Goal: Task Accomplishment & Management: Manage account settings

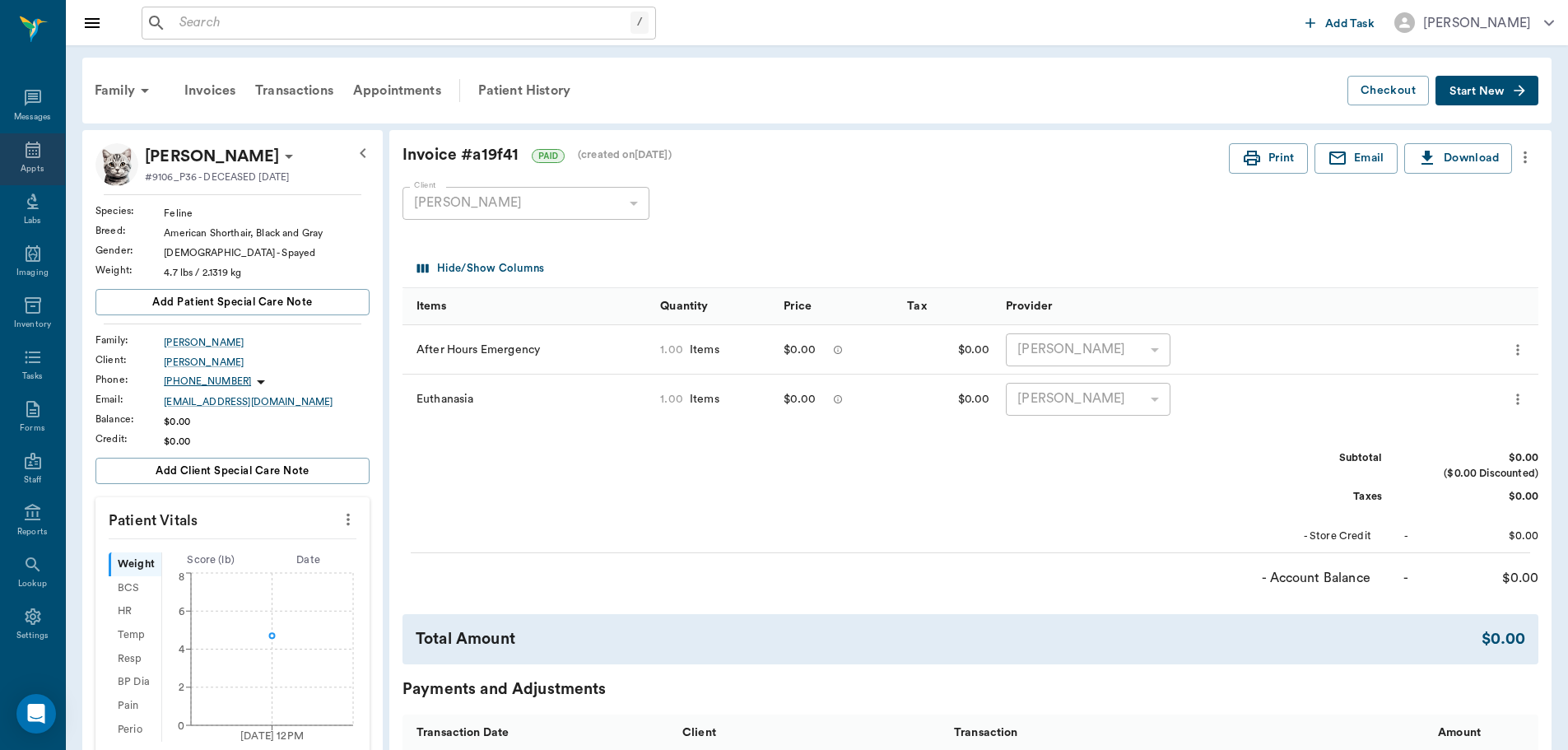
click at [27, 154] on icon at bounding box center [33, 150] width 15 height 17
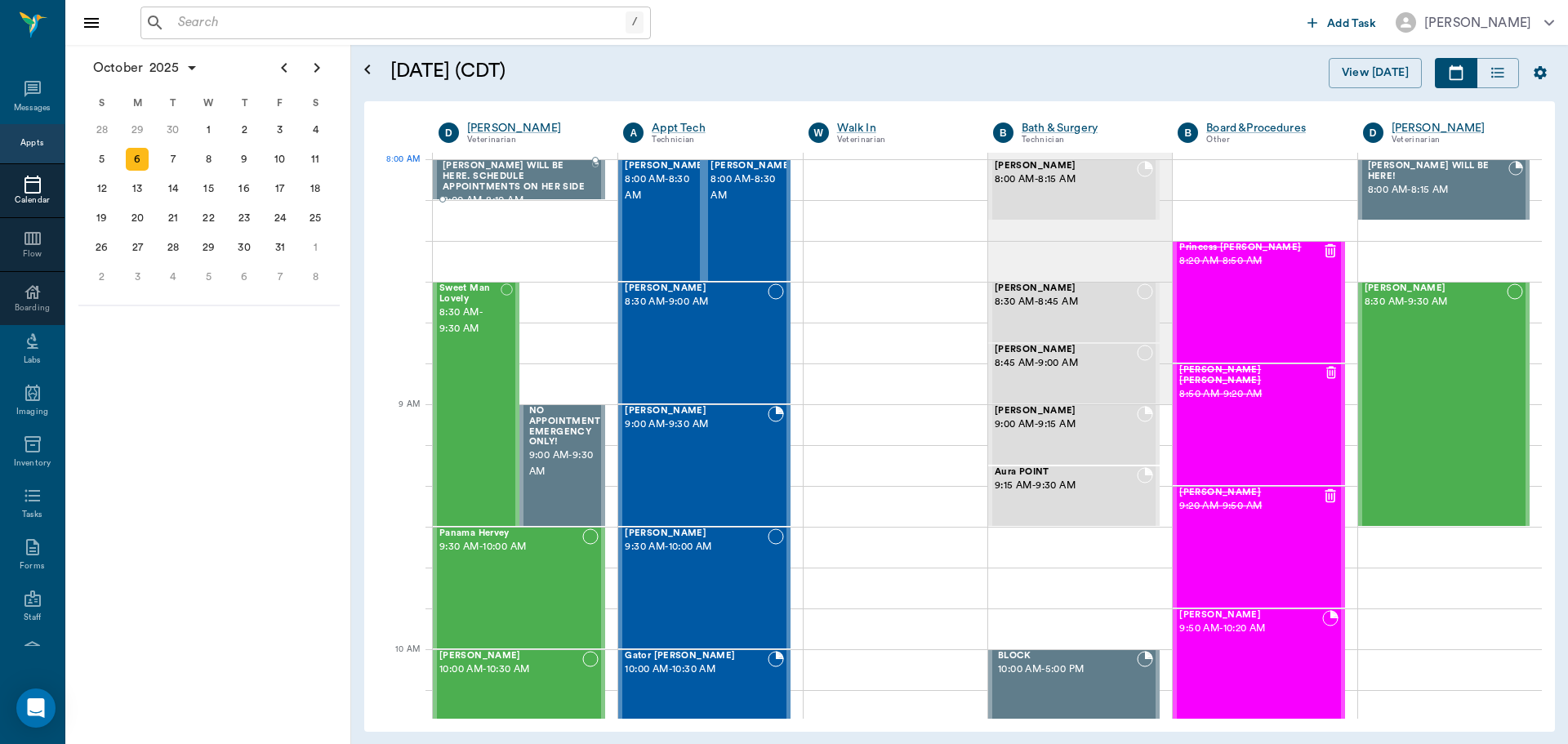
click at [532, 183] on span "[PERSON_NAME] WILL BE HERE. SCHEDULE APPOINTMENTS ON HER SIDE" at bounding box center [517, 176] width 149 height 31
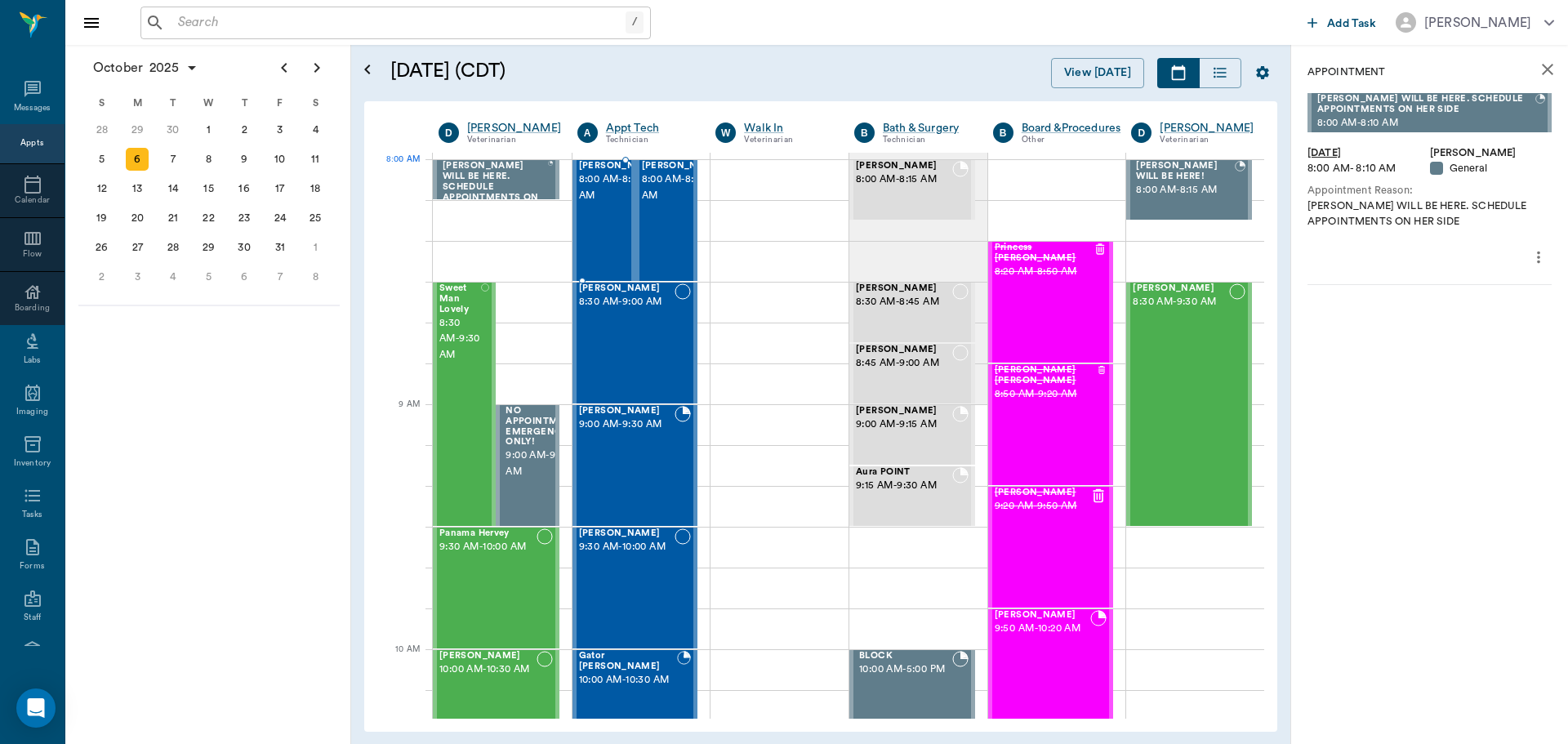
click at [604, 196] on span "8:00 AM - 8:30 AM" at bounding box center [620, 187] width 81 height 32
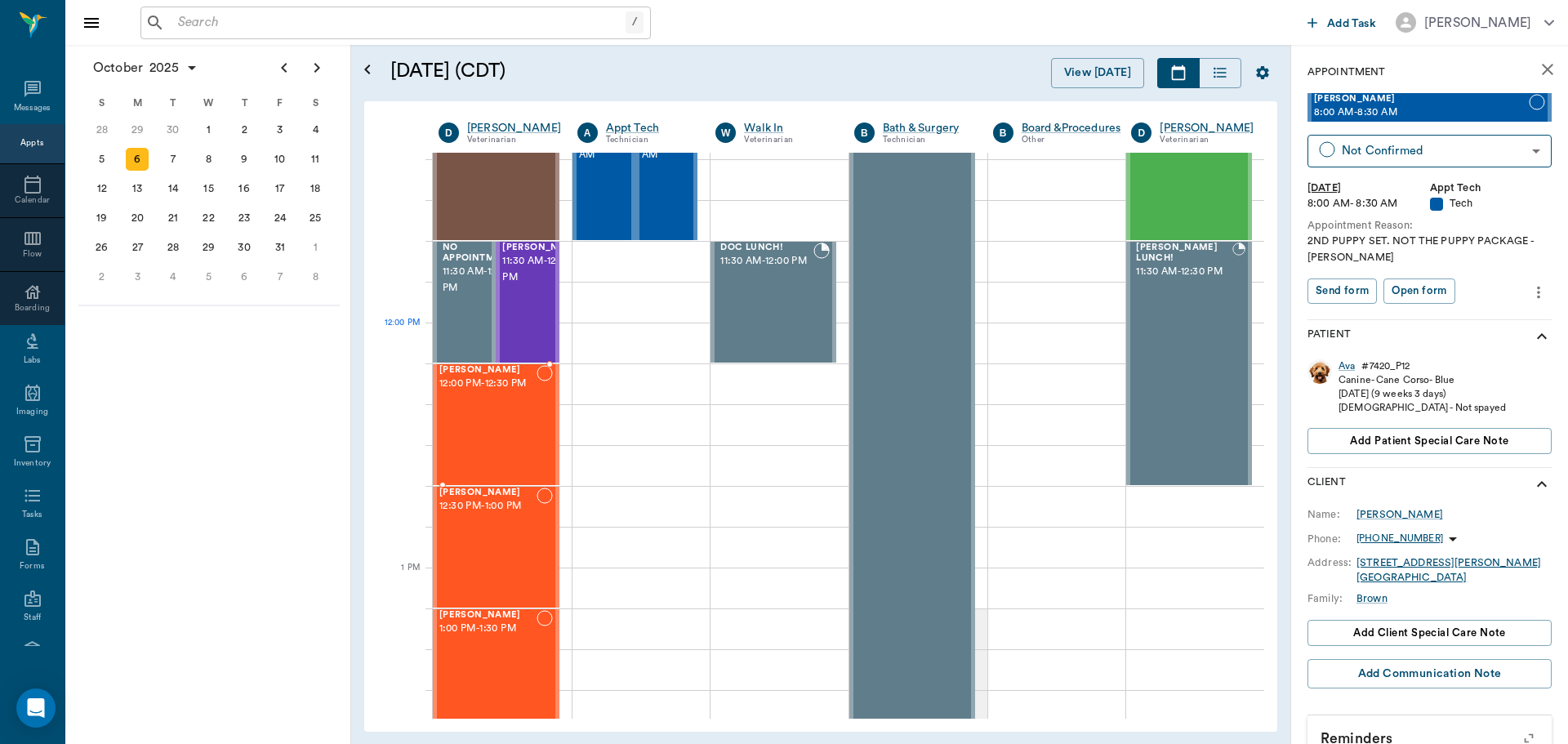
scroll to position [735, 0]
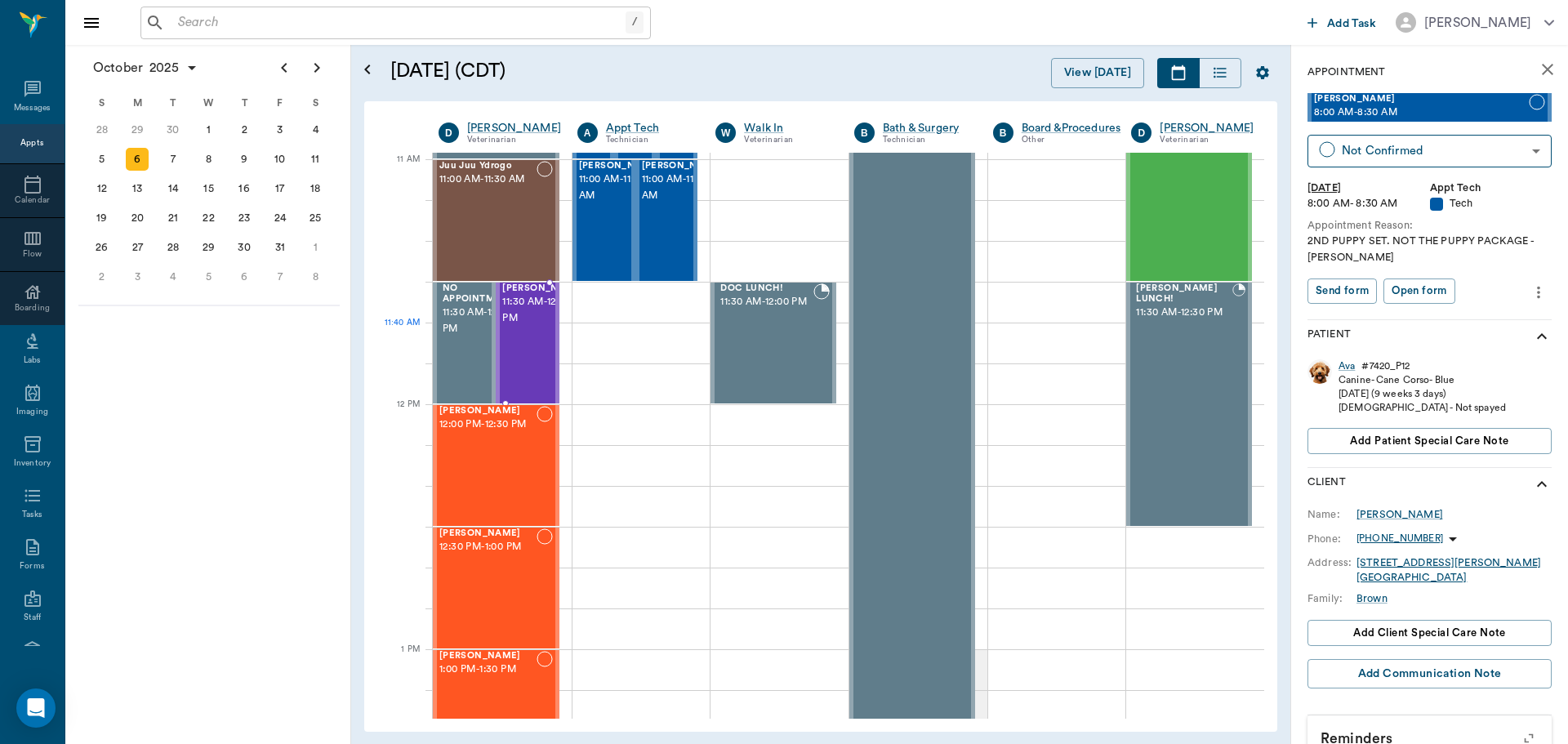
click at [533, 326] on span "11:30 AM - 12:00 PM" at bounding box center [543, 310] width 81 height 32
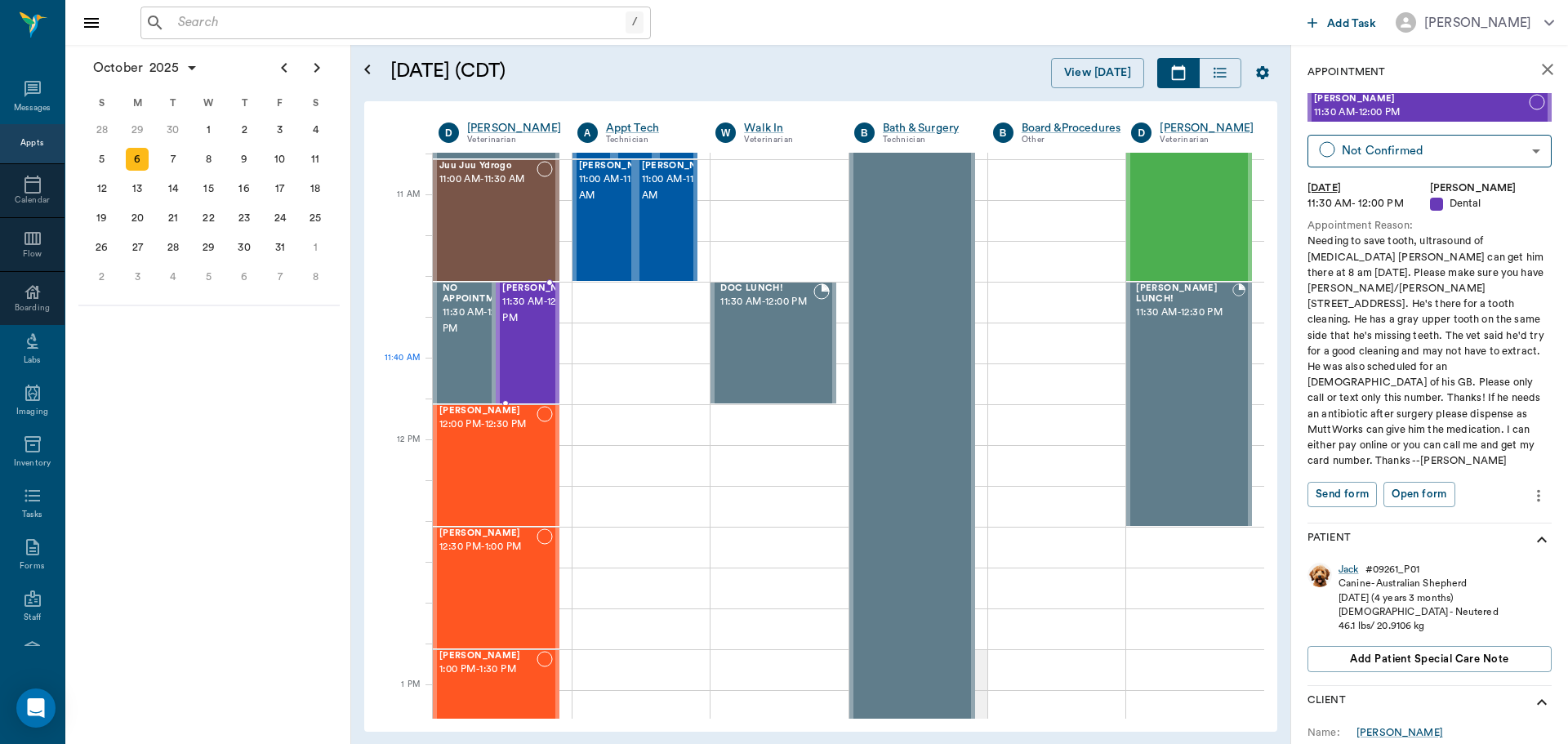
scroll to position [653, 0]
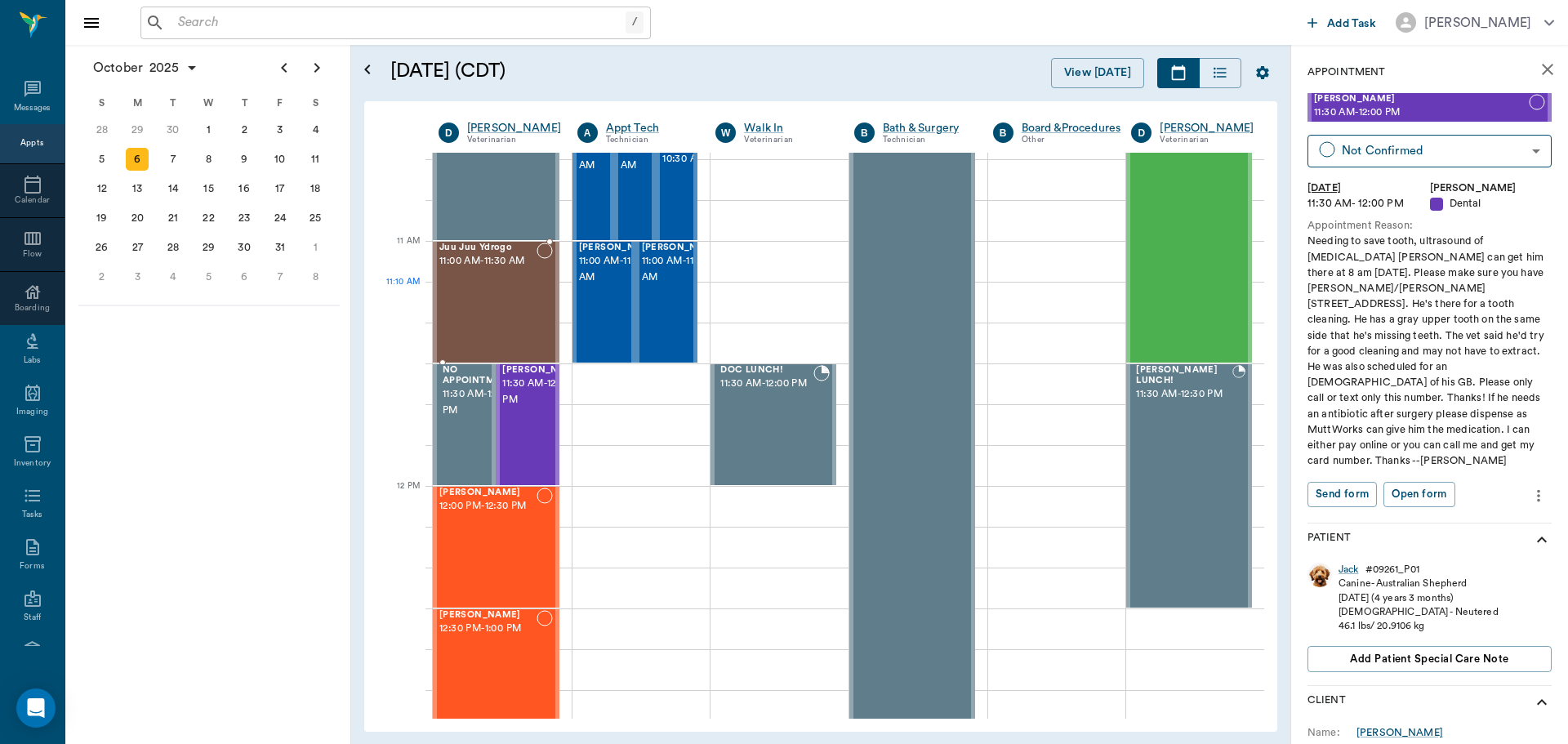
click at [530, 318] on div "[PERSON_NAME] Ydrogo 11:00 AM - 11:30 AM" at bounding box center [488, 302] width 97 height 120
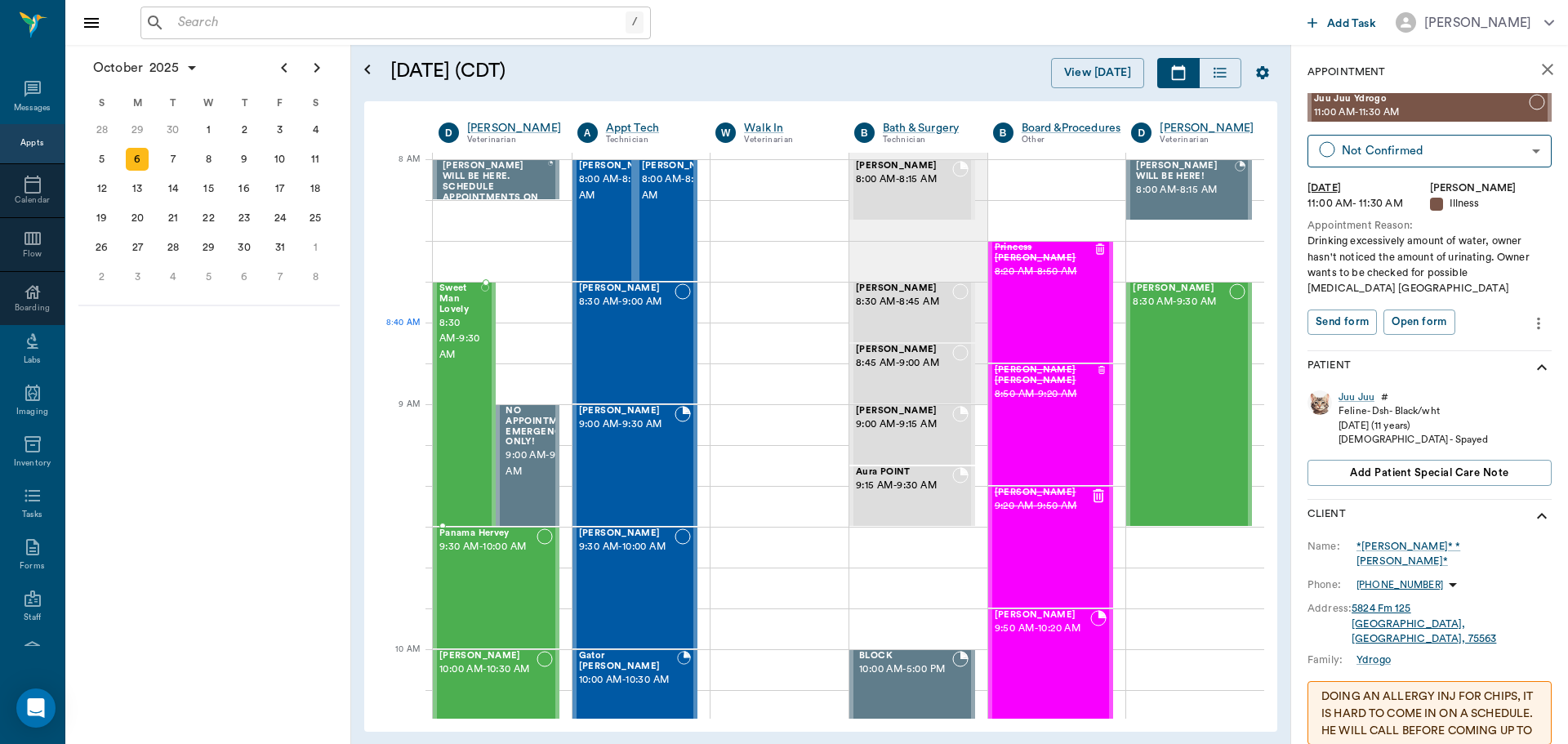
click at [468, 353] on span "8:30 AM - 9:30 AM" at bounding box center [460, 340] width 42 height 49
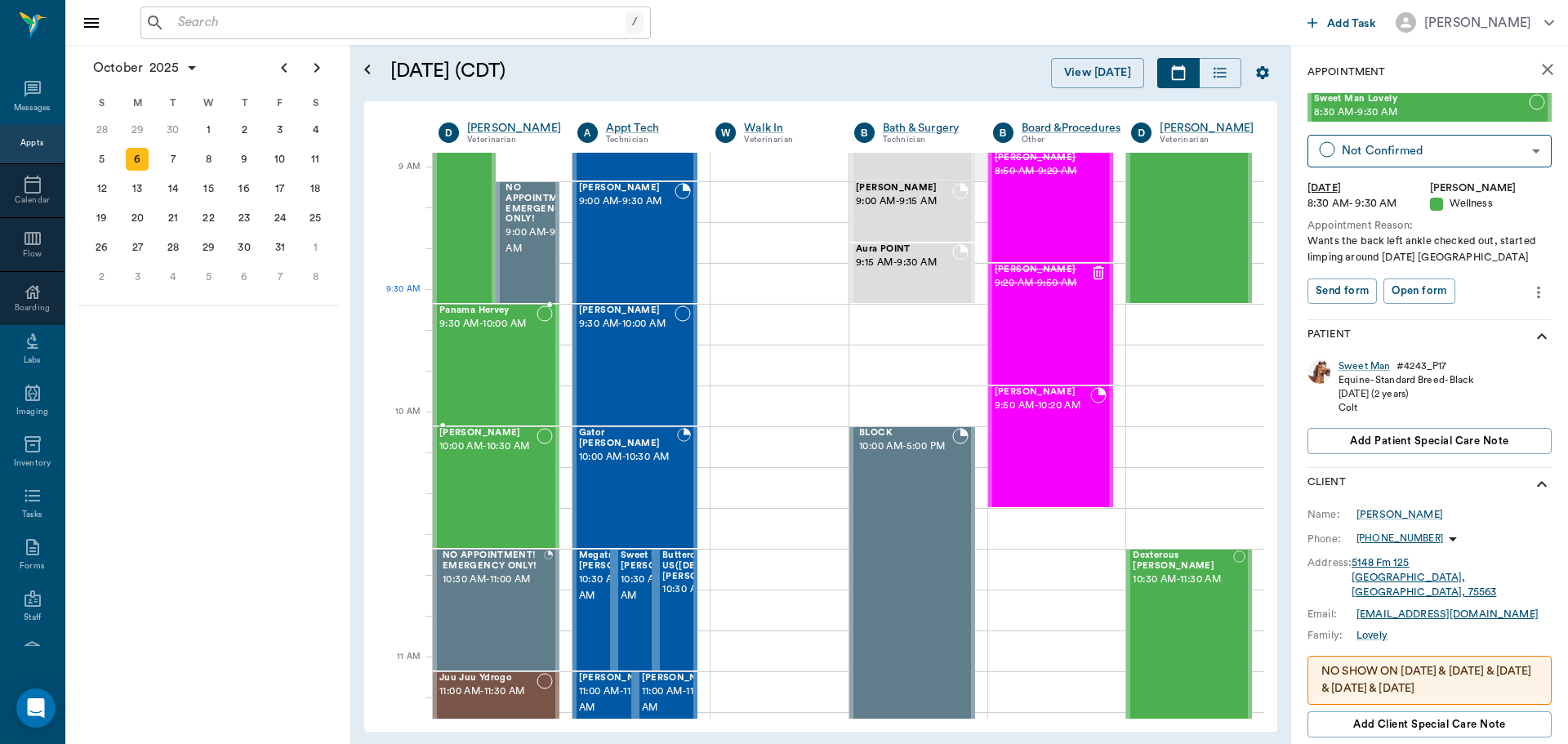
scroll to position [245, 0]
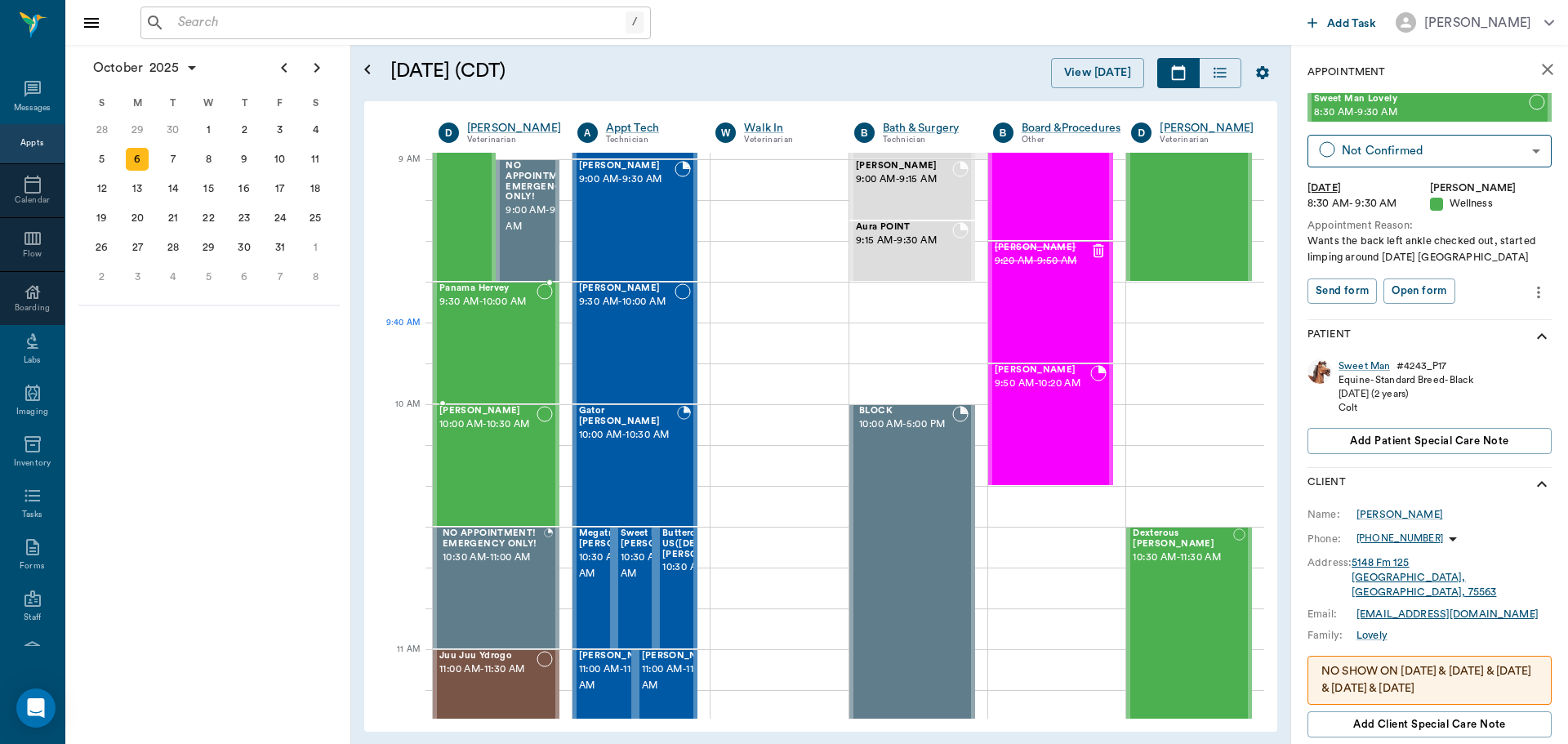
click at [517, 351] on div "Panama Hervey 9:30 AM - 10:00 AM" at bounding box center [488, 343] width 97 height 120
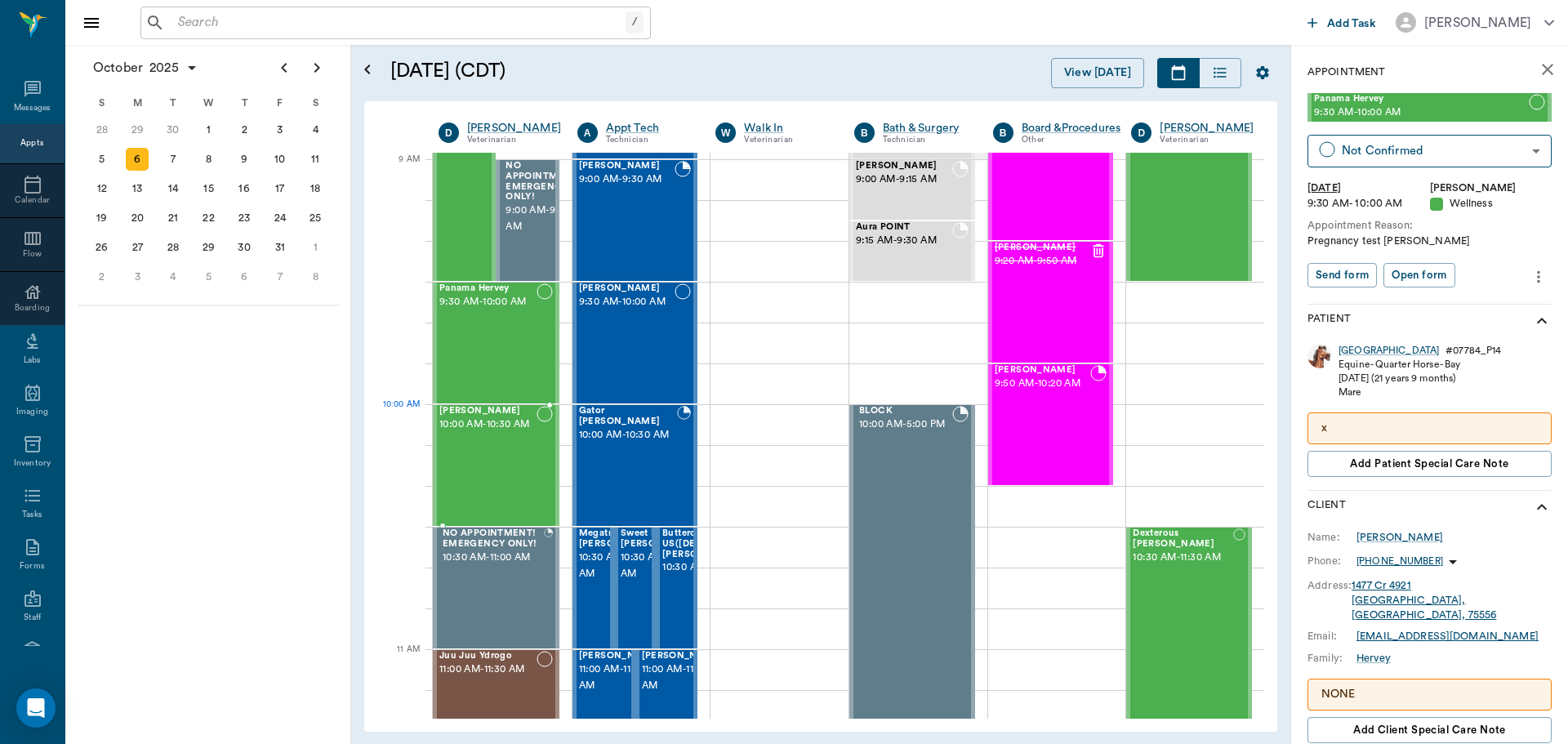
click at [501, 433] on span "10:00 AM - 10:30 AM" at bounding box center [488, 424] width 97 height 17
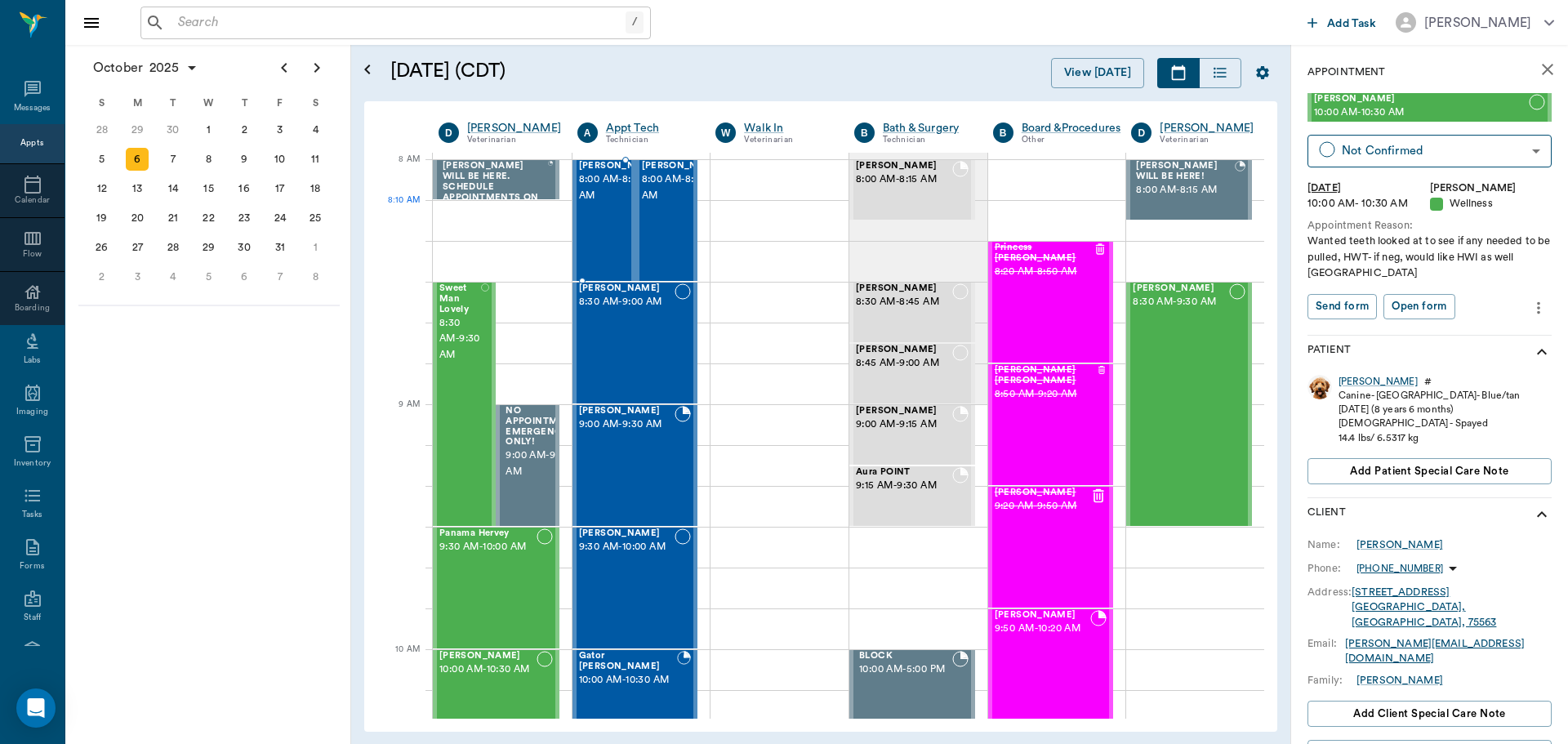
click at [605, 204] on span "8:00 AM - 8:30 AM" at bounding box center [620, 187] width 81 height 32
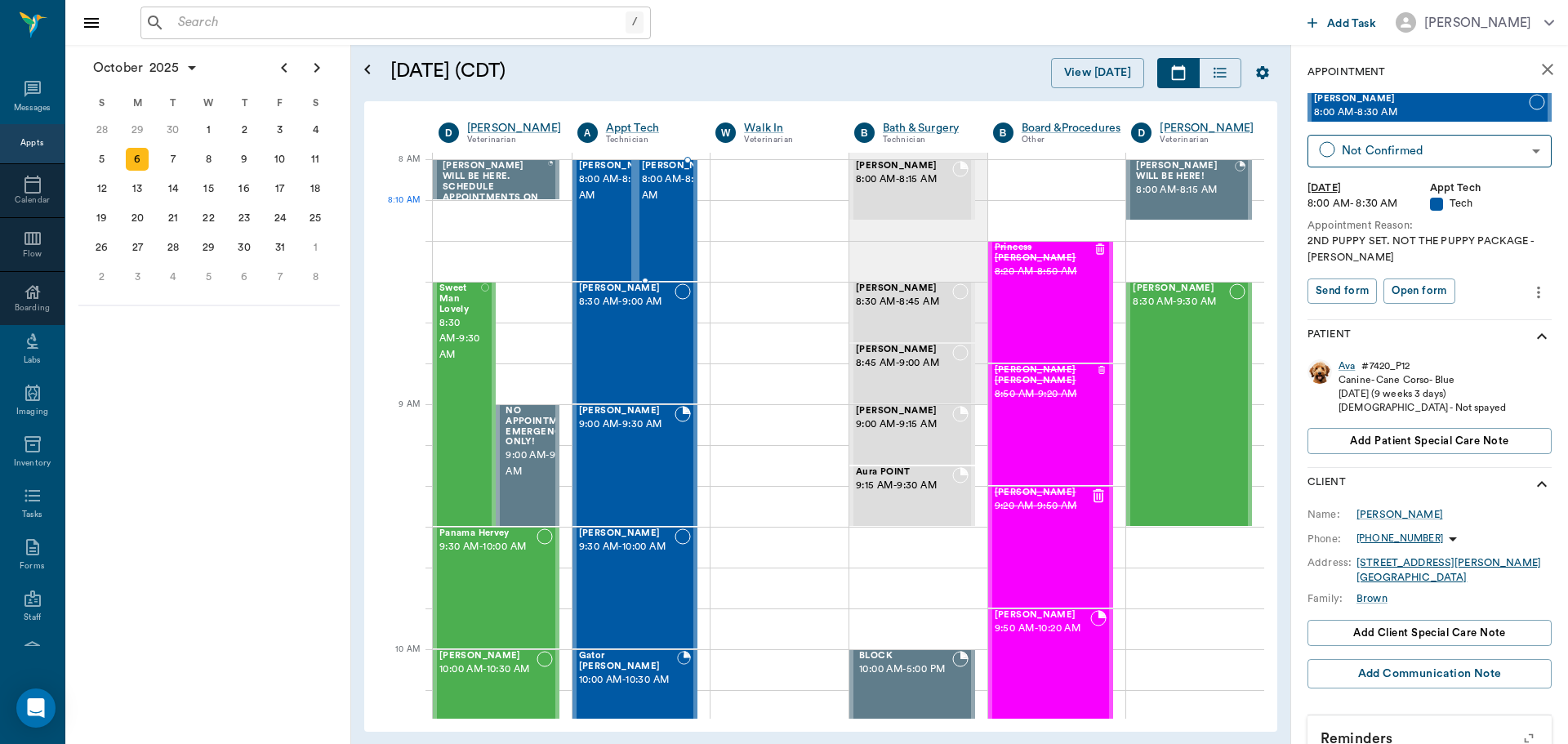
click at [659, 204] on span "8:00 AM - 8:30 AM" at bounding box center [683, 187] width 81 height 32
click at [616, 204] on span "8:00 AM - 8:30 AM" at bounding box center [620, 187] width 81 height 32
click at [642, 359] on div "[PERSON_NAME] 8:30 AM - 9:00 AM" at bounding box center [627, 343] width 96 height 120
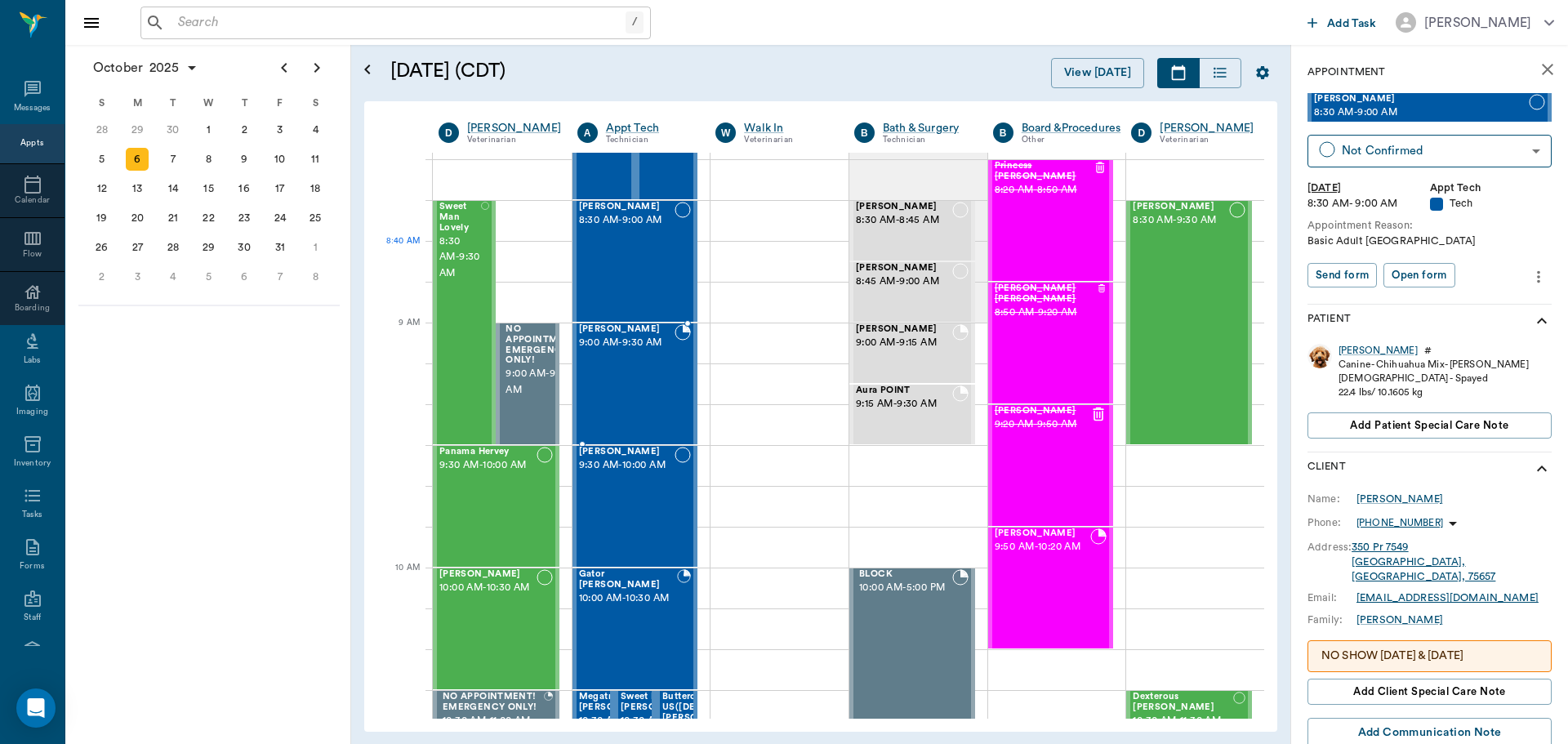
scroll to position [164, 0]
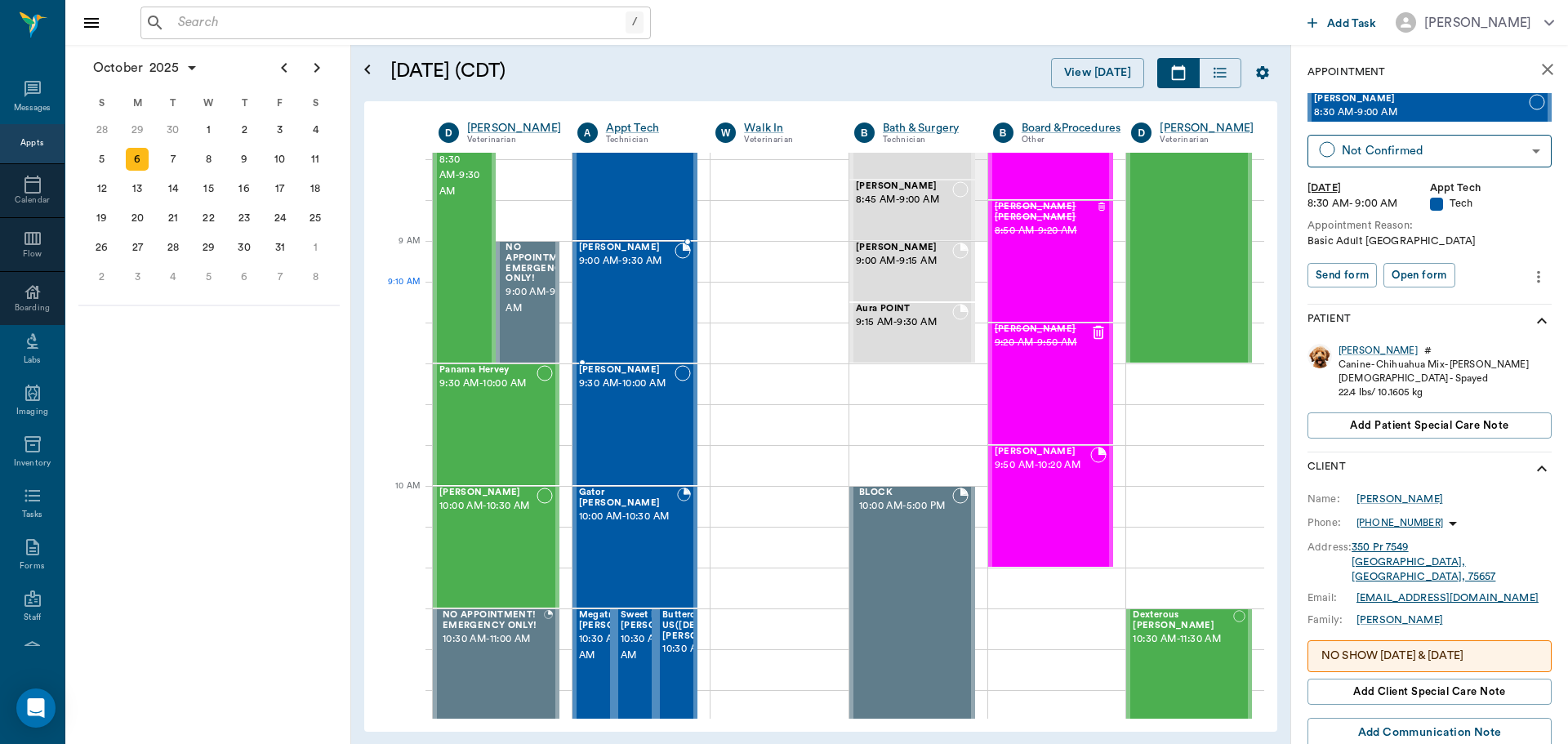
click at [630, 287] on div "[PERSON_NAME] 9:00 AM - 9:30 AM" at bounding box center [627, 302] width 96 height 120
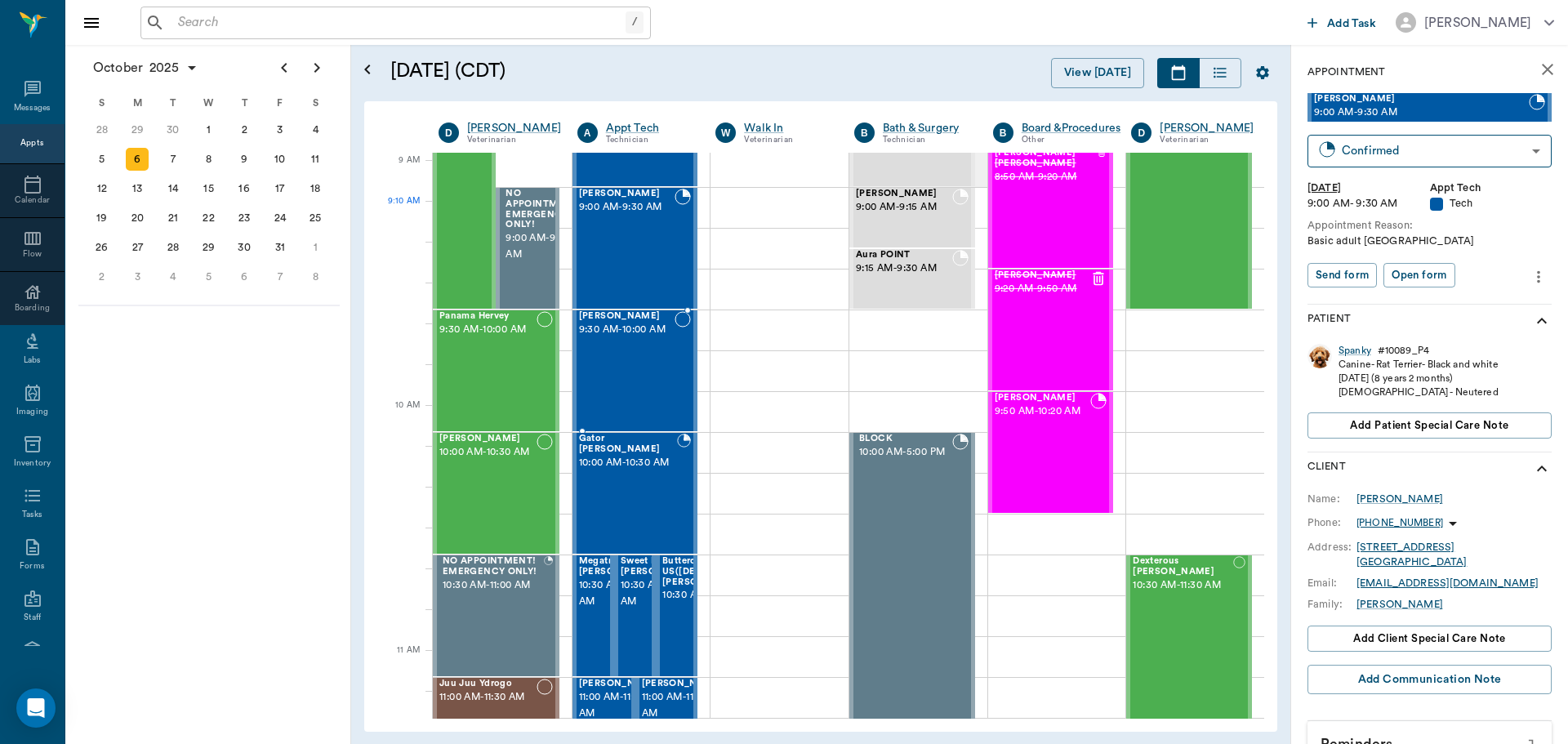
scroll to position [245, 0]
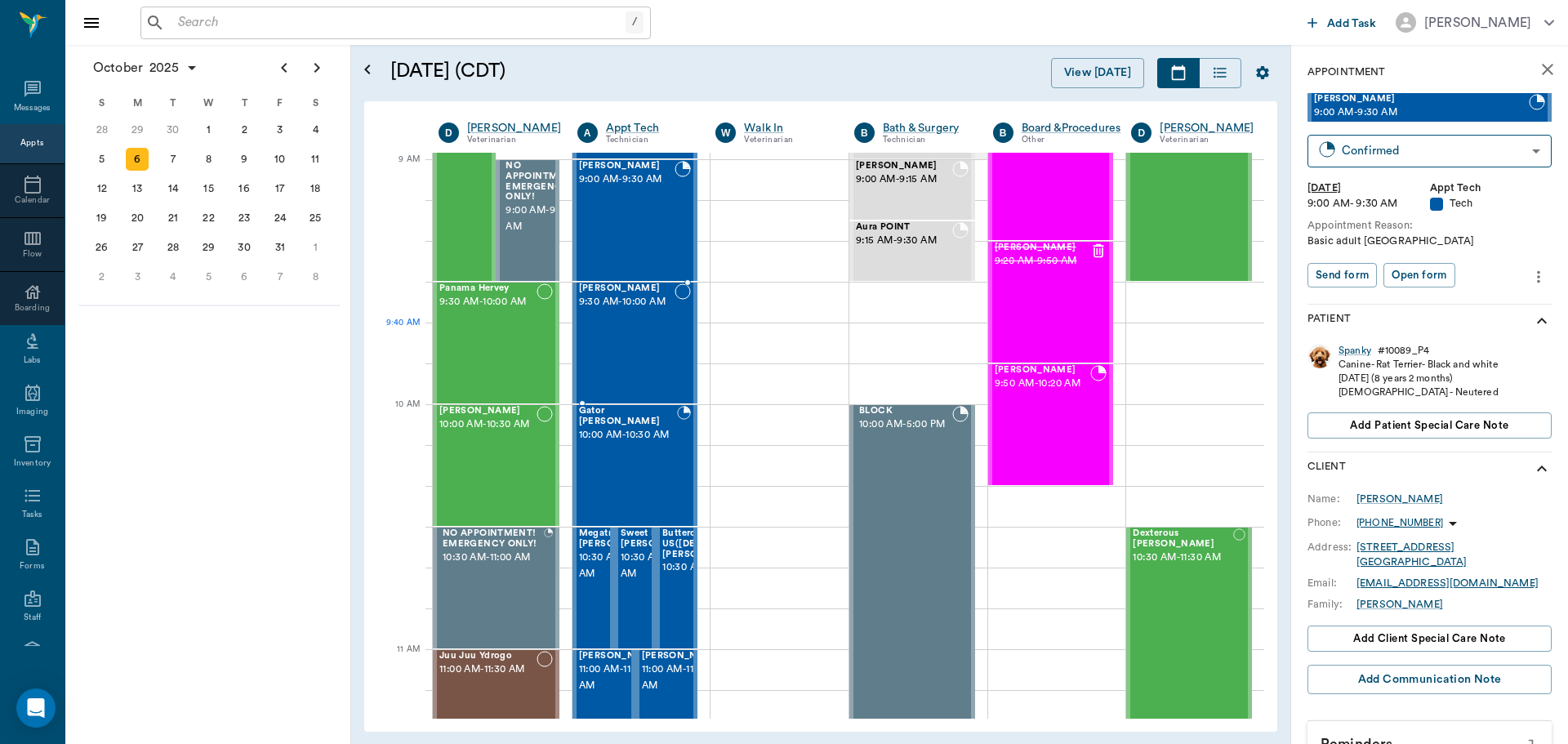
click at [627, 331] on div "[PERSON_NAME] 9:30 AM - 10:00 AM" at bounding box center [627, 343] width 96 height 120
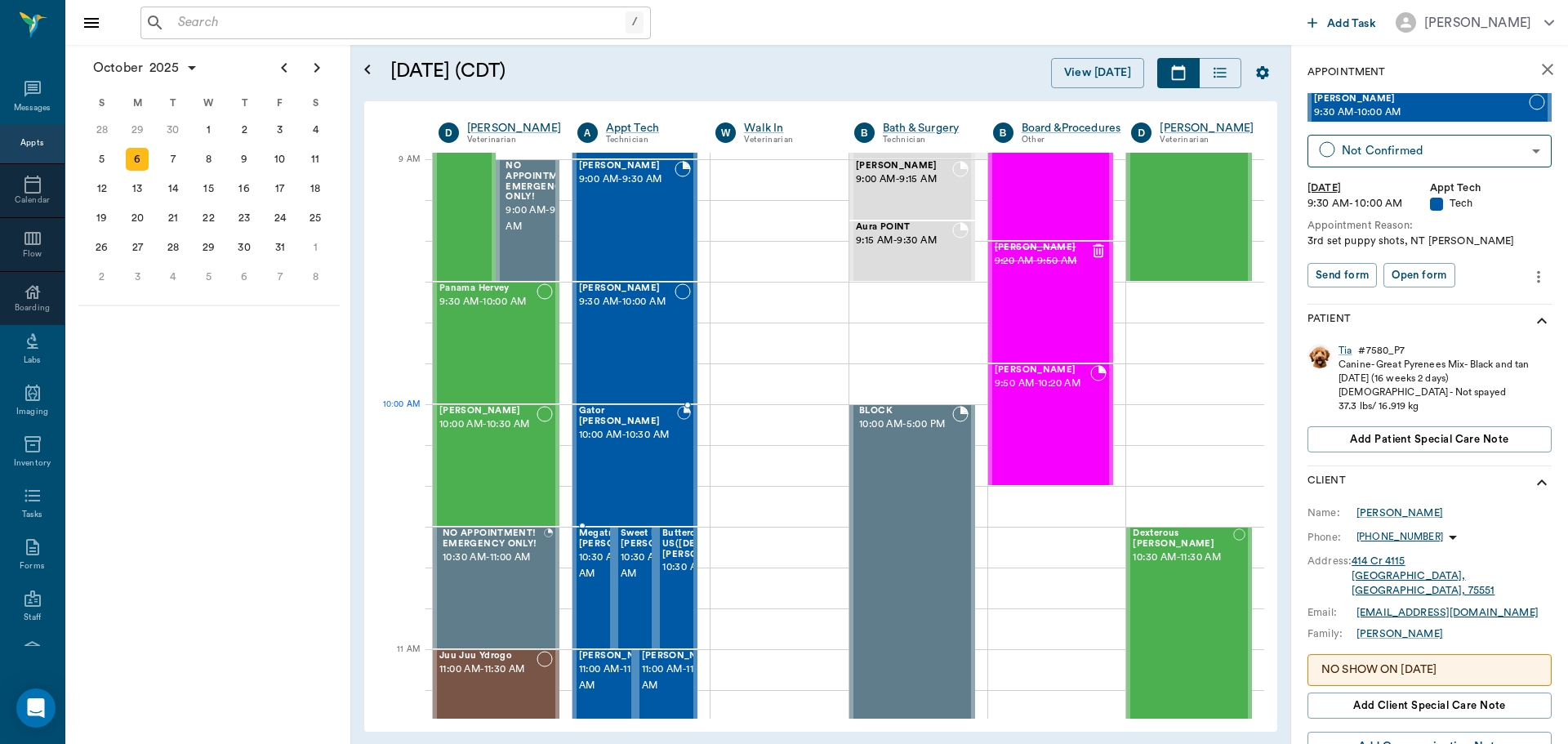
click at [616, 442] on span "10:00 AM - 10:30 AM" at bounding box center [628, 435] width 98 height 17
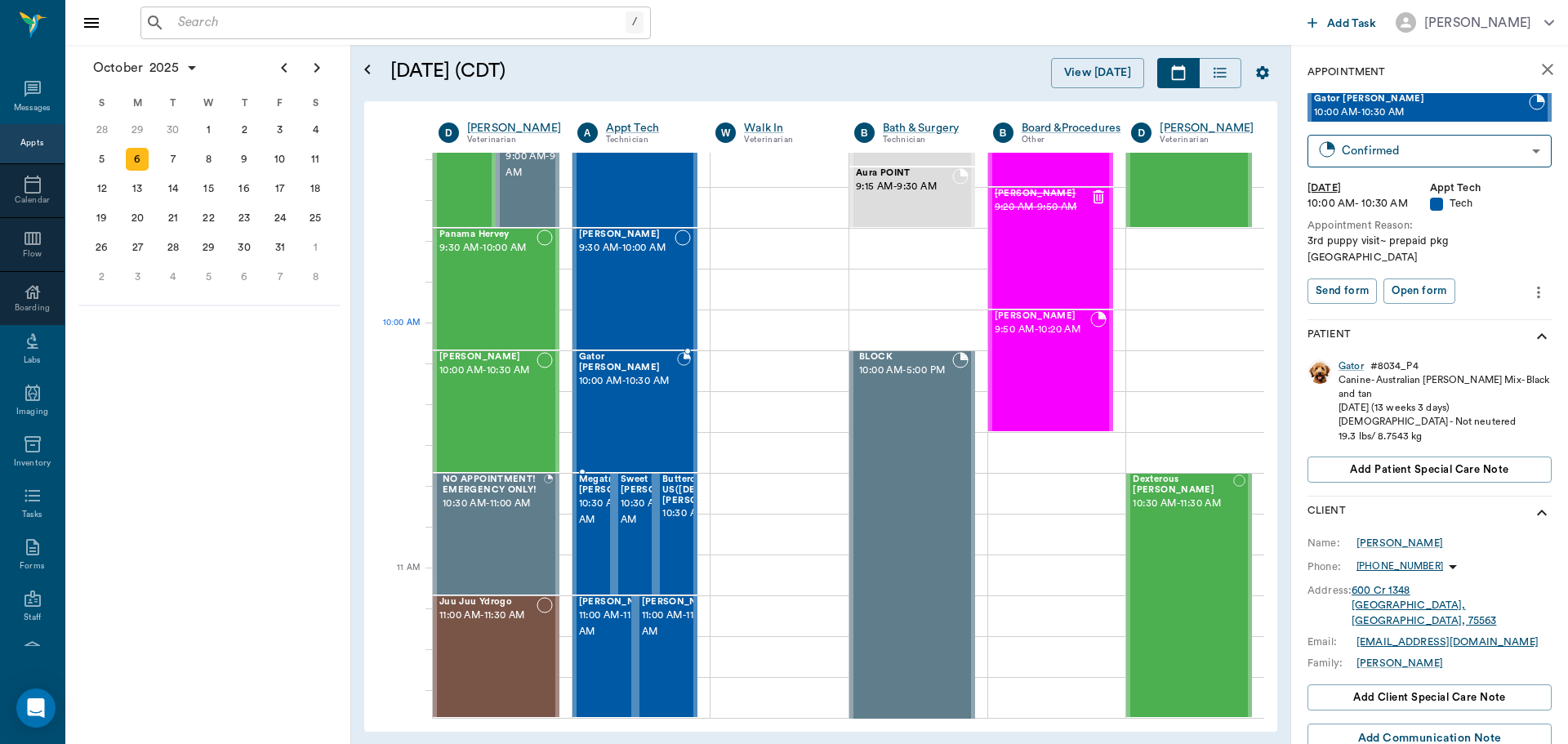
scroll to position [326, 0]
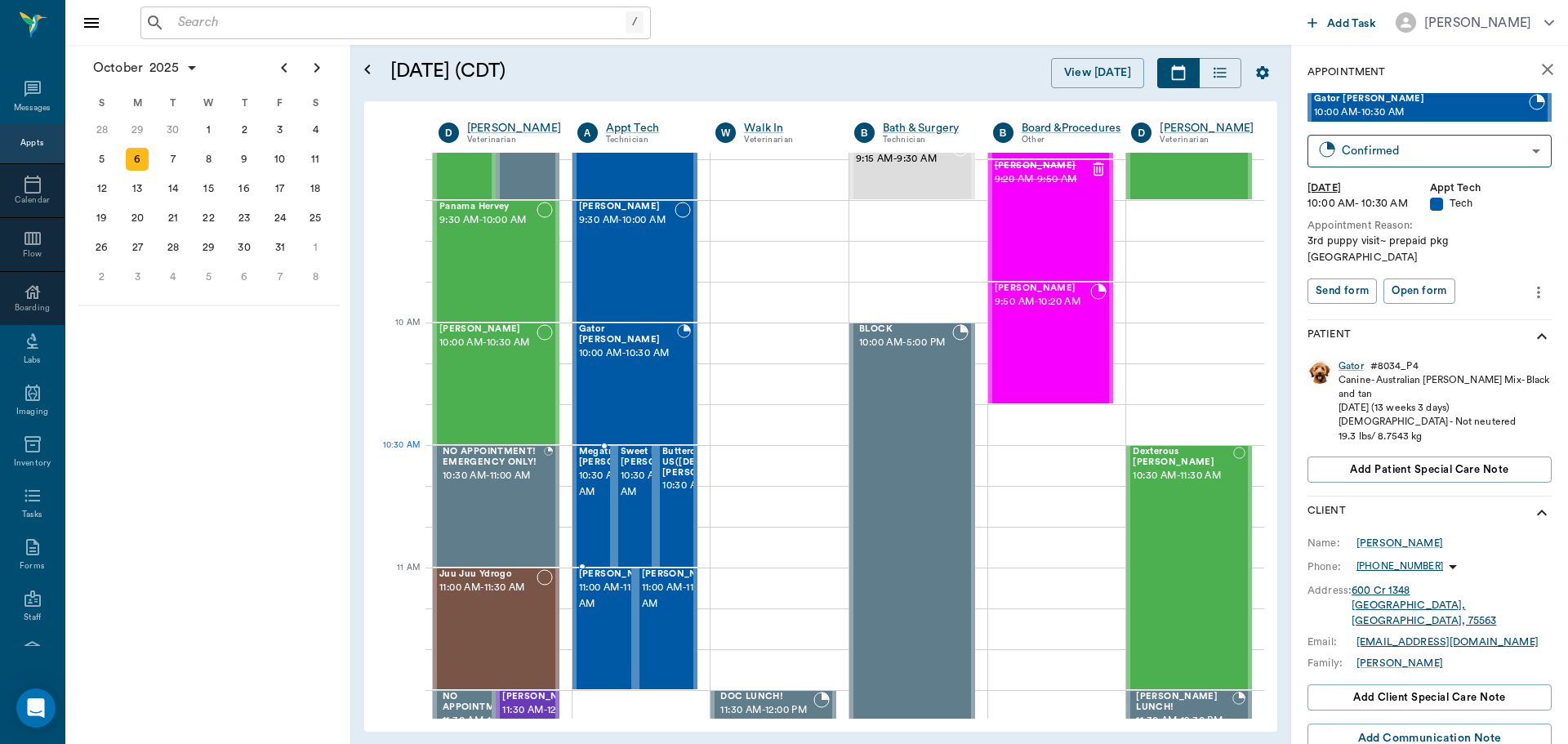
click at [586, 482] on span "10:30 AM - 11:00 AM" at bounding box center [620, 483] width 81 height 32
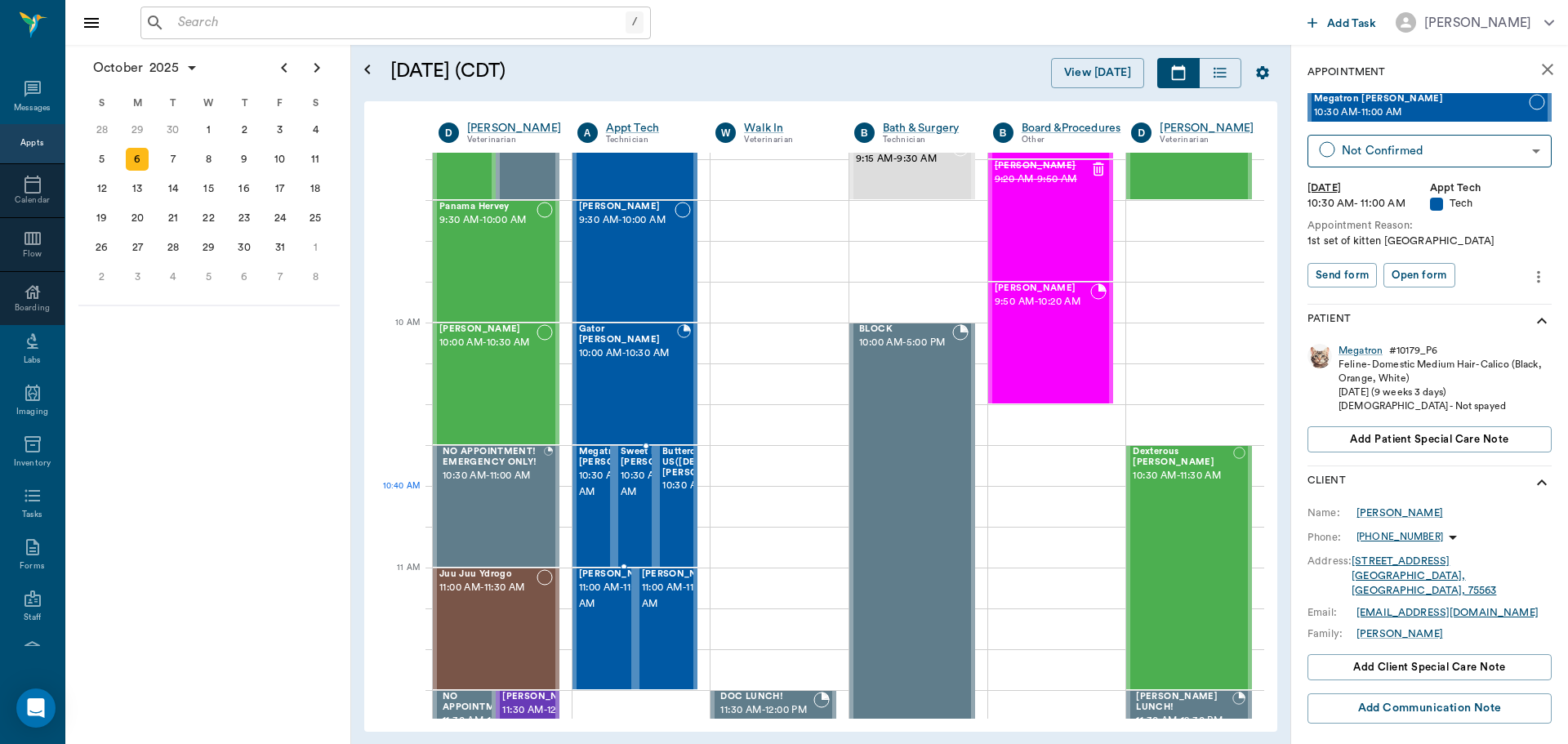
click at [630, 501] on span "10:30 AM - 11:00 AM" at bounding box center [661, 483] width 81 height 32
click at [663, 494] on span "10:30 AM - 11:00 AM" at bounding box center [727, 486] width 130 height 17
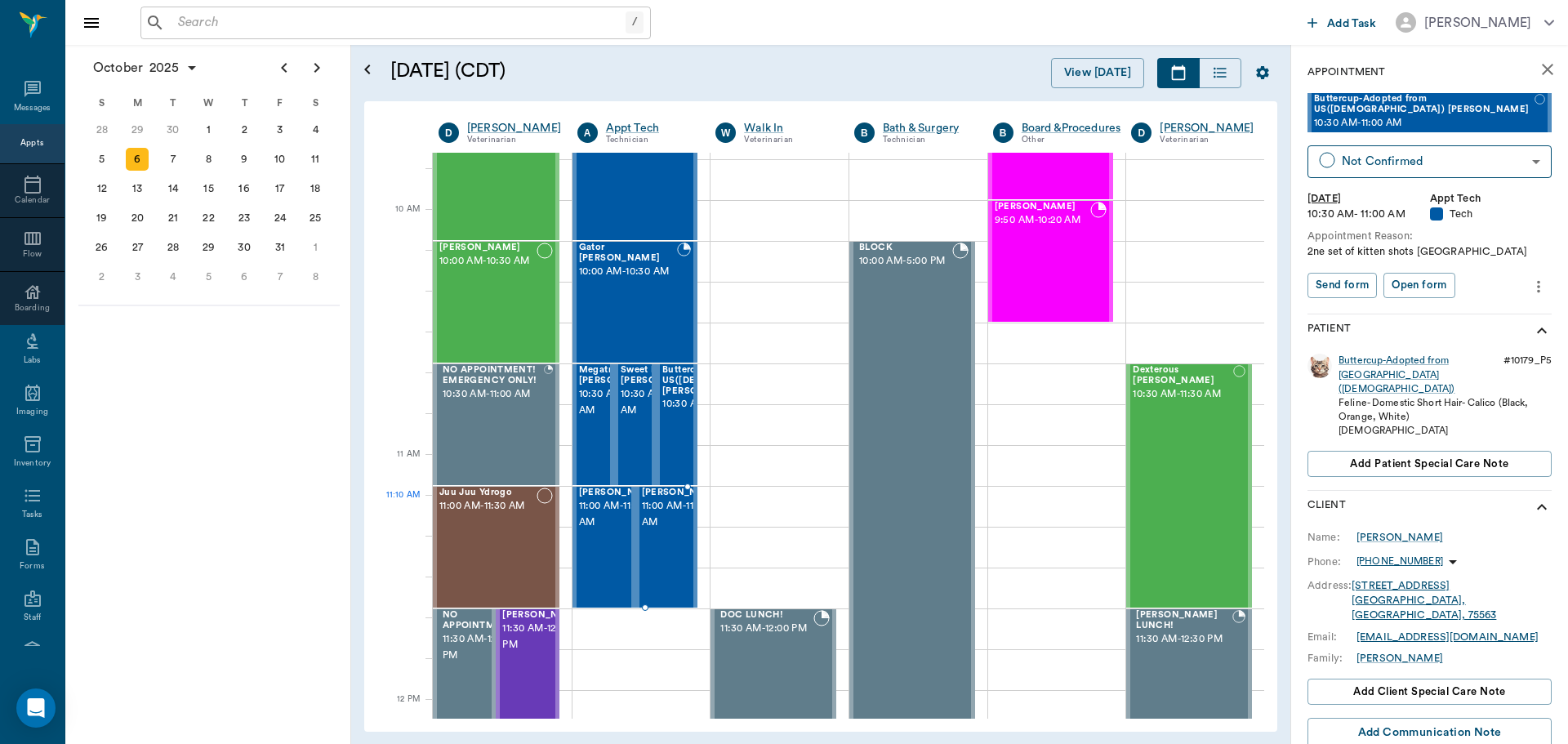
scroll to position [490, 0]
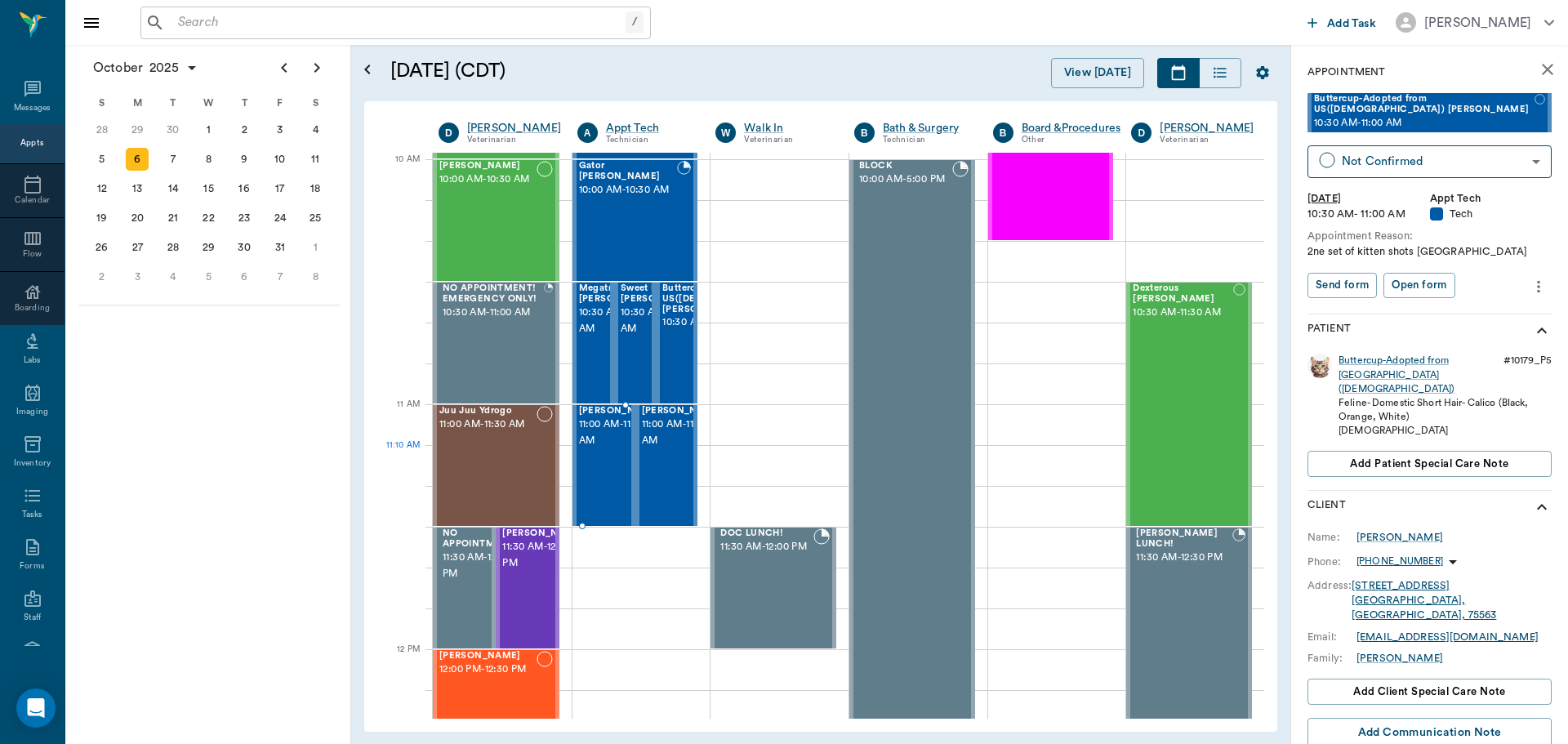
click at [609, 449] on span "11:00 AM - 11:30 AM" at bounding box center [620, 432] width 81 height 32
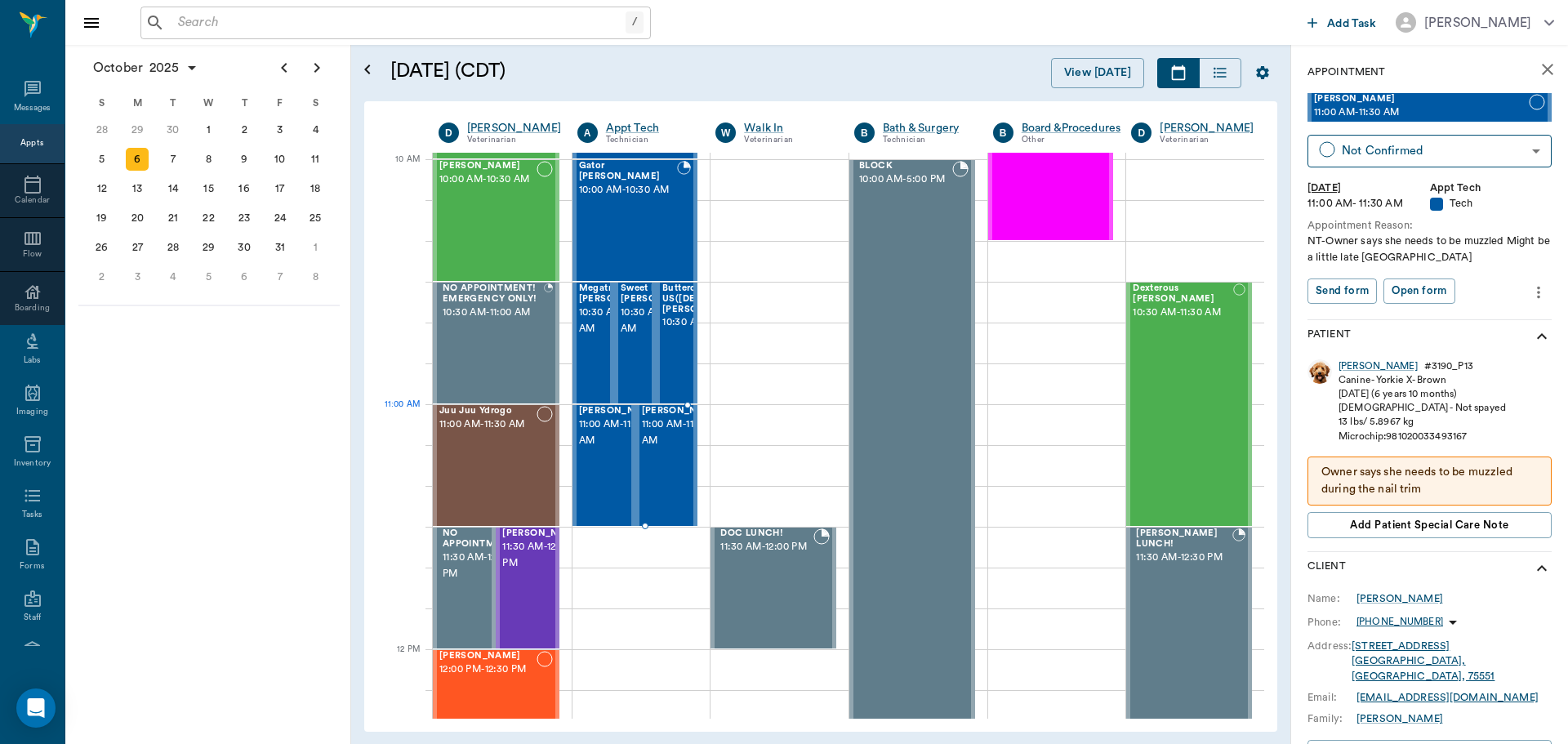
click at [664, 443] on span "11:00 AM - 11:30 AM" at bounding box center [683, 432] width 81 height 32
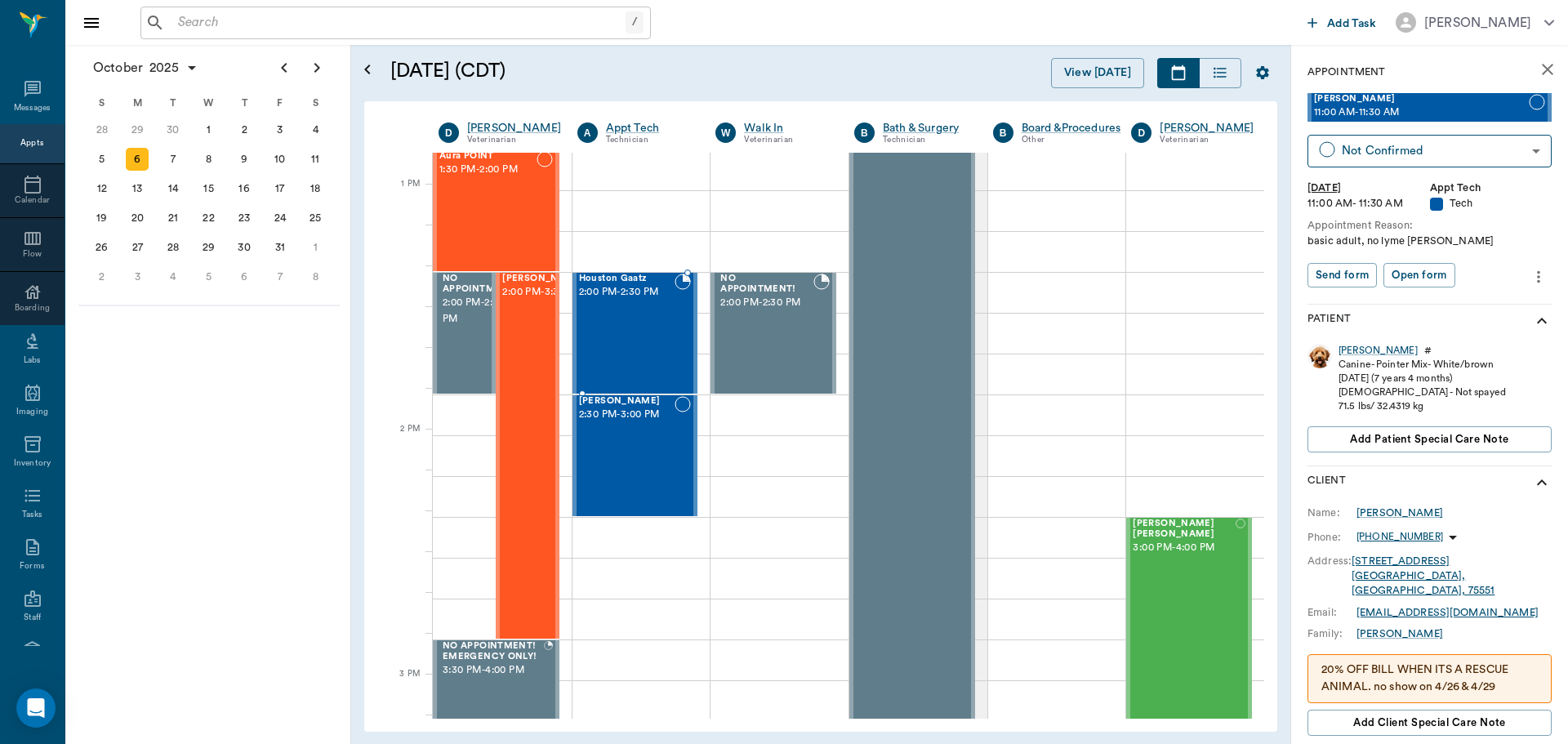
scroll to position [1388, 0]
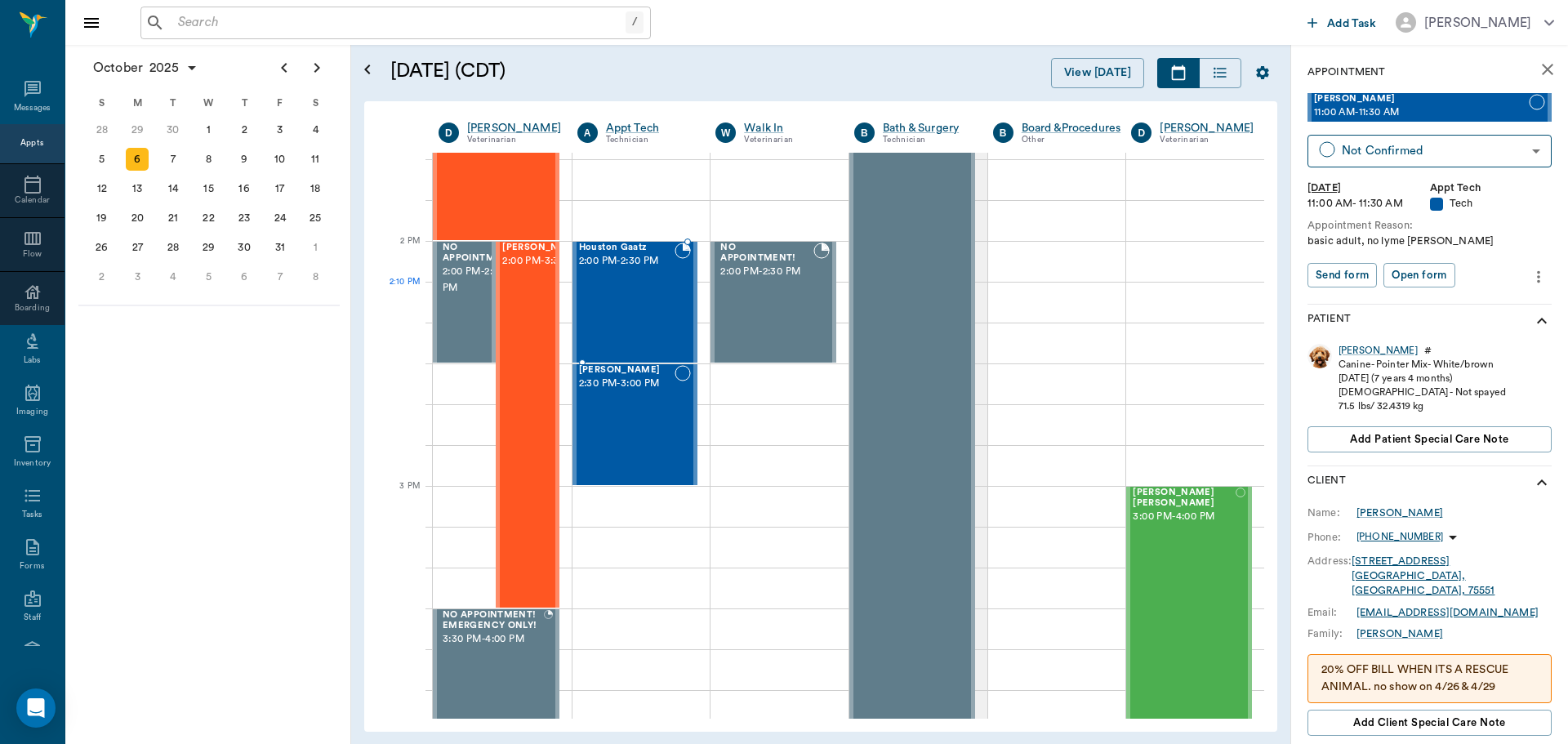
click at [648, 286] on div "Houston Gaatz 2:00 PM - 2:30 PM" at bounding box center [627, 302] width 96 height 120
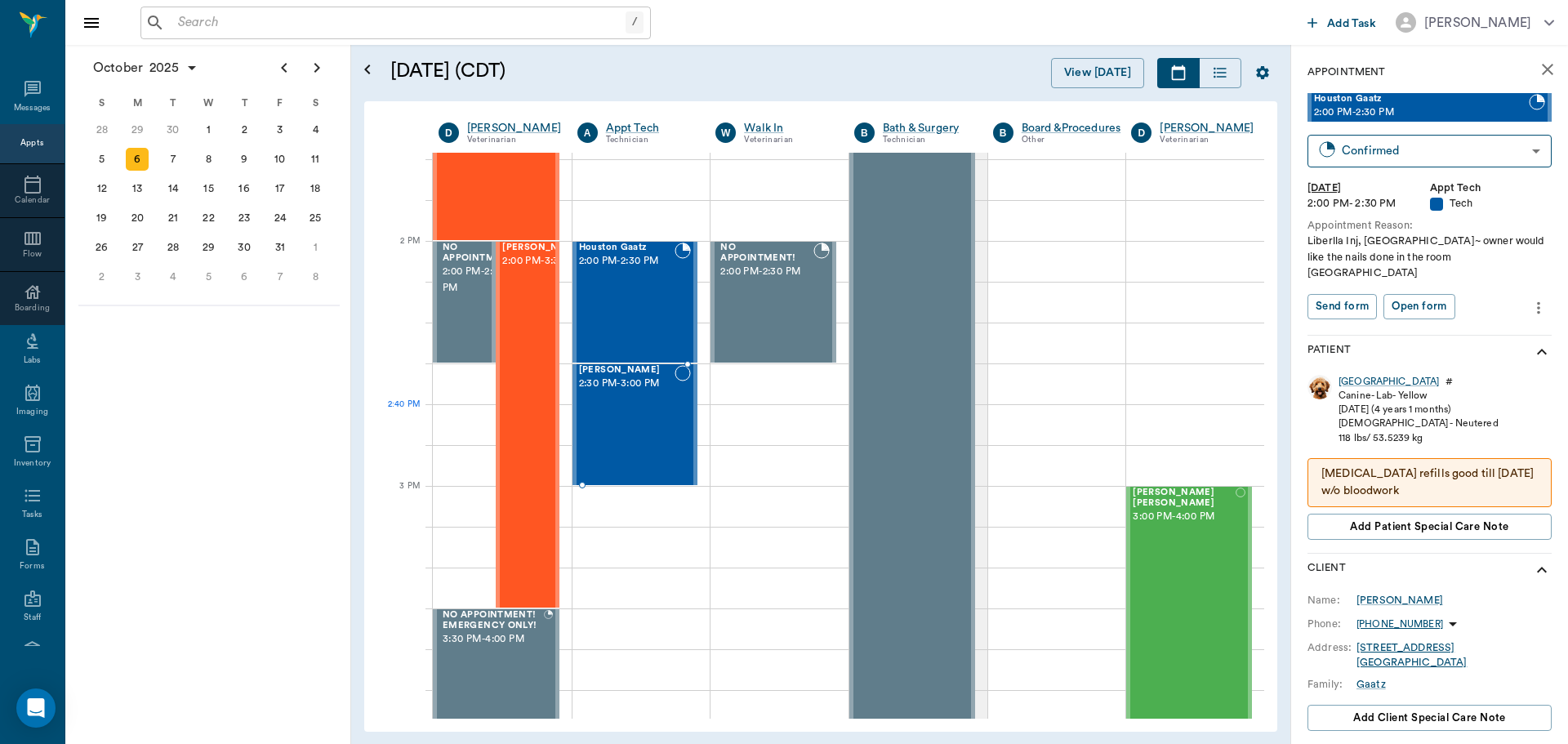
click at [645, 429] on div "Zelda Vaughan 2:30 PM - 3:00 PM" at bounding box center [627, 425] width 96 height 120
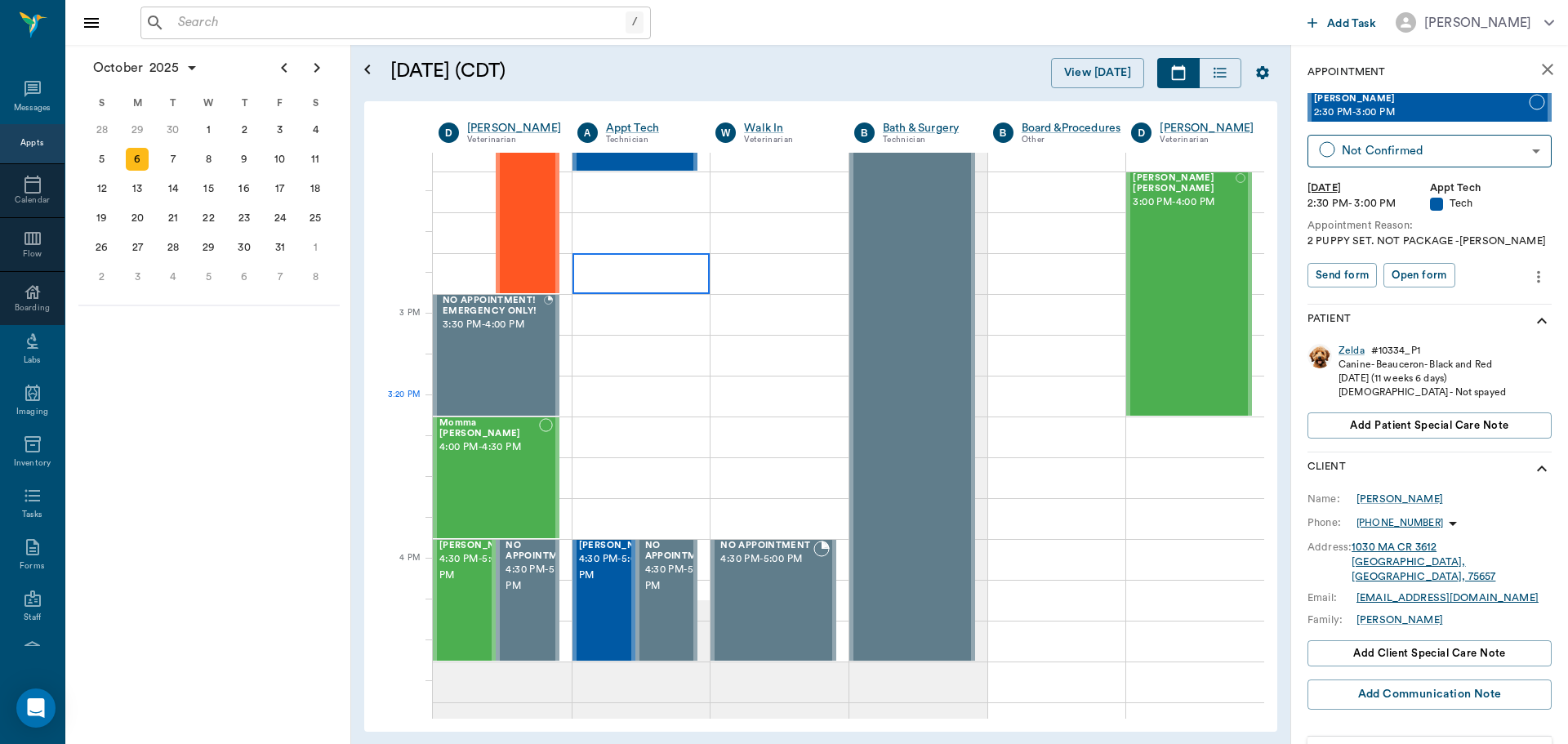
scroll to position [1796, 0]
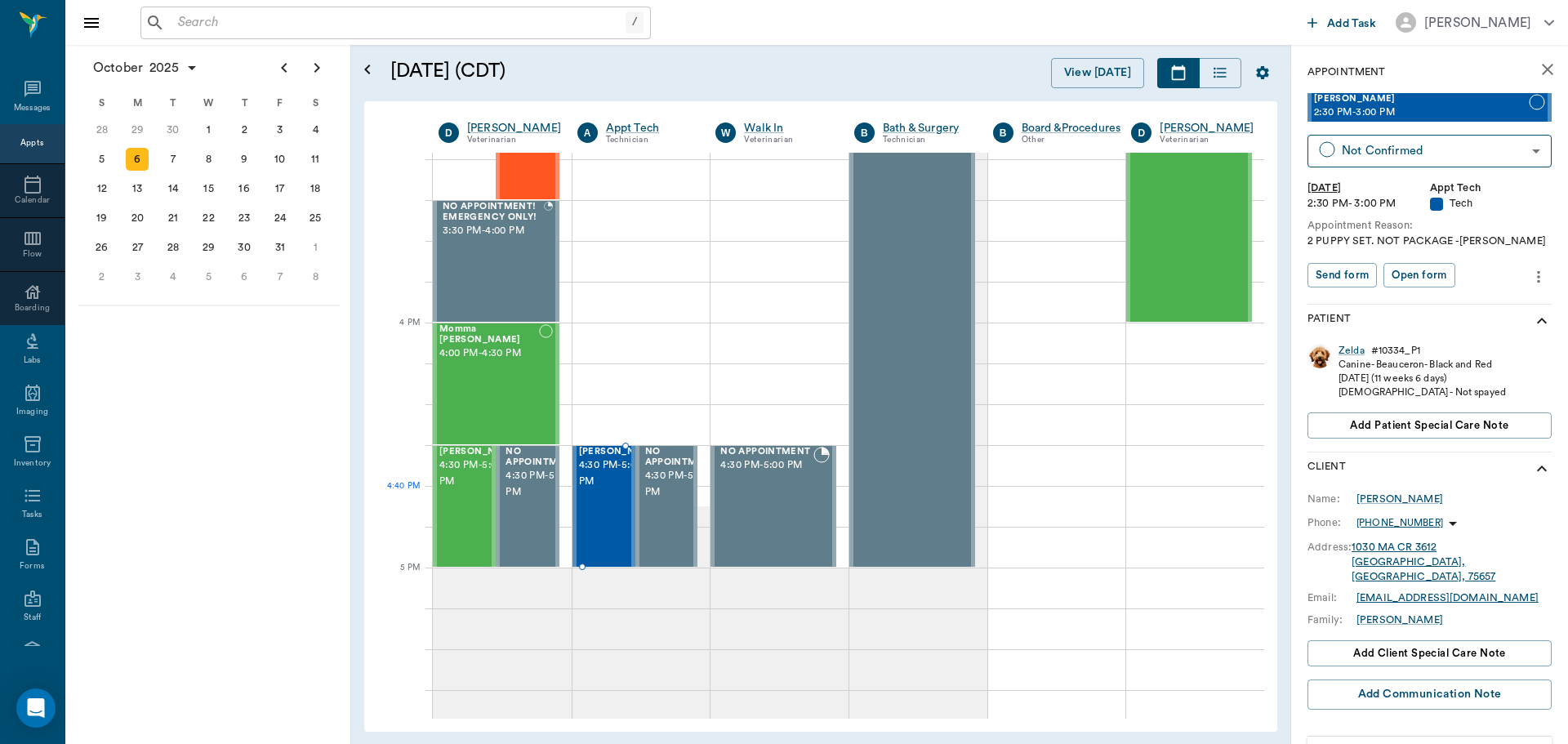
click at [594, 490] on span "4:30 PM - 5:00 PM" at bounding box center [620, 473] width 81 height 32
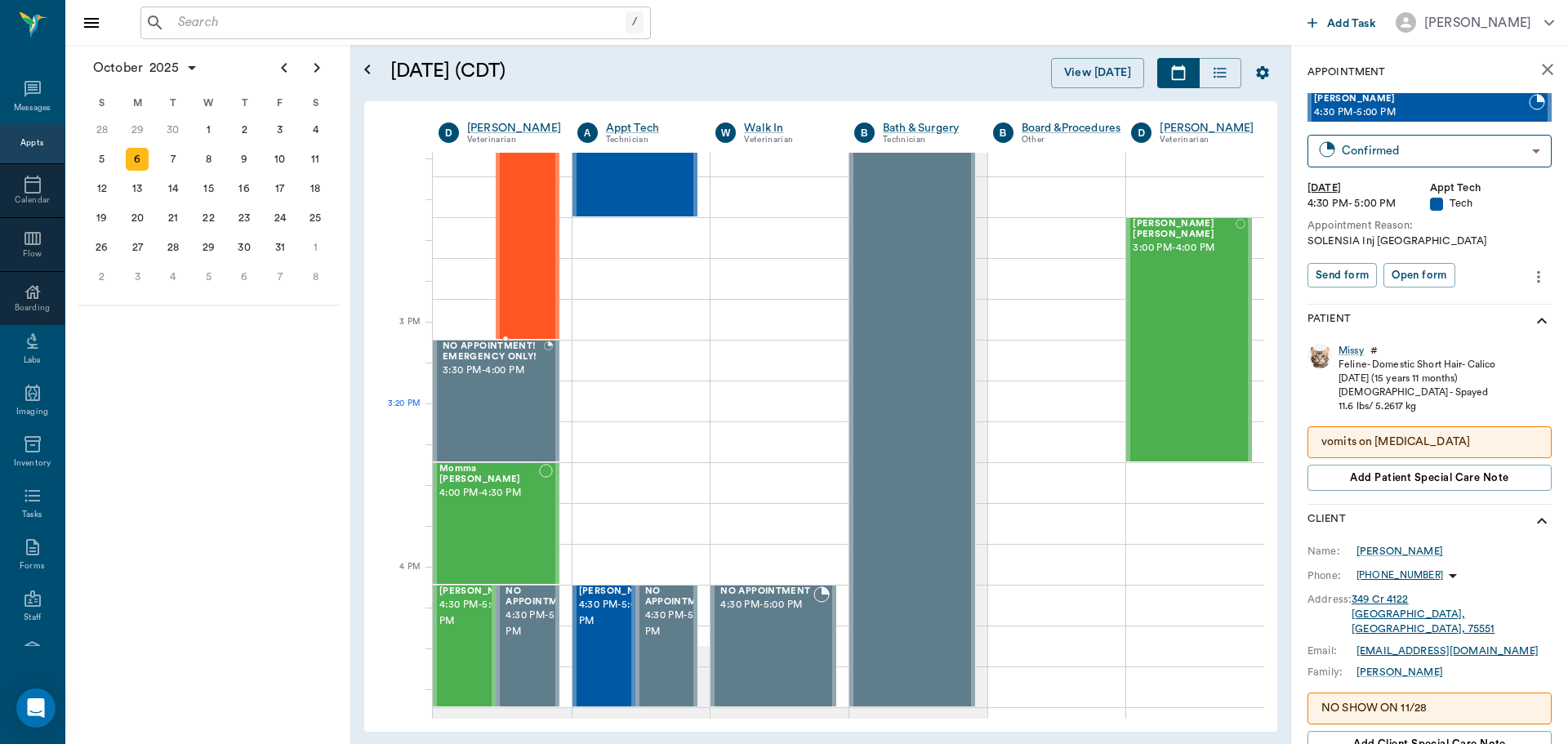
scroll to position [1796, 0]
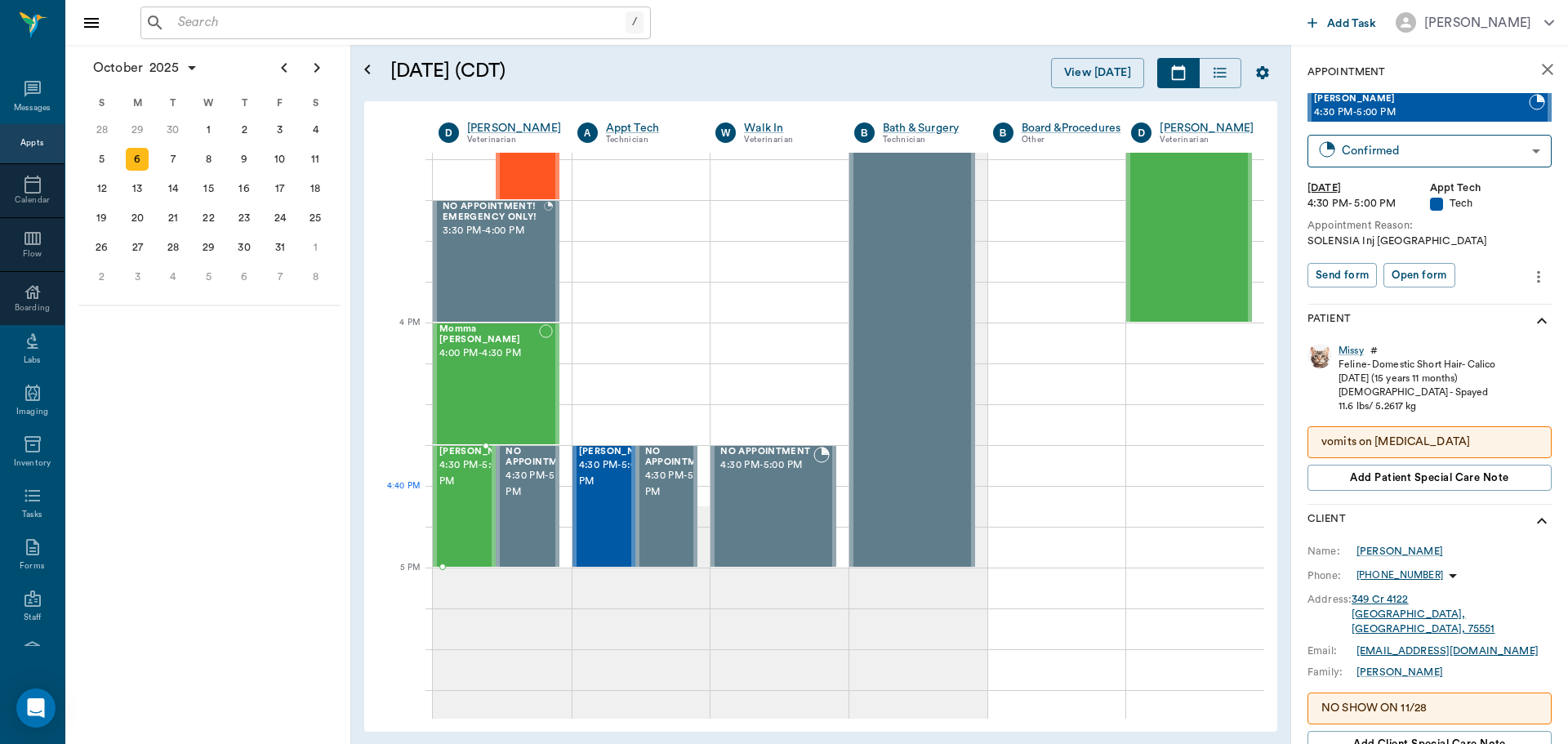
click at [479, 487] on span "4:30 PM - 5:00 PM" at bounding box center [480, 473] width 81 height 32
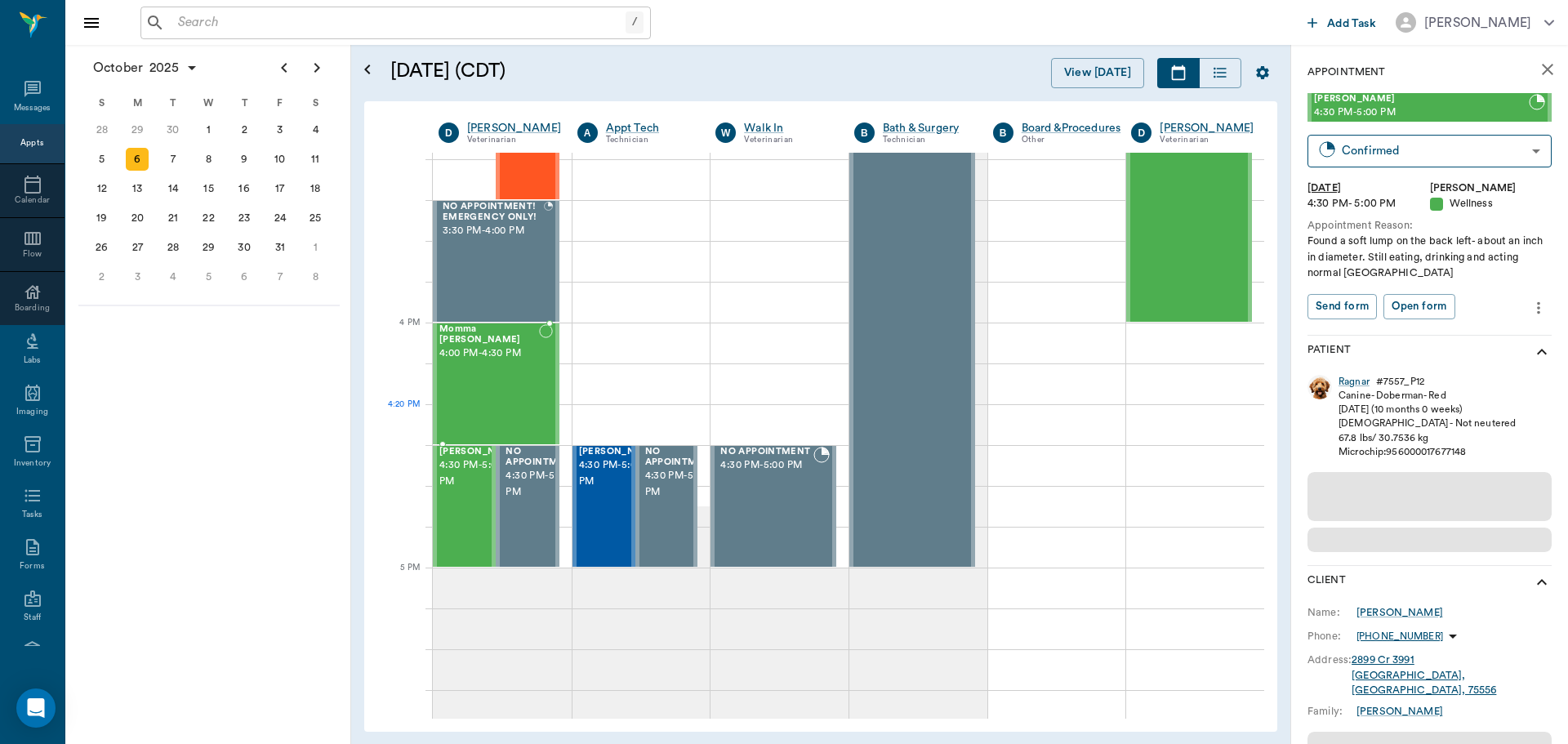
click at [503, 405] on div "Momma Kitty Smith 4:00 PM - 4:30 PM" at bounding box center [489, 384] width 100 height 120
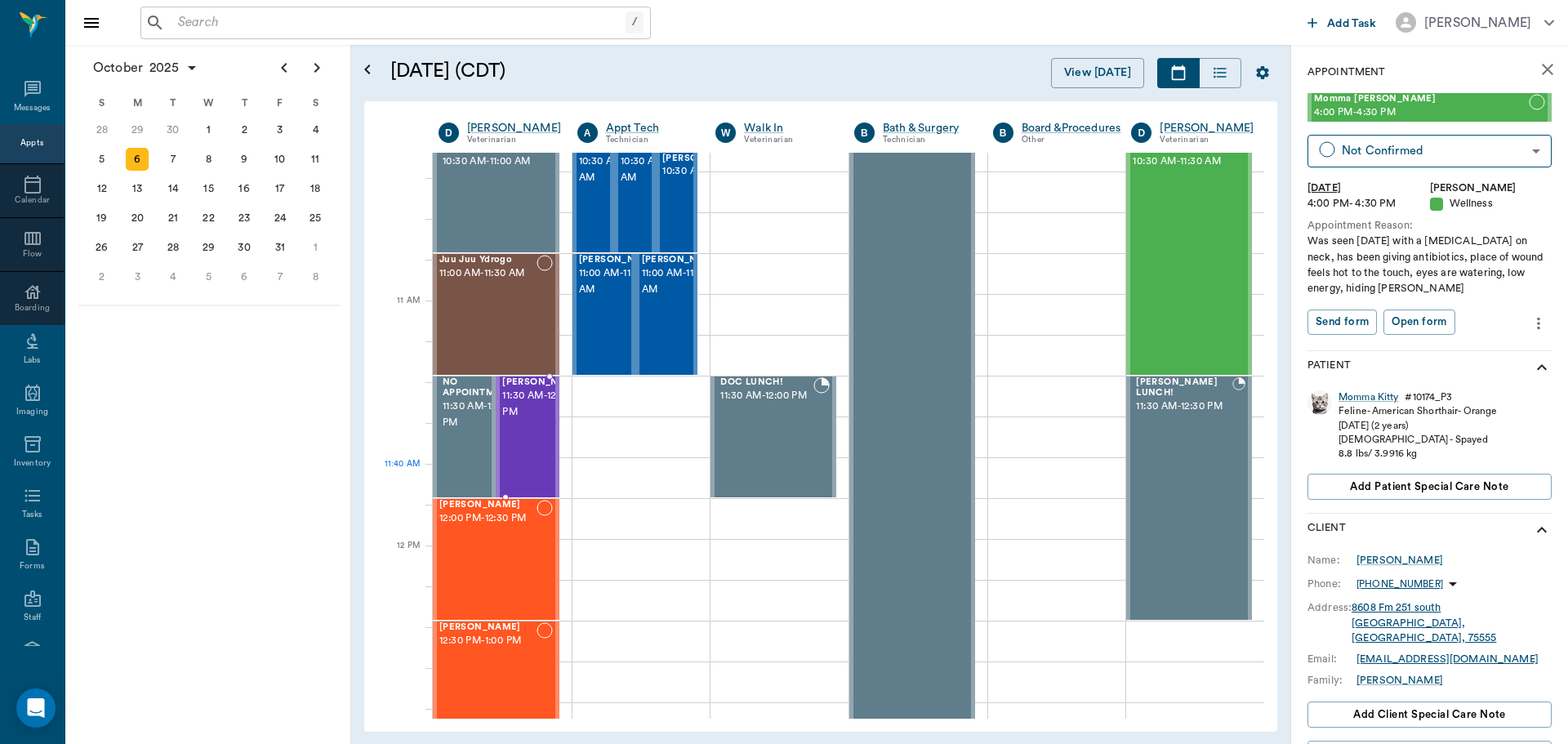
scroll to position [735, 0]
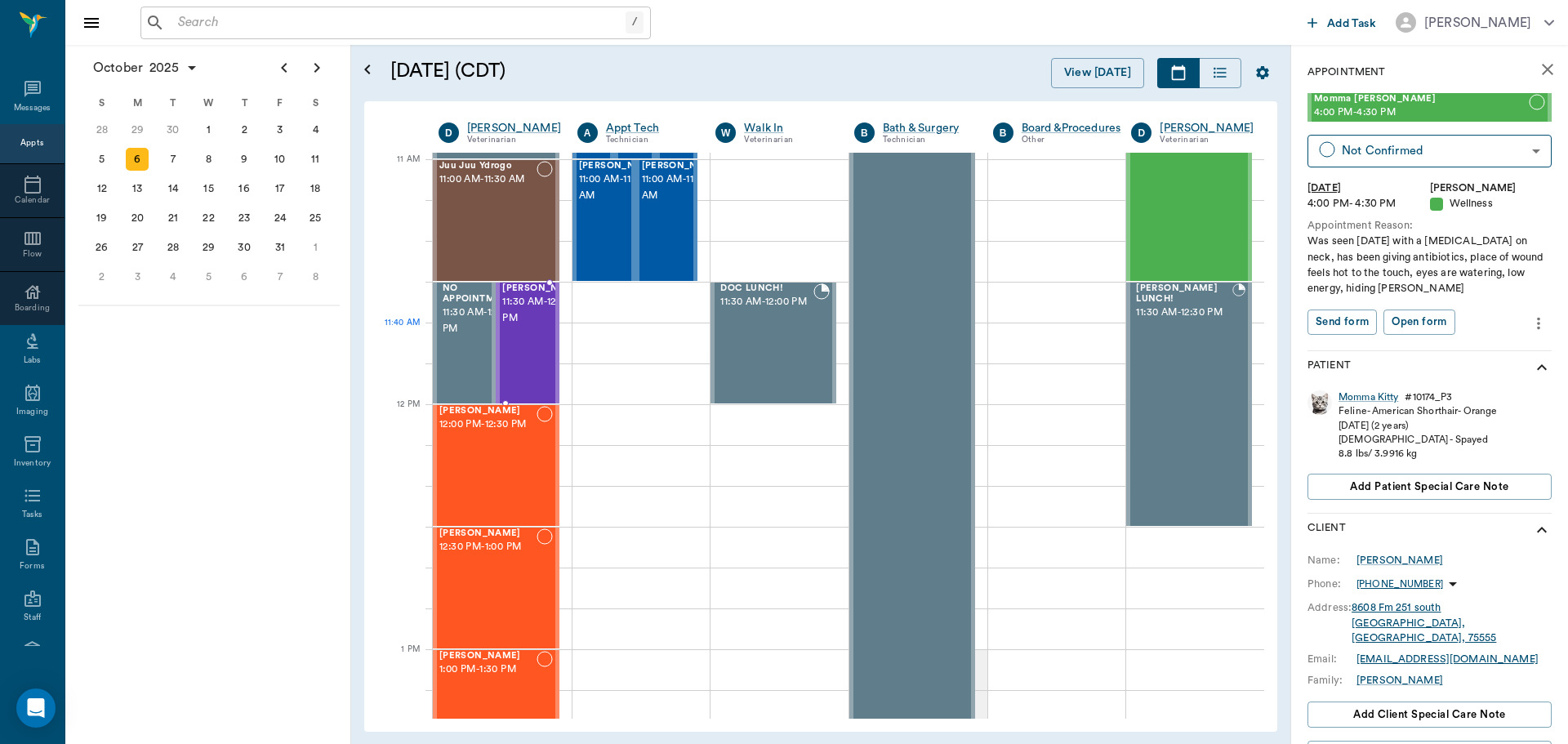
click at [512, 326] on span "11:30 AM - 12:00 PM" at bounding box center [543, 310] width 81 height 32
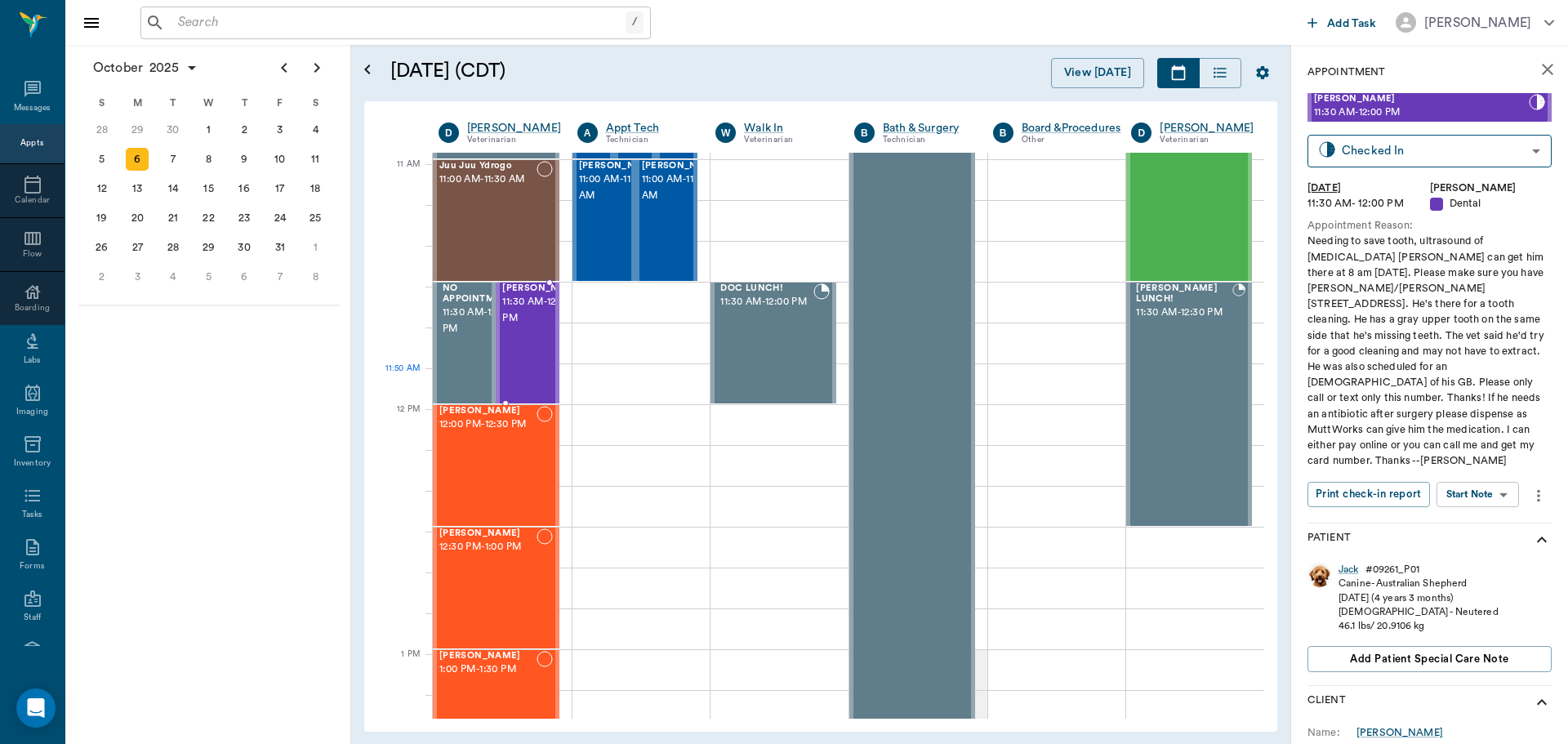
scroll to position [653, 0]
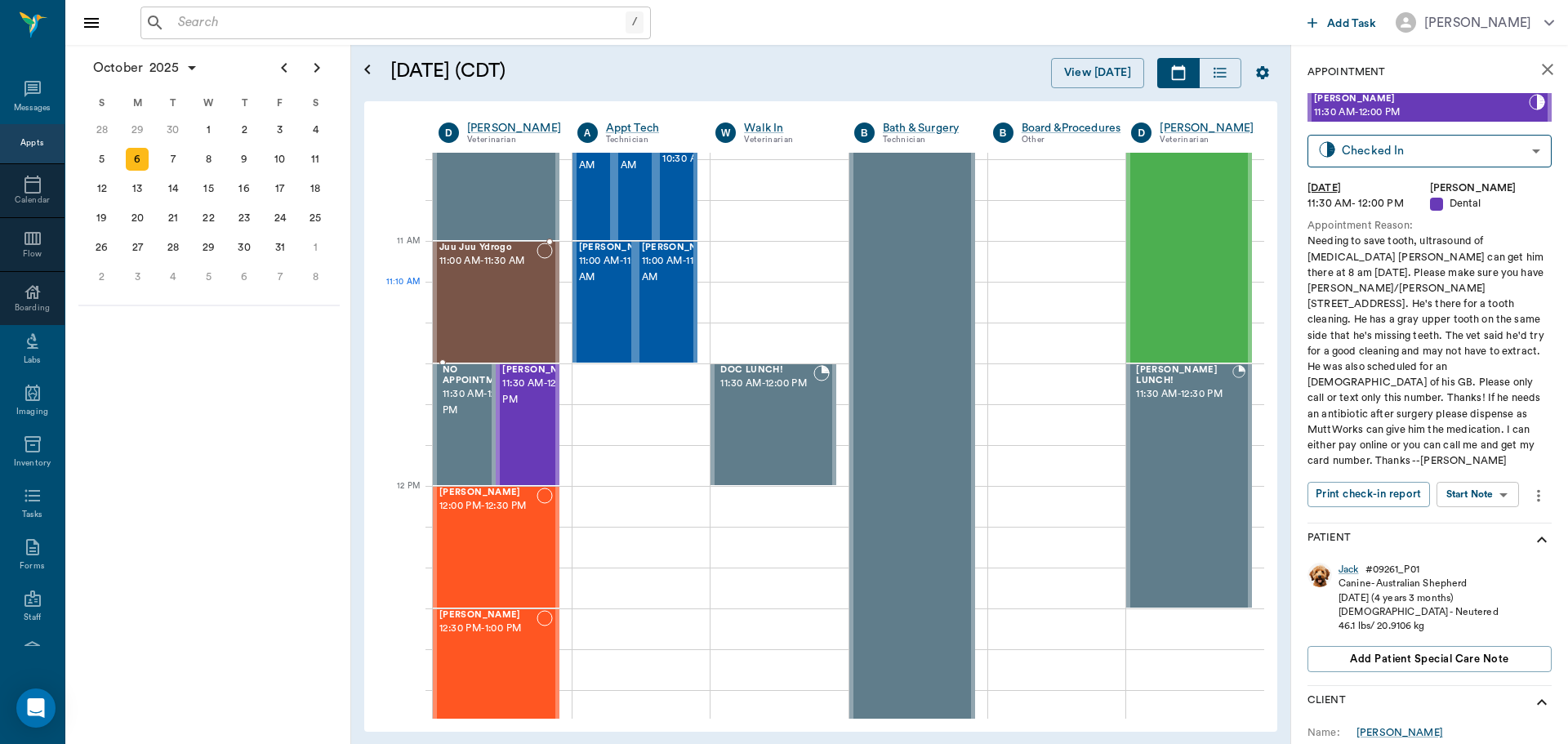
click at [493, 297] on div "Juu Juu Ydrogo 11:00 AM - 11:30 AM" at bounding box center [488, 302] width 97 height 120
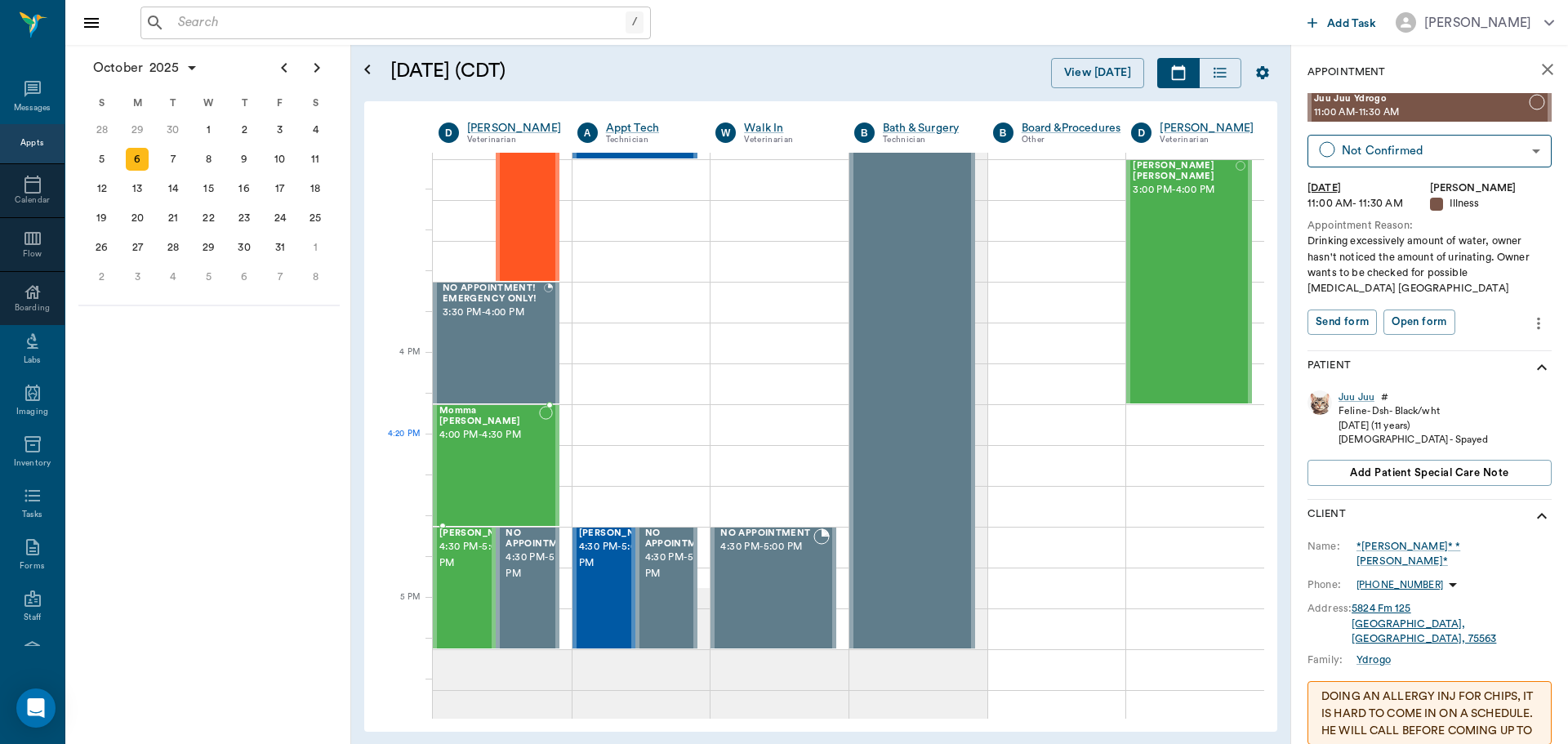
scroll to position [1878, 0]
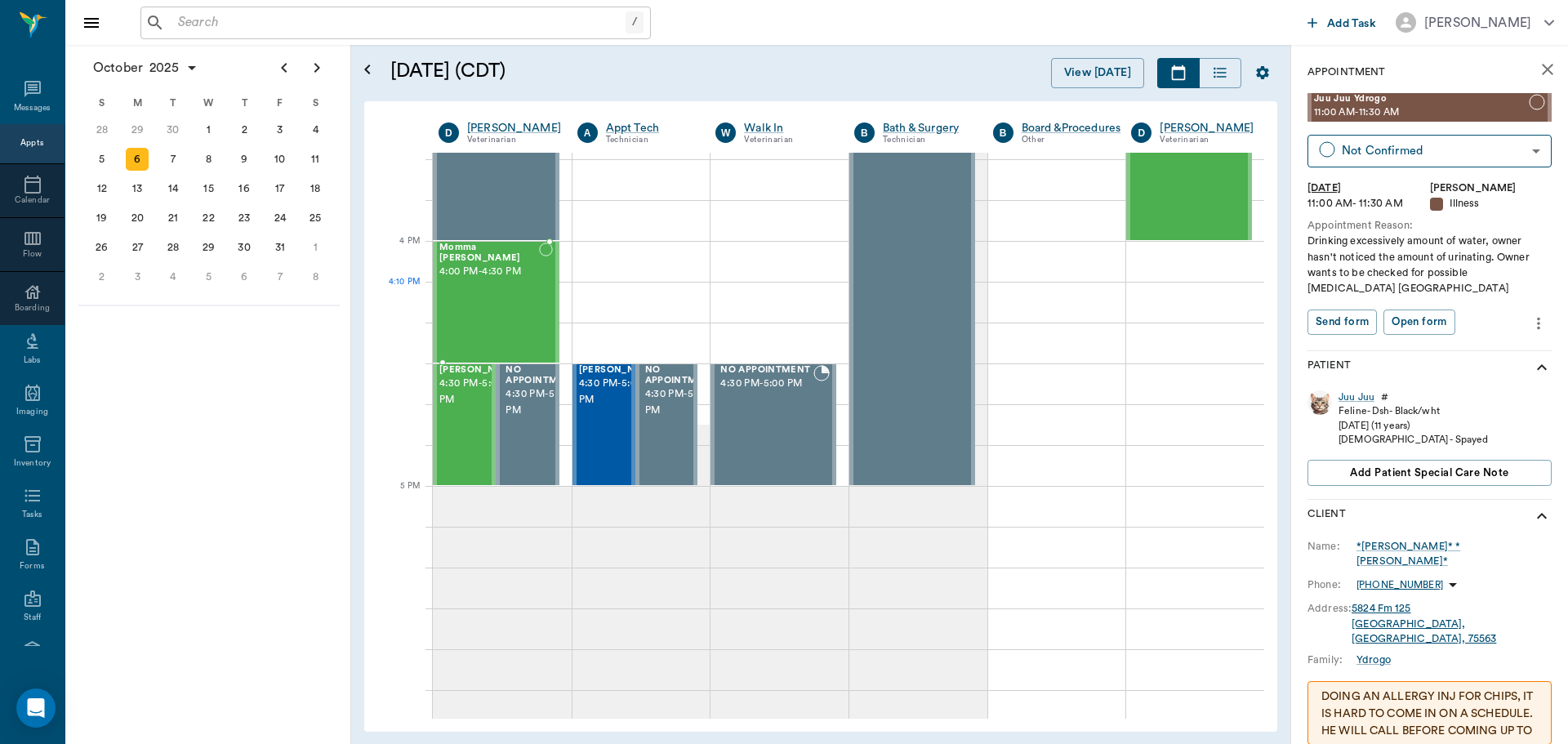
click at [481, 291] on div "Momma Kitty Smith 4:00 PM - 4:30 PM" at bounding box center [489, 302] width 100 height 120
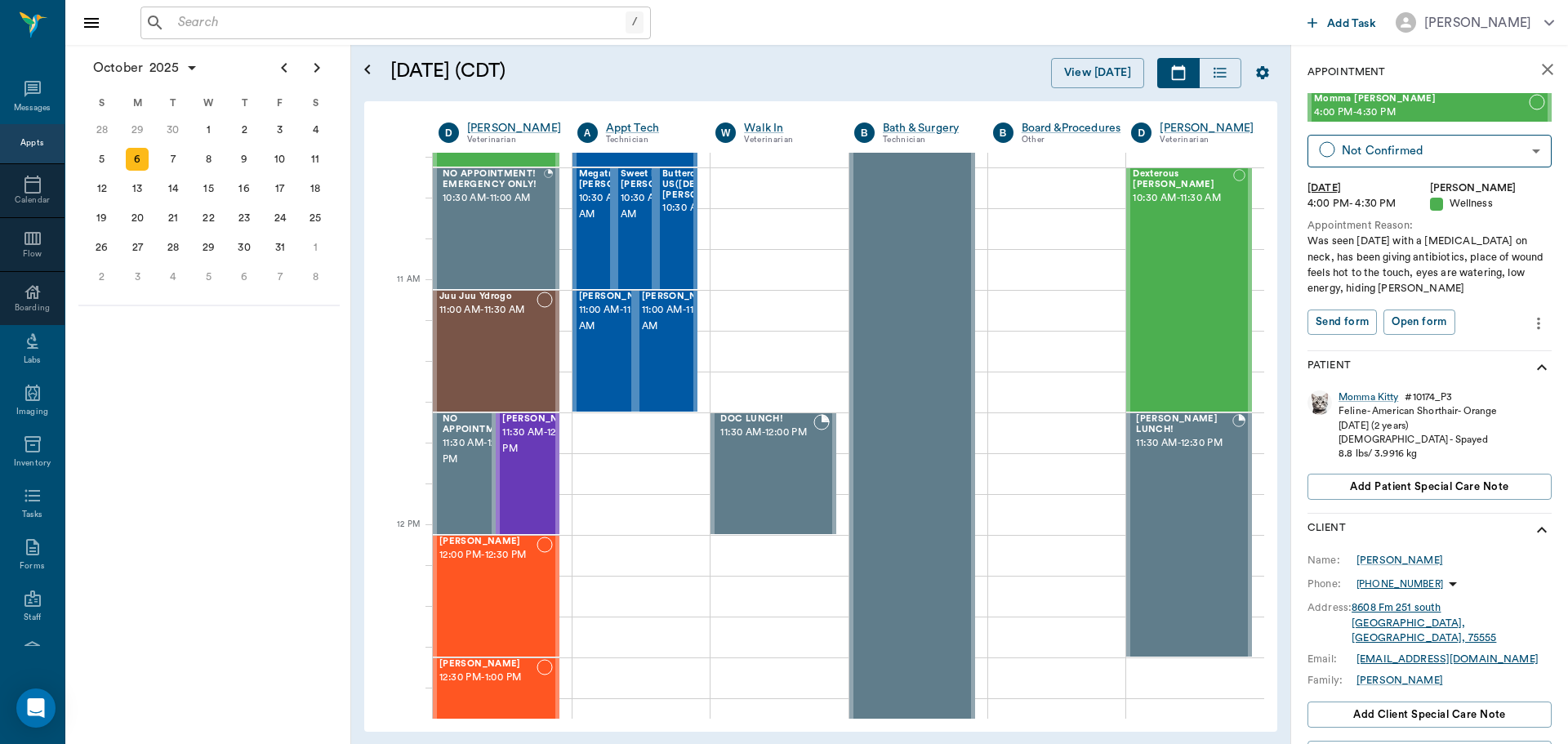
scroll to position [507, 0]
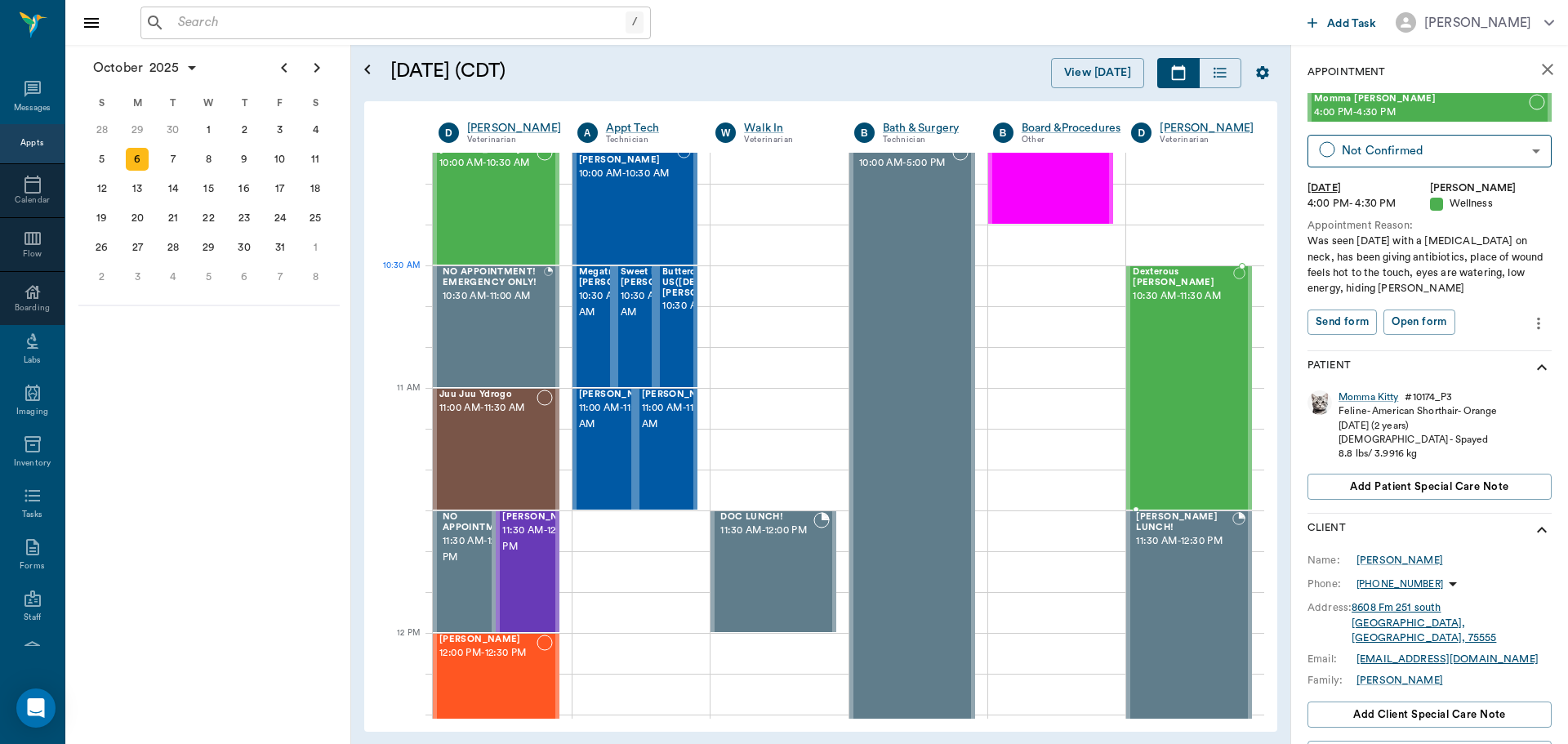
drag, startPoint x: 1178, startPoint y: 281, endPoint x: 1147, endPoint y: 308, distance: 41.1
click at [1147, 305] on span "10:30 AM - 11:30 AM" at bounding box center [1183, 296] width 100 height 17
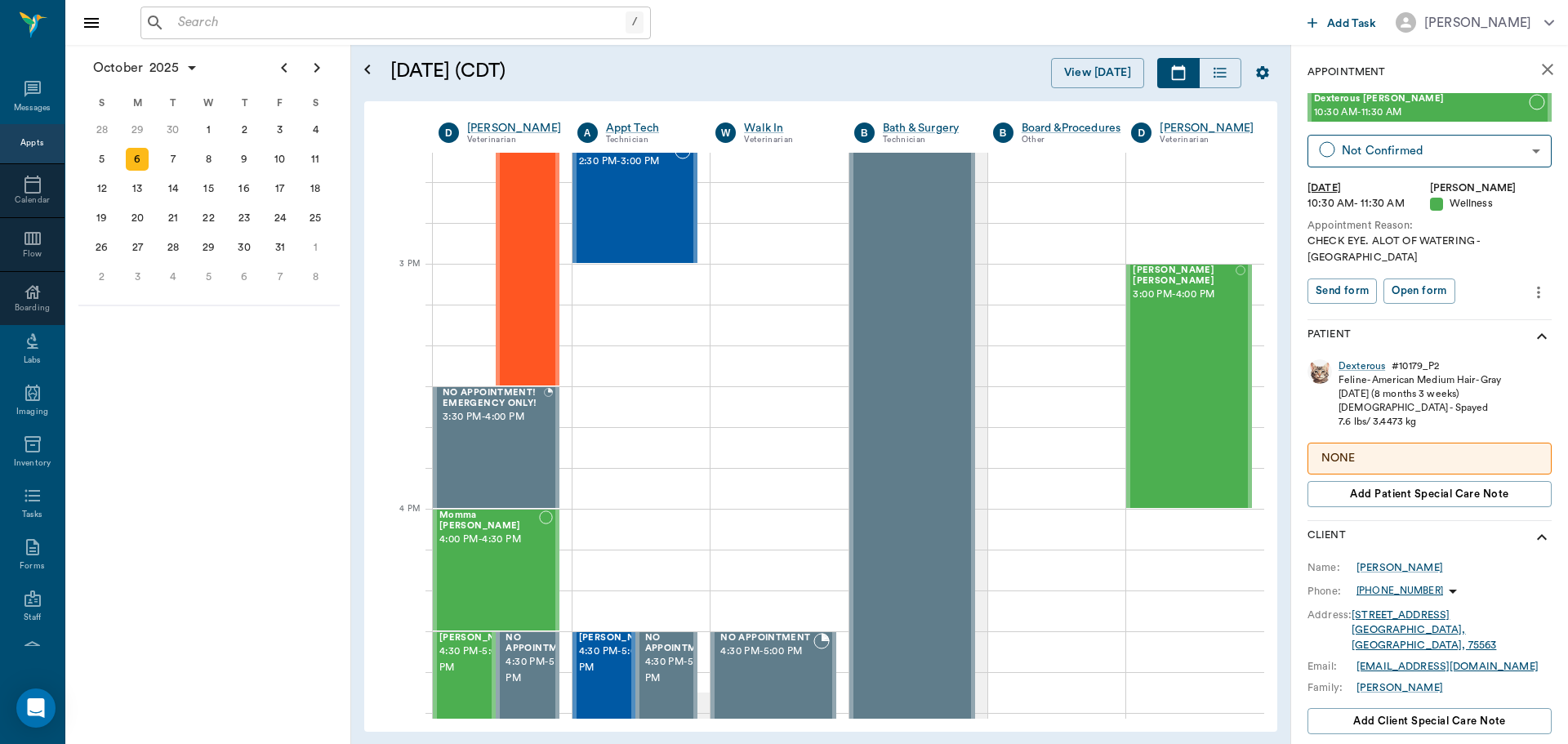
scroll to position [1600, 0]
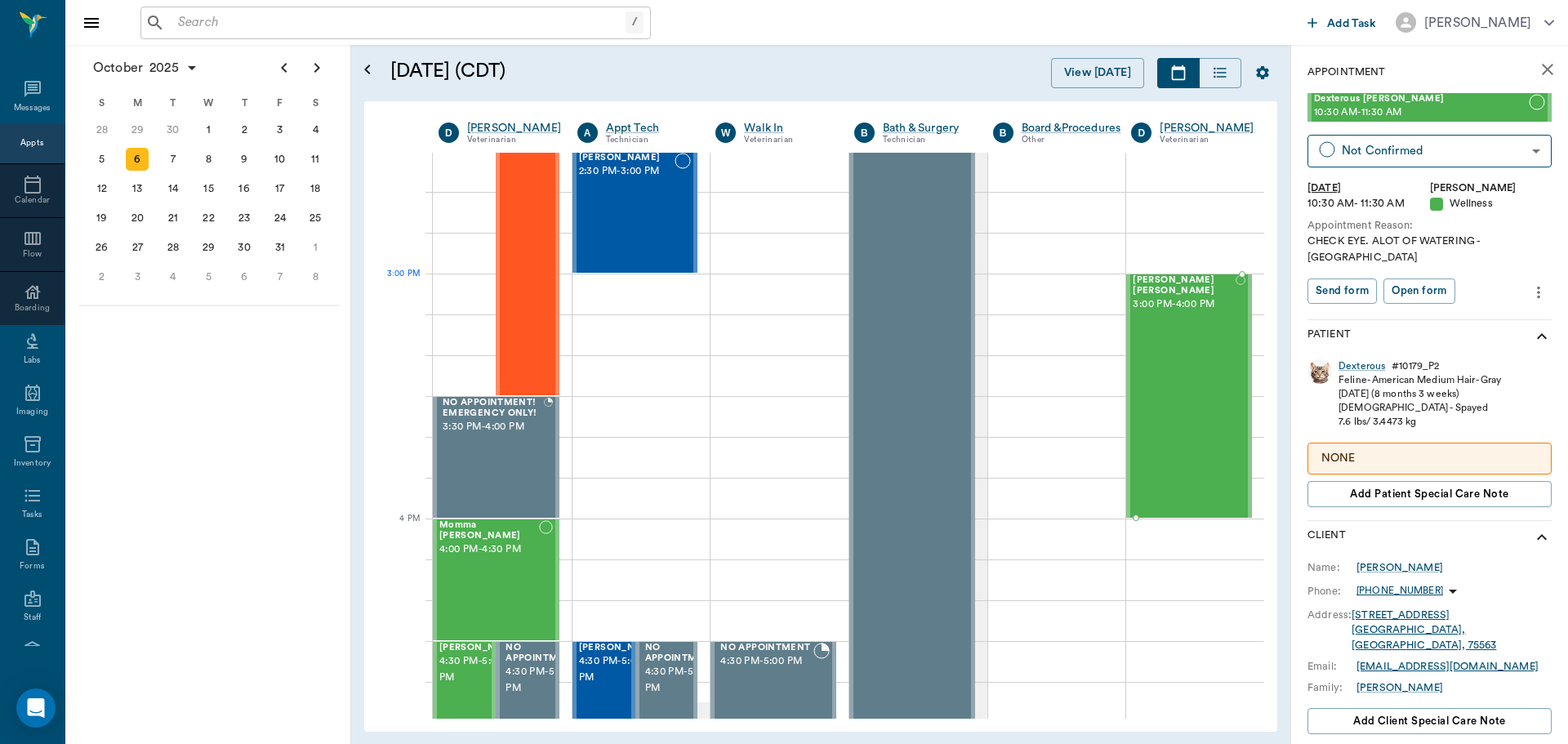
click at [1147, 283] on span "[PERSON_NAME] [PERSON_NAME]" at bounding box center [1183, 286] width 102 height 22
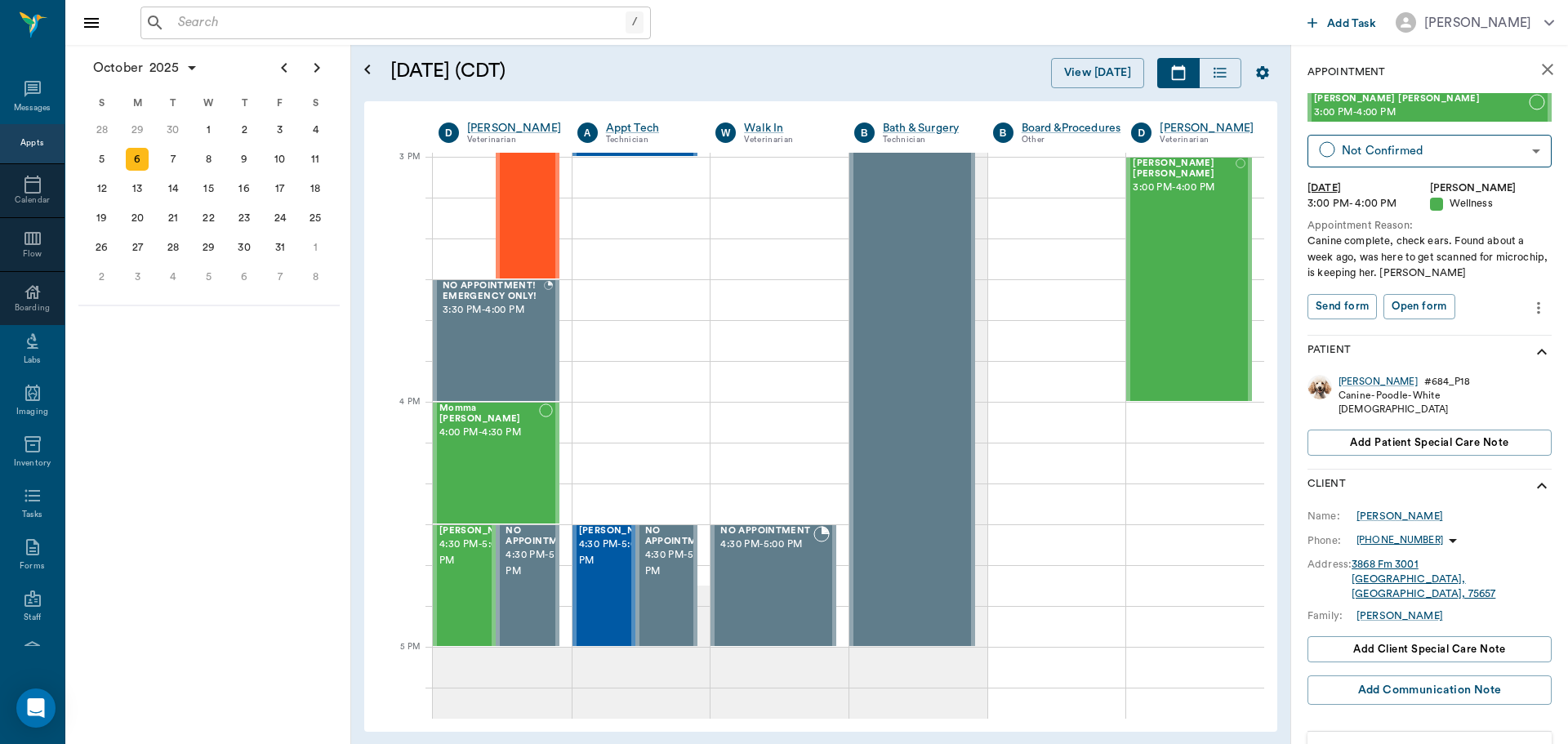
scroll to position [1699, 0]
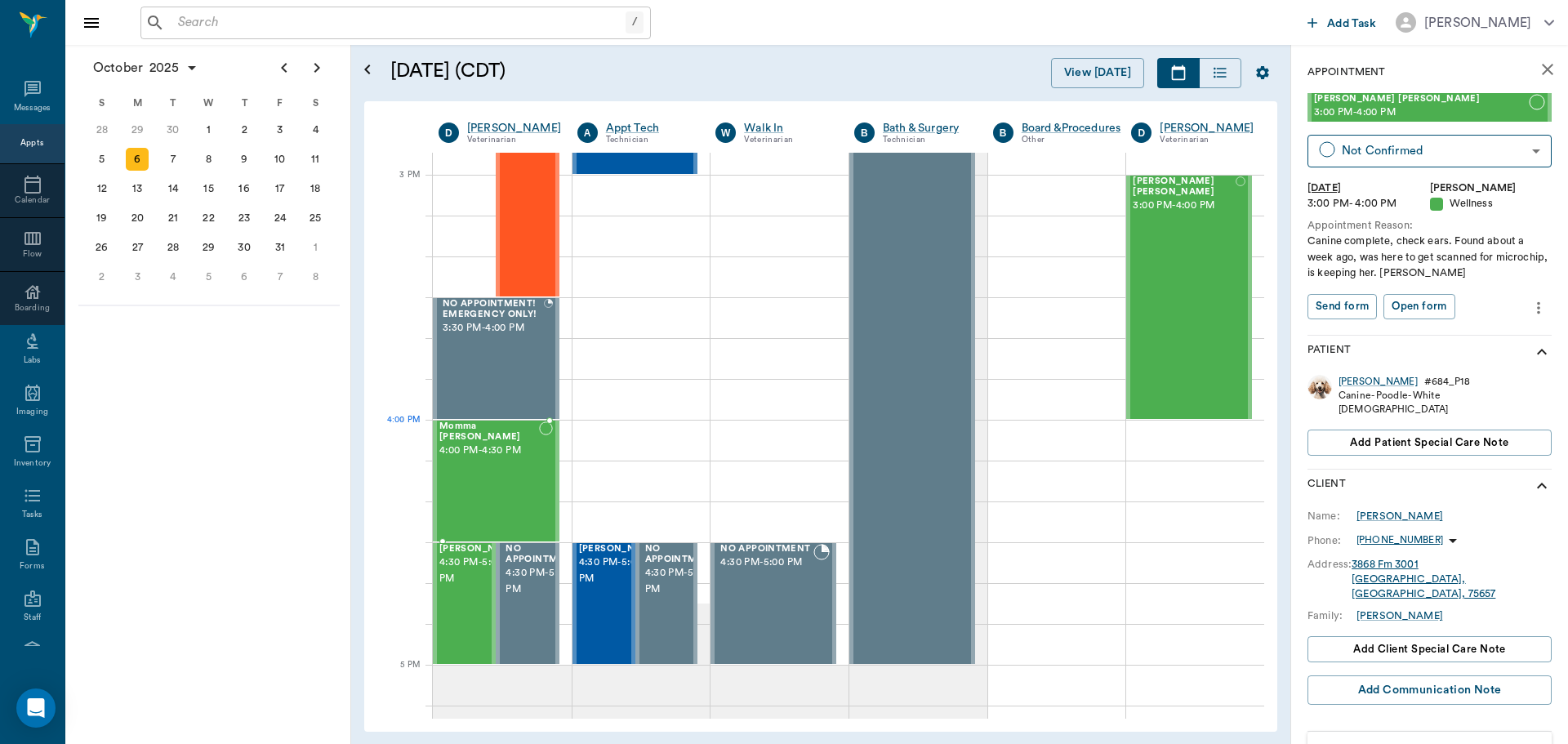
click at [467, 443] on span "4:00 PM - 4:30 PM" at bounding box center [489, 451] width 100 height 17
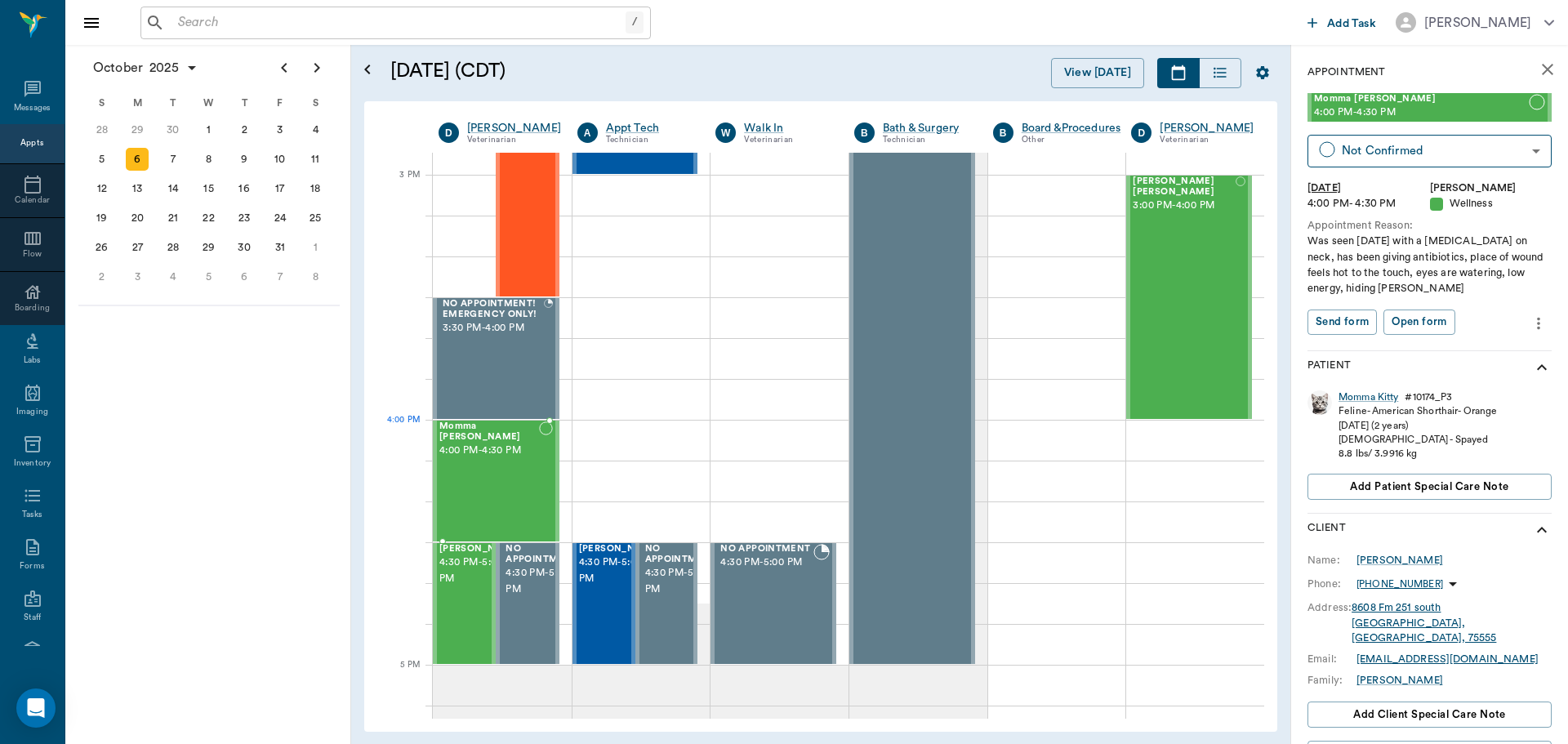
click at [467, 427] on span "Momma [PERSON_NAME]" at bounding box center [489, 432] width 100 height 22
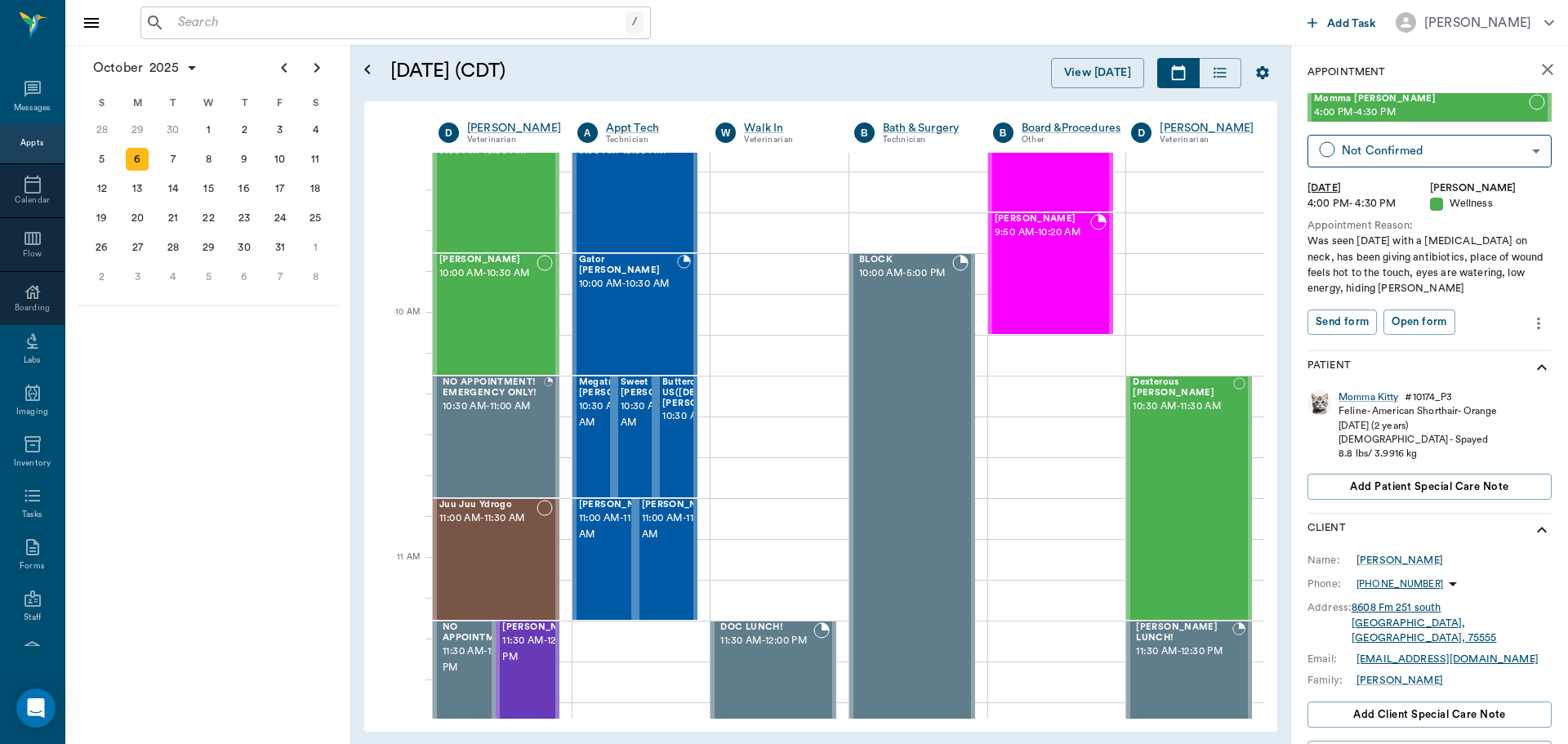
scroll to position [333, 0]
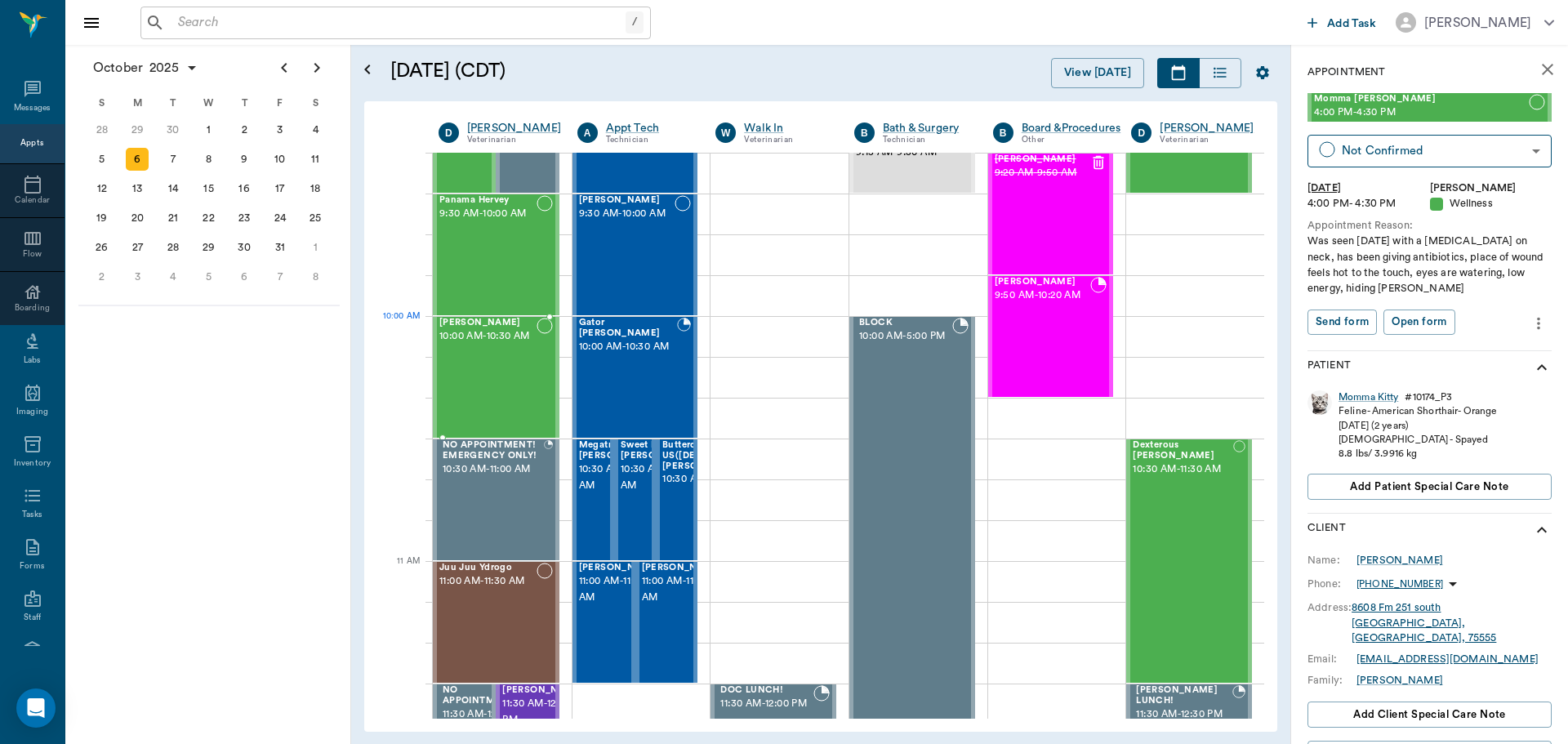
click at [448, 330] on span "10:00 AM - 10:30 AM" at bounding box center [488, 336] width 97 height 17
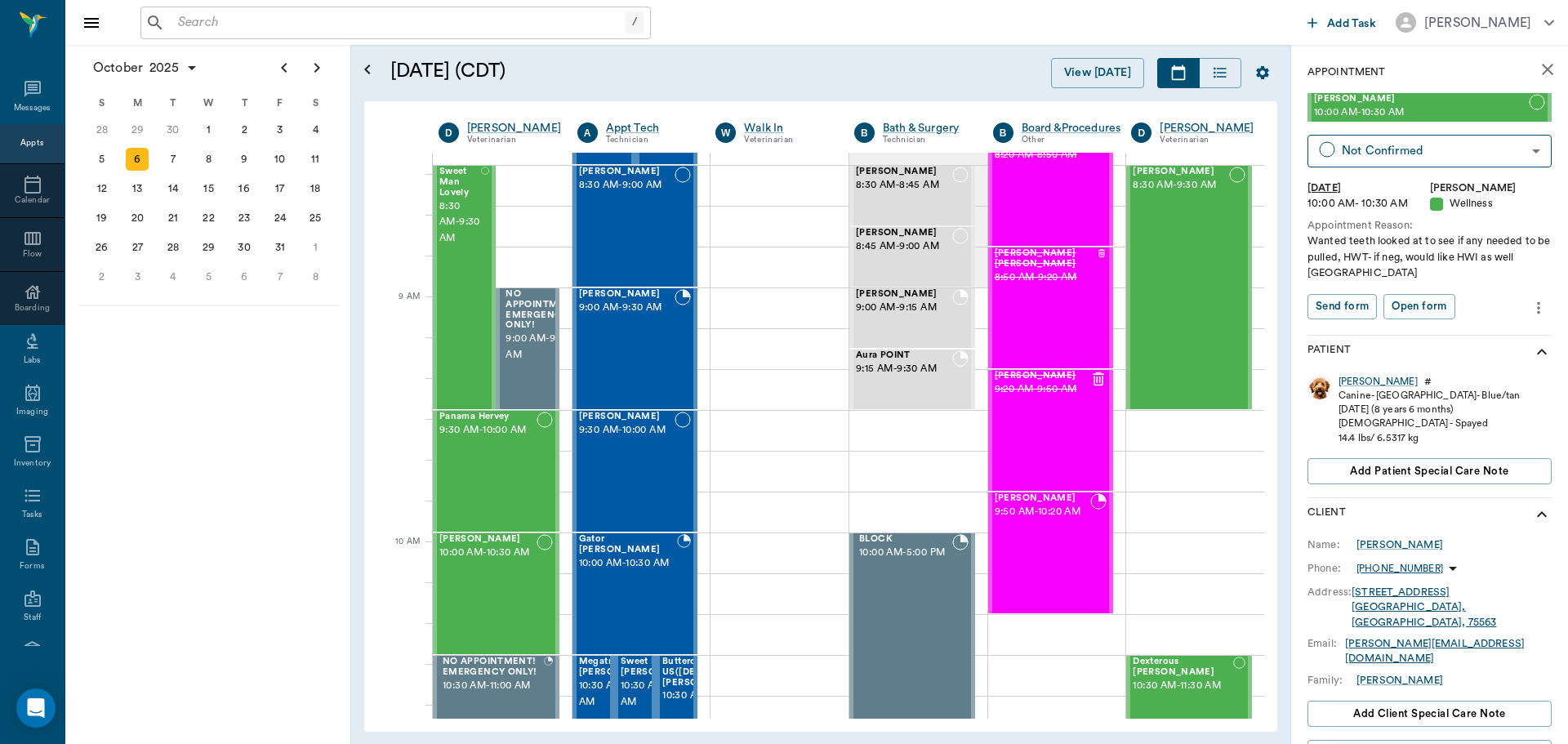
scroll to position [118, 0]
click at [498, 418] on span "Panama Hervey" at bounding box center [488, 416] width 97 height 11
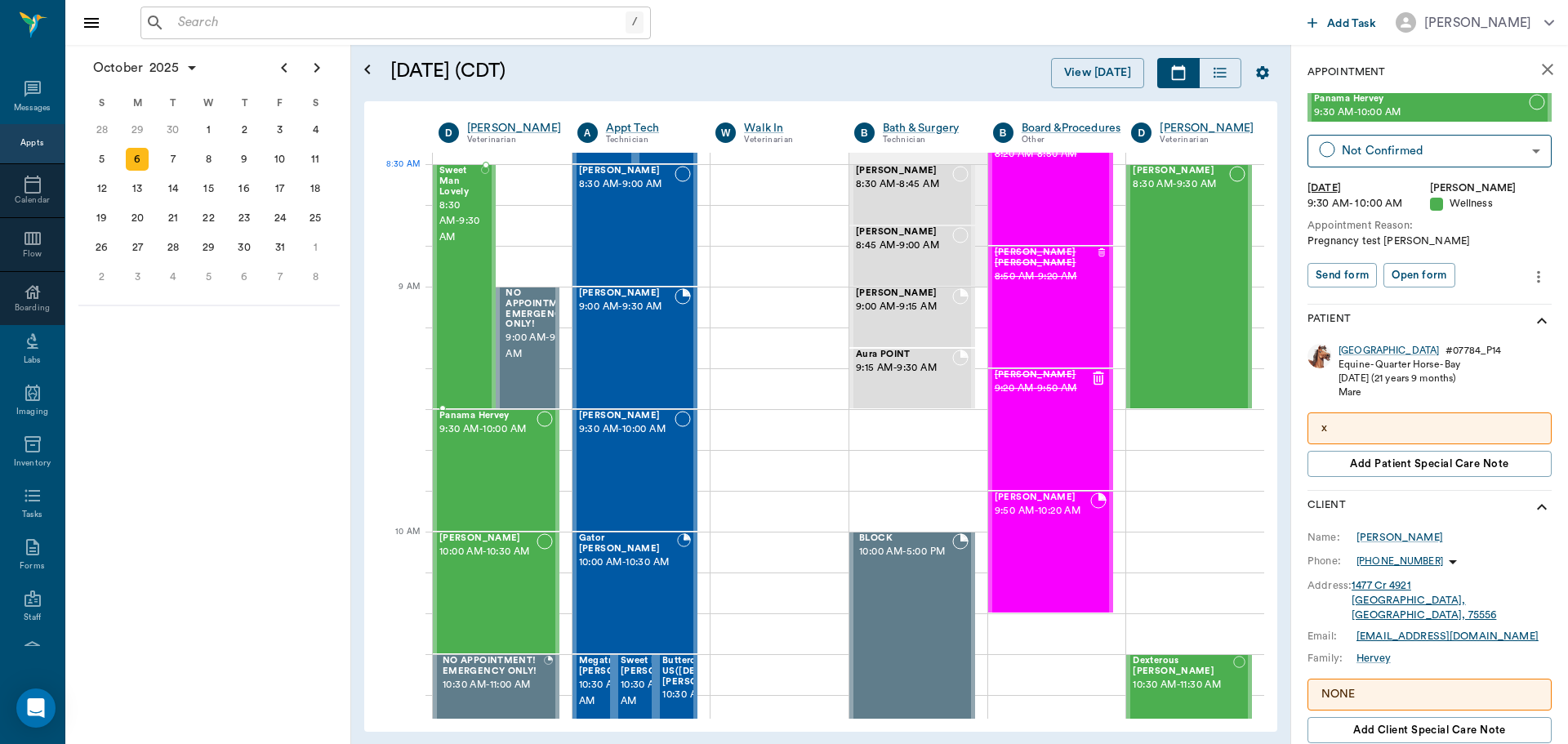
click at [458, 174] on span "Sweet Man Lovely" at bounding box center [460, 181] width 42 height 31
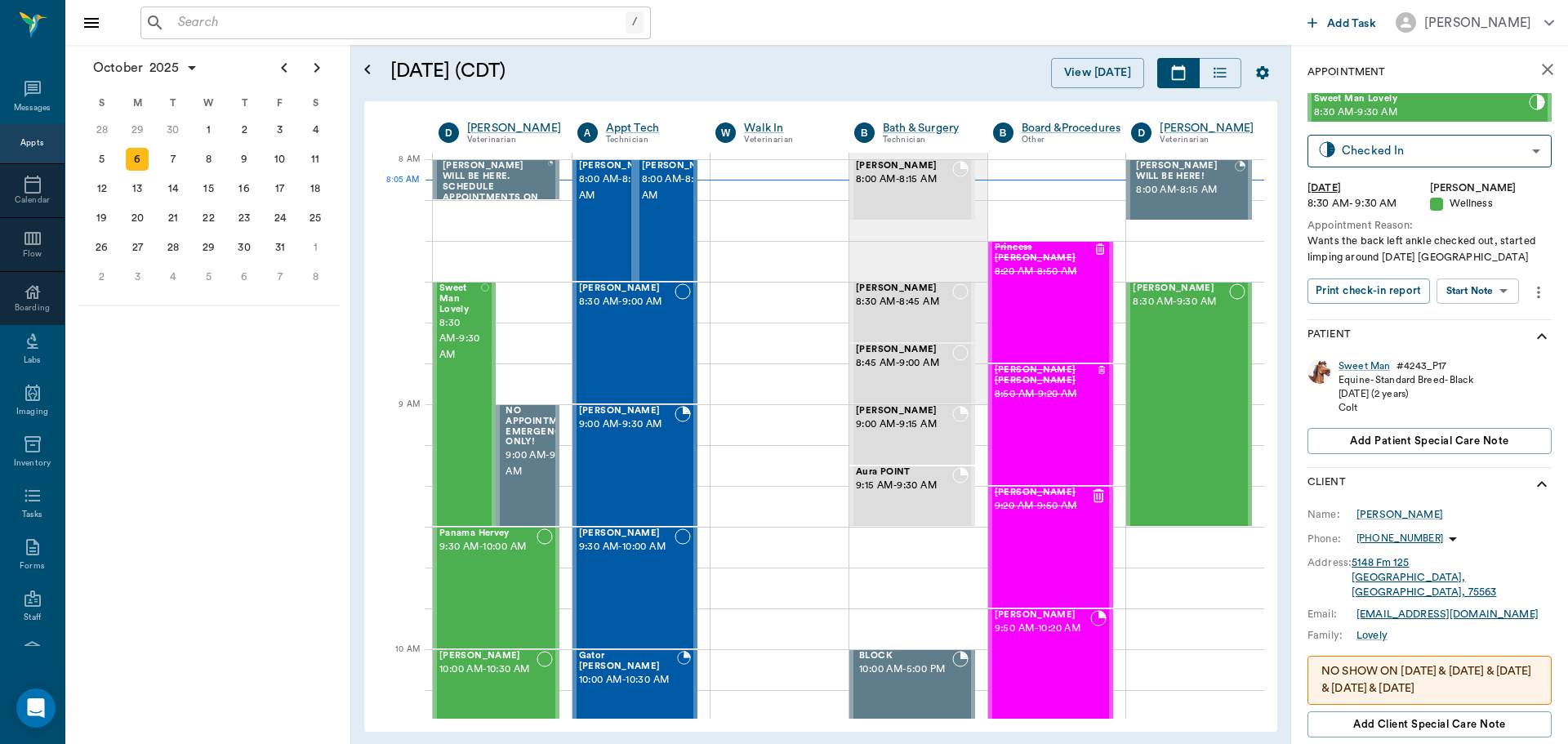
click at [1269, 178] on div "October 2025 Today 6 Mon Oct 2025 D Dr. Bert Ellsworth Veterinarian A Appt Tech…" at bounding box center [821, 416] width 913 height 630
click at [23, 186] on icon at bounding box center [33, 184] width 20 height 20
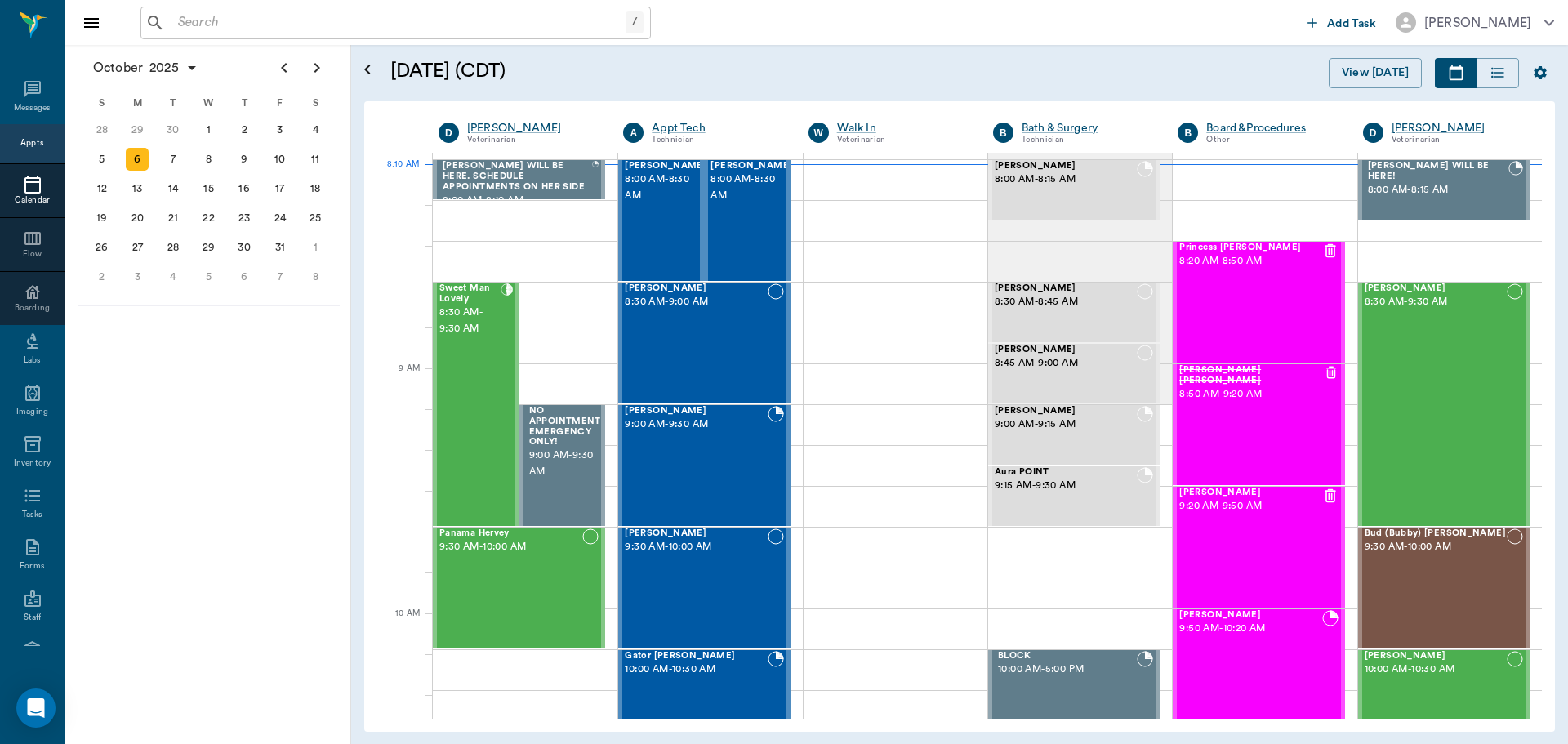
scroll to position [90, 0]
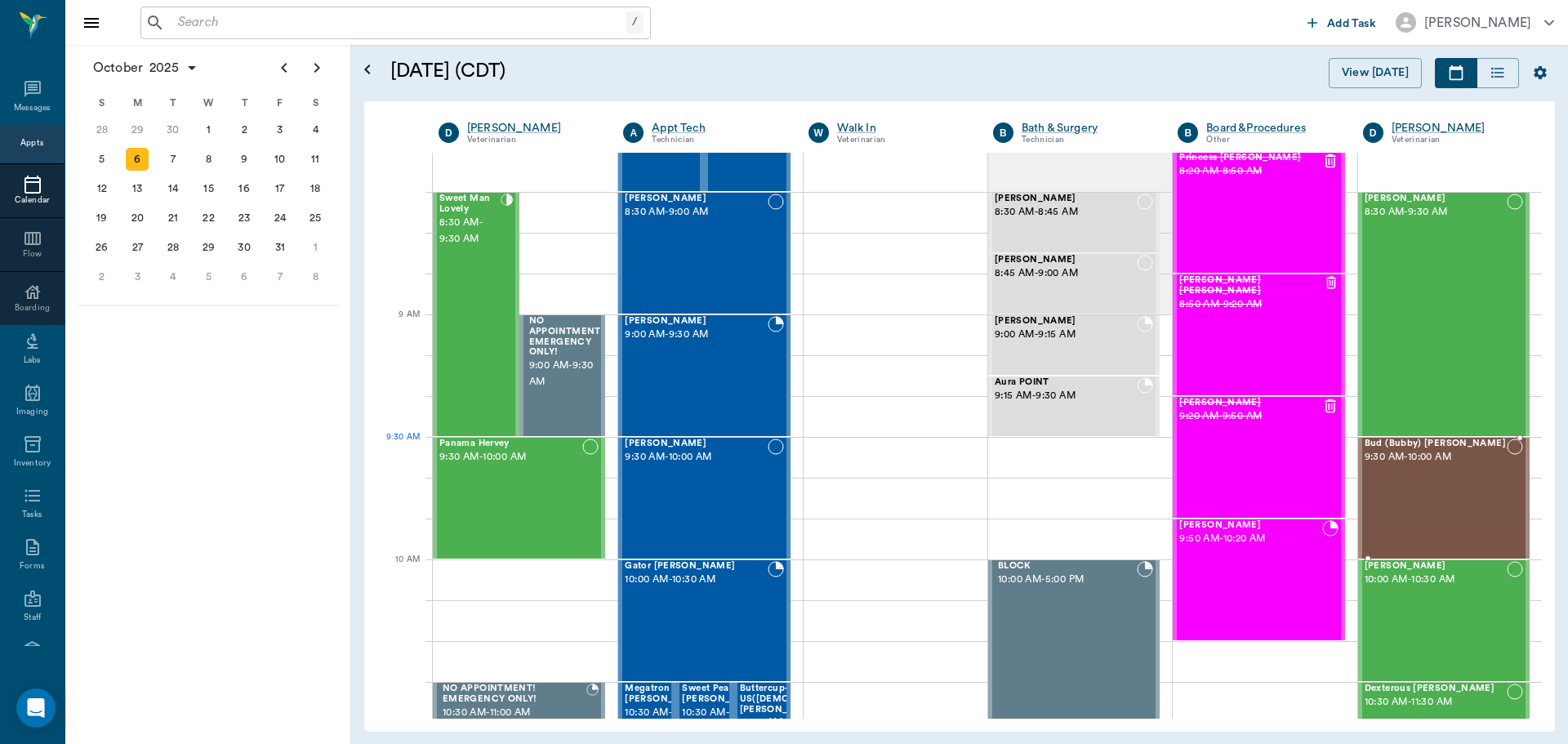
click at [1399, 450] on span "9:30 AM - 10:00 AM" at bounding box center [1435, 458] width 142 height 17
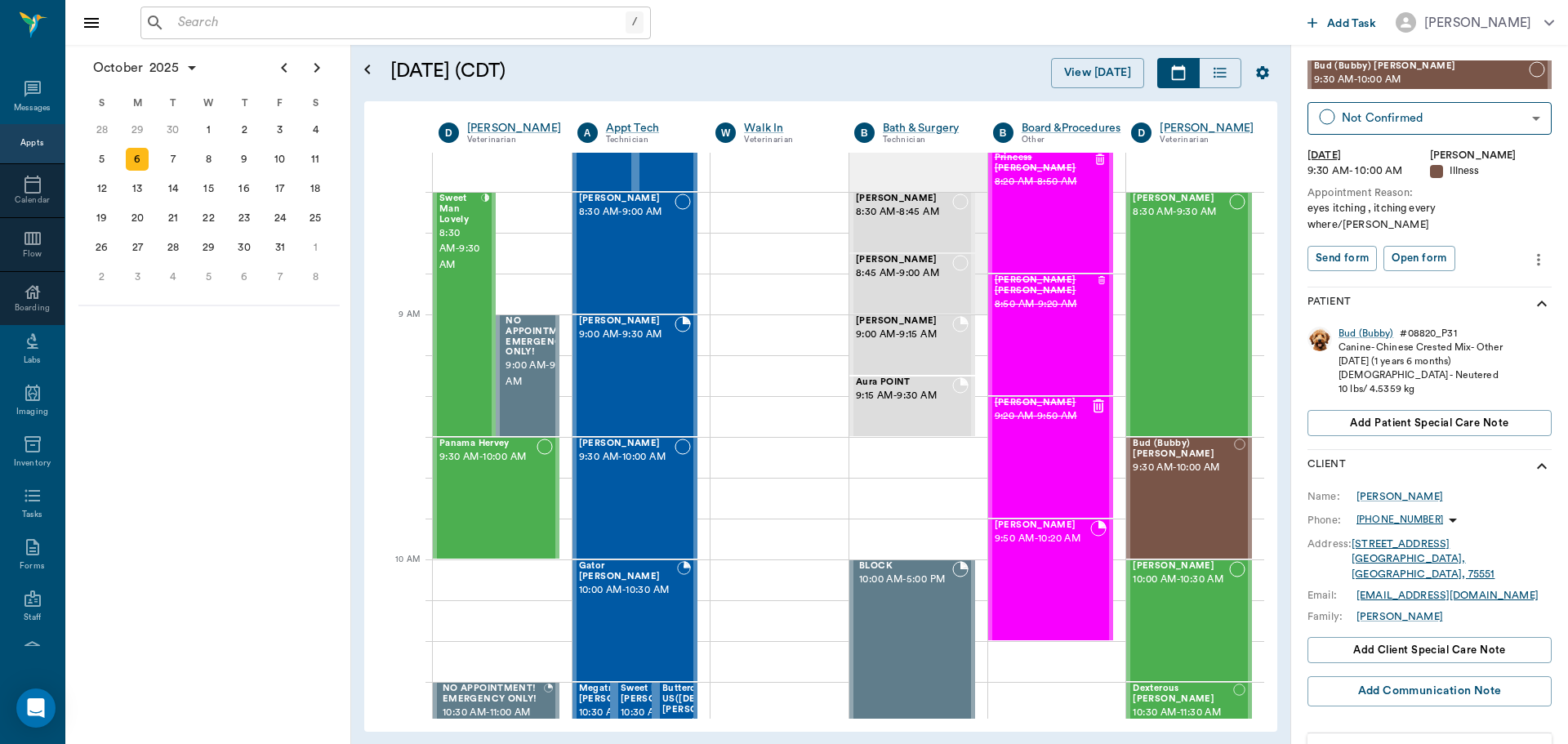
scroll to position [67, 0]
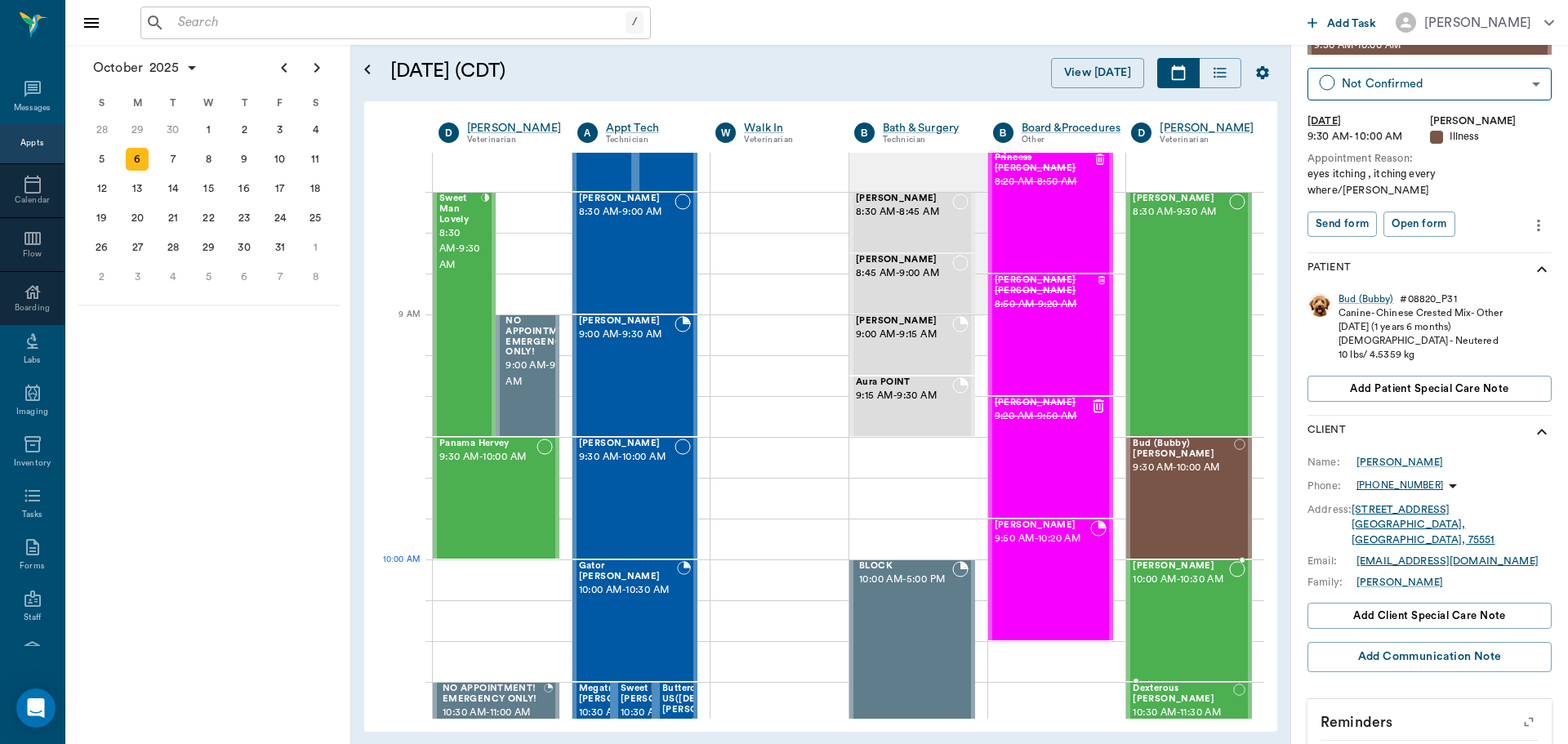
click at [1159, 569] on span "[PERSON_NAME]" at bounding box center [1181, 566] width 96 height 11
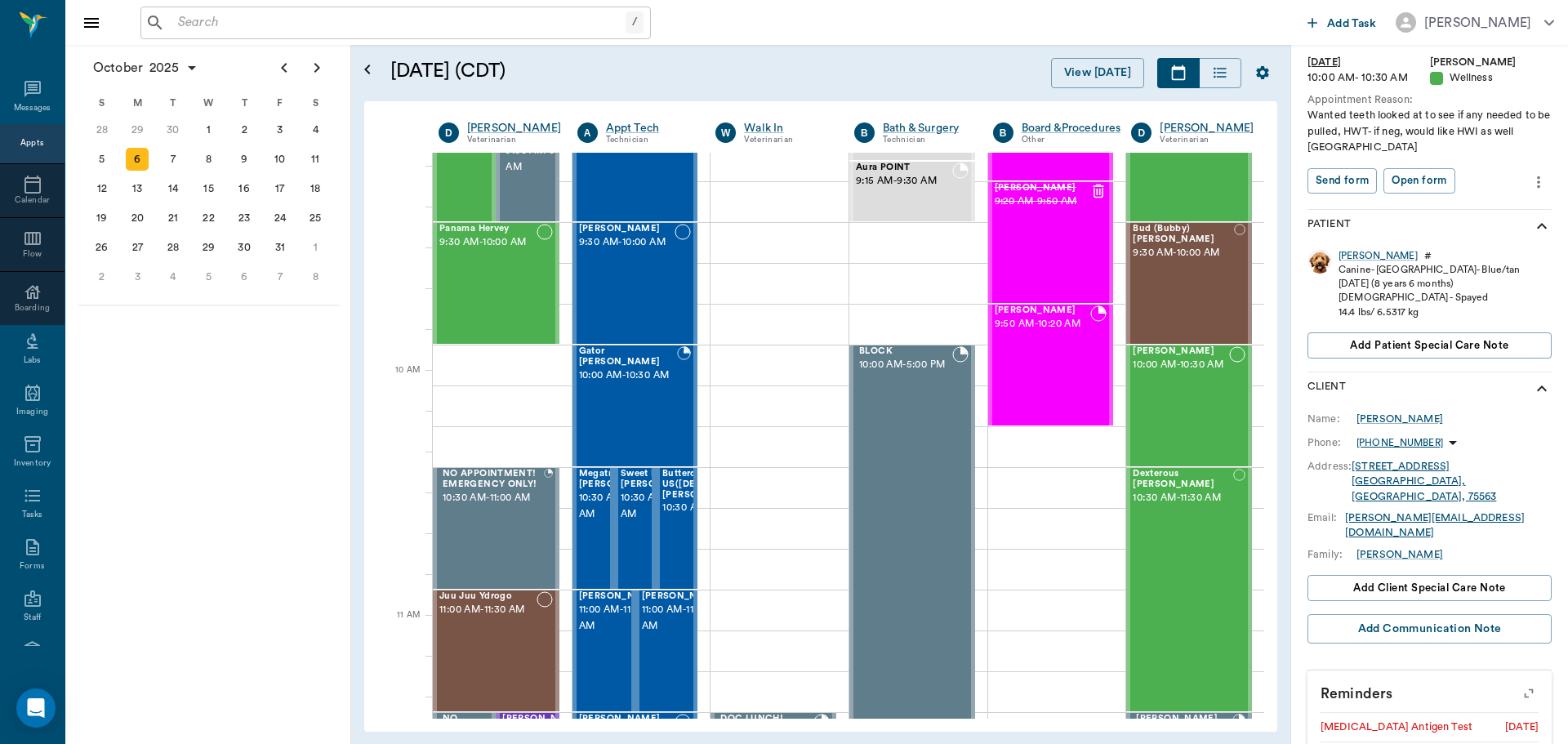
scroll to position [318, 0]
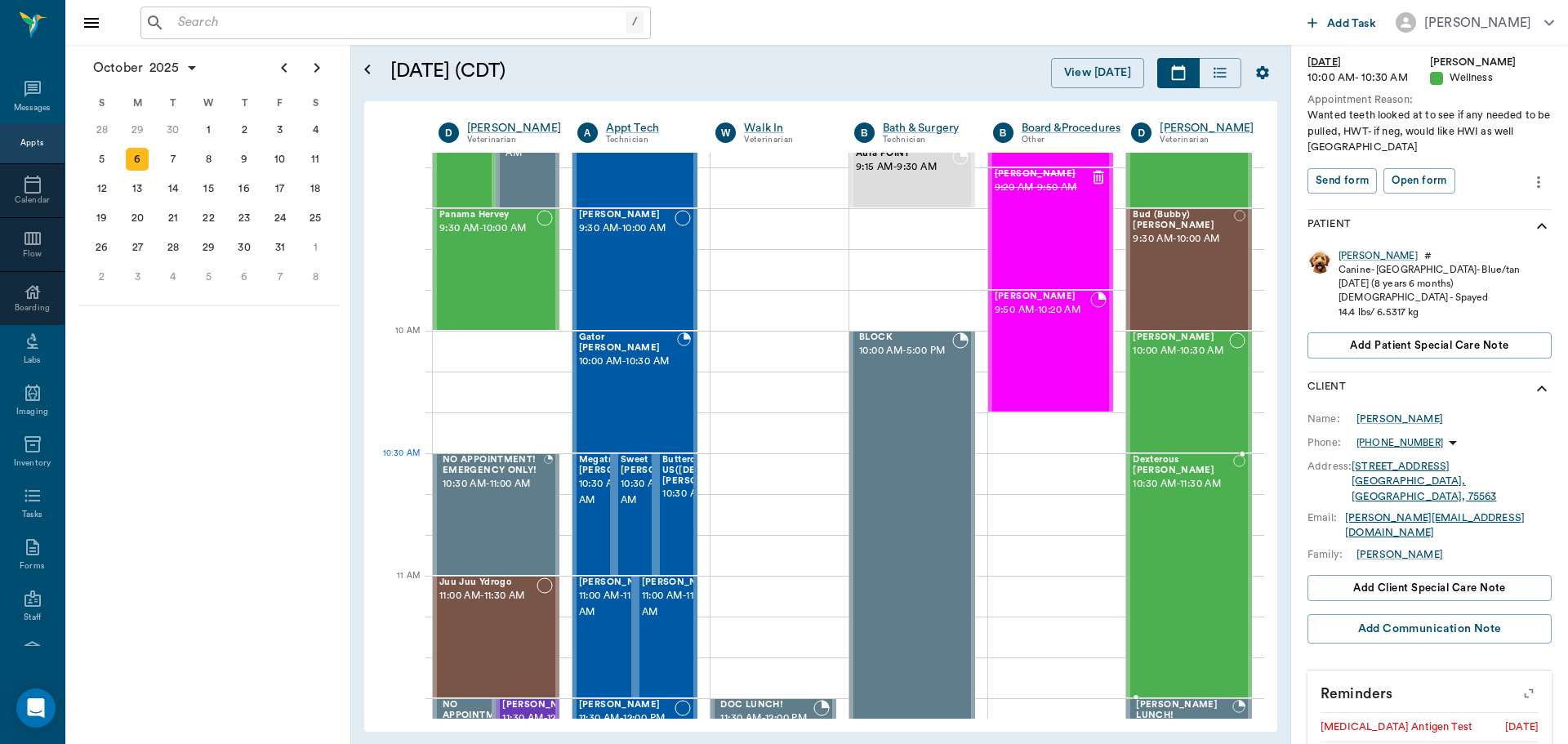
click at [1150, 461] on span "Dexterous [PERSON_NAME]" at bounding box center [1183, 466] width 100 height 22
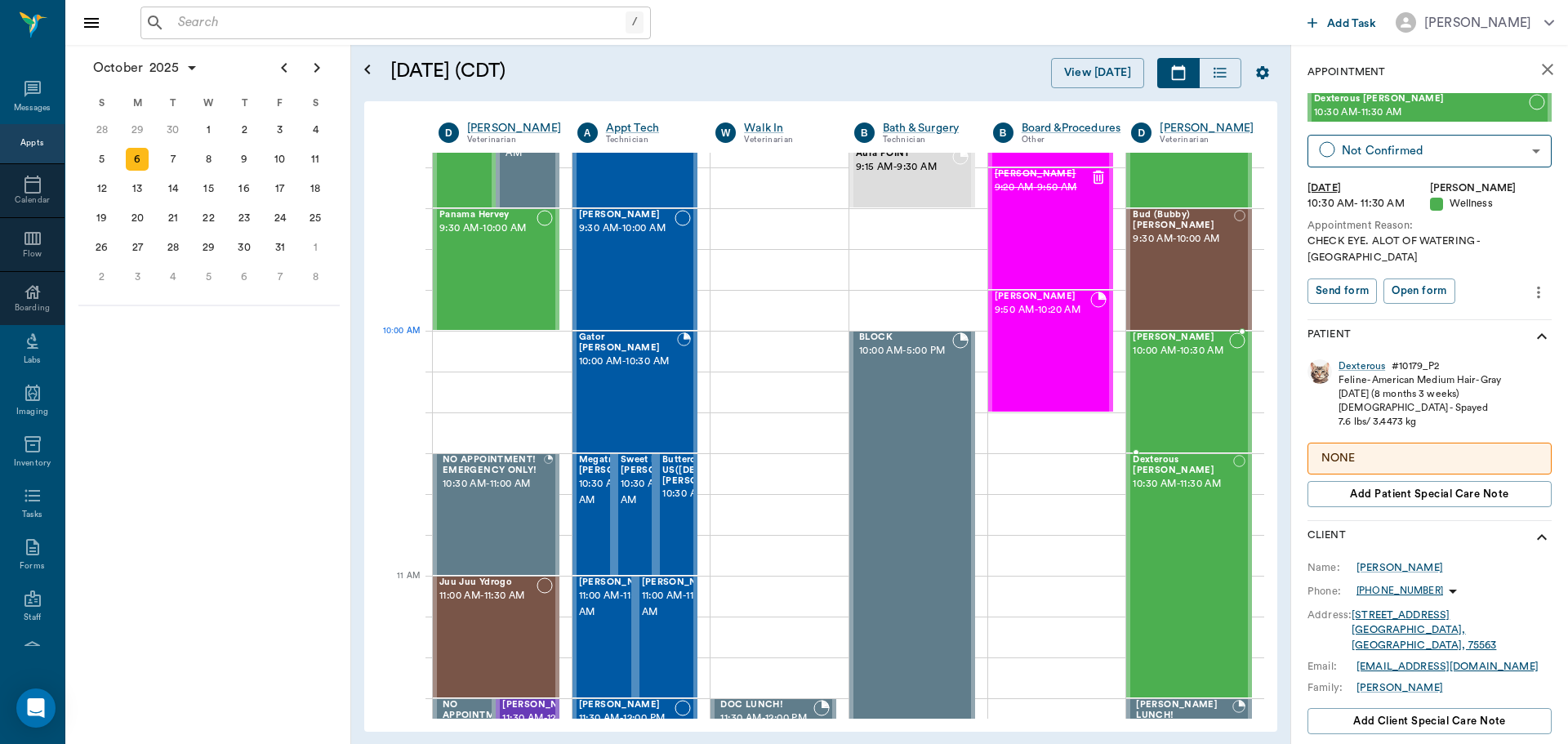
click at [1143, 343] on span "10:00 AM - 10:30 AM" at bounding box center [1181, 351] width 96 height 17
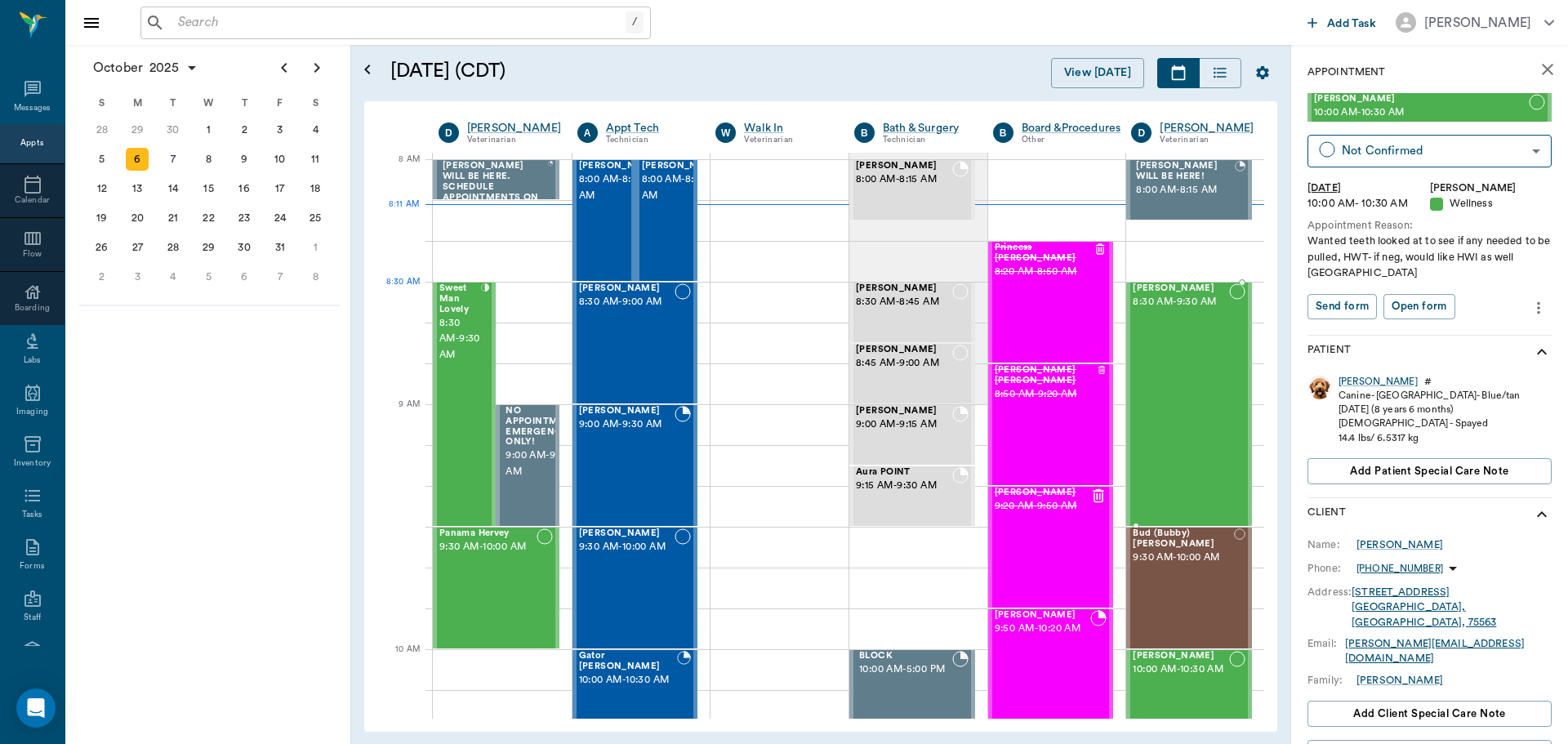
click at [1142, 294] on span "8:30 AM - 9:30 AM" at bounding box center [1181, 302] width 96 height 17
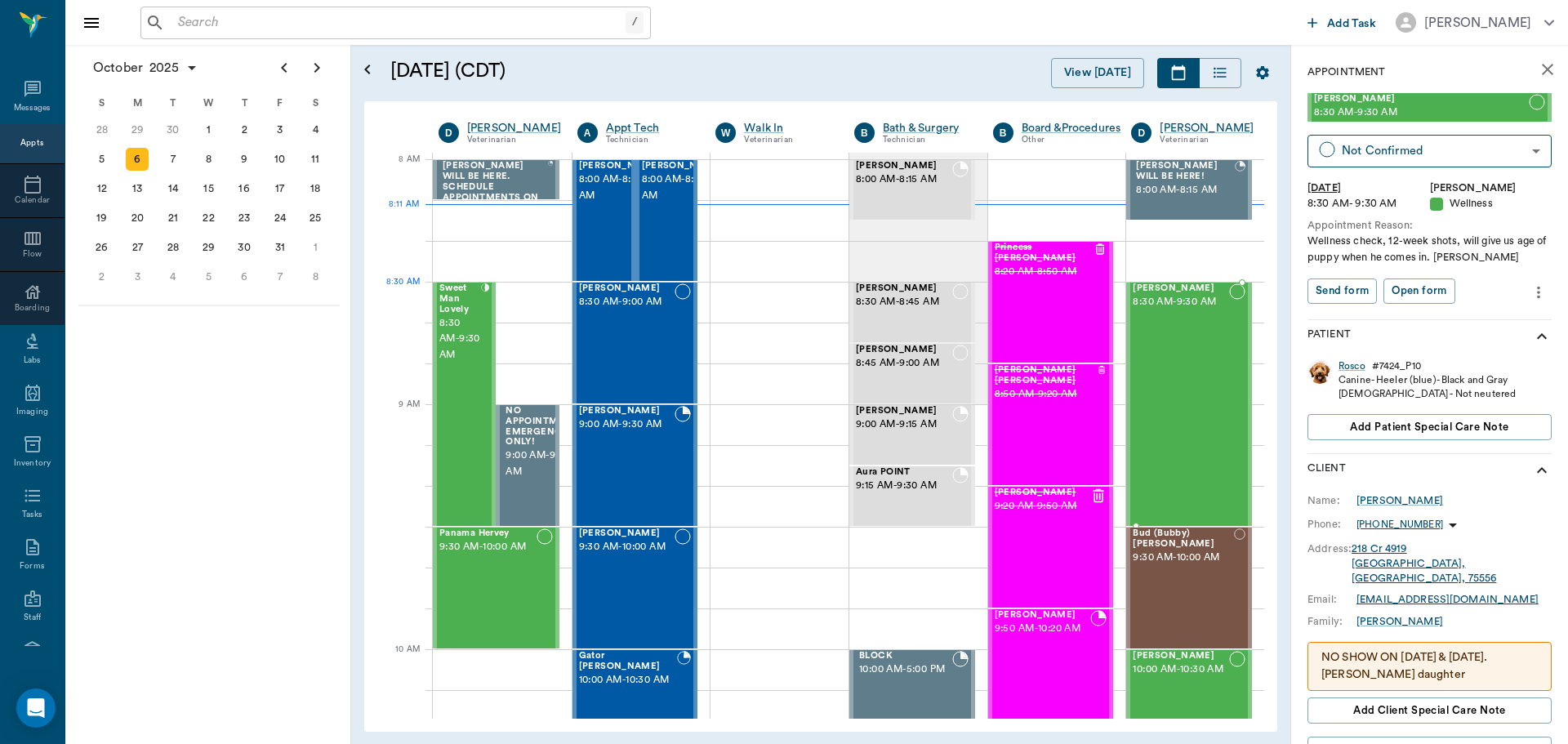
click at [1165, 294] on span "8:30 AM - 9:30 AM" at bounding box center [1181, 302] width 96 height 17
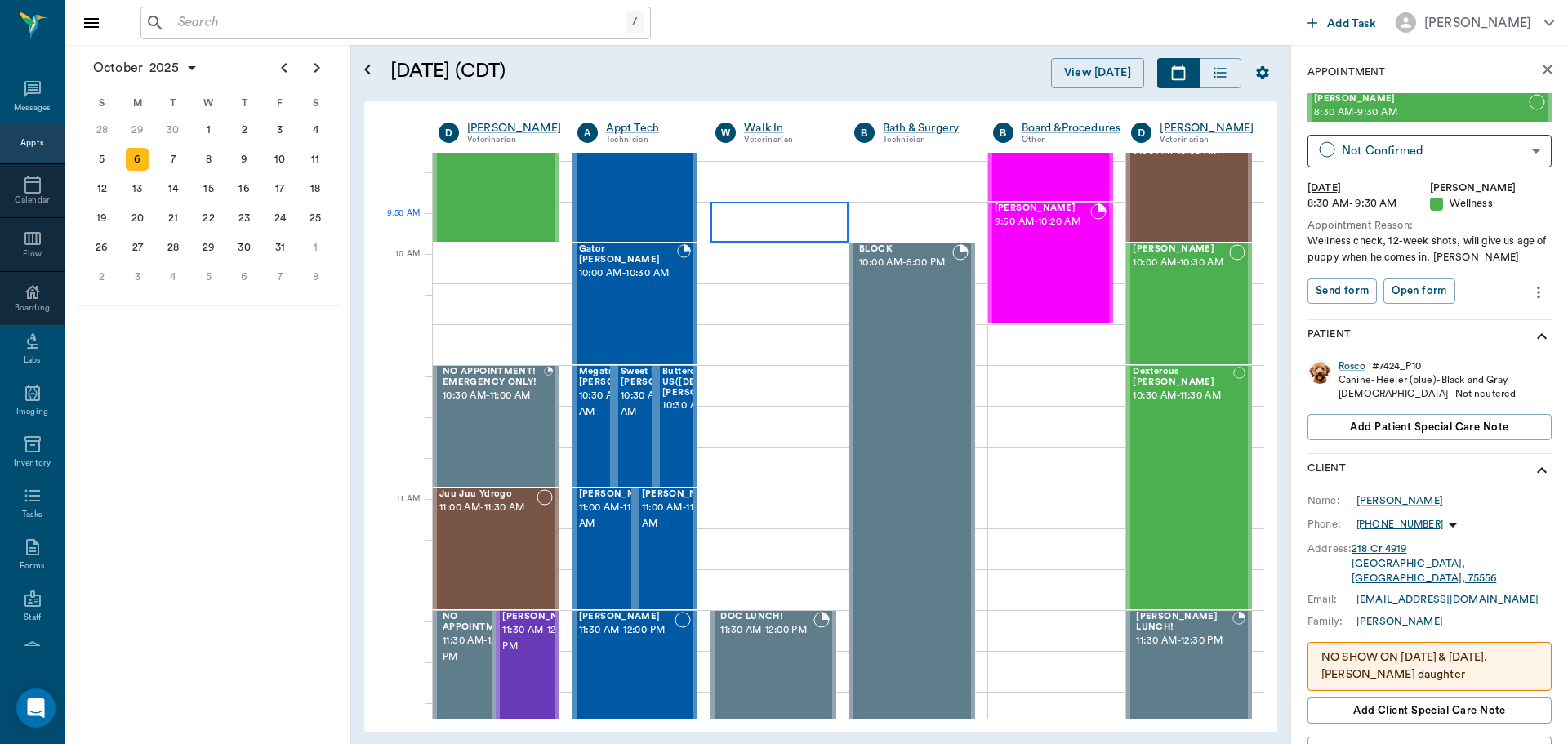
scroll to position [409, 0]
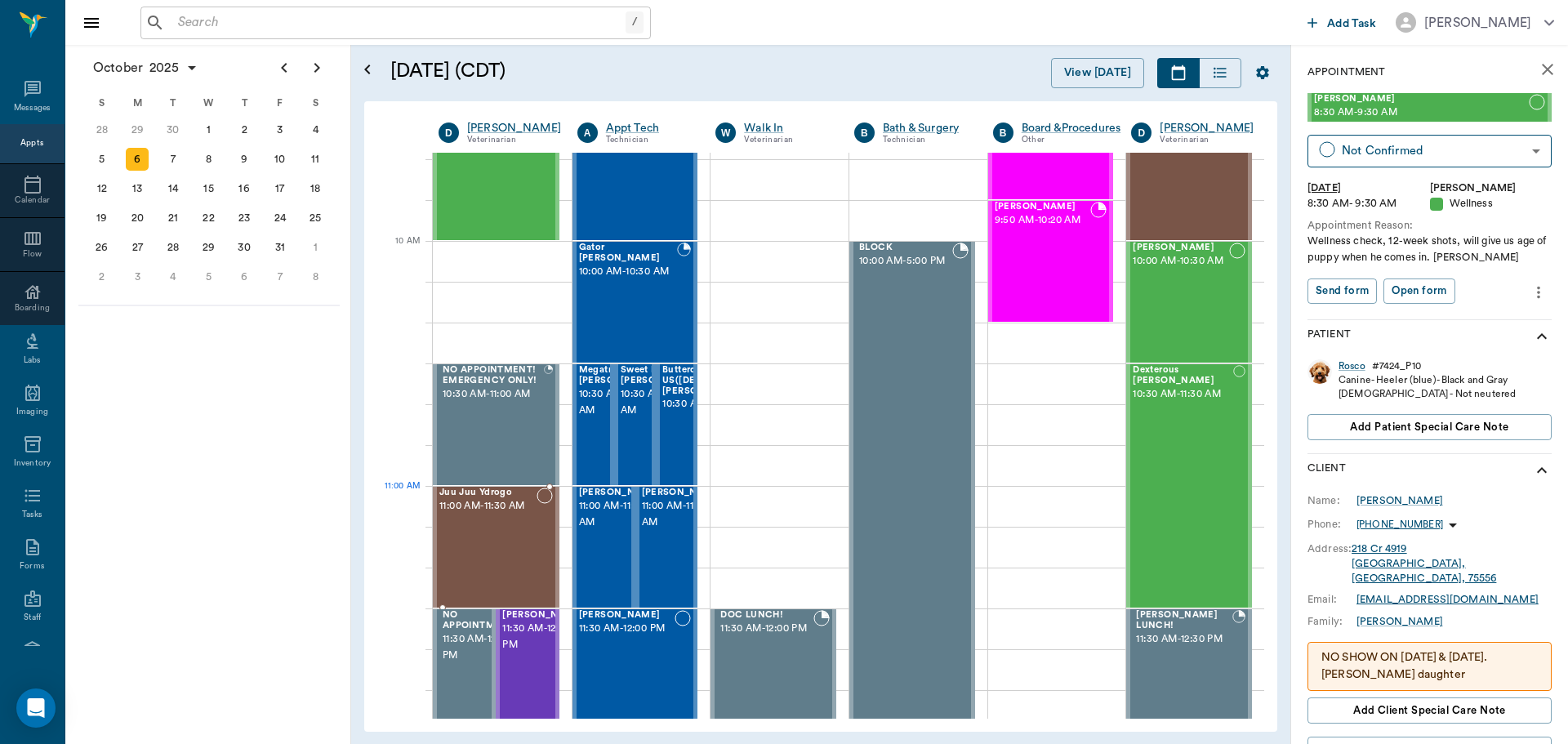
click at [472, 501] on span "11:00 AM - 11:30 AM" at bounding box center [488, 507] width 97 height 17
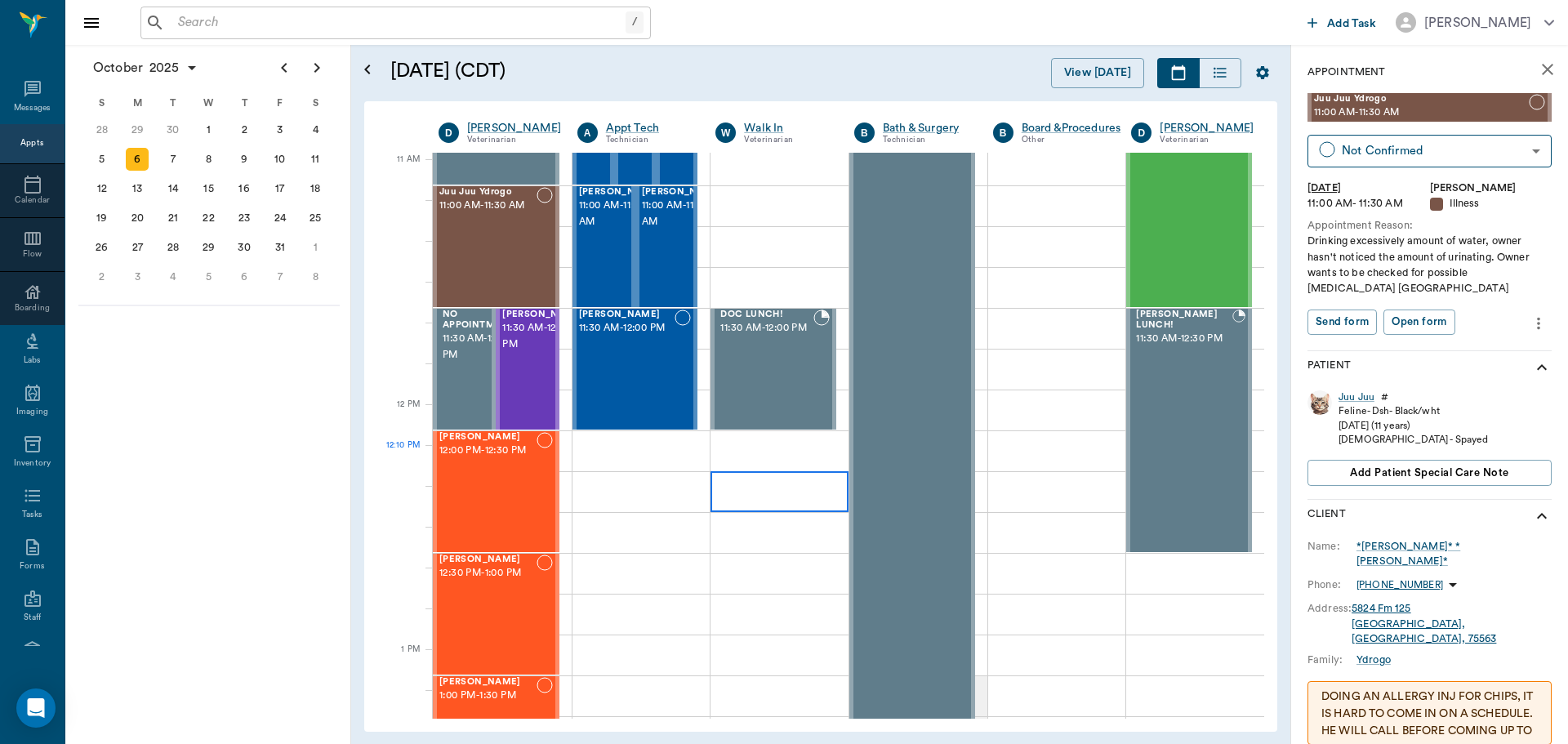
scroll to position [735, 0]
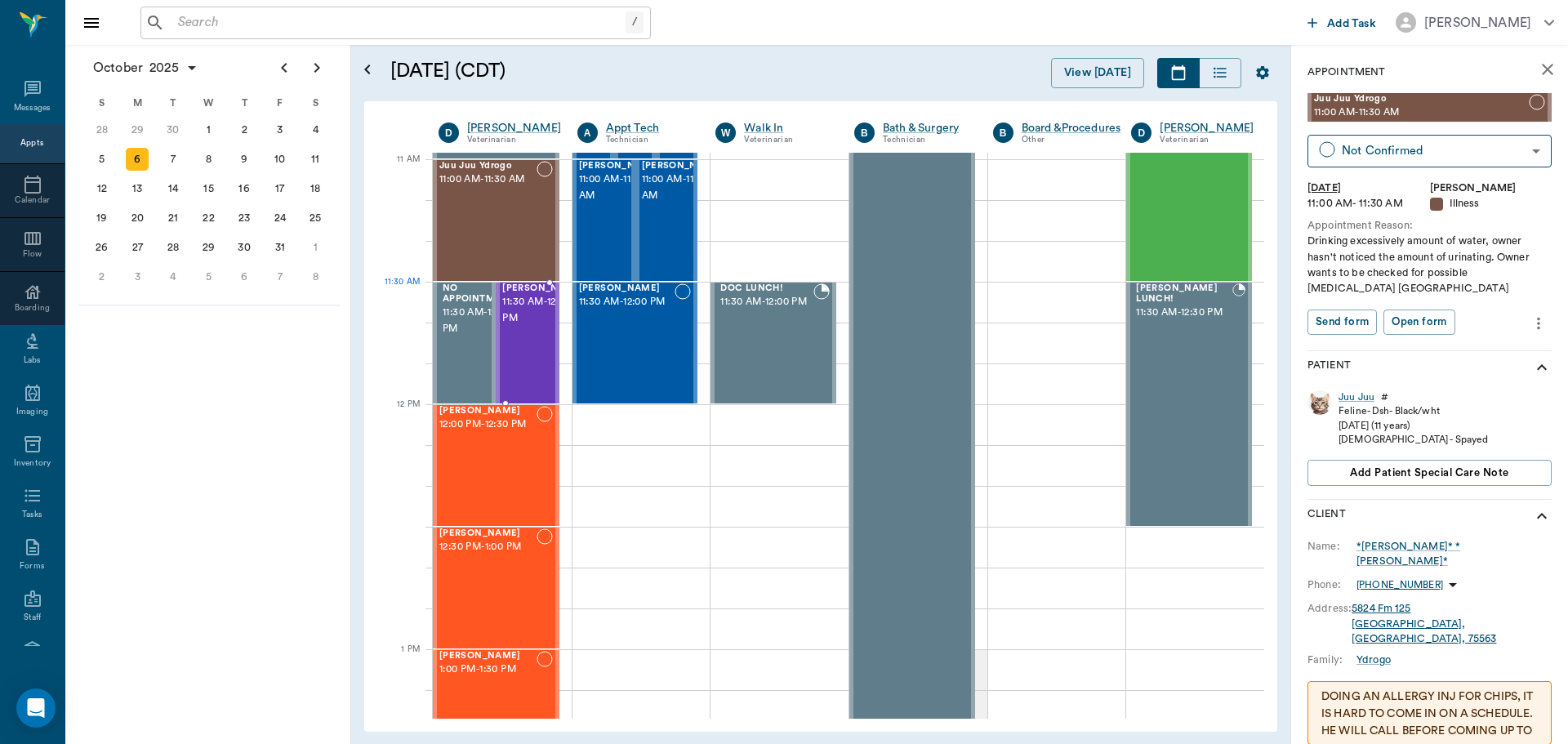
click at [517, 307] on span "11:30 AM - 12:00 PM" at bounding box center [543, 310] width 81 height 32
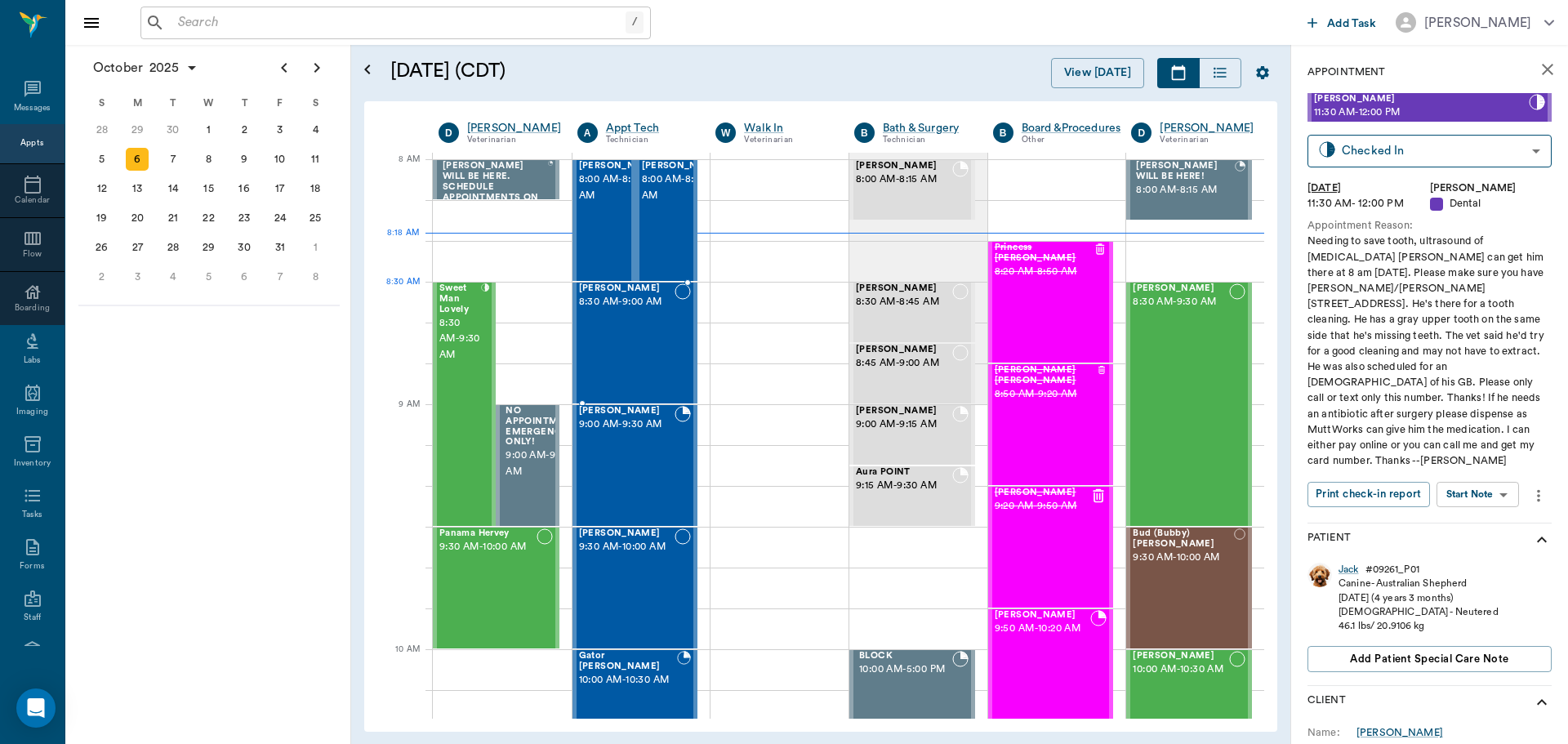
click at [633, 302] on span "8:30 AM - 9:00 AM" at bounding box center [627, 302] width 96 height 17
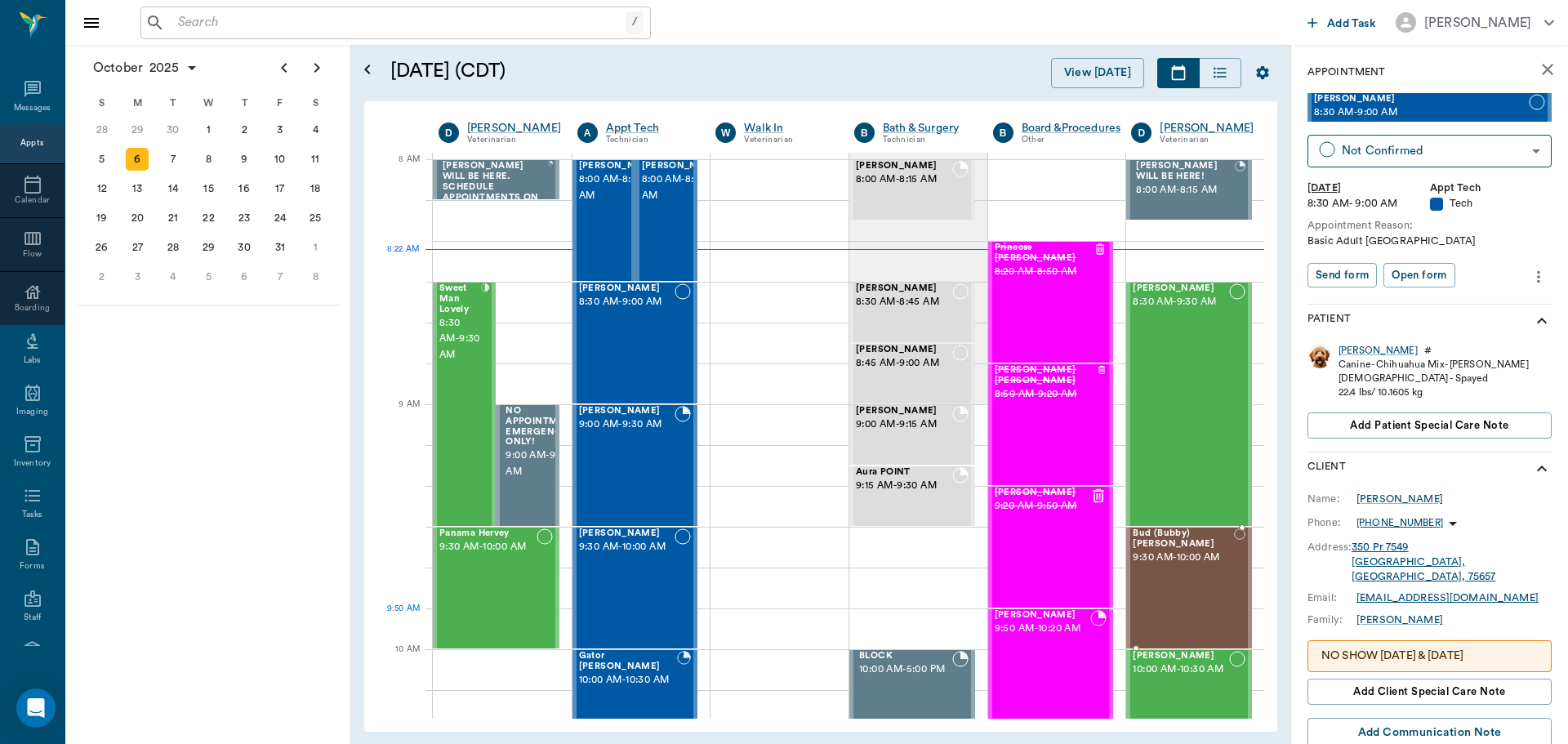
click at [1174, 609] on div "Bud (Bubby) Taylor 9:30 AM - 10:00 AM" at bounding box center [1183, 588] width 100 height 120
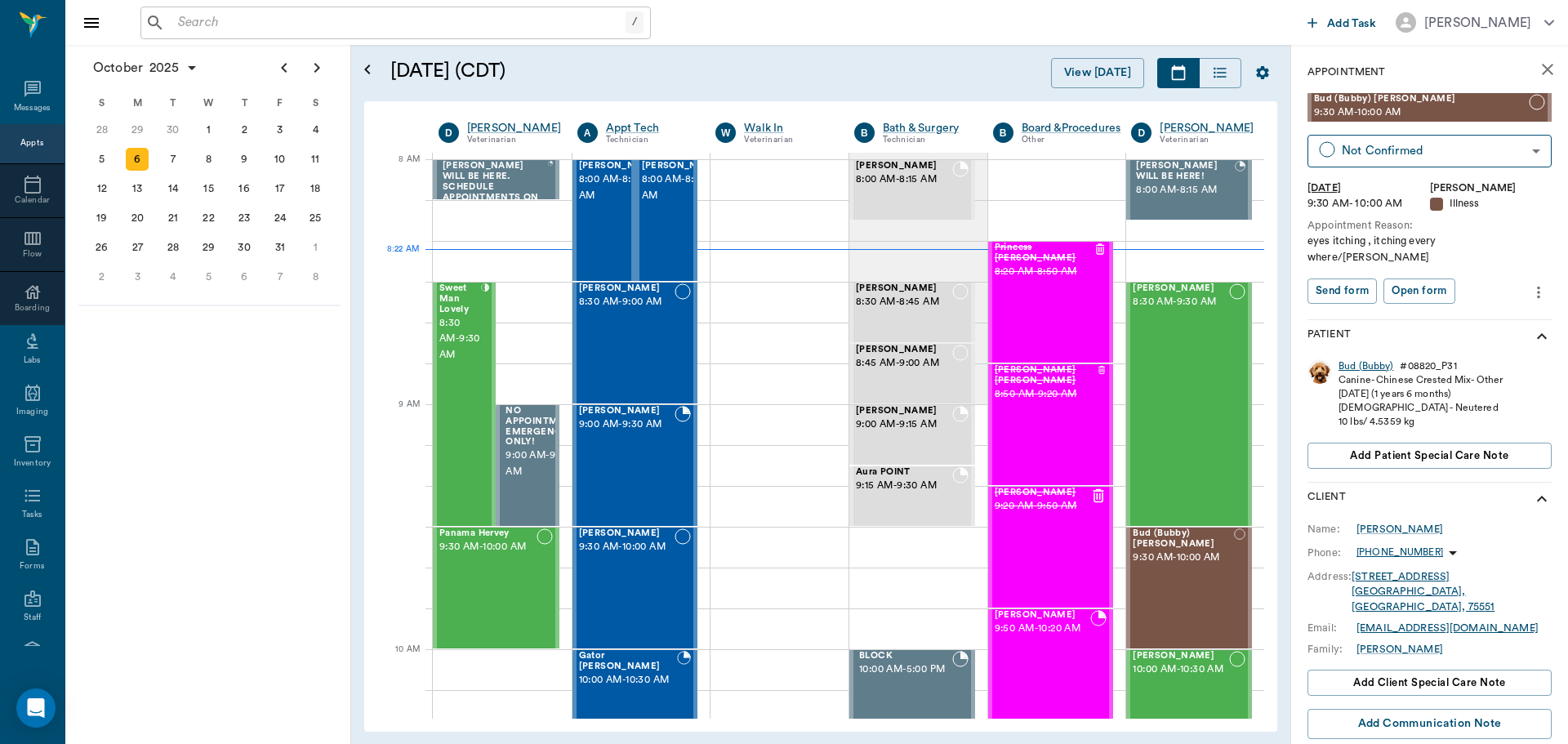
click at [1349, 360] on div "Bud (Bubby)" at bounding box center [1366, 366] width 55 height 14
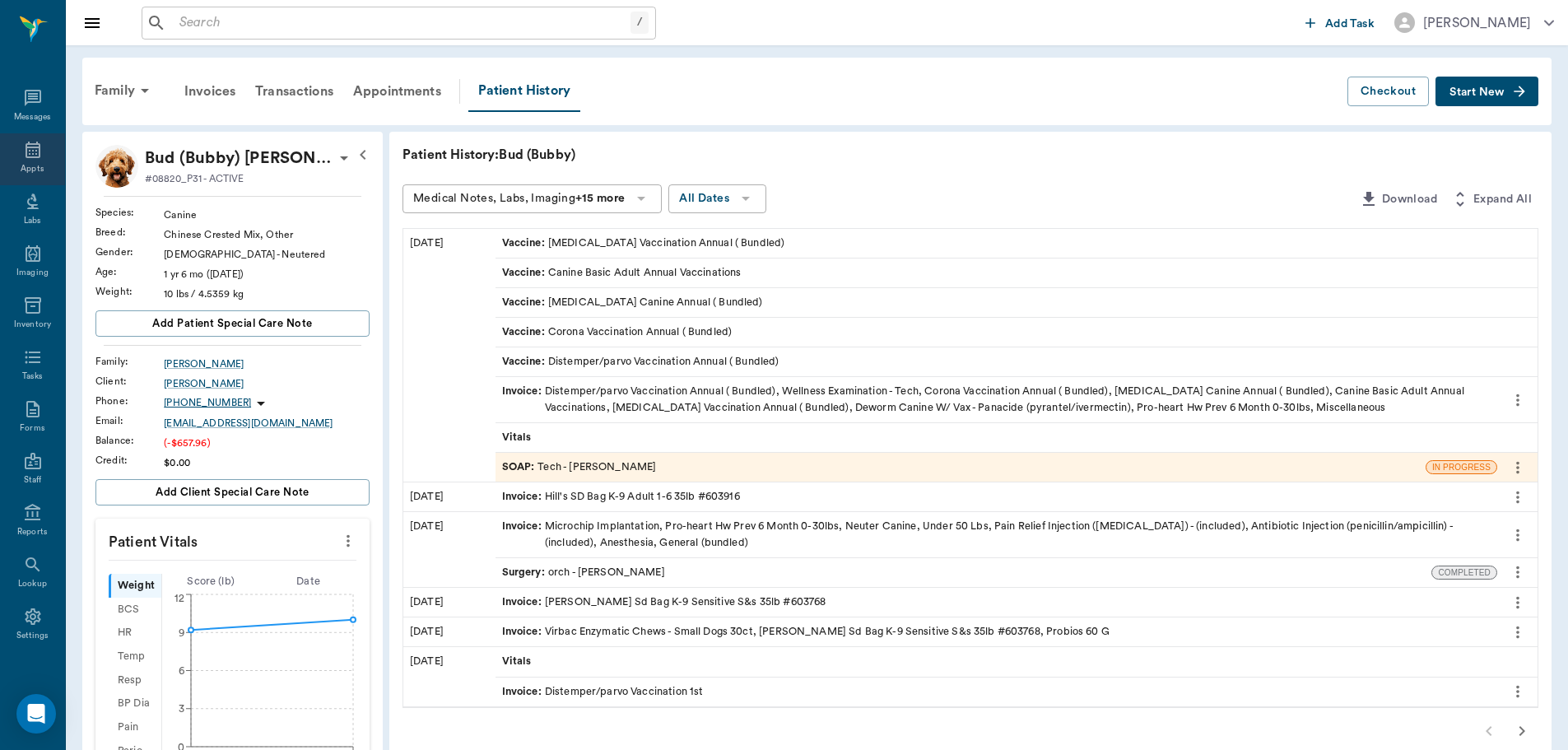
click at [28, 155] on icon at bounding box center [33, 150] width 20 height 20
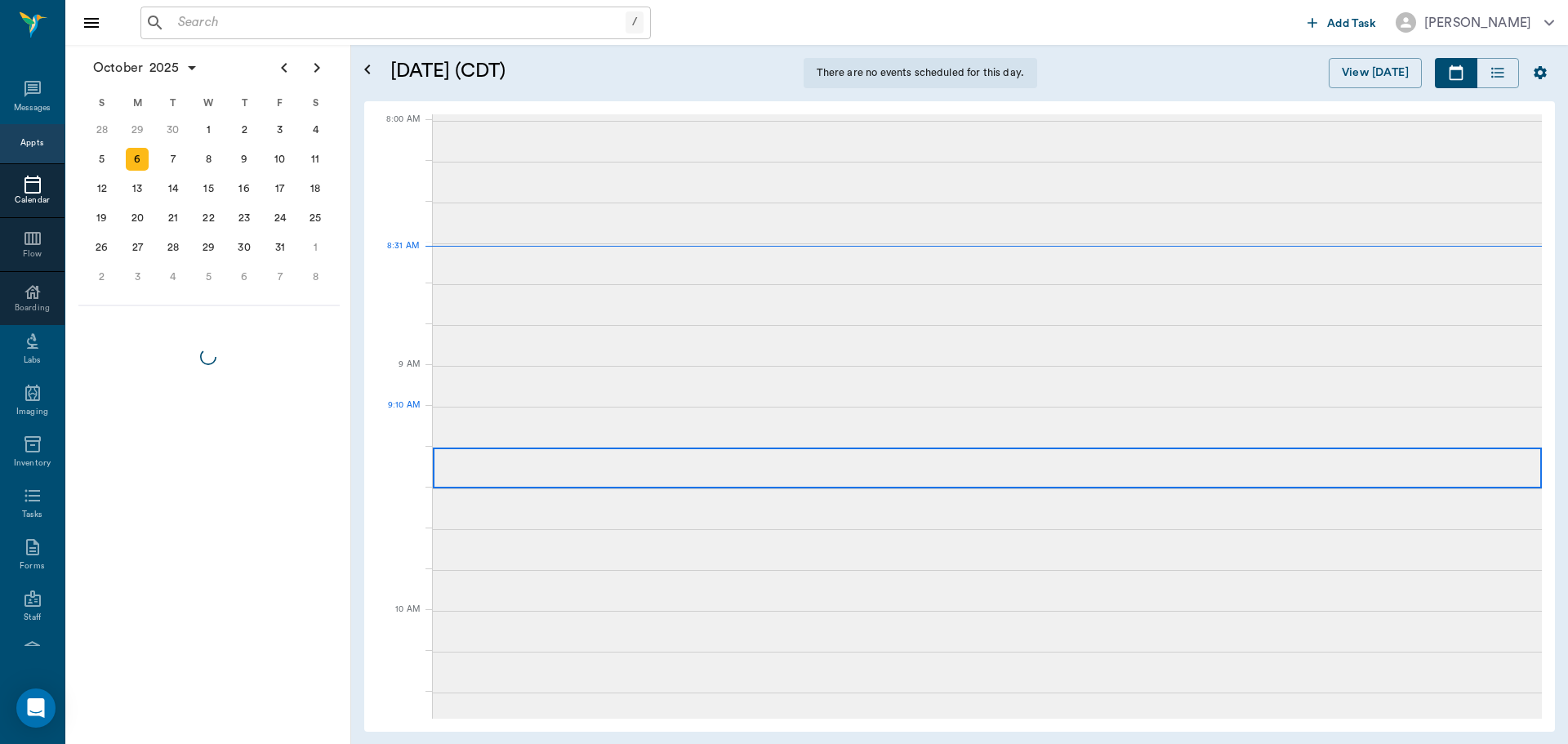
scroll to position [2, 0]
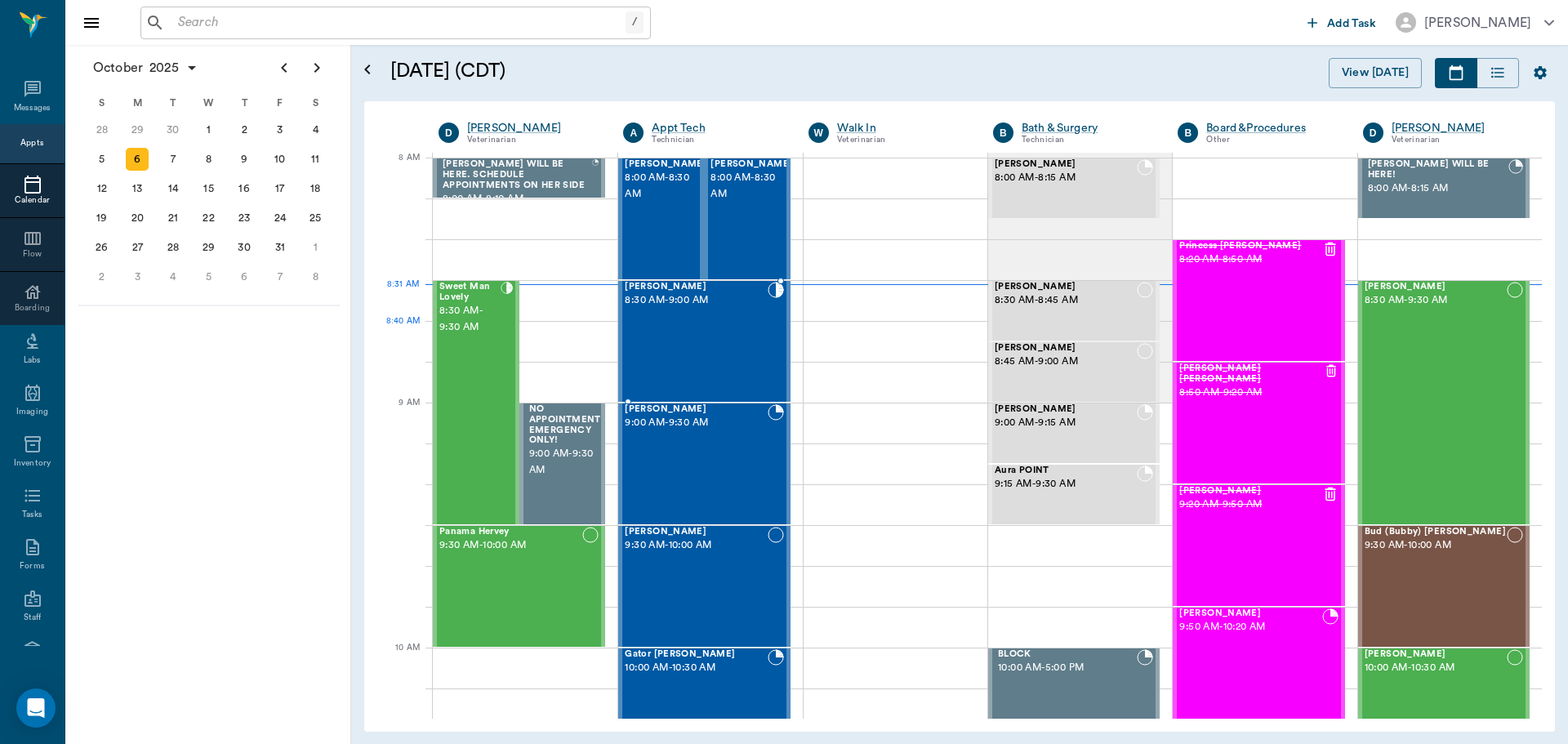
drag, startPoint x: 723, startPoint y: 357, endPoint x: 757, endPoint y: 349, distance: 34.9
click at [724, 357] on div "[PERSON_NAME] 8:30 AM - 9:00 AM" at bounding box center [695, 341] width 142 height 120
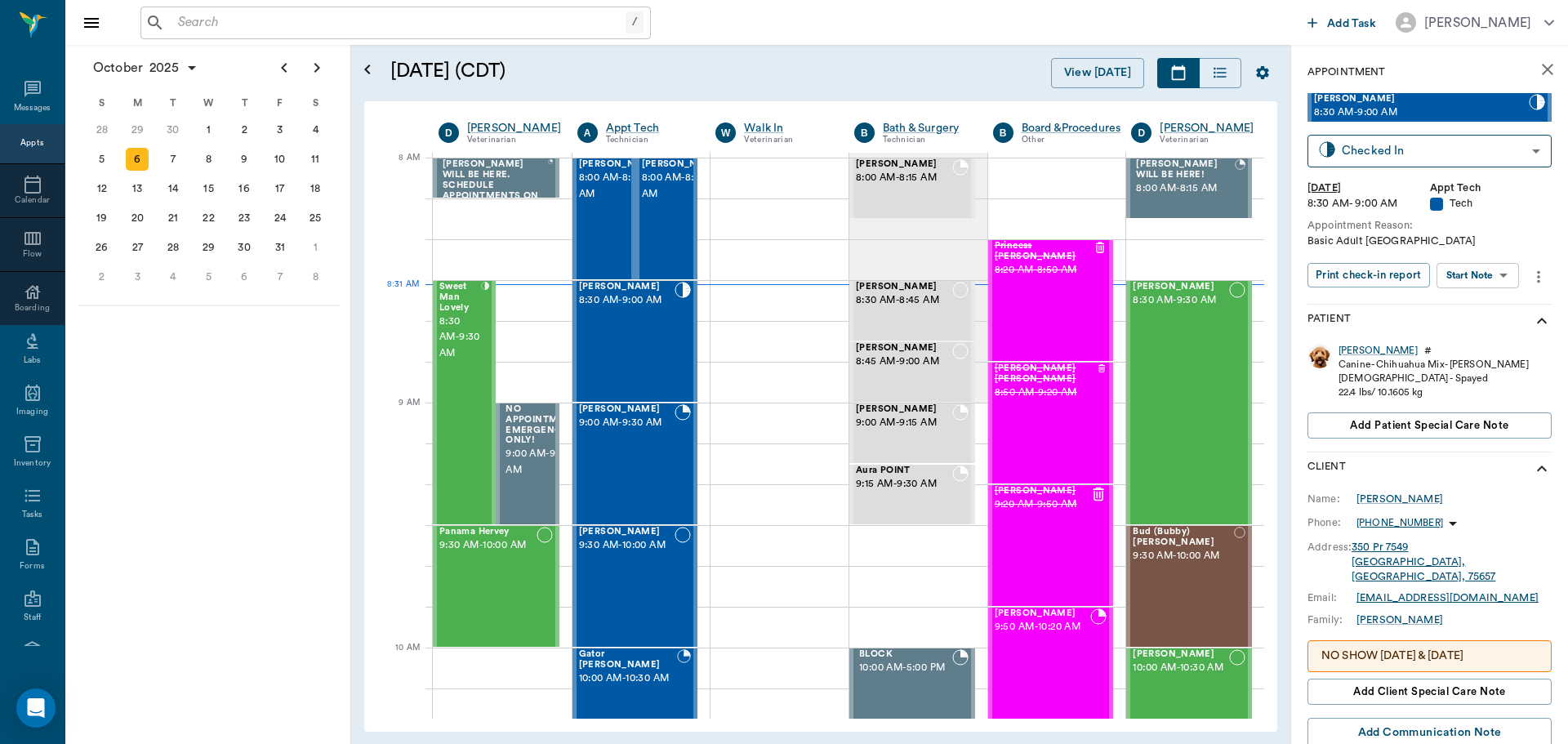
click at [1499, 279] on body "/ ​ Add Task Dr. Bert Ellsworth Nectar Messages Appts Calendar Flow Boarding La…" at bounding box center [784, 372] width 1568 height 744
click at [1497, 304] on li "Start SOAP" at bounding box center [1478, 308] width 114 height 27
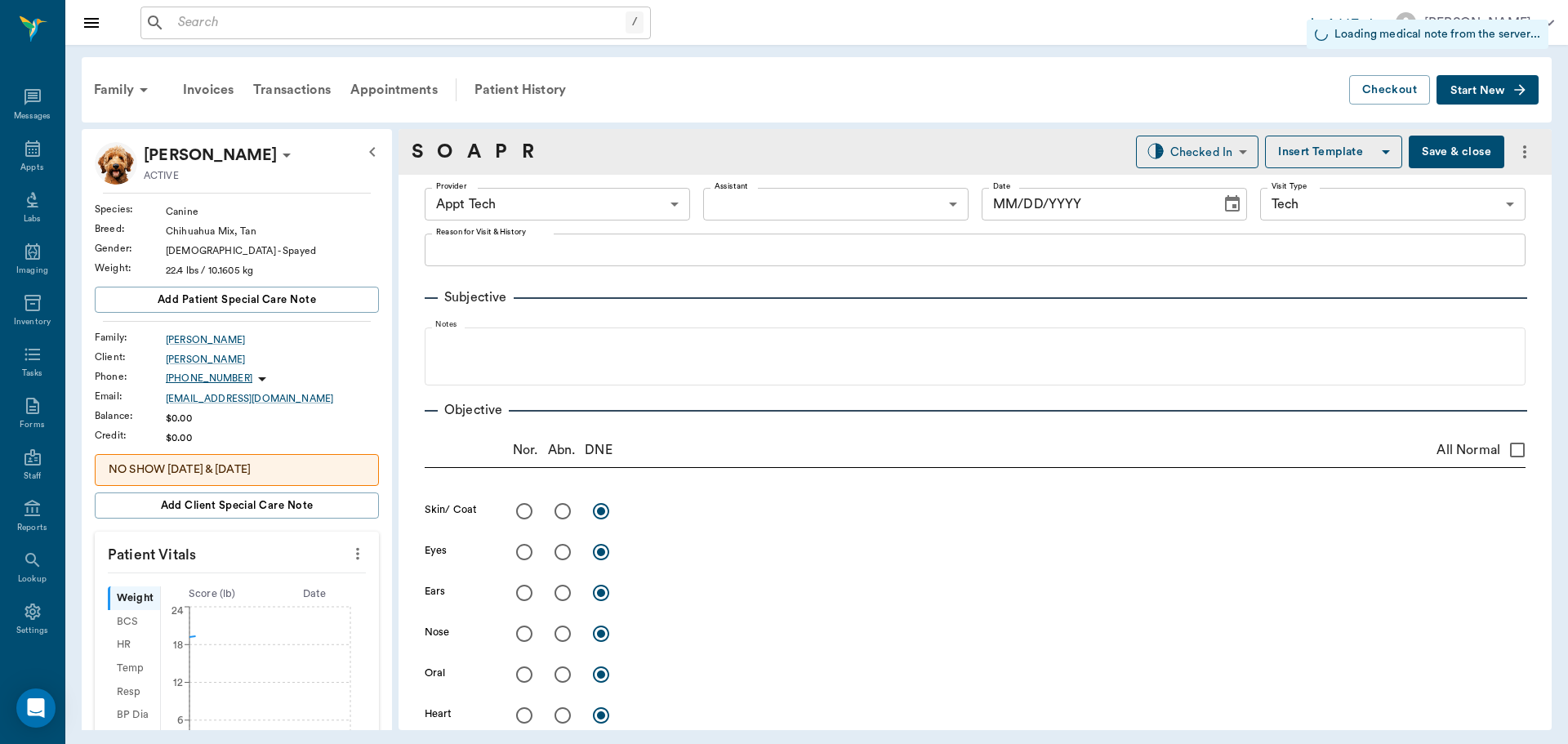
type input "63ec2f075fda476ae8351a4c"
type input "65d2be4f46e3a538d89b8c1a"
type input "10/06/2025"
type textarea "Basic Adult [GEOGRAPHIC_DATA]"
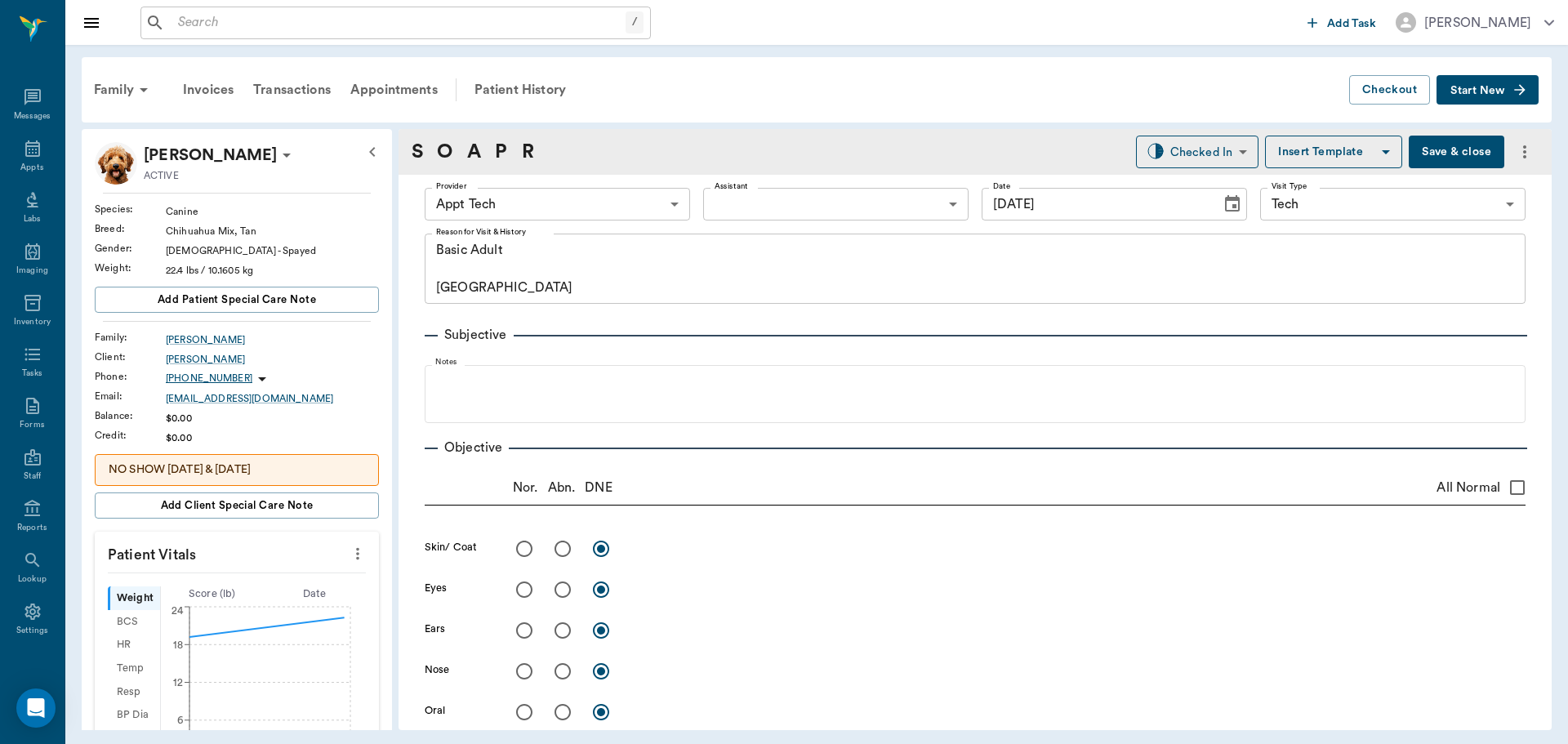
click at [349, 556] on icon "more" at bounding box center [358, 554] width 18 height 20
click at [306, 581] on span "Enter Vitals" at bounding box center [277, 581] width 137 height 17
click at [235, 597] on input "text" at bounding box center [236, 602] width 142 height 32
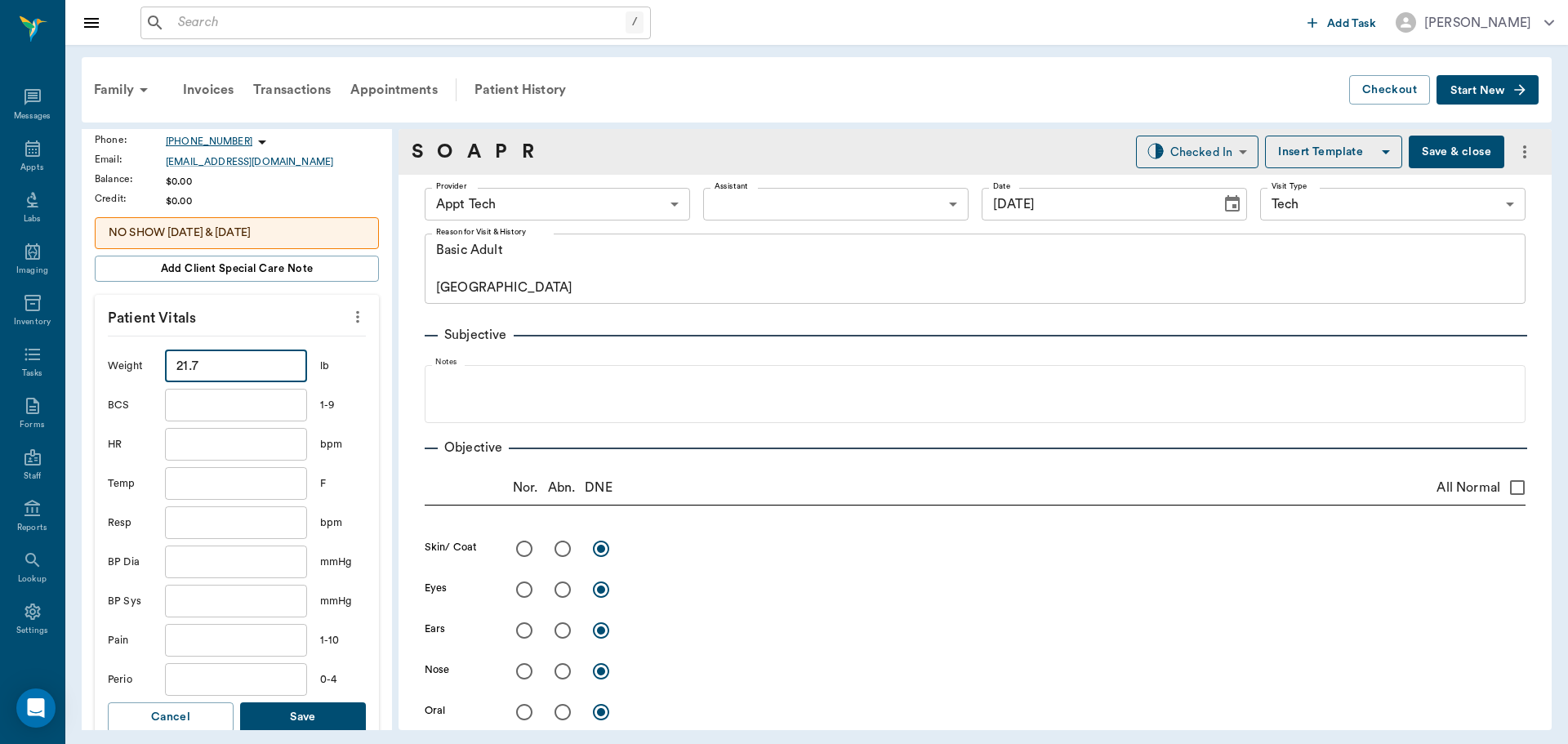
scroll to position [326, 0]
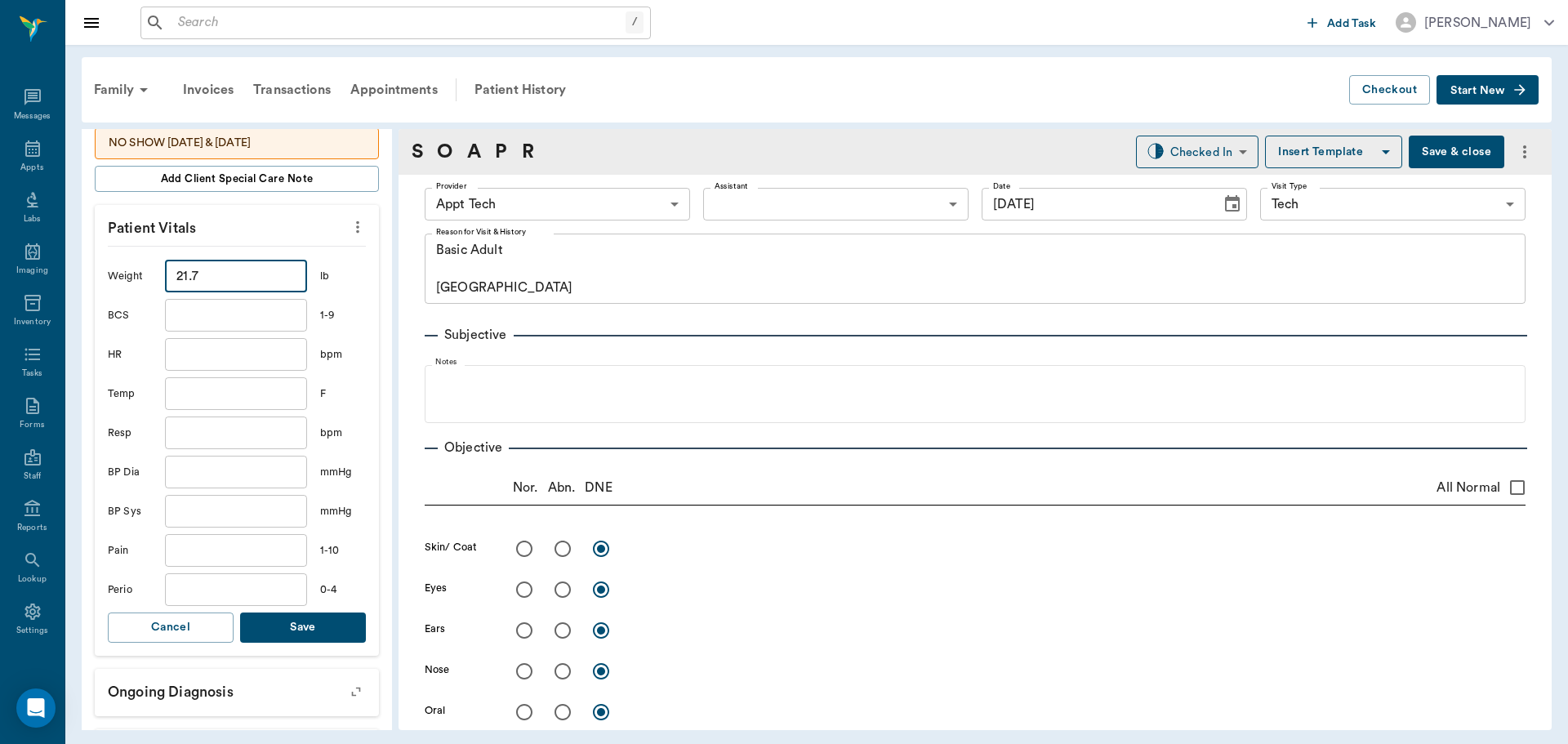
type input "21.7"
click at [301, 625] on button "Save" at bounding box center [302, 627] width 125 height 30
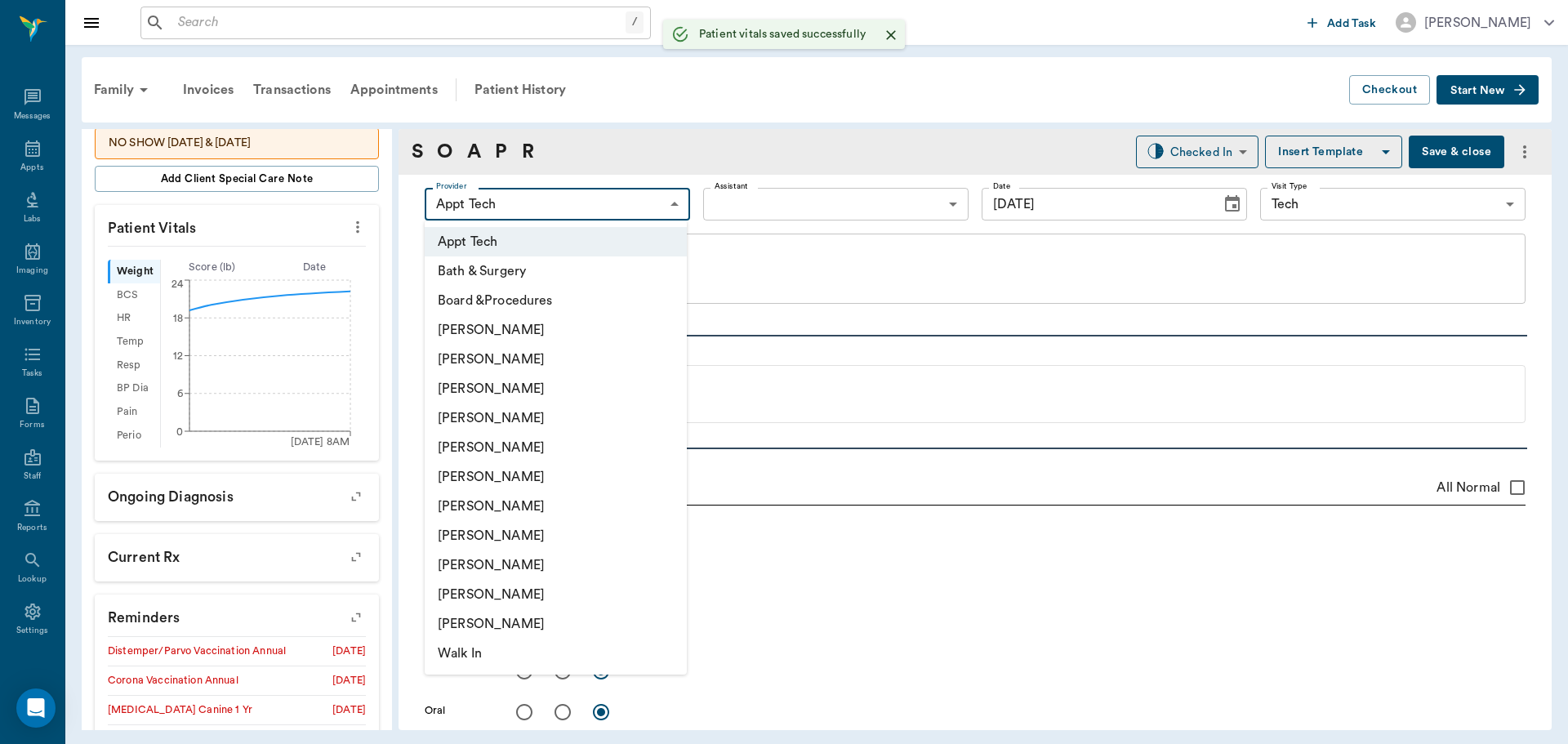
click at [506, 216] on body "/ ​ Add Task Dr. Bert Ellsworth Nectar Messages Appts Labs Imaging Inventory Ta…" at bounding box center [784, 372] width 1568 height 744
click at [580, 497] on li "Hunter Graves" at bounding box center [556, 506] width 262 height 29
type input "682b670d8bdc6f7f8feef3db"
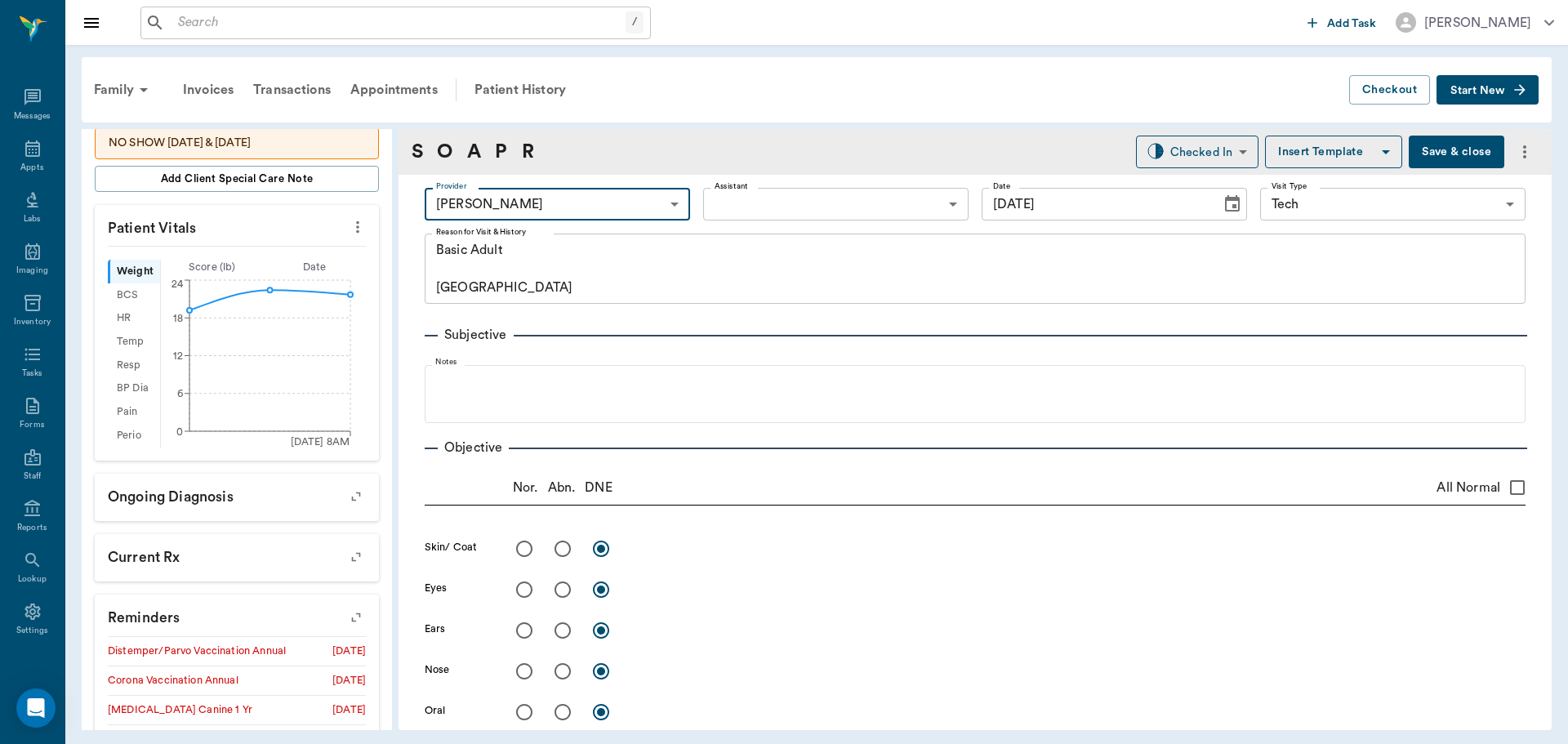
click at [773, 204] on body "/ ​ Add Task Dr. Bert Ellsworth Nectar Messages Appts Labs Imaging Inventory Ta…" at bounding box center [784, 372] width 1568 height 744
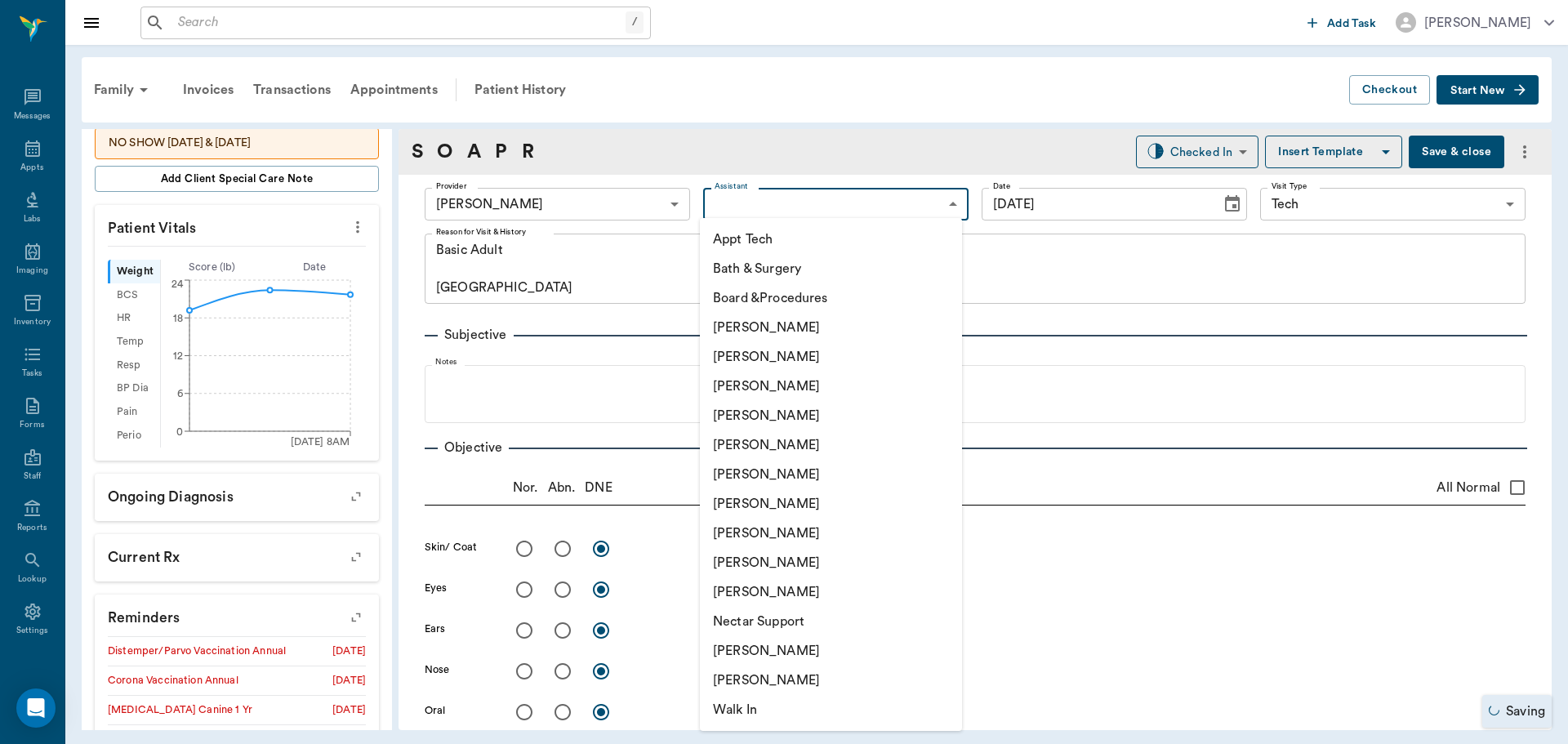
click at [767, 236] on li "Appt Tech" at bounding box center [831, 238] width 262 height 29
type input "63ec2f075fda476ae8351a4c"
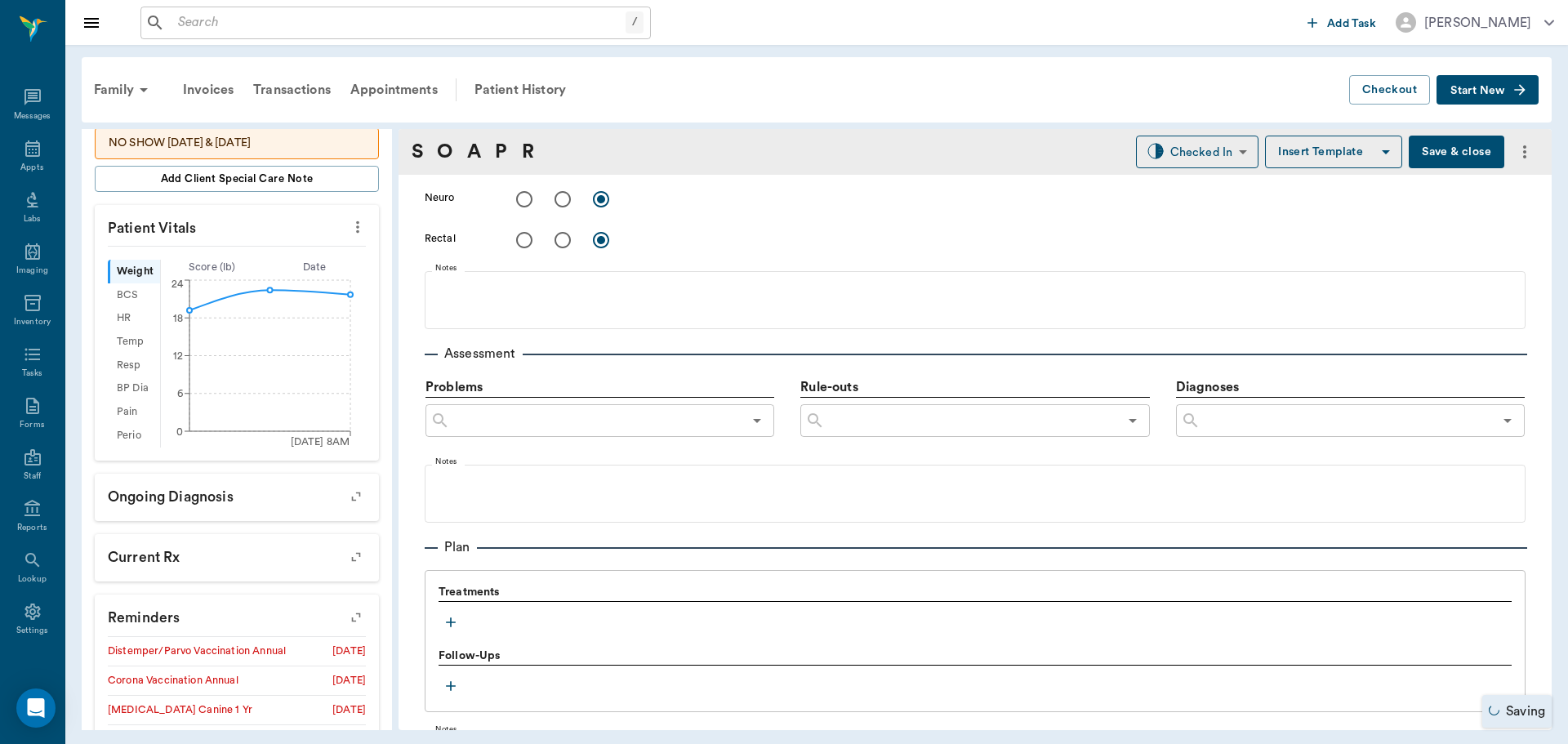
scroll to position [980, 0]
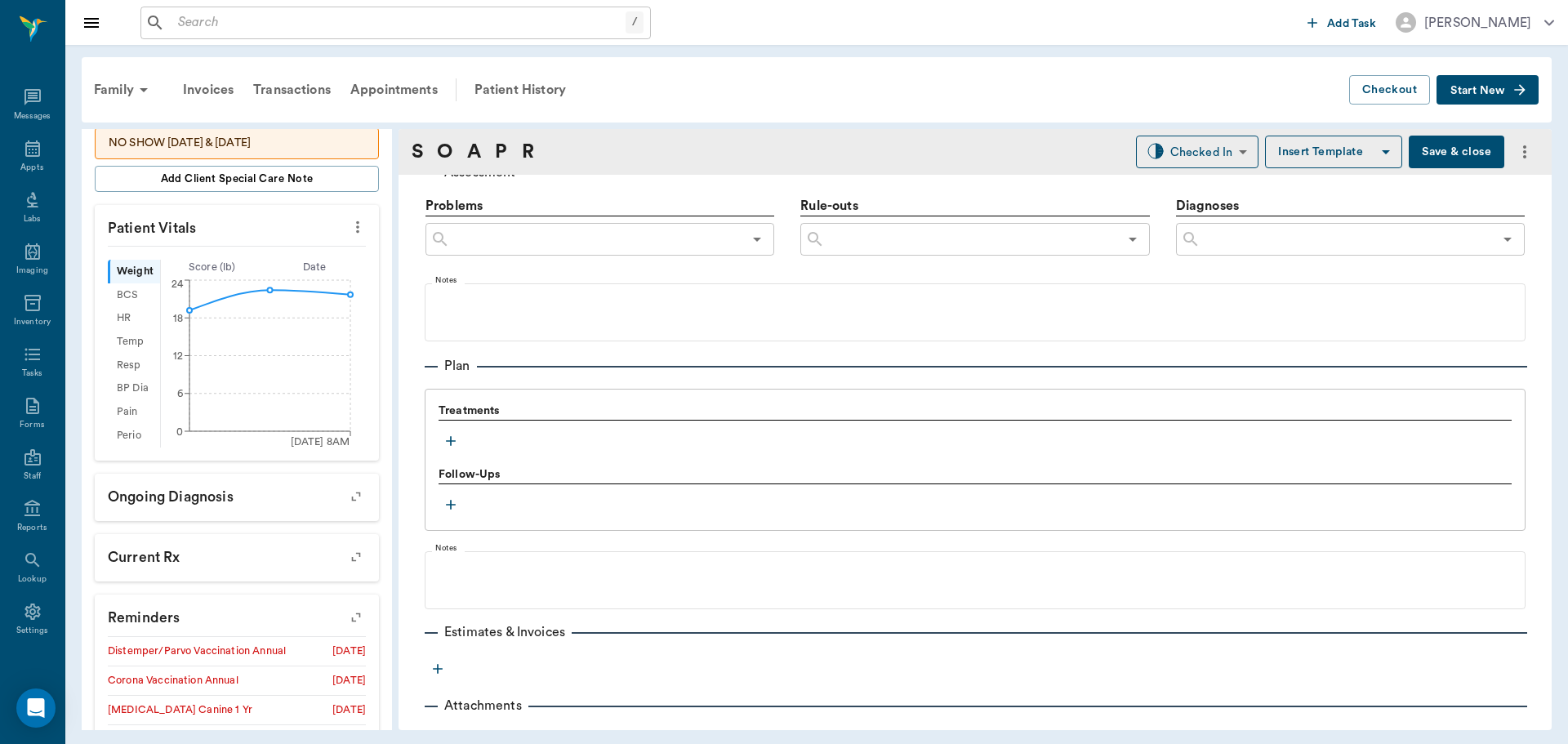
click at [444, 446] on icon "button" at bounding box center [451, 441] width 17 height 17
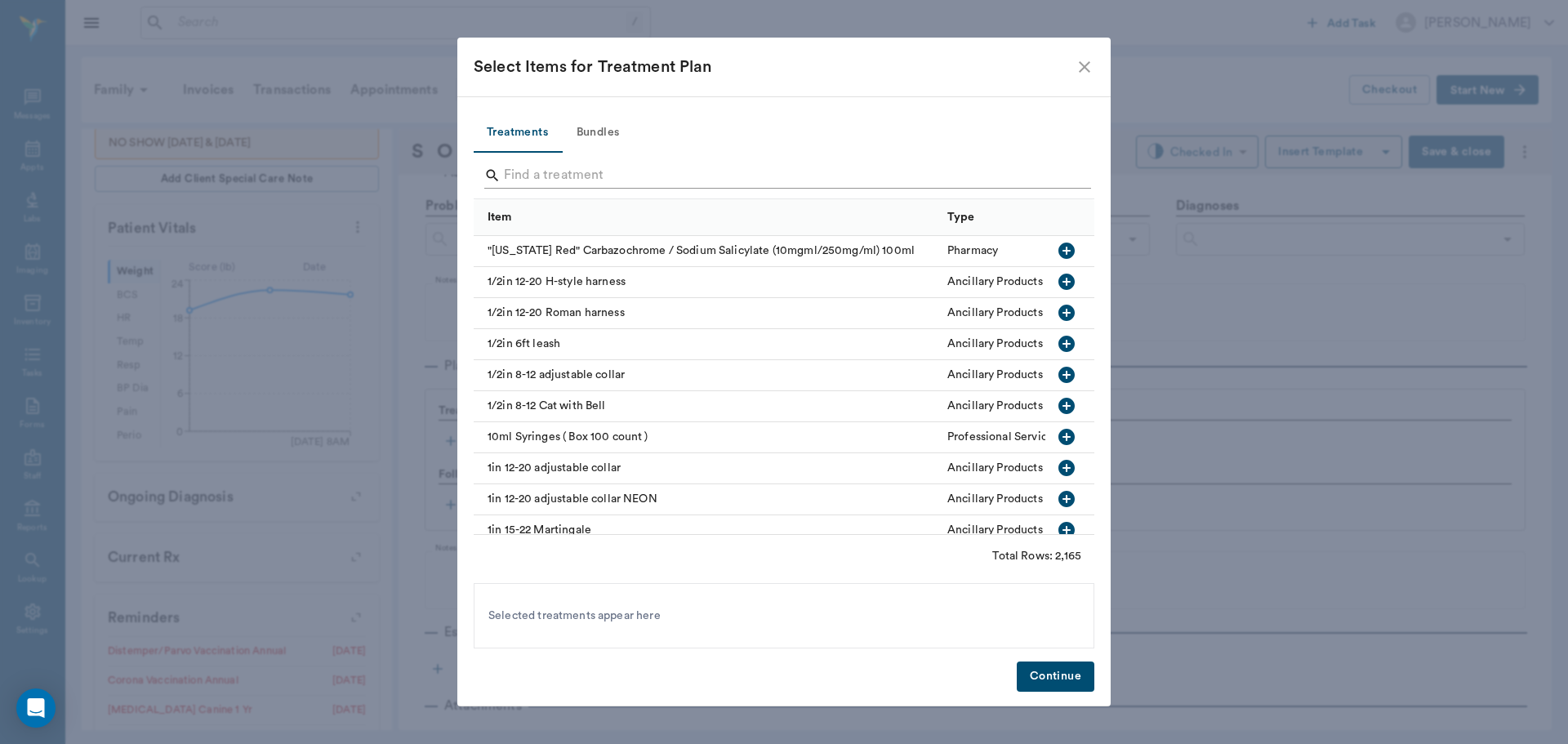
click at [581, 178] on input "Search" at bounding box center [785, 175] width 562 height 26
click at [613, 120] on button "Bundles" at bounding box center [598, 133] width 73 height 39
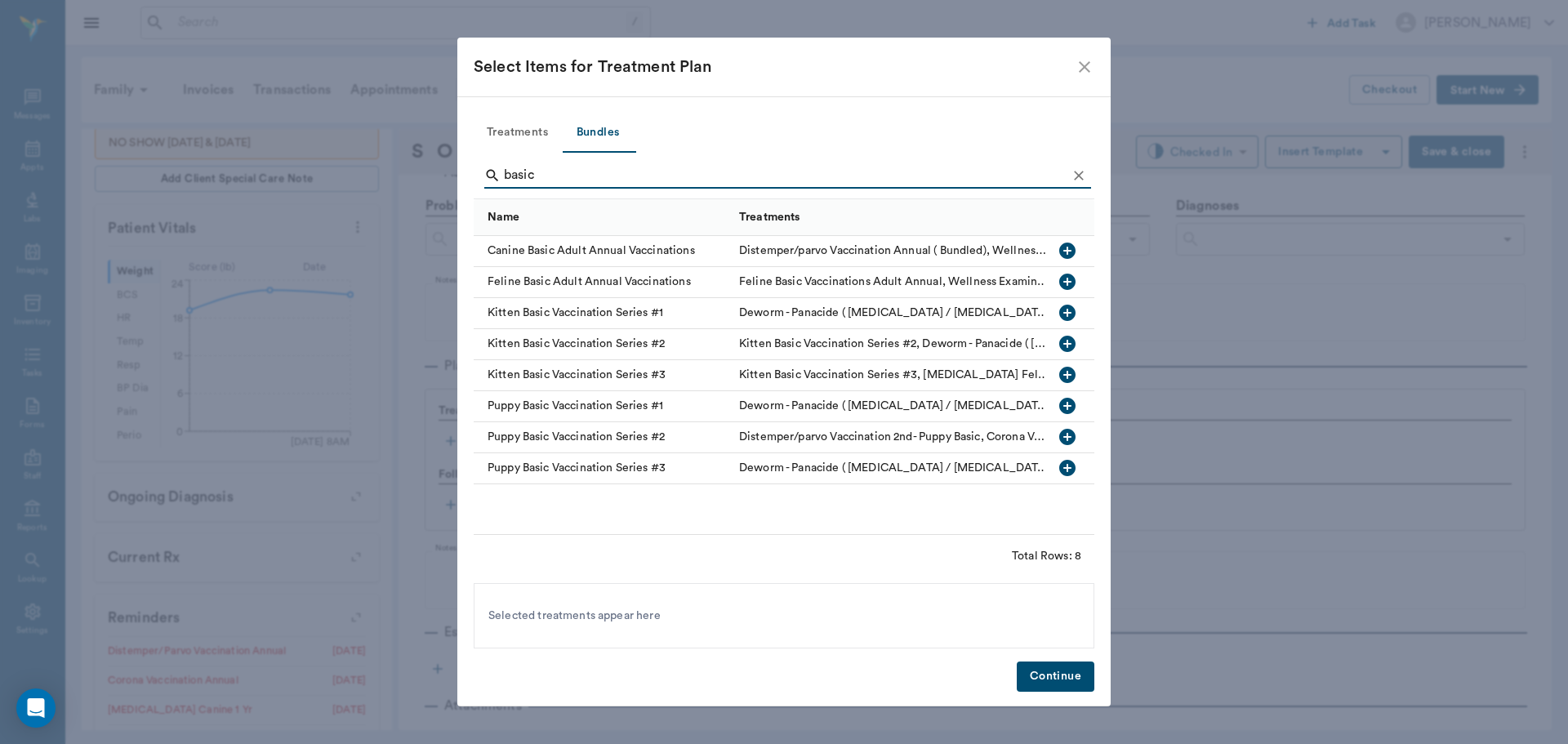
type input "basic"
click at [1071, 253] on icon "button" at bounding box center [1067, 251] width 17 height 17
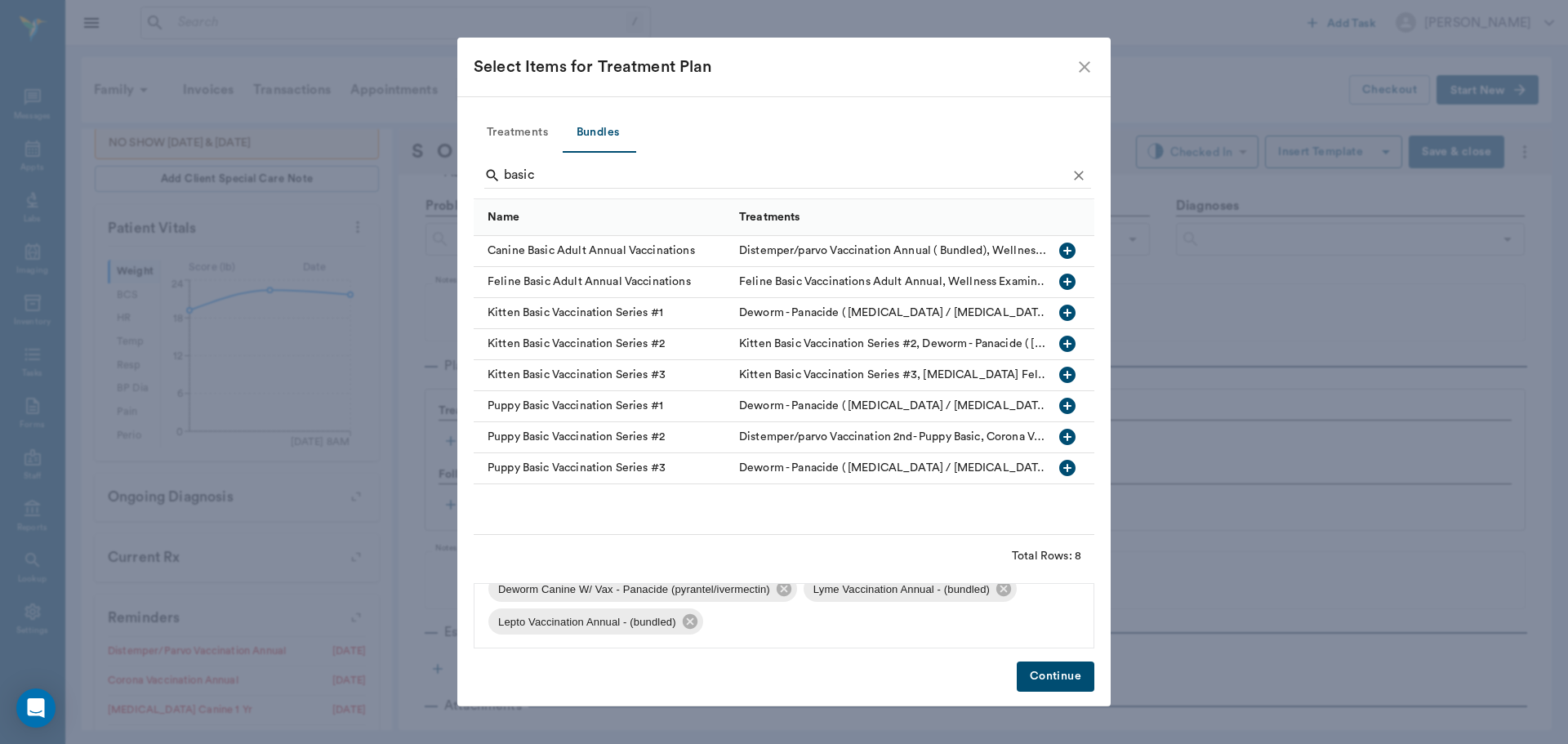
scroll to position [121, 0]
drag, startPoint x: 1066, startPoint y: 689, endPoint x: 1227, endPoint y: 245, distance: 472.3
click at [1066, 688] on button "Continue" at bounding box center [1055, 676] width 77 height 30
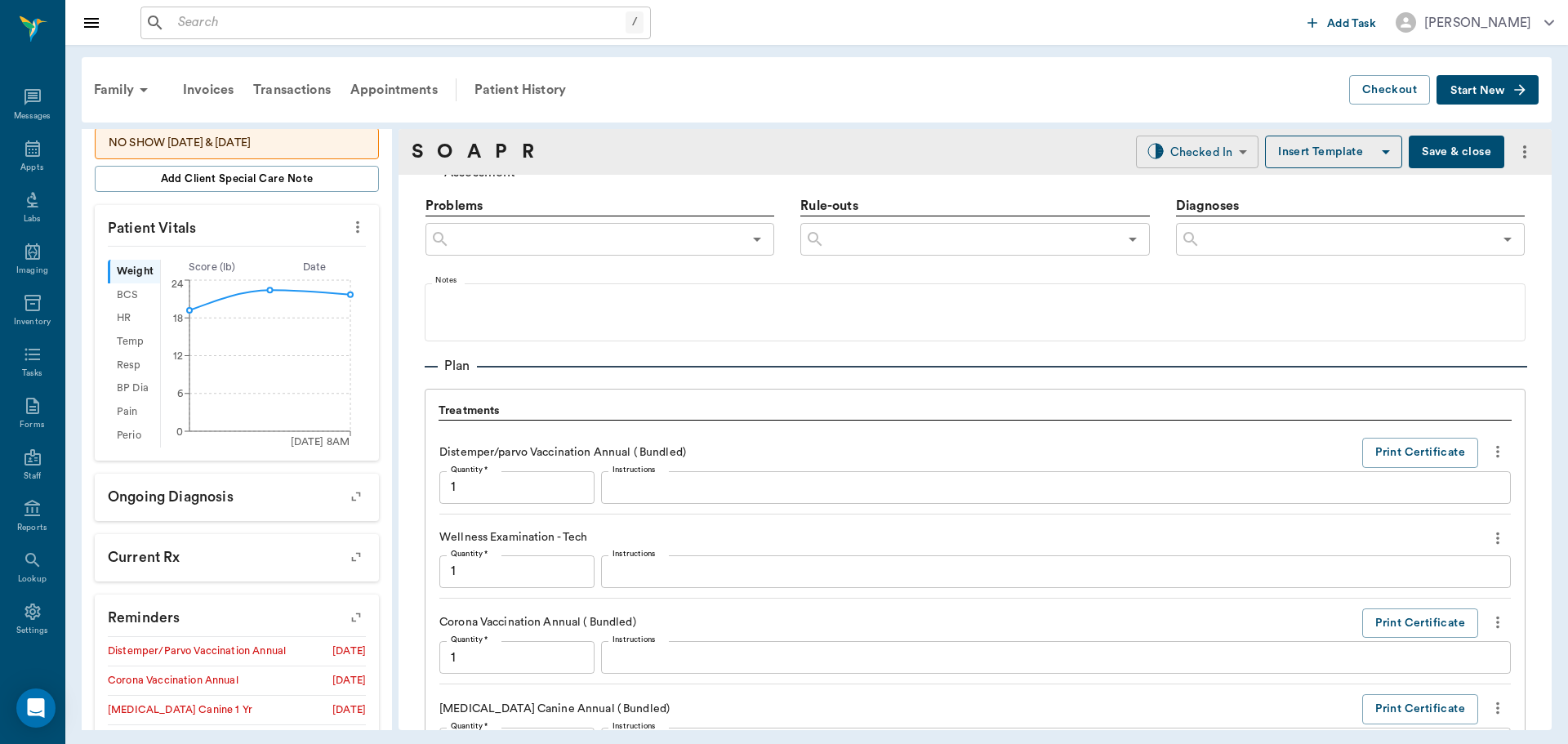
scroll to position [1769, 0]
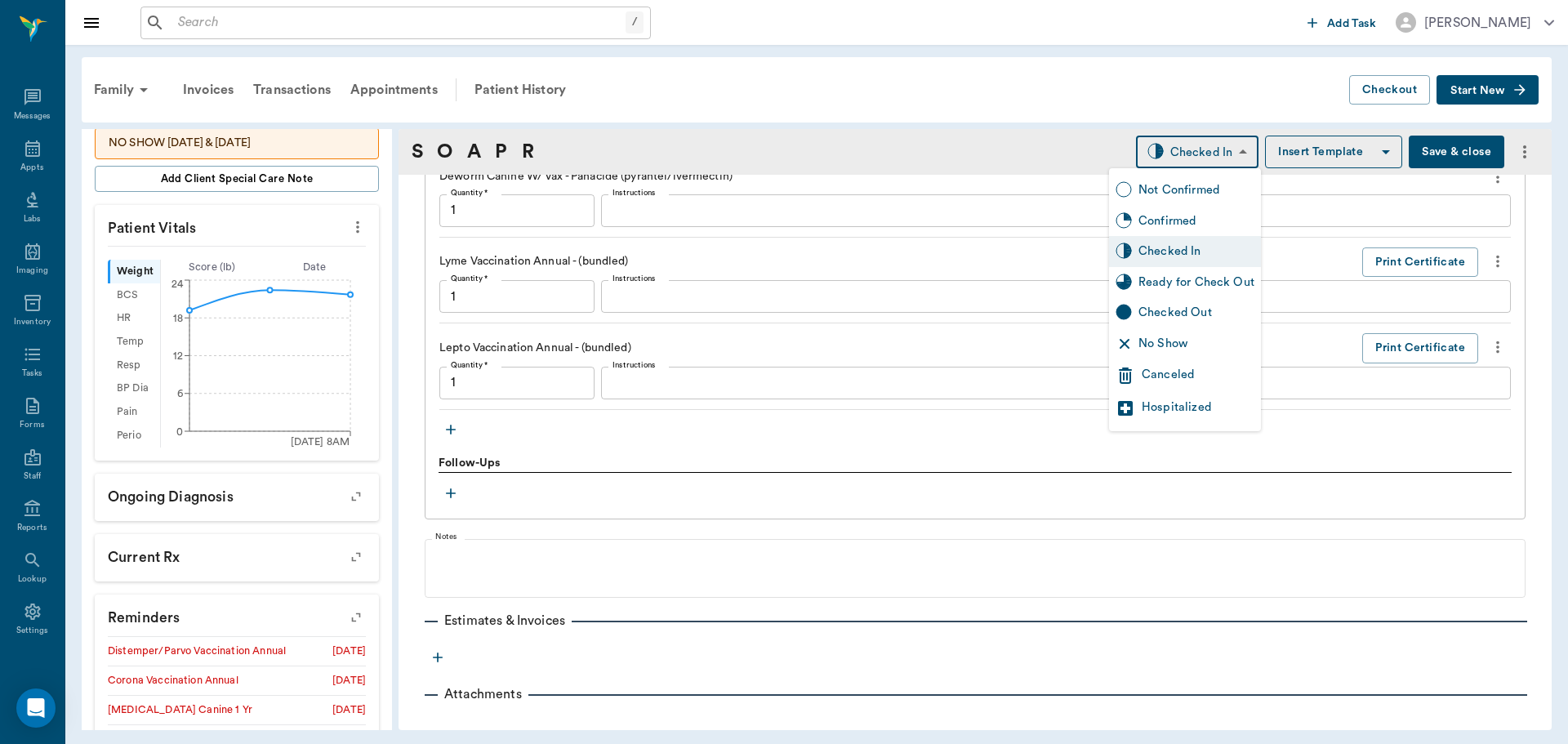
drag, startPoint x: 1211, startPoint y: 144, endPoint x: 1215, endPoint y: 153, distance: 9.8
click at [1213, 146] on body "/ ​ Add Task Dr. Bert Ellsworth Nectar Messages Appts Labs Imaging Inventory Ta…" at bounding box center [784, 372] width 1568 height 744
click at [1235, 280] on div "Ready for Check Out" at bounding box center [1197, 282] width 116 height 18
type input "READY_TO_CHECKOUT"
type input "1.00"
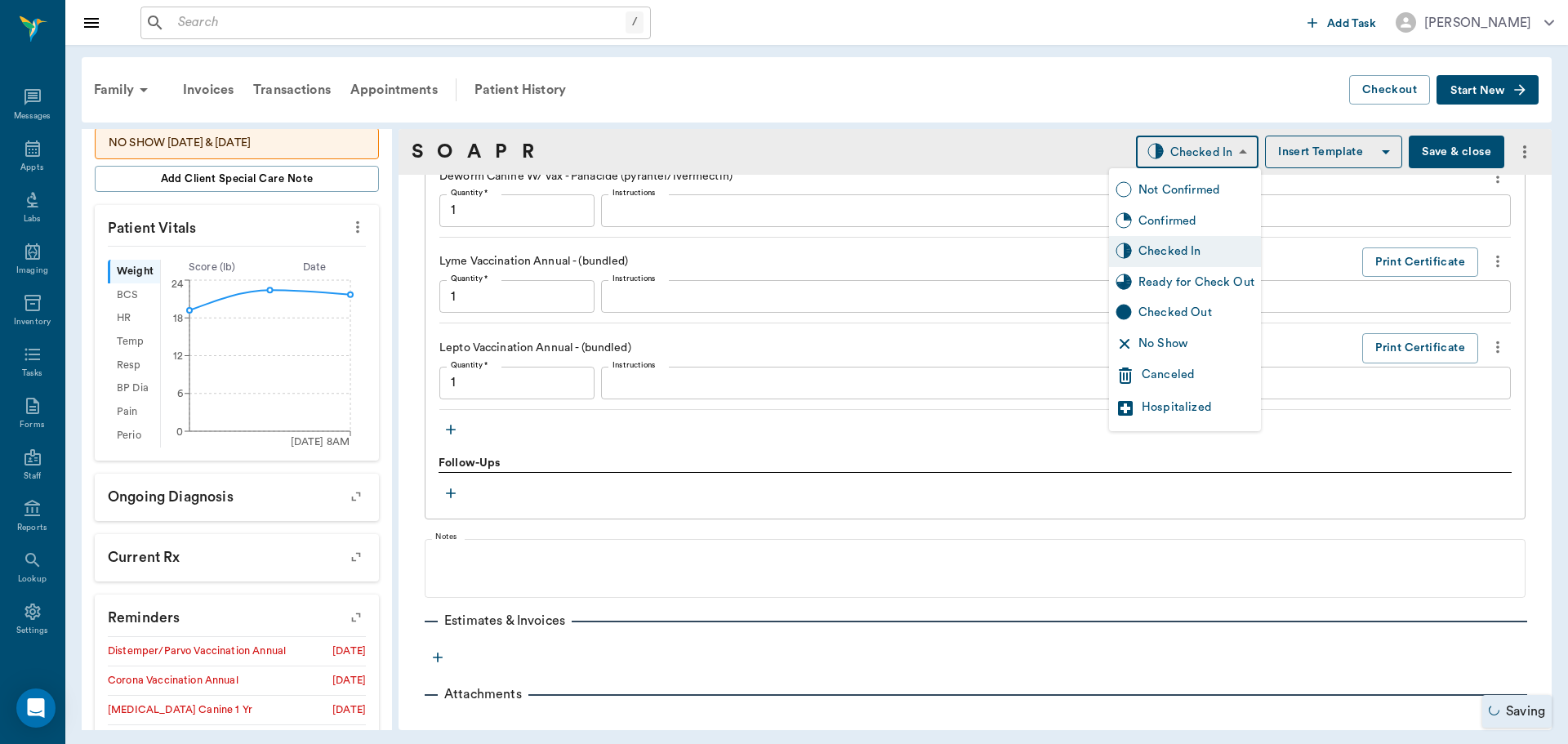
type input "1.00"
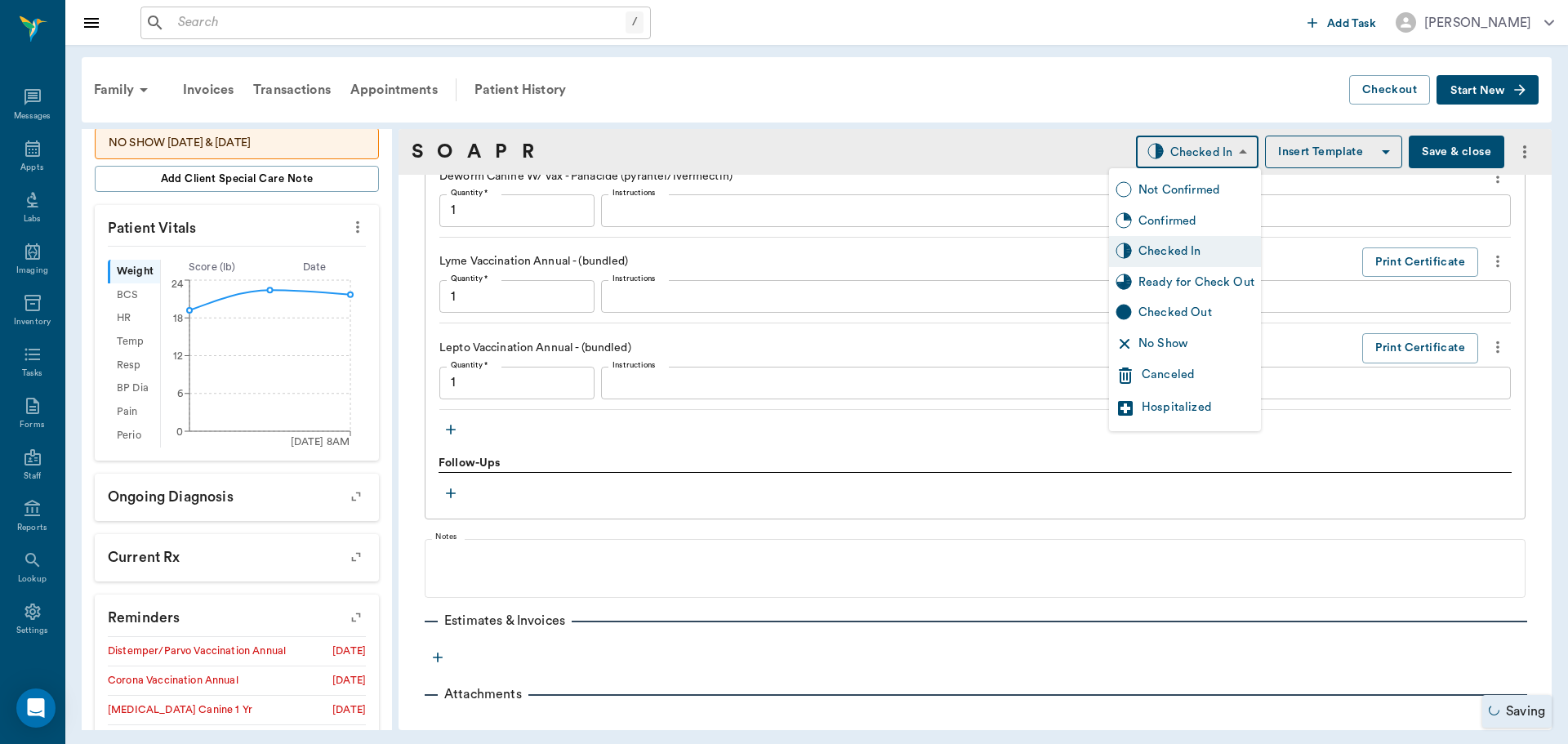
type input "1.00"
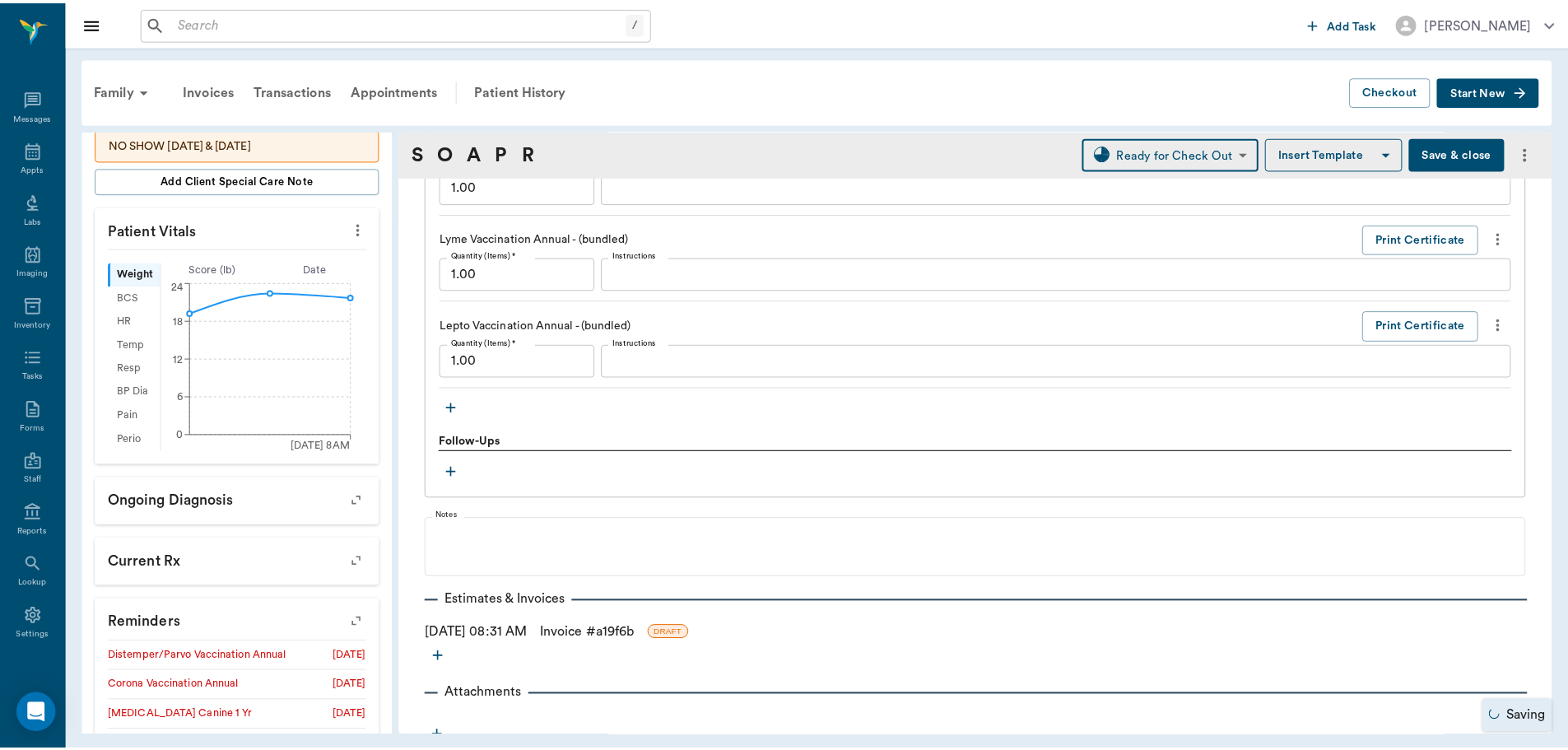
scroll to position [1823, 0]
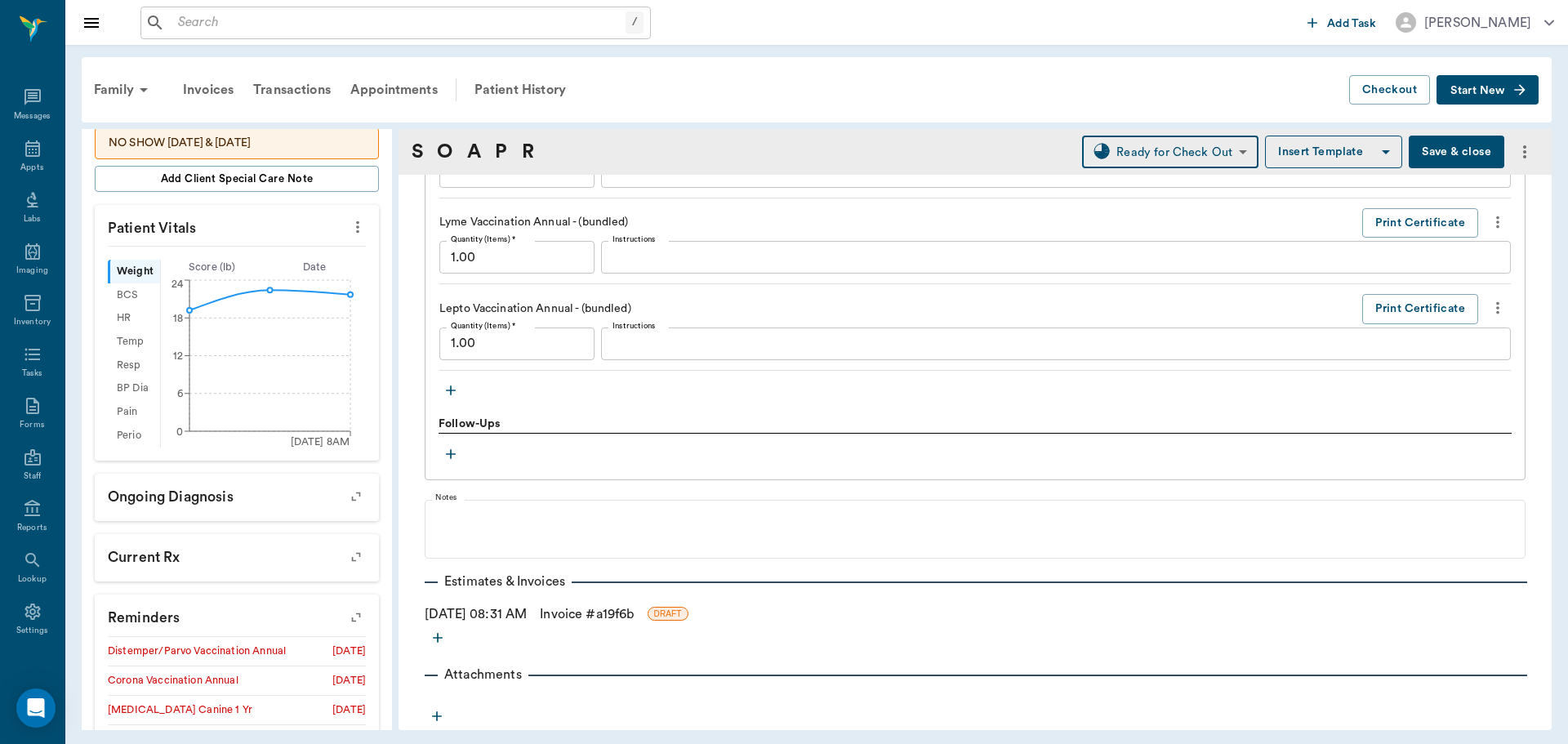
click at [591, 617] on link "Invoice # a19f6b" at bounding box center [586, 614] width 94 height 20
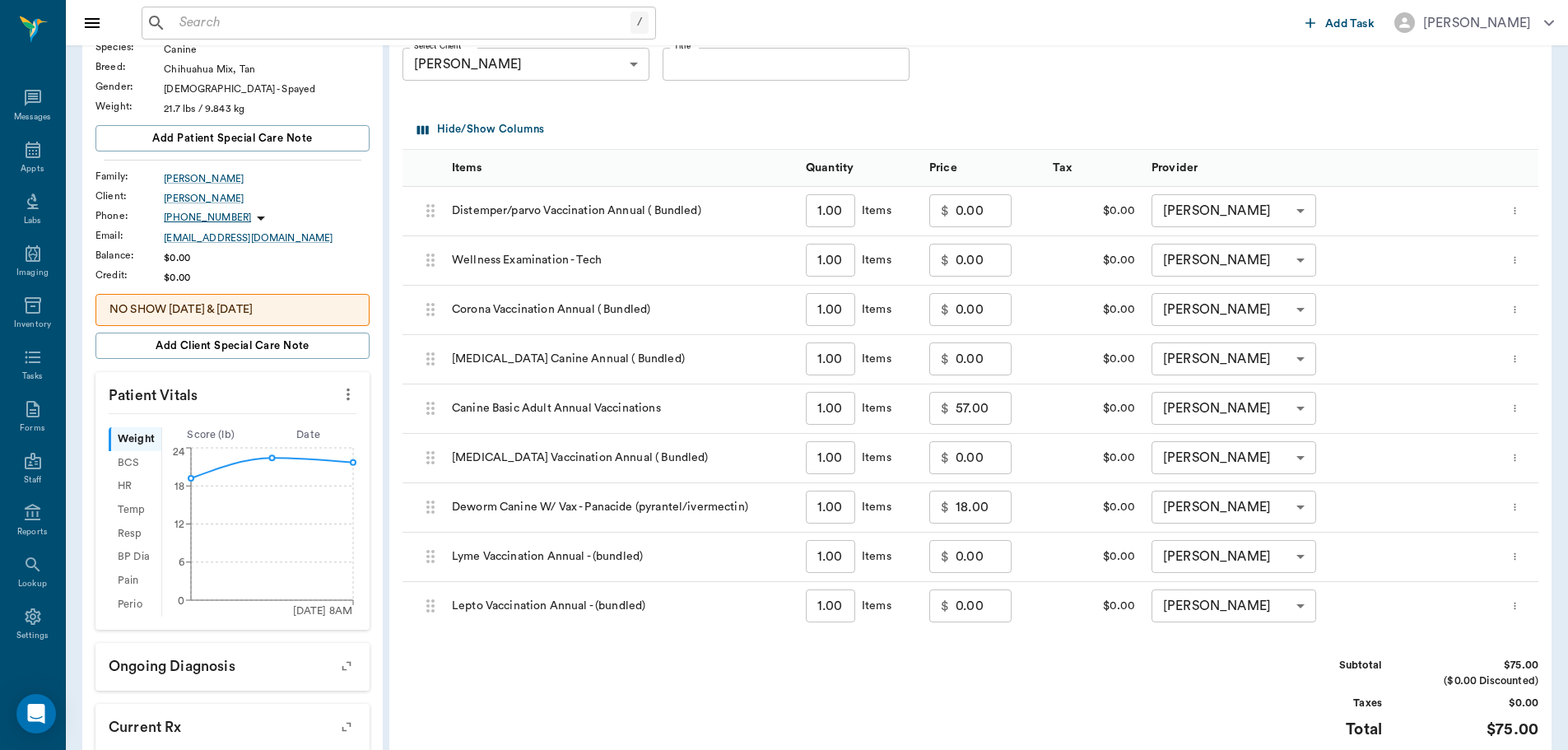
scroll to position [165, 0]
click at [1520, 566] on icon "more" at bounding box center [1514, 556] width 11 height 20
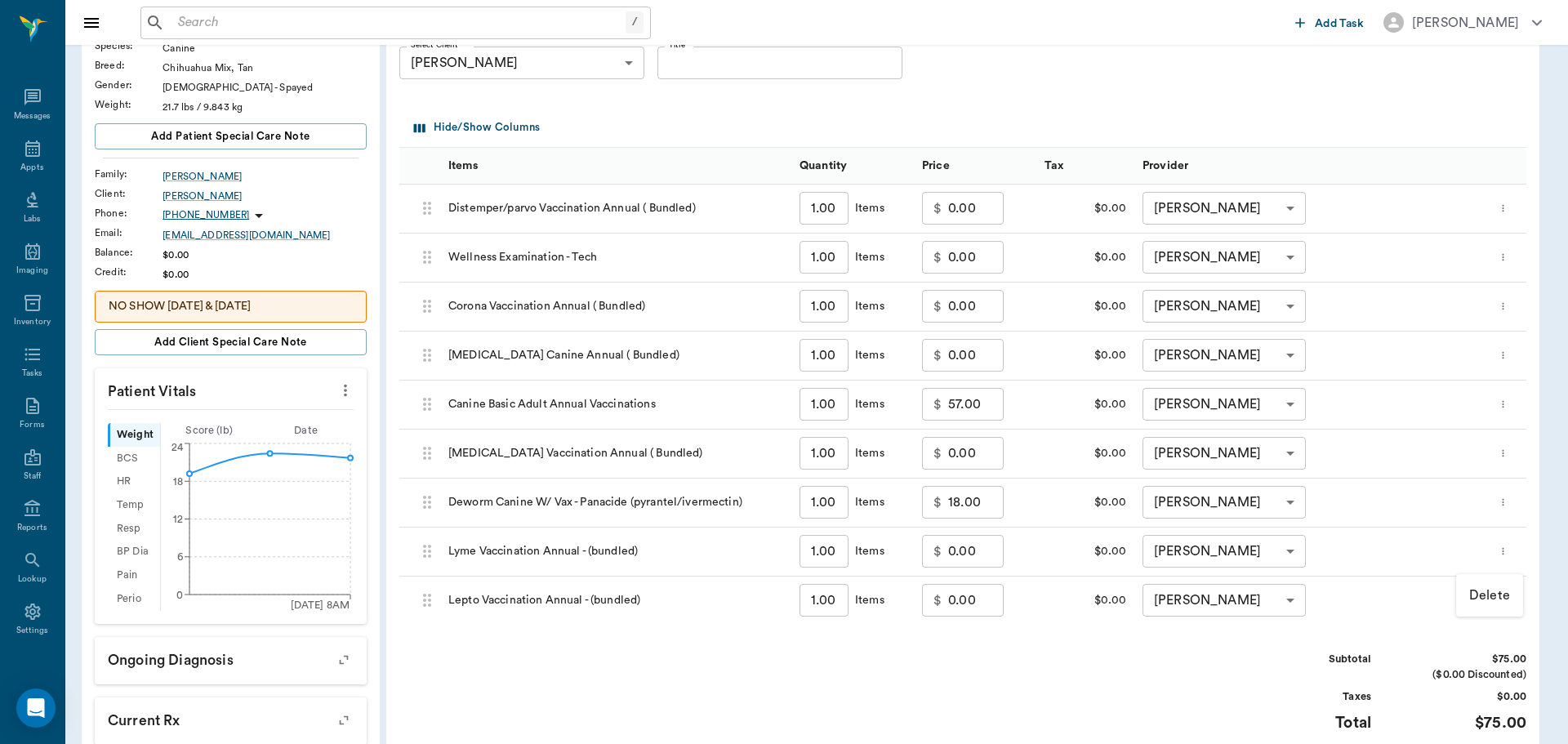
click at [1489, 595] on p "Delete" at bounding box center [1489, 595] width 41 height 20
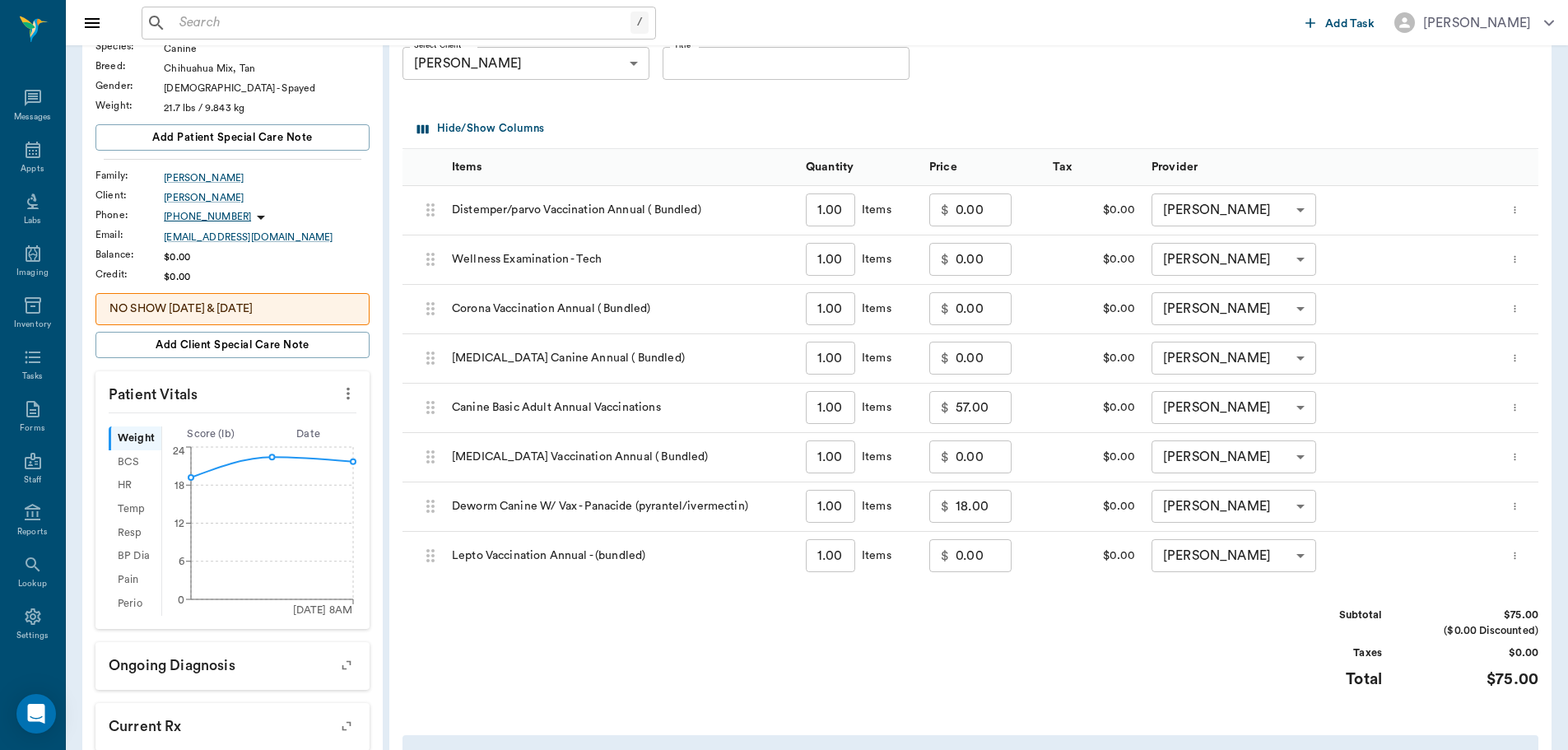
click at [1519, 545] on button "more" at bounding box center [1514, 555] width 19 height 28
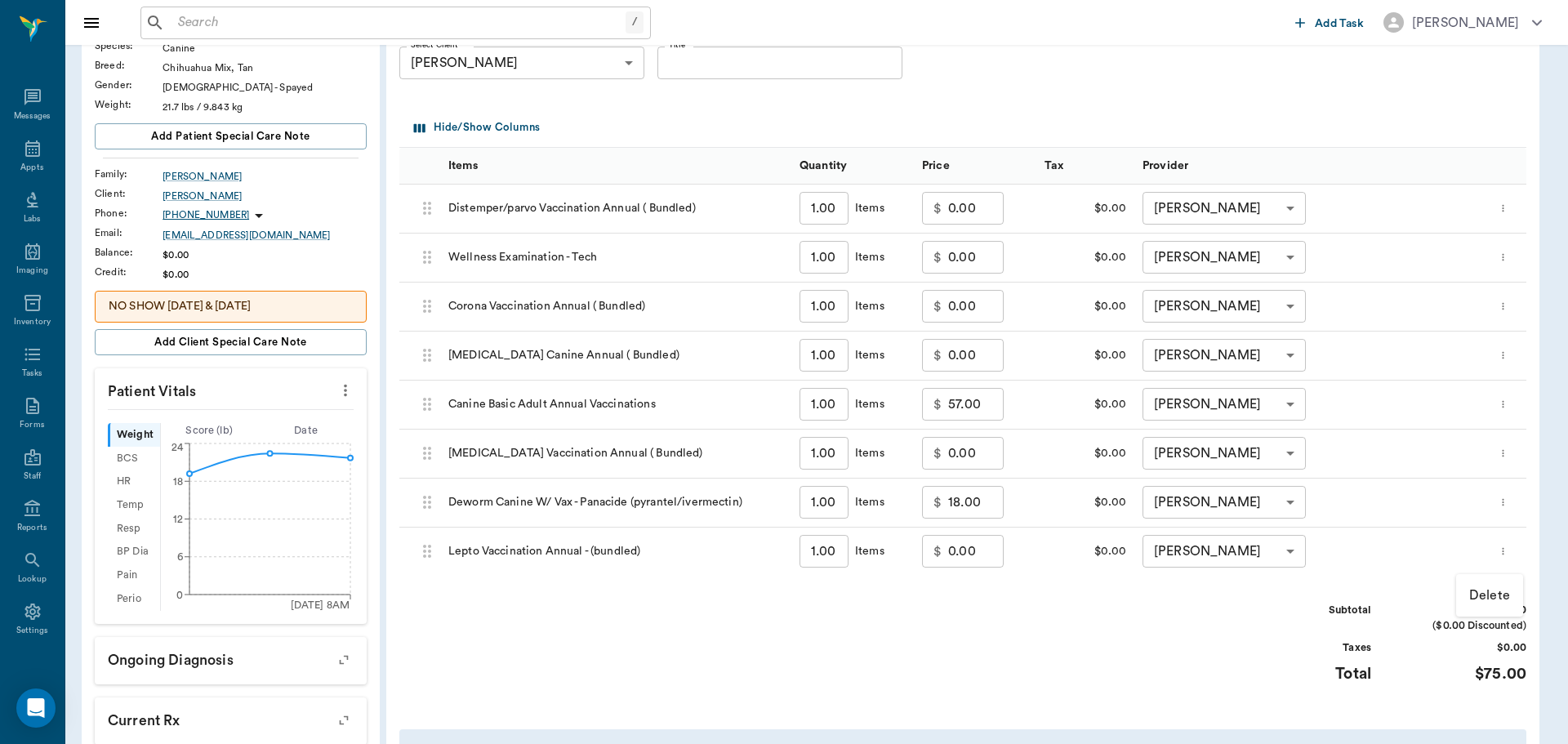
click at [1492, 590] on p "Delete" at bounding box center [1489, 595] width 41 height 20
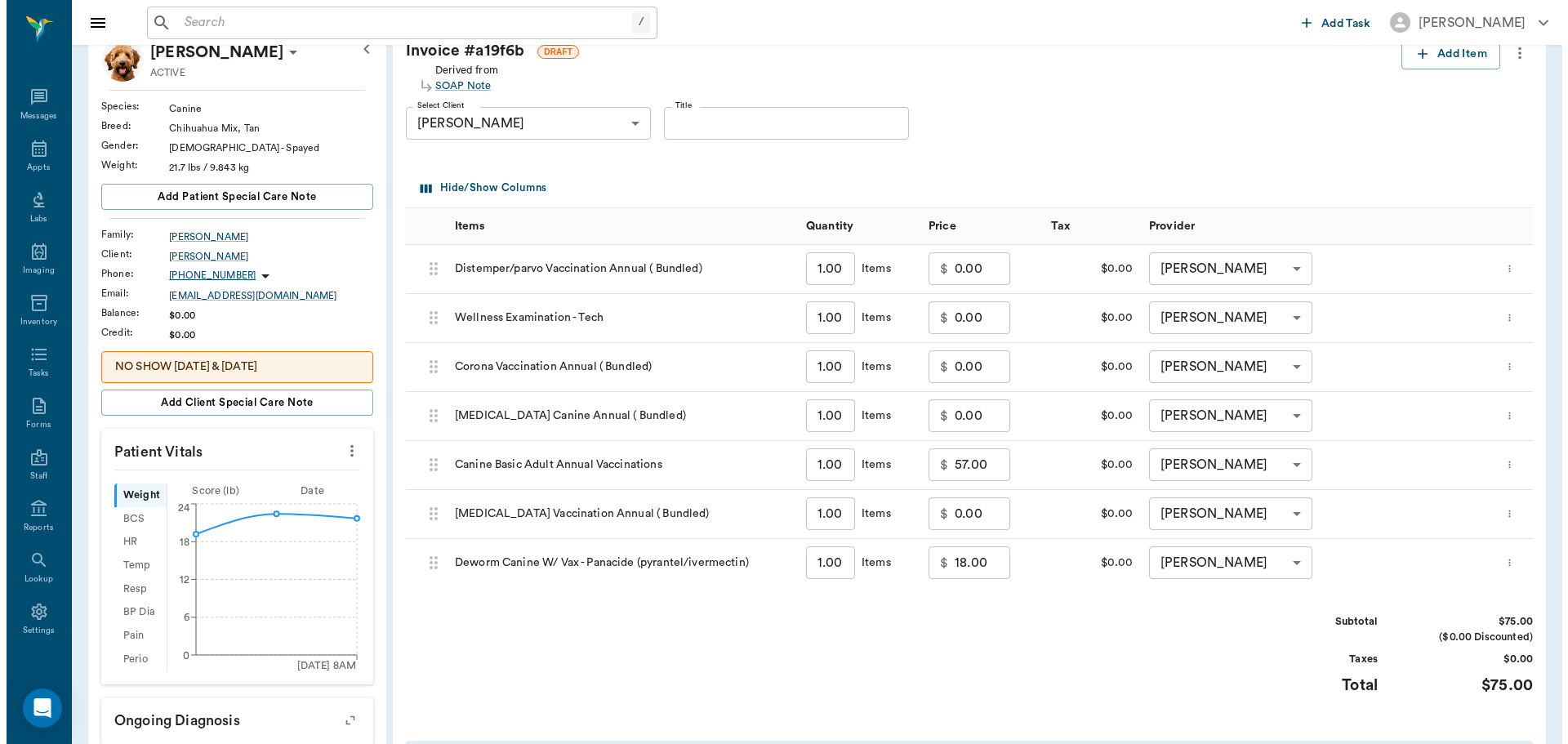
scroll to position [0, 0]
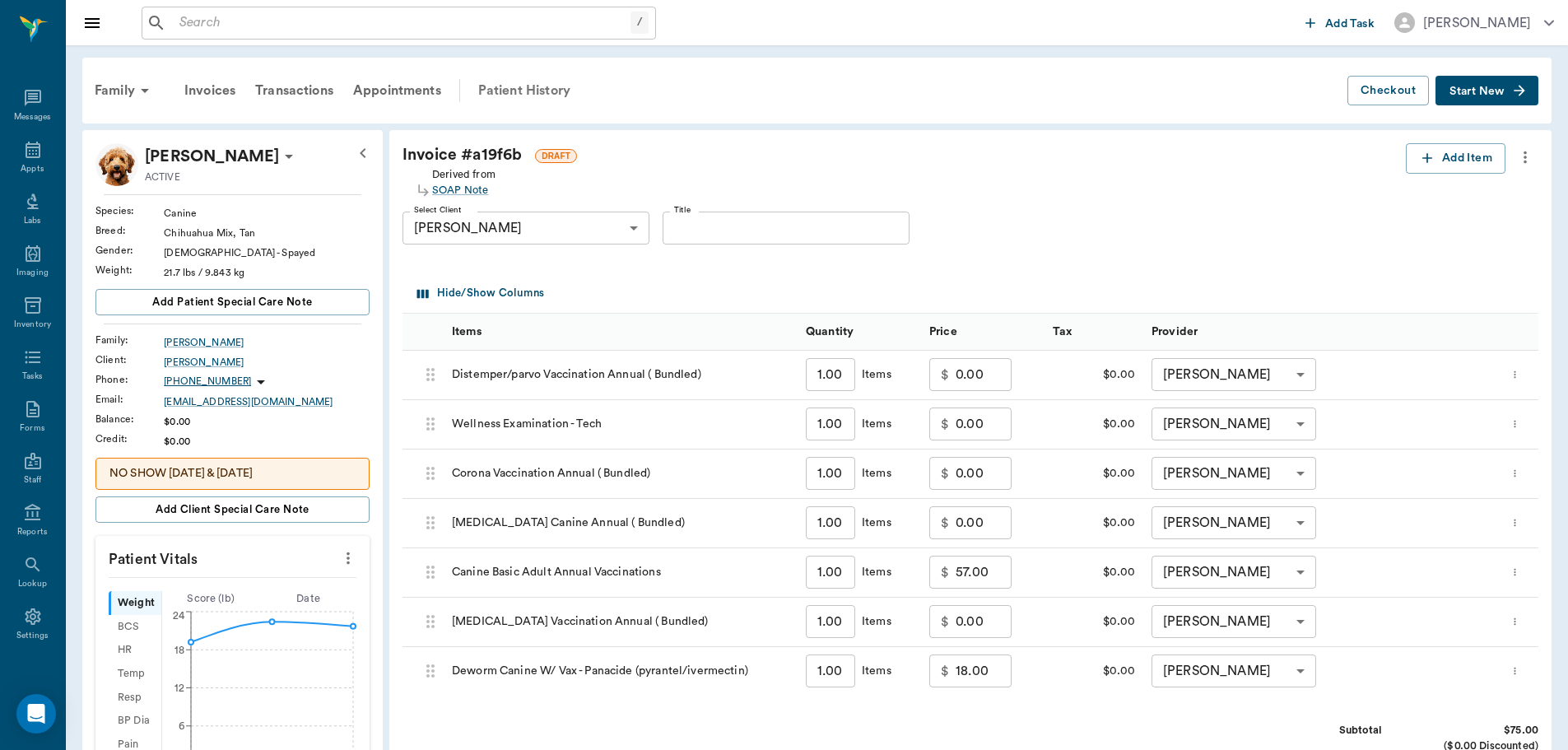
click at [532, 93] on div "Patient History" at bounding box center [524, 90] width 112 height 39
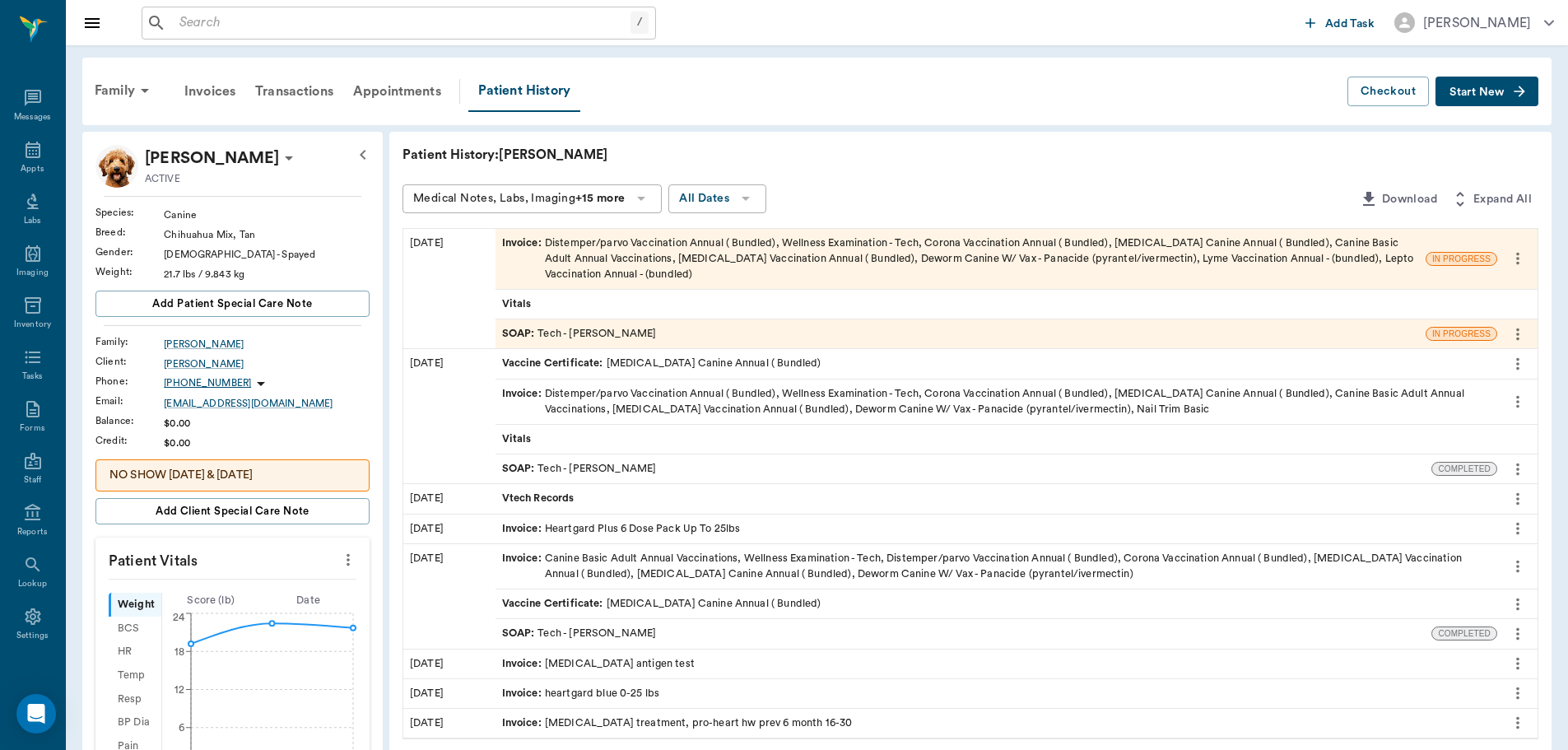
click at [681, 335] on div "SOAP : Tech - Hunter Graves" at bounding box center [960, 334] width 930 height 28
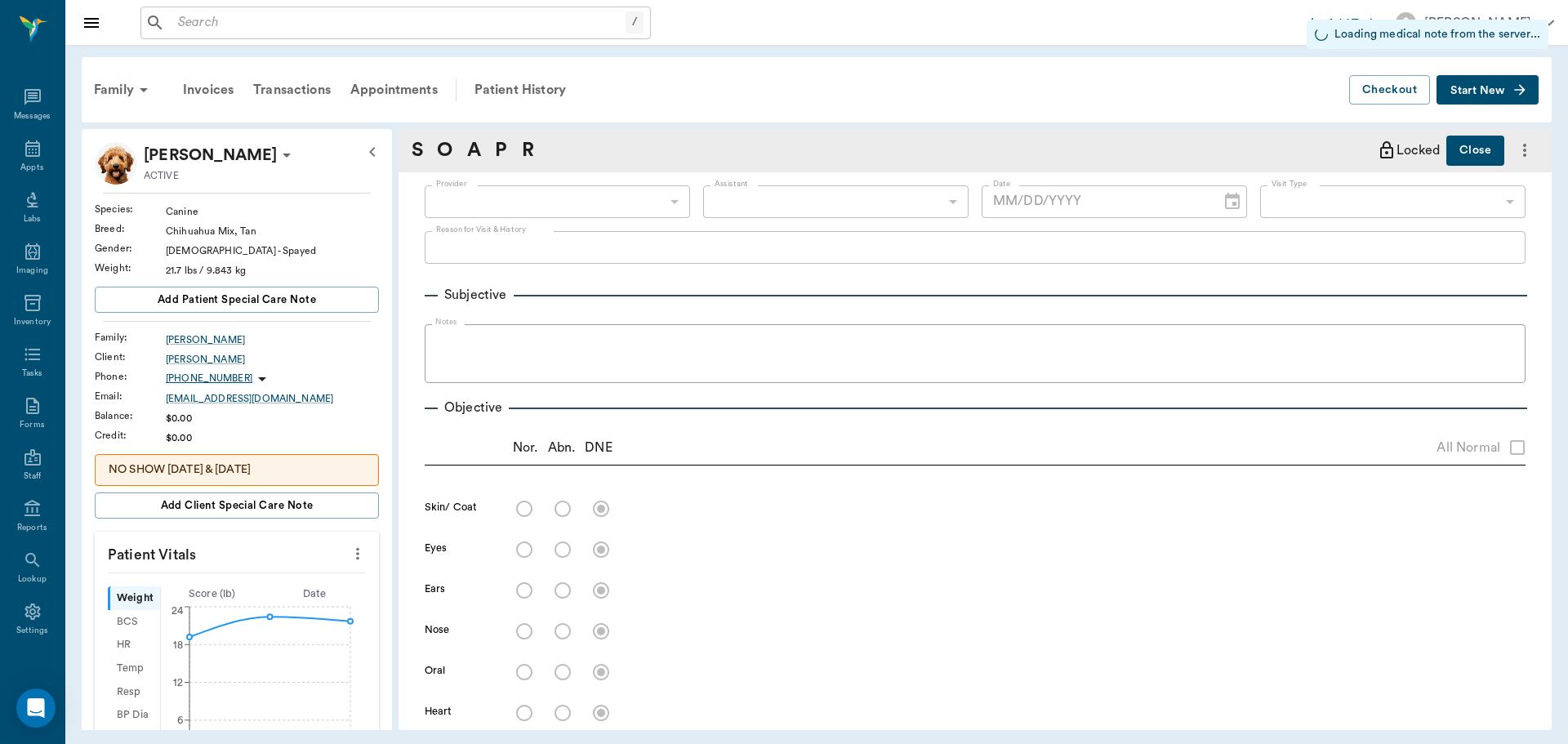
type input "682b670d8bdc6f7f8feef3db"
type input "63ec2f075fda476ae8351a4c"
type input "65d2be4f46e3a538d89b8c1a"
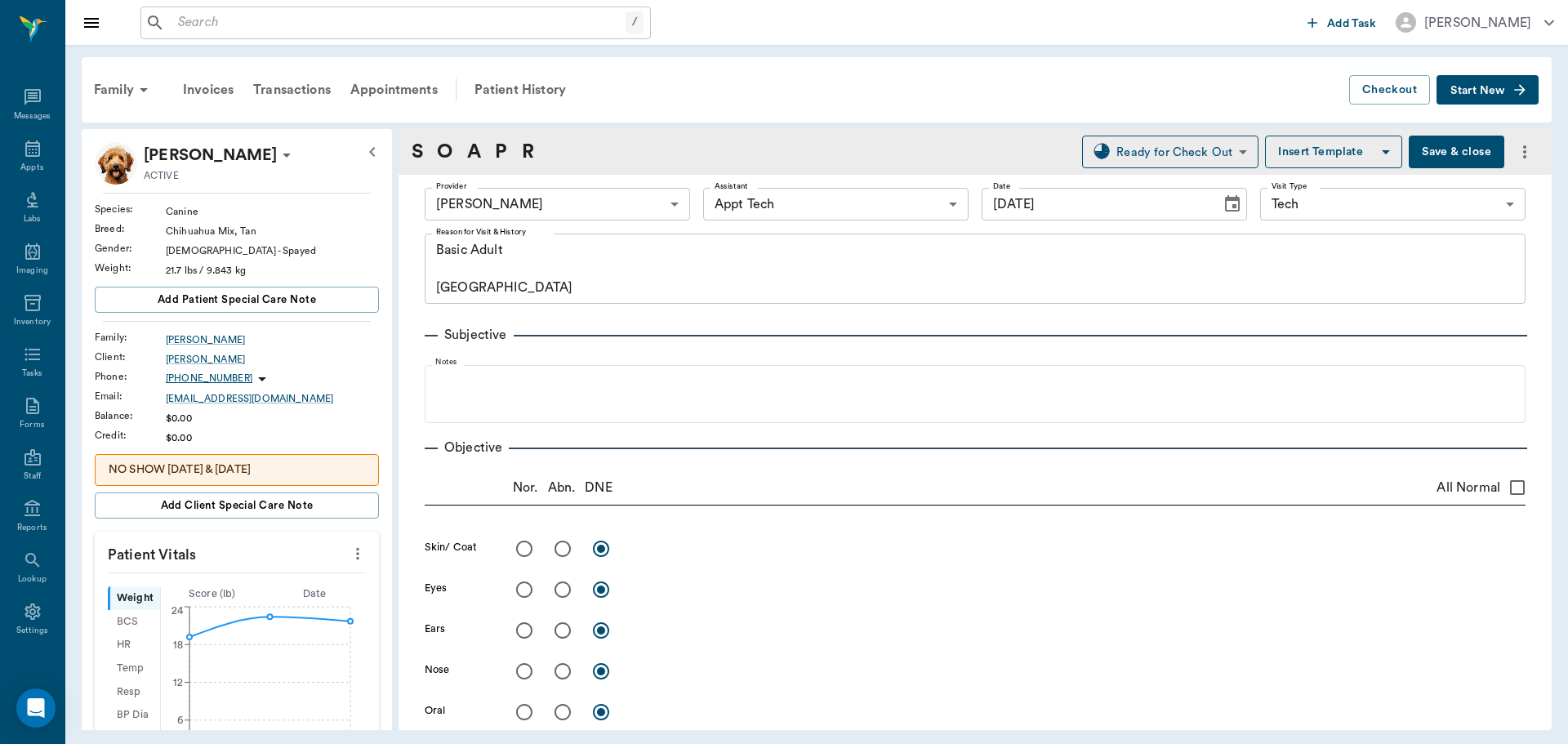
type input "10/06/2025"
type textarea "Basic Adult [GEOGRAPHIC_DATA]"
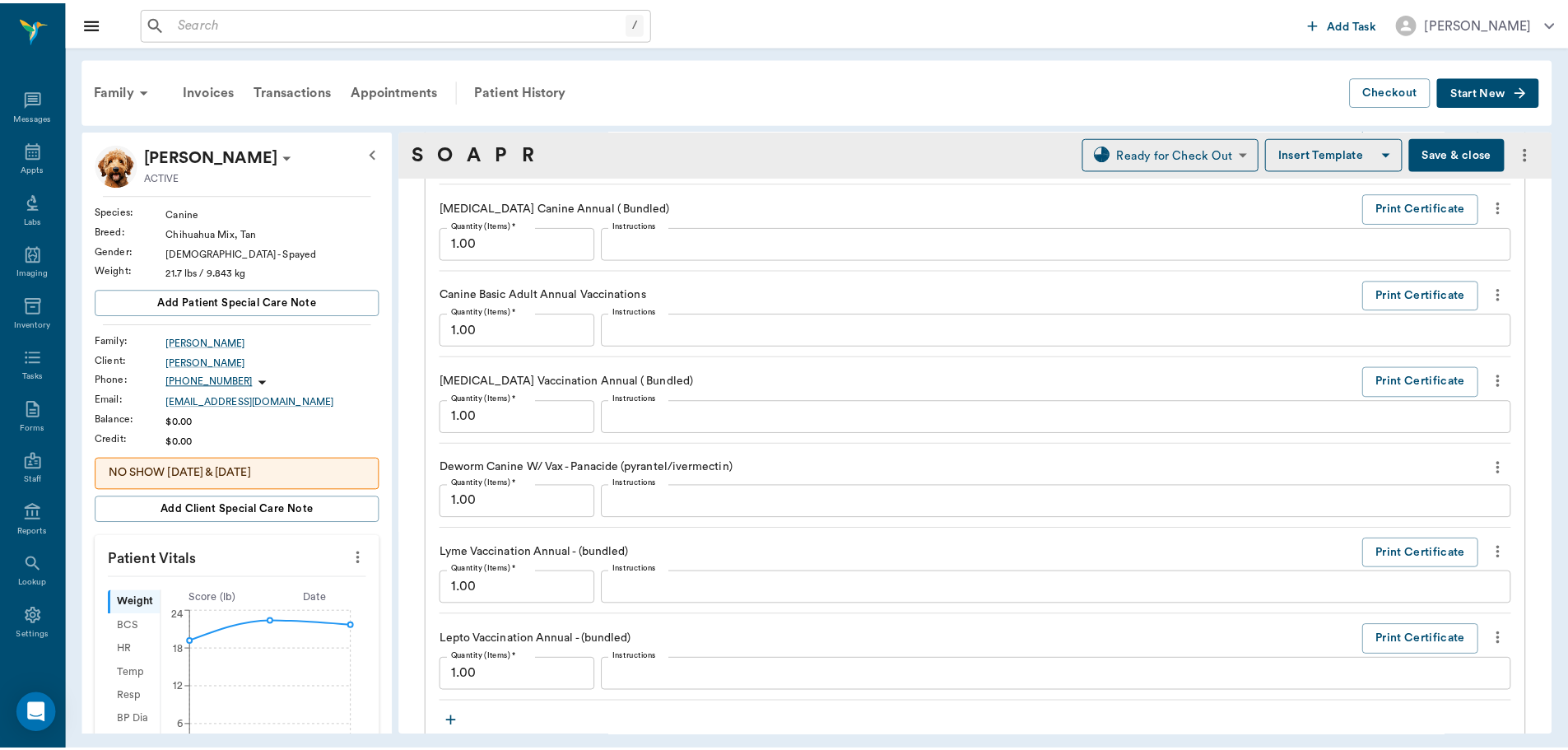
scroll to position [1646, 0]
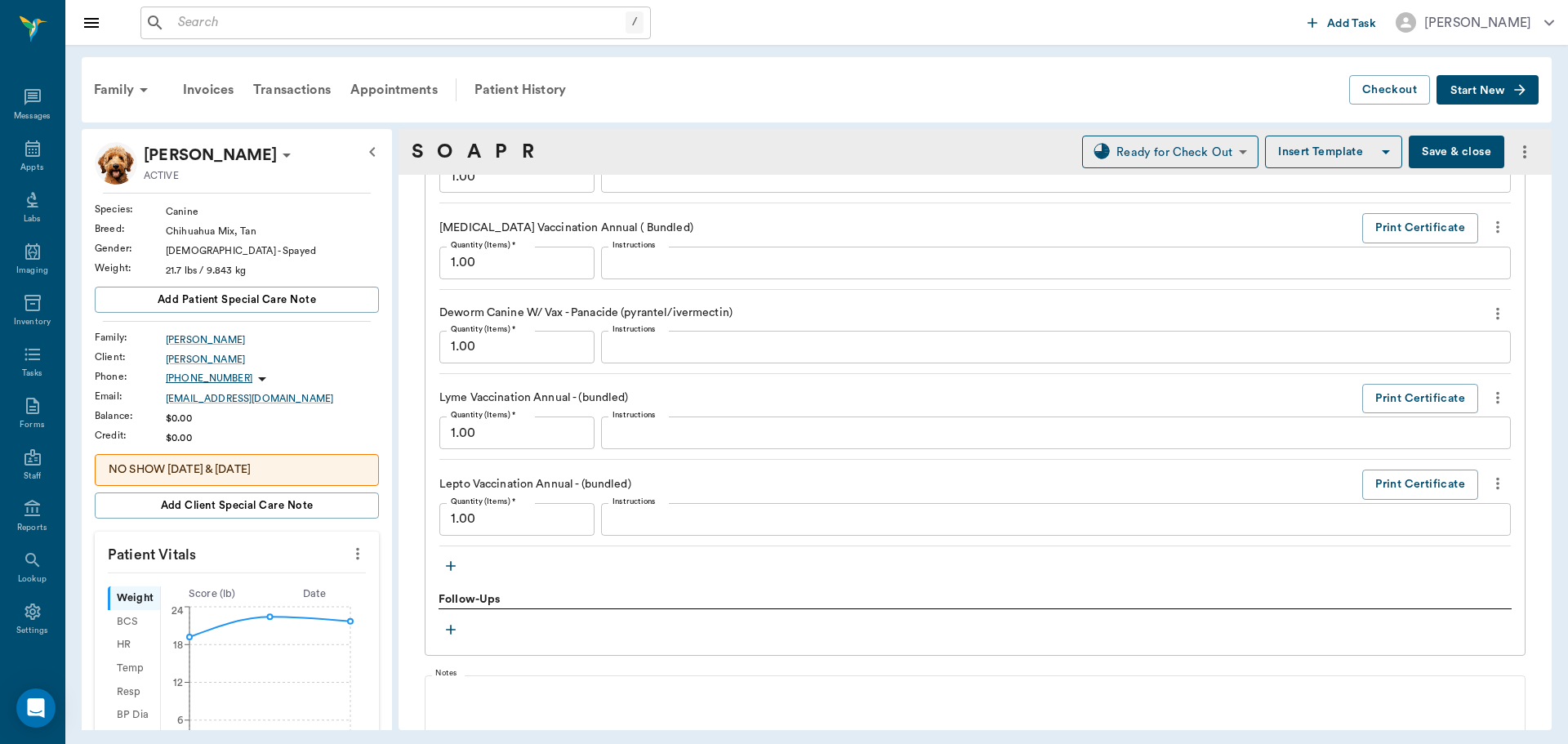
click at [1488, 399] on icon "more" at bounding box center [1497, 398] width 18 height 20
click at [1462, 456] on span "Delete" at bounding box center [1416, 456] width 137 height 17
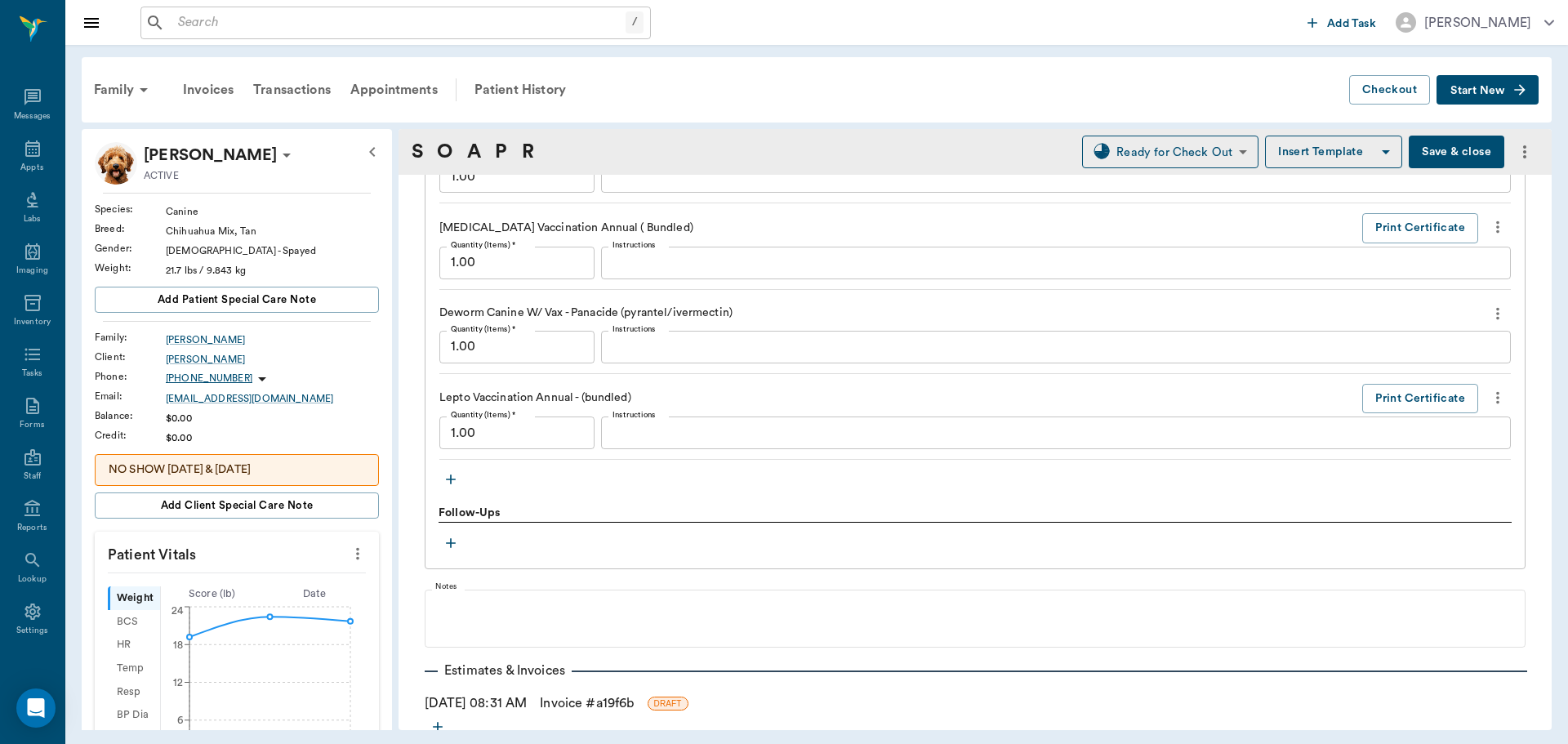
click at [1488, 398] on icon "more" at bounding box center [1497, 398] width 18 height 20
click at [1389, 448] on span "Delete" at bounding box center [1416, 456] width 137 height 17
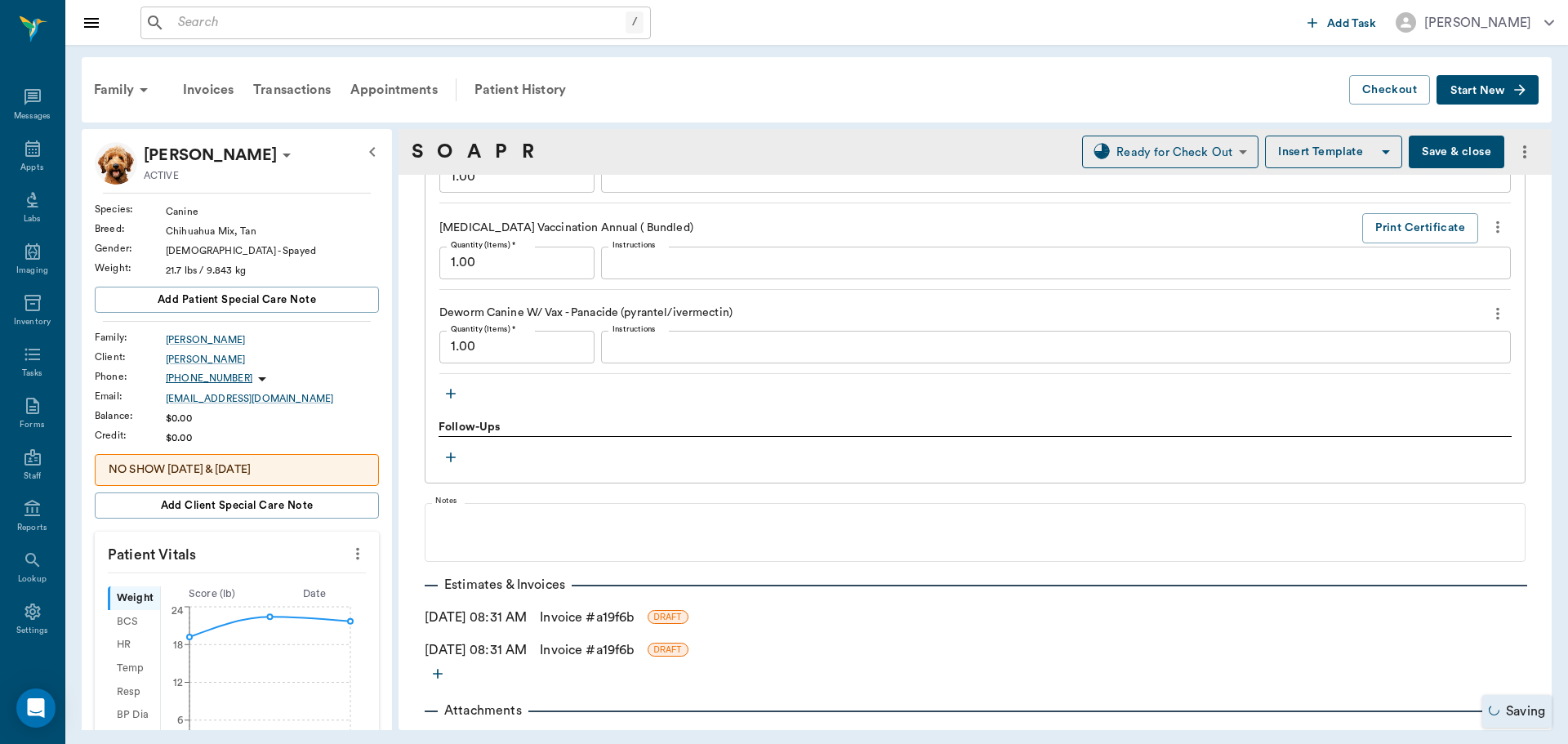
click at [596, 650] on link "Invoice # a19f6b" at bounding box center [586, 650] width 94 height 20
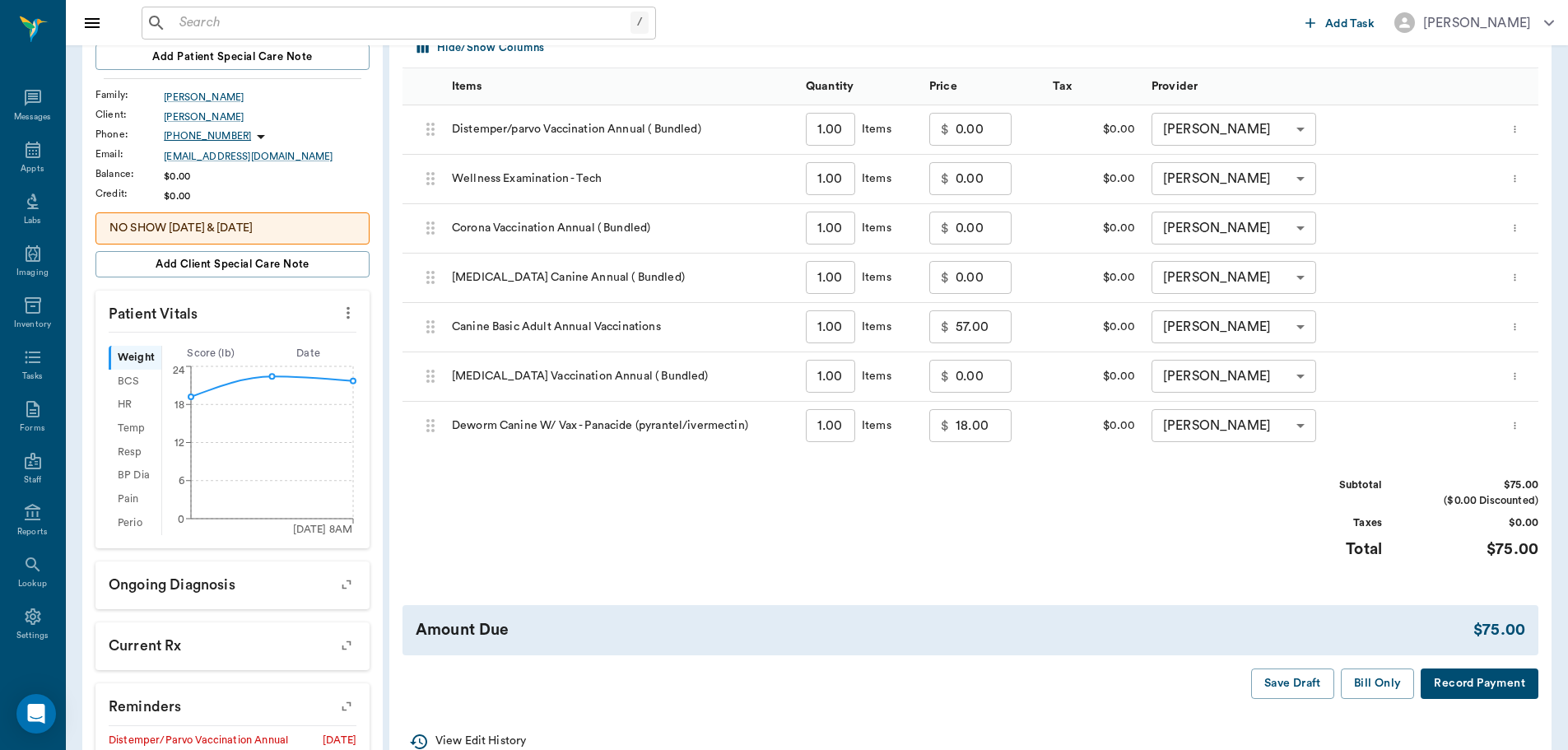
scroll to position [247, 0]
click at [1390, 689] on button "Bill Only" at bounding box center [1378, 681] width 74 height 30
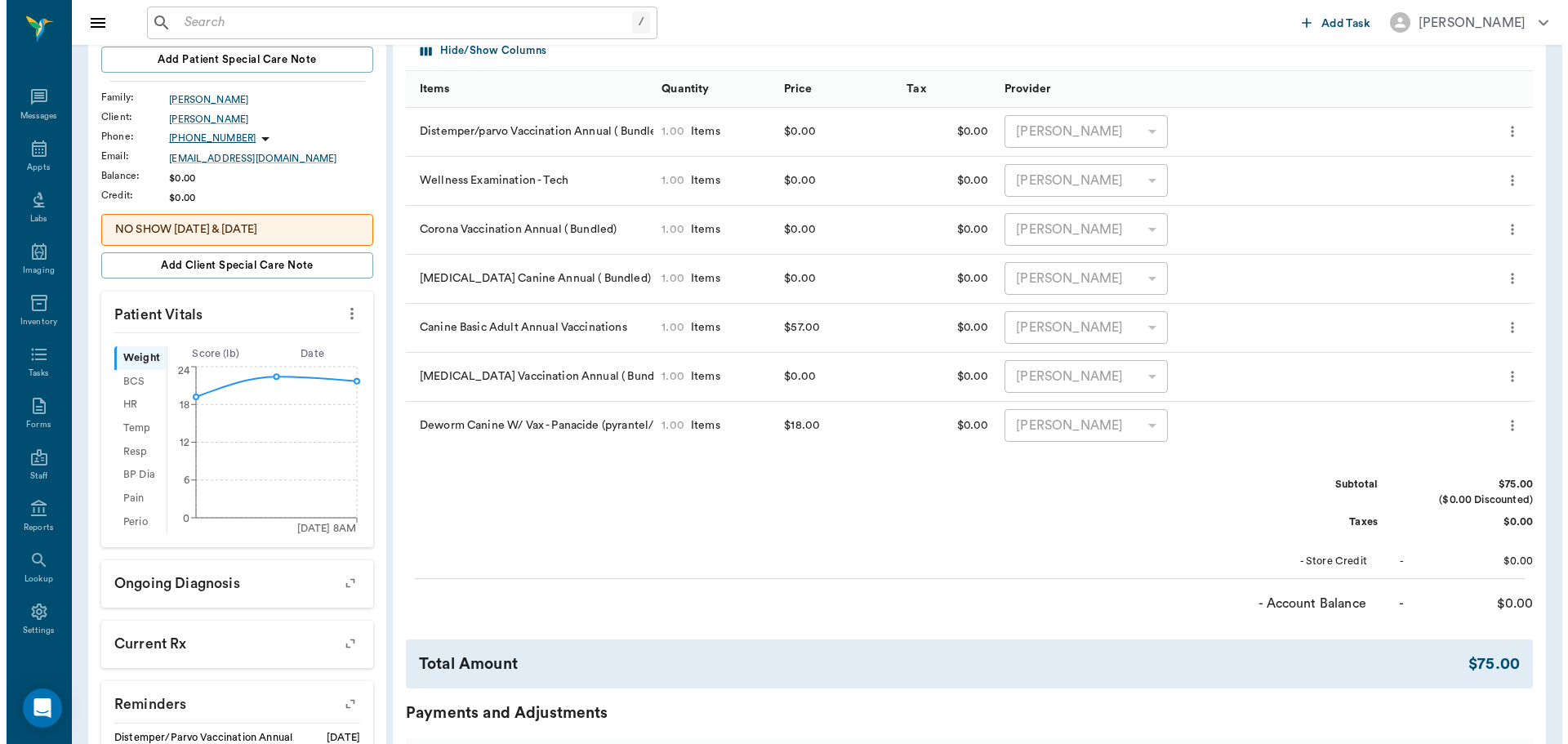
scroll to position [0, 0]
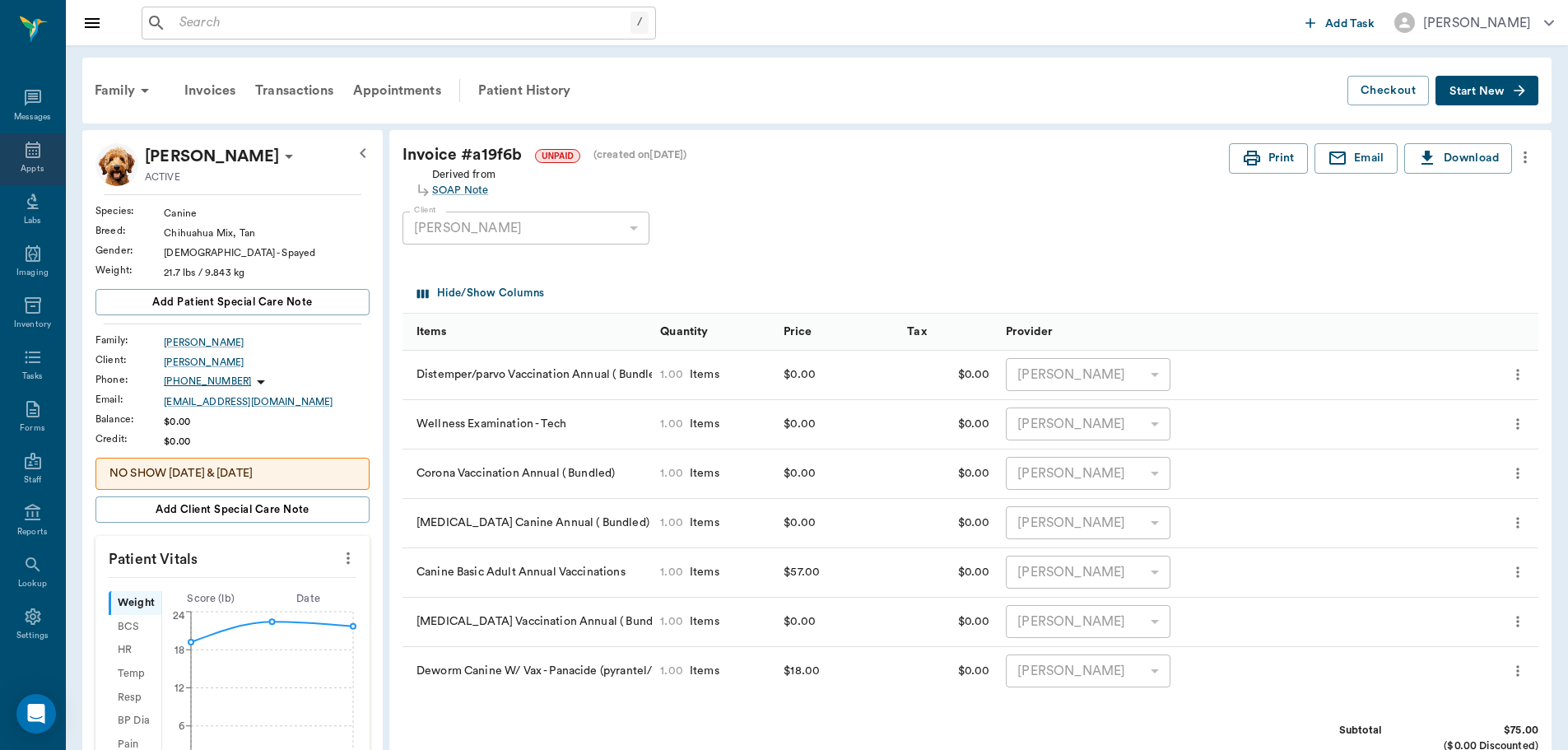
click at [25, 143] on icon at bounding box center [33, 150] width 15 height 17
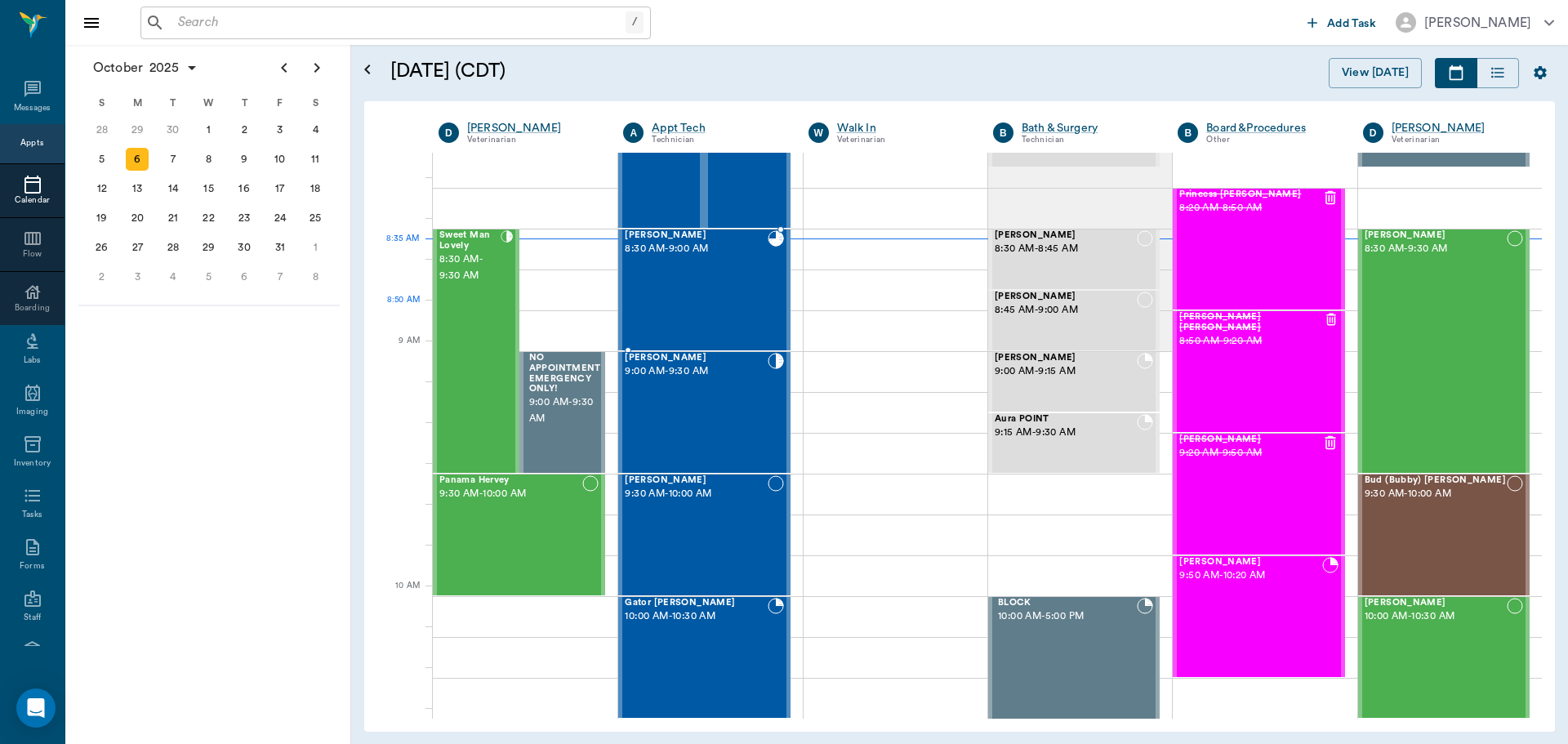
scroll to position [81, 0]
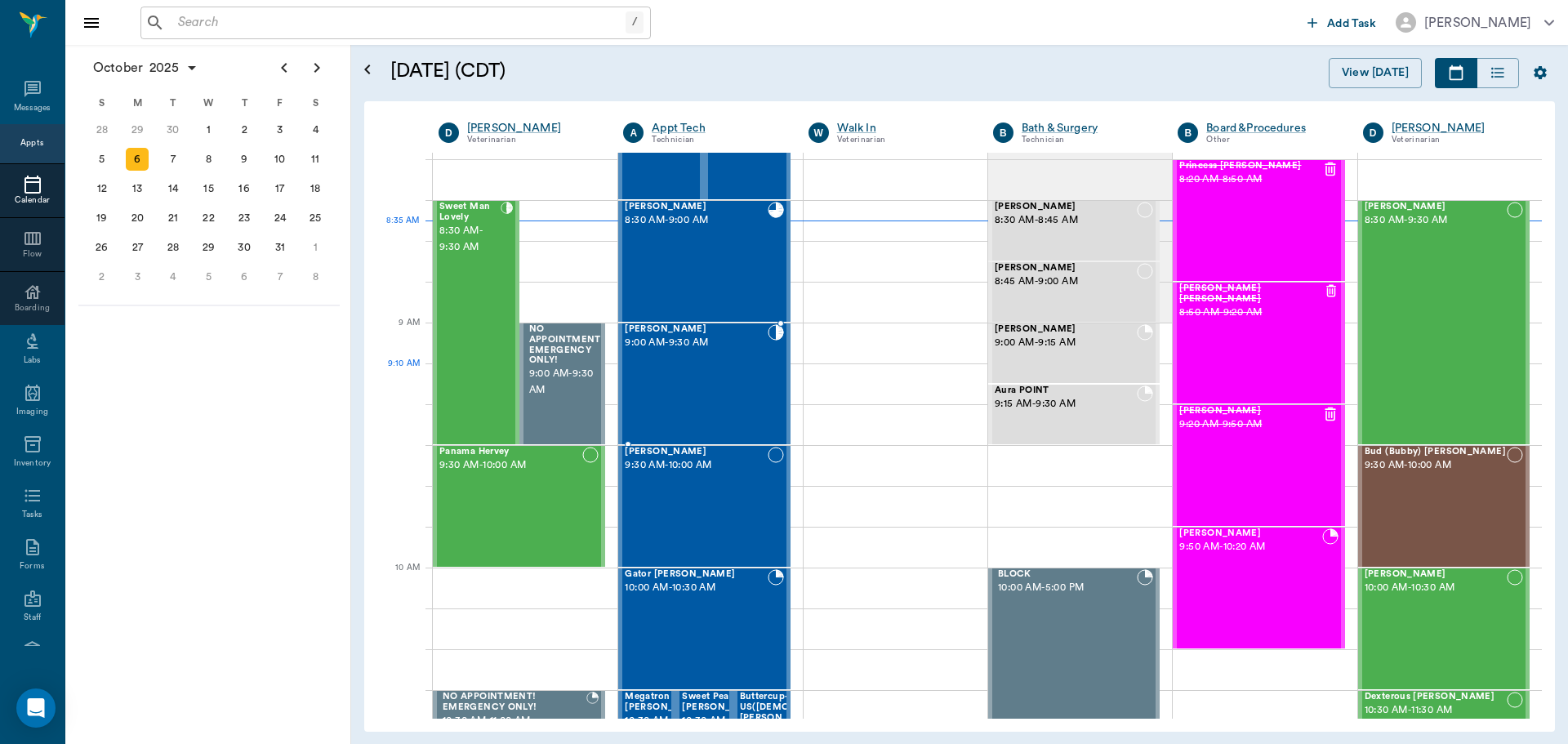
click at [725, 389] on div "[PERSON_NAME] 9:00 AM - 9:30 AM" at bounding box center [695, 384] width 142 height 120
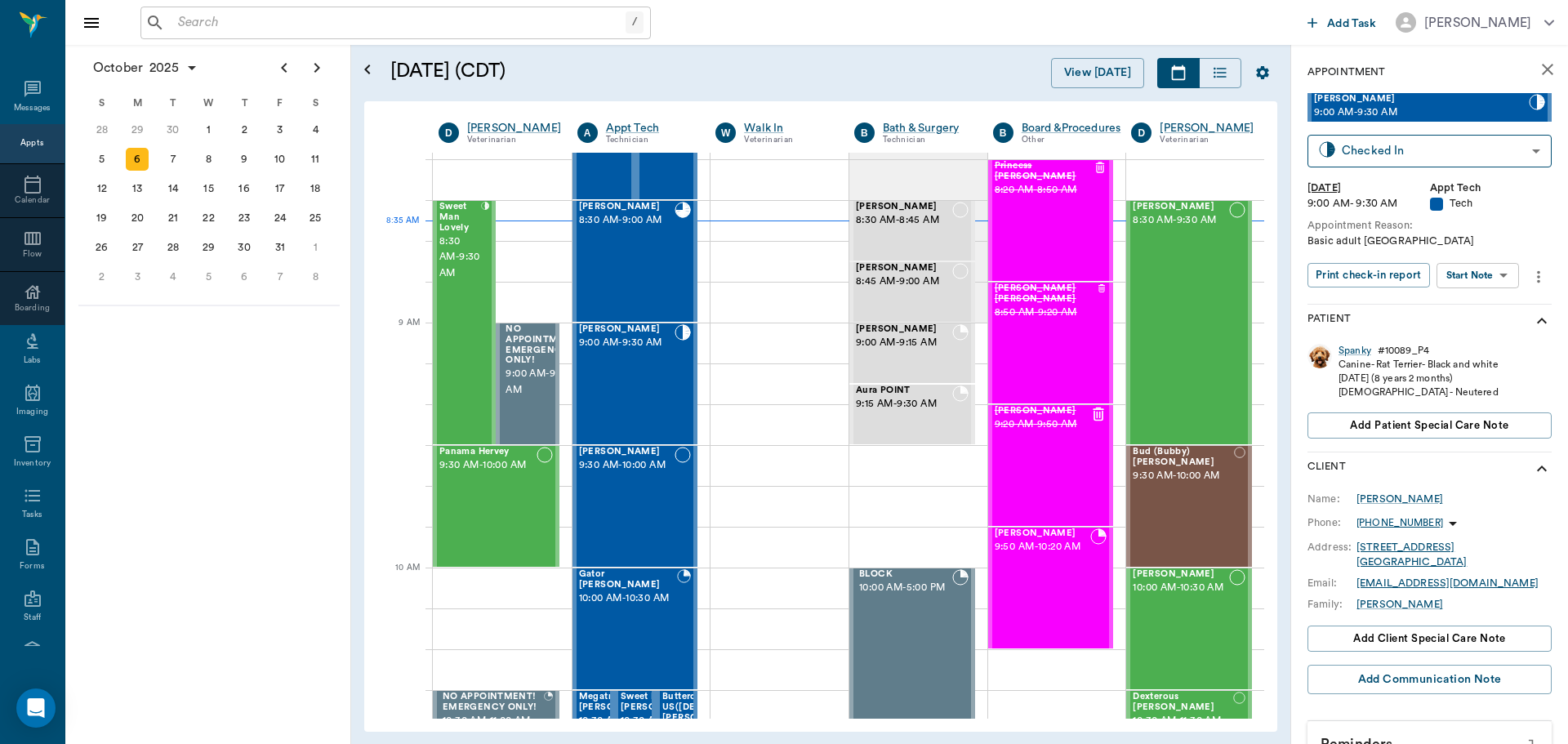
click at [1481, 268] on body "/ ​ Add Task Dr. Bert Ellsworth Nectar Messages Appts Calendar Flow Boarding La…" at bounding box center [784, 372] width 1568 height 744
click at [1468, 309] on button "Start SOAP" at bounding box center [1459, 309] width 56 height 19
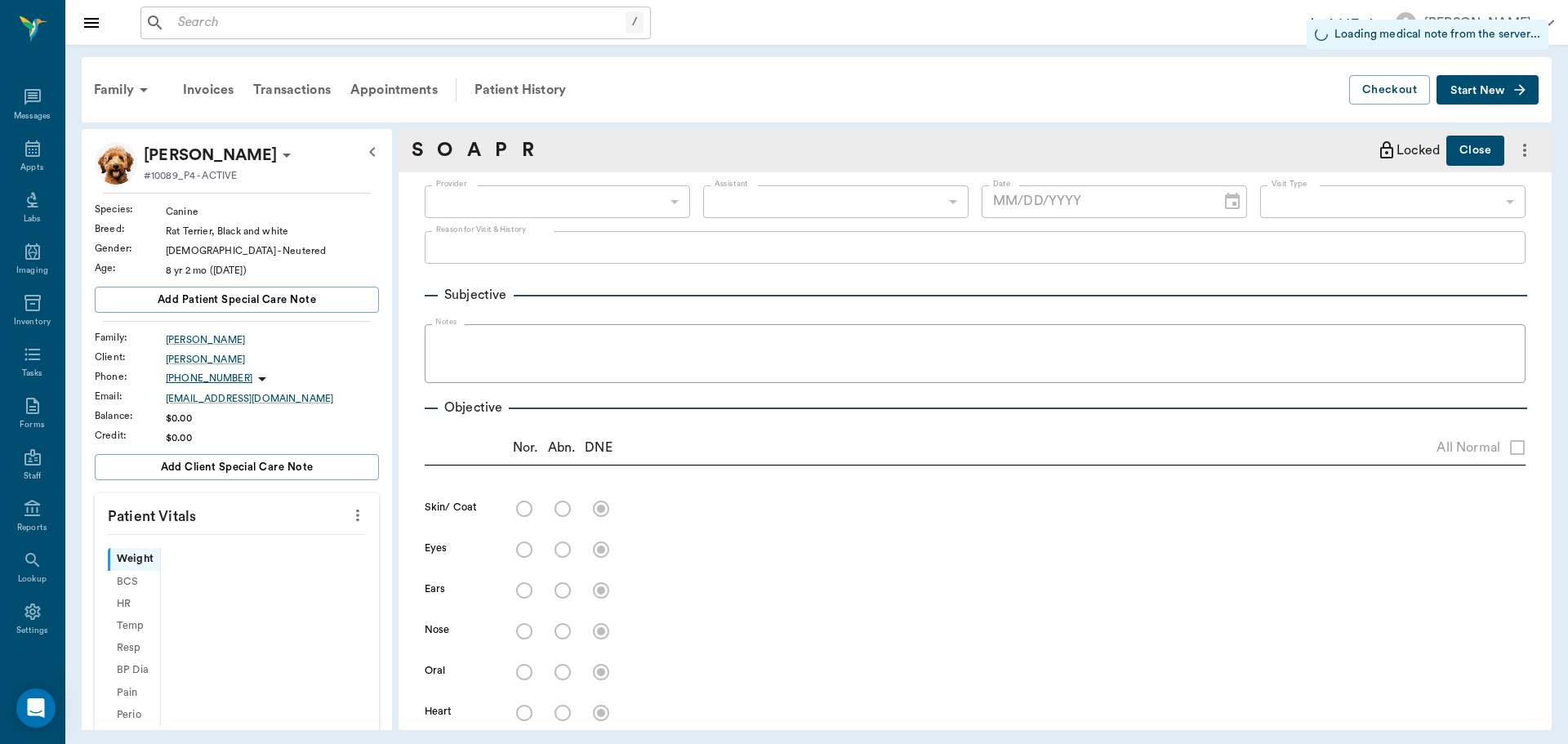
type input "63ec2f075fda476ae8351a4c"
type input "65d2be4f46e3a538d89b8c1a"
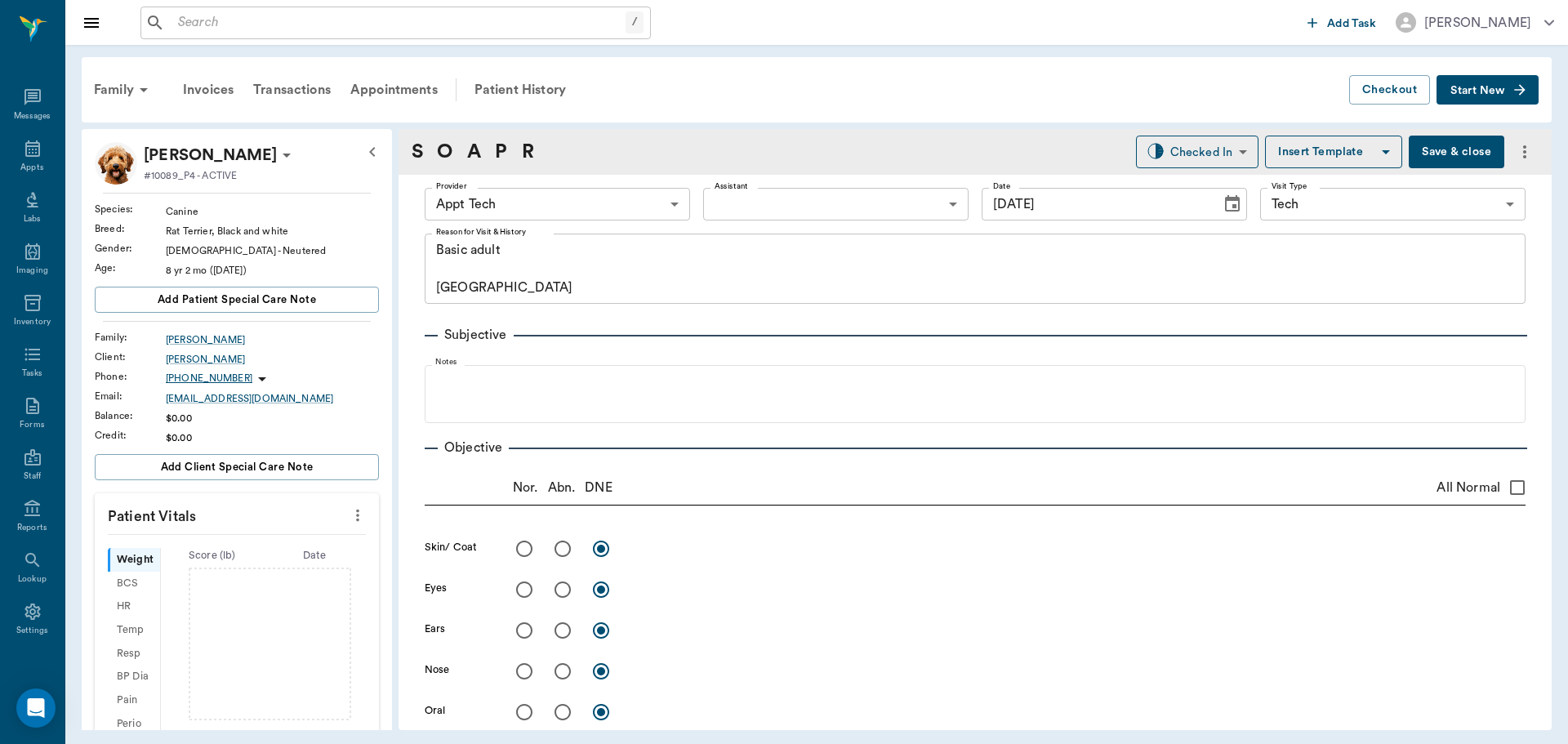
type input "10/06/2025"
type textarea "Basic adult [GEOGRAPHIC_DATA]"
click at [349, 507] on icon "more" at bounding box center [358, 516] width 18 height 20
drag, startPoint x: 248, startPoint y: 532, endPoint x: 220, endPoint y: 590, distance: 64.4
click at [248, 533] on li "Enter Vitals" at bounding box center [277, 543] width 164 height 30
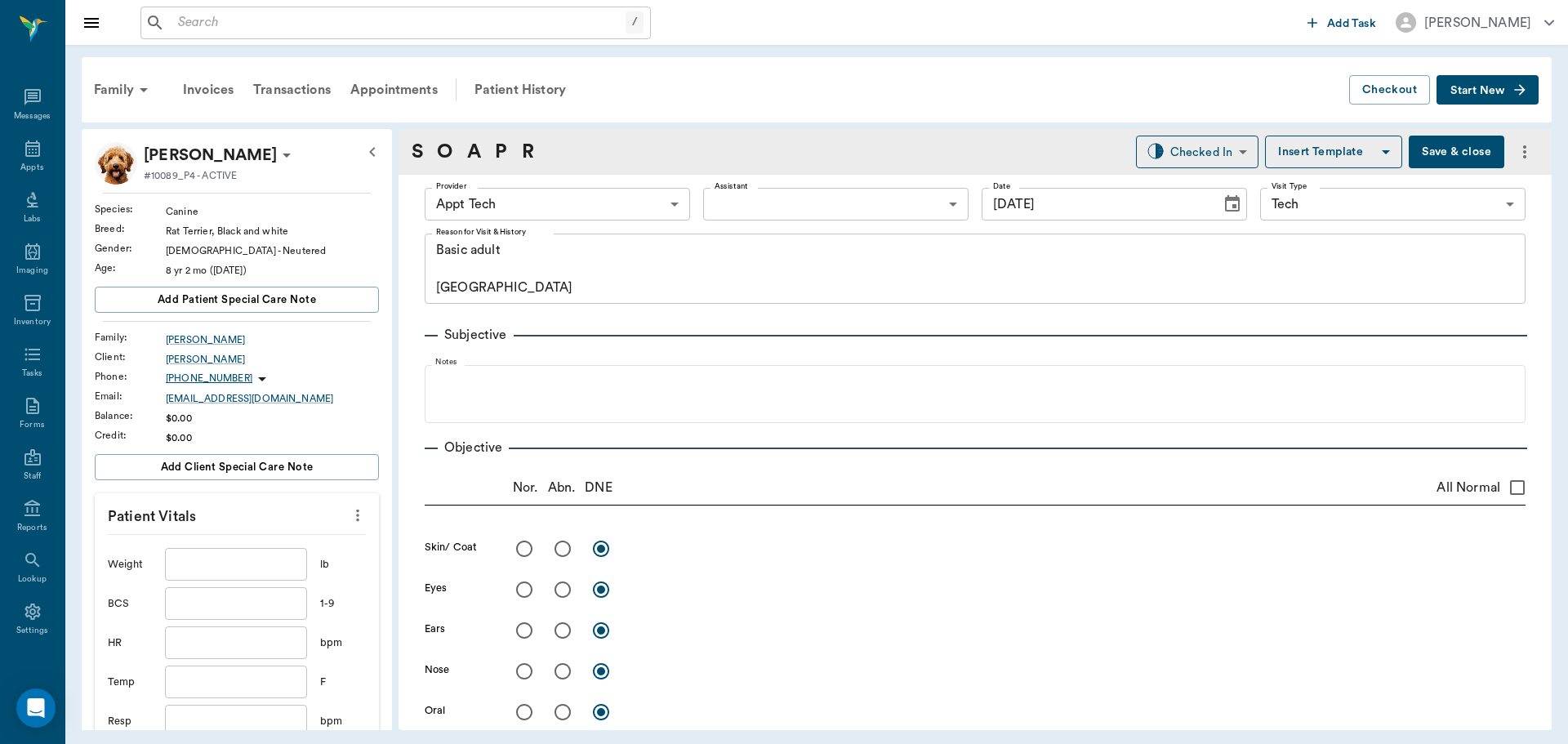
click at [209, 560] on input "text" at bounding box center [236, 564] width 142 height 32
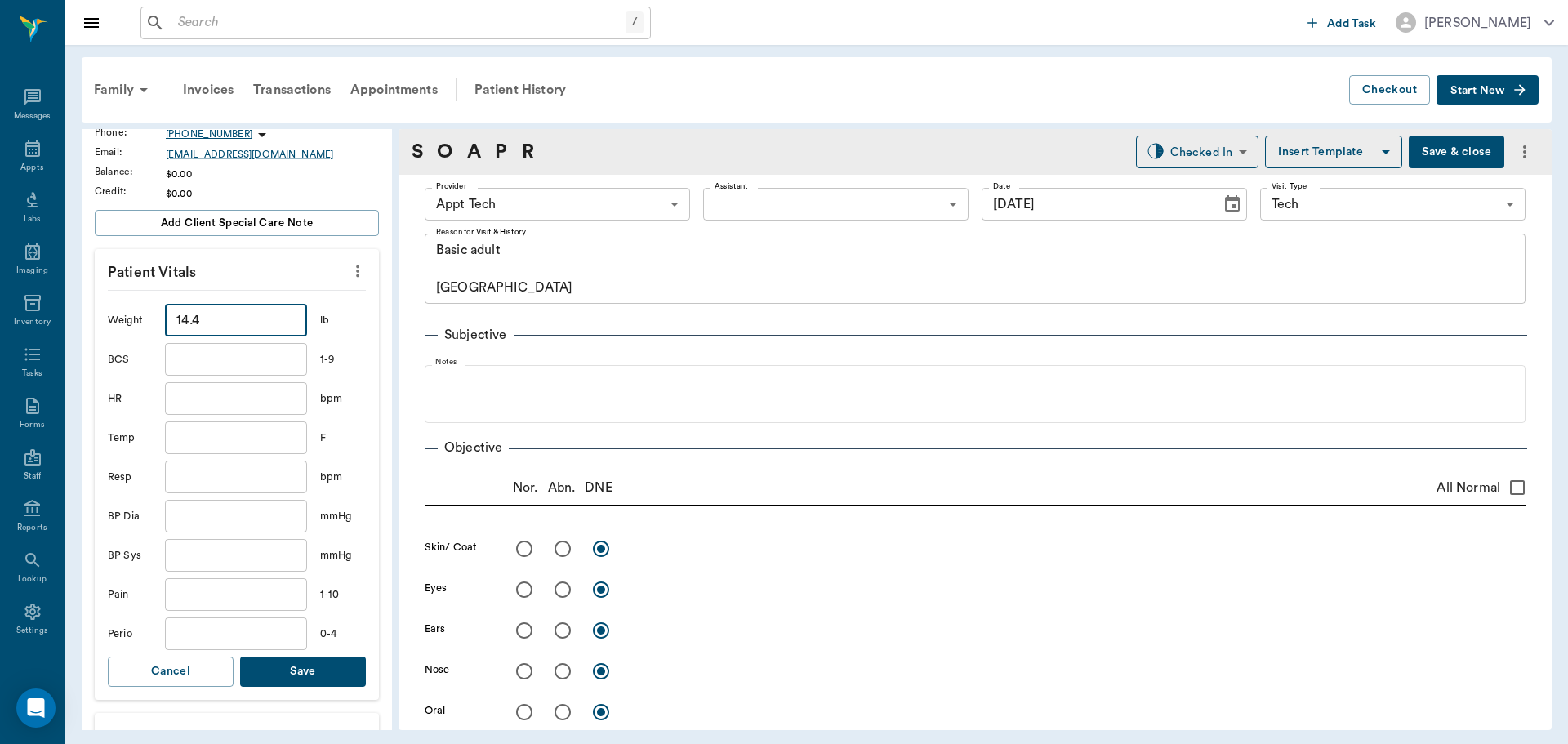
scroll to position [409, 0]
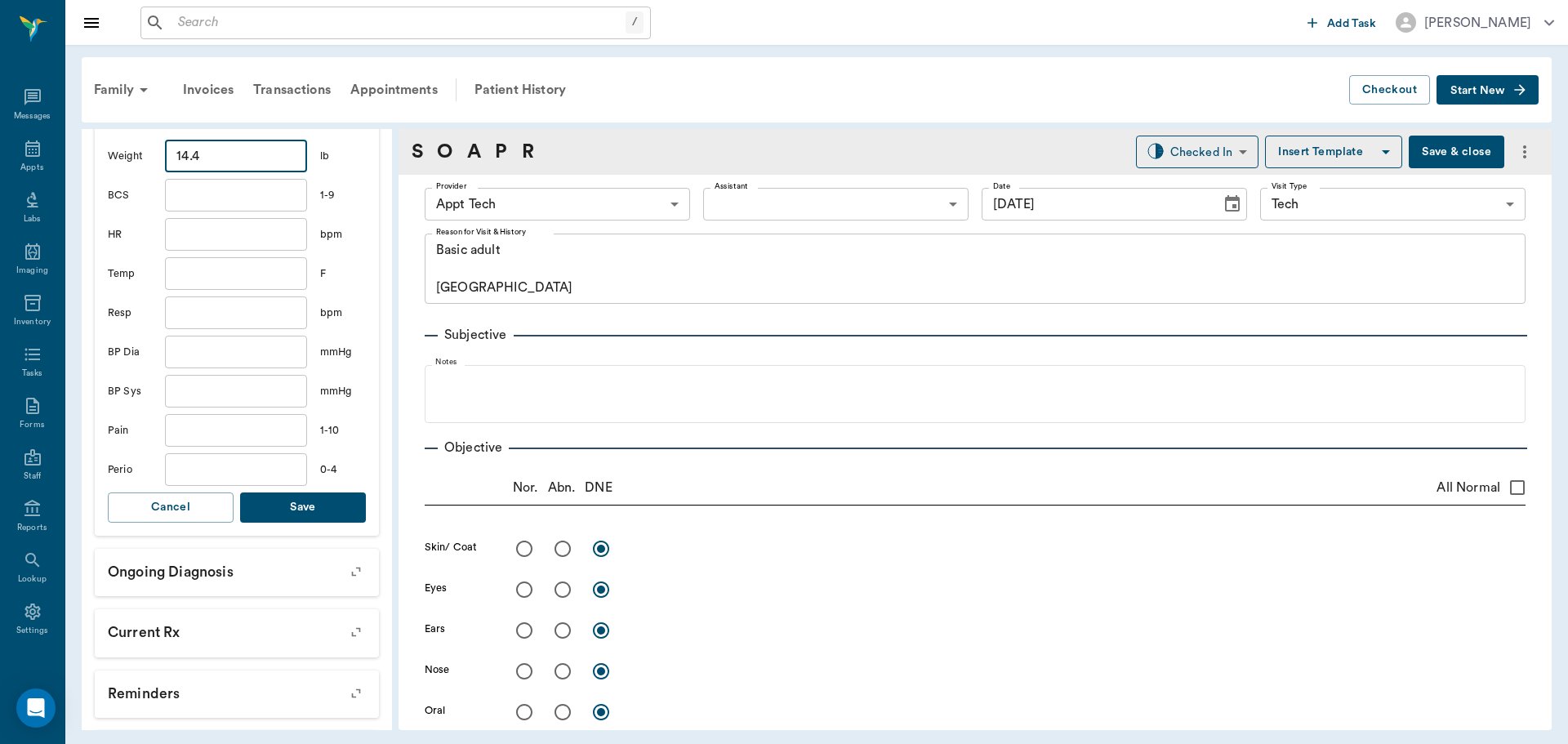
type input "14.4"
click at [296, 505] on button "Save" at bounding box center [302, 507] width 125 height 30
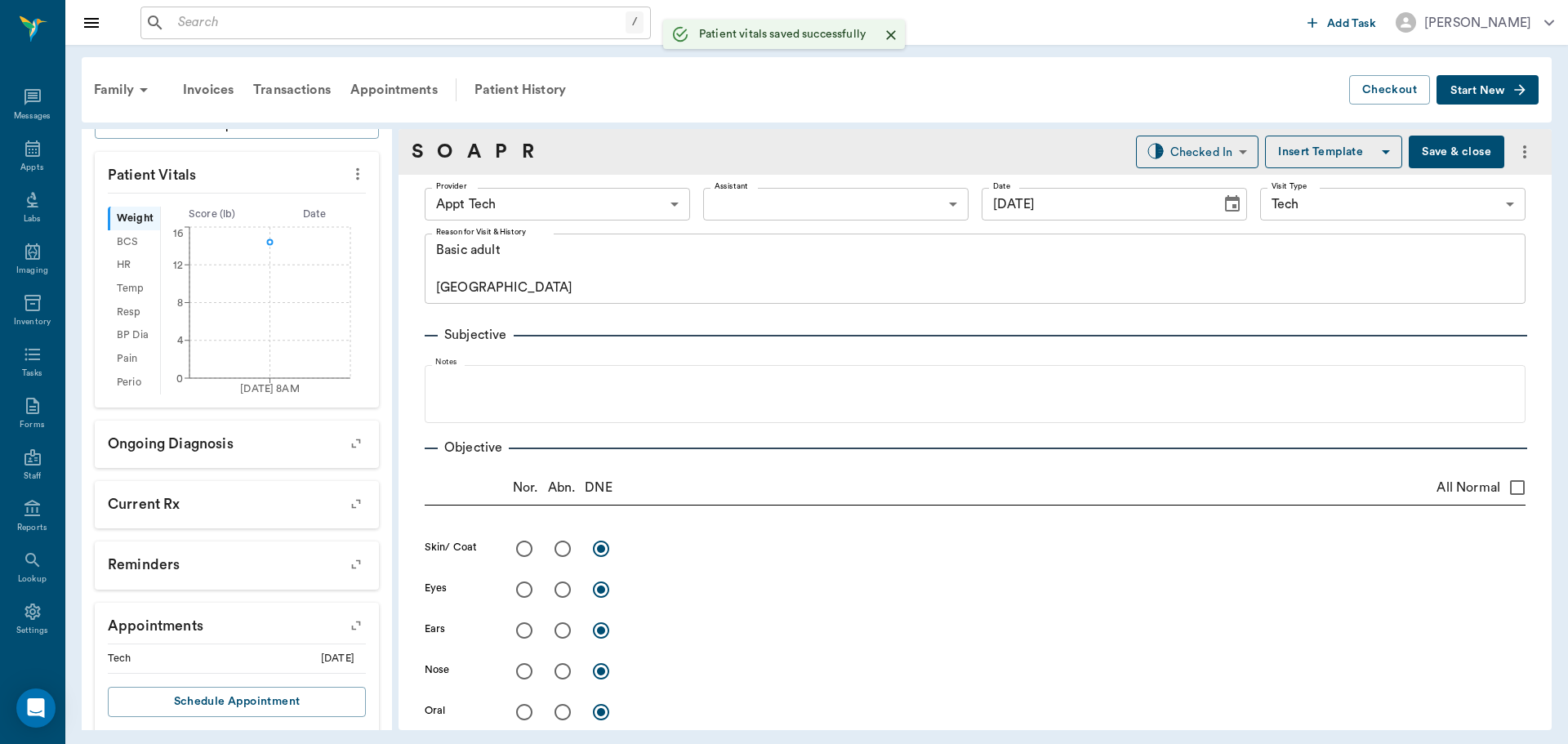
scroll to position [380, 0]
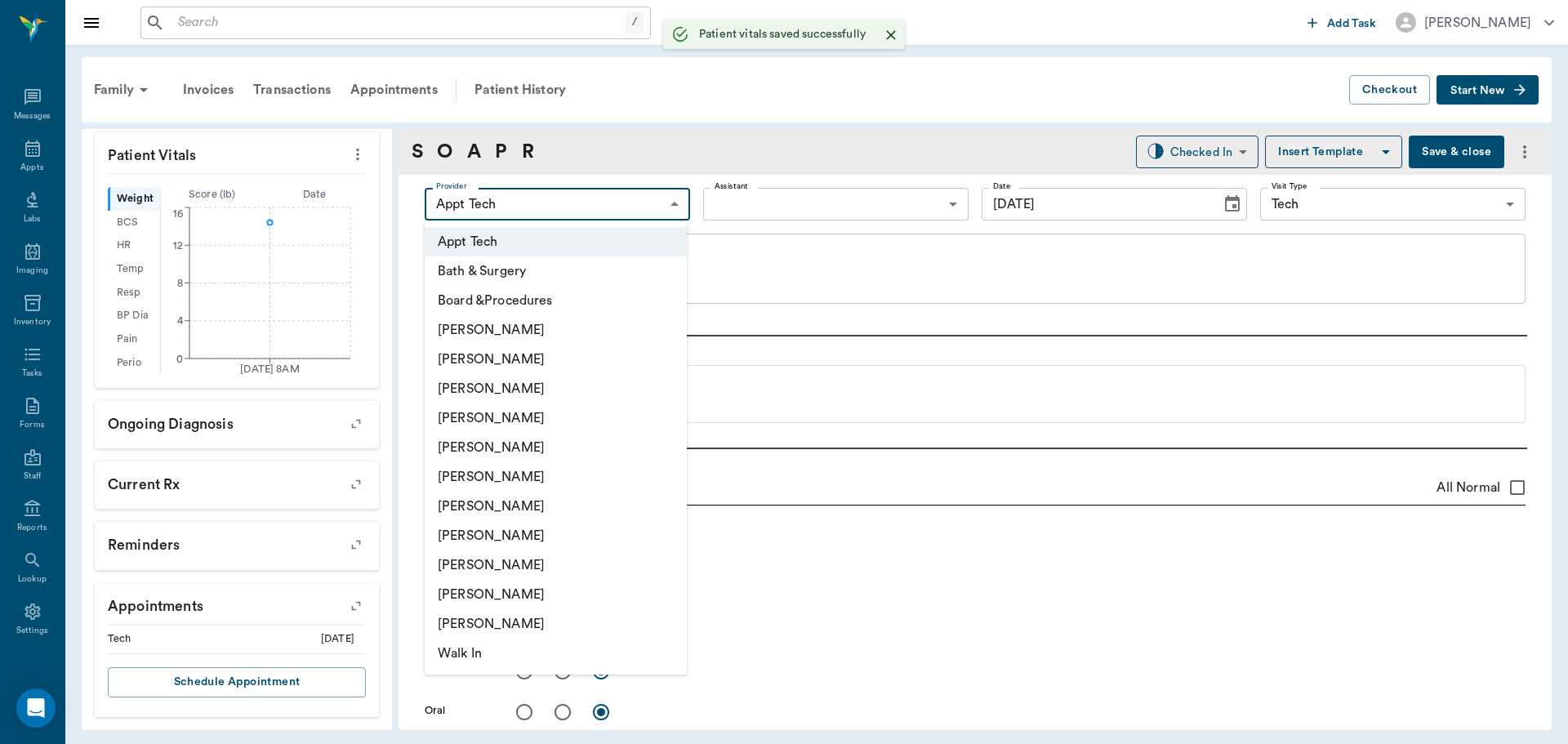
click at [581, 191] on body "/ ​ Add Task Dr. Bert Ellsworth Nectar Messages Appts Labs Imaging Inventory Ta…" at bounding box center [784, 372] width 1568 height 744
click at [553, 521] on li "Julie Dickerson" at bounding box center [556, 535] width 262 height 29
type input "63ec2e7e52e12b0ba117b124"
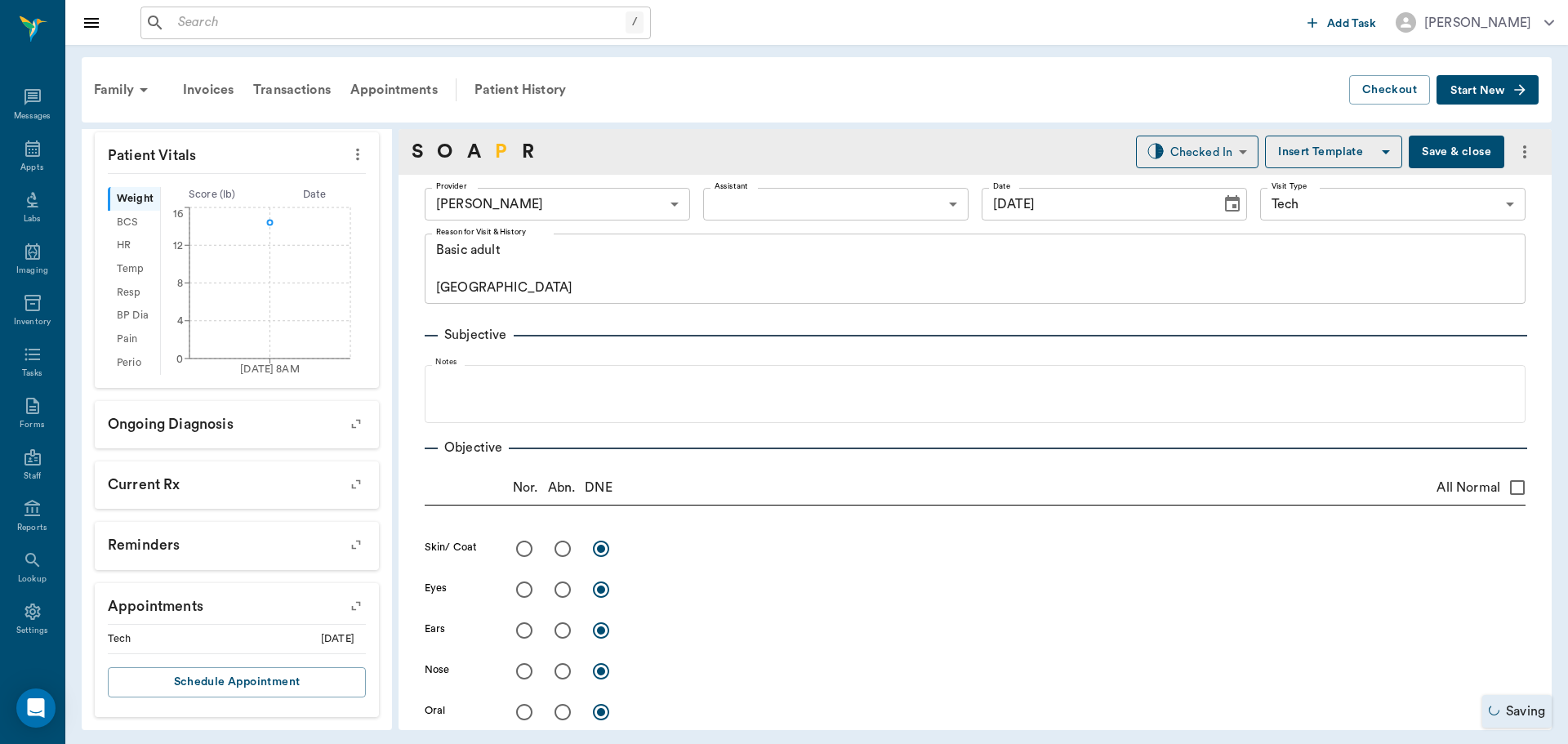
click at [502, 145] on link "P" at bounding box center [501, 151] width 12 height 29
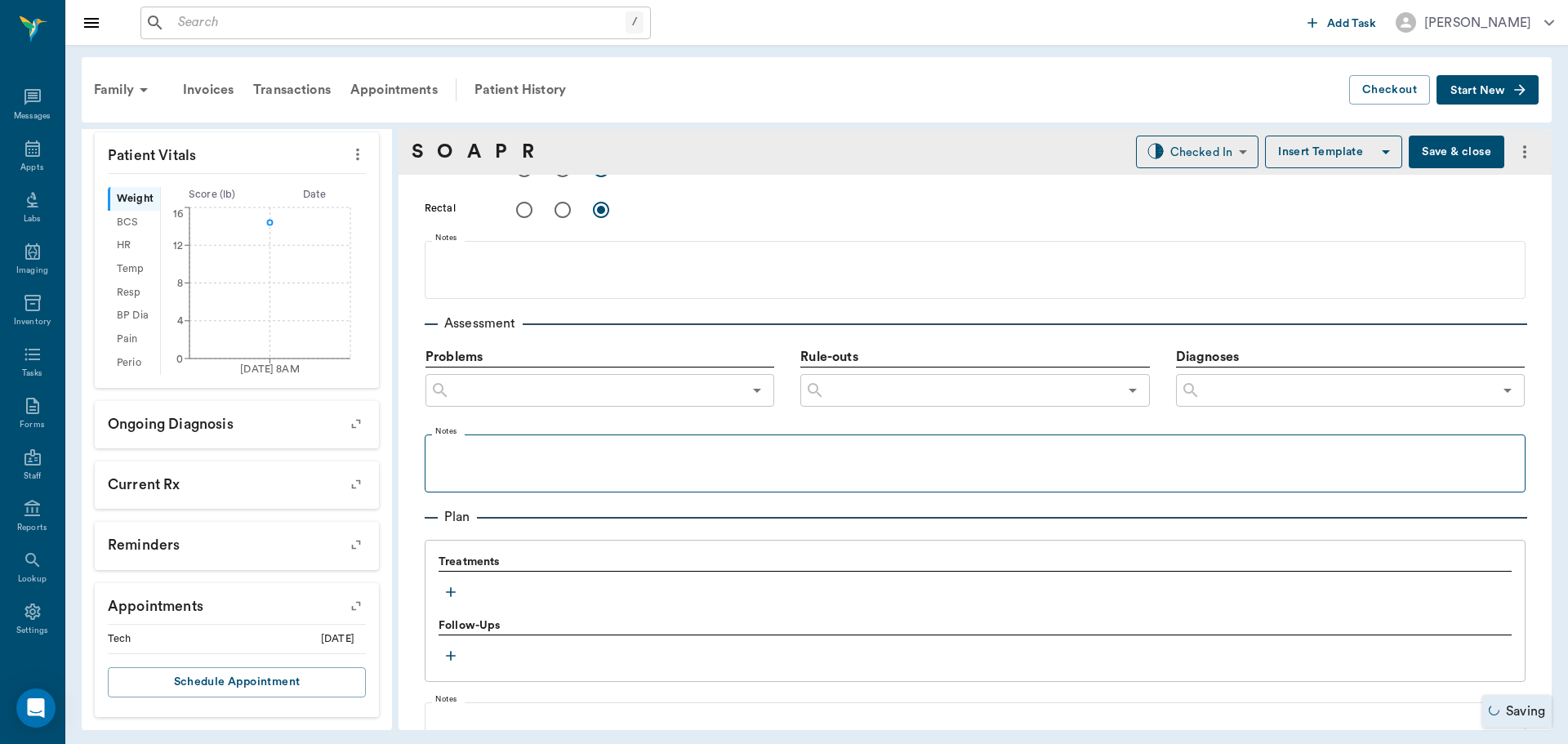
scroll to position [1011, 0]
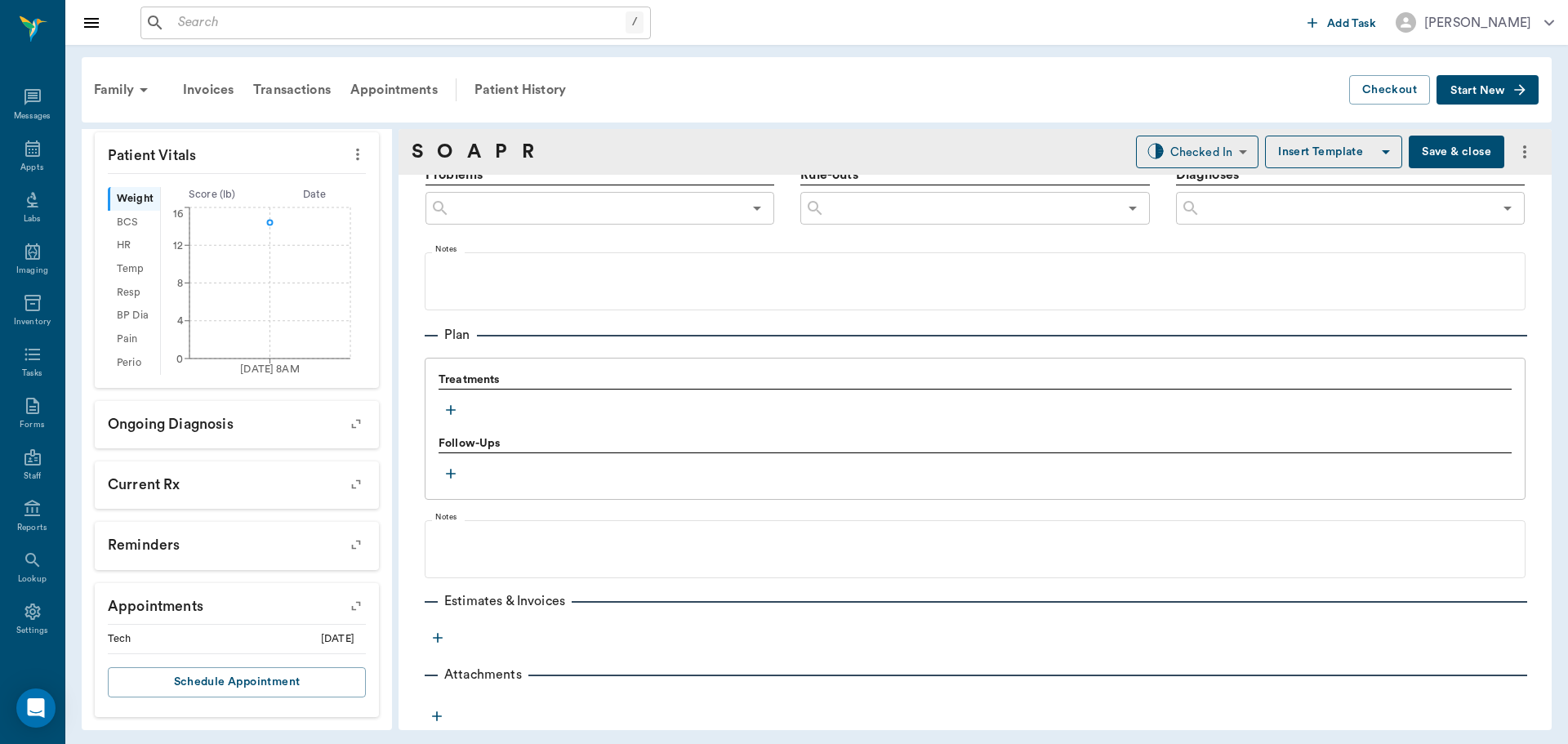
click at [448, 410] on icon "button" at bounding box center [451, 410] width 10 height 10
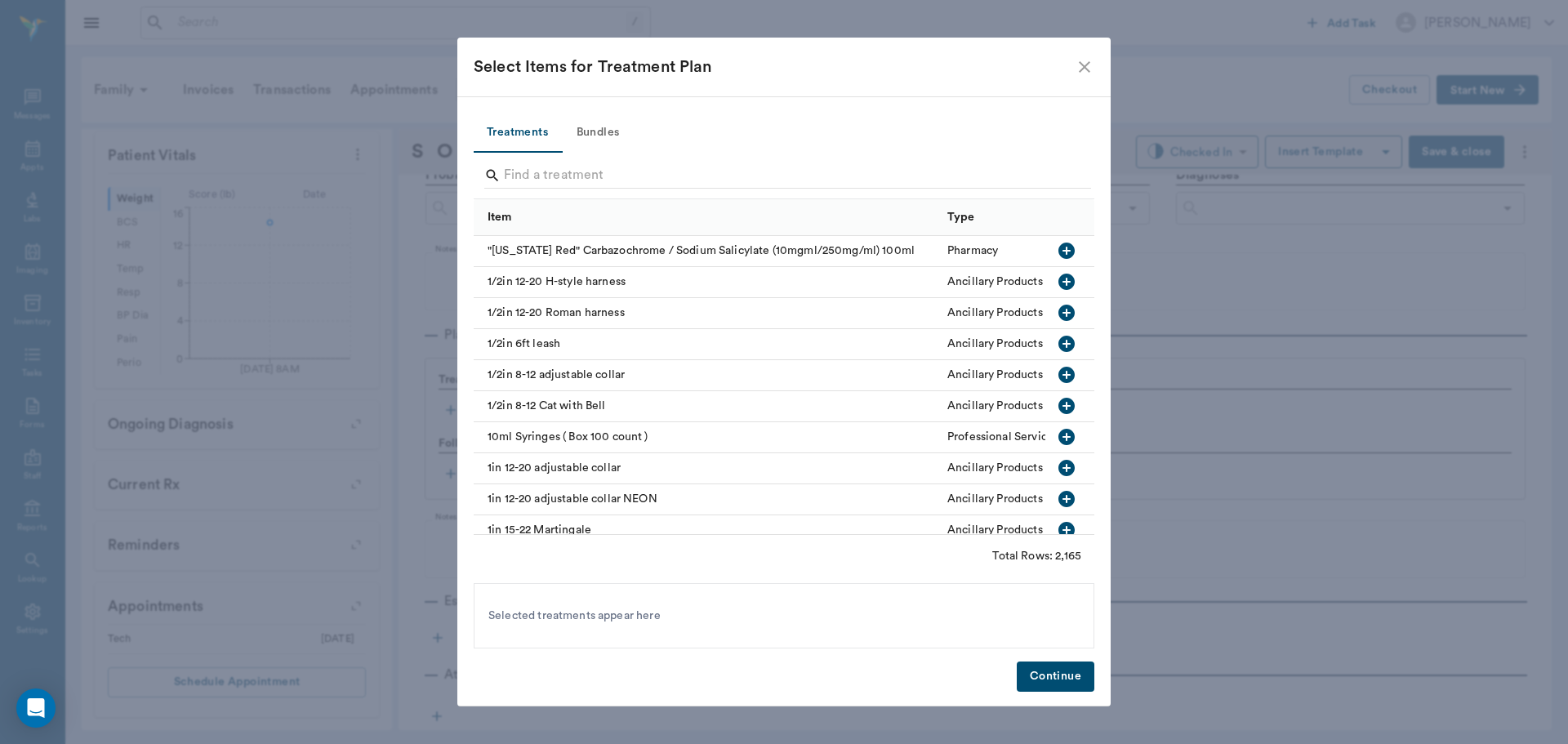
click at [598, 125] on button "Bundles" at bounding box center [598, 133] width 73 height 39
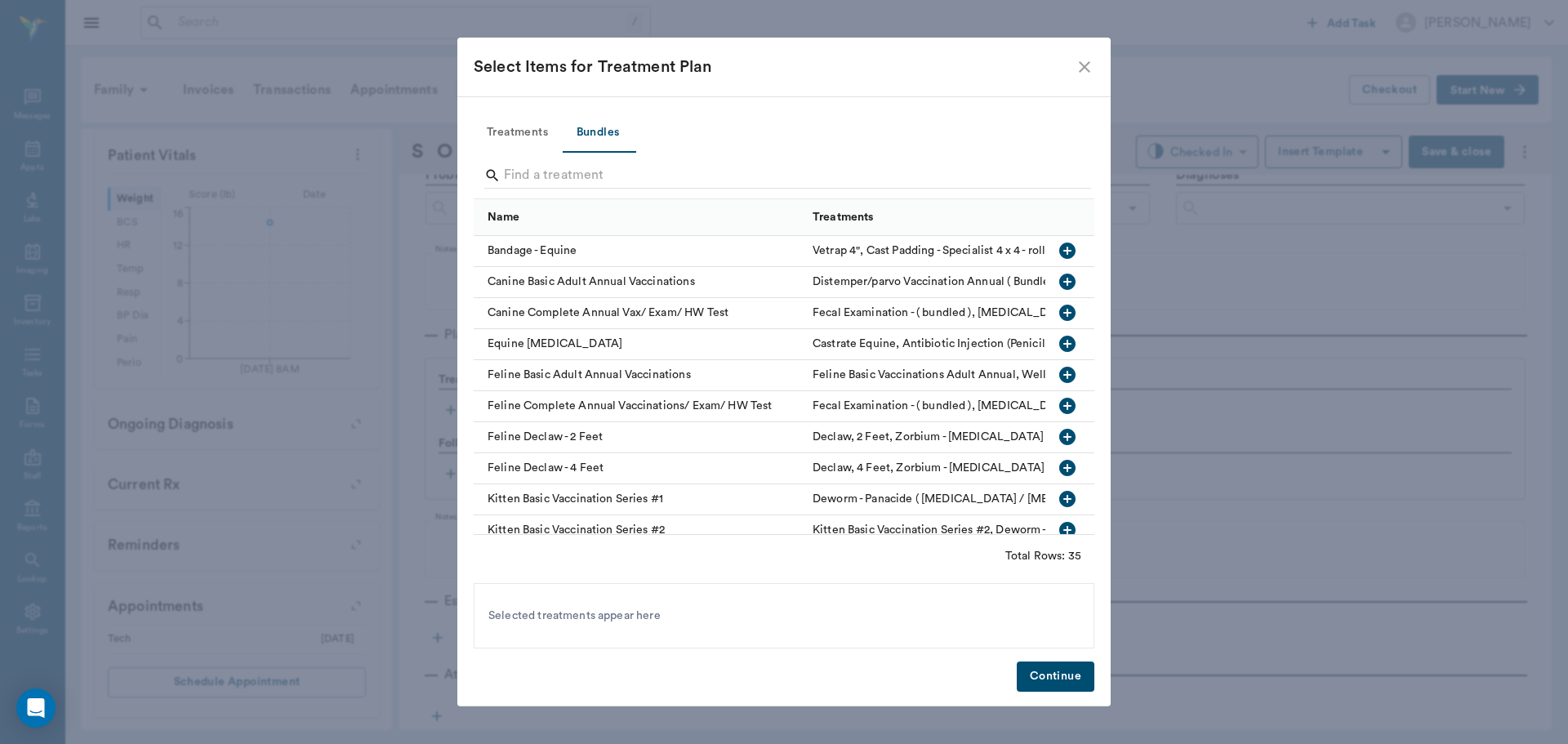
click at [1059, 276] on icon "button" at bounding box center [1067, 281] width 17 height 17
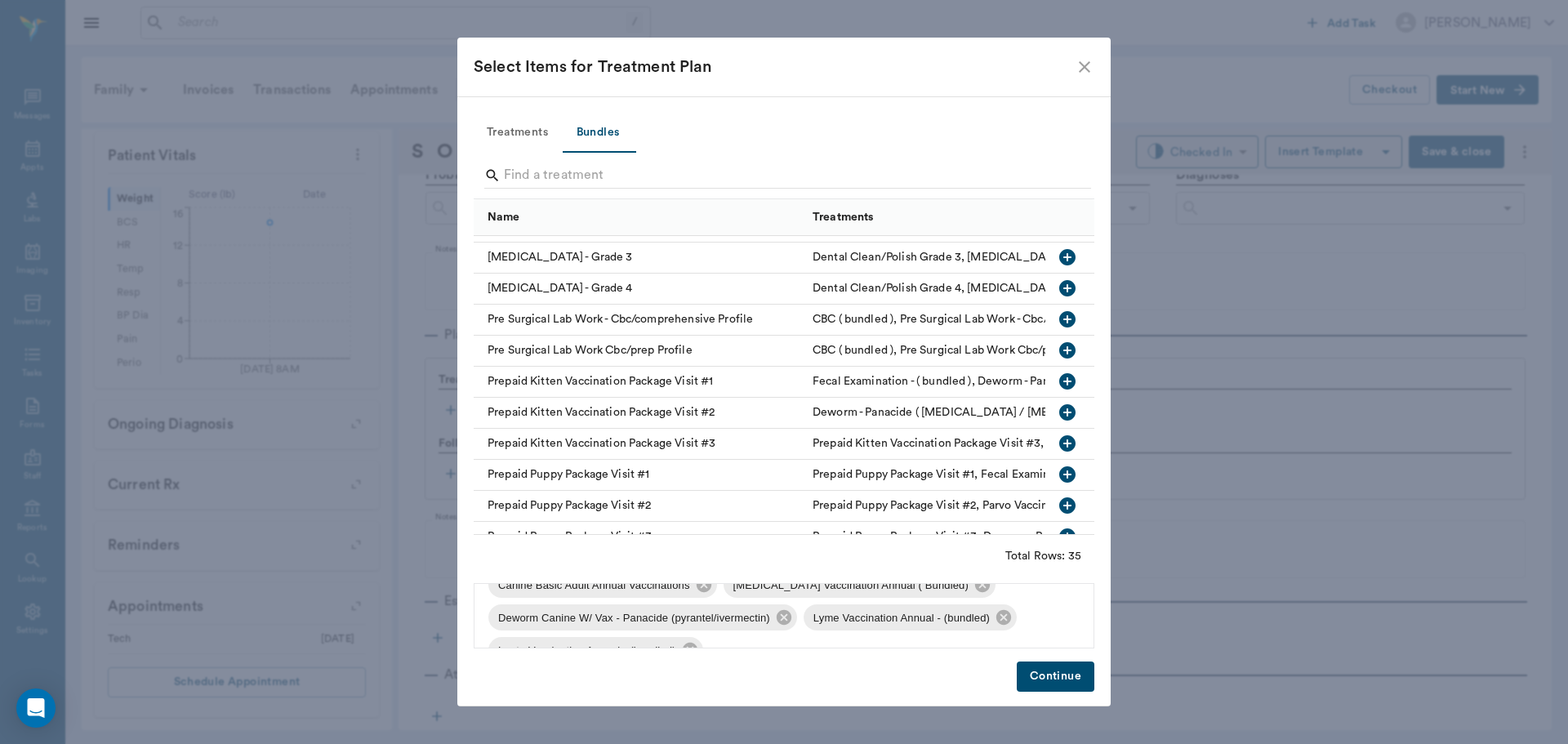
scroll to position [121, 0]
click at [689, 616] on icon at bounding box center [689, 620] width 15 height 15
click at [1002, 614] on icon at bounding box center [1004, 620] width 15 height 15
click at [1039, 677] on button "Continue" at bounding box center [1055, 676] width 77 height 30
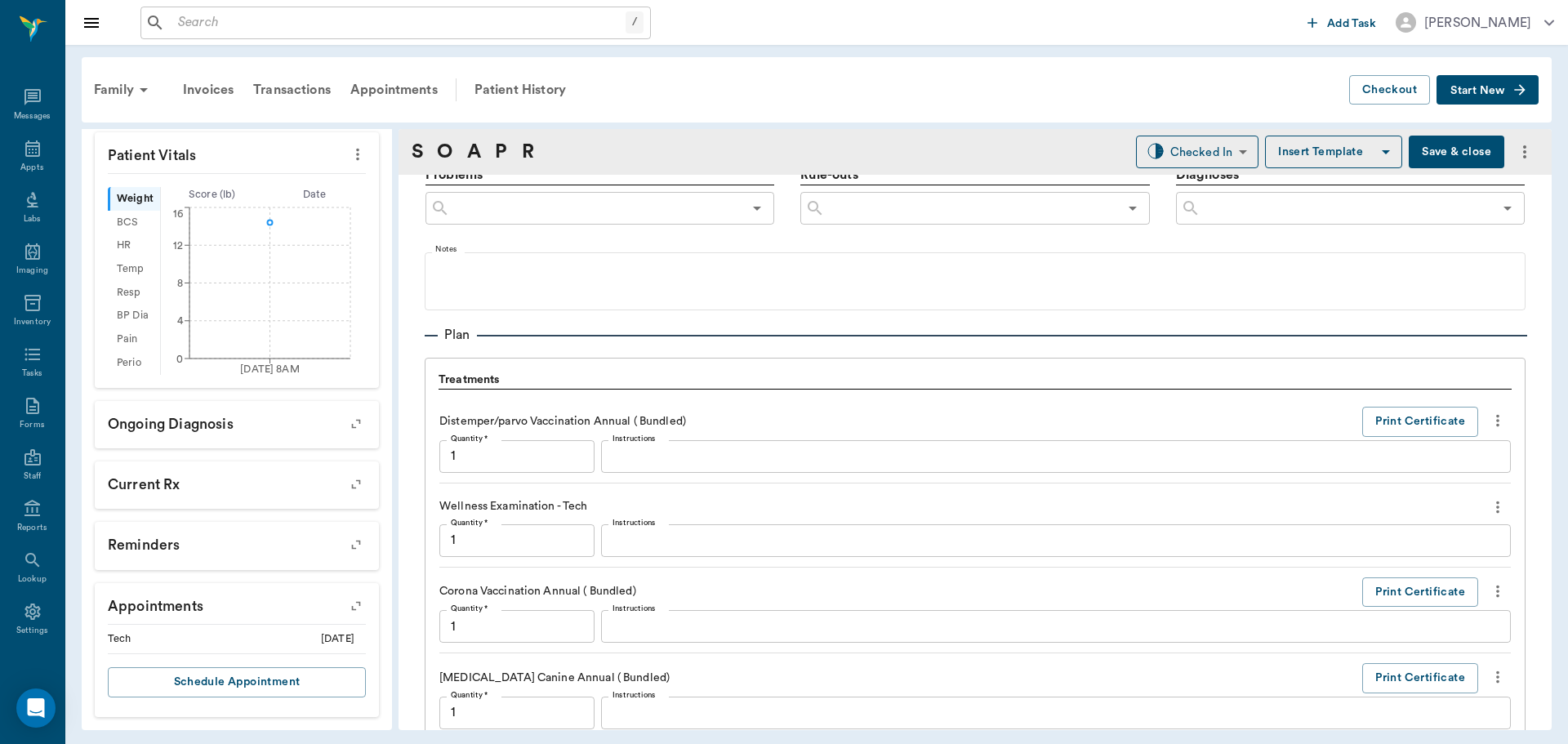
scroll to position [1597, 0]
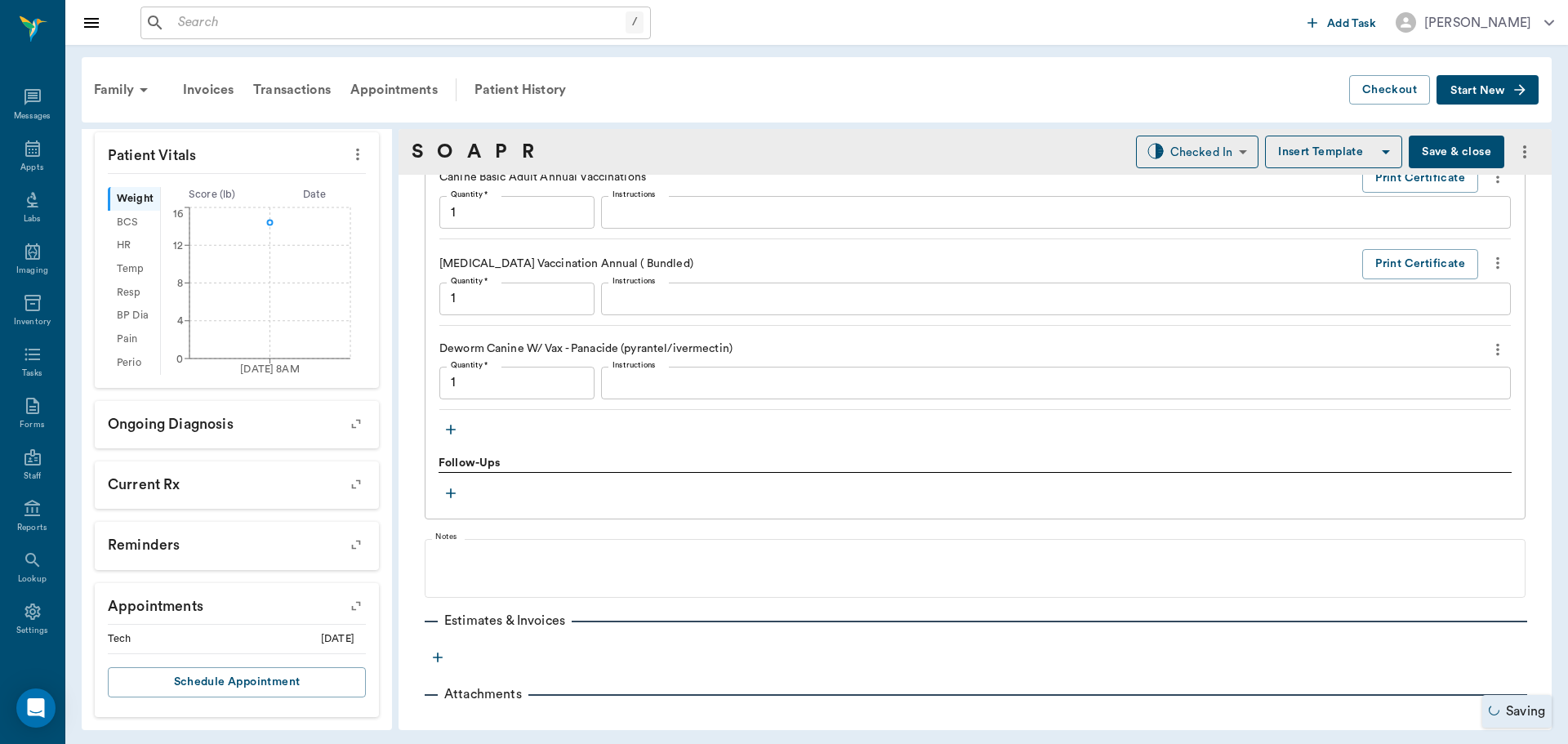
type input "1.00"
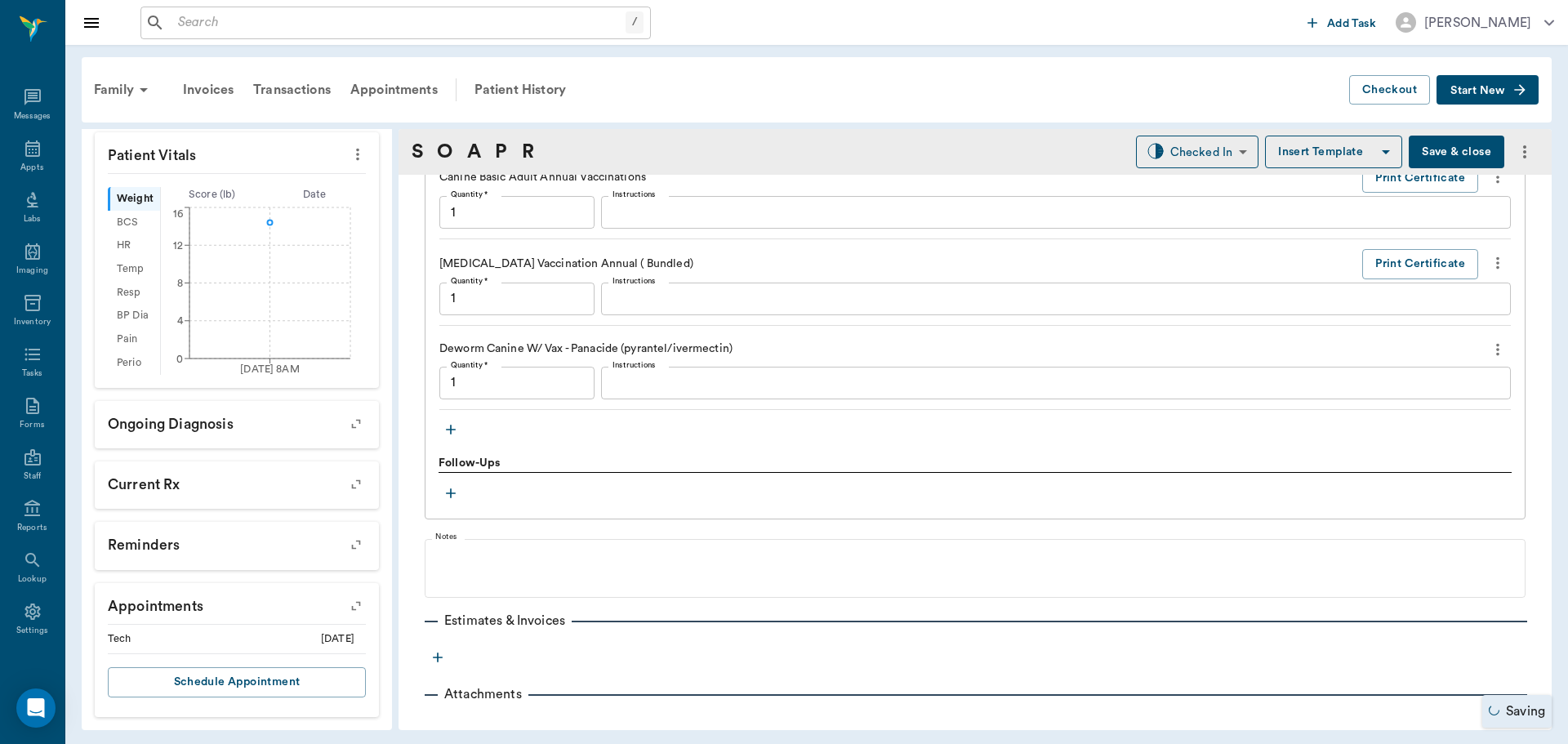
type input "1.00"
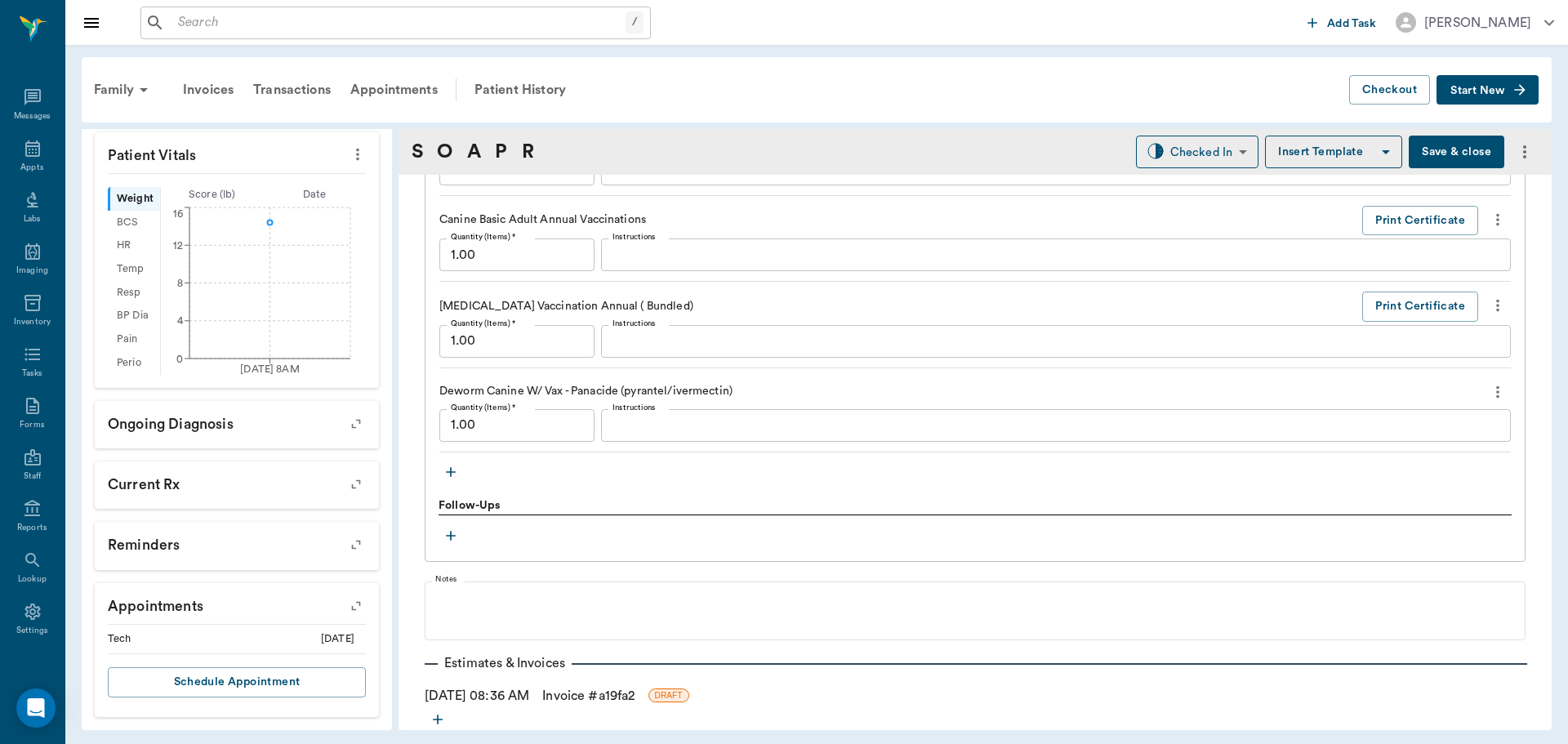
scroll to position [1473, 0]
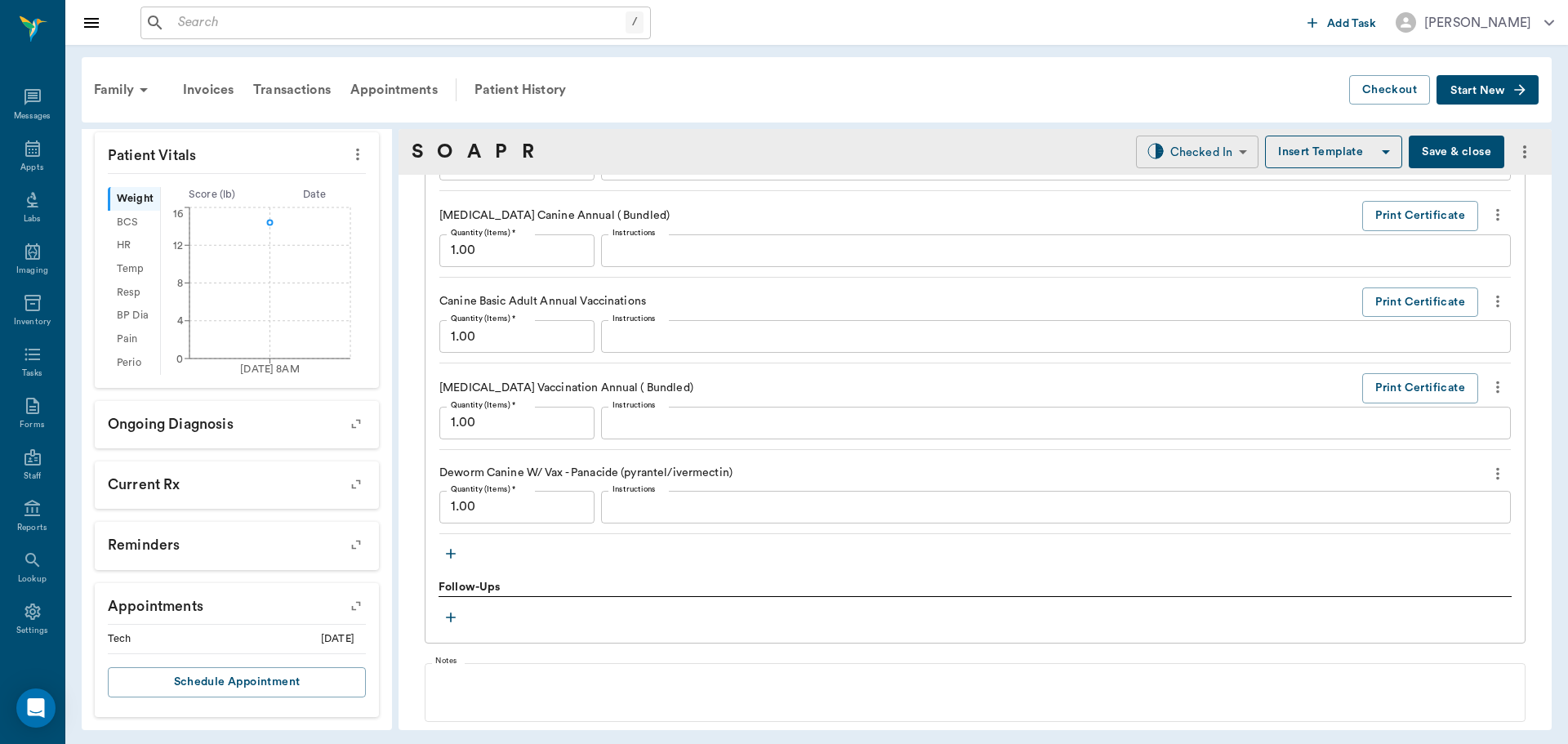
click at [1166, 146] on body "/ ​ Add Task Dr. Bert Ellsworth Nectar Messages Appts Labs Imaging Inventory Ta…" at bounding box center [784, 372] width 1568 height 744
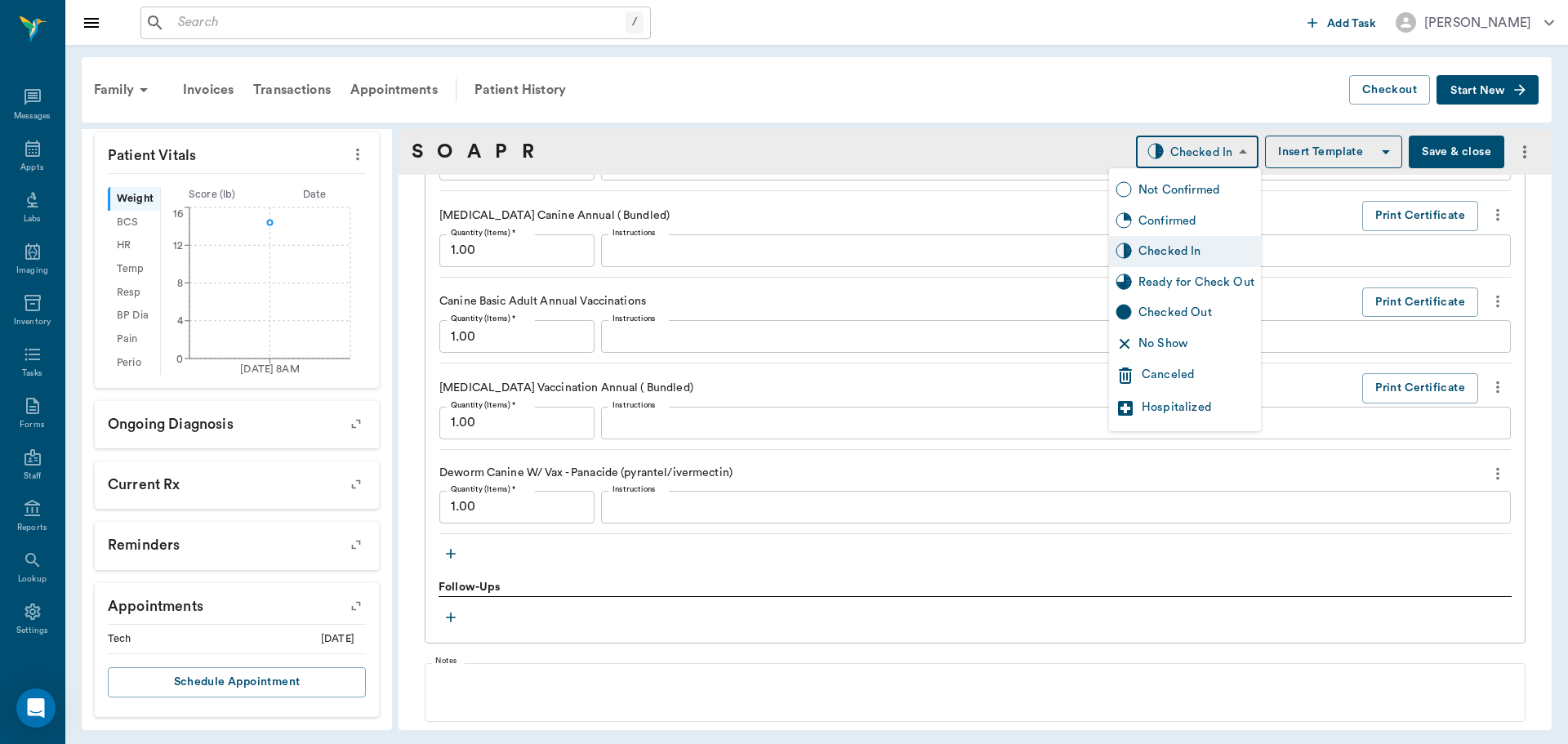
click at [1167, 277] on div "Ready for Check Out" at bounding box center [1197, 282] width 116 height 18
type input "READY_TO_CHECKOUT"
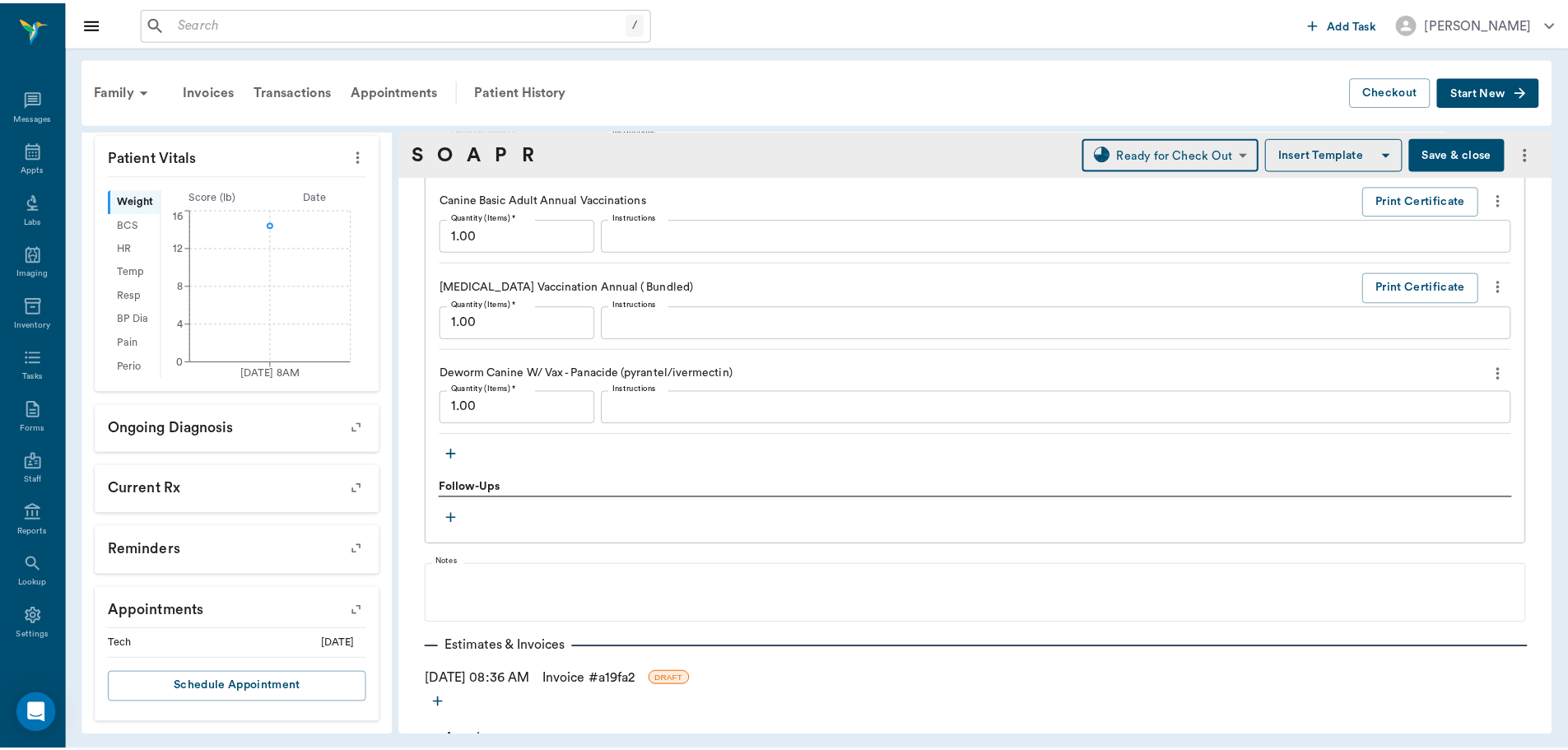
scroll to position [1649, 0]
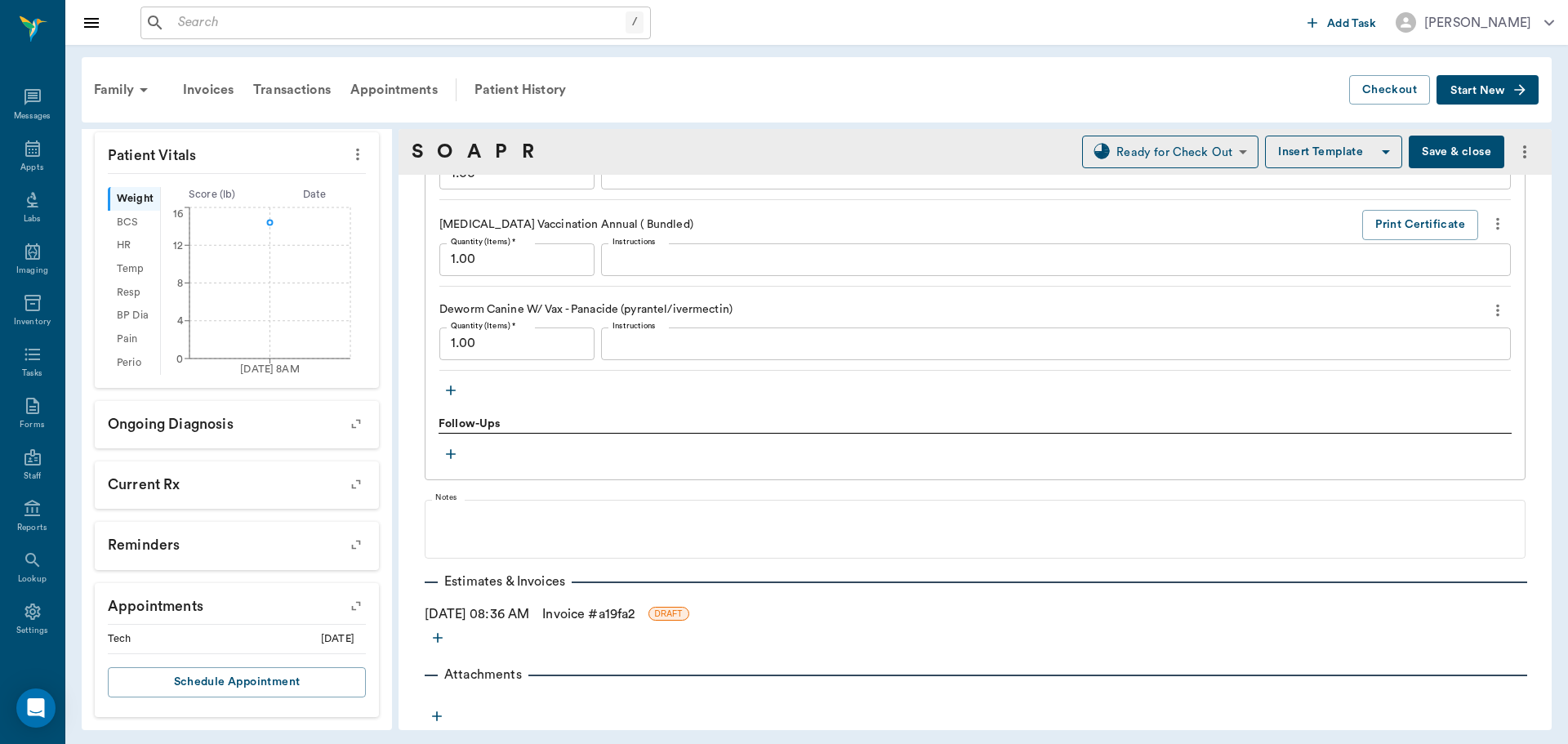
click at [594, 609] on link "Invoice # a19fa2" at bounding box center [588, 614] width 92 height 20
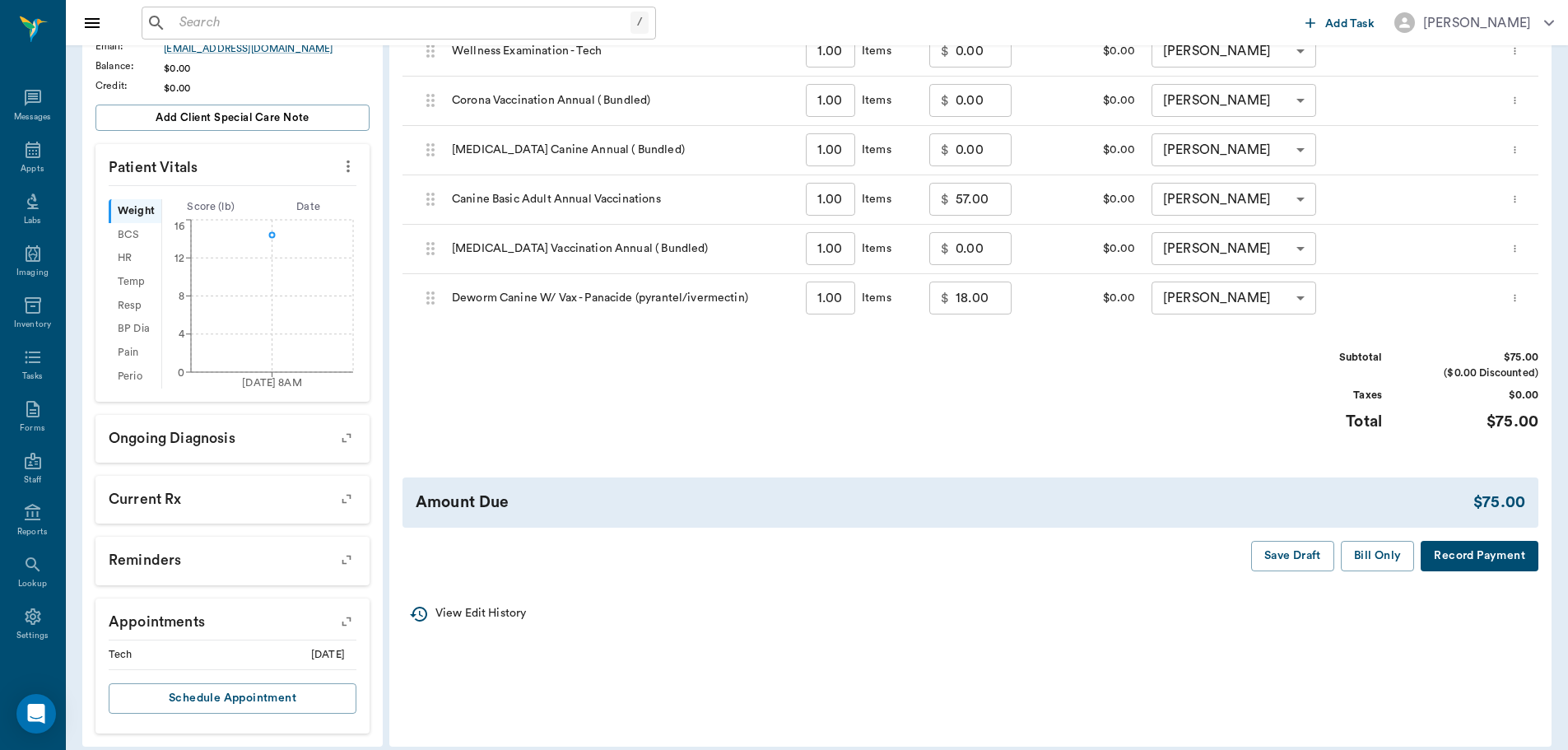
scroll to position [388, 0]
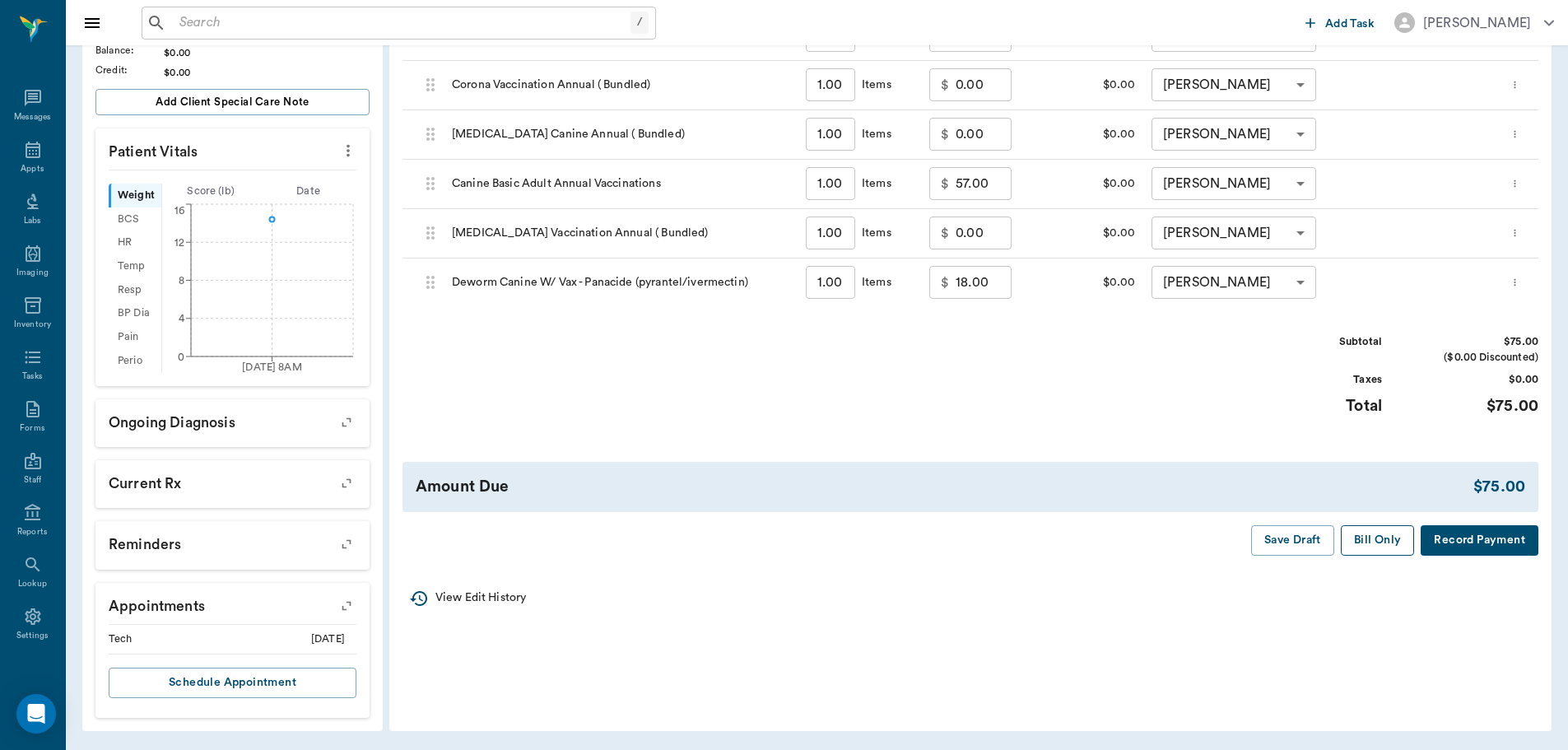
click at [1385, 549] on button "Bill Only" at bounding box center [1378, 540] width 74 height 30
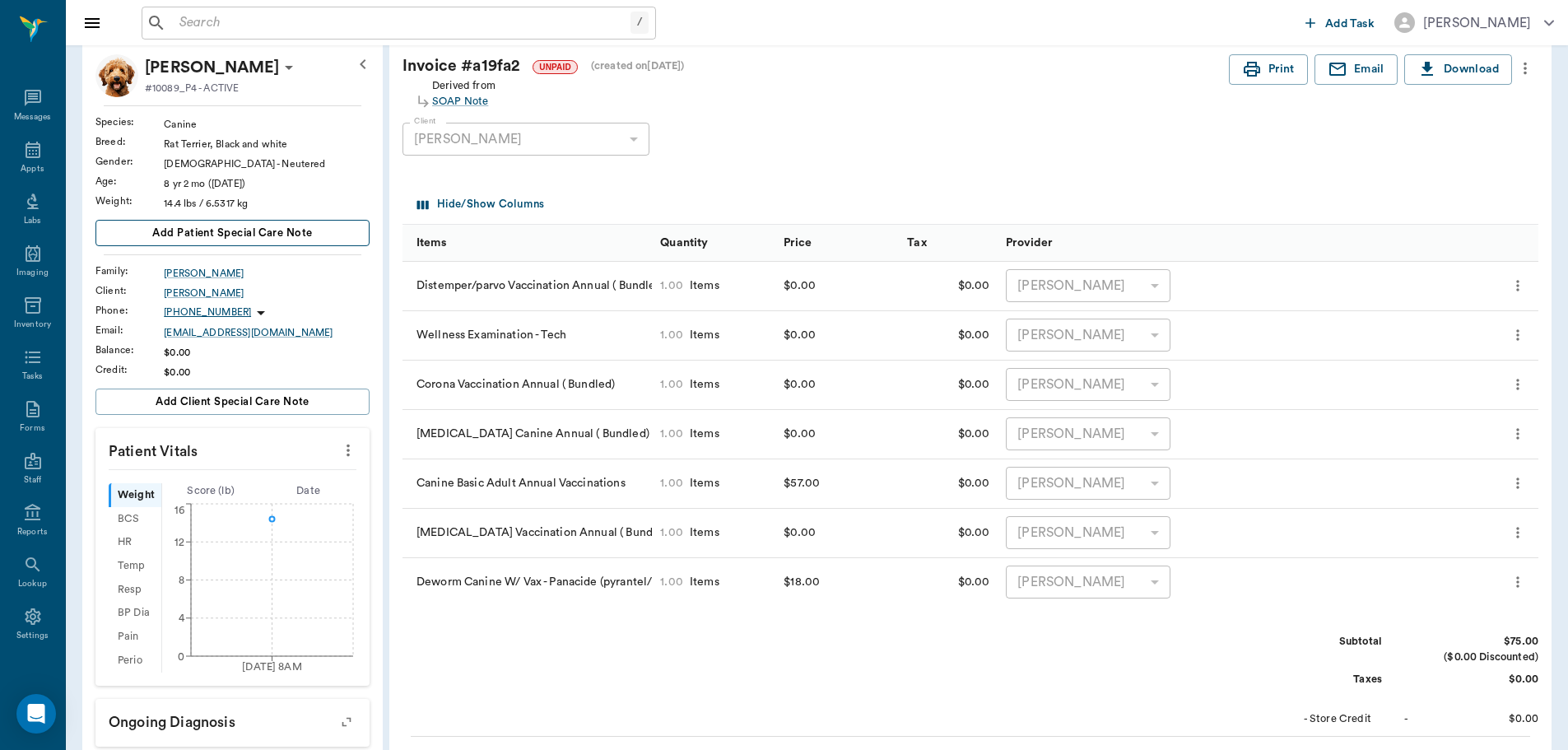
scroll to position [59, 0]
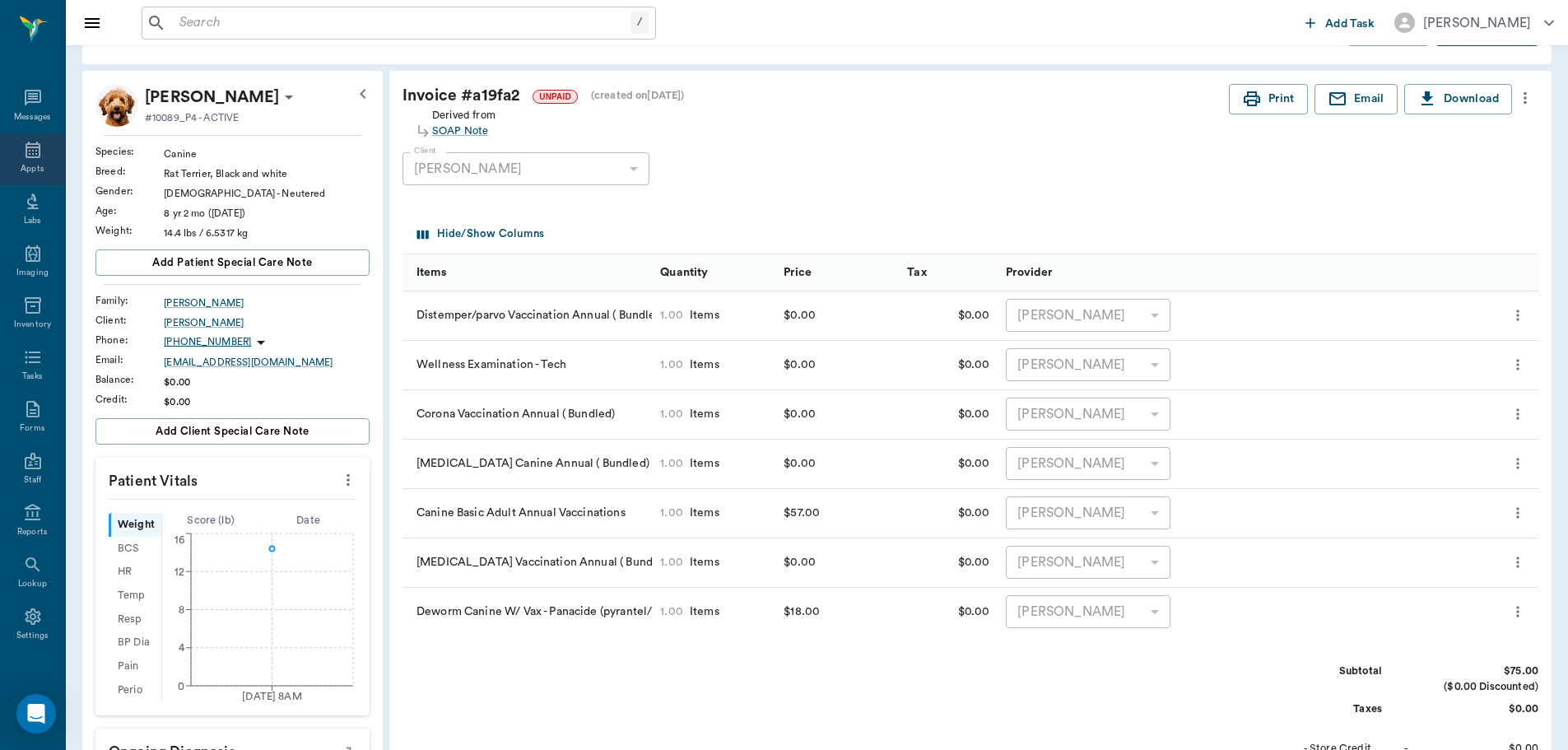
click at [28, 169] on div "Appts" at bounding box center [33, 169] width 23 height 13
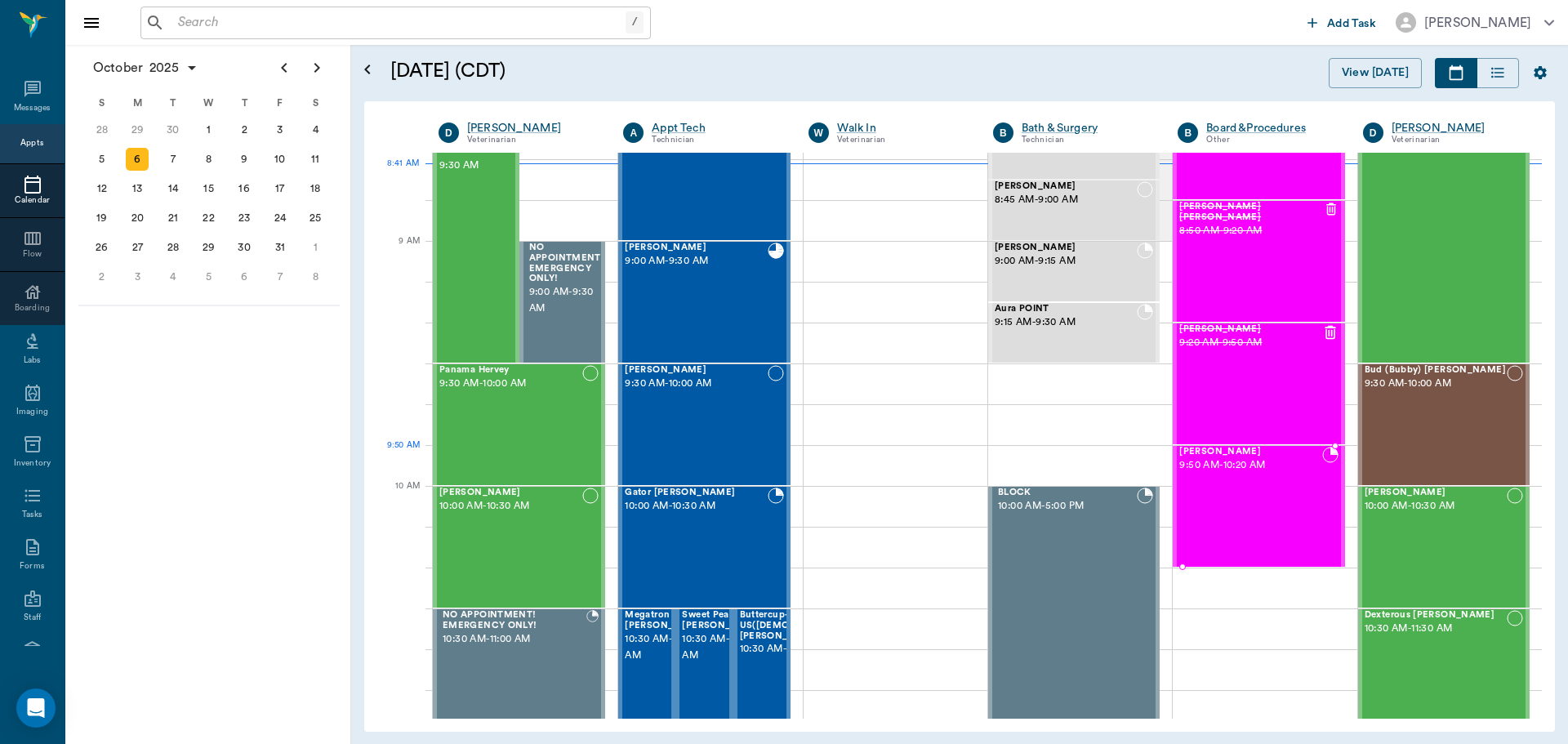
click at [1255, 478] on div "J.D. Flanagan 9:50 AM - 10:20 AM" at bounding box center [1250, 507] width 142 height 120
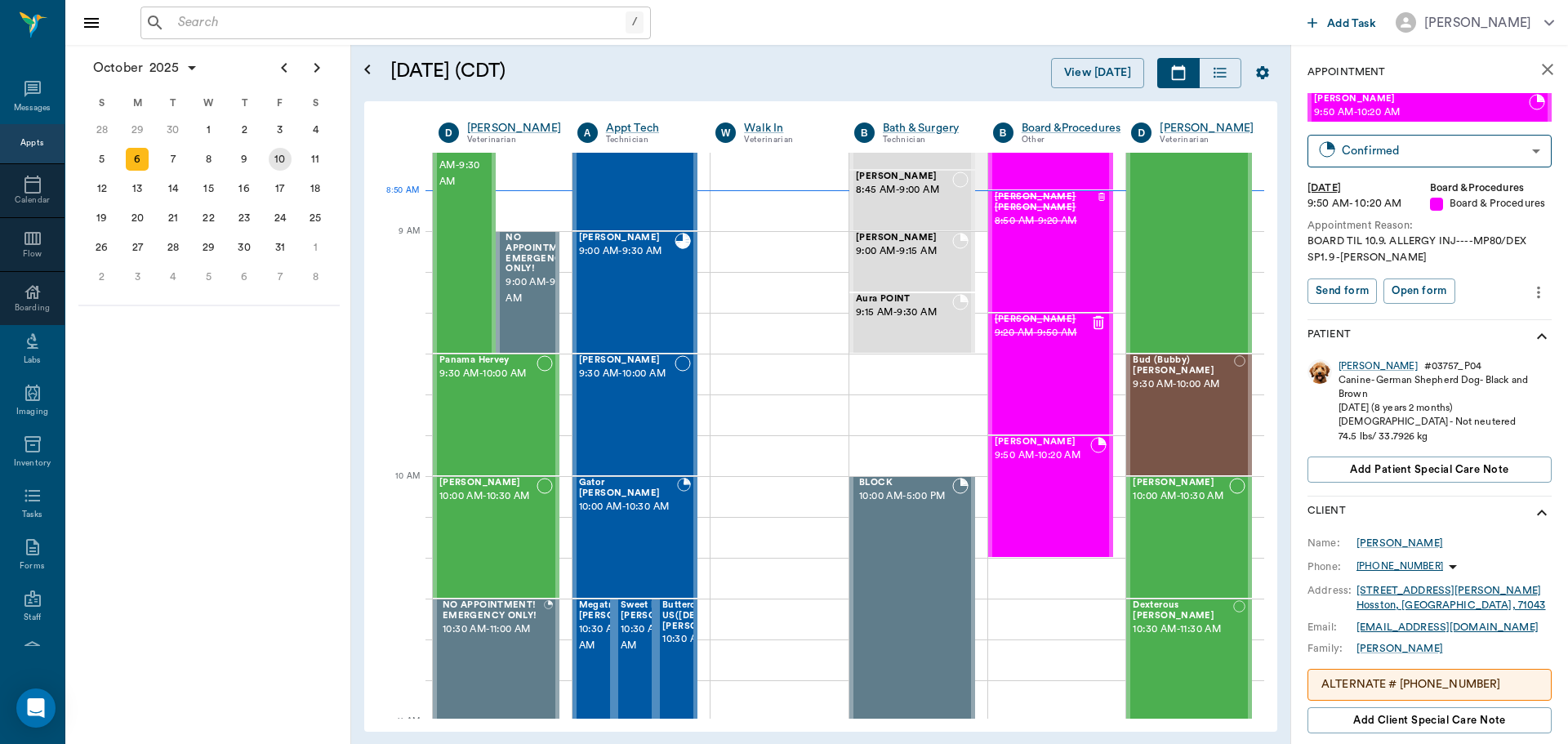
click at [282, 162] on div "10" at bounding box center [280, 159] width 23 height 23
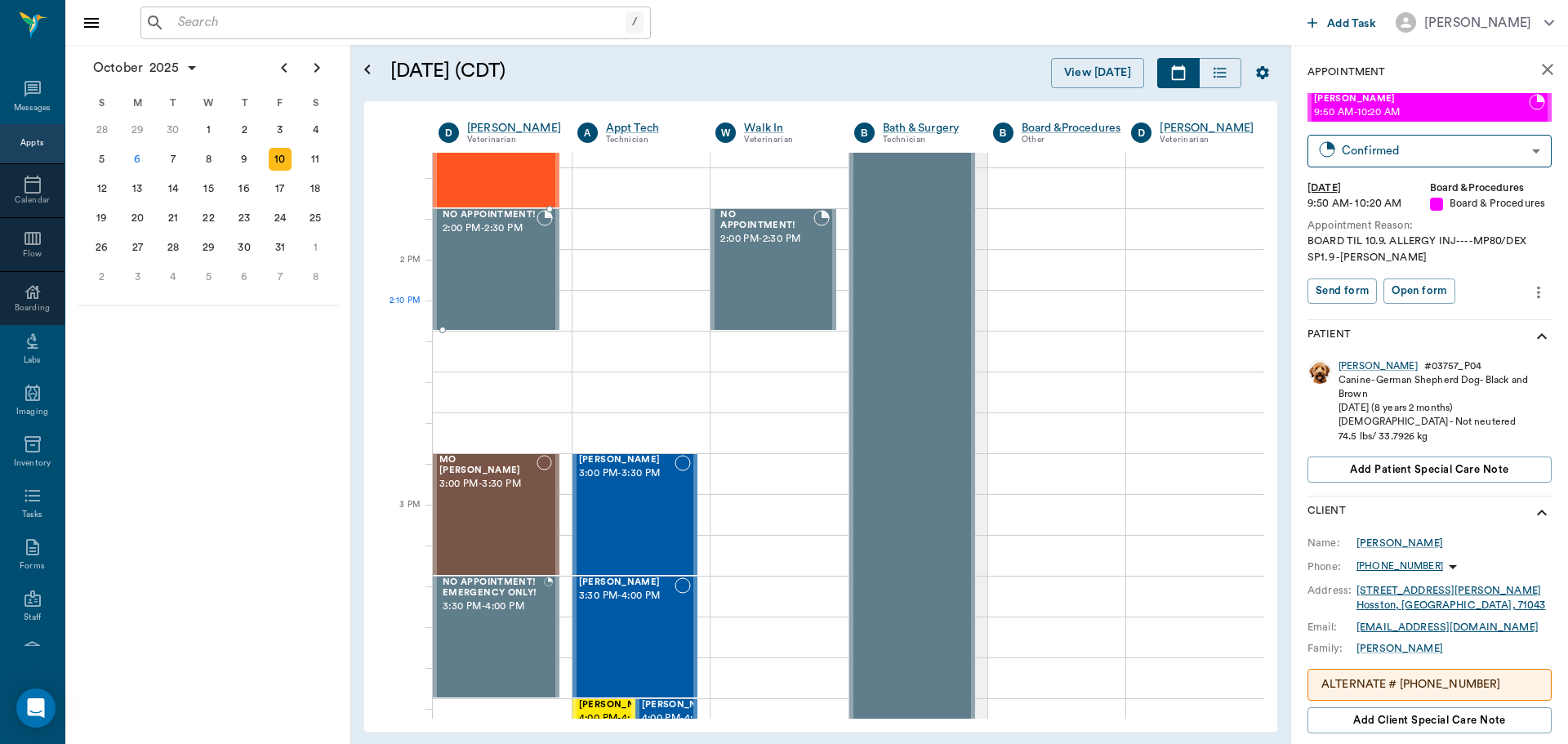
scroll to position [1470, 0]
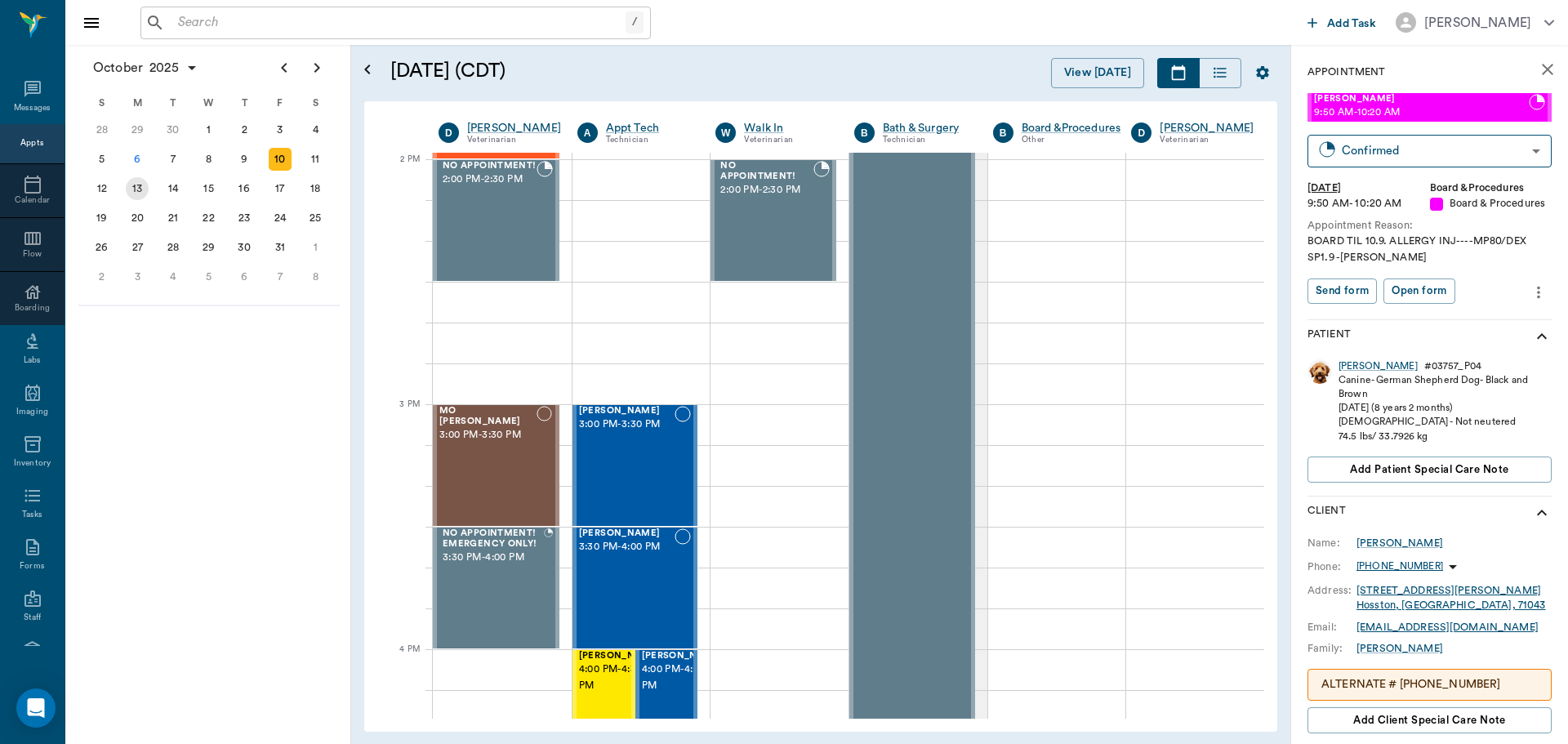
click at [135, 192] on div "13" at bounding box center [137, 188] width 23 height 23
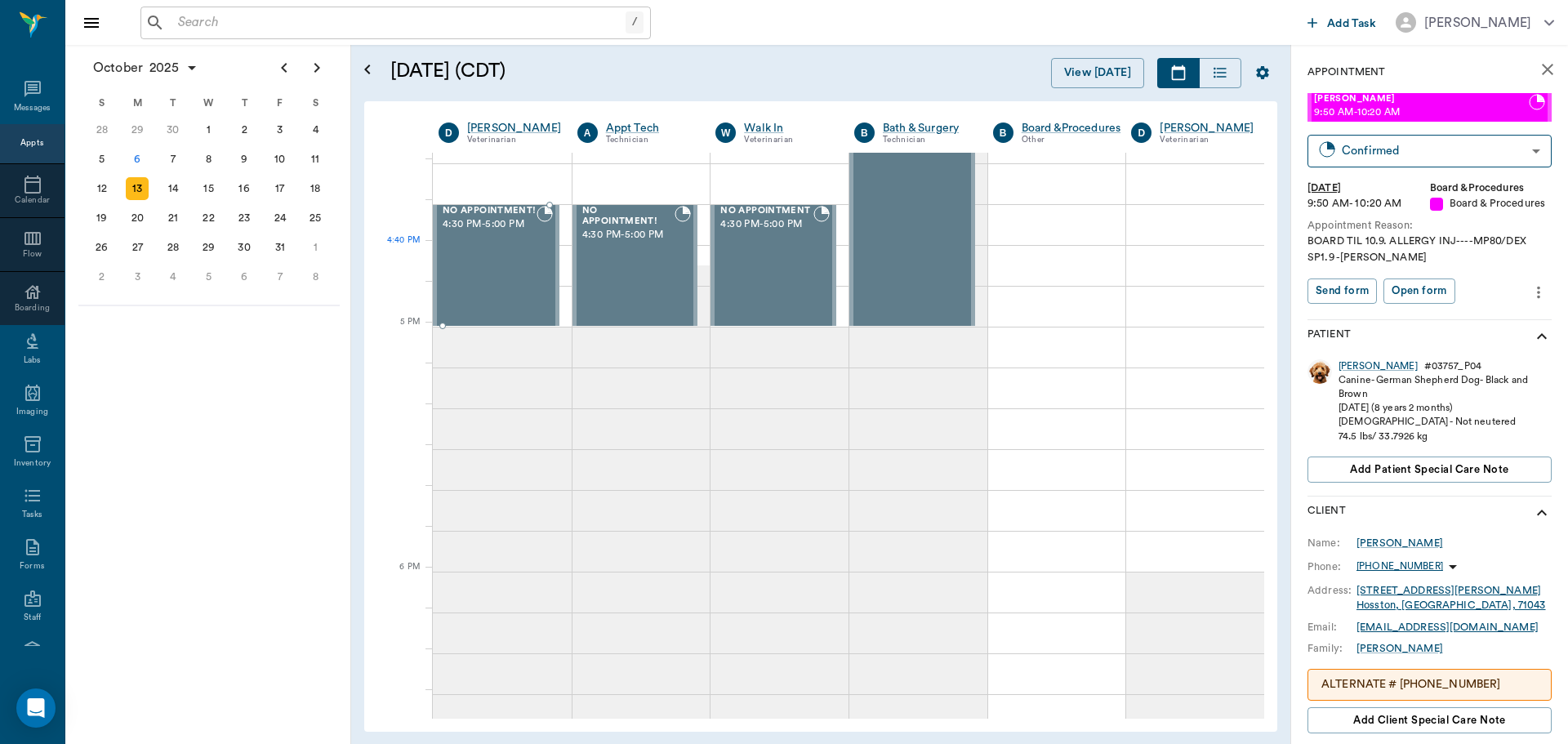
scroll to position [2134, 0]
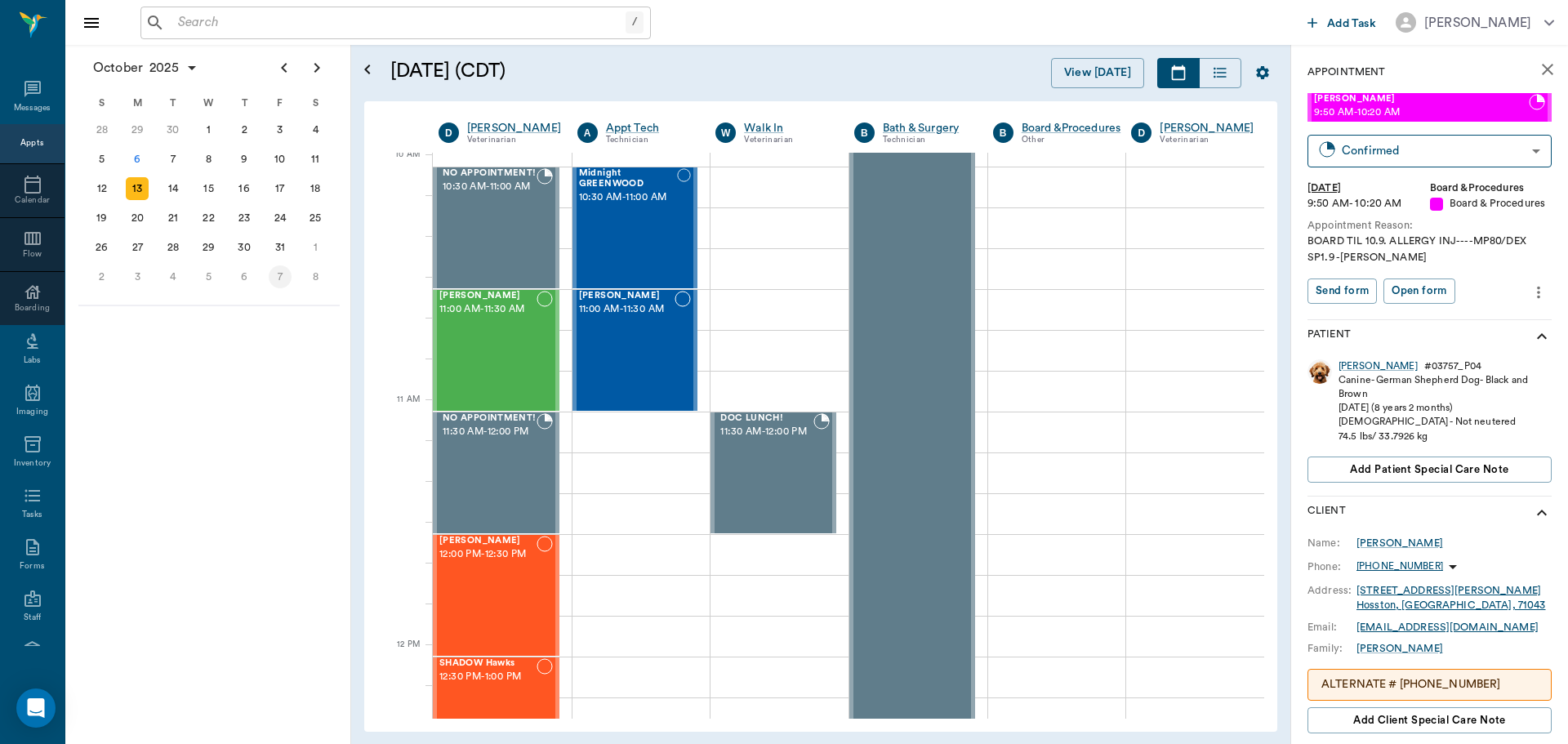
scroll to position [490, 0]
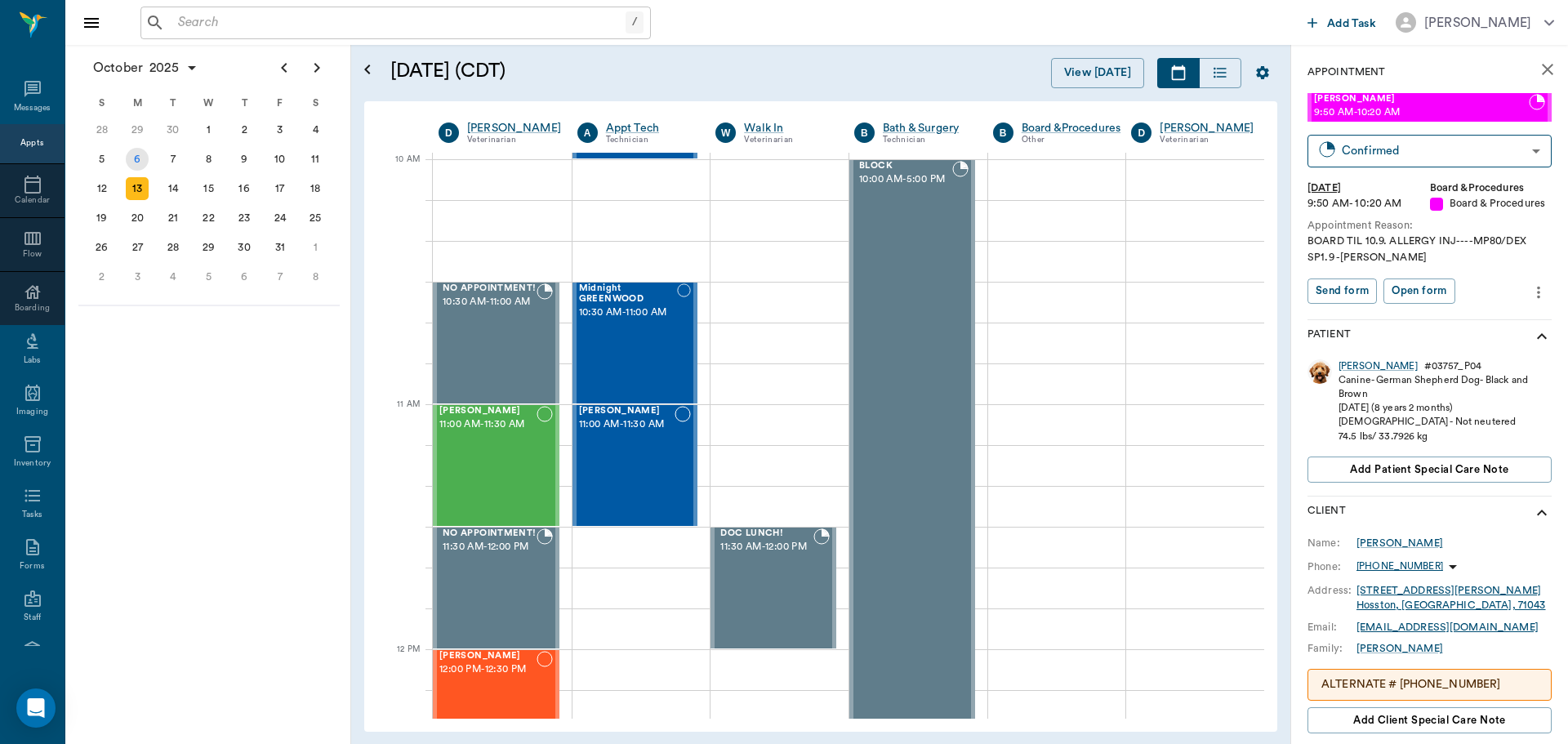
click at [137, 161] on div "6" at bounding box center [137, 159] width 23 height 23
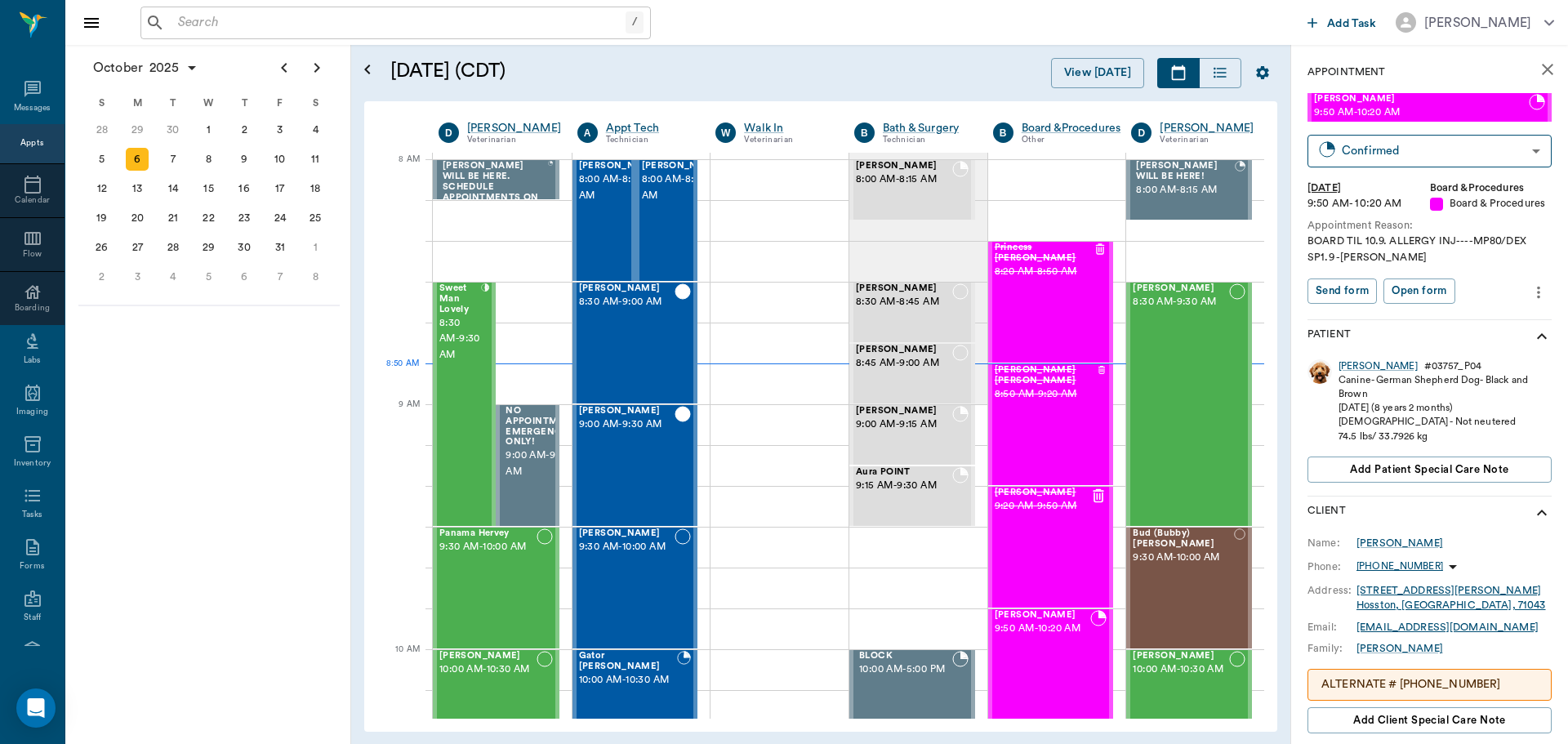
click at [268, 28] on input "text" at bounding box center [398, 23] width 454 height 23
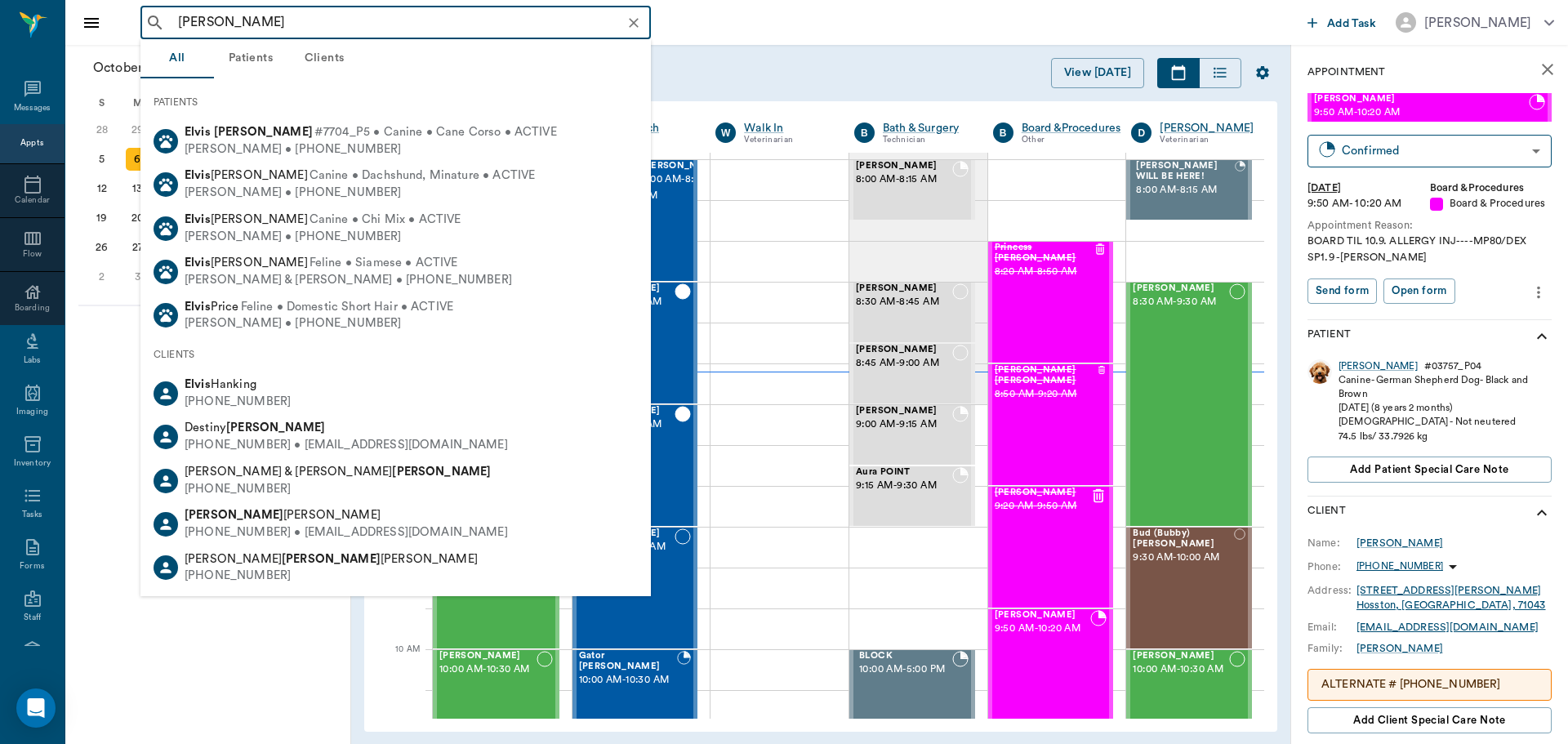
click at [320, 136] on span "#7704_P5 • Canine • Cane Corso • ACTIVE" at bounding box center [436, 132] width 243 height 17
type input "elvis mcwaters"
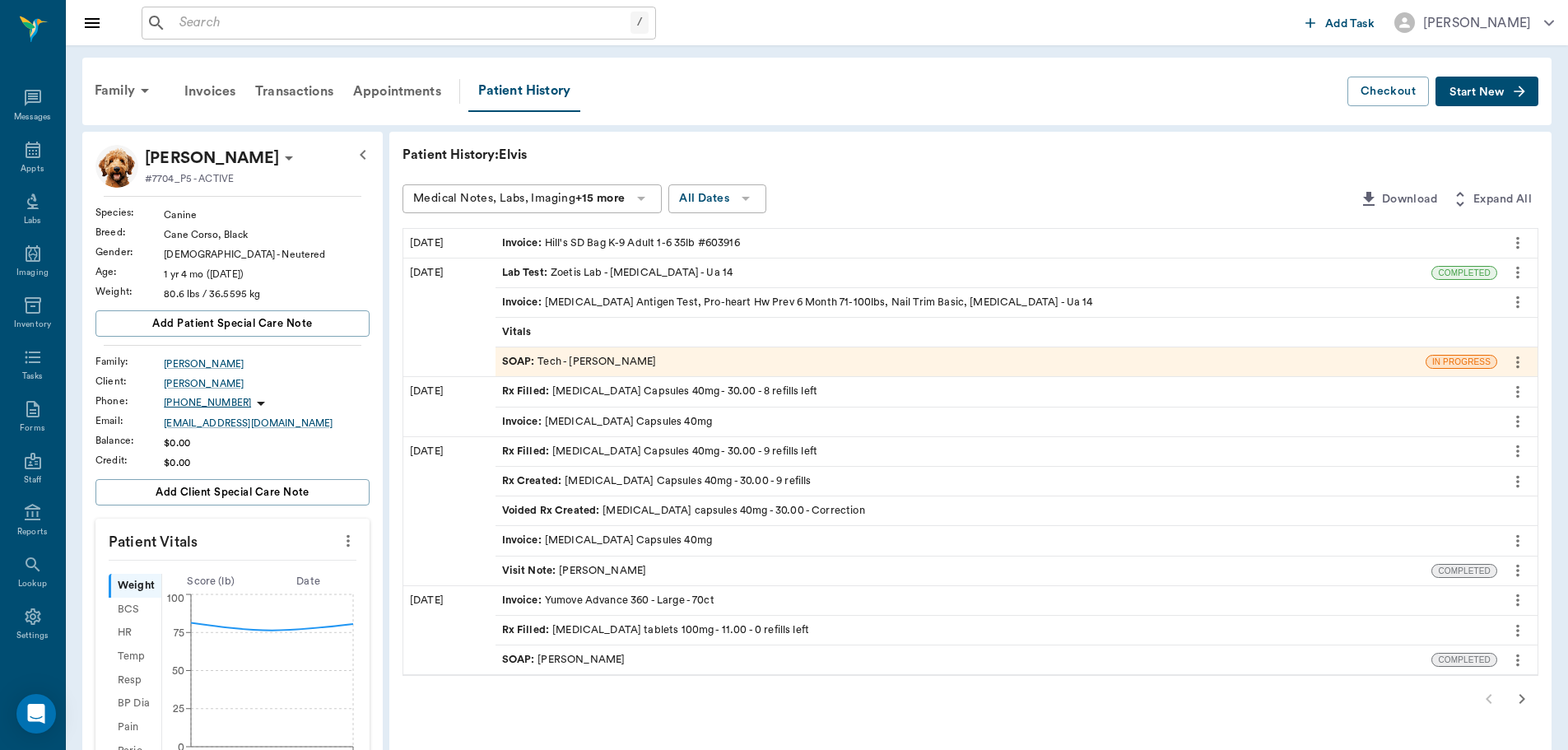
click at [124, 82] on div "Family" at bounding box center [124, 90] width 80 height 39
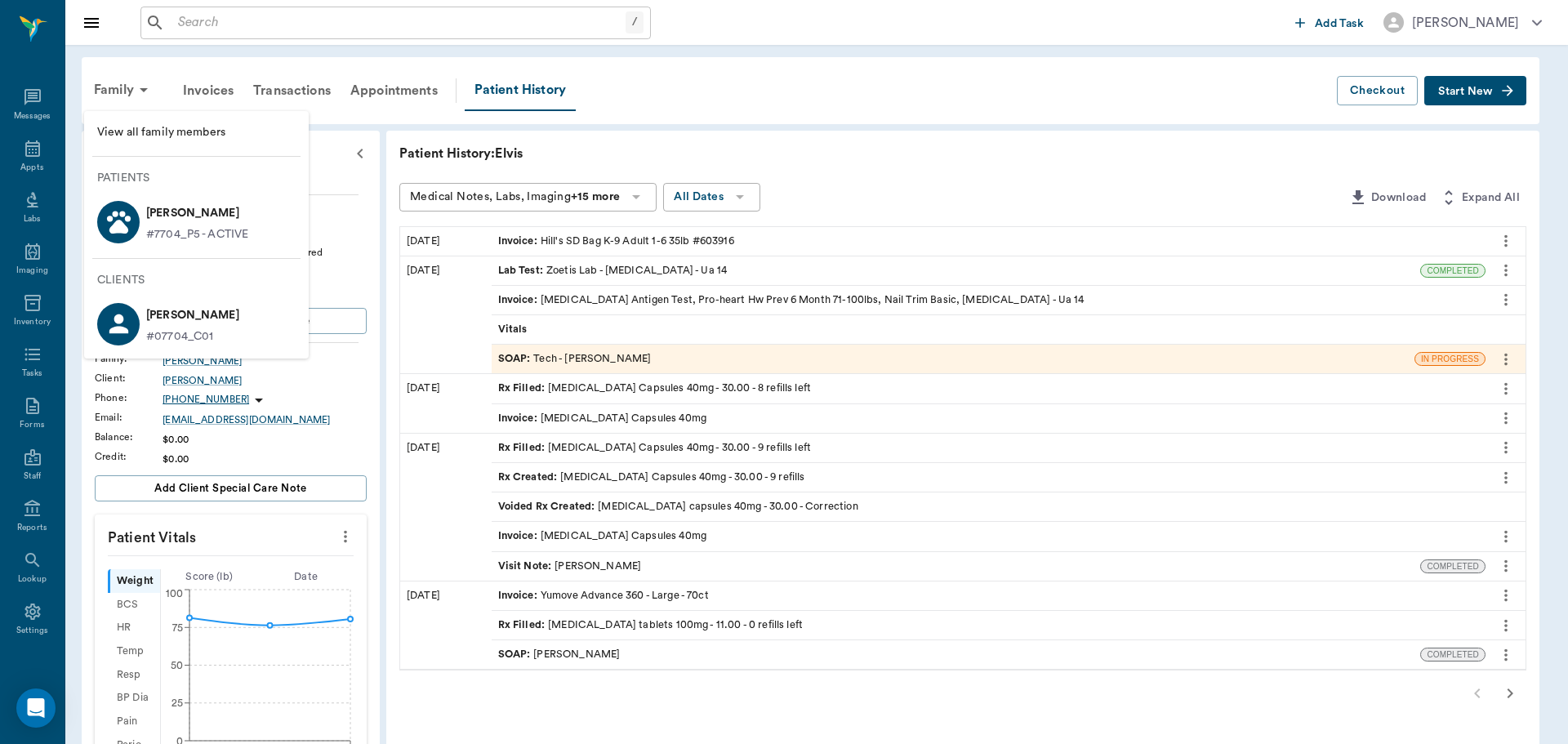
click at [190, 130] on span "View all family members" at bounding box center [196, 132] width 198 height 17
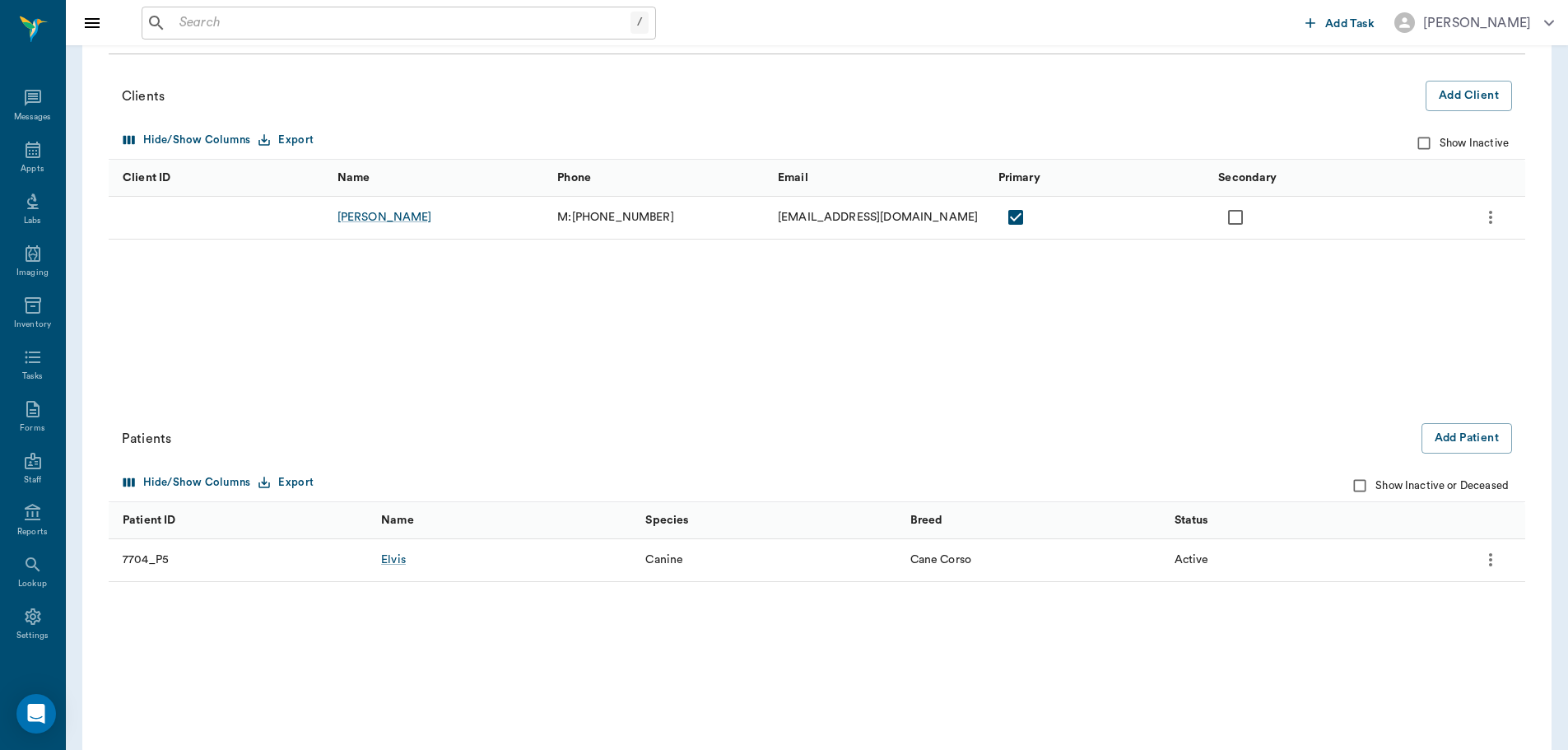
scroll to position [165, 0]
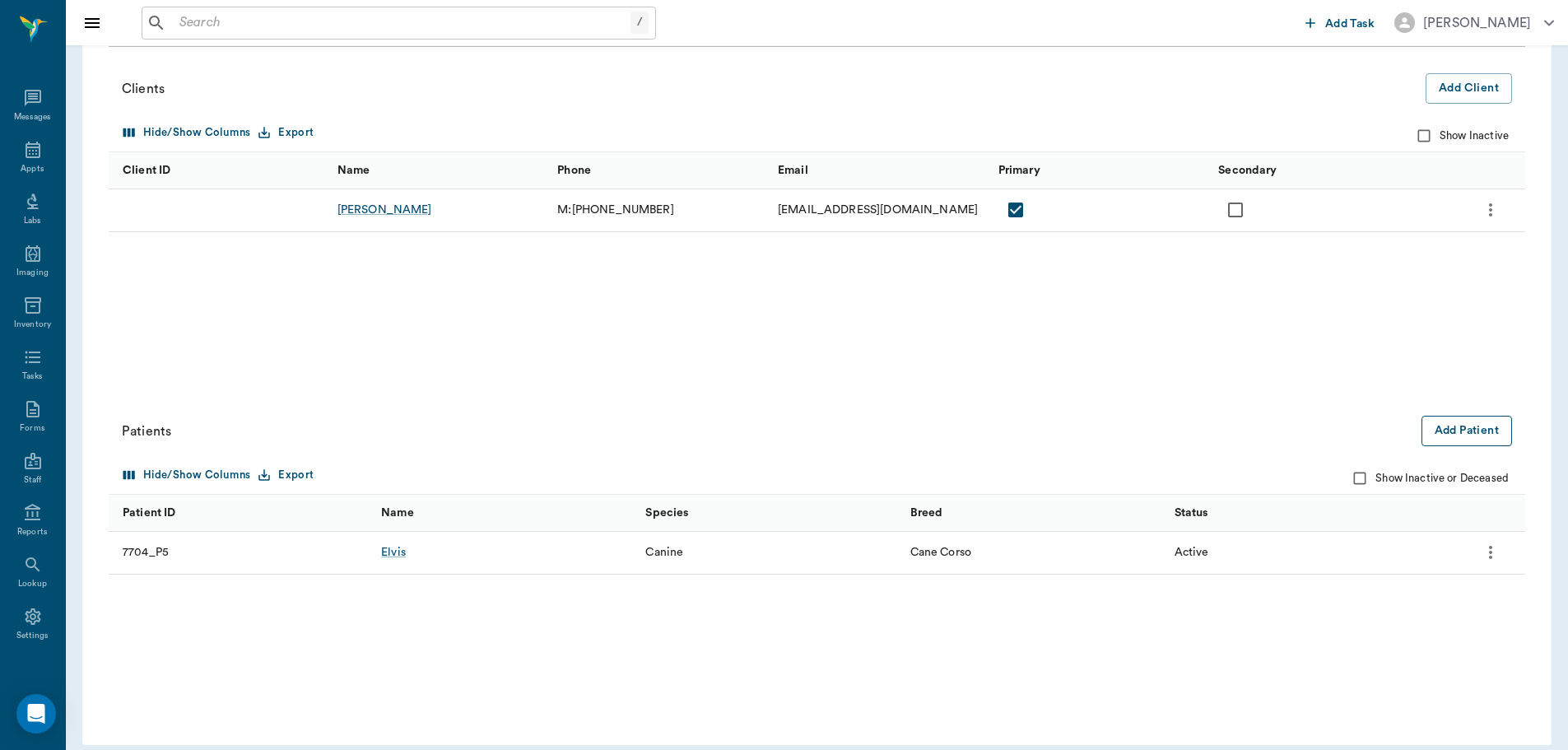
click at [1465, 423] on button "Add Patient" at bounding box center [1467, 431] width 90 height 30
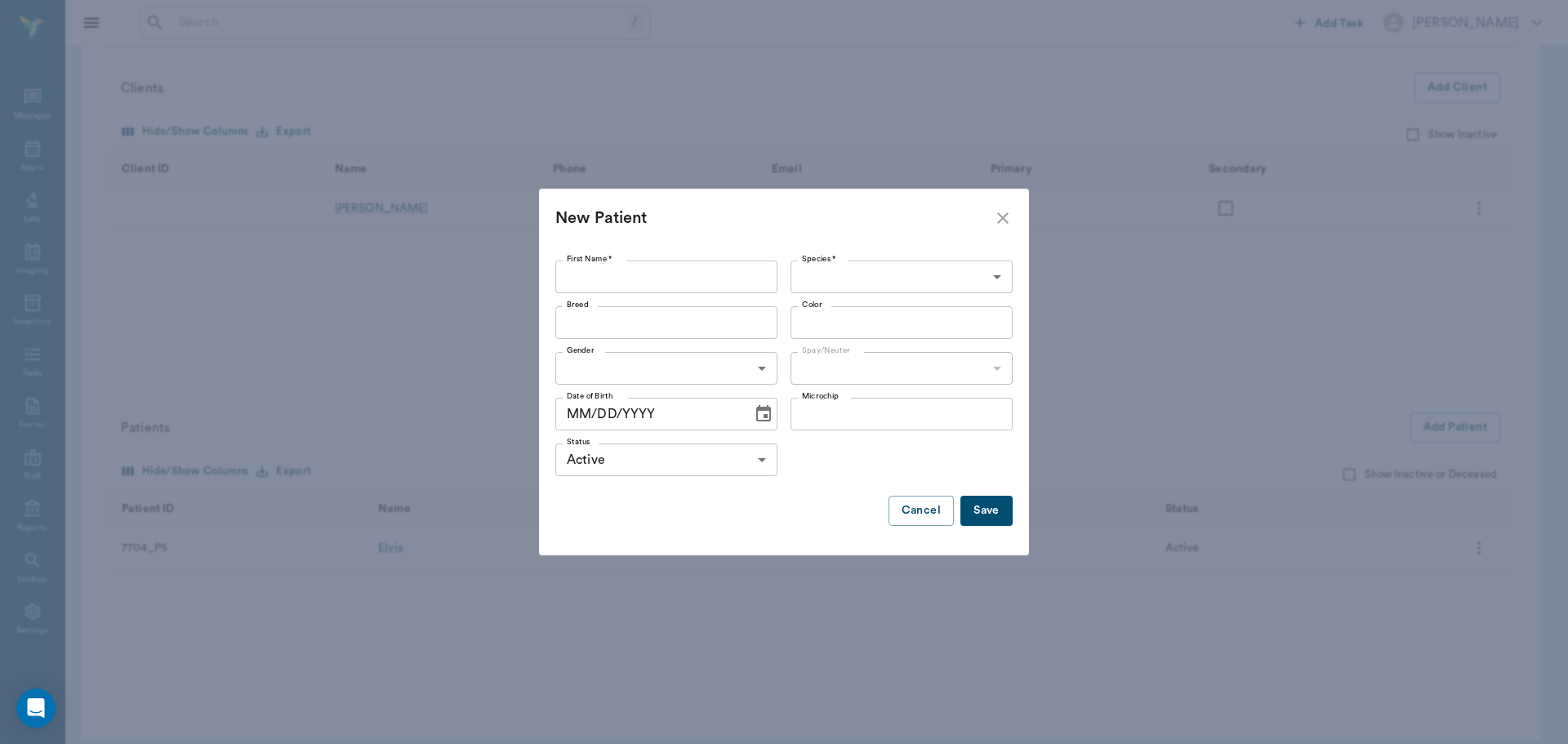
click at [650, 288] on input "First Name *" at bounding box center [666, 277] width 222 height 32
type input "t"
type input "Teddy"
click at [860, 269] on body "/ ​ Add Task Dr. Bert Ellsworth Nectar Messages Appts Labs Imaging Inventory Ta…" at bounding box center [784, 296] width 1568 height 921
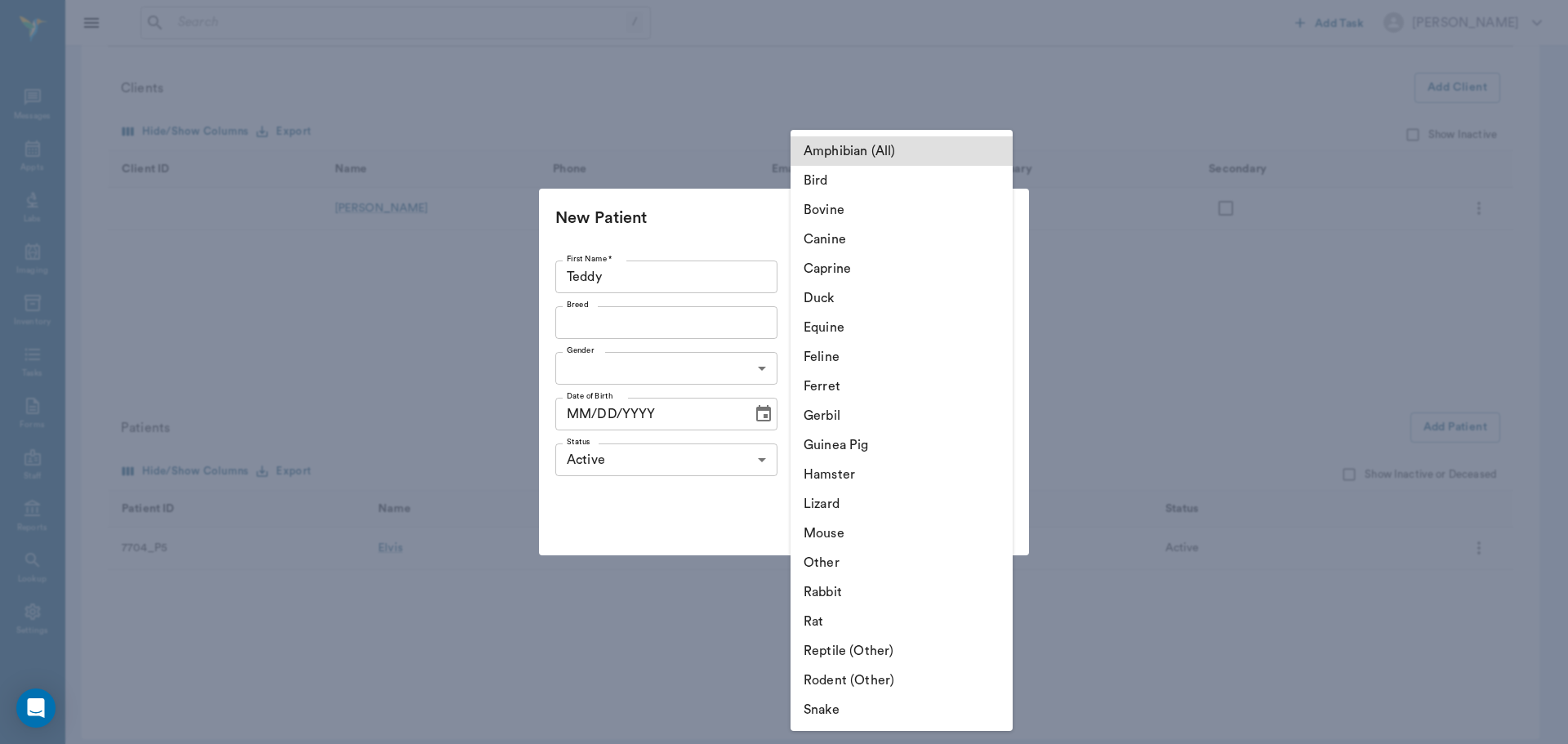
click at [829, 237] on li "Canine" at bounding box center [901, 238] width 222 height 29
type input "Canine"
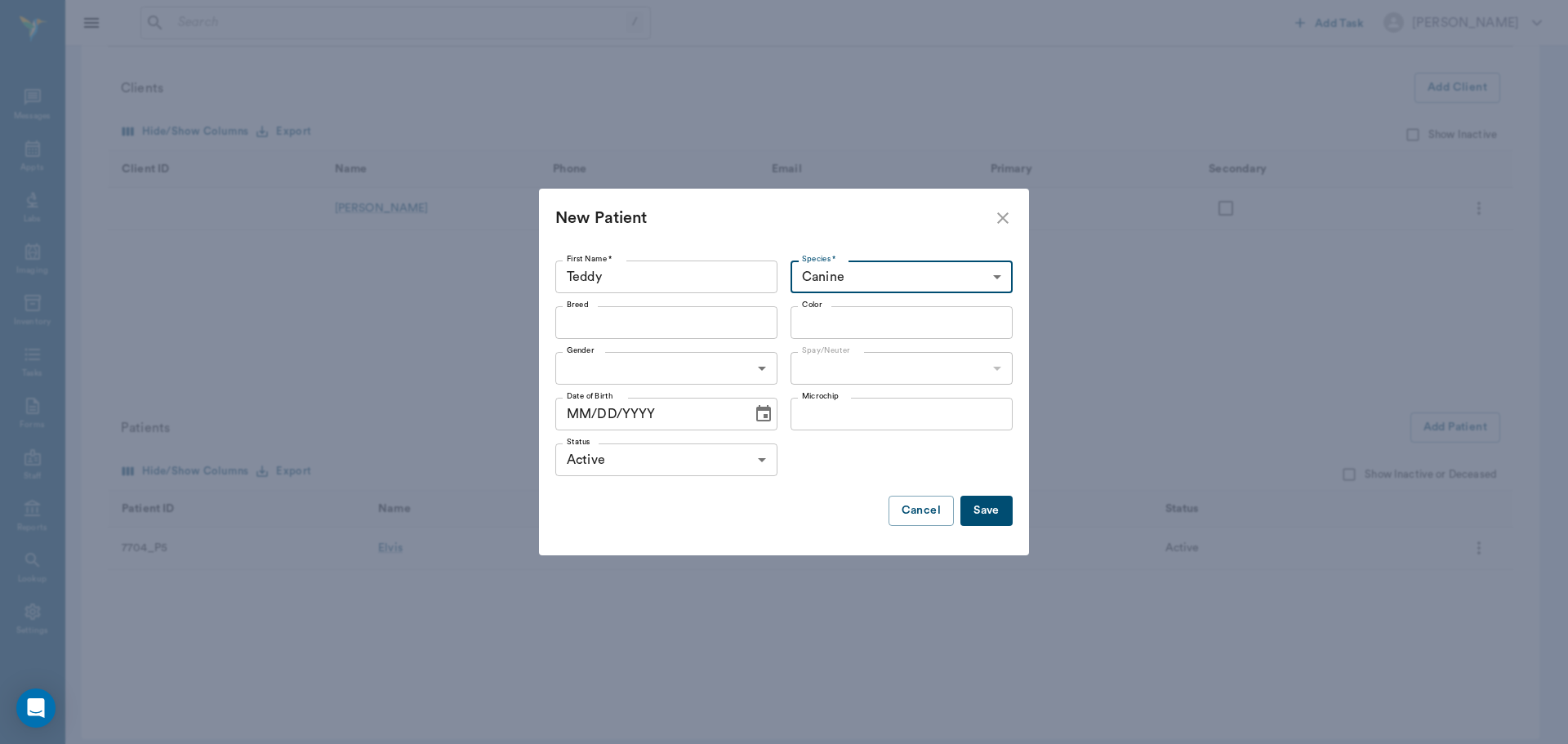
click at [654, 321] on input "Breed" at bounding box center [653, 323] width 185 height 23
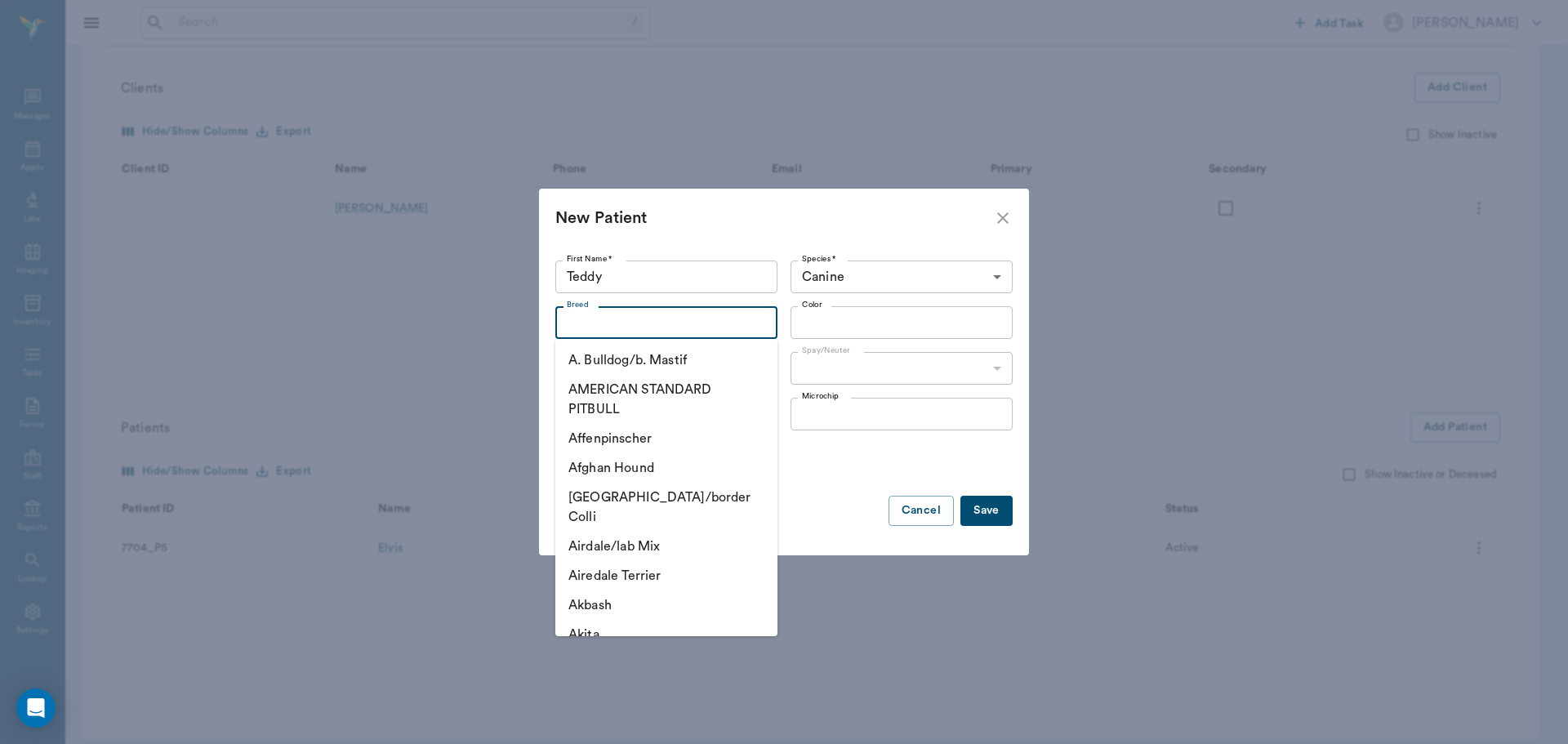
type input "c"
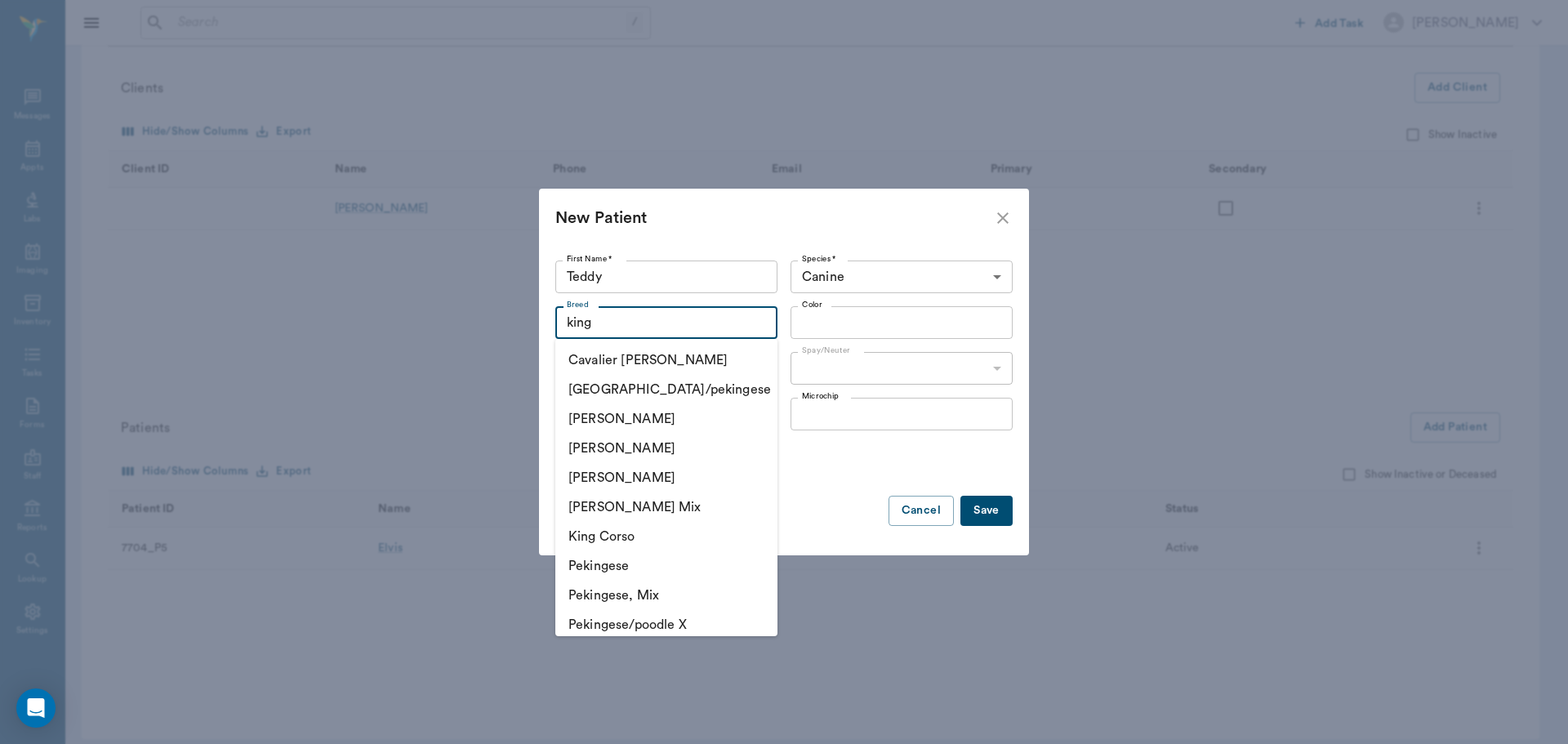
click at [629, 439] on li "King Charles Cavalier" at bounding box center [666, 448] width 222 height 29
type input "King Charles Cavalier"
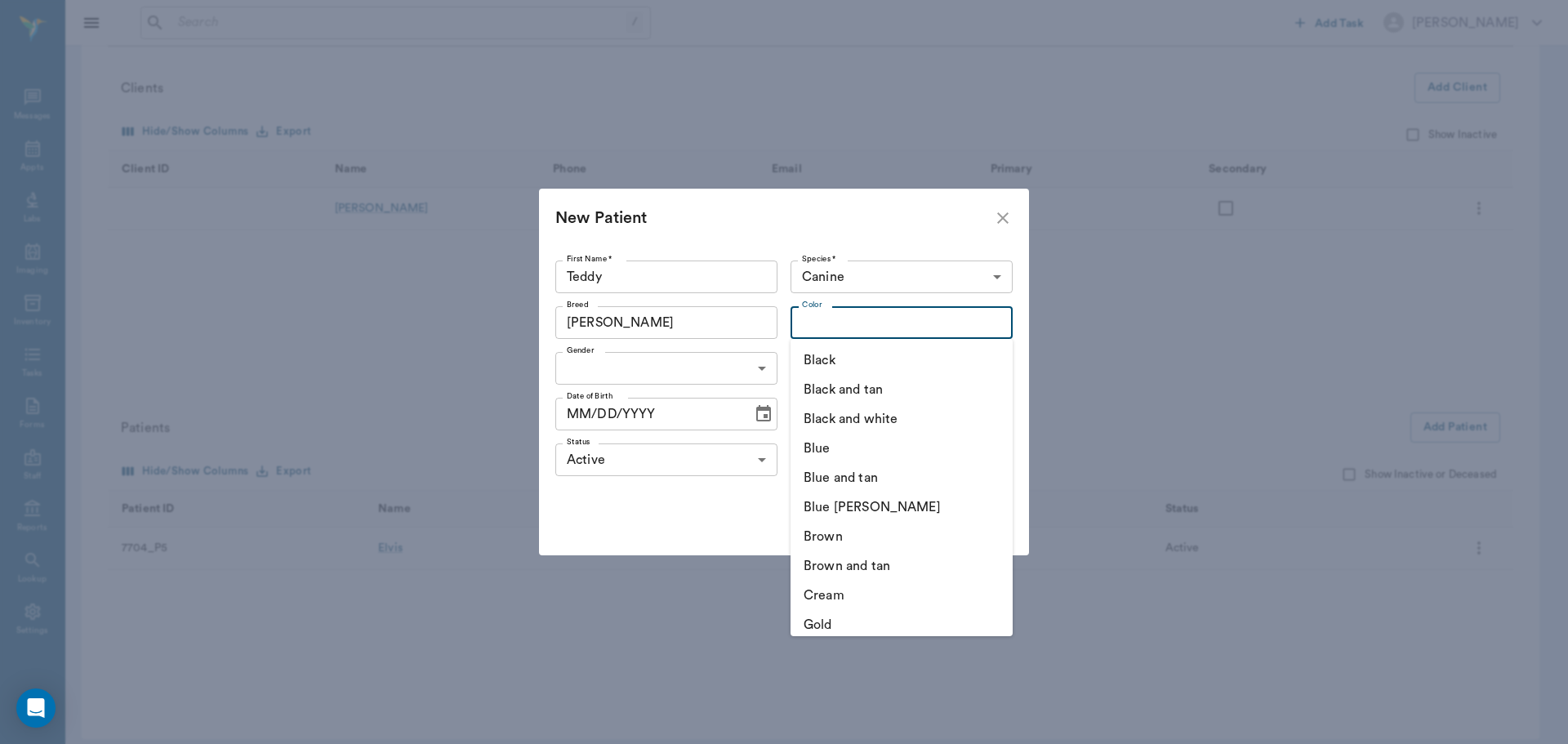
click at [845, 325] on input "Color" at bounding box center [888, 323] width 185 height 23
click at [874, 416] on li "Black and white" at bounding box center [901, 418] width 222 height 29
type input "Black and white"
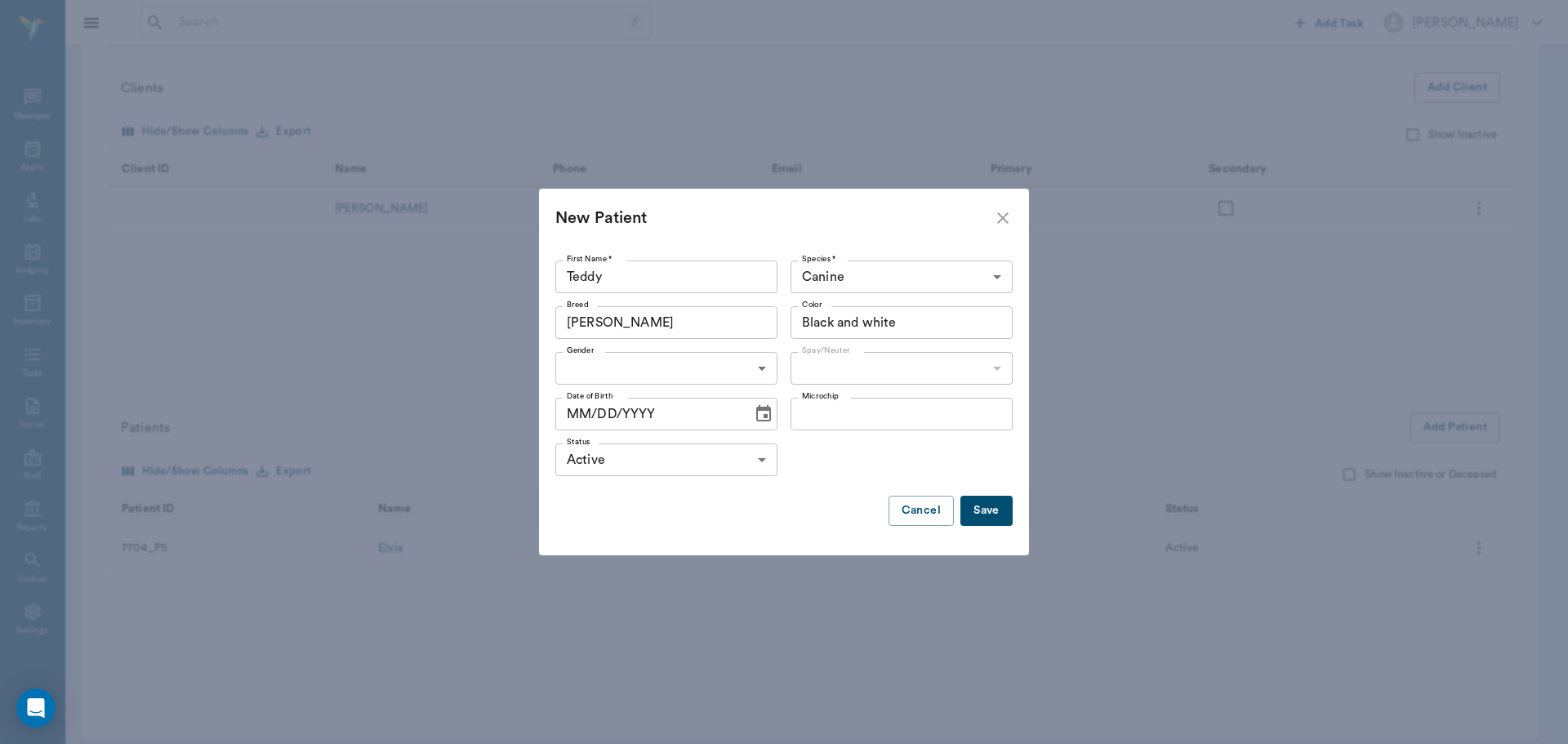
click at [692, 363] on body "/ ​ Add Task Dr. Bert Ellsworth Nectar Messages Appts Labs Imaging Inventory Ta…" at bounding box center [784, 296] width 1568 height 921
click at [663, 443] on li "[DEMOGRAPHIC_DATA]" at bounding box center [666, 434] width 222 height 29
type input "FEMALE"
click at [890, 365] on body "/ ​ Add Task Dr. Bert Ellsworth Nectar Messages Appts Labs Imaging Inventory Ta…" at bounding box center [784, 296] width 1568 height 921
click at [859, 432] on li "Not spayed" at bounding box center [901, 434] width 222 height 29
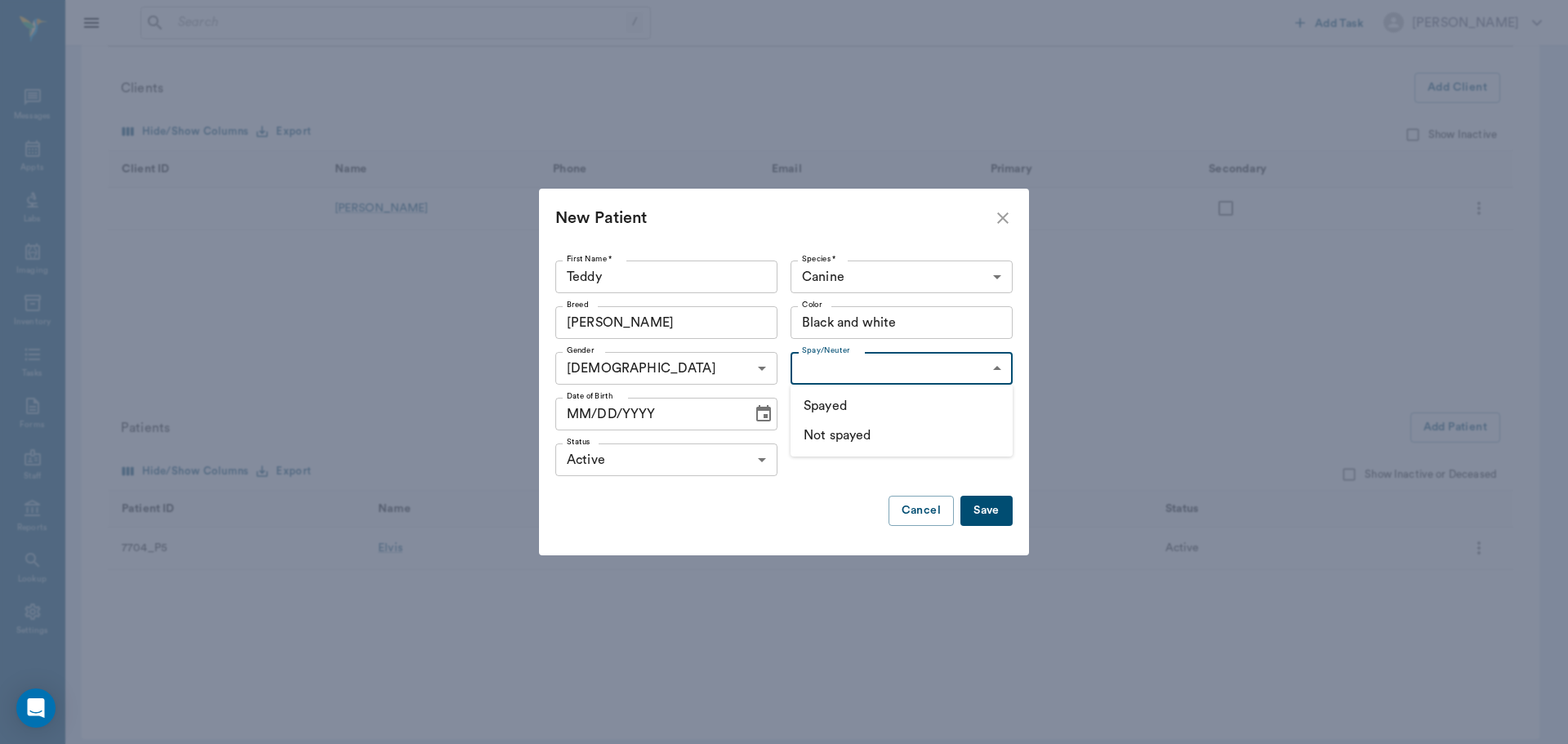
type input "false"
click at [576, 411] on input "MM/DD/YYYY" at bounding box center [648, 414] width 185 height 32
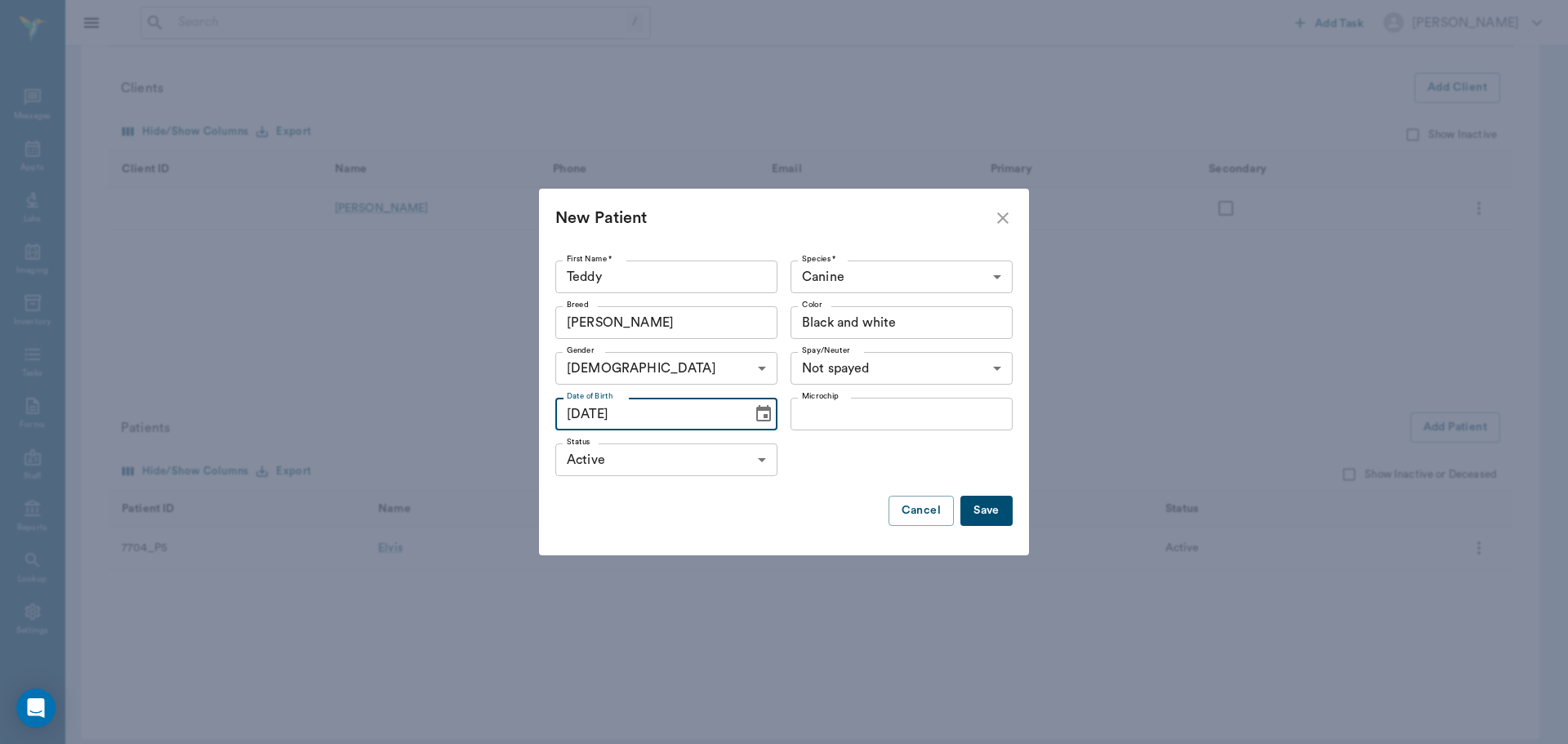
type input "08/23/2025"
click at [981, 505] on button "Save" at bounding box center [986, 511] width 52 height 30
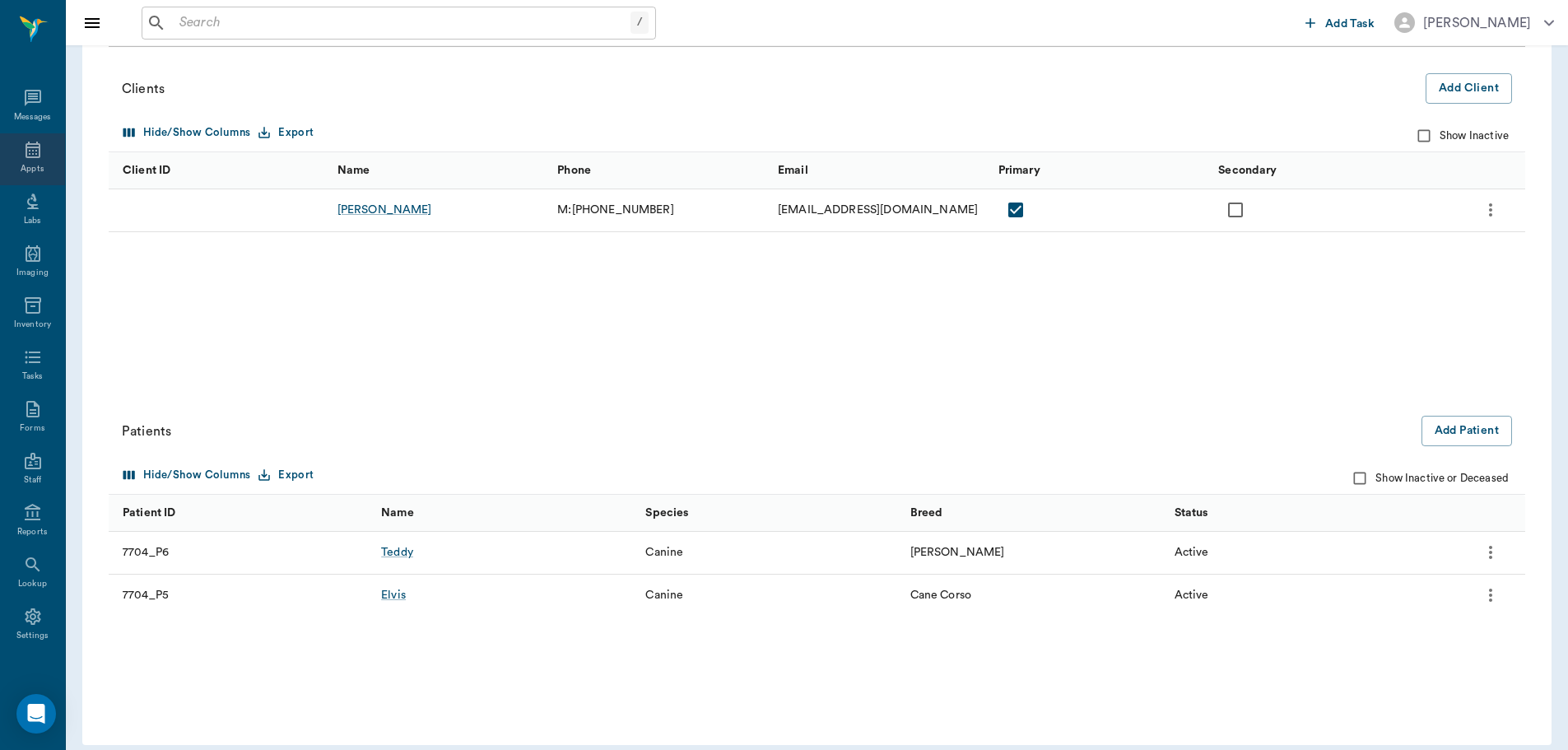
click at [23, 160] on div "Appts" at bounding box center [33, 159] width 65 height 52
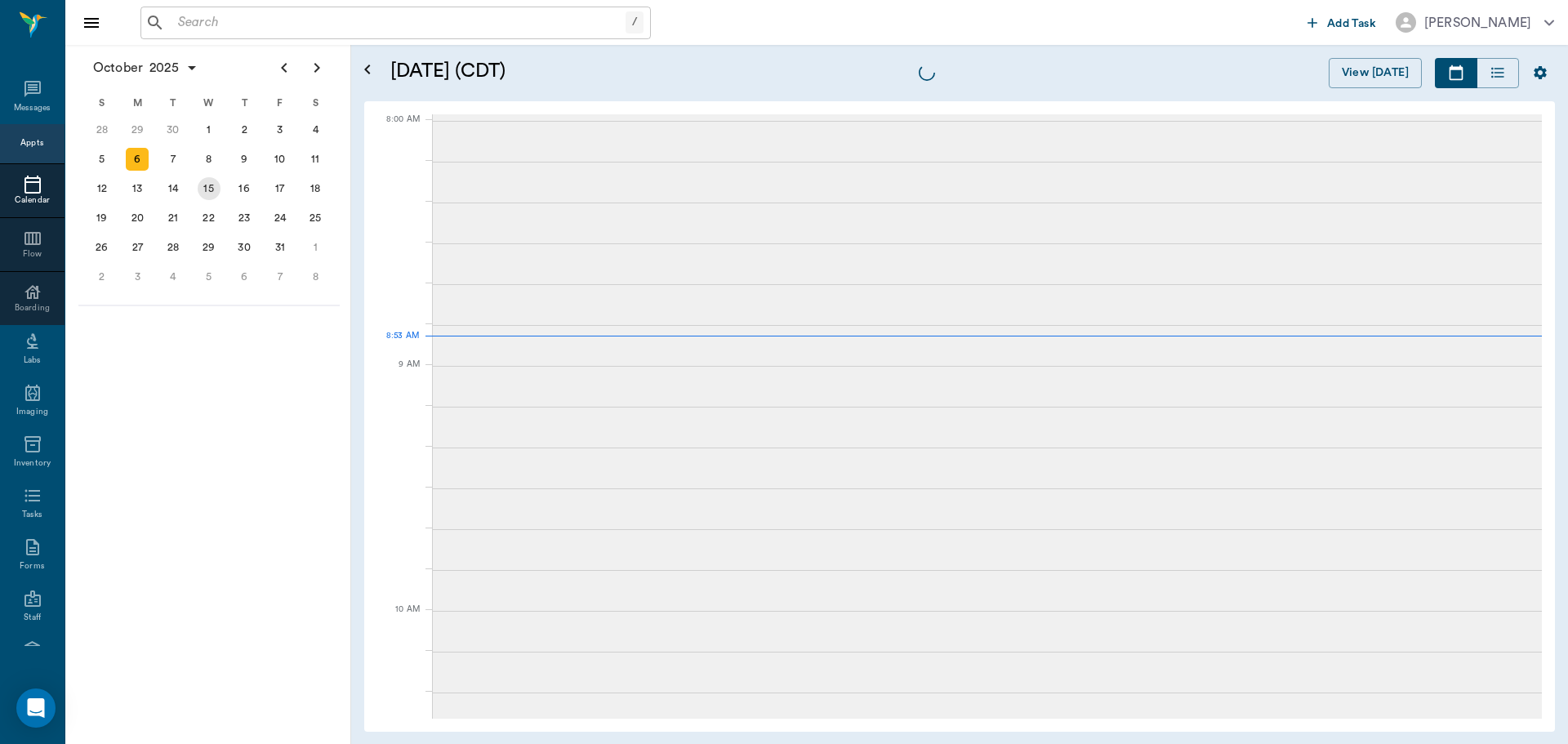
scroll to position [2, 0]
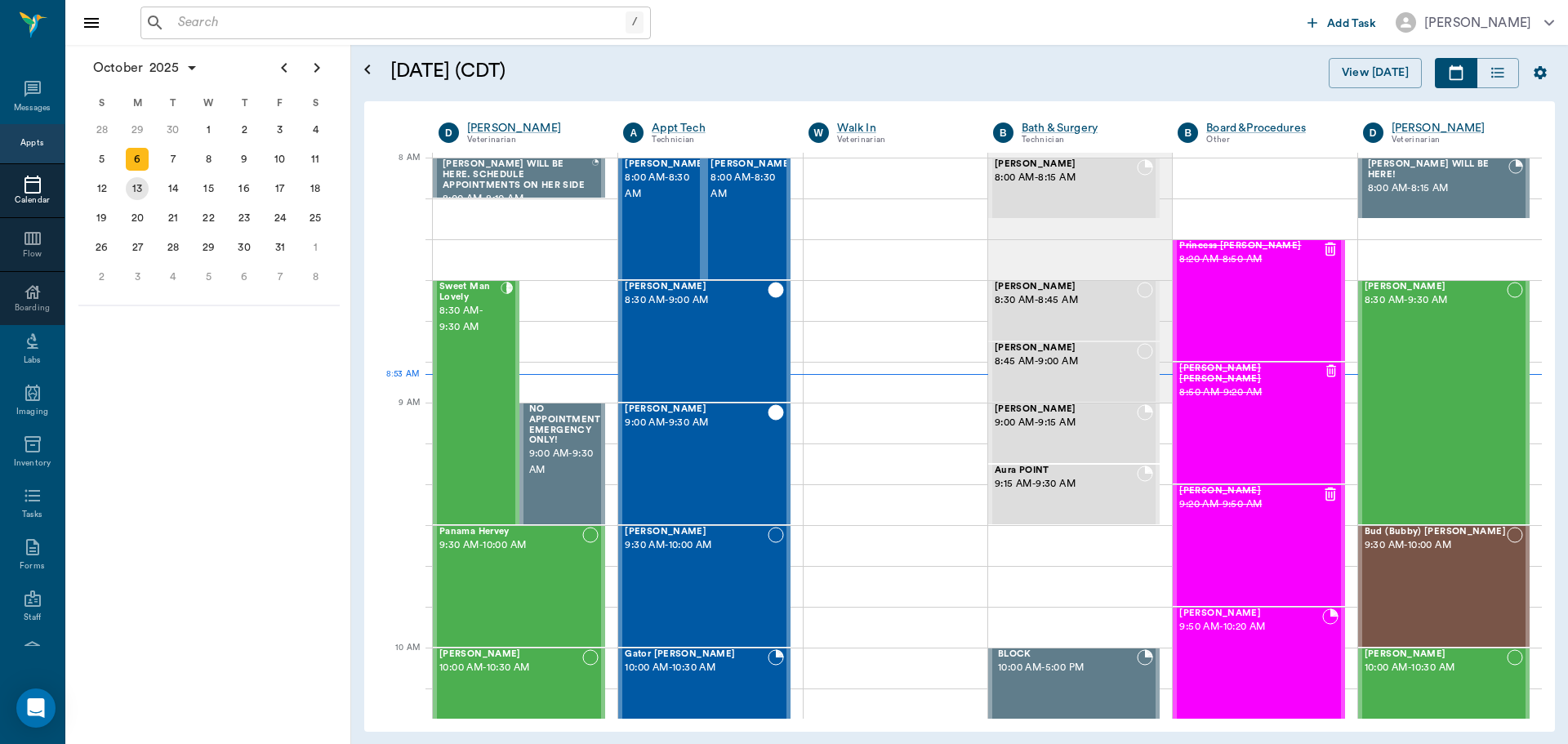
click at [139, 185] on div "13" at bounding box center [137, 188] width 23 height 23
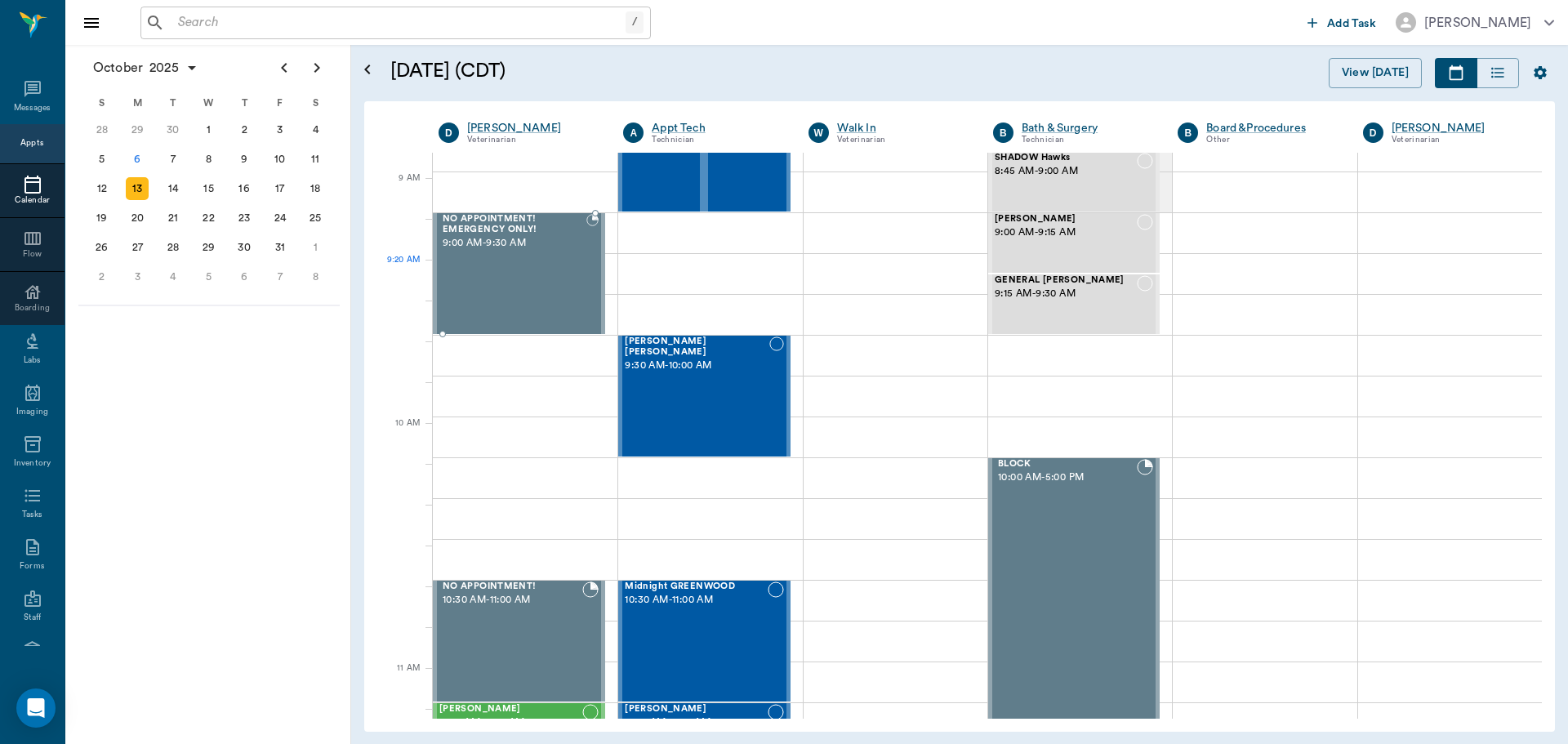
scroll to position [164, 0]
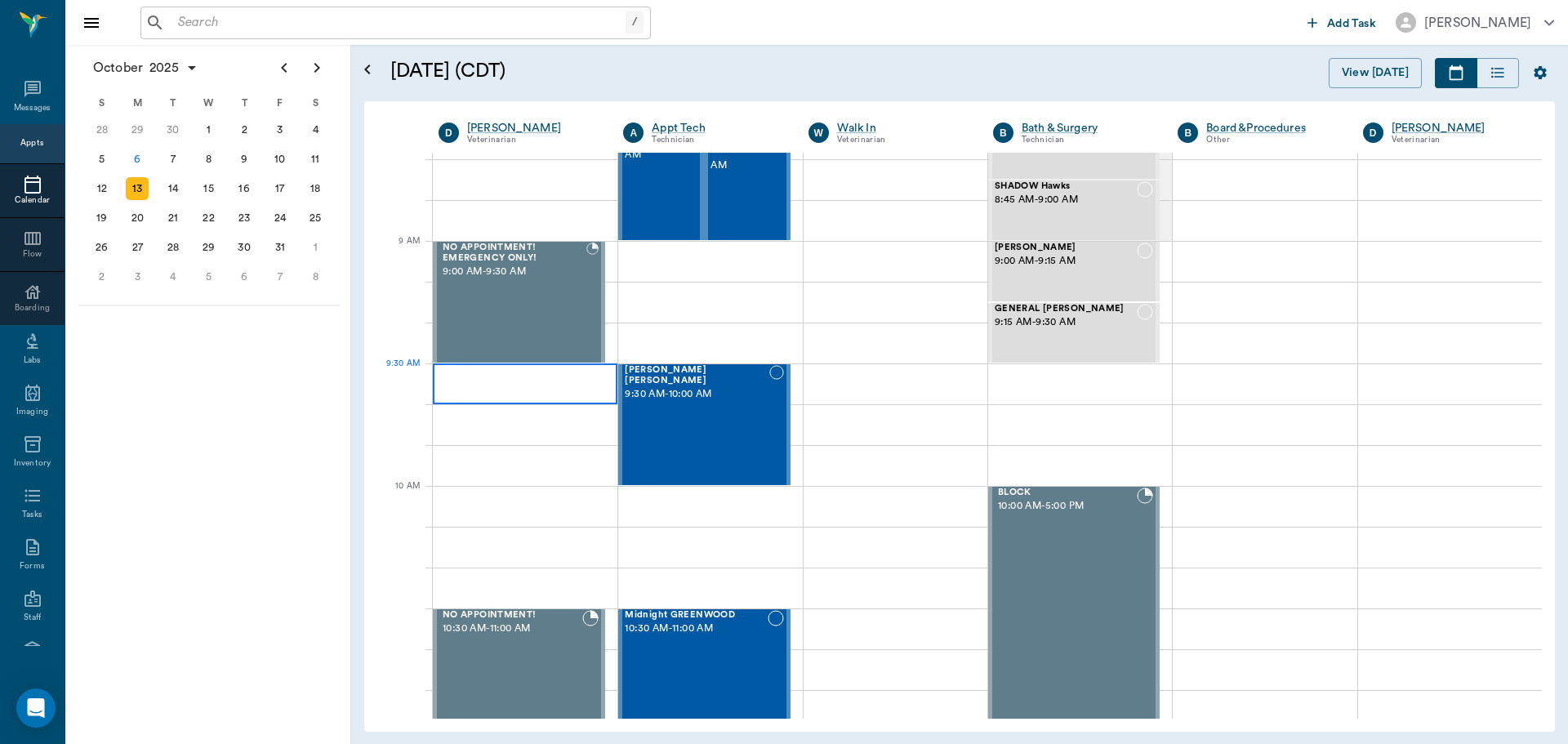
click at [453, 384] on div at bounding box center [525, 384] width 184 height 41
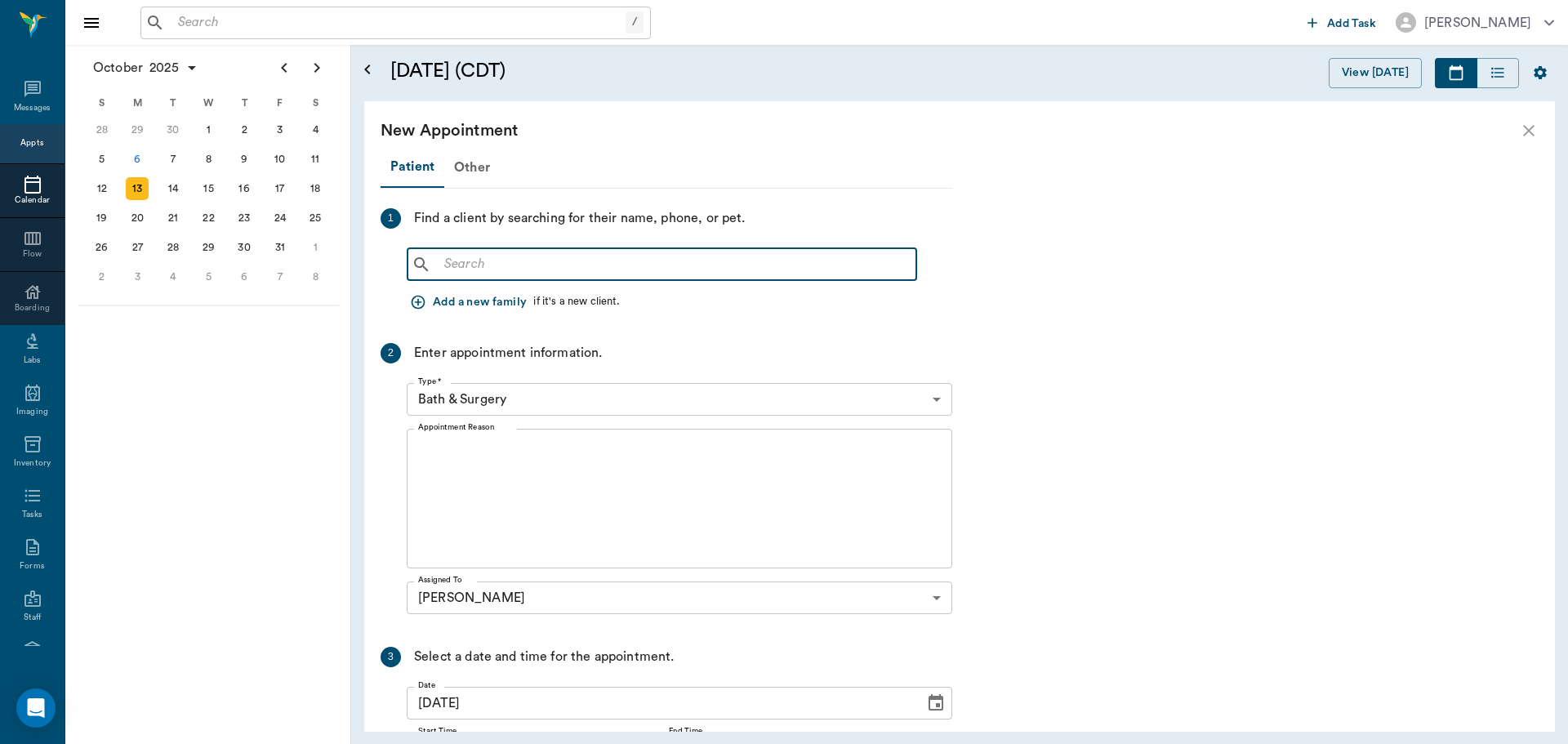
click at [455, 262] on input "text" at bounding box center [674, 265] width 472 height 23
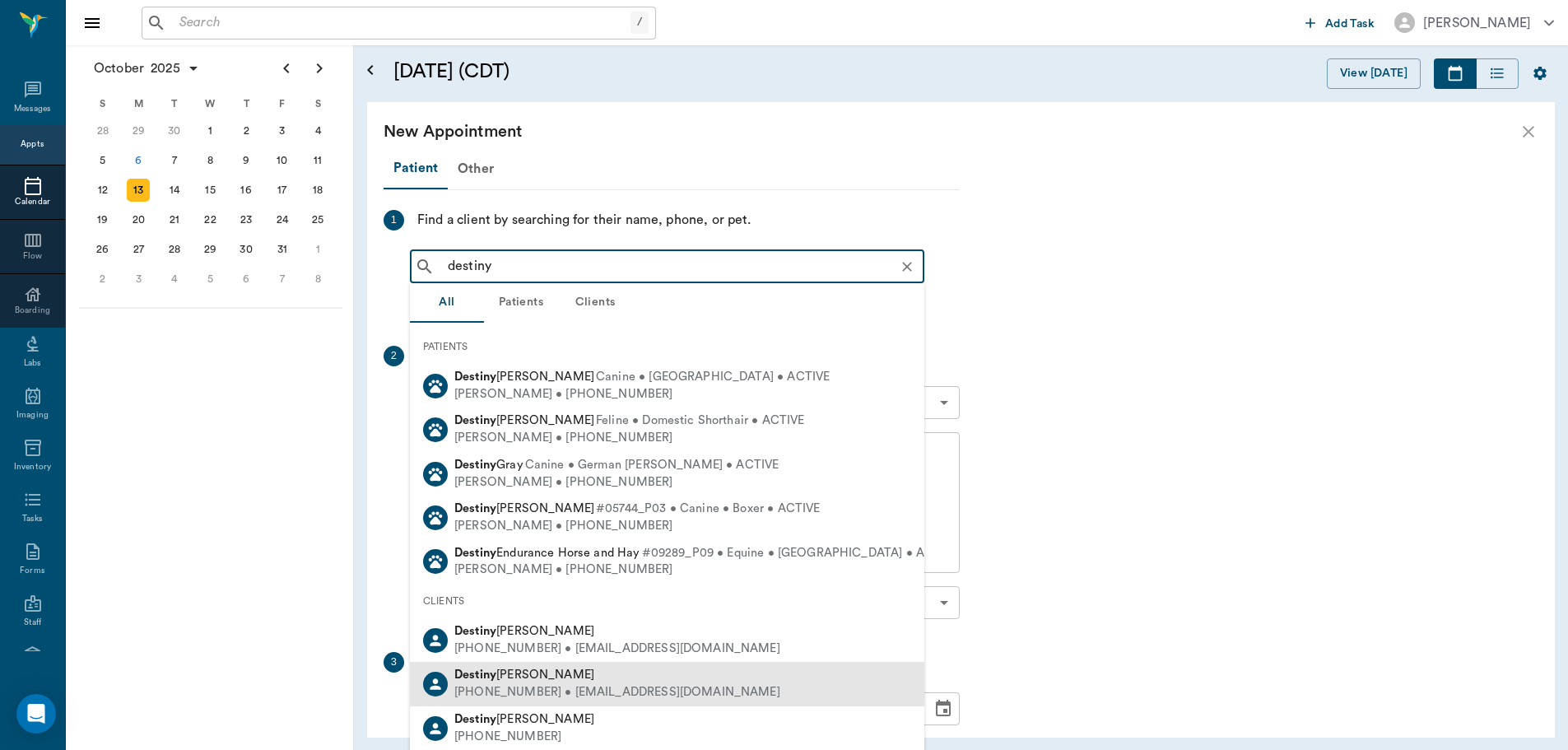
click at [682, 696] on div "(318) 306-1119 • DESTINYMCWATERS7@gmail.com" at bounding box center [617, 692] width 326 height 18
type input "destiny"
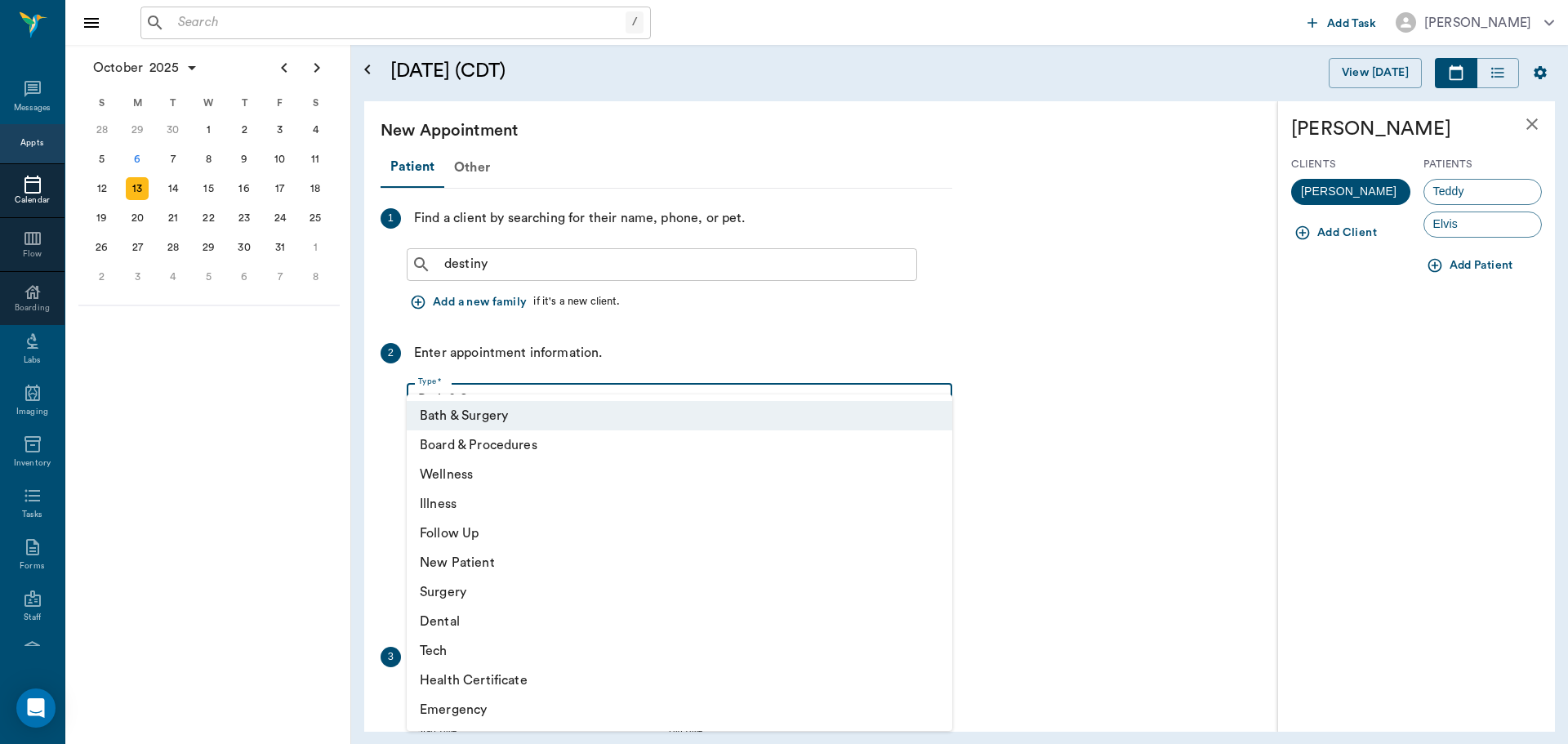
click at [576, 407] on body "/ ​ Add Task Dr. Bert Ellsworth Nectar Messages Appts Calendar Flow Boarding La…" at bounding box center [784, 372] width 1568 height 744
click at [526, 460] on li "Wellness" at bounding box center [679, 474] width 546 height 29
type input "65d2be4f46e3a538d89b8c14"
type input "10:00 AM"
click at [526, 460] on li "Wellness" at bounding box center [679, 474] width 546 height 29
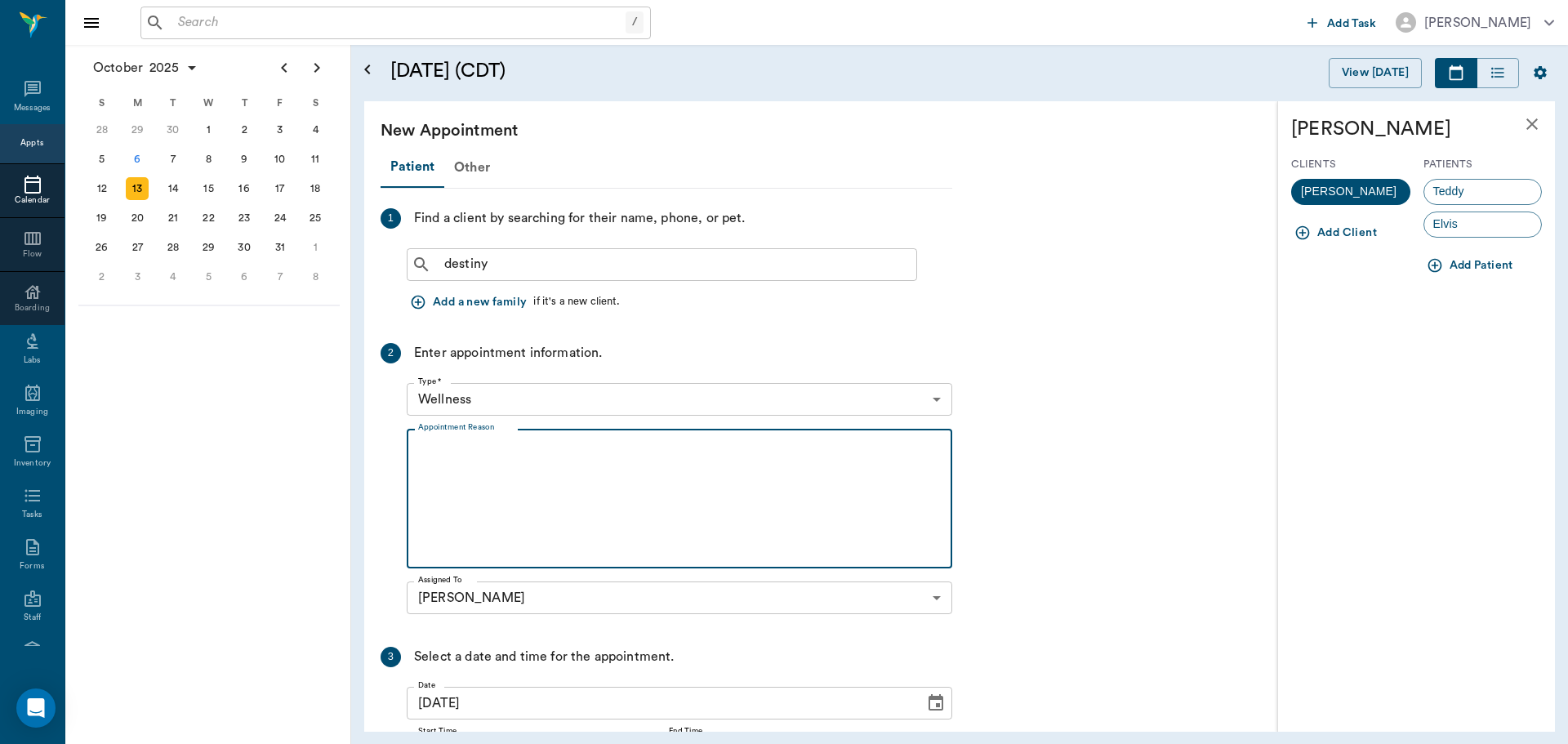
click at [446, 445] on textarea "Appointment Reason" at bounding box center [679, 499] width 522 height 113
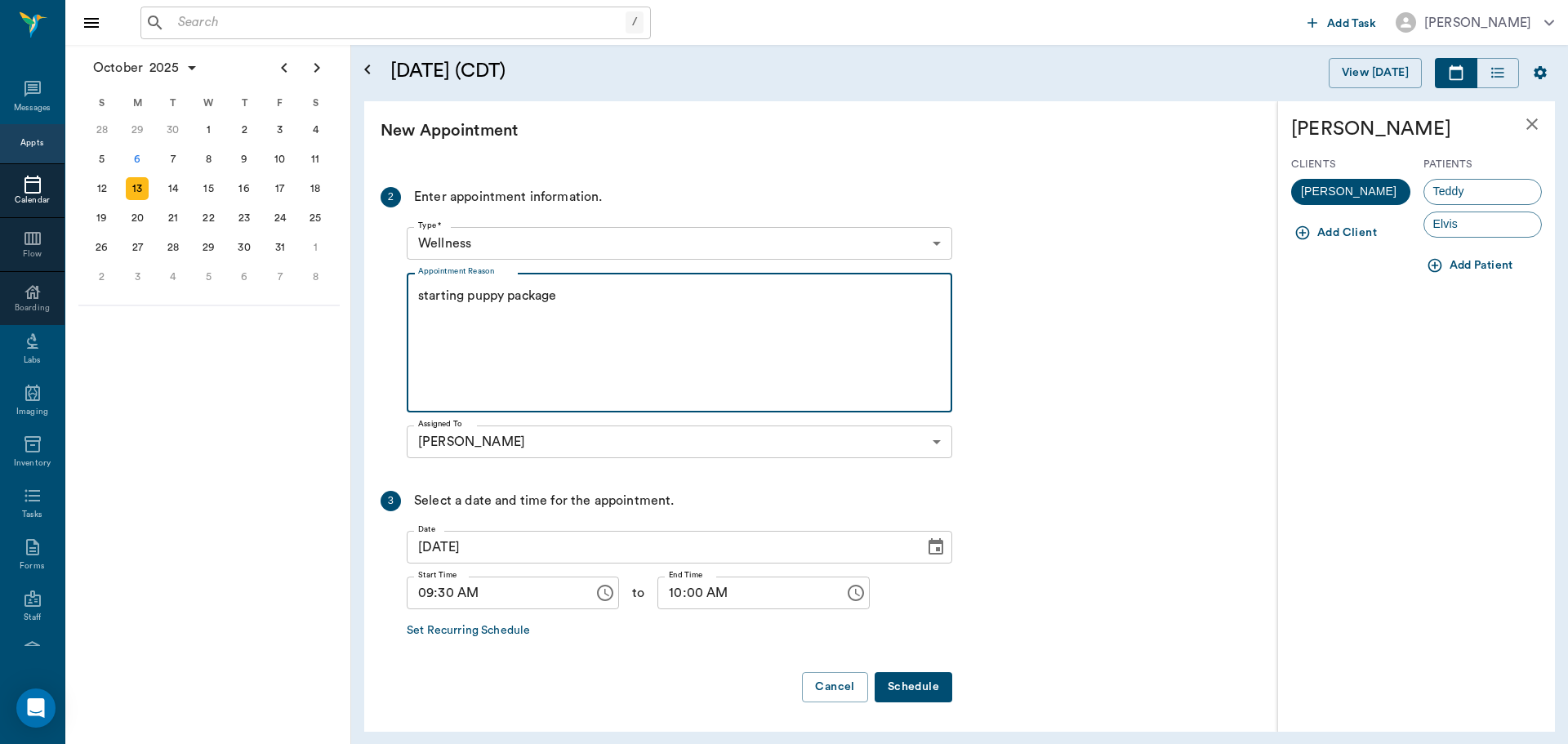
scroll to position [74, 0]
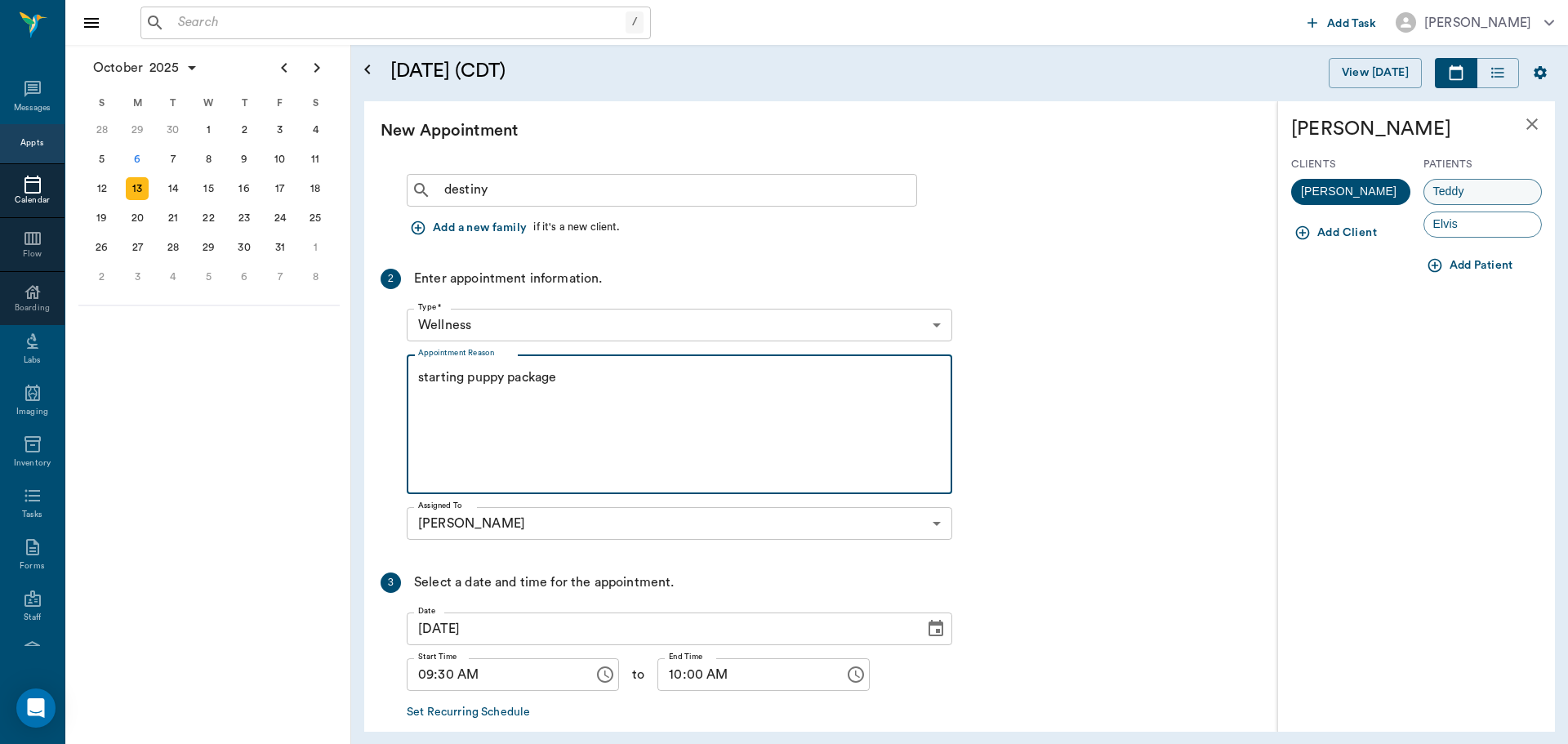
type textarea "starting puppy package"
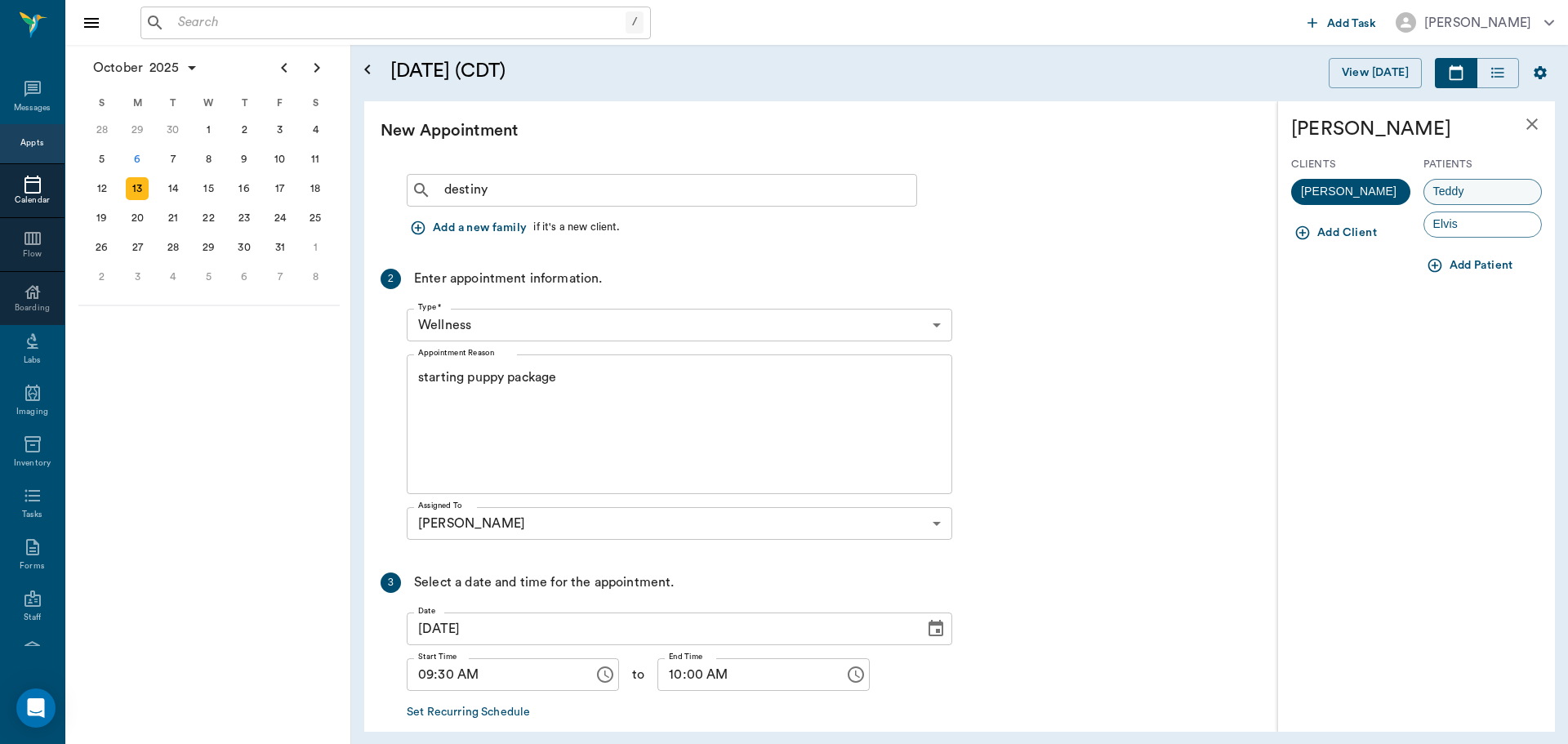
click at [1453, 184] on span "Teddy" at bounding box center [1448, 191] width 49 height 17
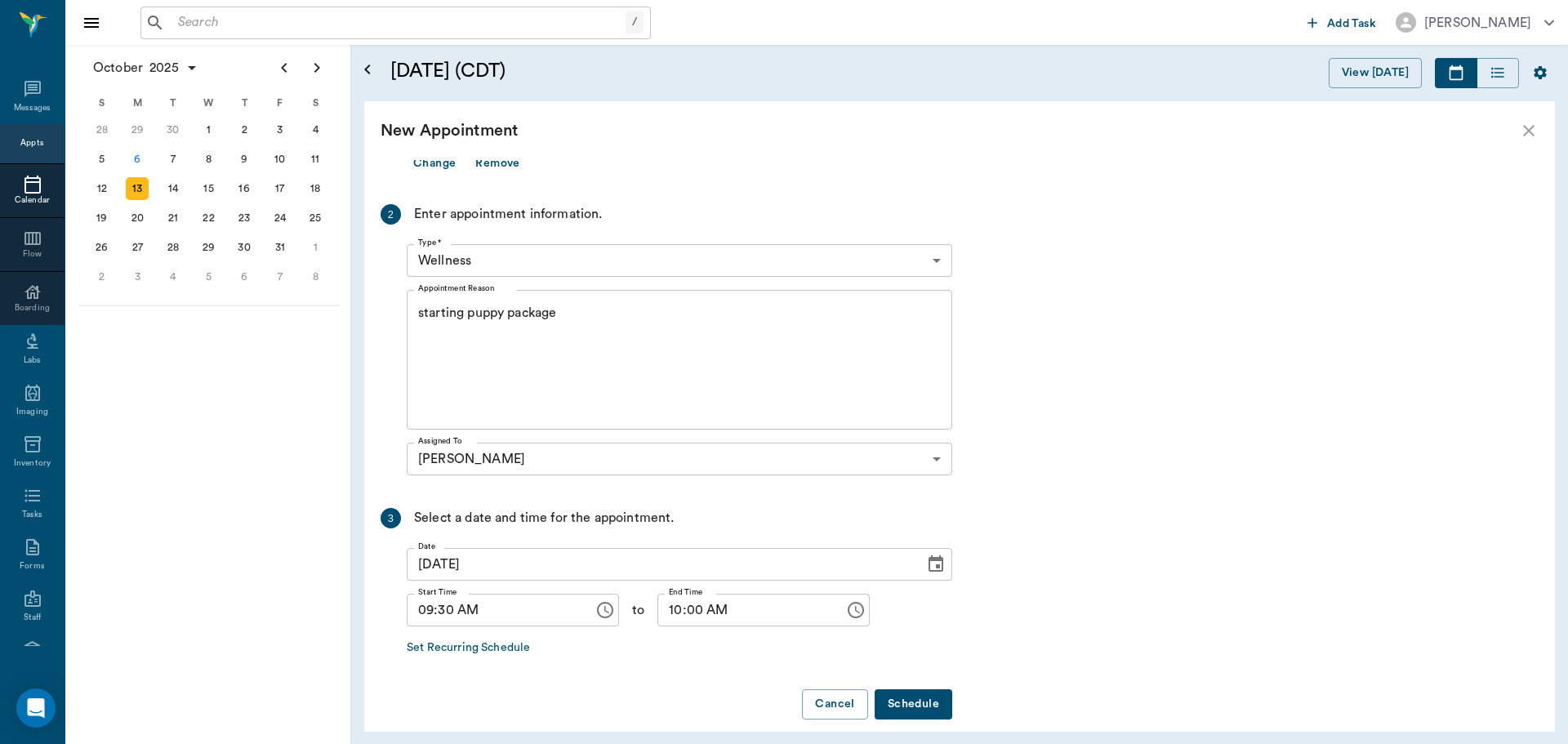
scroll to position [214, 0]
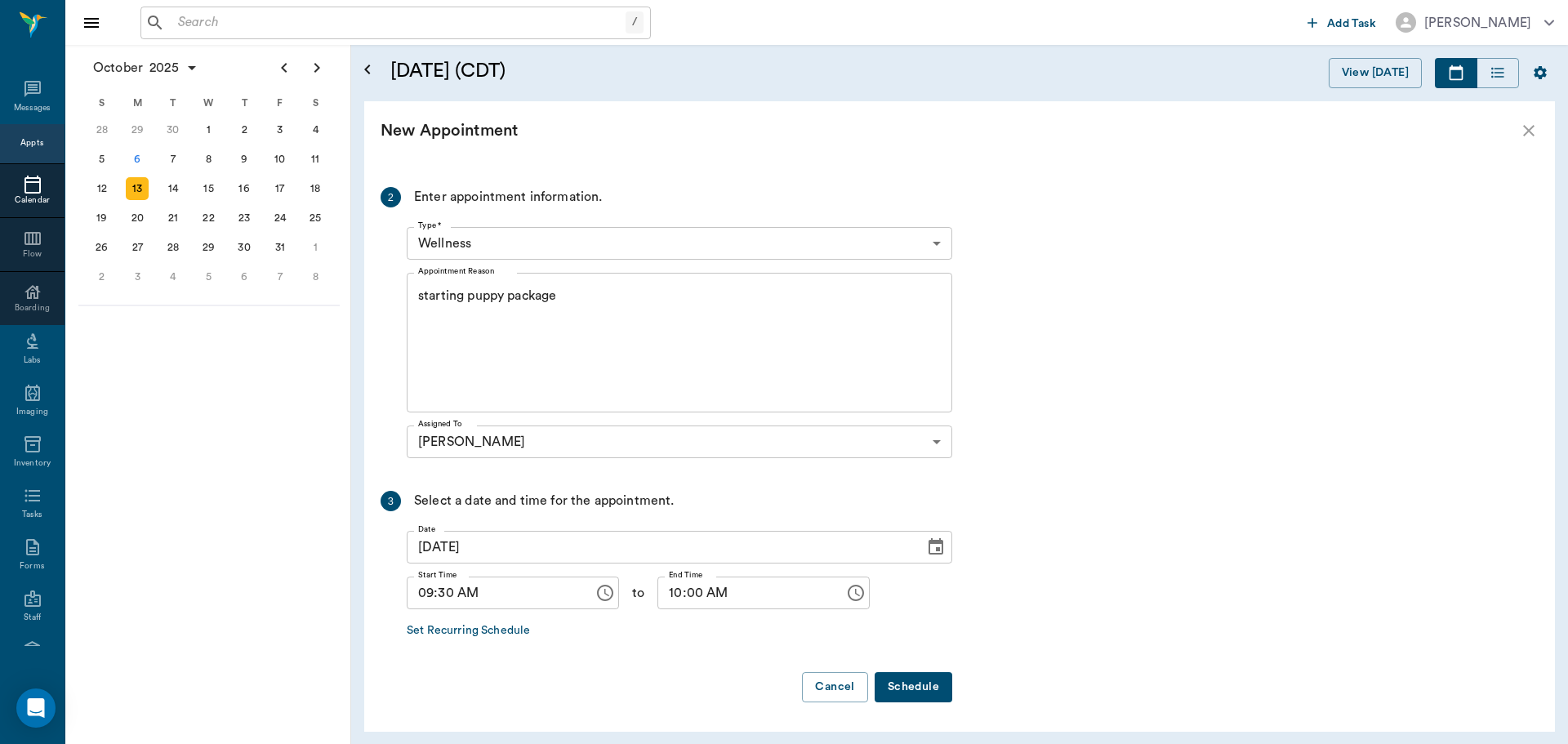
click at [905, 685] on button "Schedule" at bounding box center [913, 687] width 77 height 30
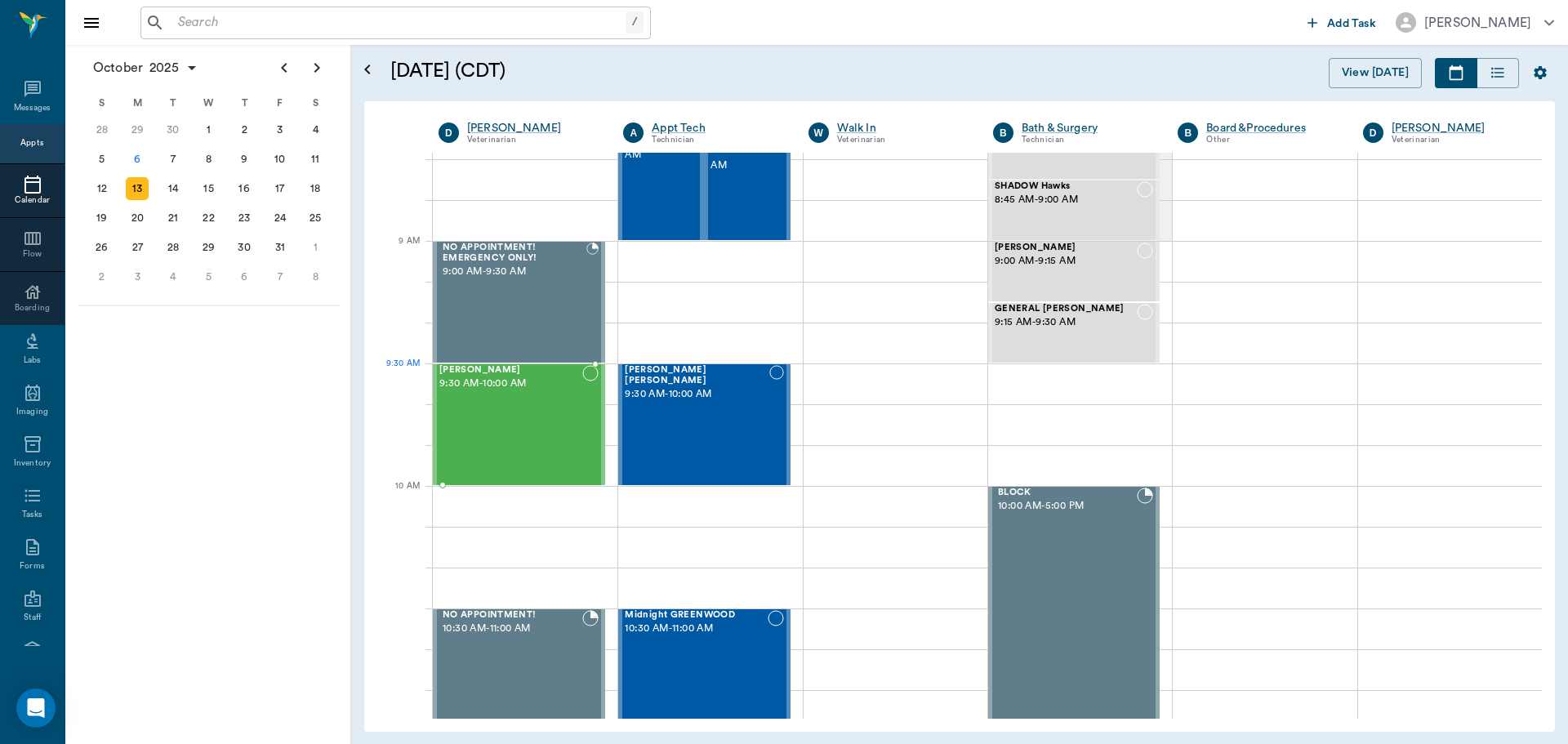
click at [494, 394] on div "Teddy McWaters 9:30 AM - 10:00 AM" at bounding box center [511, 425] width 143 height 120
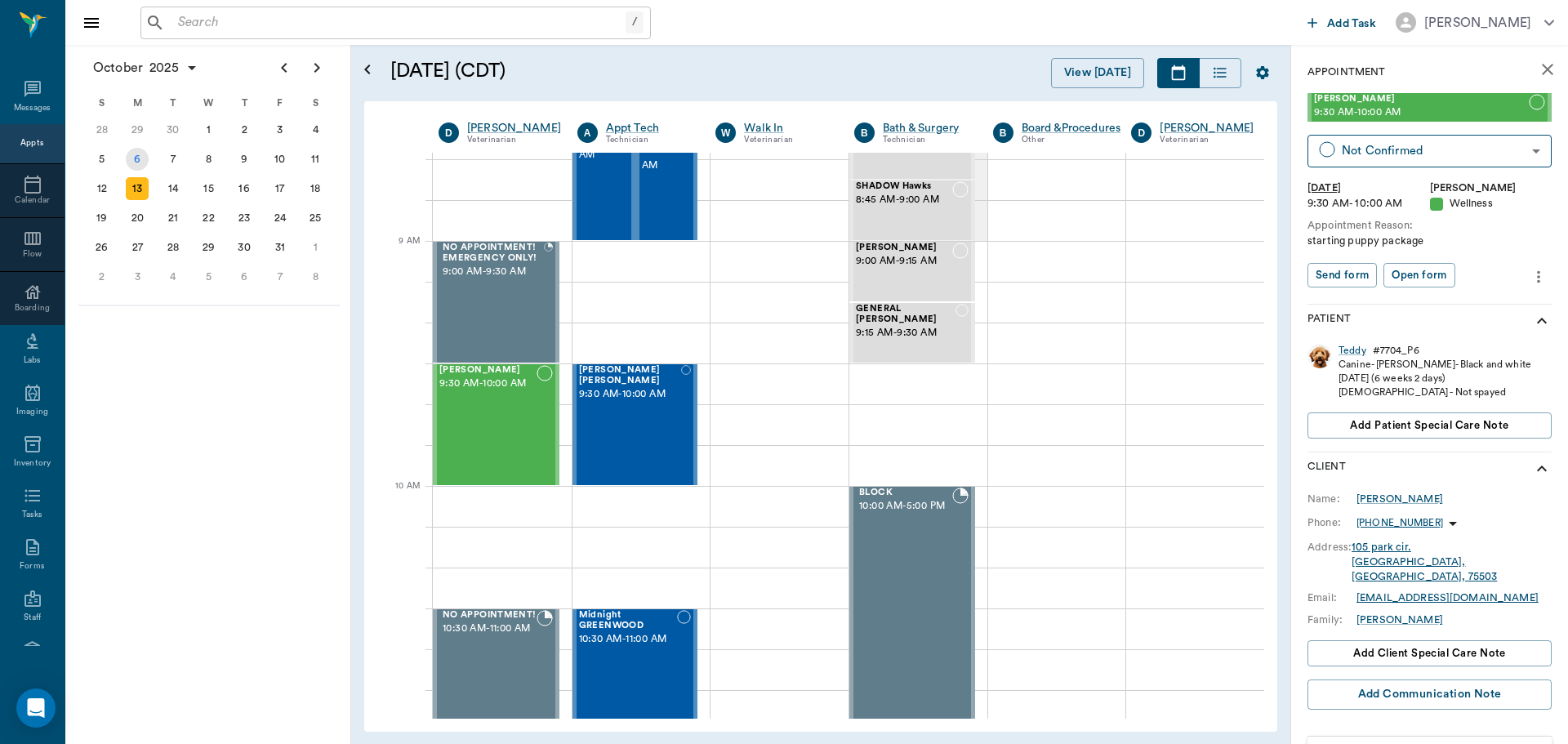
click at [138, 158] on div "6" at bounding box center [137, 159] width 23 height 23
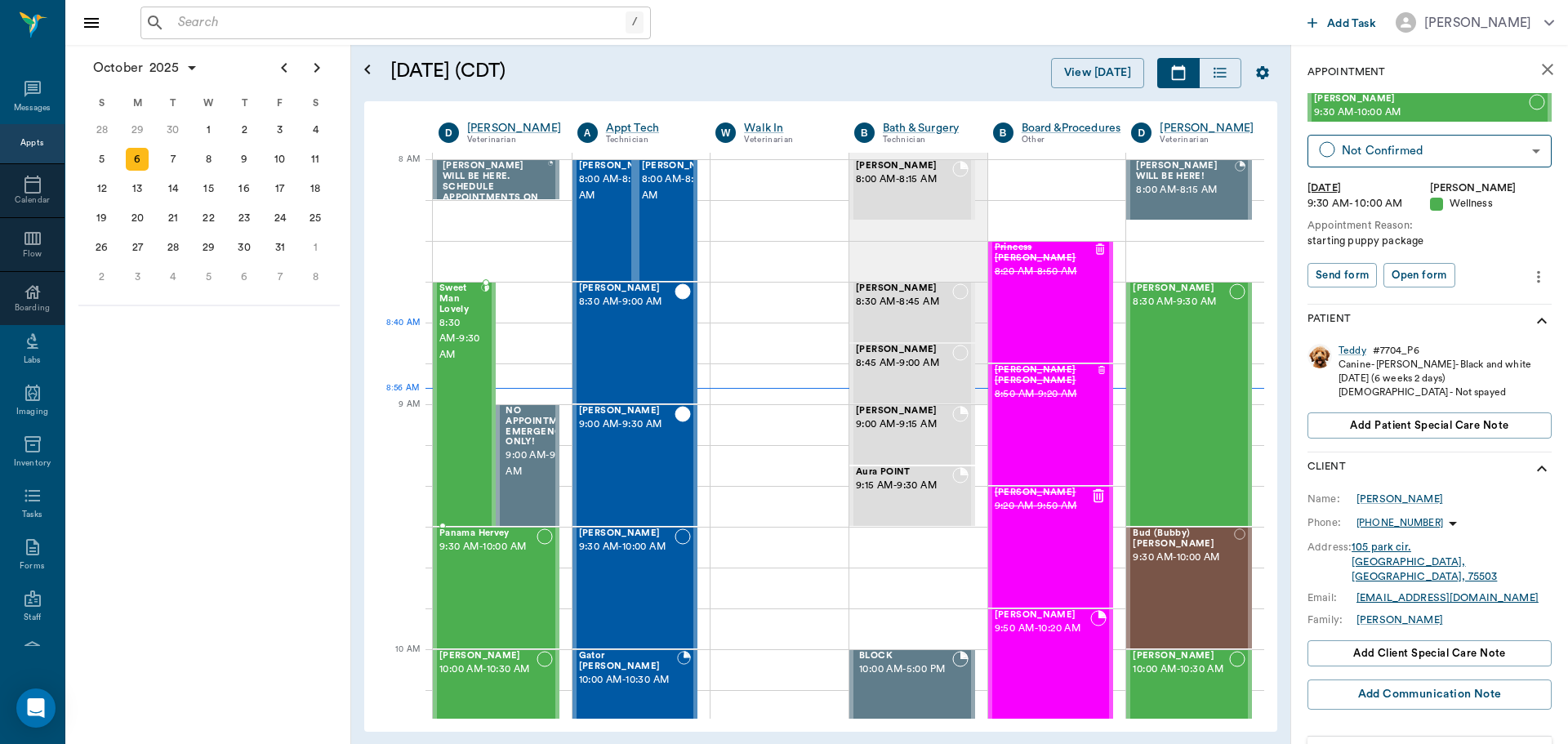
click at [464, 350] on span "8:30 AM - 9:30 AM" at bounding box center [460, 340] width 42 height 49
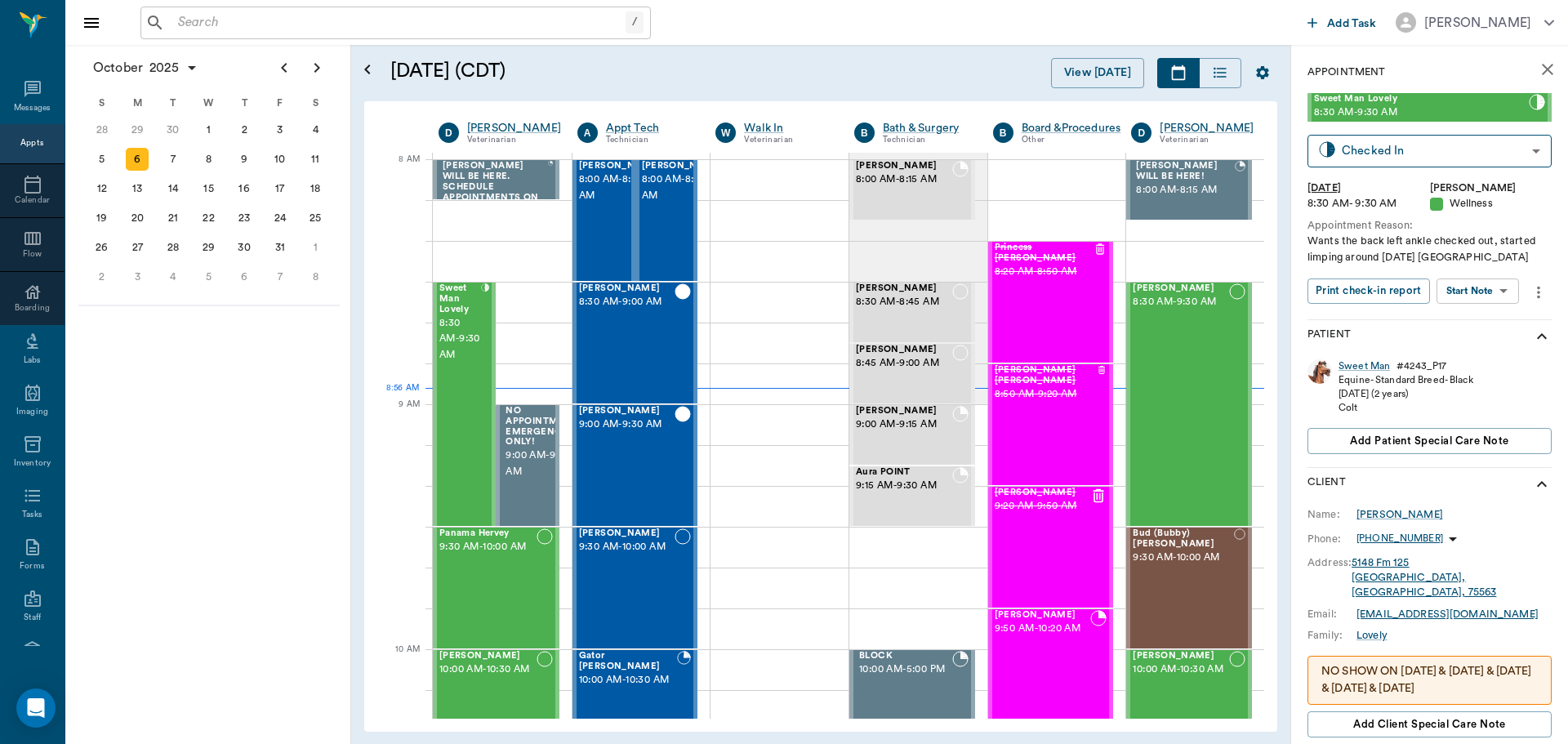
click at [1498, 287] on body "/ ​ Add Task Dr. Bert Ellsworth Nectar Messages Appts Calendar Flow Boarding La…" at bounding box center [784, 372] width 1568 height 744
click at [1456, 326] on button "Start SOAP" at bounding box center [1459, 325] width 56 height 19
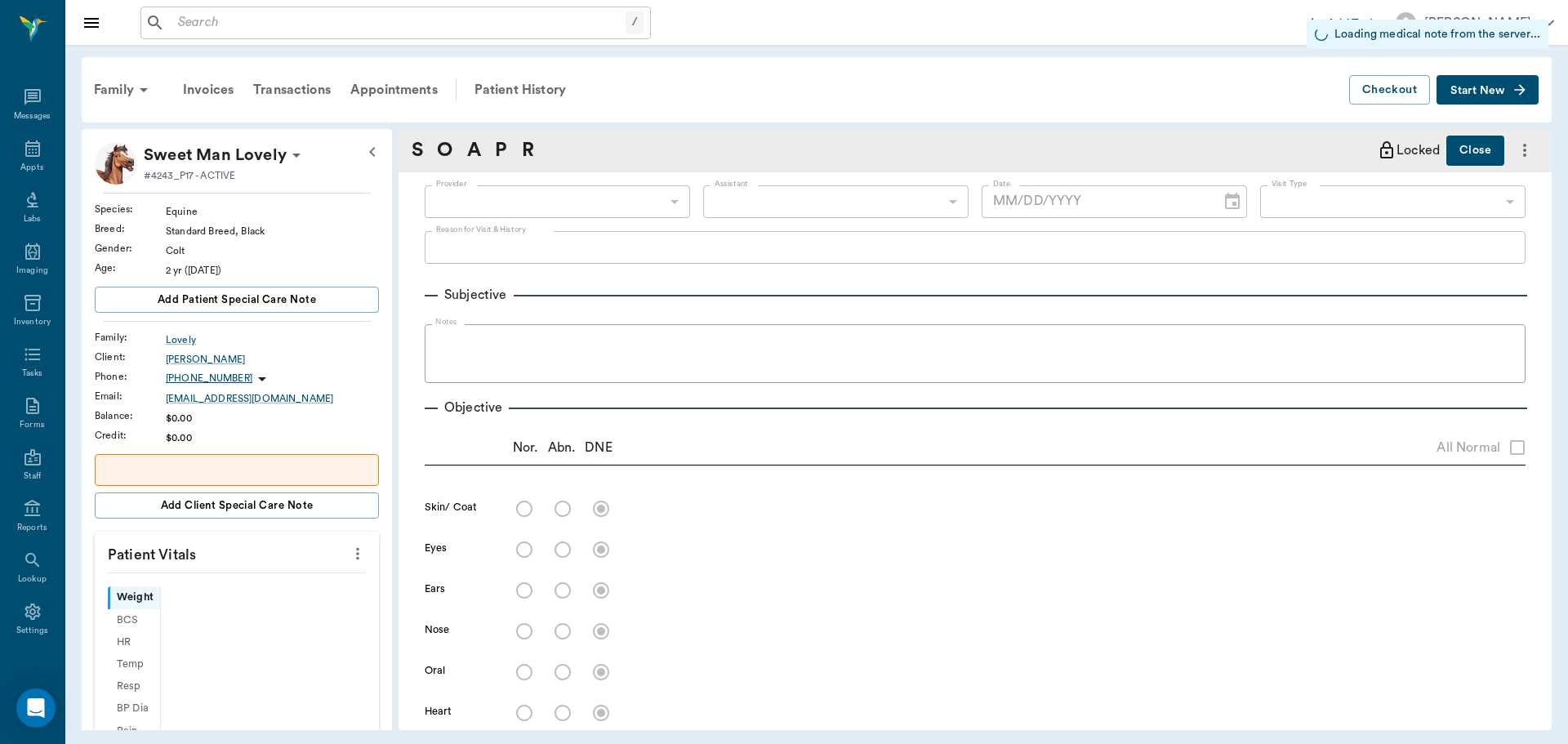
type input "63ec2f075fda476ae8351a4d"
type input "65d2be4f46e3a538d89b8c14"
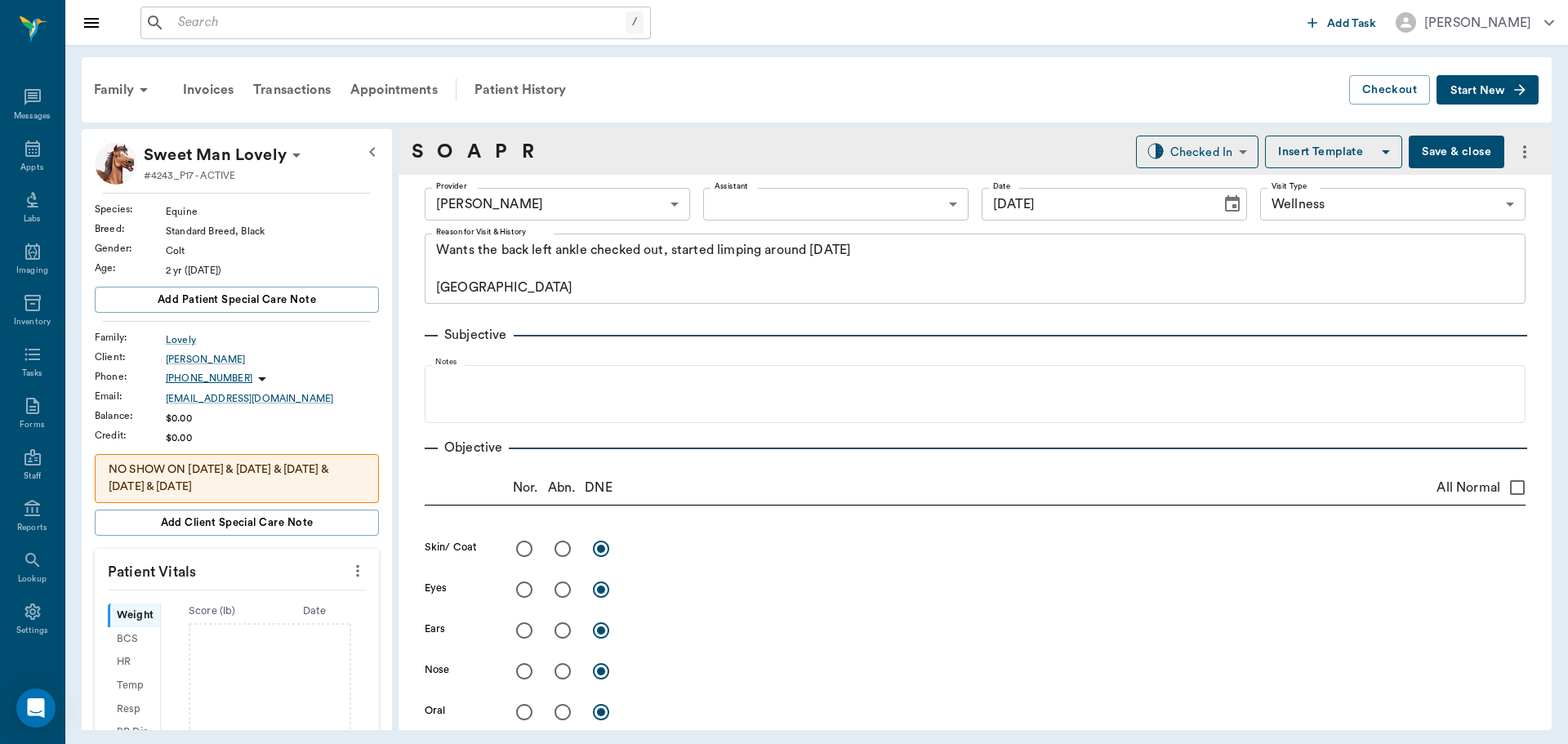
type input "10/06/2025"
type textarea "Wants the back left ankle checked out, started limping around [DATE] [GEOGRAPHI…"
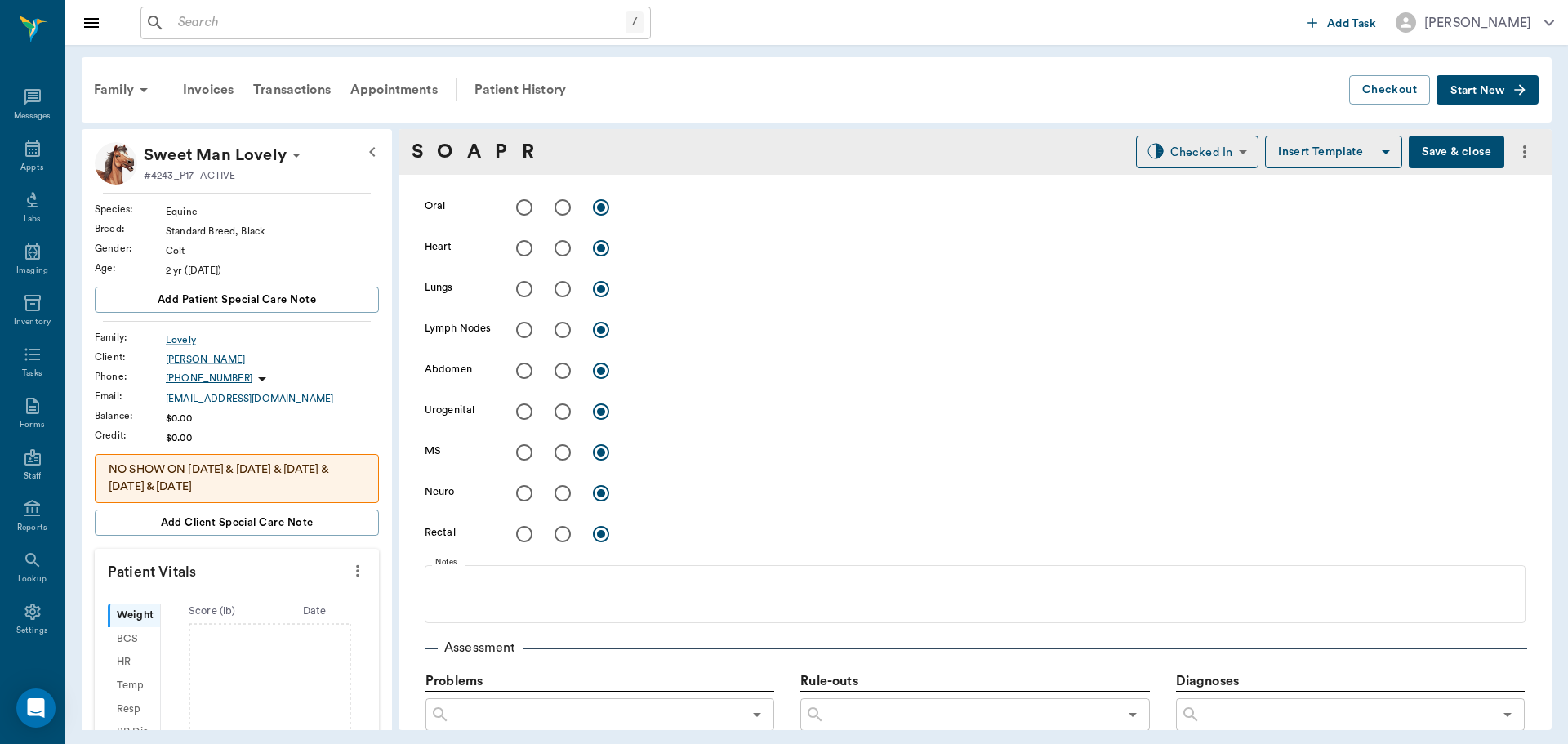
scroll to position [439, 0]
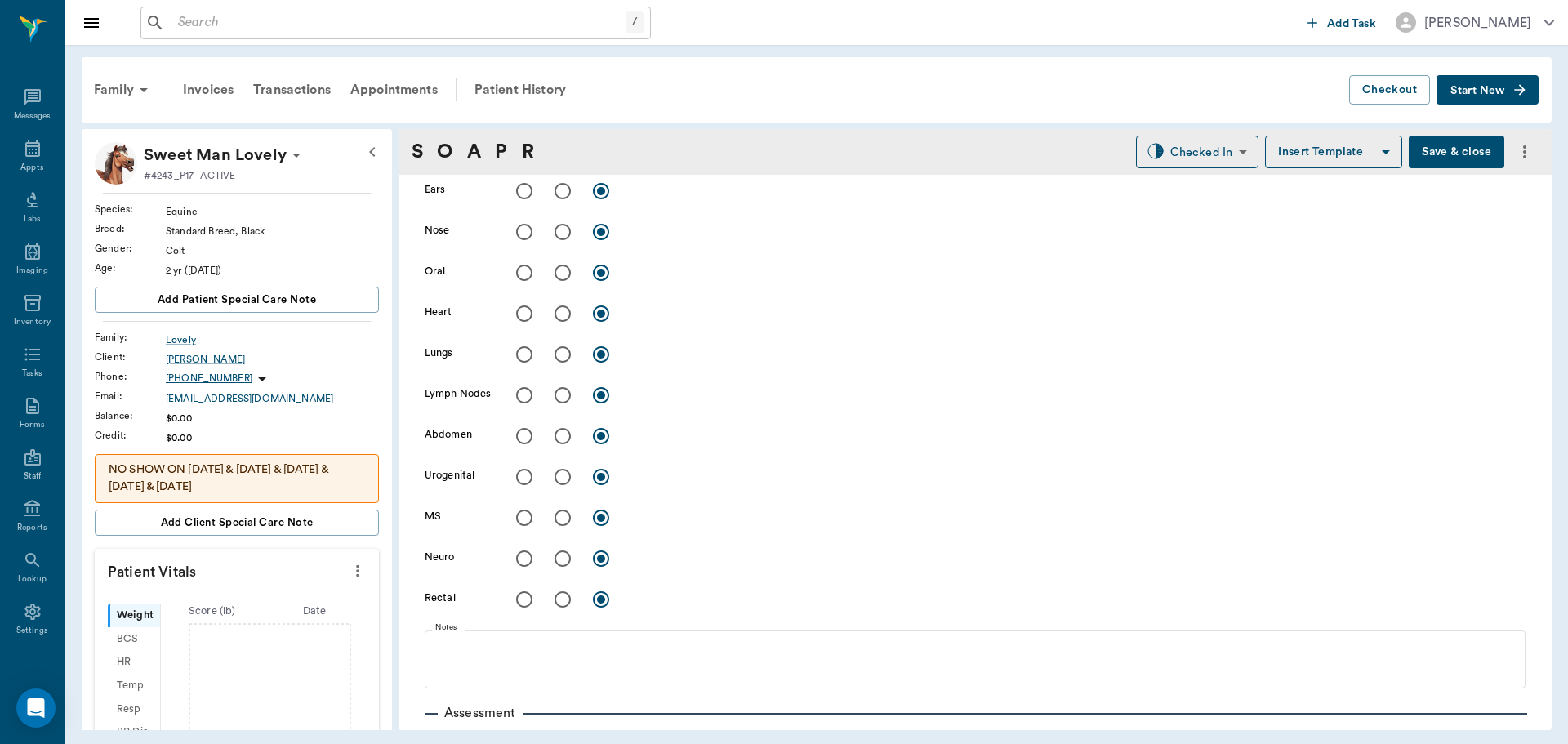
click at [560, 517] on input "radio" at bounding box center [562, 517] width 34 height 34
radio input "true"
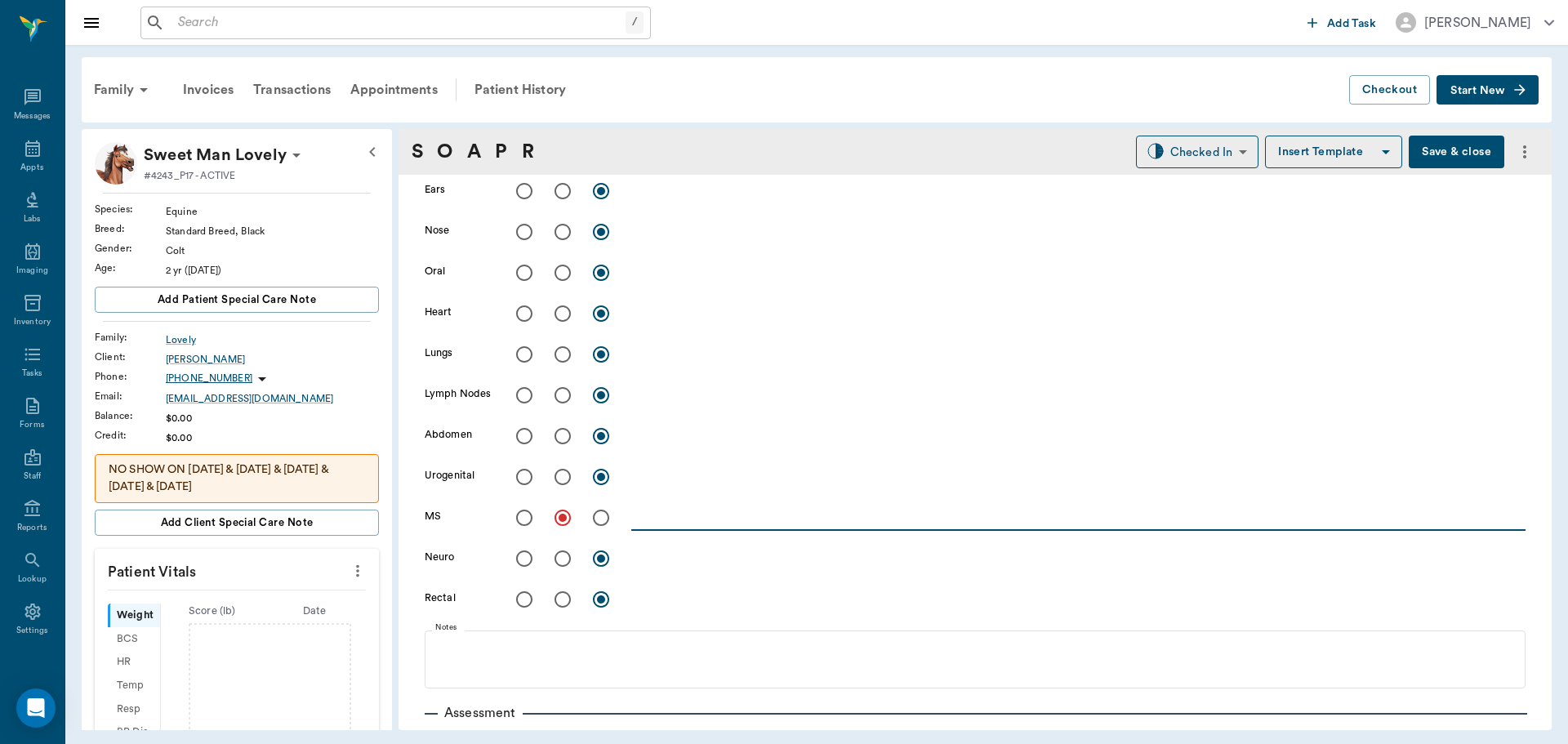
drag, startPoint x: 710, startPoint y: 516, endPoint x: 697, endPoint y: 510, distance: 14.3
click at [708, 516] on textarea at bounding box center [1078, 517] width 894 height 19
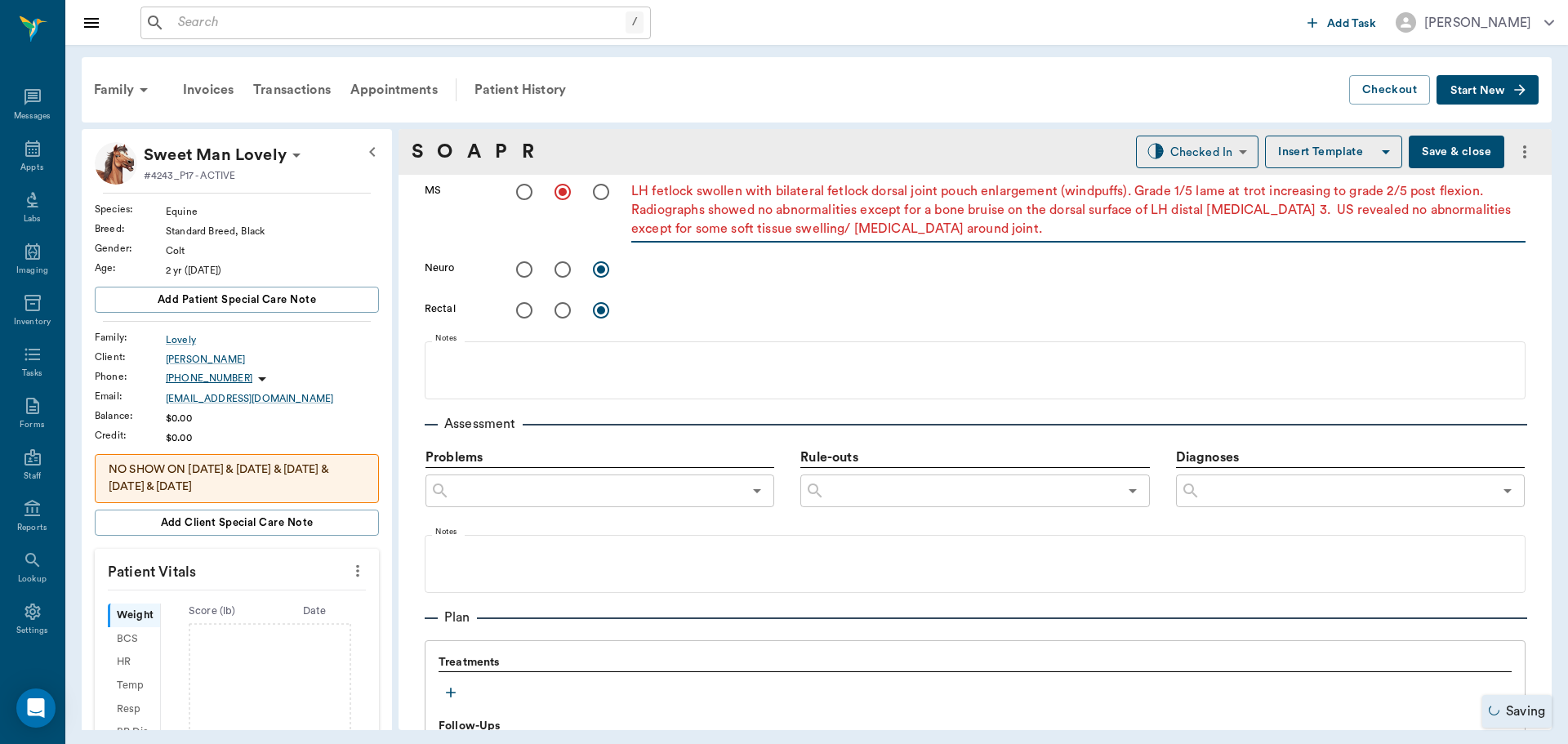
scroll to position [766, 0]
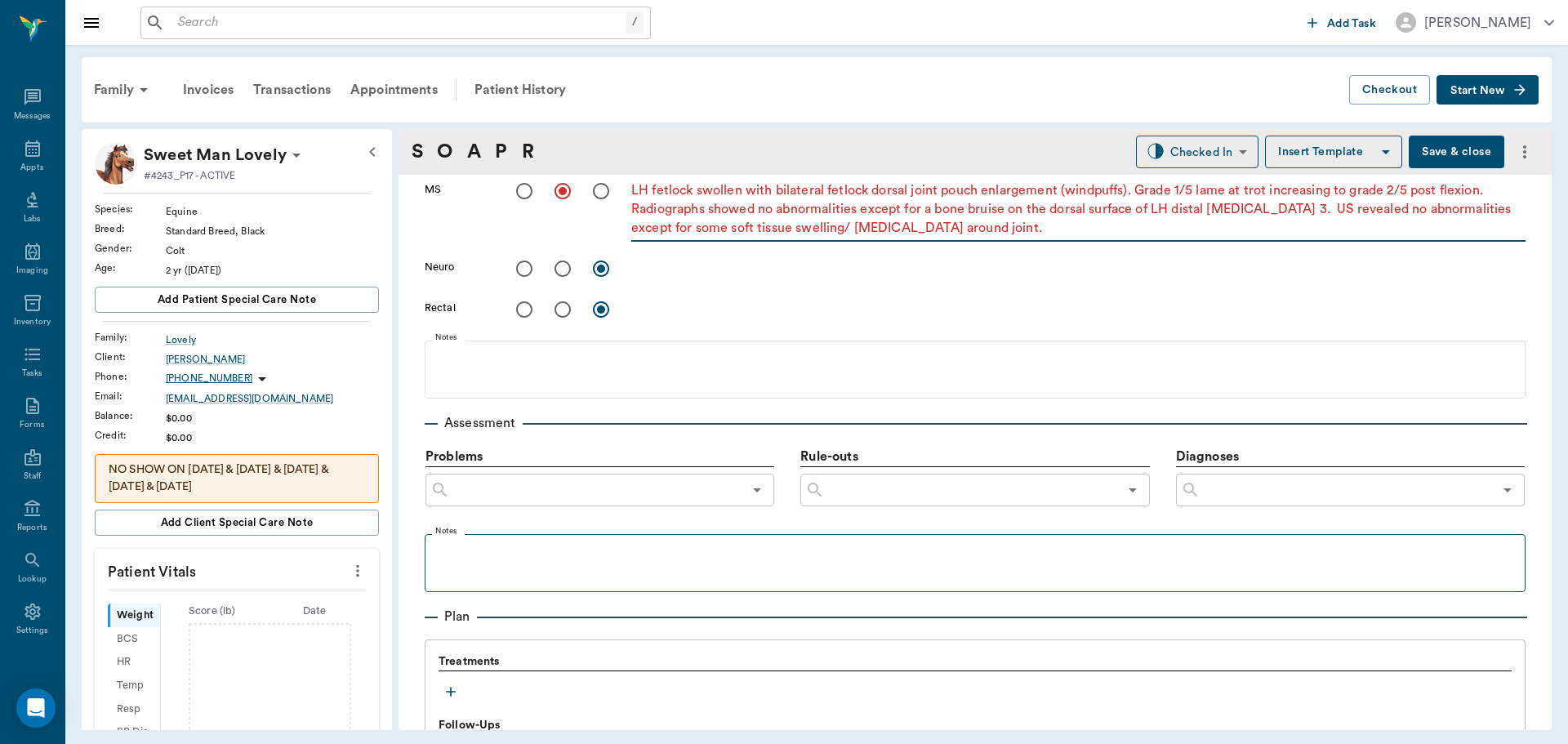
type textarea "LH fetlock swollen with bilateral fetlock dorsal joint pouch enlargement (windp…"
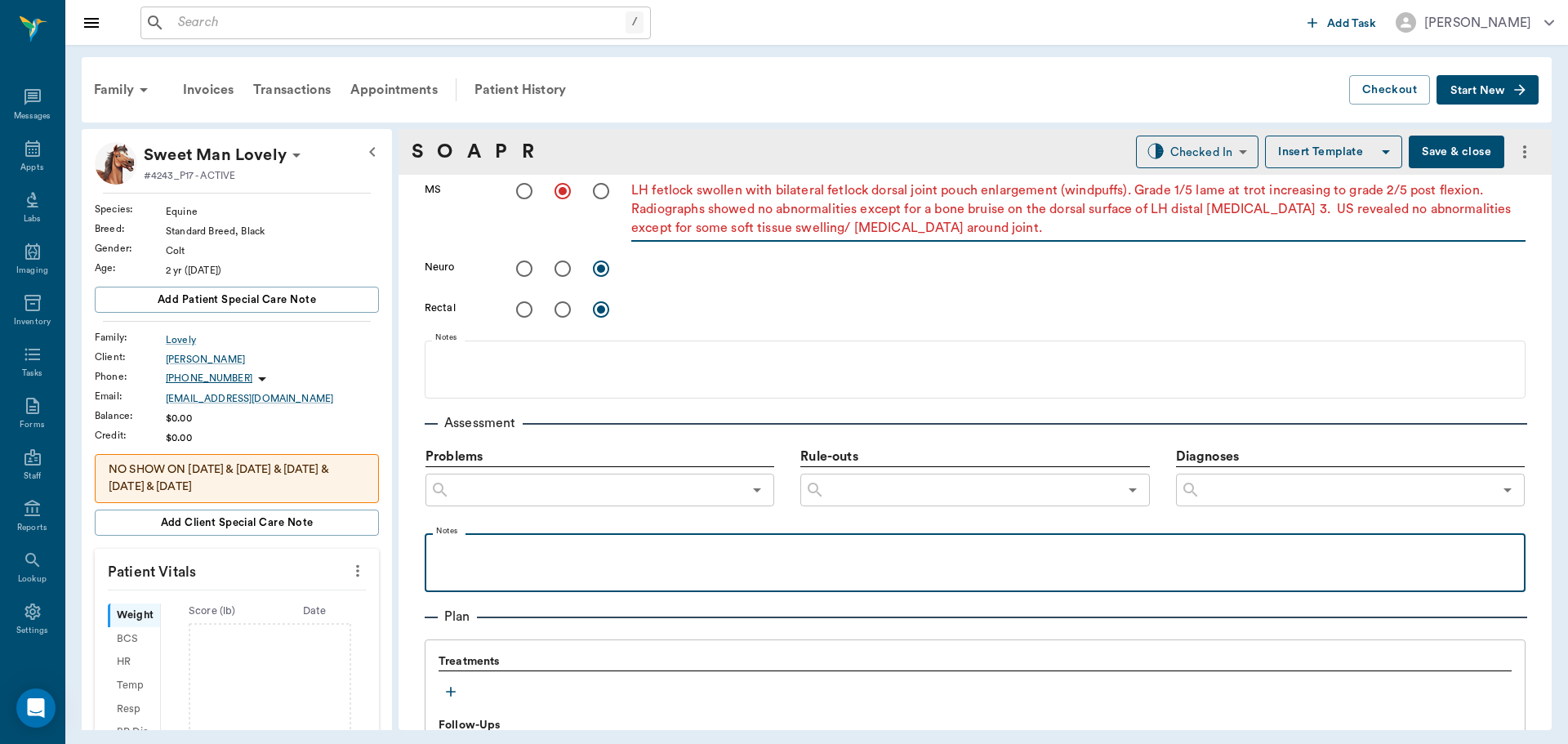
click at [514, 555] on p at bounding box center [975, 551] width 1085 height 20
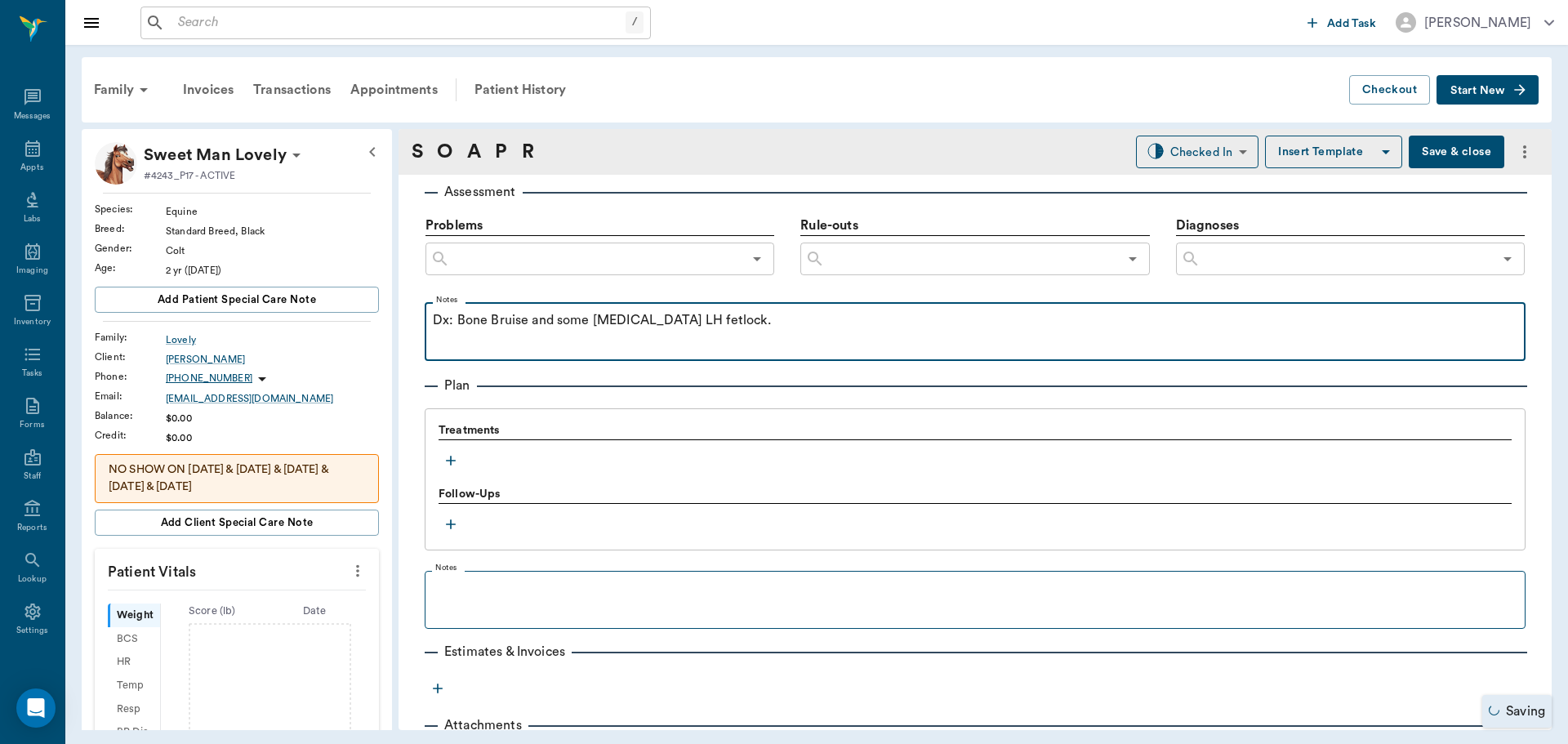
scroll to position [1048, 0]
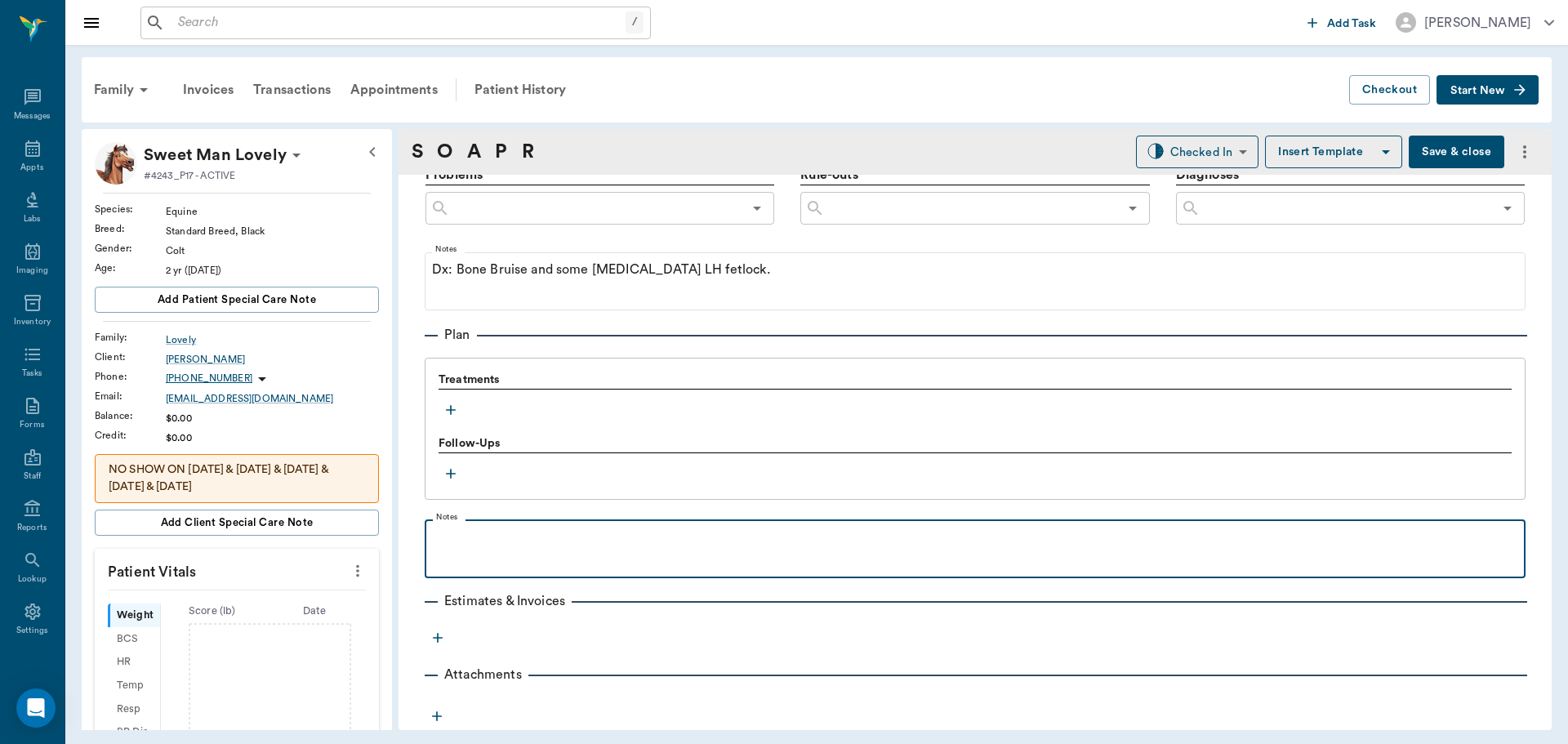
click at [457, 539] on p at bounding box center [975, 537] width 1085 height 20
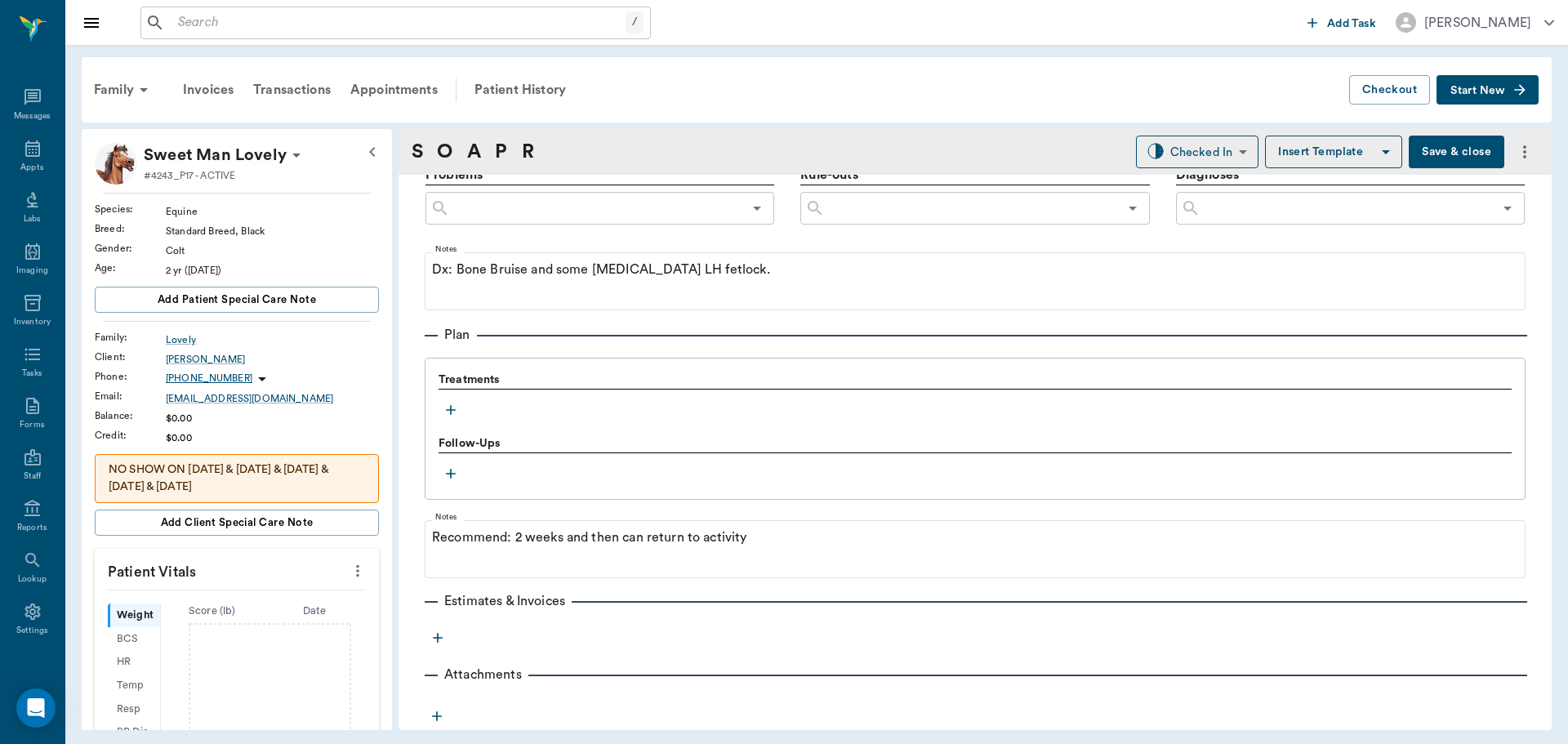
click at [451, 413] on icon "button" at bounding box center [451, 410] width 10 height 10
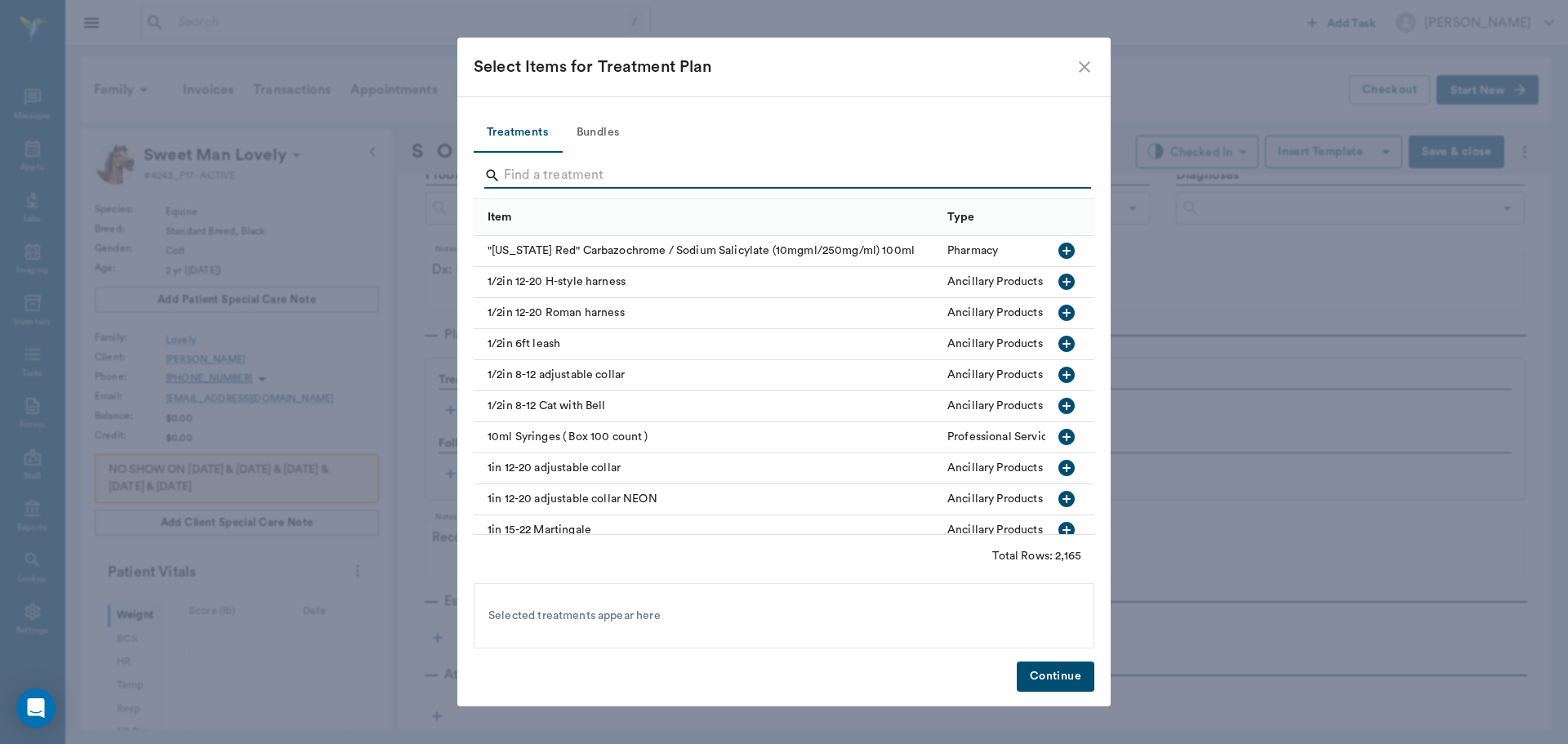
click at [549, 174] on input "Search" at bounding box center [785, 175] width 562 height 26
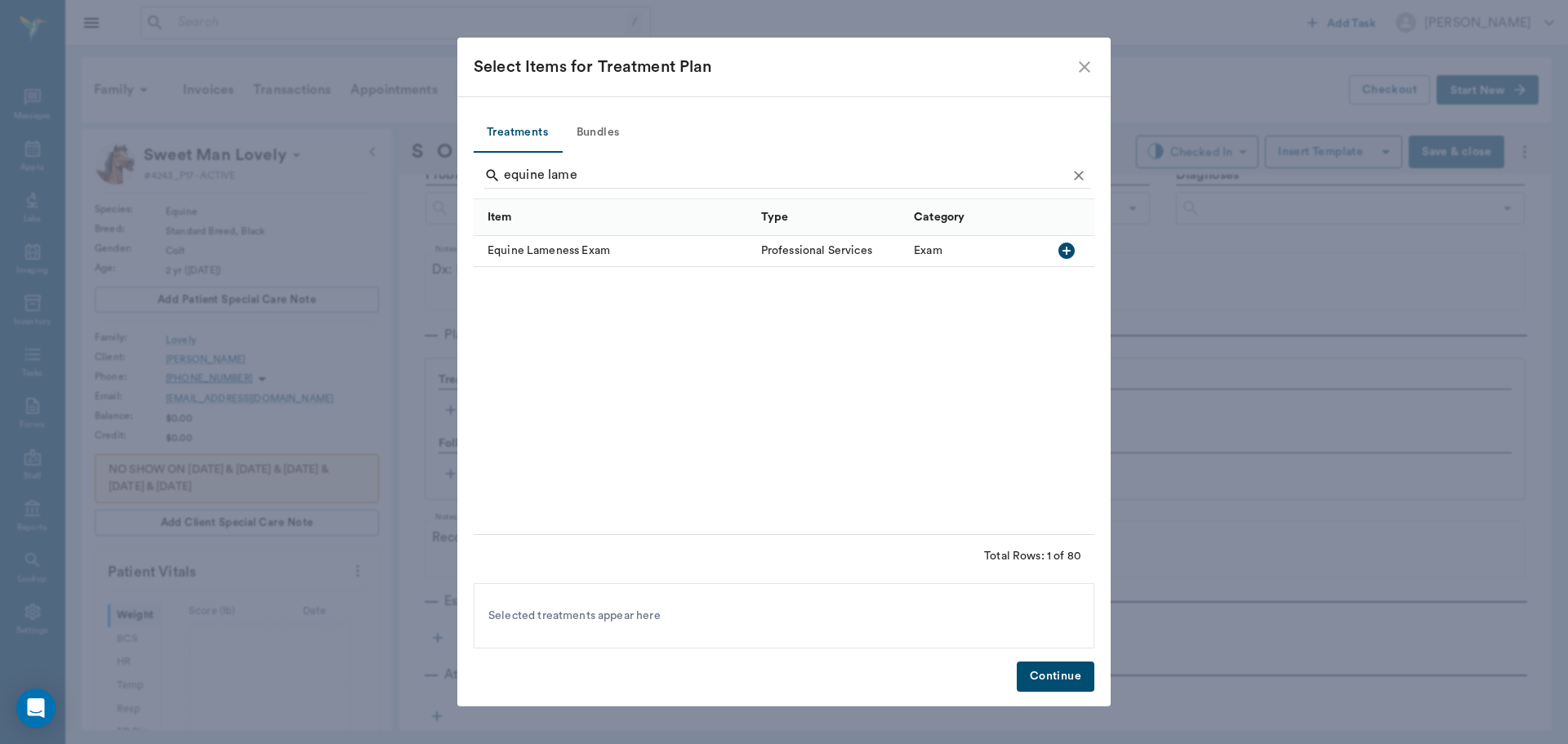
click at [1065, 252] on icon "button" at bounding box center [1066, 251] width 20 height 20
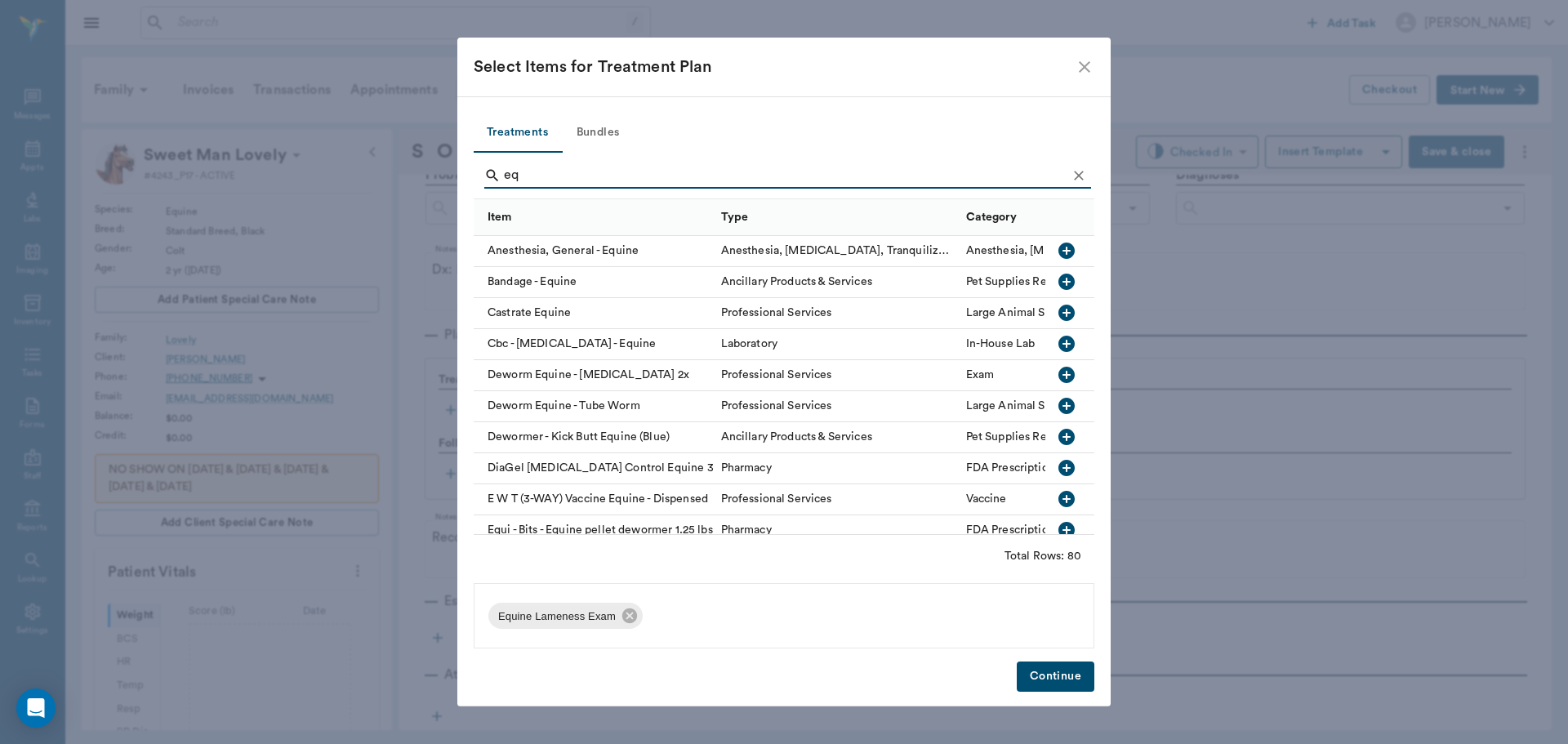
type input "e"
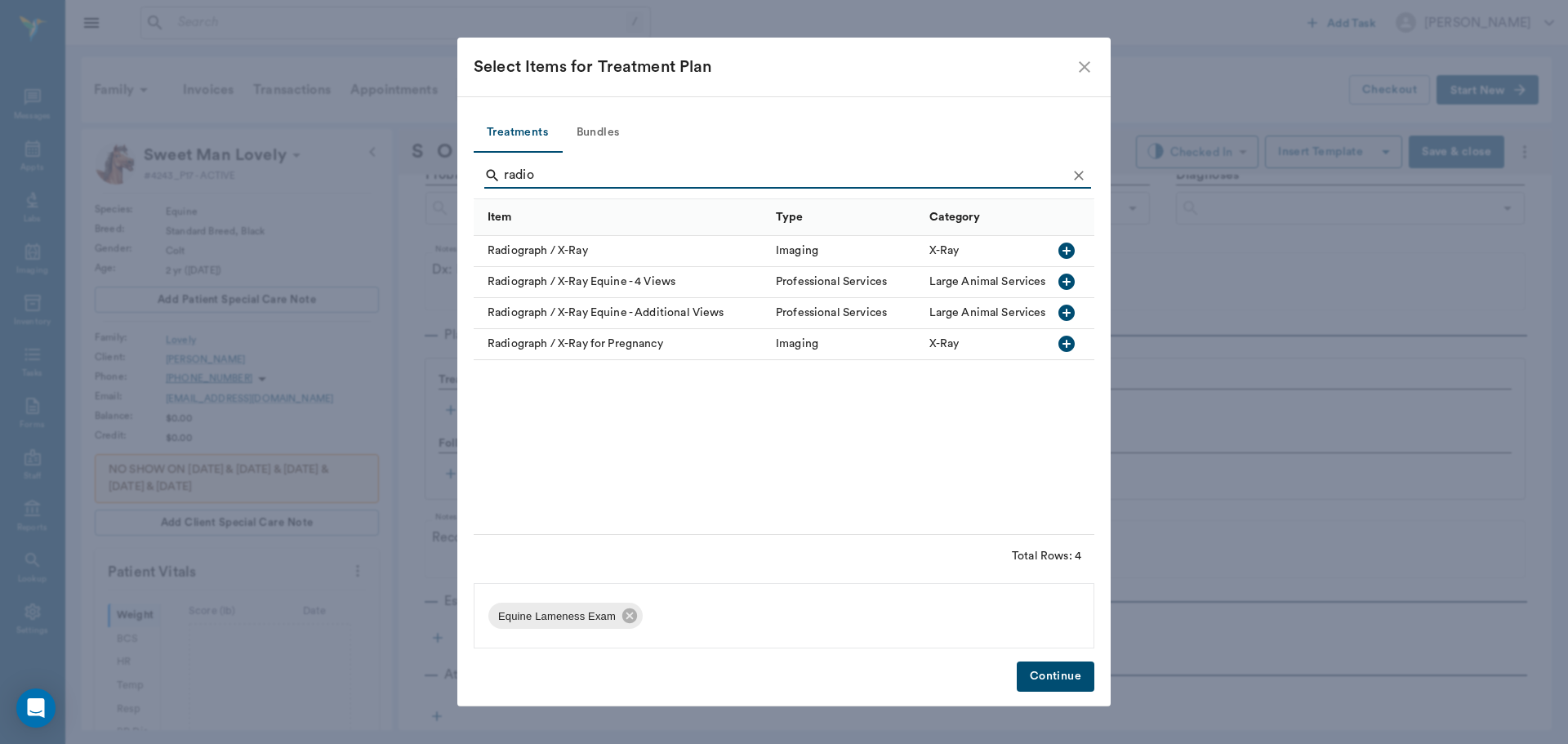
click at [1061, 278] on icon "button" at bounding box center [1066, 281] width 17 height 17
type input "r"
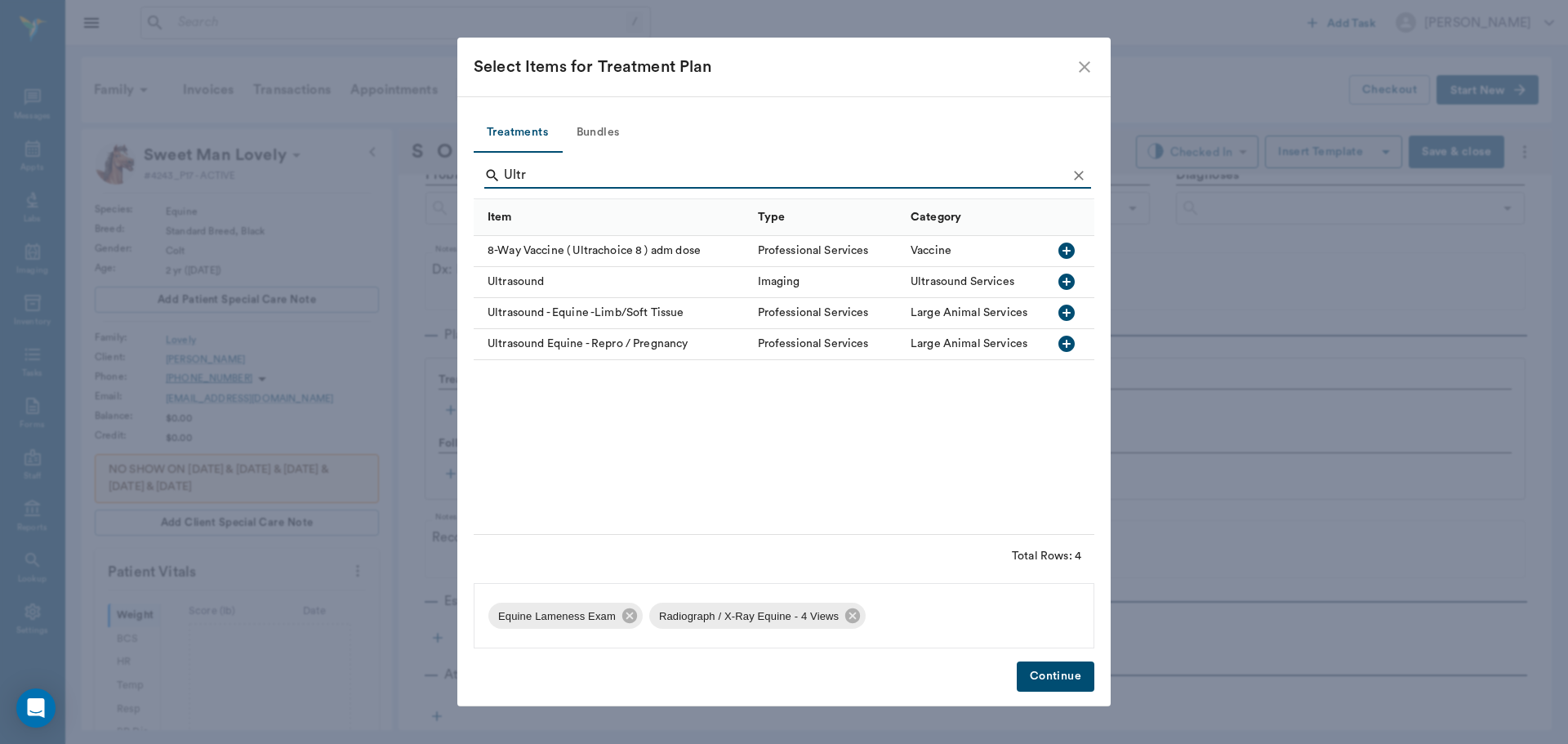
click at [1067, 312] on icon "button" at bounding box center [1066, 313] width 17 height 17
type input "U"
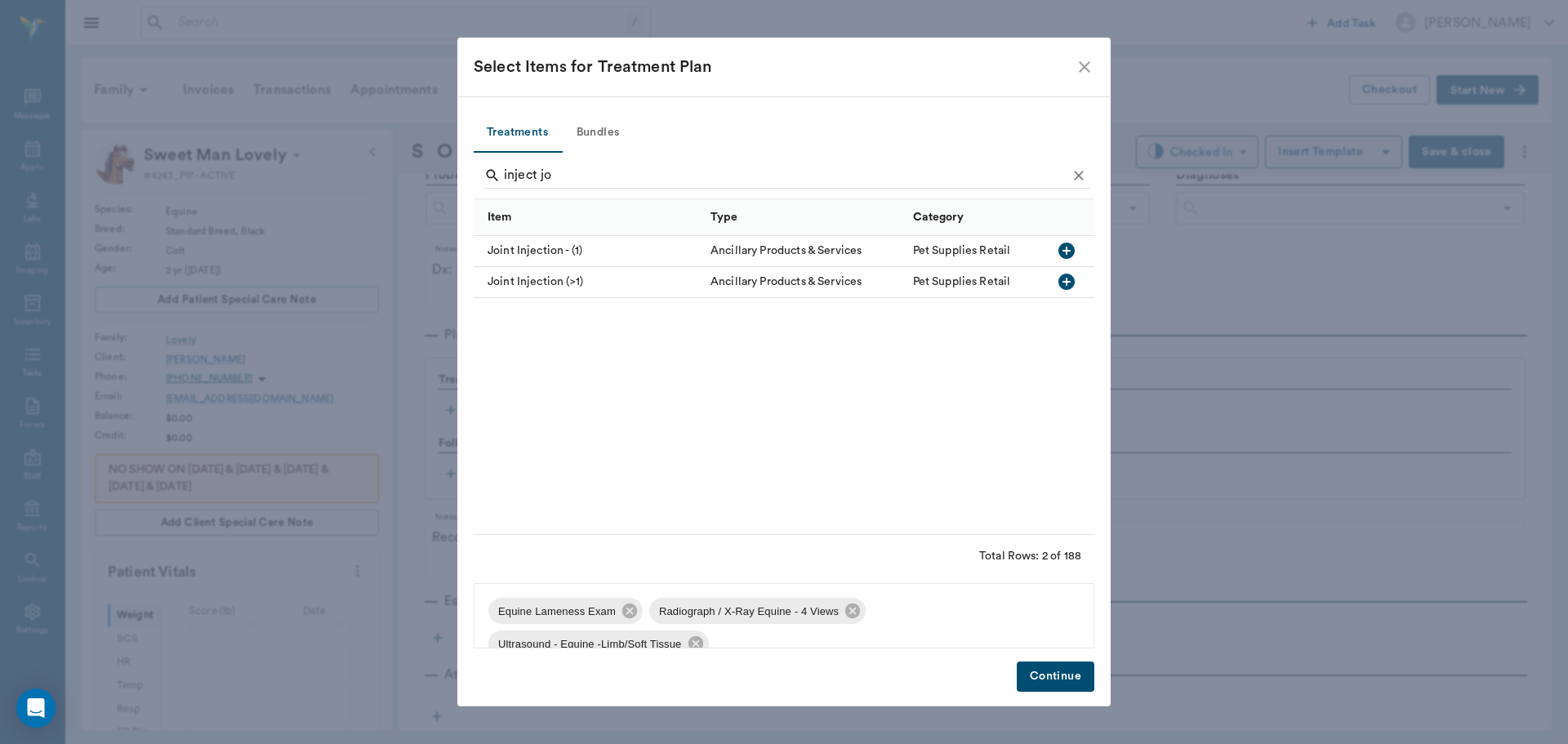
click at [1068, 252] on icon "button" at bounding box center [1066, 251] width 20 height 20
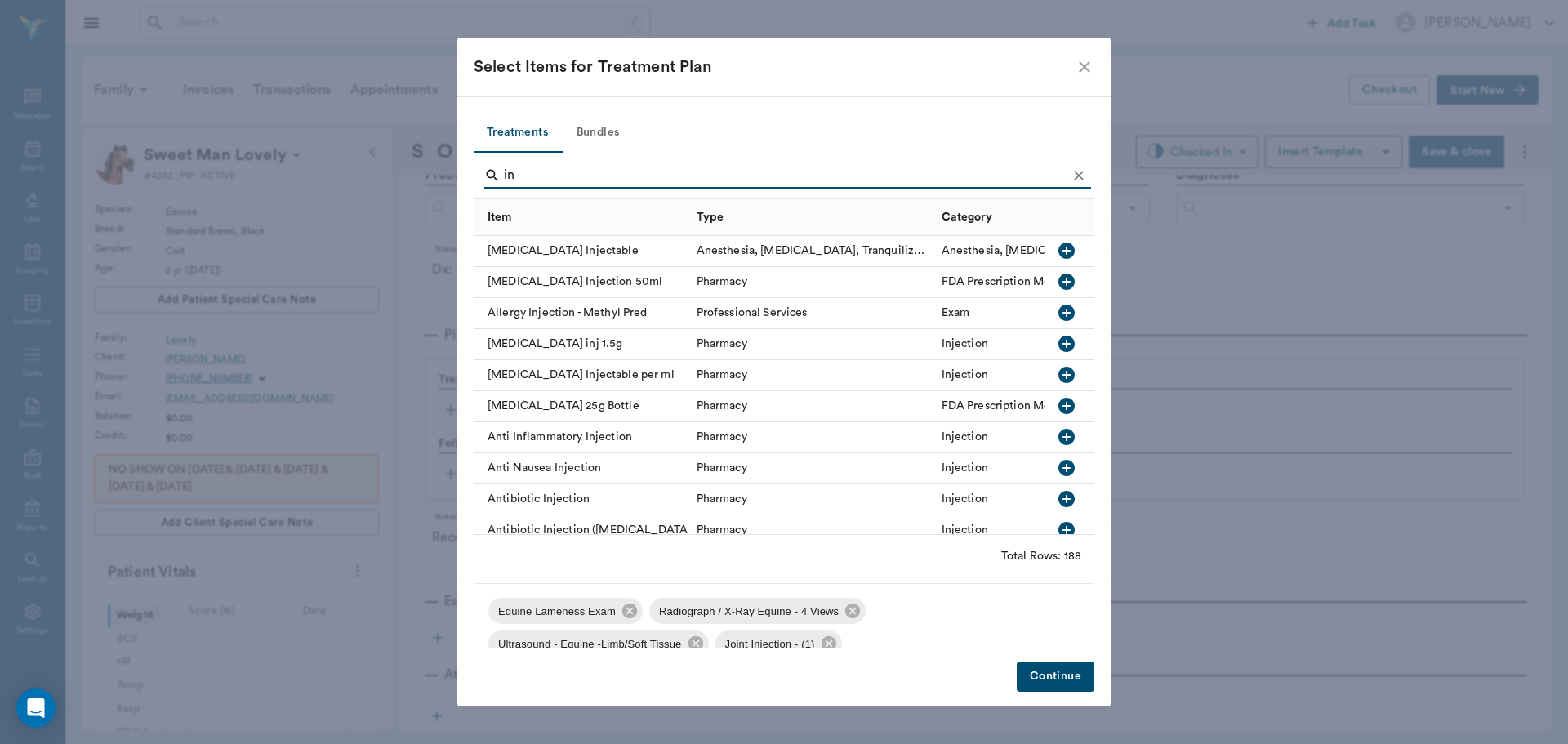
type input "i"
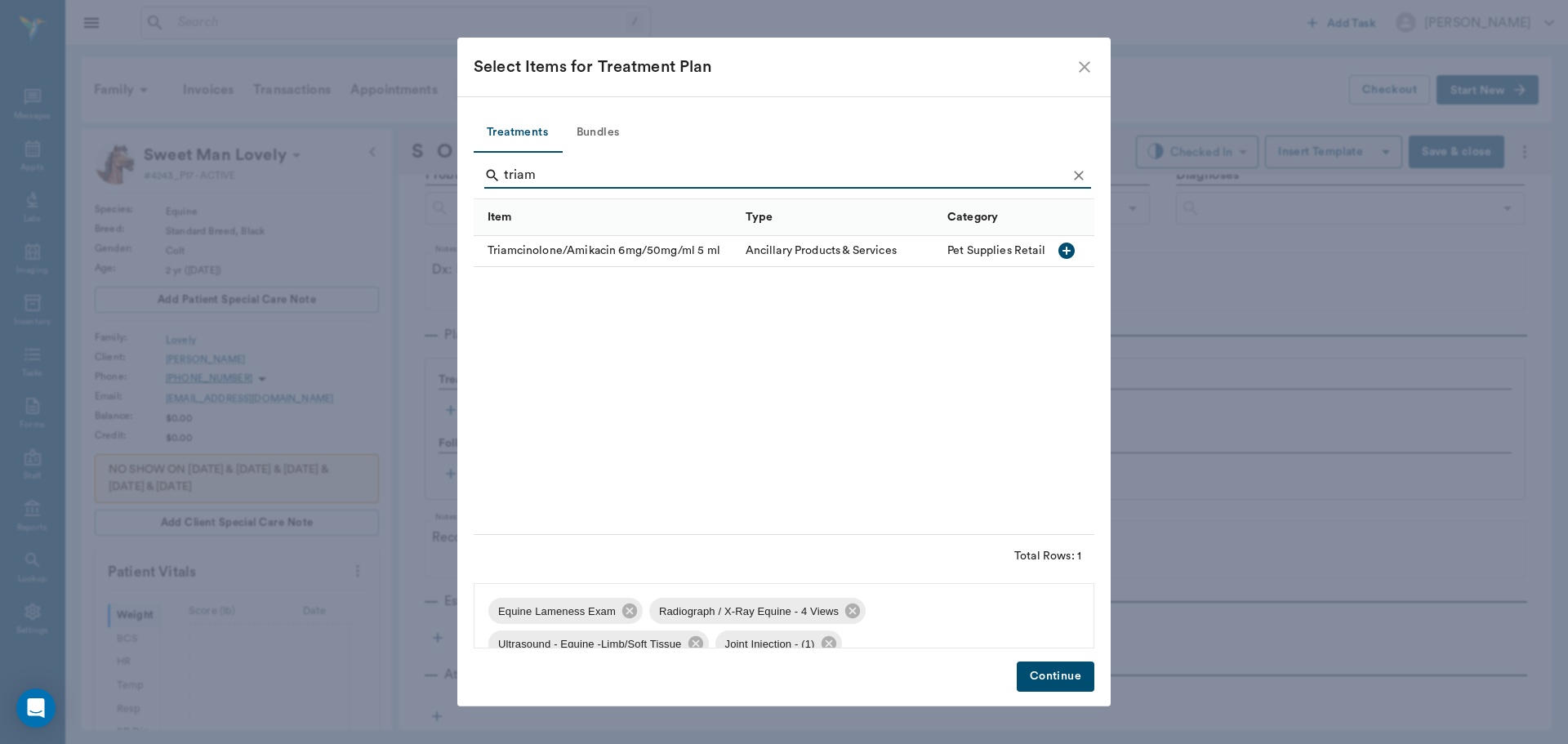
type input "triam"
click at [1067, 248] on icon "button" at bounding box center [1066, 251] width 17 height 17
click at [1047, 668] on button "Continue" at bounding box center [1055, 676] width 77 height 30
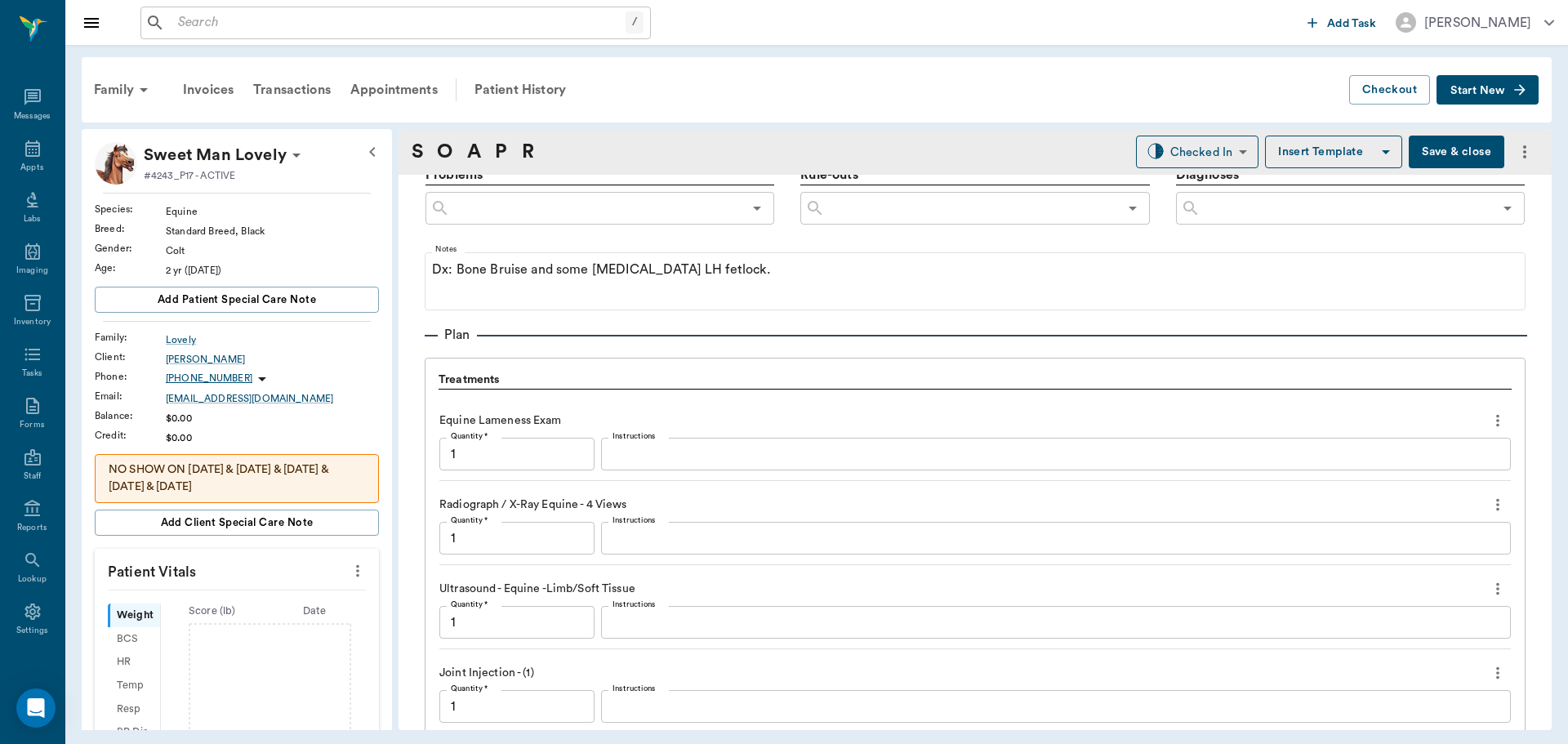
scroll to position [1455, 0]
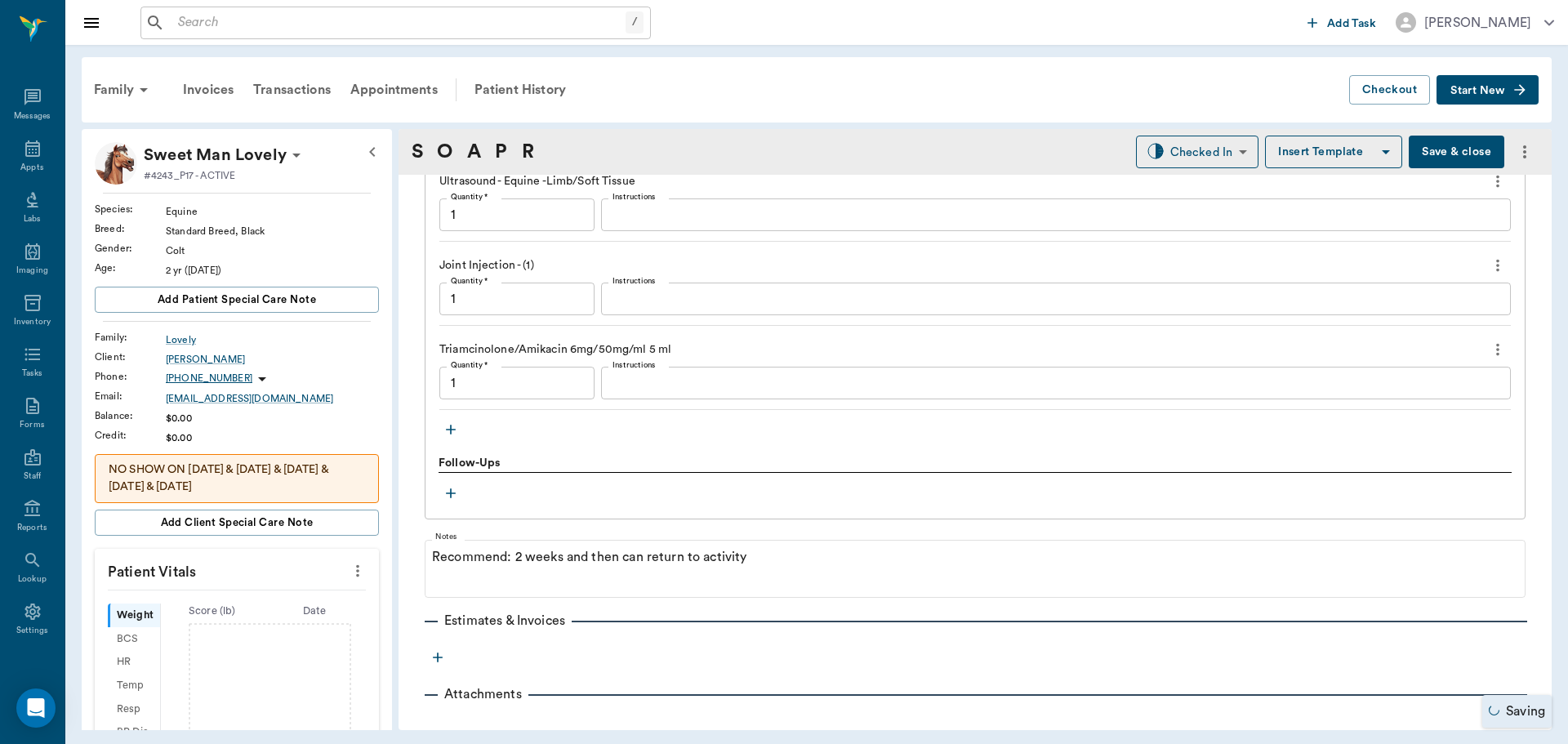
type input "1.00"
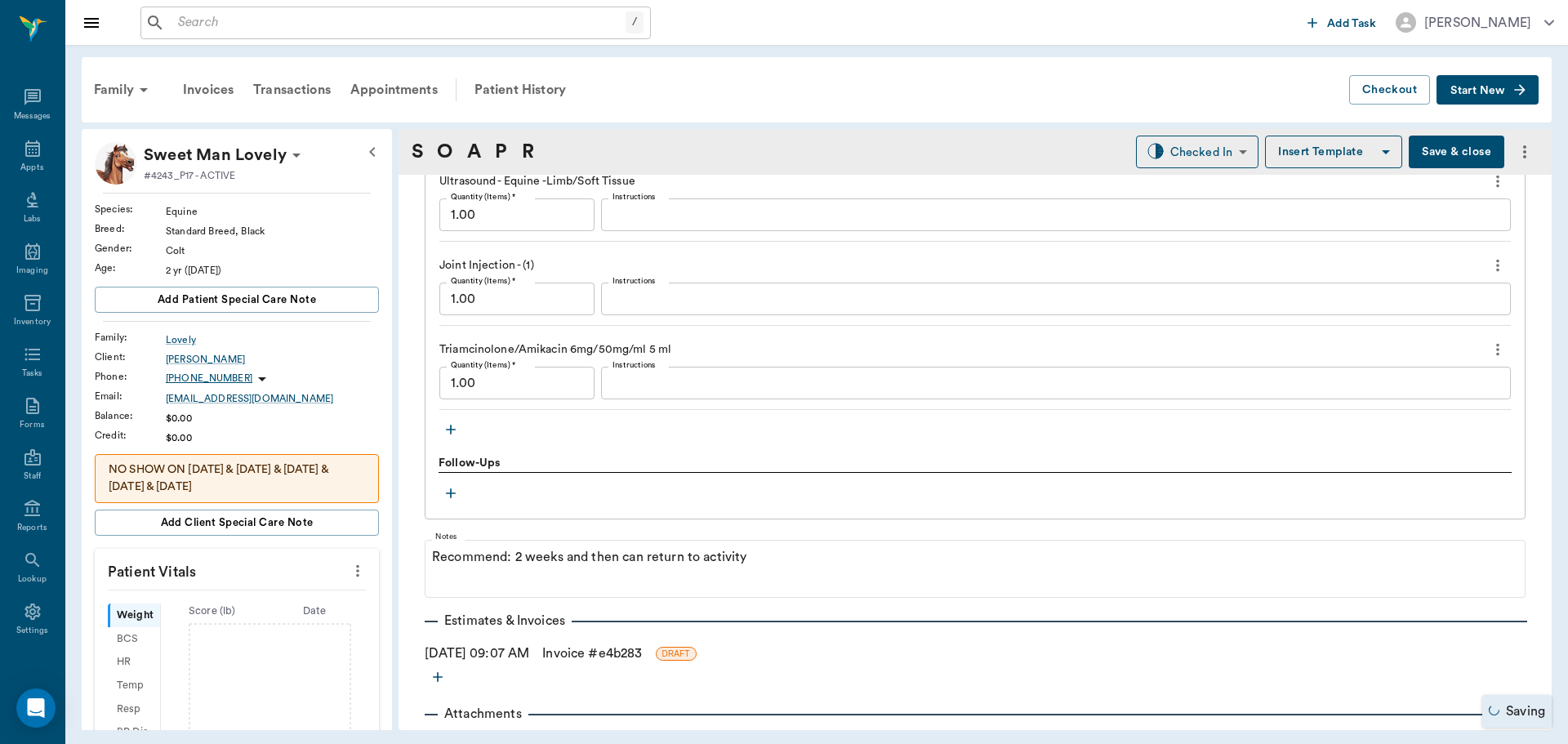
click at [507, 386] on input "1.00" at bounding box center [517, 382] width 155 height 32
click at [662, 286] on div "x Instructions" at bounding box center [1056, 298] width 909 height 32
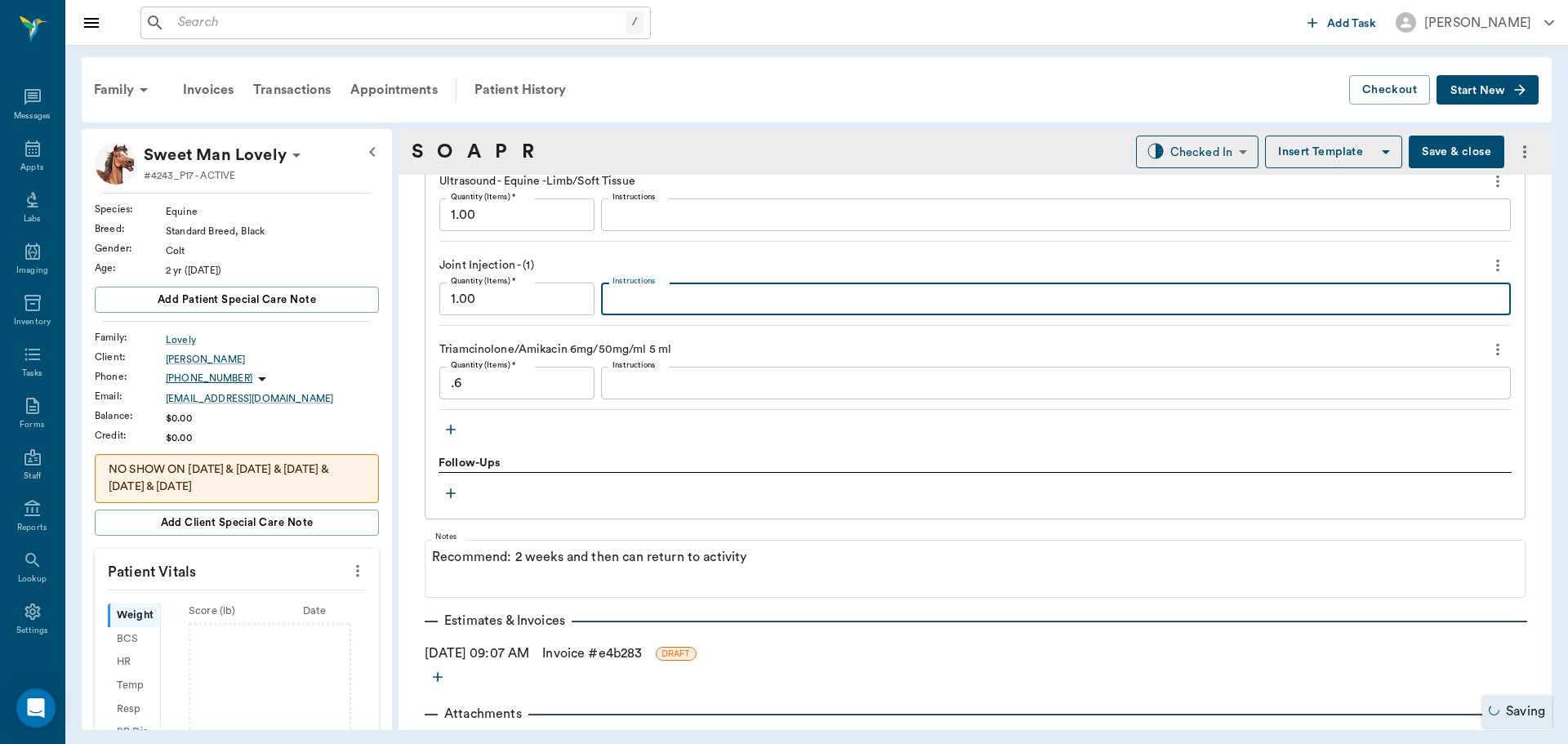
type input "0.60"
type textarea "LH Fetlock"
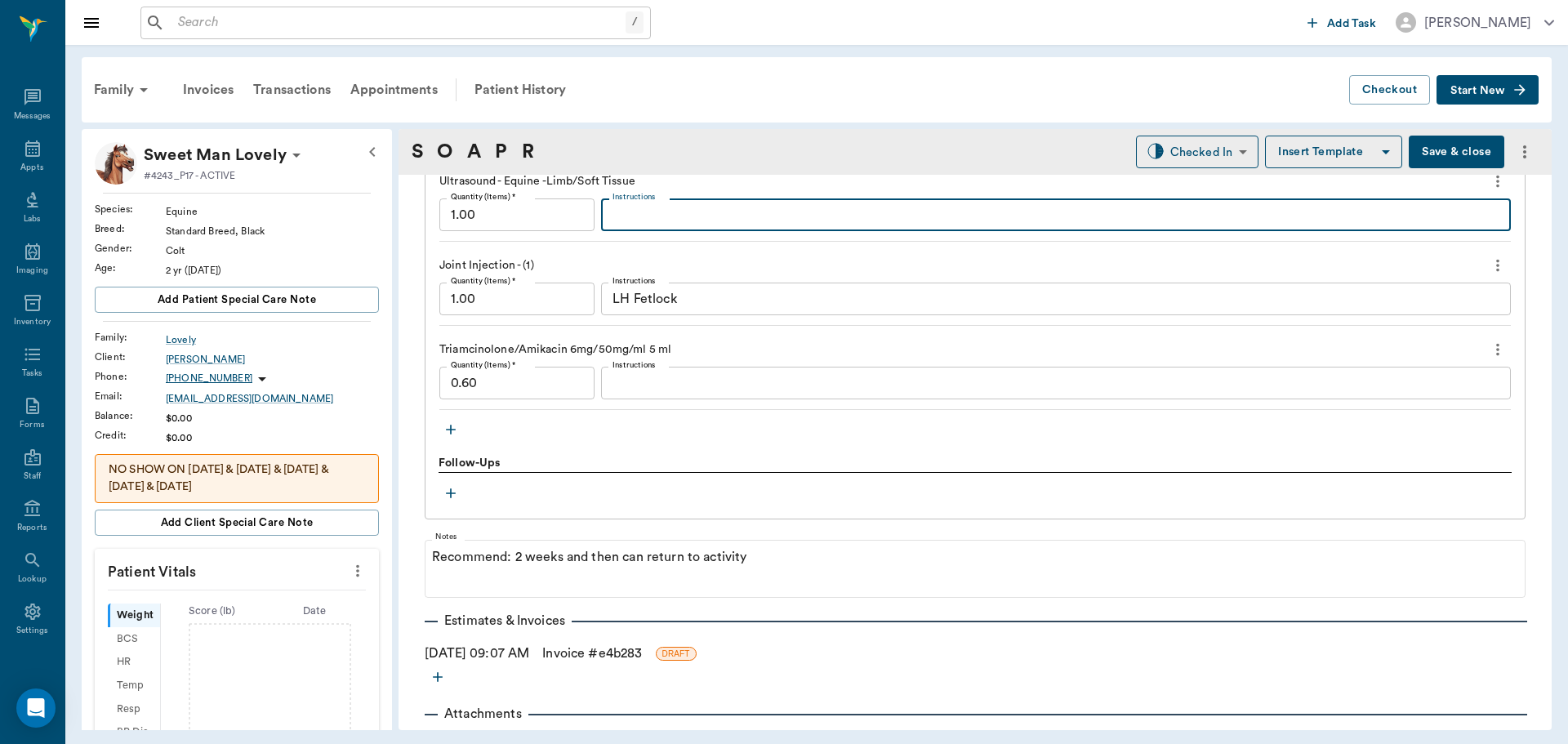
click at [639, 213] on textarea "Instructions" at bounding box center [1056, 215] width 887 height 19
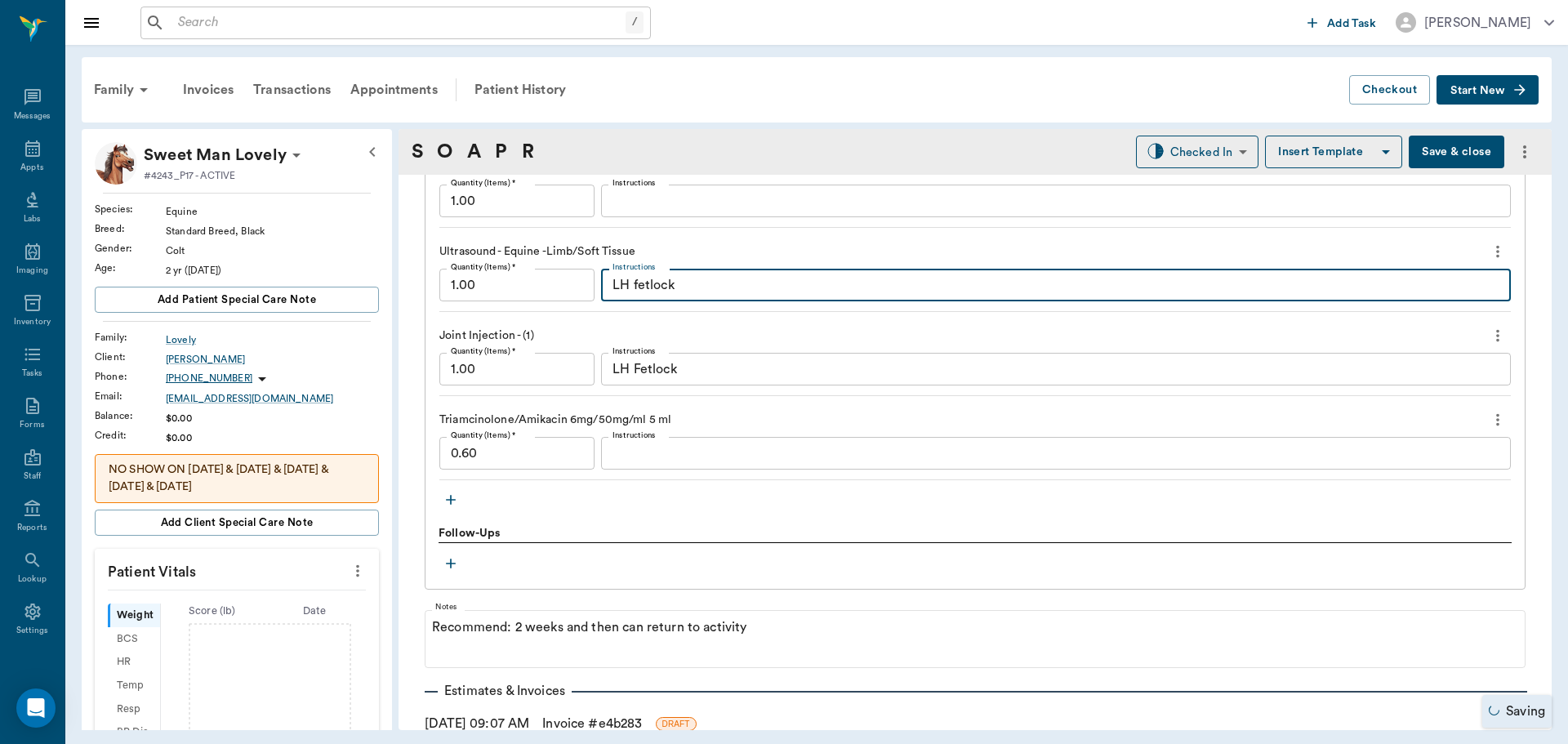
scroll to position [1210, 0]
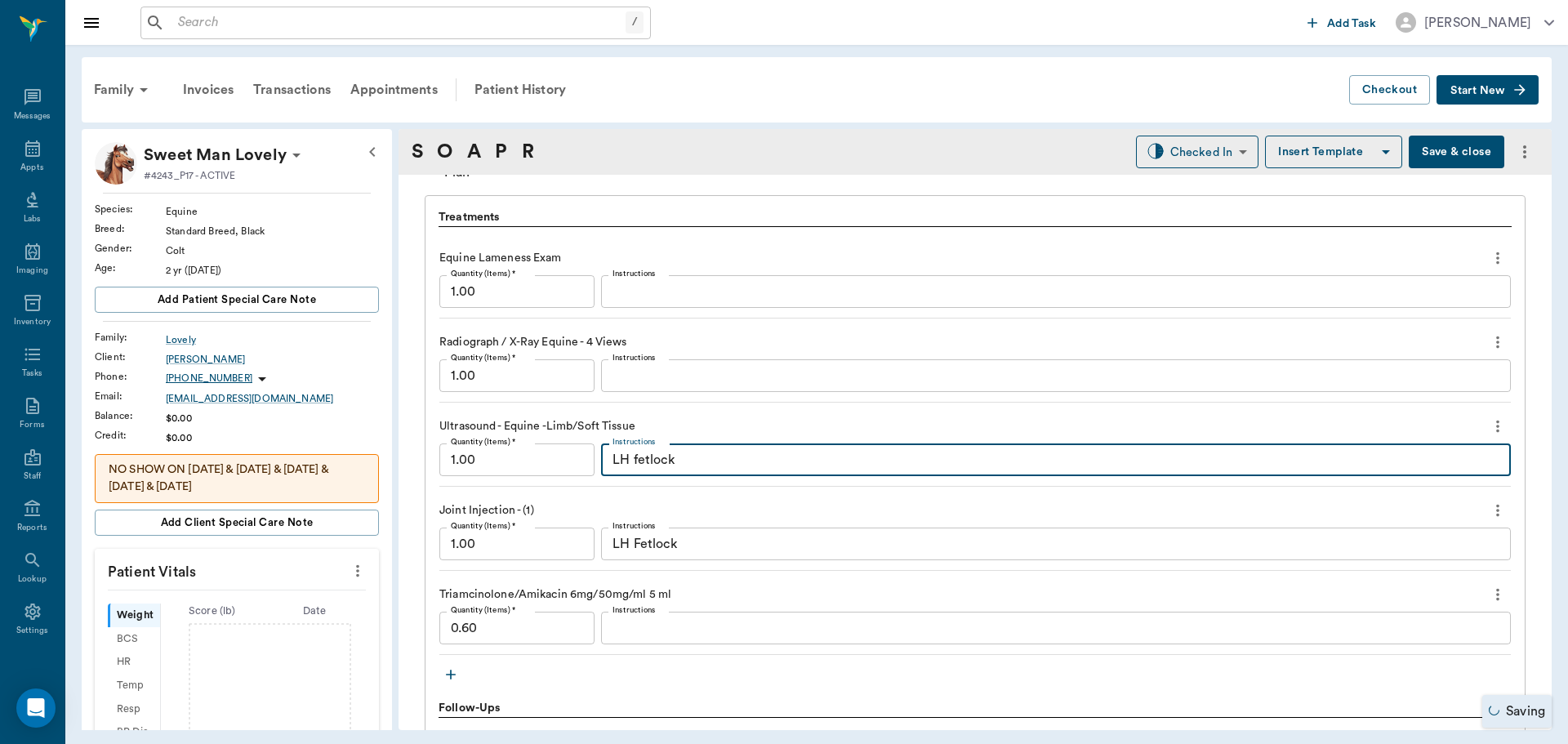
type textarea "LH fetlock"
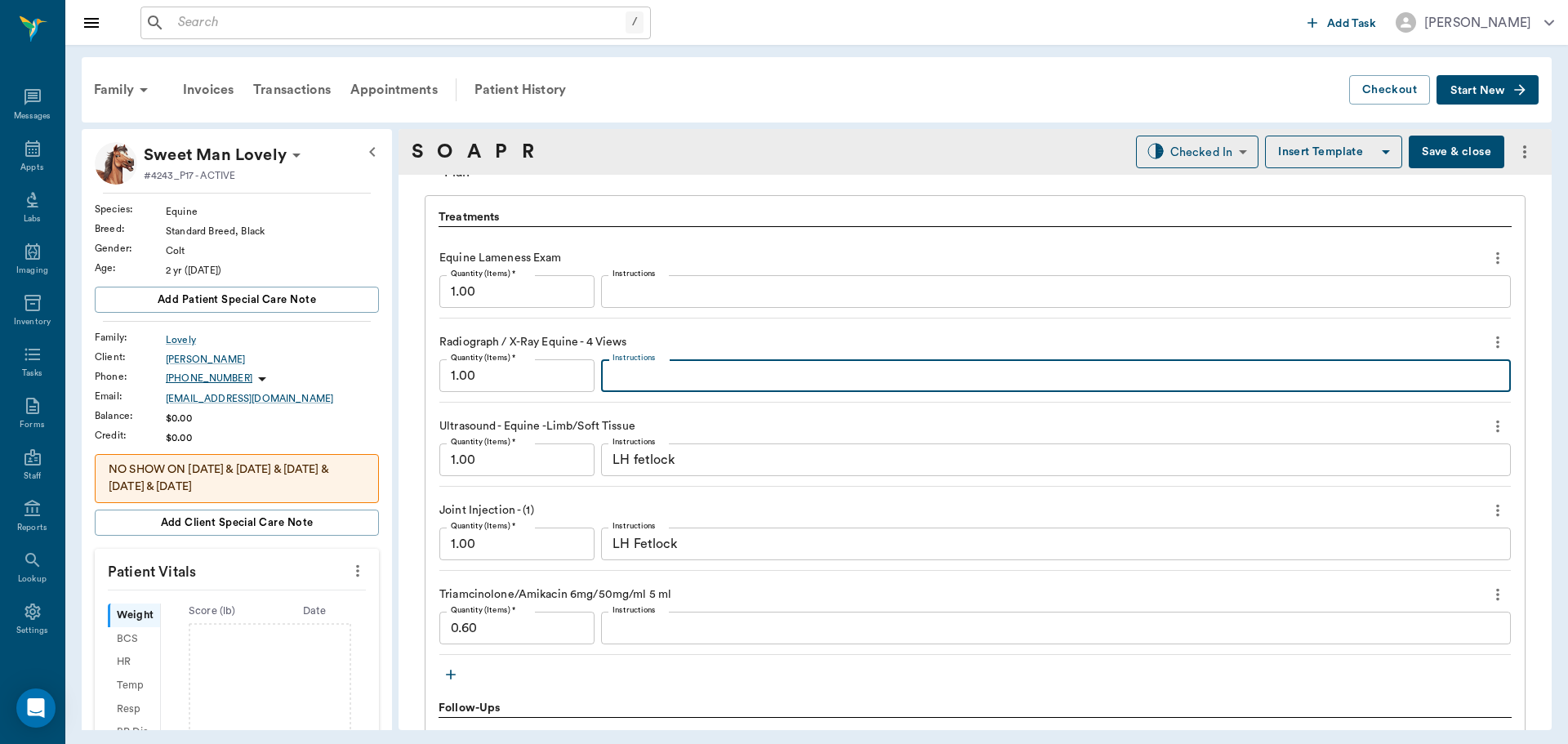
click at [647, 366] on textarea "Instructions" at bounding box center [1056, 375] width 887 height 19
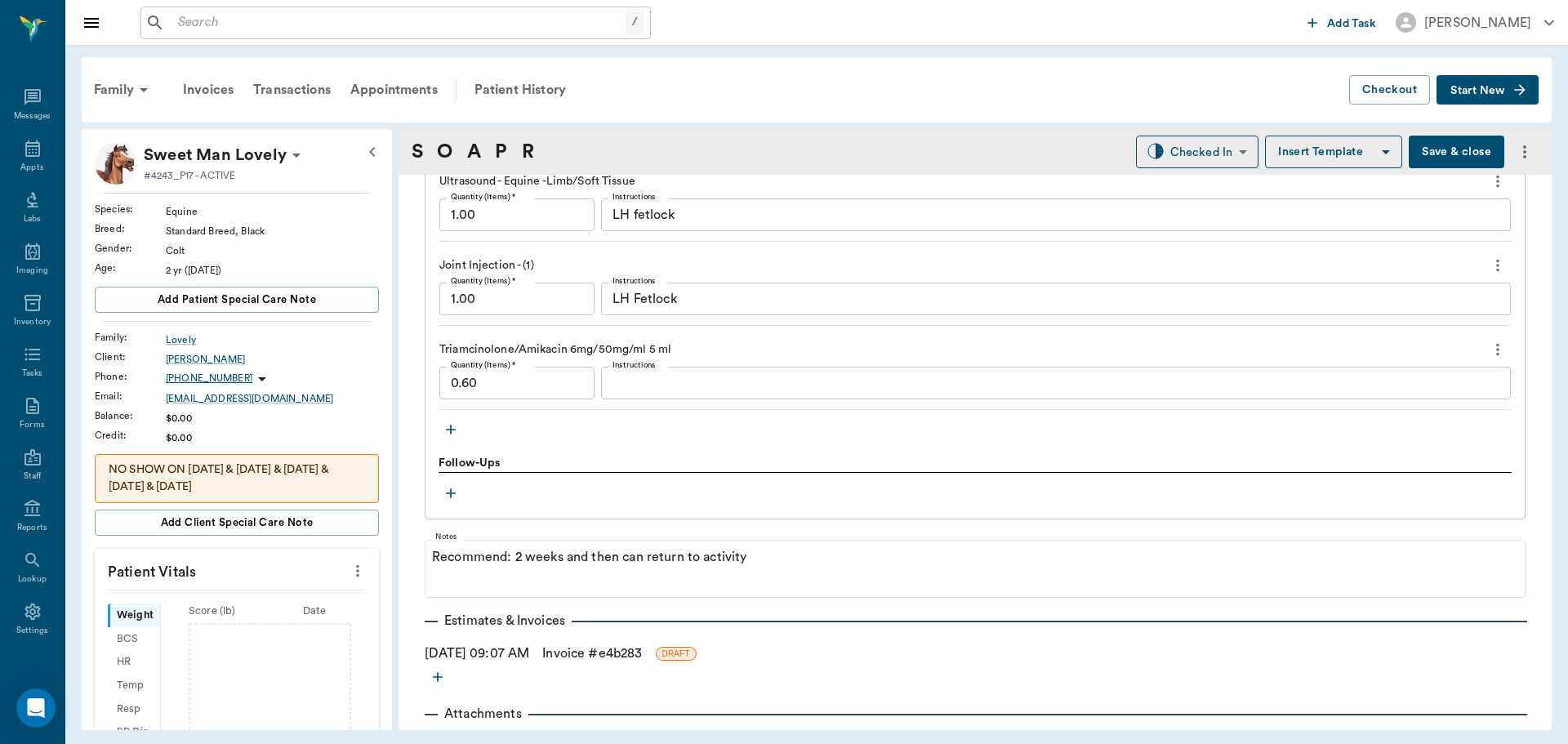
scroll to position [1494, 0]
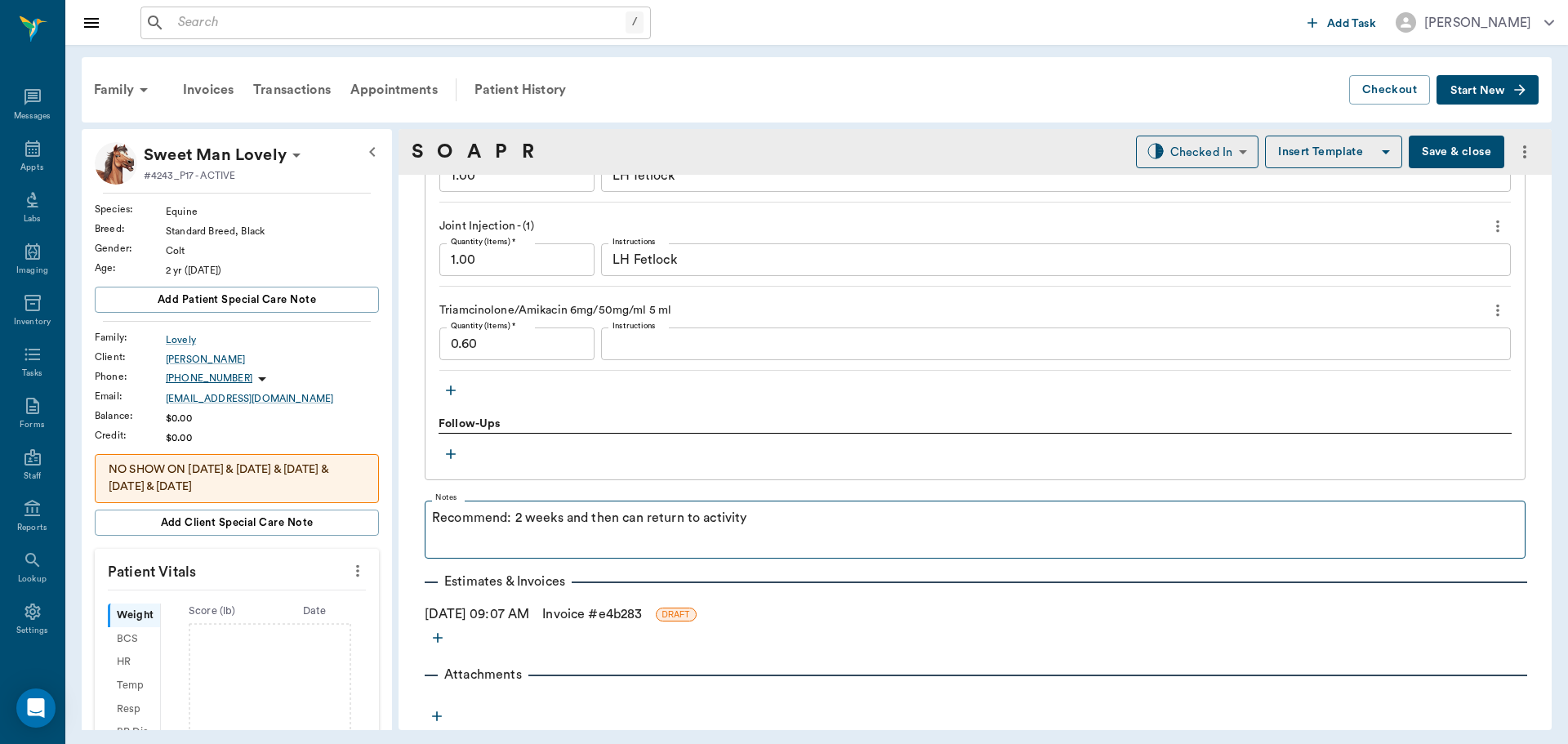
type textarea "LH Fetlock 4 views + flex"
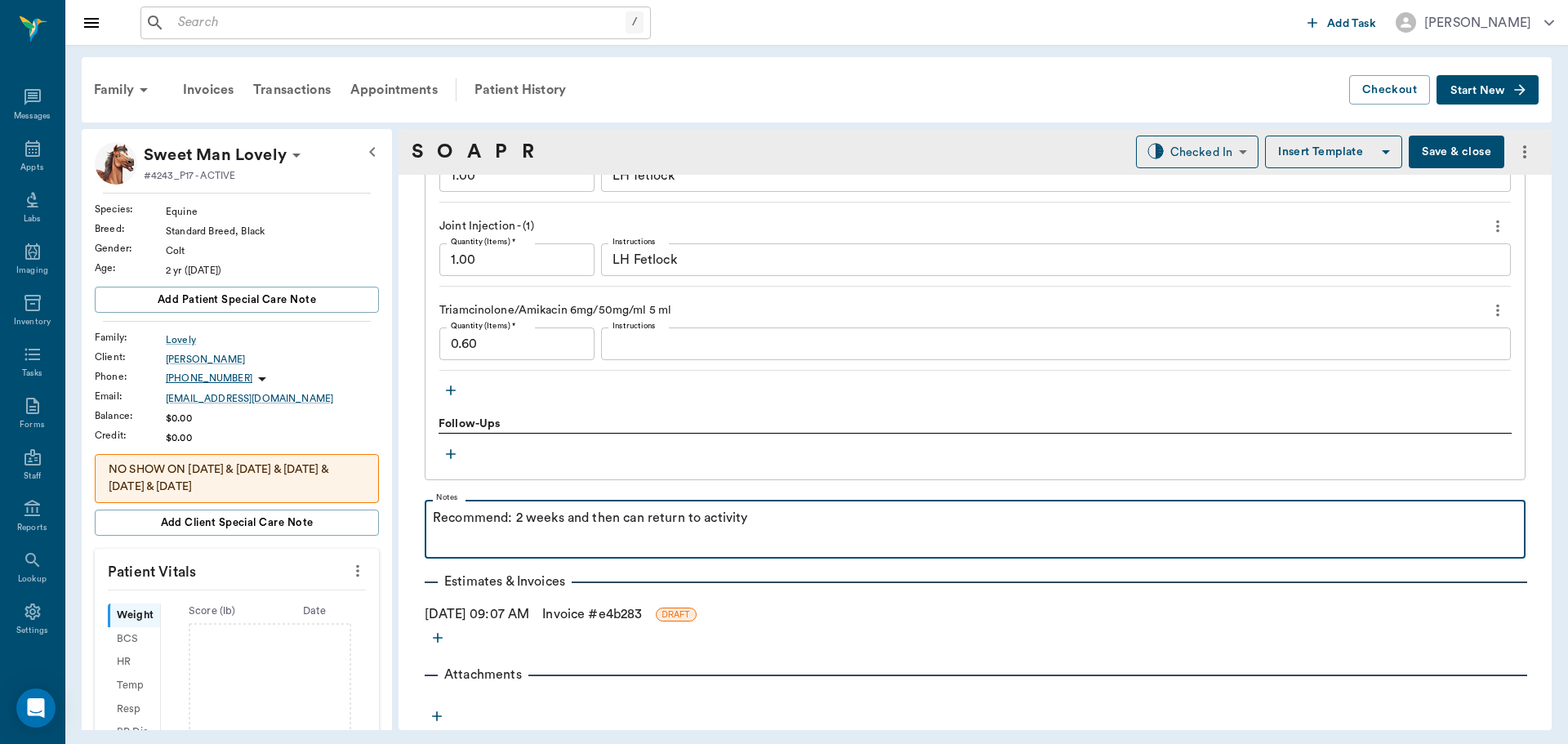
click at [512, 520] on p "Recommend: 2 weeks and then can return to activity" at bounding box center [975, 518] width 1085 height 20
click at [1159, 521] on p "Recommend: Remove Bandage Tuesday, Water therapy for 5 minutes. Restrict activi…" at bounding box center [975, 518] width 1085 height 20
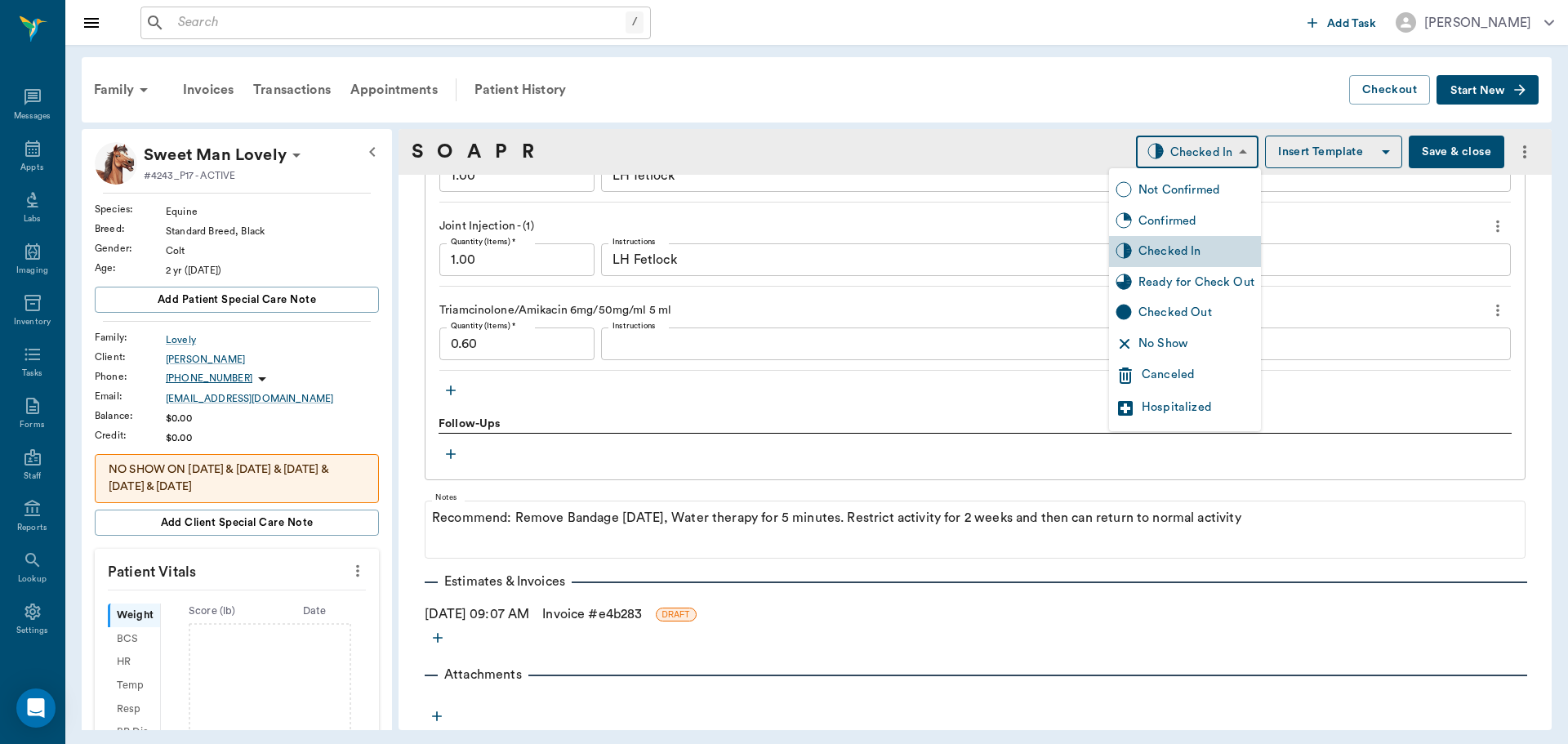
click at [1197, 157] on body "/ ​ Add Task Dr. Bert Ellsworth Nectar Messages Appts Labs Imaging Inventory Ta…" at bounding box center [784, 372] width 1568 height 744
click at [1216, 278] on div "Ready for Check Out" at bounding box center [1197, 282] width 116 height 18
type input "READY_TO_CHECKOUT"
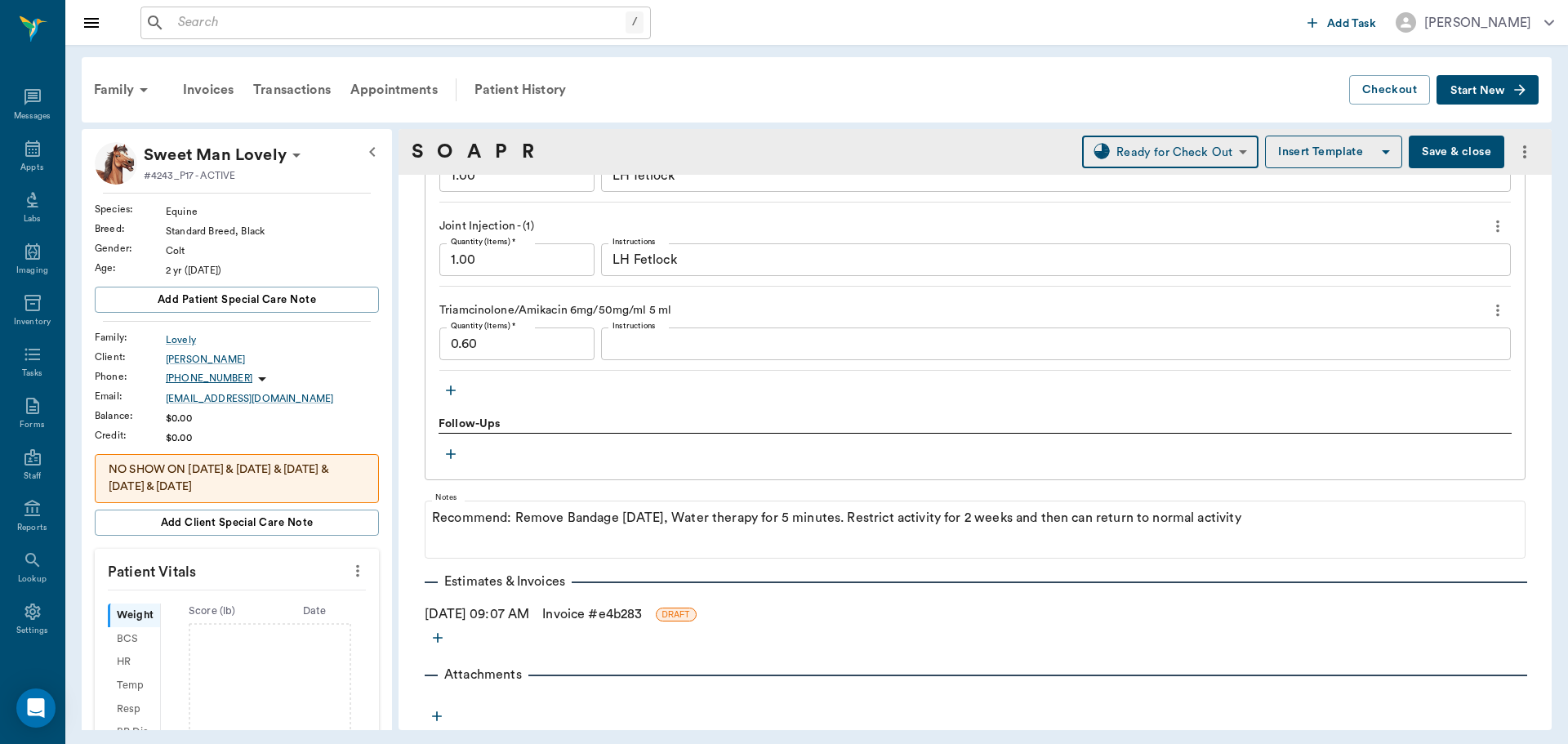
click at [583, 613] on link "Invoice # e4b283" at bounding box center [592, 614] width 100 height 20
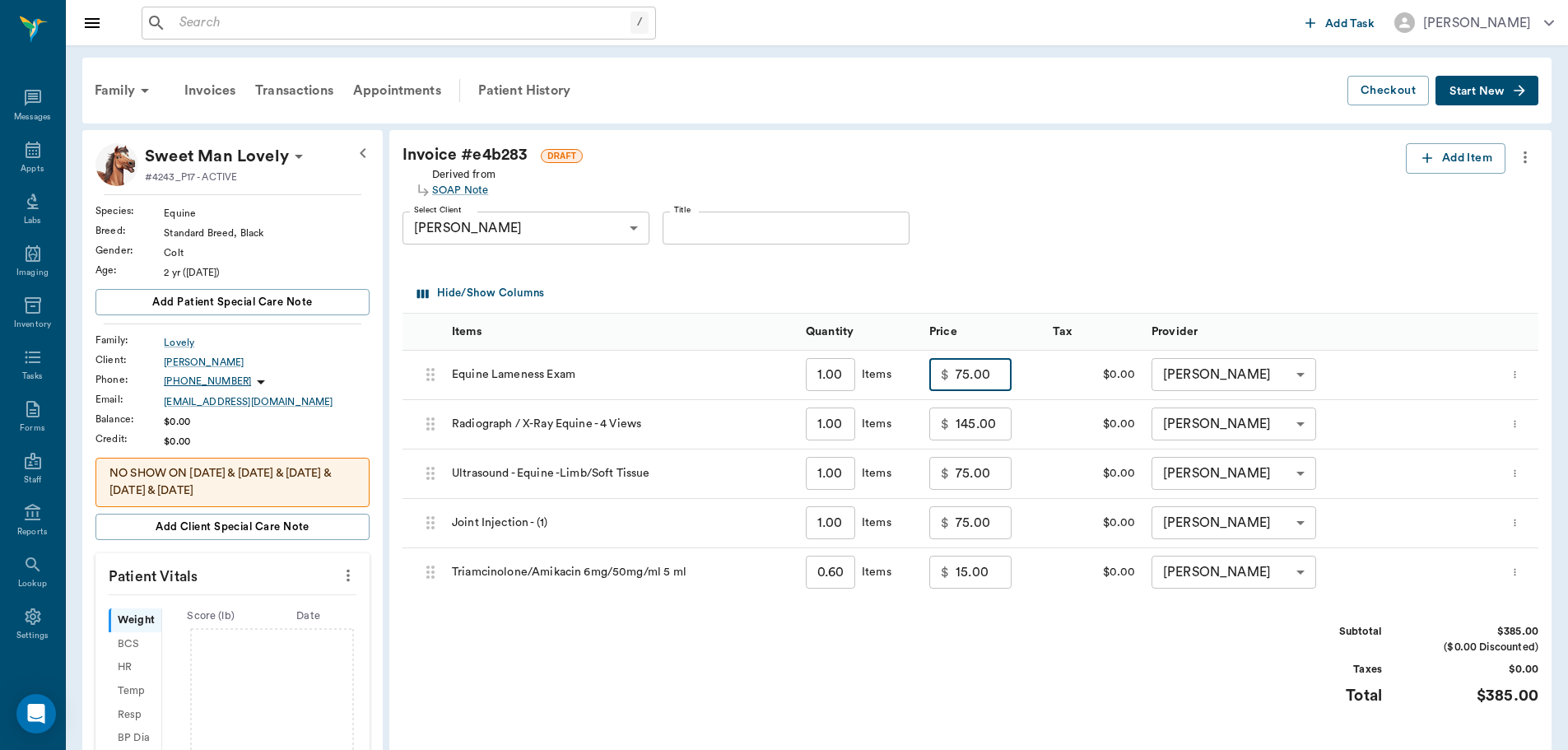
click at [984, 377] on input "75.00" at bounding box center [984, 374] width 56 height 33
type input "50.00"
click at [985, 477] on input "75.00" at bounding box center [984, 473] width 56 height 33
type input "30.00"
click at [997, 528] on input "75.00" at bounding box center [984, 522] width 56 height 33
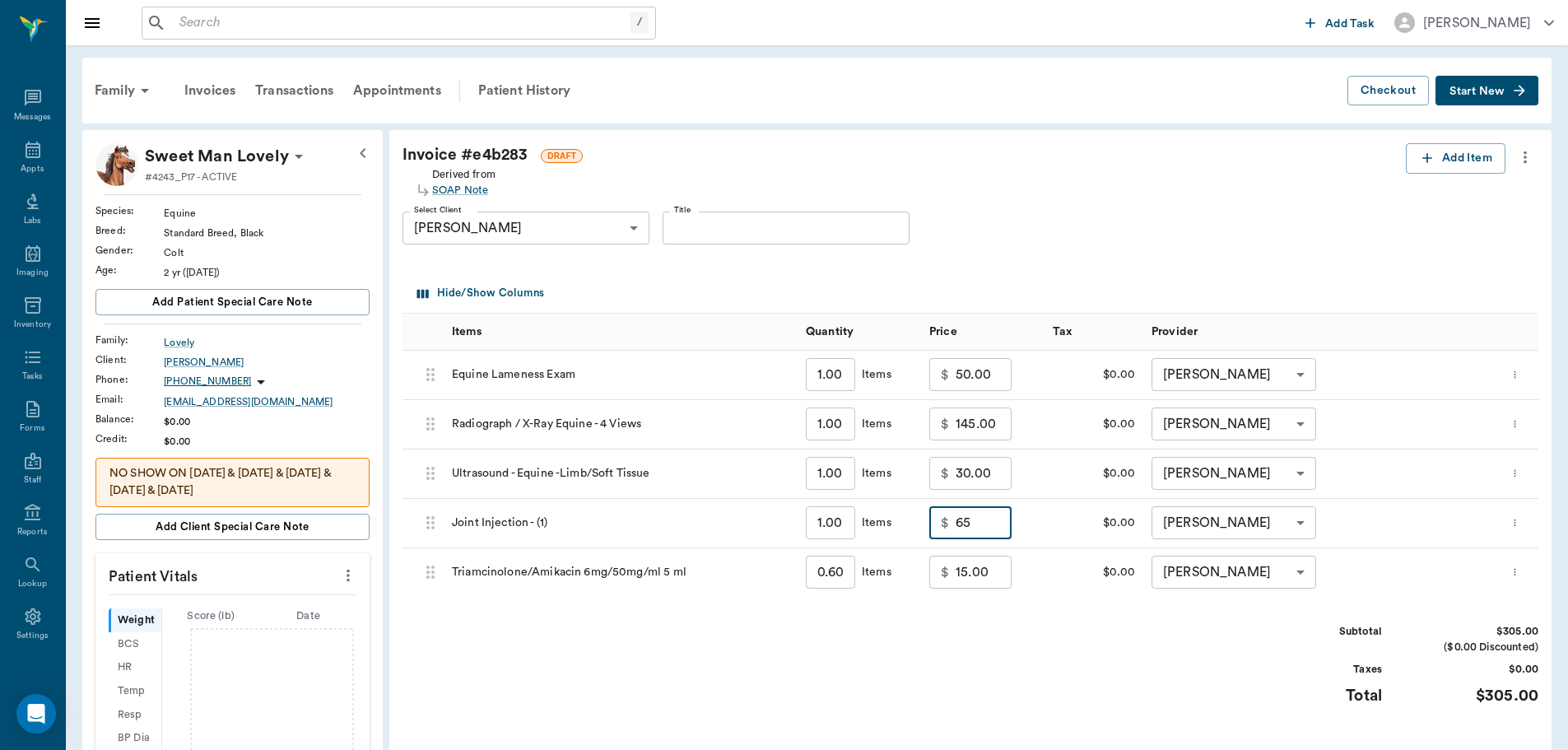
type input "65.00"
click at [1070, 629] on div "Subtotal $305.00 ($0.00 Discounted) Taxes $0.00 Total $305.00" at bounding box center [970, 674] width 1136 height 101
click at [977, 387] on input "50.00" at bounding box center [984, 374] width 56 height 33
type input "45.00"
click at [1072, 622] on div "Invoice # e4b283 DRAFT Derived from SOAP Note Add Item Select Client Curley Lov…" at bounding box center [970, 494] width 1162 height 728
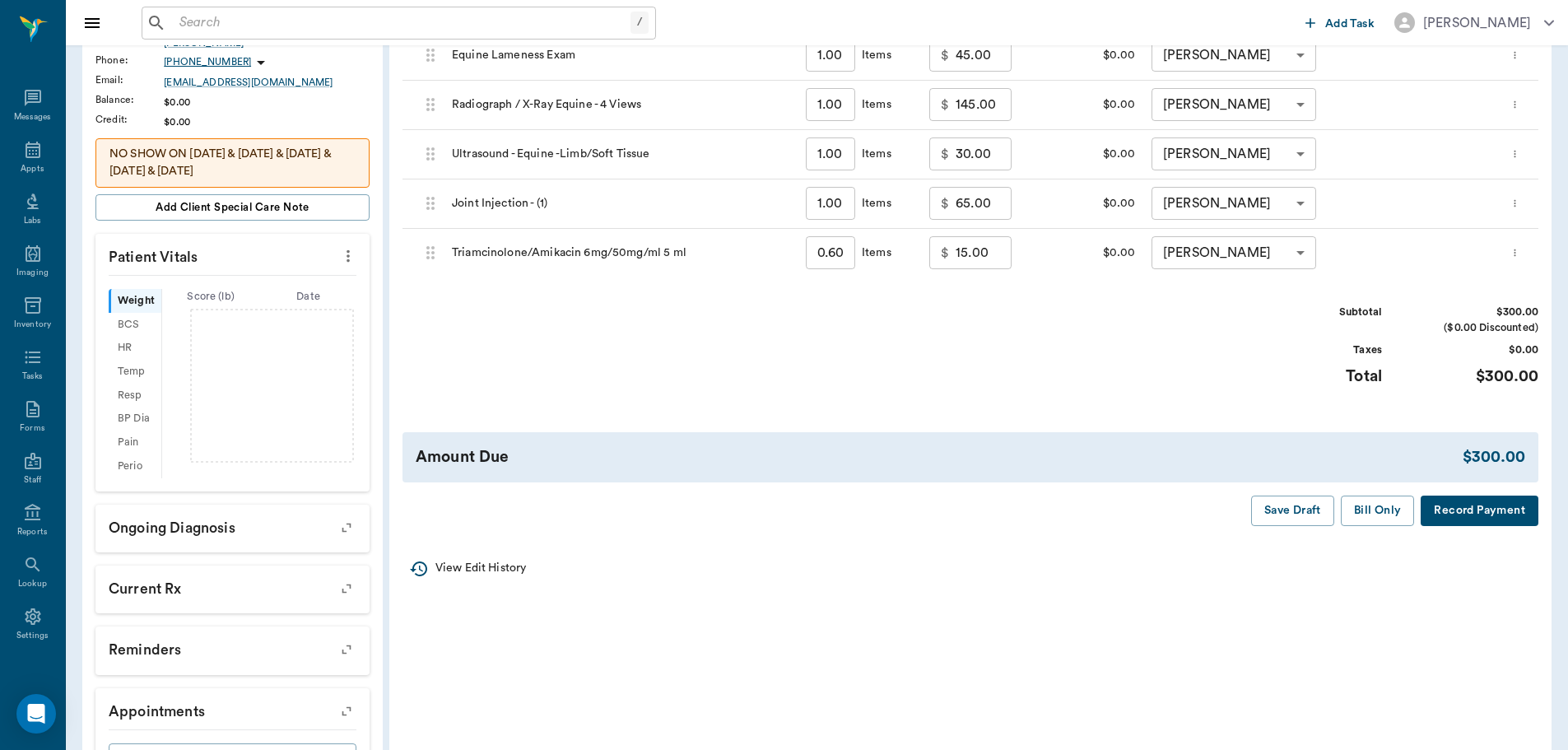
scroll to position [329, 0]
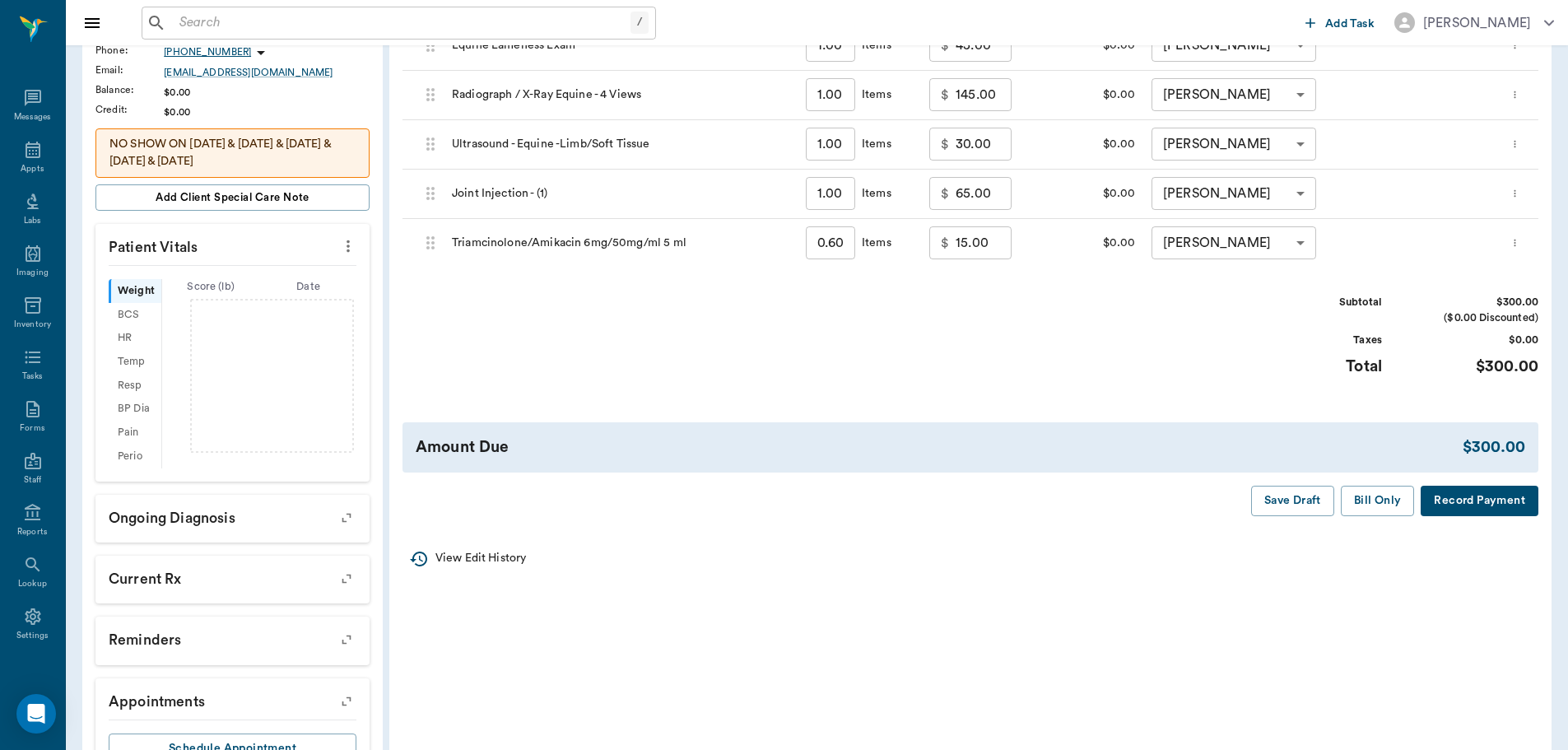
click at [1356, 501] on button "Bill Only" at bounding box center [1378, 501] width 74 height 30
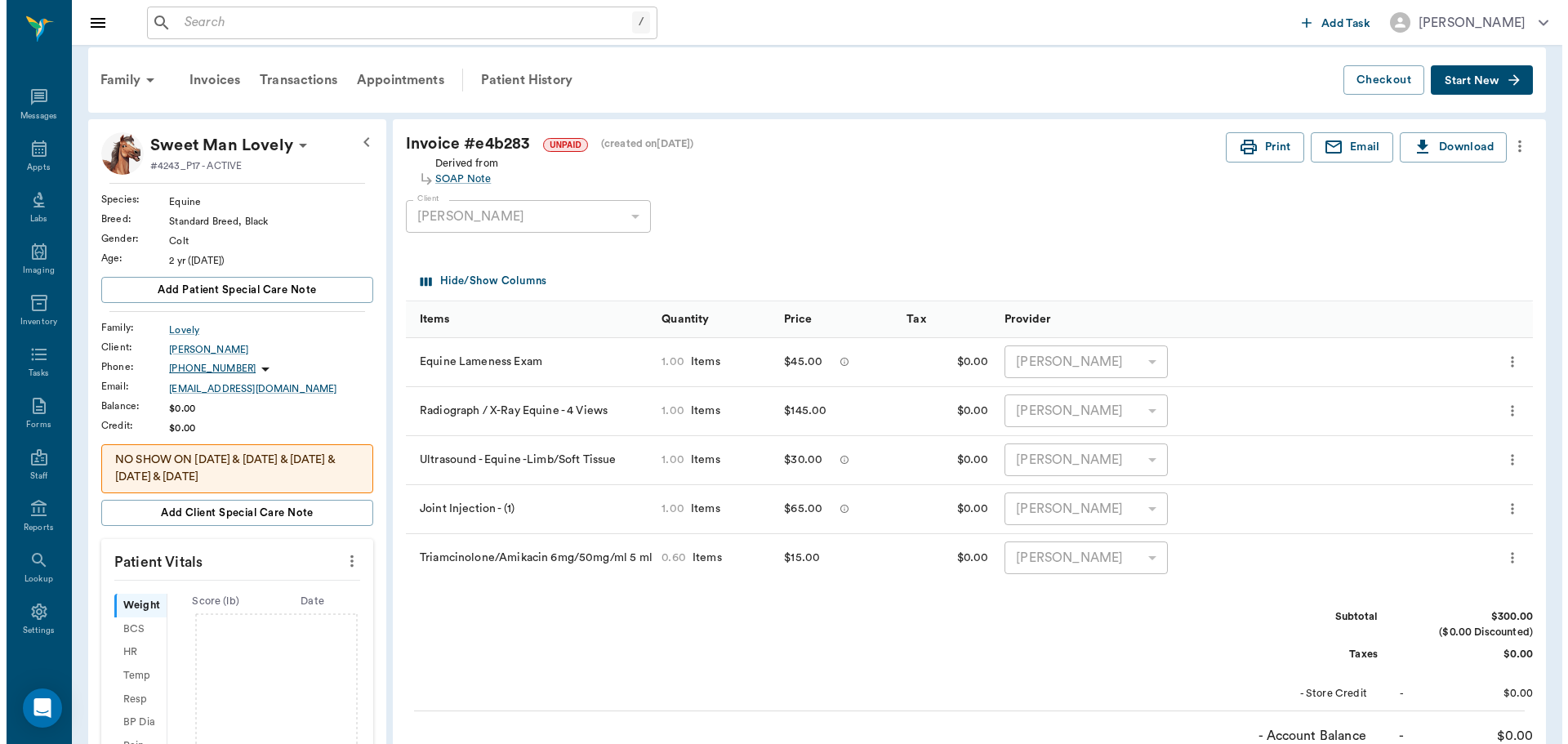
scroll to position [0, 0]
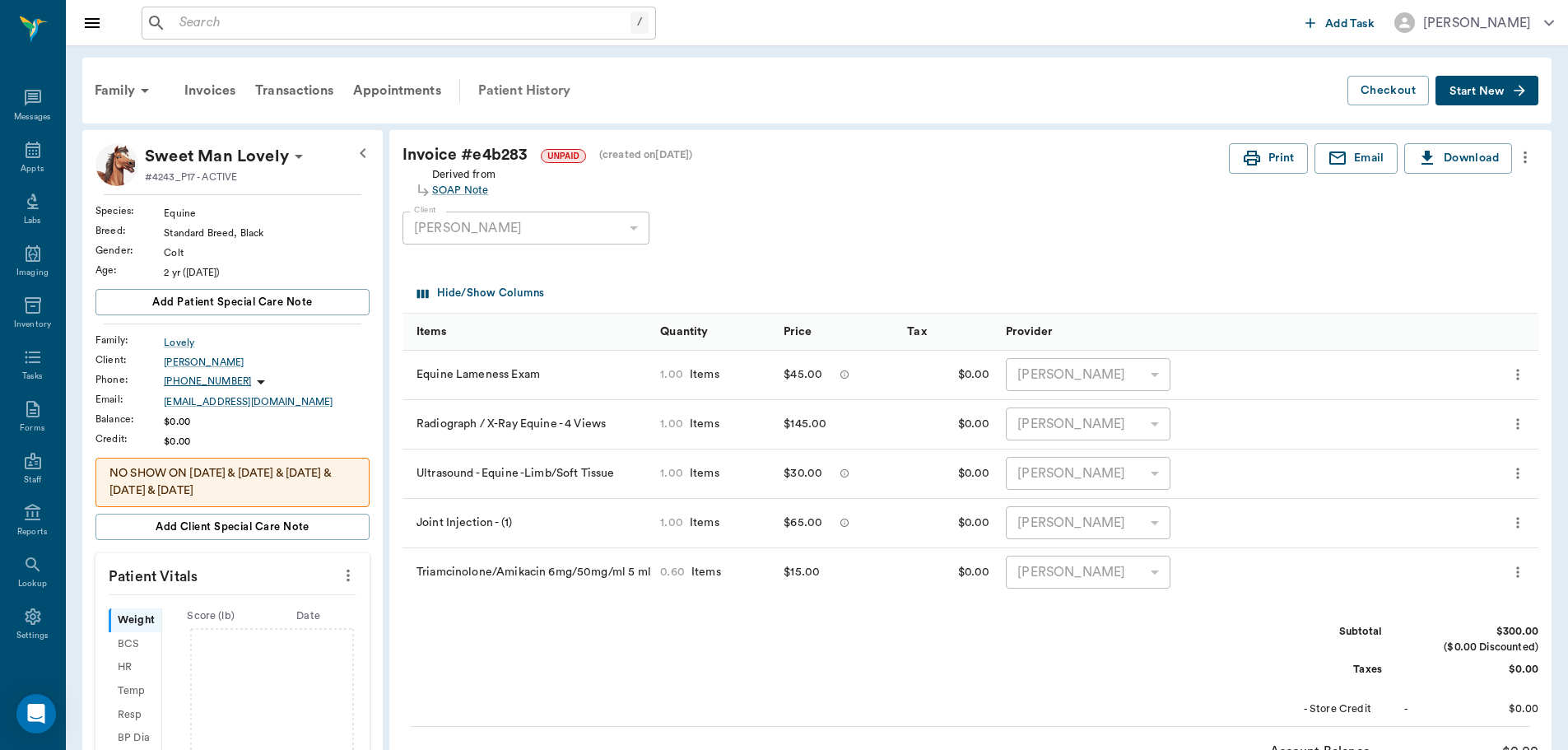
click at [542, 90] on div "Patient History" at bounding box center [524, 90] width 112 height 39
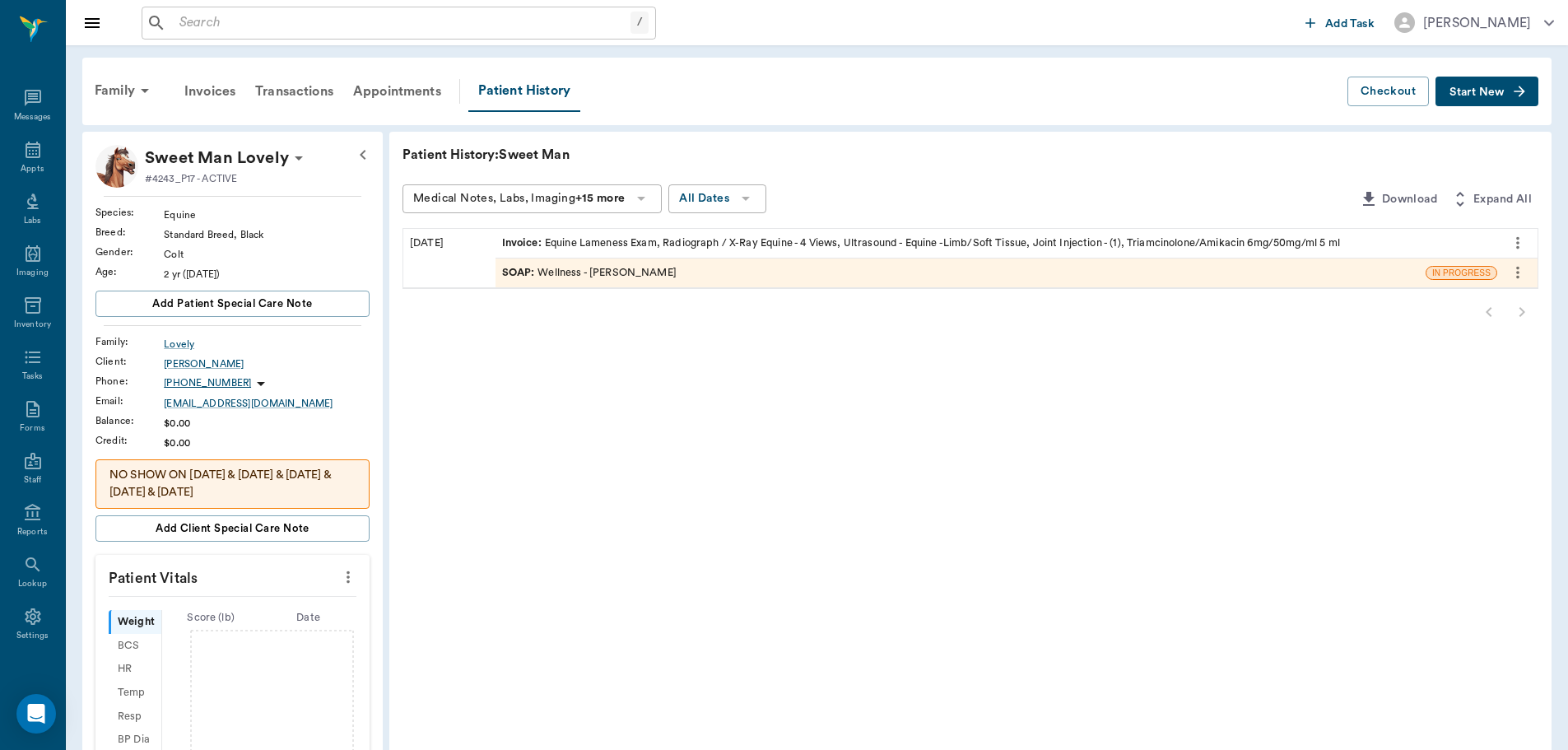
click at [589, 274] on div "SOAP : Wellness - Dr. Bert Ellsworth" at bounding box center [589, 273] width 174 height 16
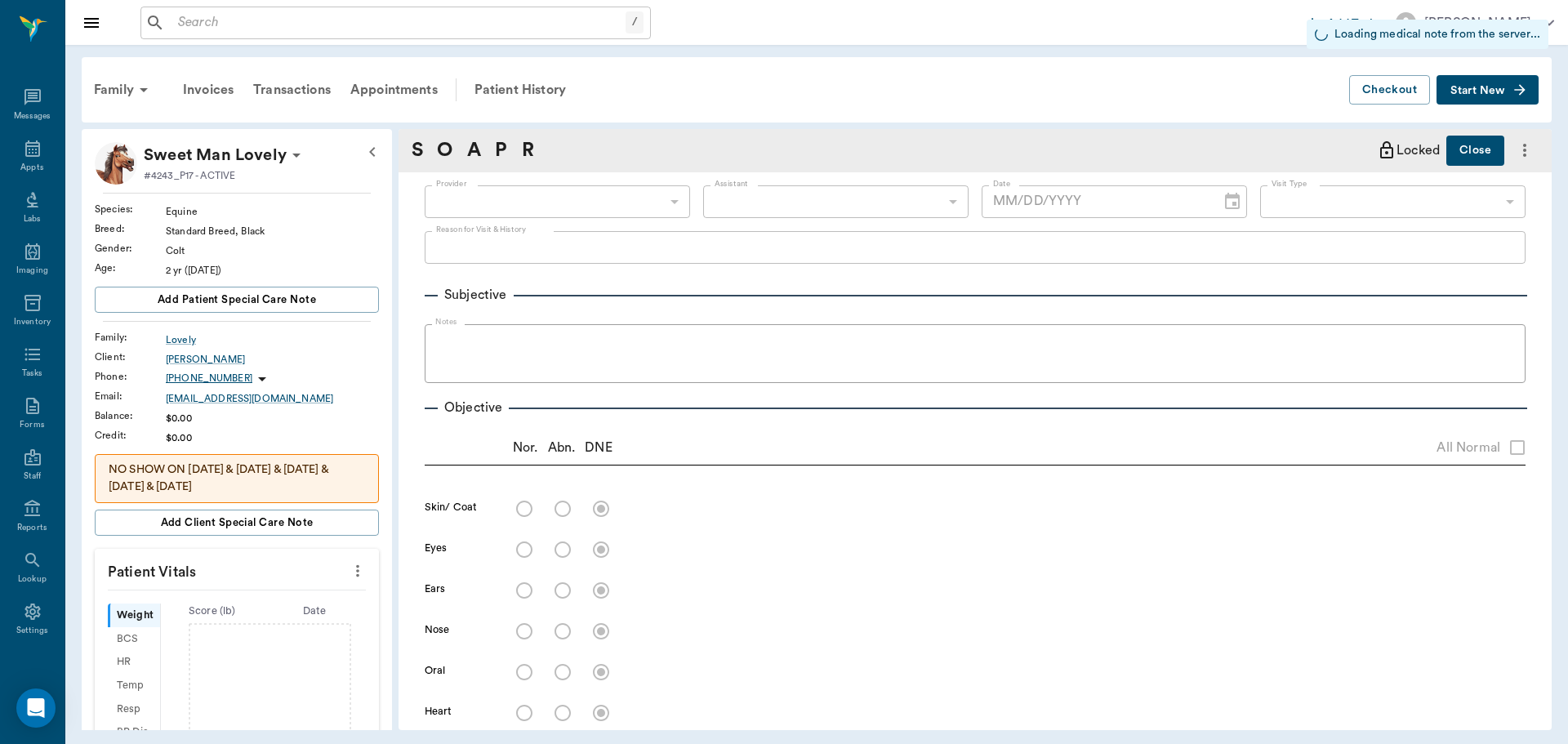
type input "63ec2f075fda476ae8351a4d"
type input "65d2be4f46e3a538d89b8c14"
radio input "true"
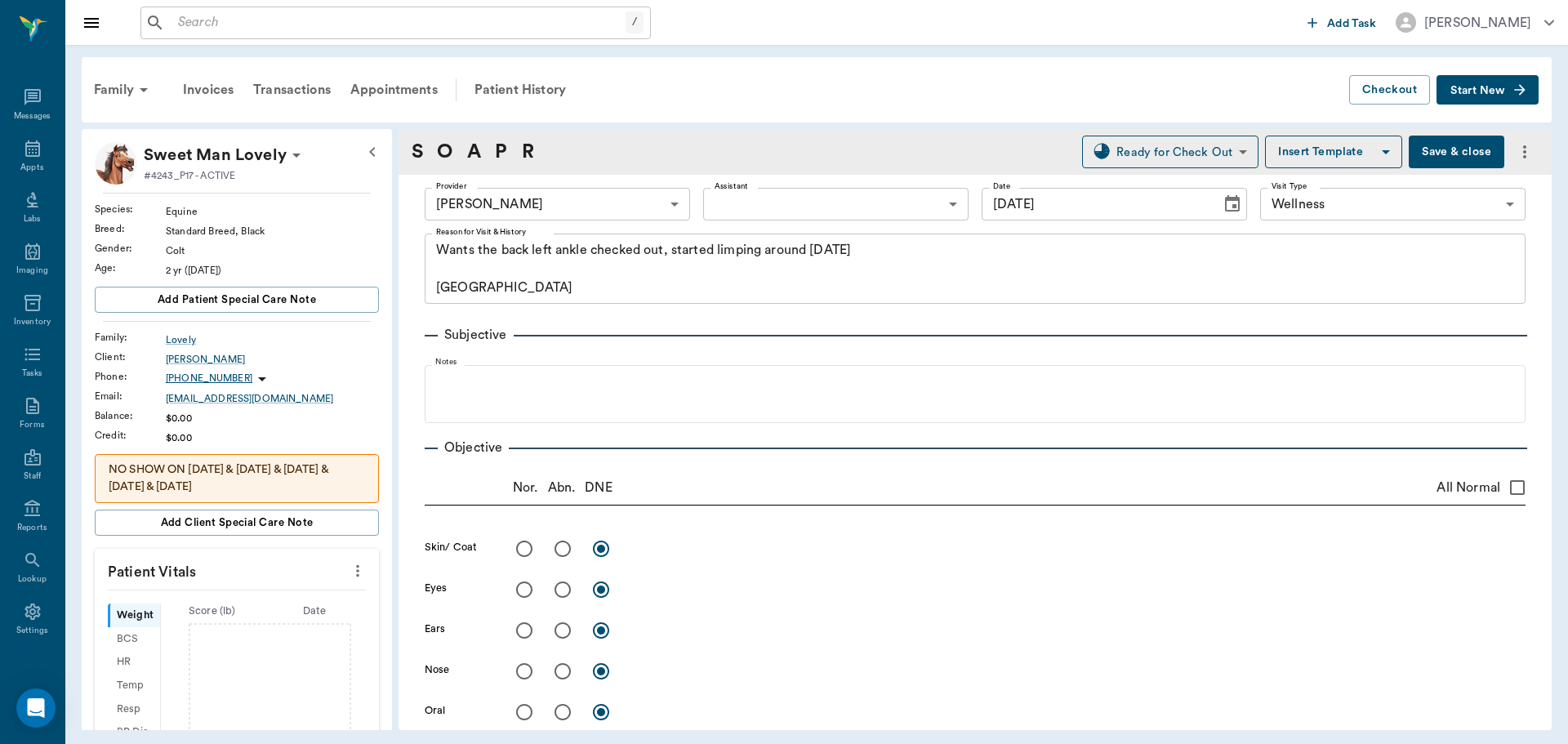
type input "10/06/2025"
type textarea "Wants the back left ankle checked out, started limping around [DATE] [GEOGRAPHI…"
type textarea "LH fetlock swollen with bilateral fetlock dorsal joint pouch enlargement (windp…"
click at [1515, 146] on icon "more" at bounding box center [1525, 152] width 20 height 20
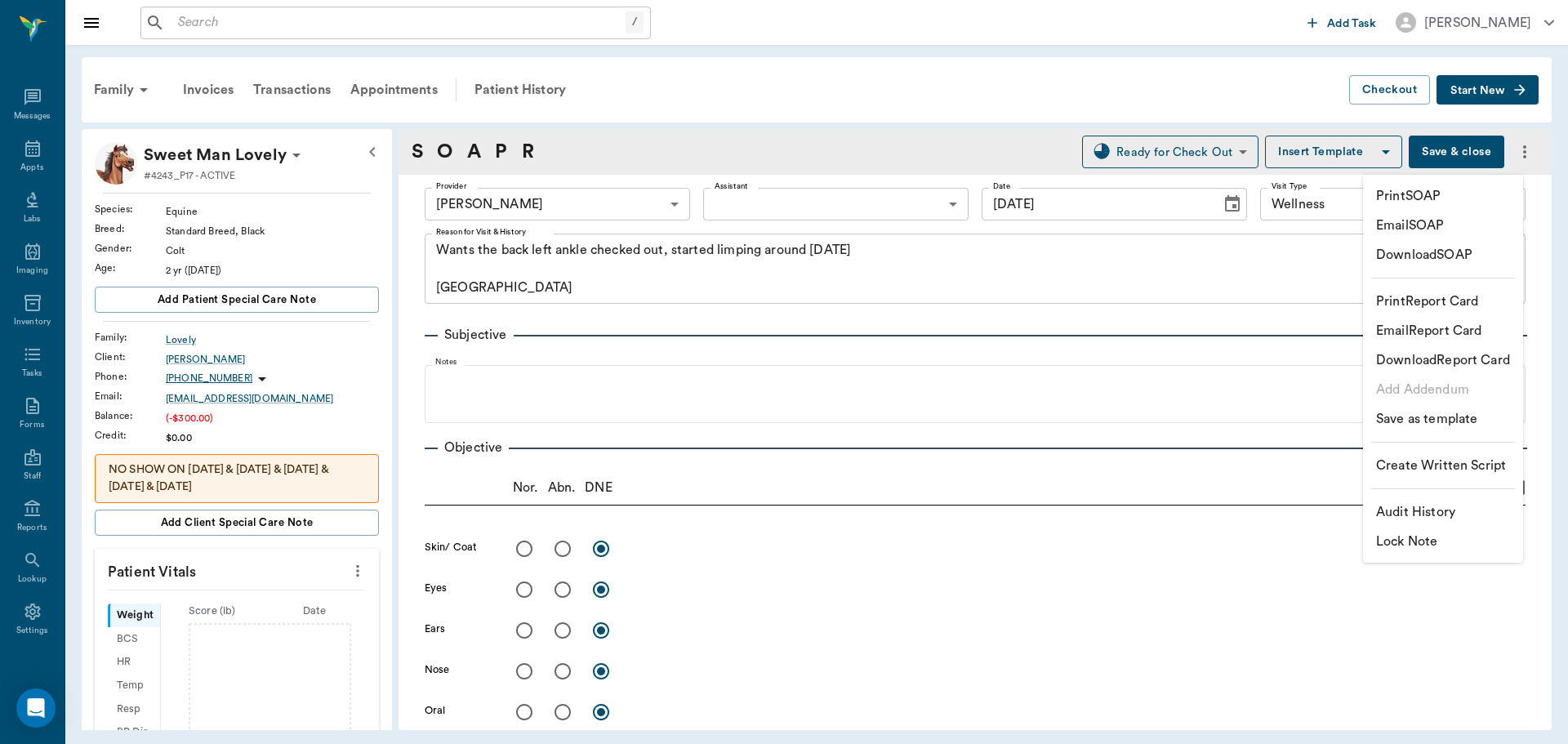
click at [1439, 193] on p "Print SOAP" at bounding box center [1409, 196] width 65 height 20
click at [872, 576] on div at bounding box center [784, 372] width 1568 height 744
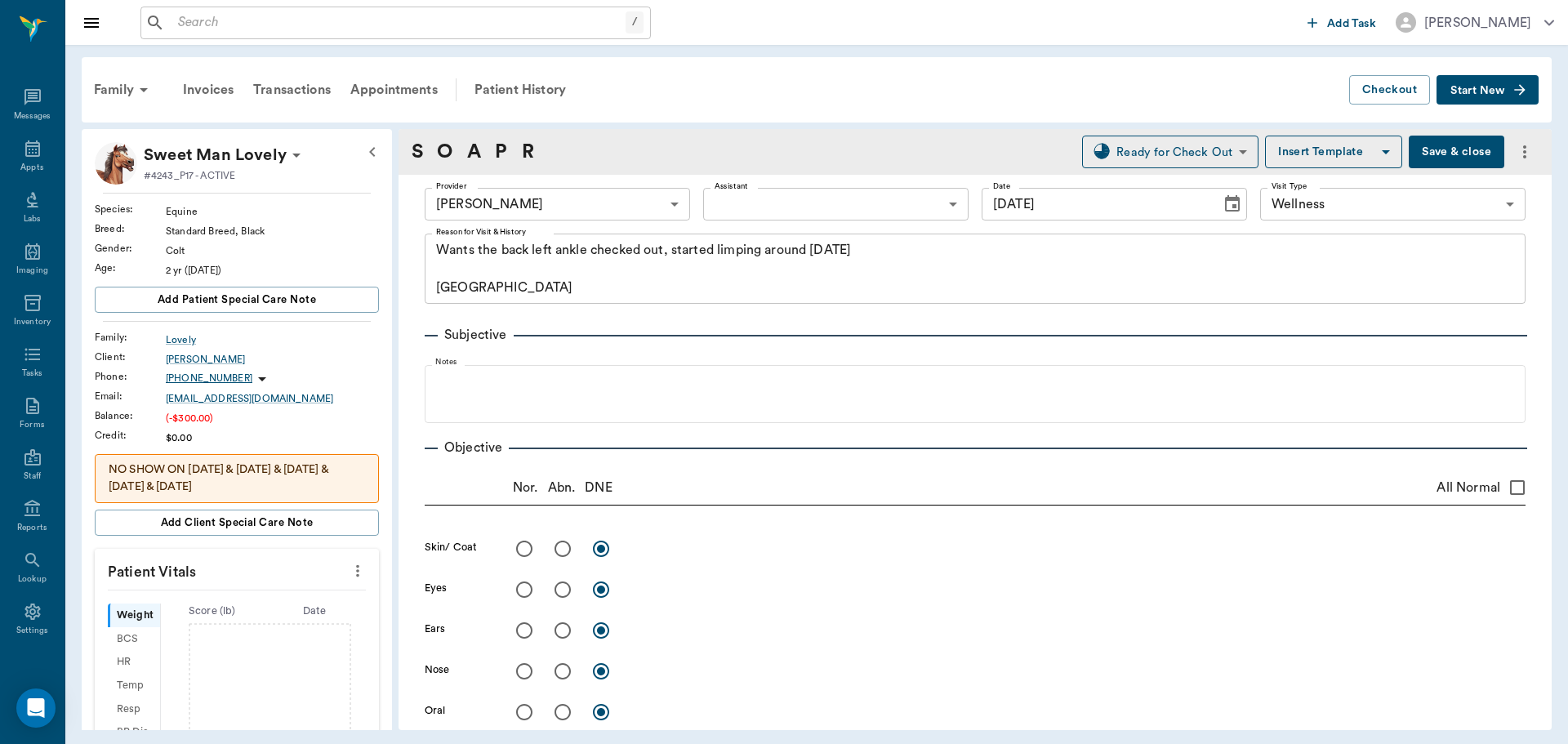
drag, startPoint x: 37, startPoint y: 144, endPoint x: 259, endPoint y: 152, distance: 222.1
click at [37, 144] on div "Appts" at bounding box center [32, 158] width 65 height 51
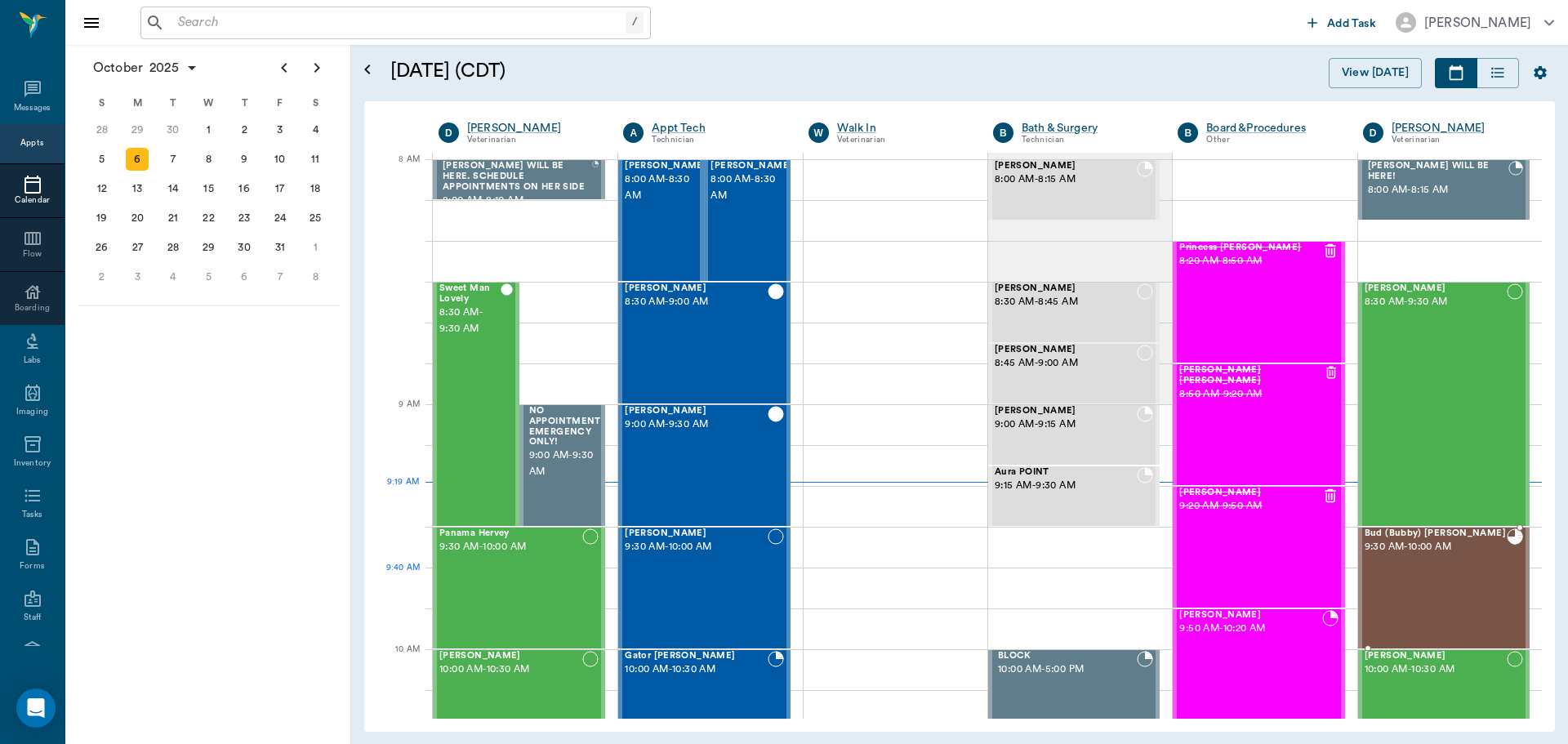
click at [1470, 594] on div "Bud (Bubby) Taylor 9:30 AM - 10:00 AM" at bounding box center [1435, 588] width 142 height 120
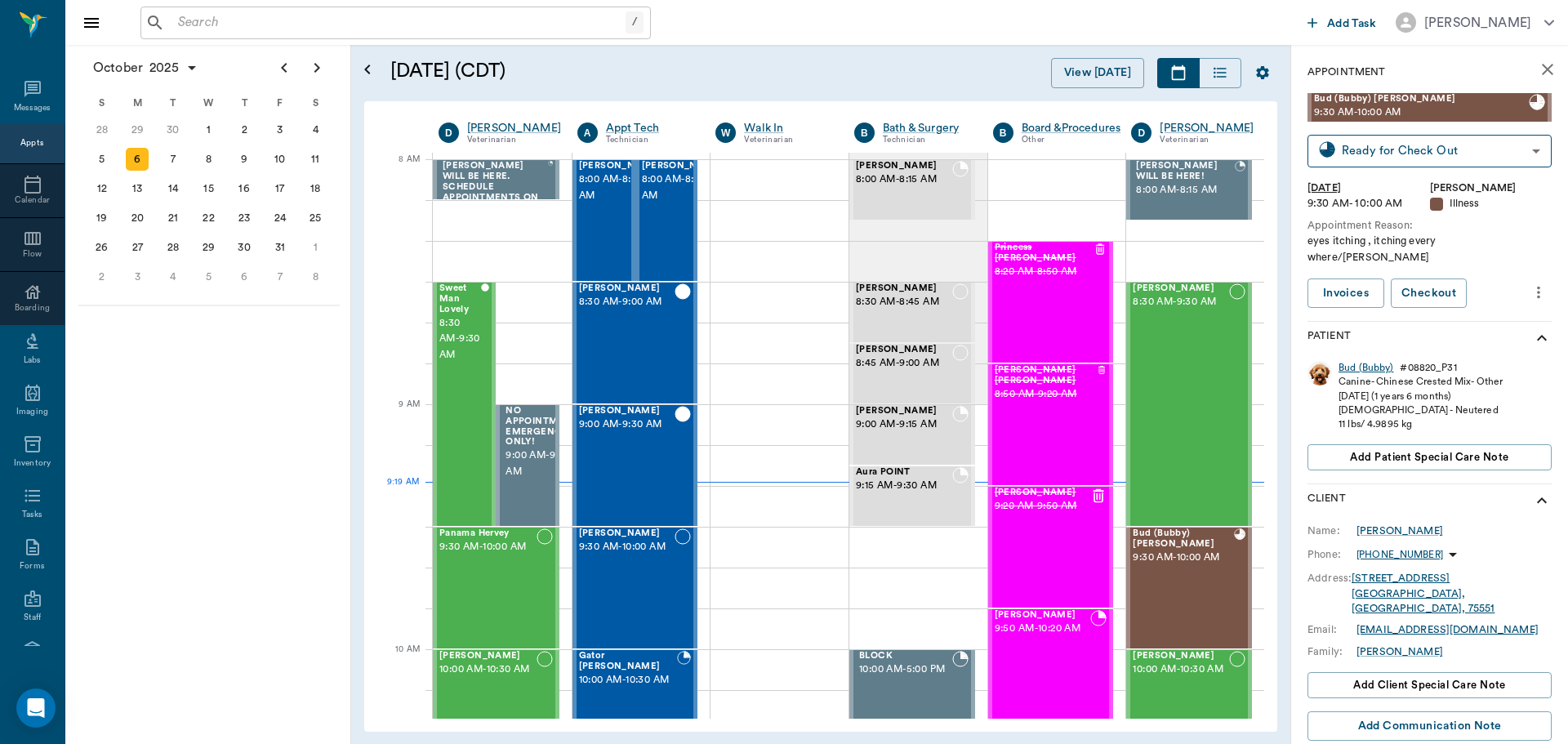
click at [1367, 361] on div "Bud (Bubby)" at bounding box center [1366, 368] width 55 height 14
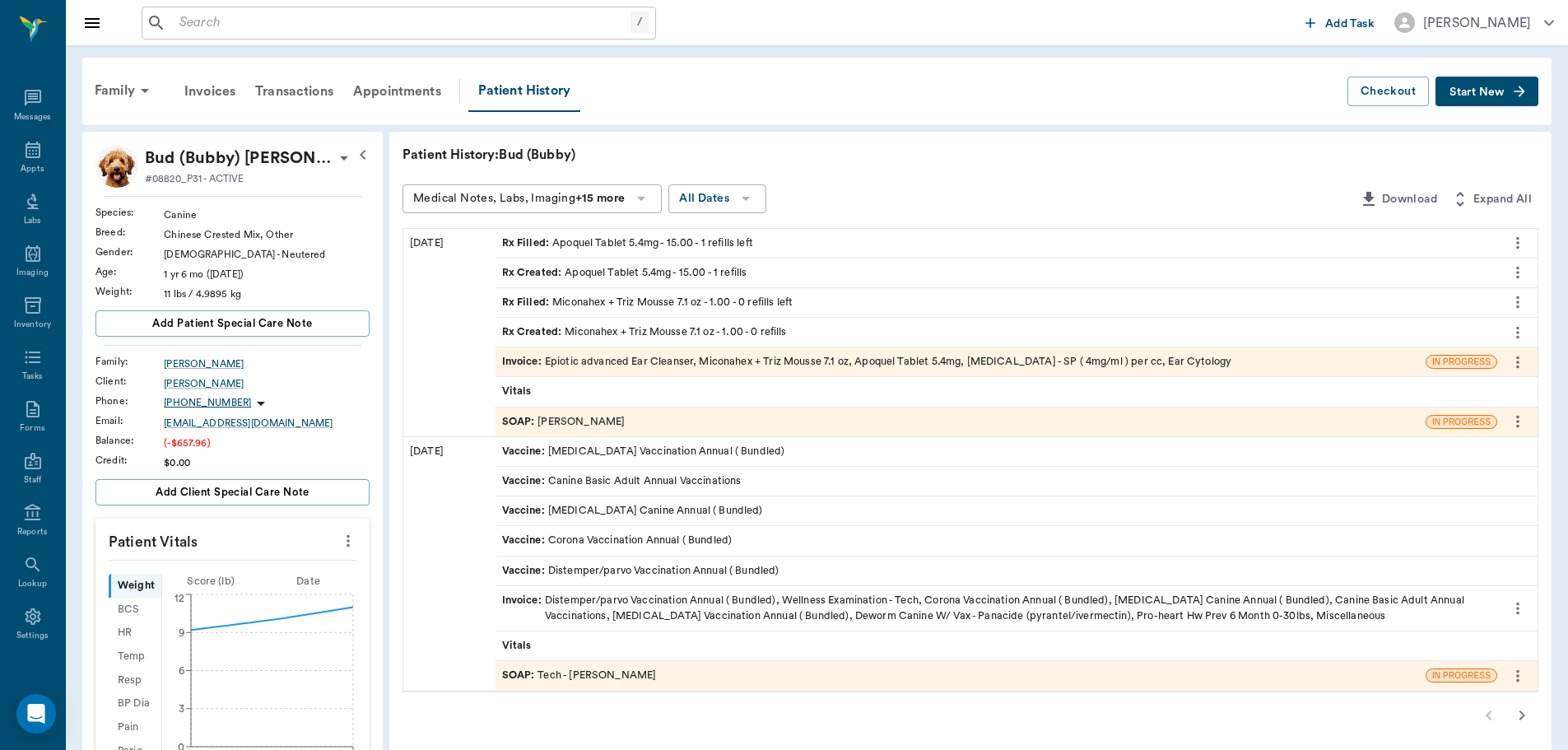
click at [630, 367] on div "Invoice : Epiotic advanced Ear Cleanser, Miconahex + Triz Mousse 7.1 oz, Apoque…" at bounding box center [867, 362] width 730 height 16
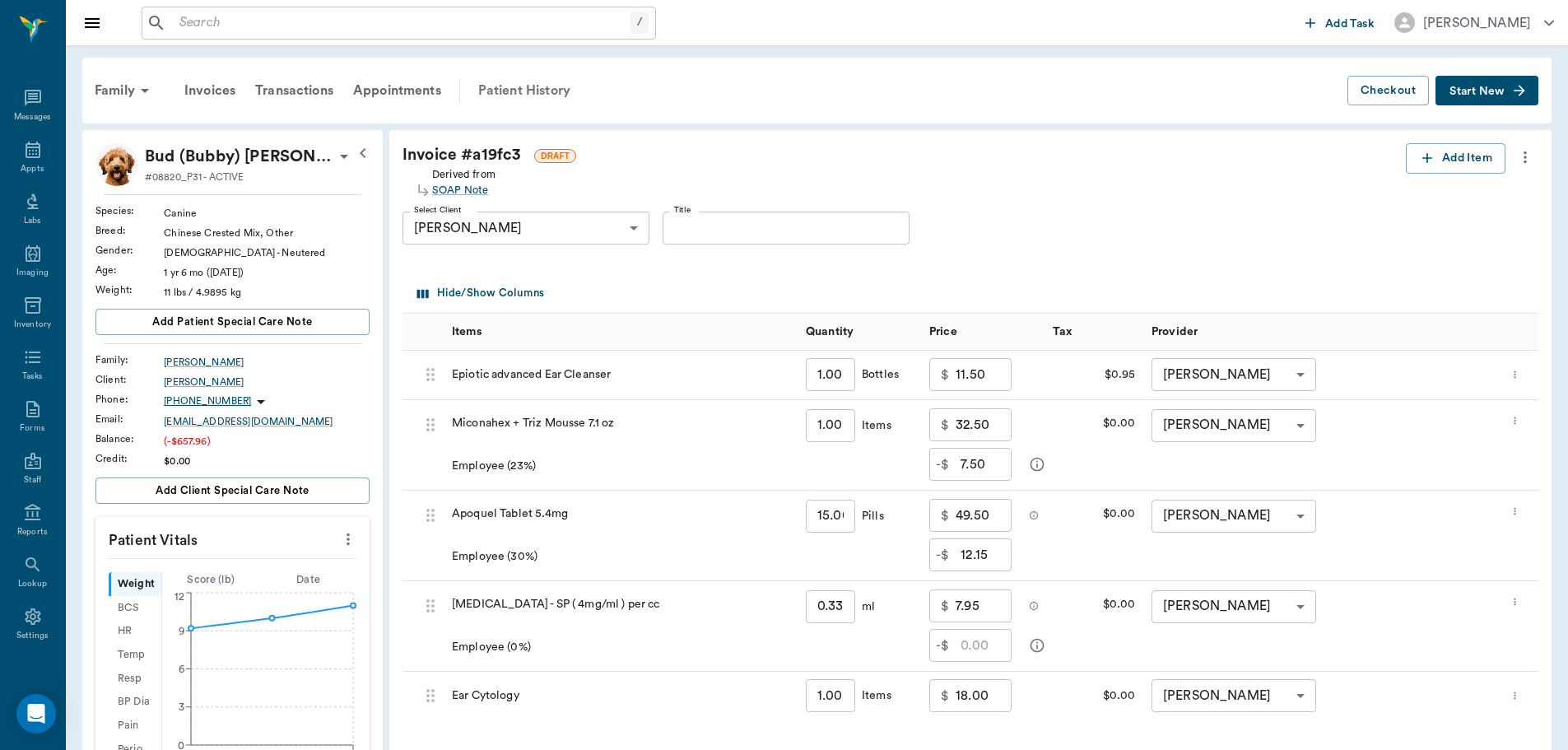
click at [510, 95] on div "Patient History" at bounding box center [524, 90] width 112 height 39
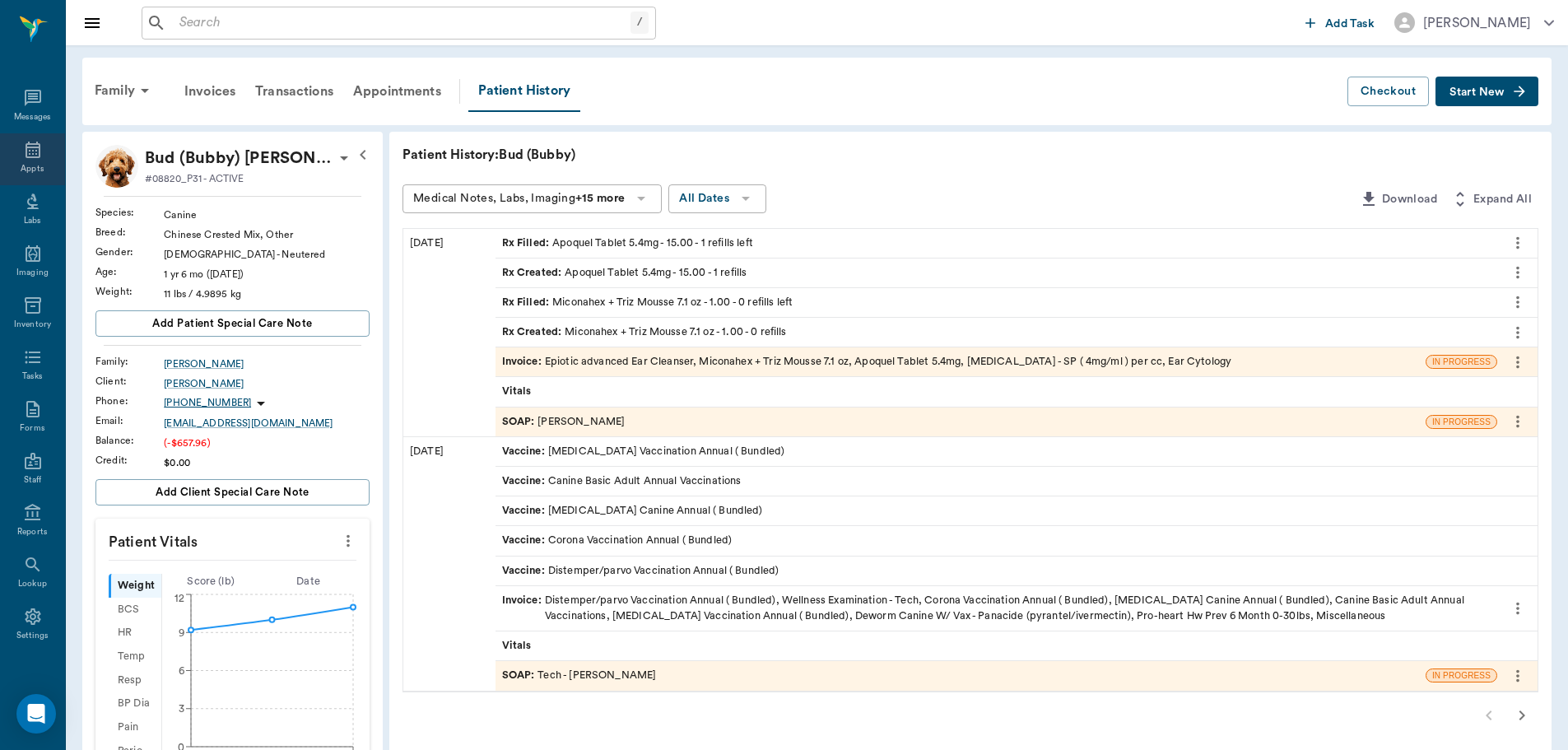
click at [25, 167] on div "Appts" at bounding box center [33, 169] width 23 height 13
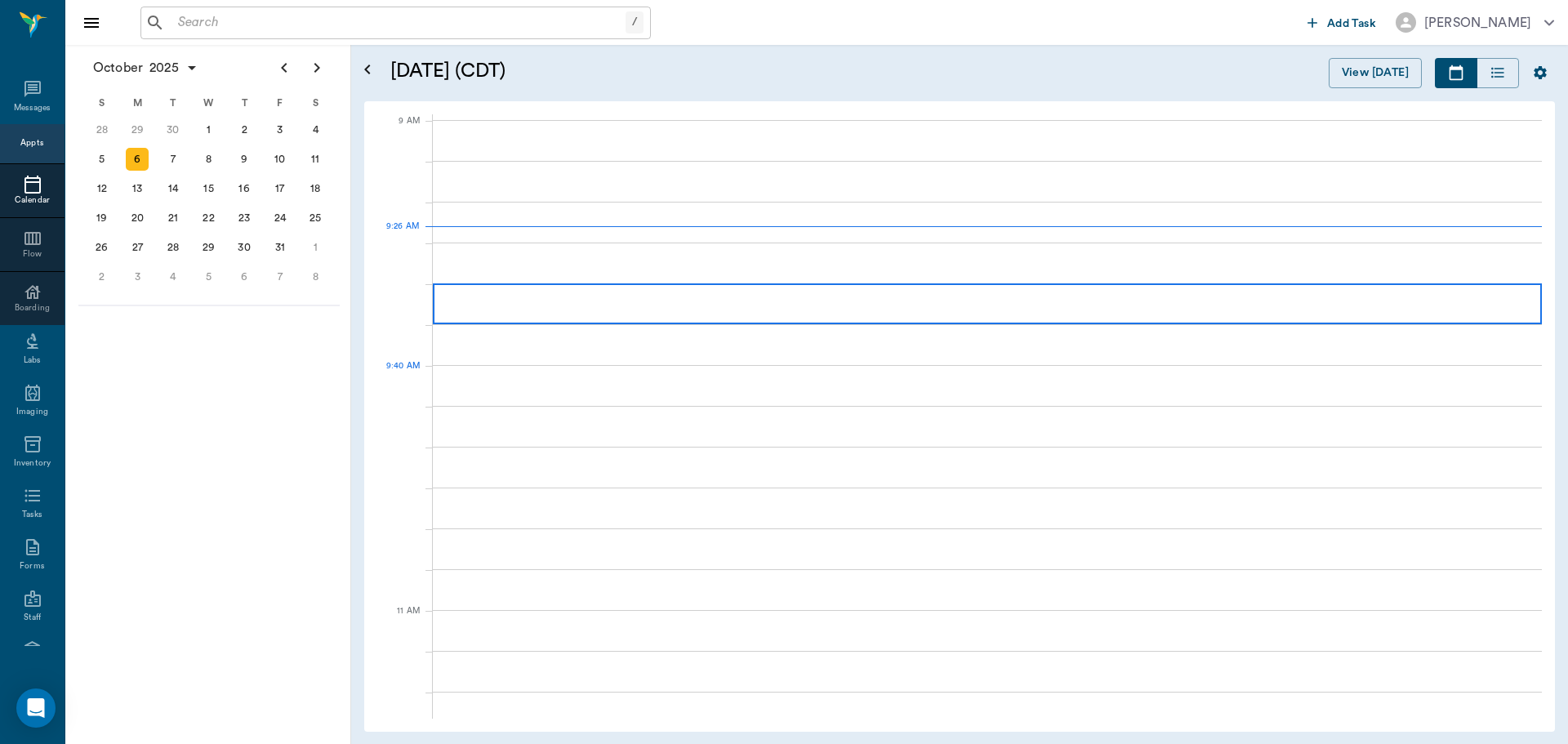
scroll to position [245, 0]
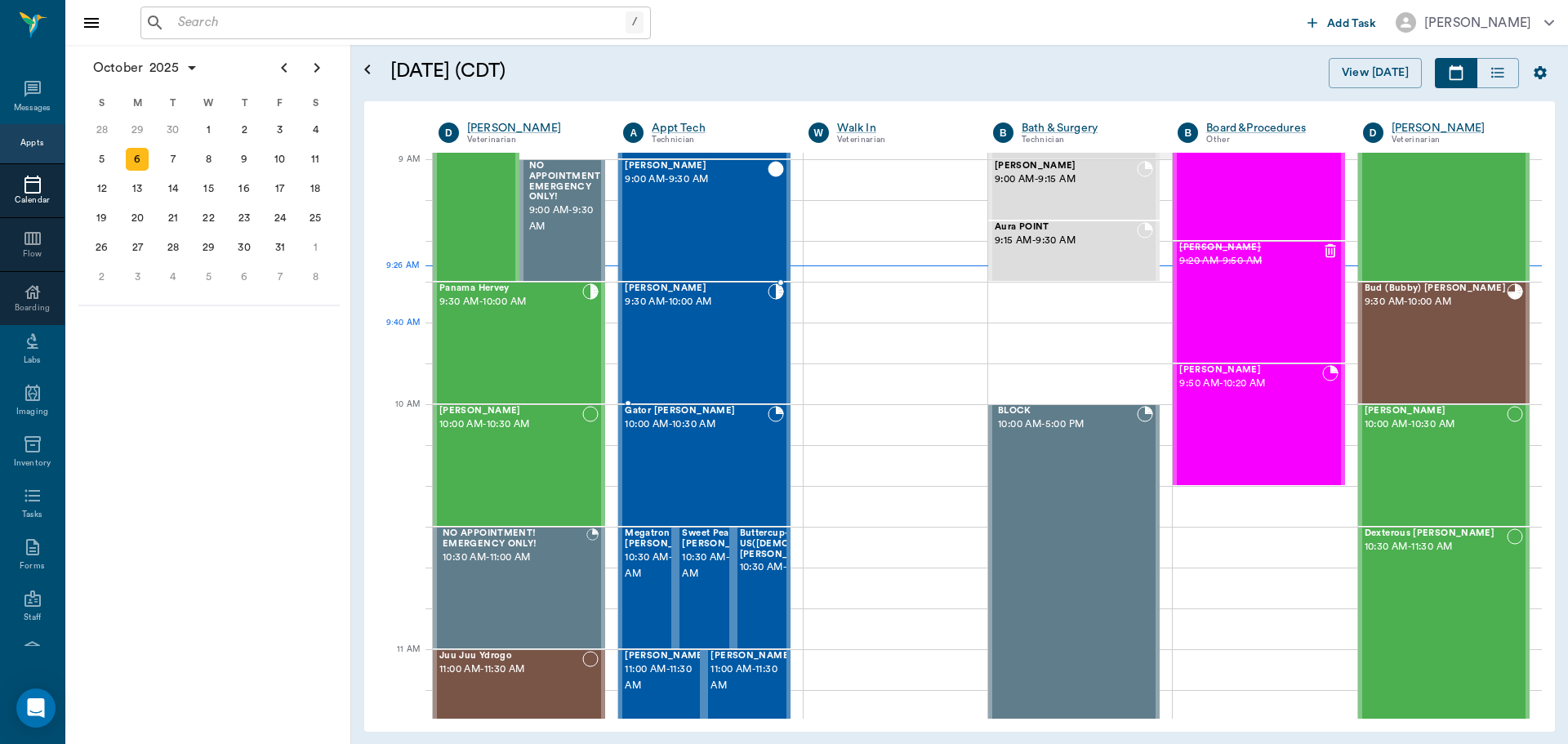
click at [733, 347] on div "[PERSON_NAME] 9:30 AM - 10:00 AM" at bounding box center [695, 343] width 142 height 120
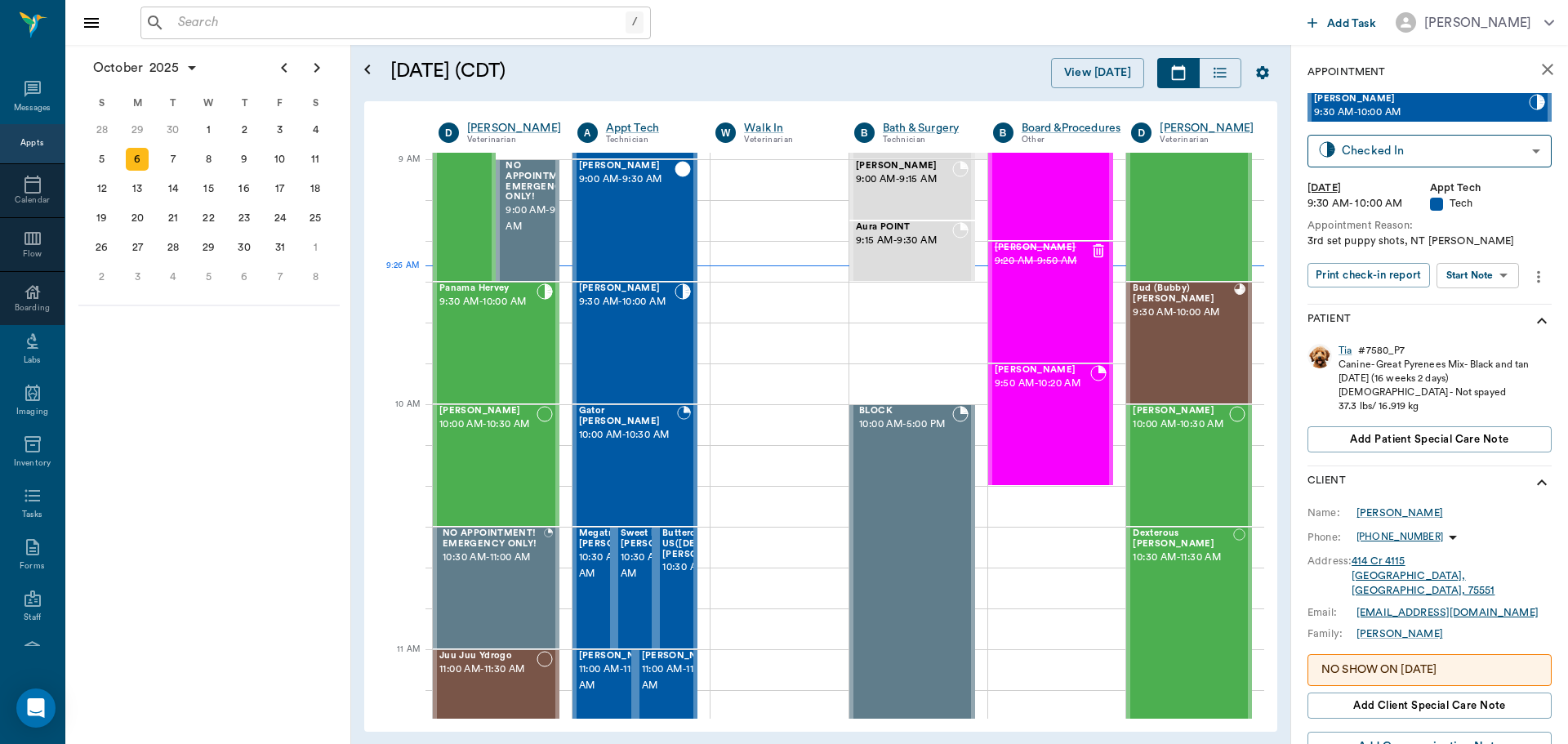
click at [1477, 272] on body "/ ​ Add Task Dr. Bert Ellsworth Nectar Messages Appts Calendar Flow Boarding La…" at bounding box center [784, 372] width 1568 height 744
click at [1505, 317] on li "Start SOAP" at bounding box center [1478, 308] width 114 height 27
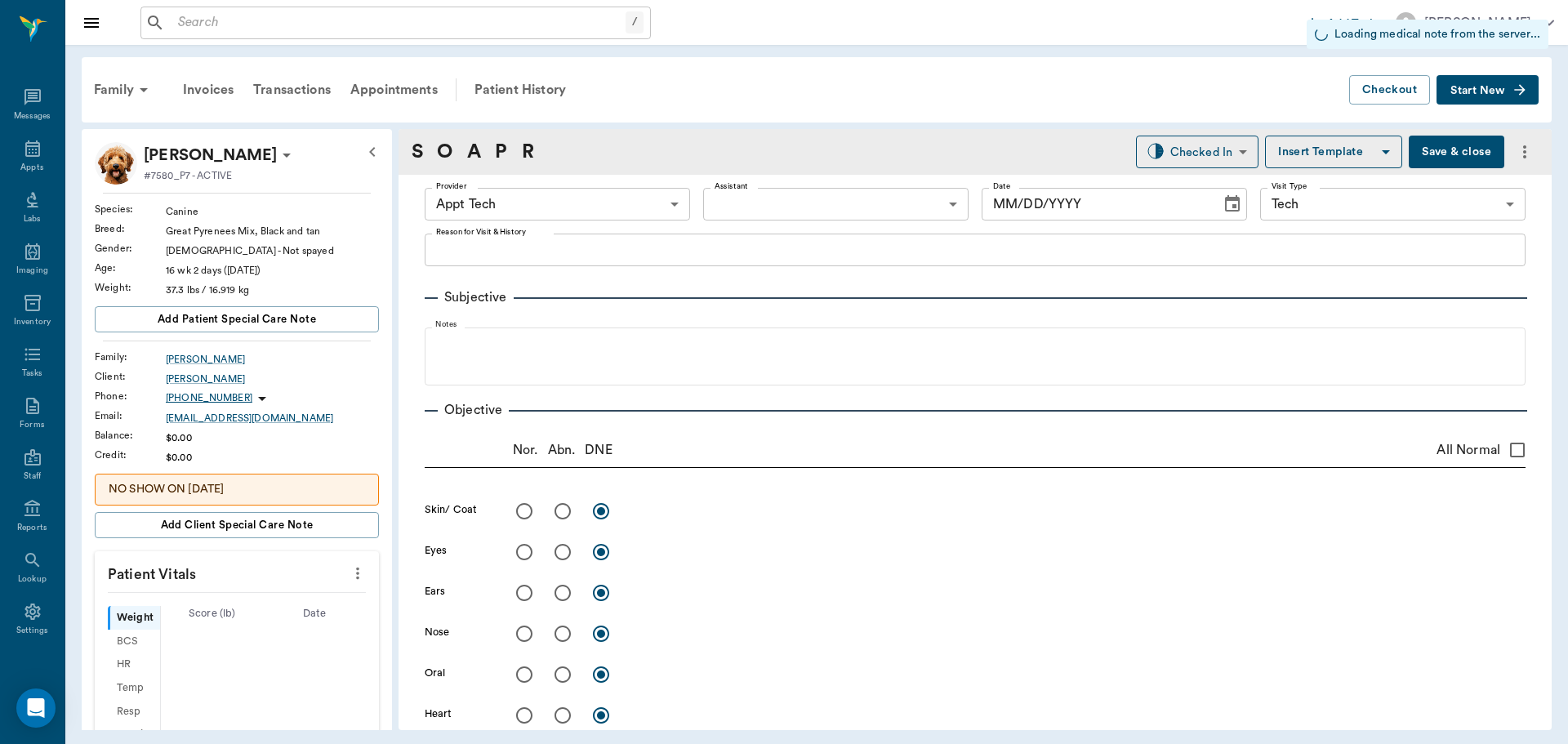
type input "63ec2f075fda476ae8351a4c"
type input "65d2be4f46e3a538d89b8c1a"
type input "10/06/2025"
type textarea "3rd set puppy shots, NT [PERSON_NAME]"
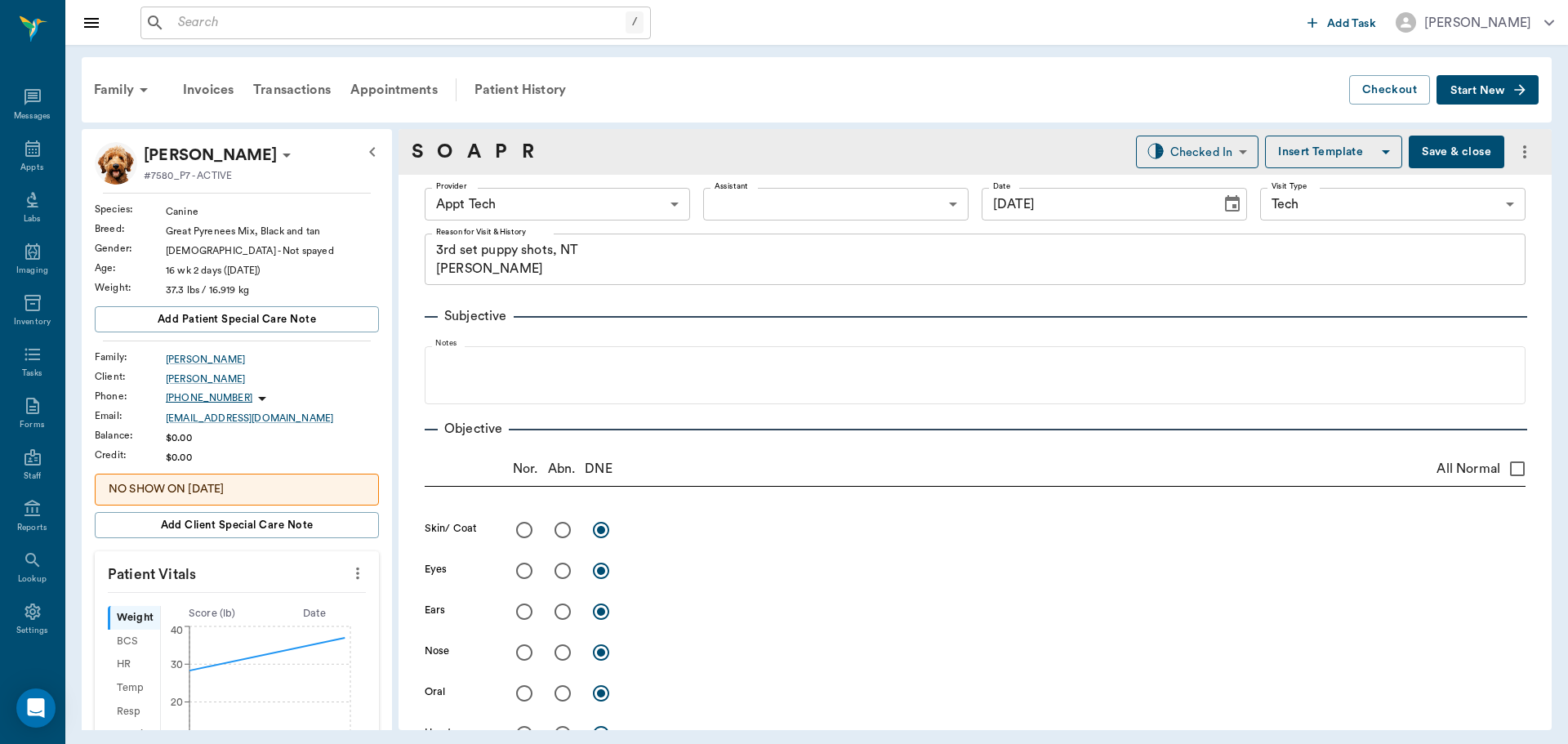
click at [345, 561] on div at bounding box center [357, 573] width 26 height 27
click at [349, 575] on icon "more" at bounding box center [358, 573] width 18 height 20
click at [289, 605] on span "Enter Vitals" at bounding box center [277, 601] width 137 height 17
click at [243, 633] on input "text" at bounding box center [236, 622] width 142 height 32
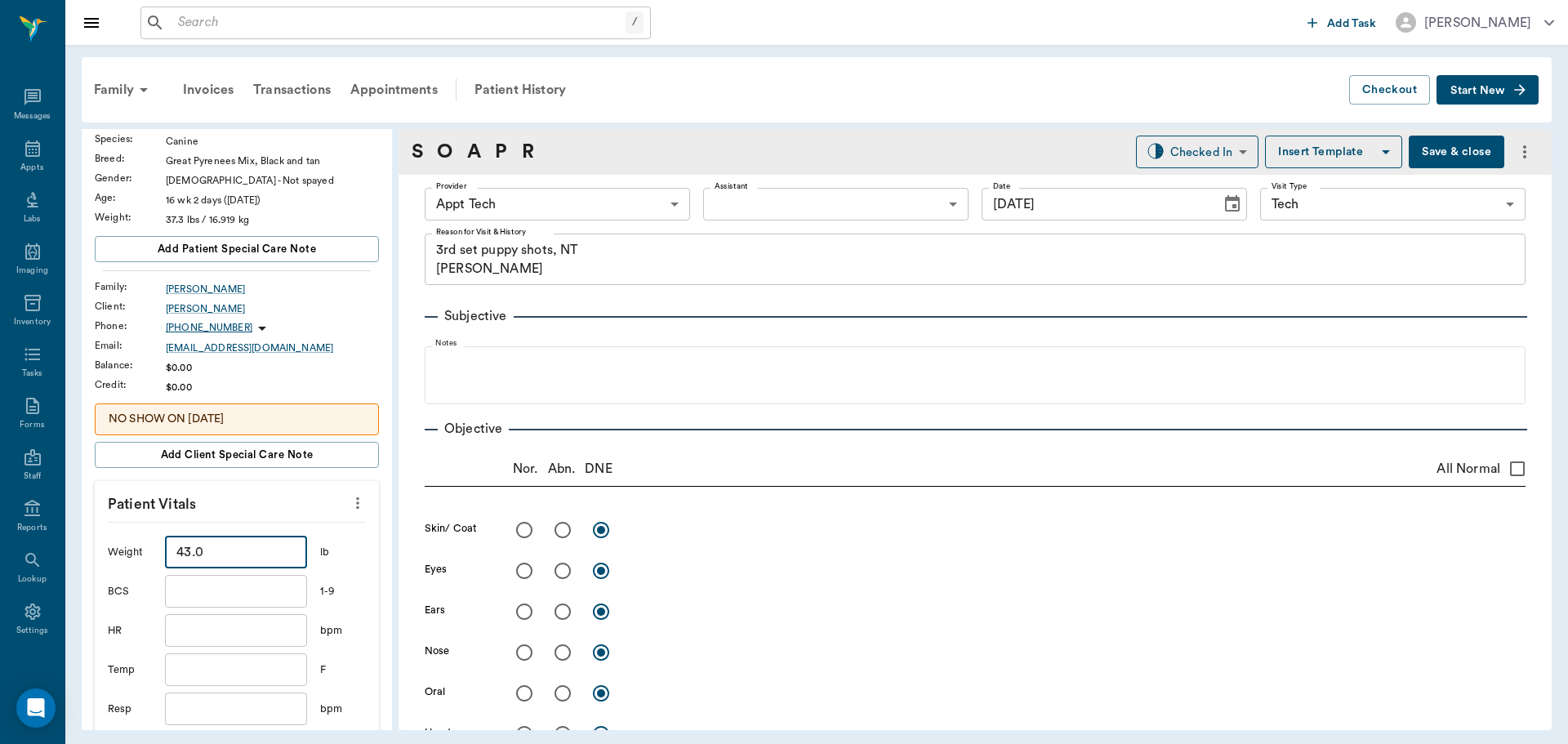
scroll to position [245, 0]
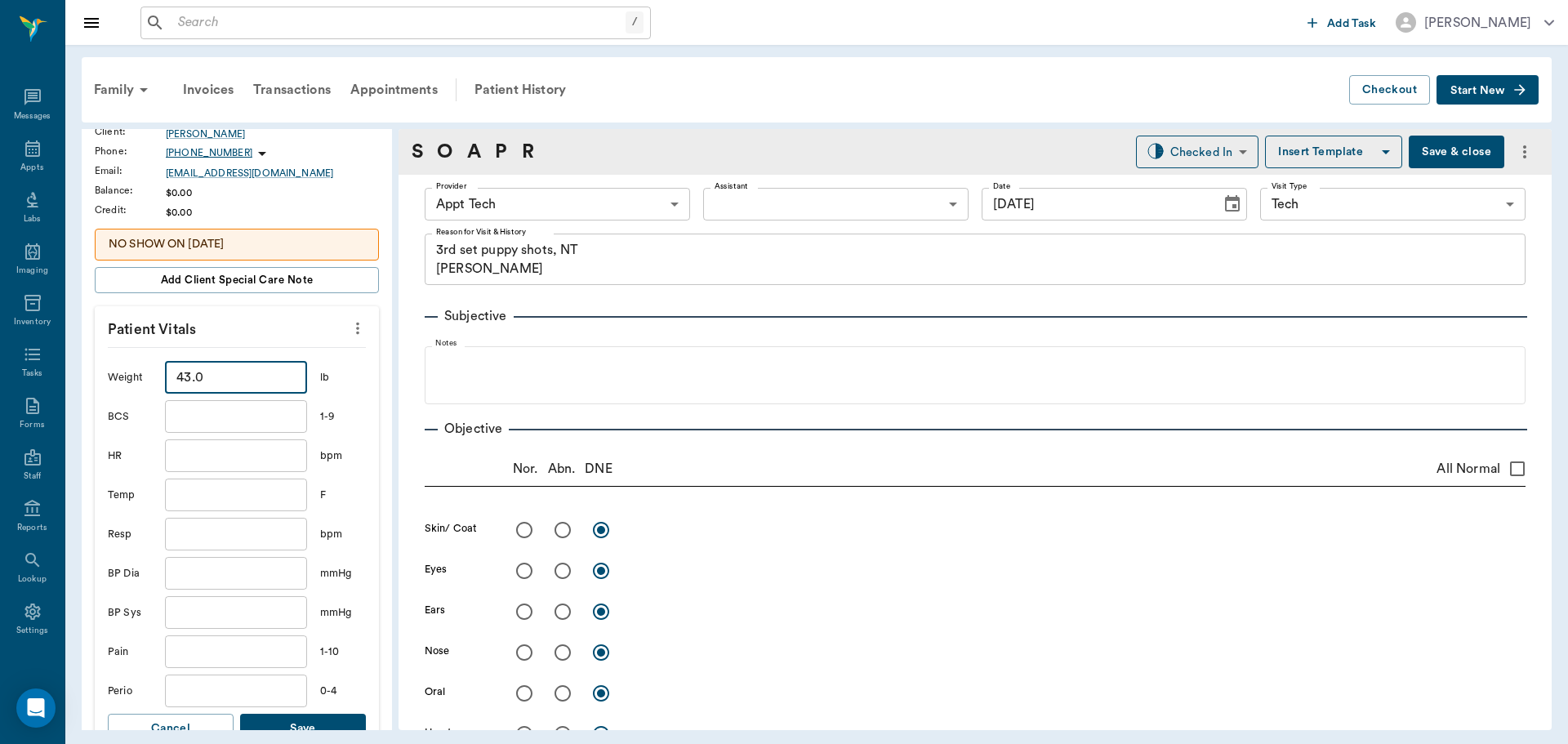
type input "43"
click at [324, 729] on button "Save" at bounding box center [302, 728] width 125 height 30
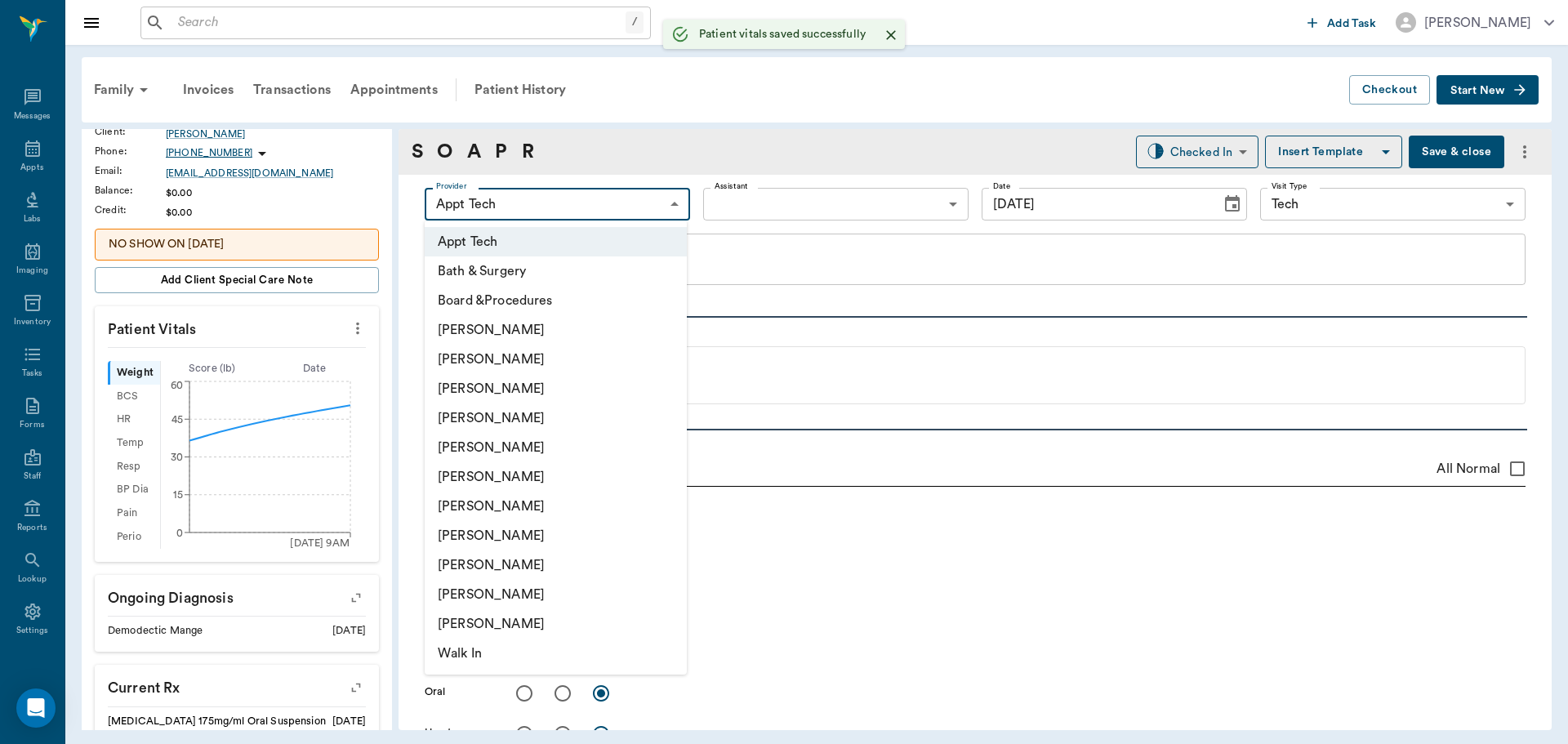
click at [562, 193] on body "/ ​ Add Task Dr. Bert Ellsworth Nectar Messages Appts Labs Imaging Inventory Ta…" at bounding box center [784, 372] width 1568 height 744
click at [589, 519] on li "Hunter Graves" at bounding box center [556, 506] width 262 height 29
type input "682b670d8bdc6f7f8feef3db"
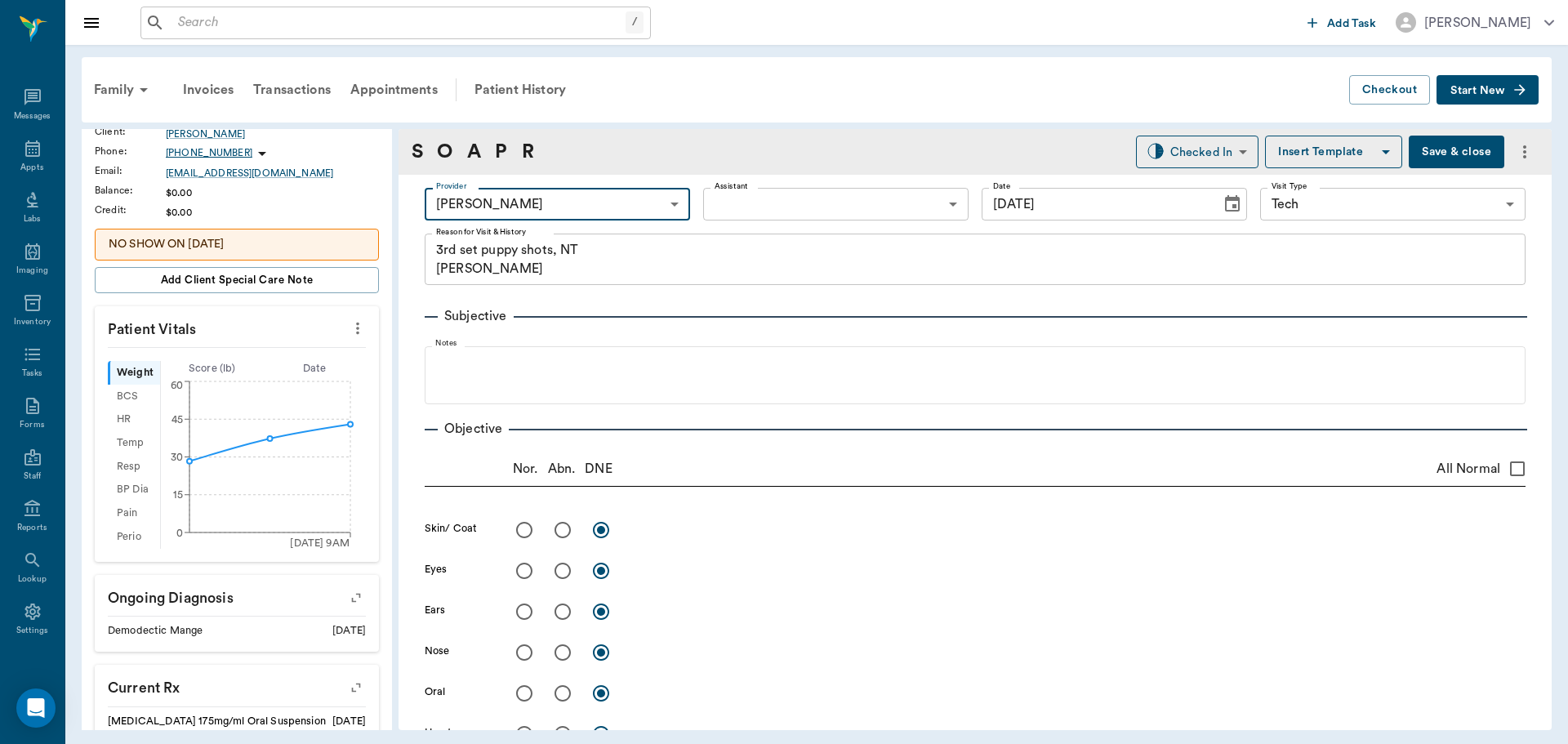
click at [726, 202] on body "/ ​ Add Task Dr. Bert Ellsworth Nectar Messages Appts Labs Imaging Inventory Ta…" at bounding box center [784, 372] width 1568 height 744
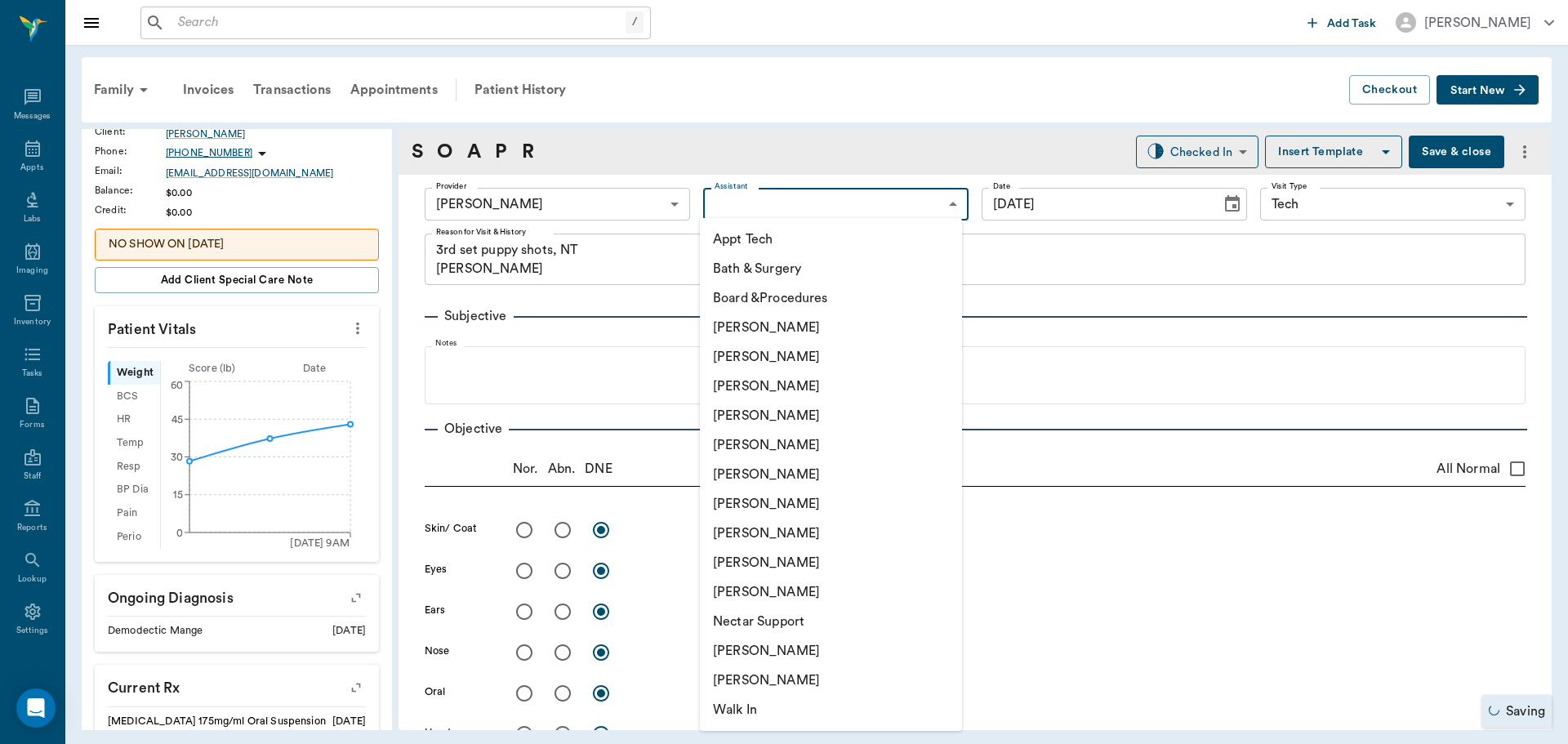
click at [731, 233] on li "Appt Tech" at bounding box center [831, 238] width 262 height 29
type input "63ec2f075fda476ae8351a4c"
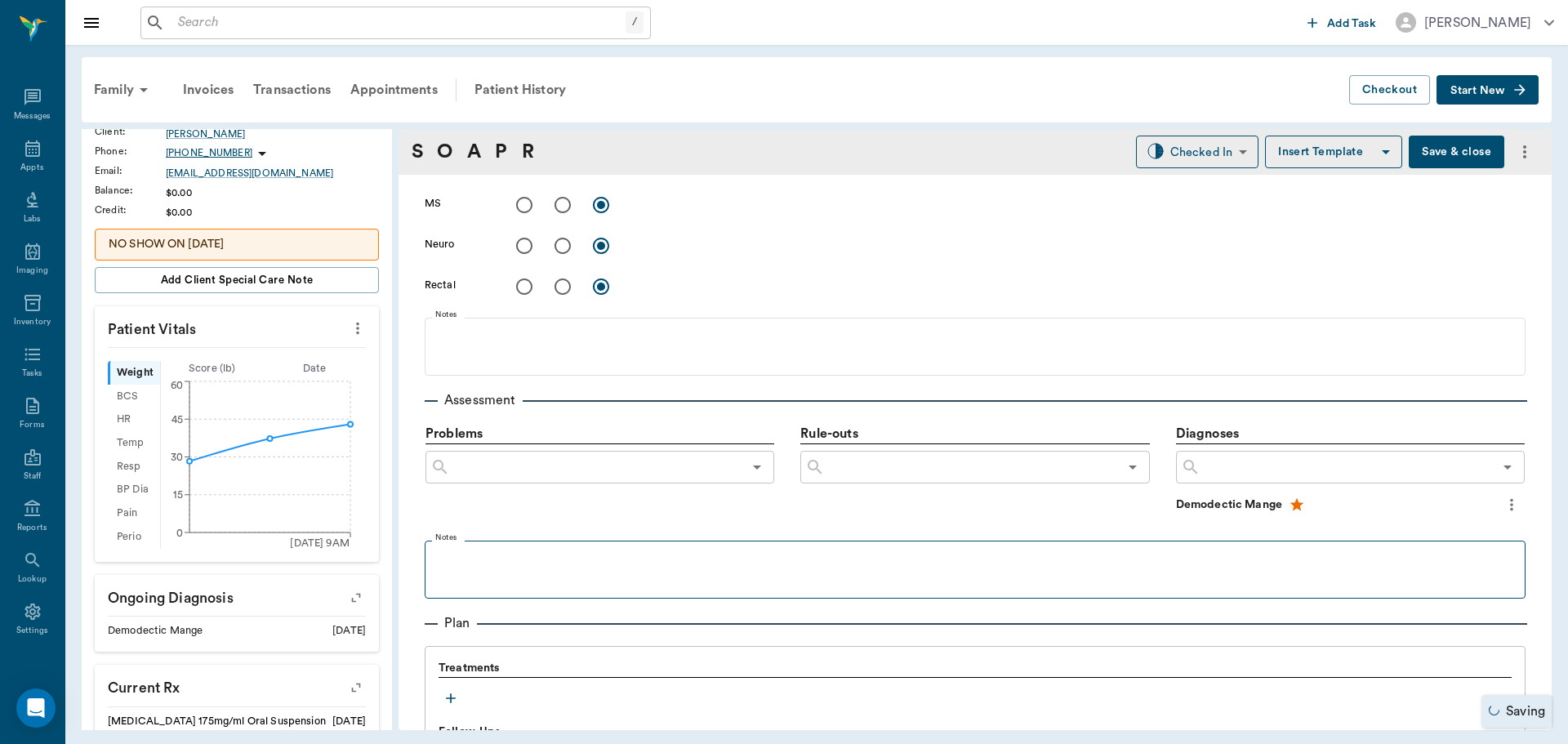
scroll to position [816, 0]
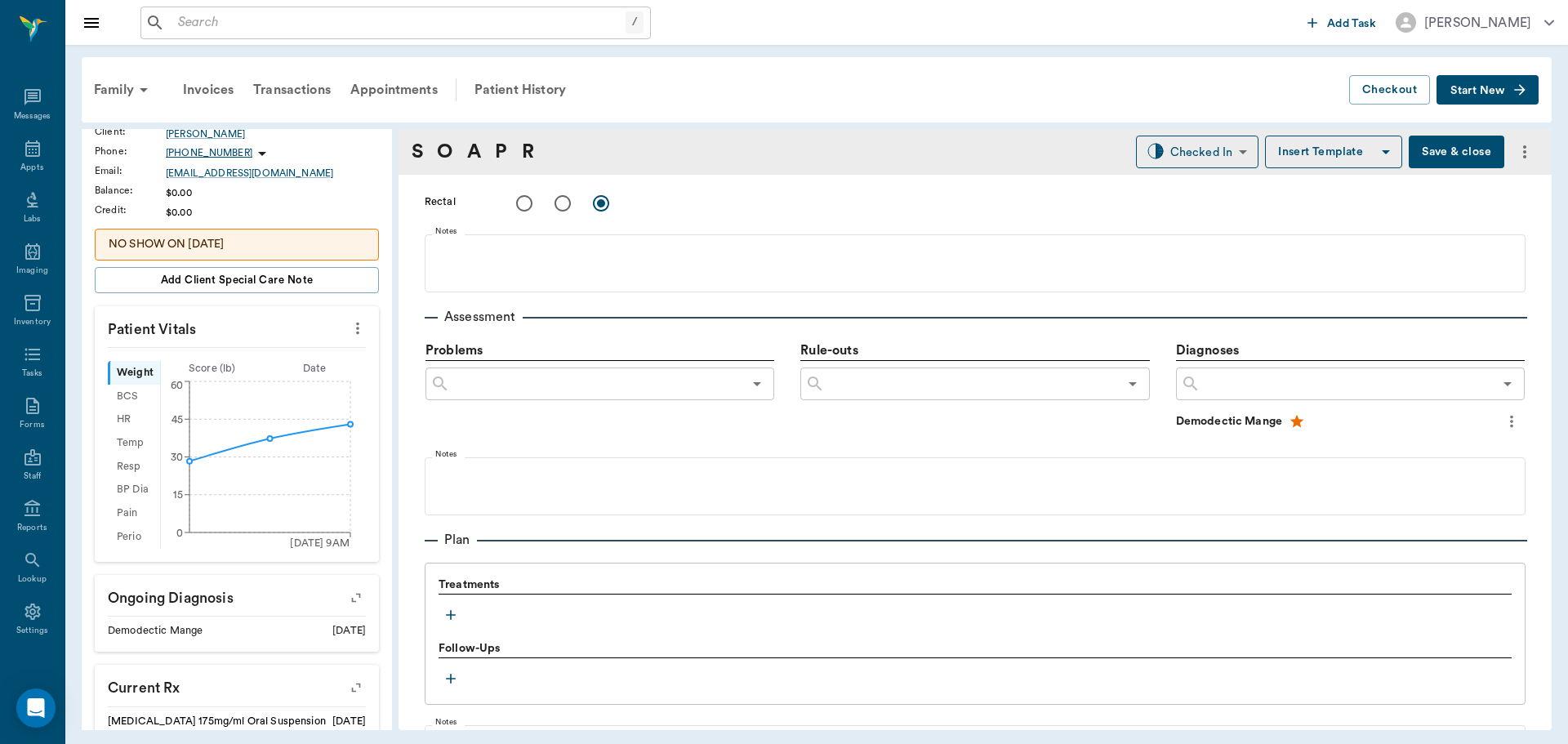
click at [455, 611] on icon "button" at bounding box center [451, 615] width 17 height 17
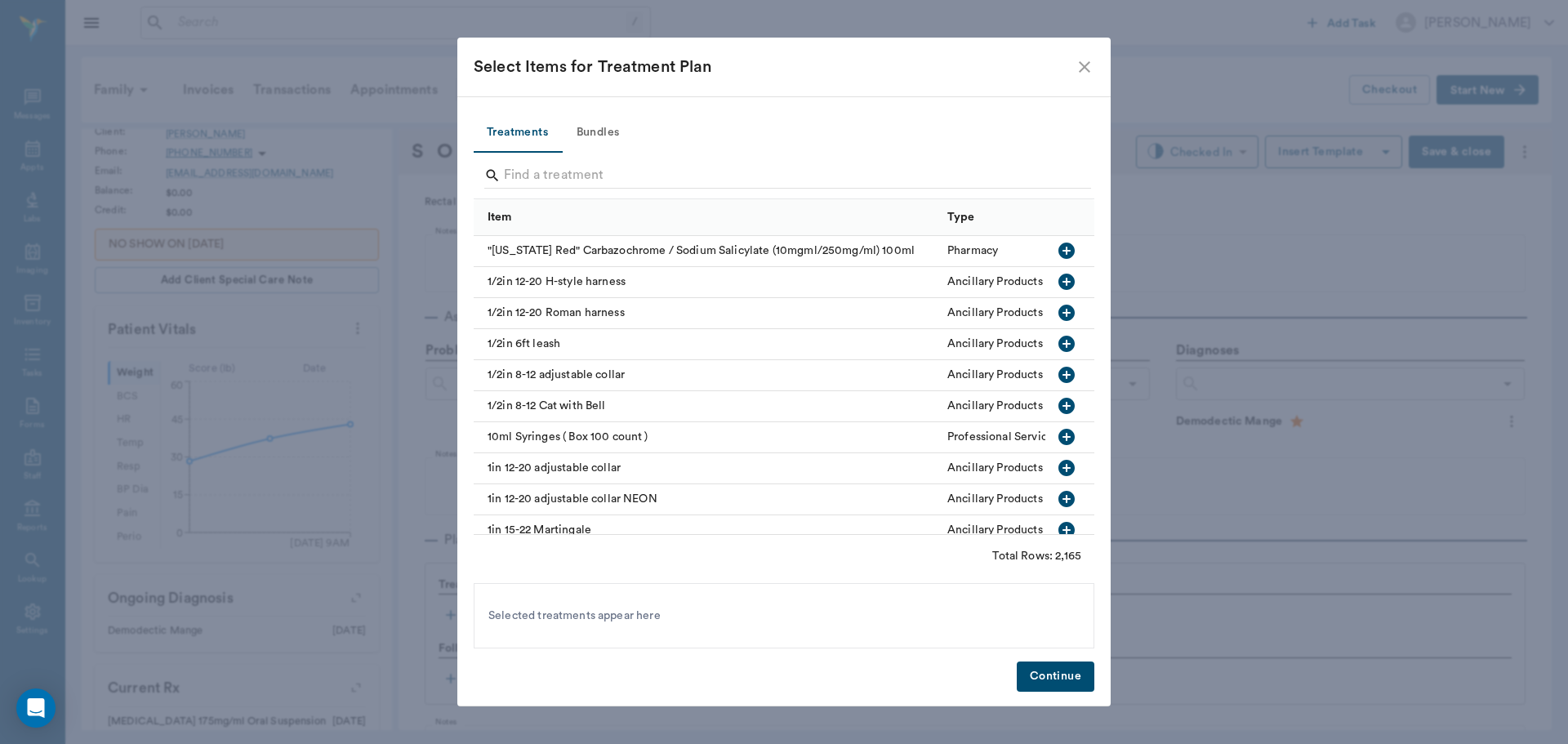
click at [608, 126] on button "Bundles" at bounding box center [598, 133] width 73 height 39
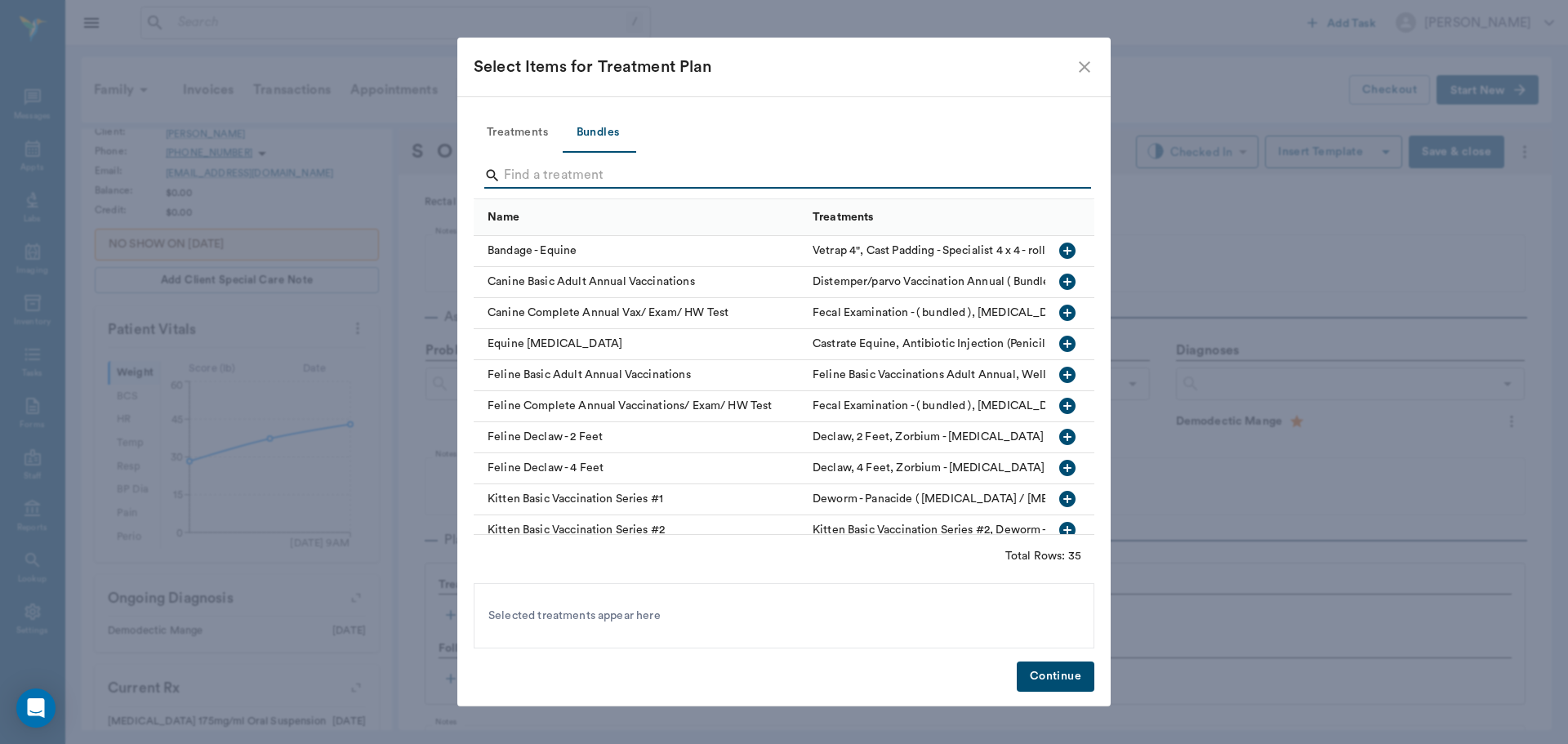
click at [630, 172] on input "Search" at bounding box center [785, 175] width 562 height 26
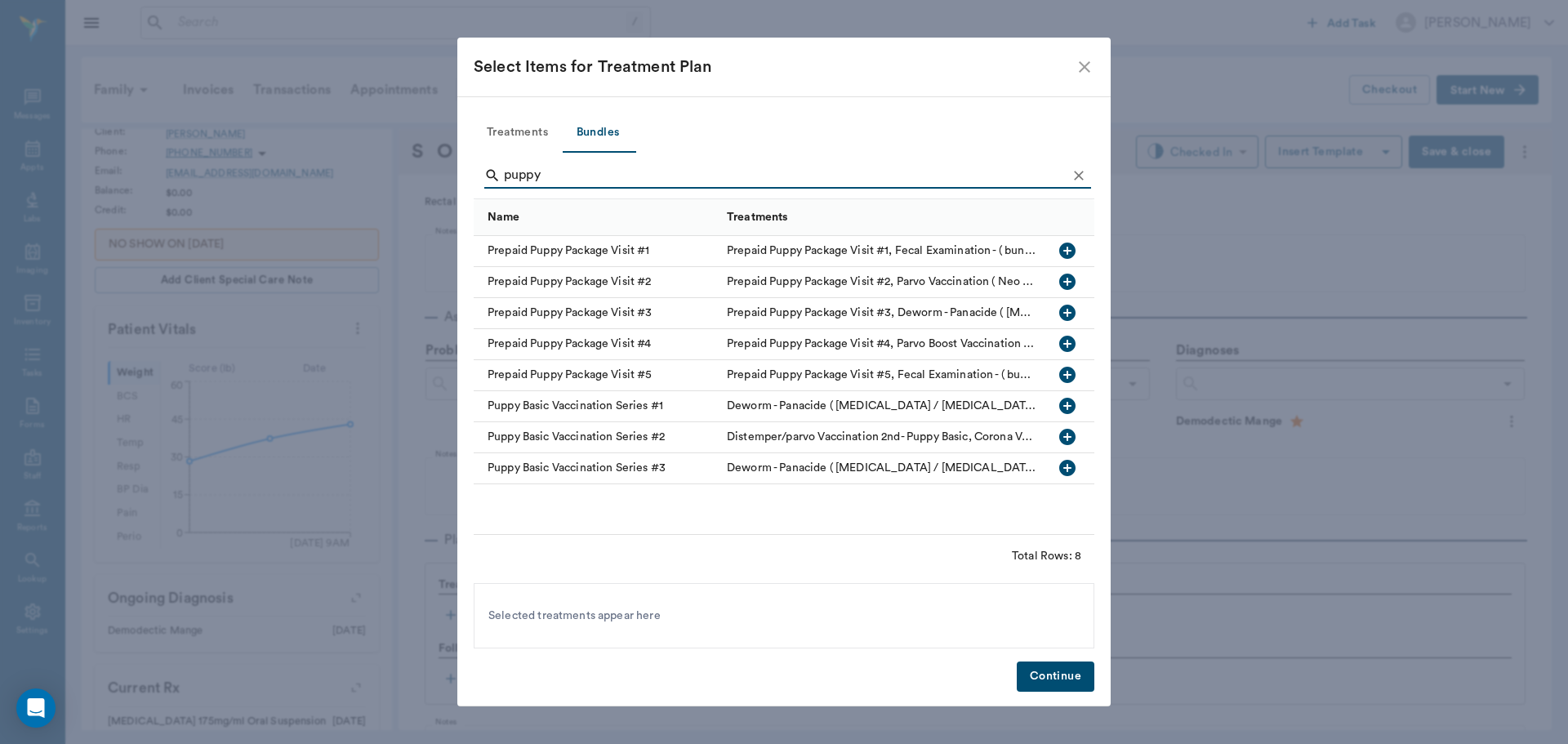
type input "puppy"
click at [1066, 466] on icon "button" at bounding box center [1067, 468] width 17 height 17
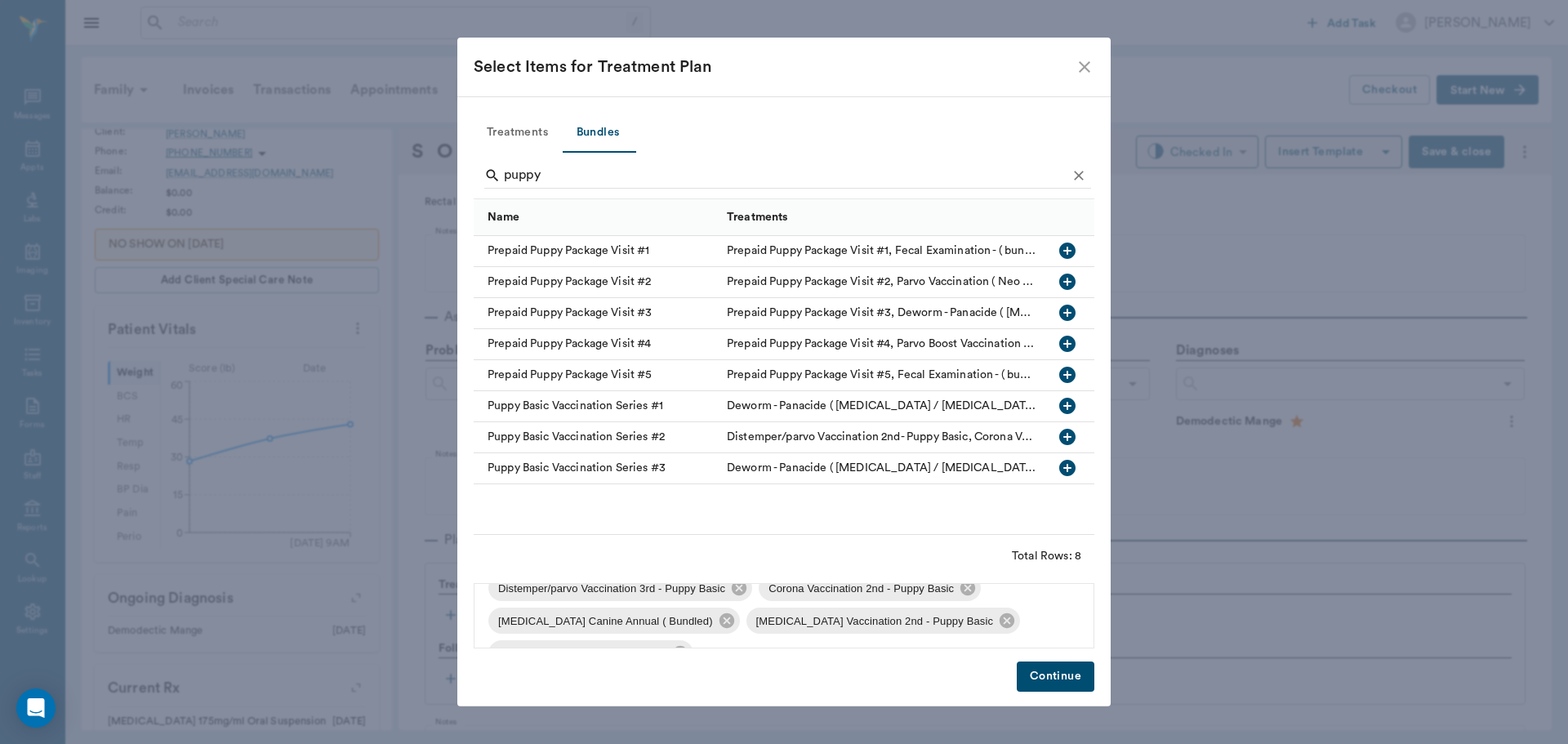
scroll to position [0, 0]
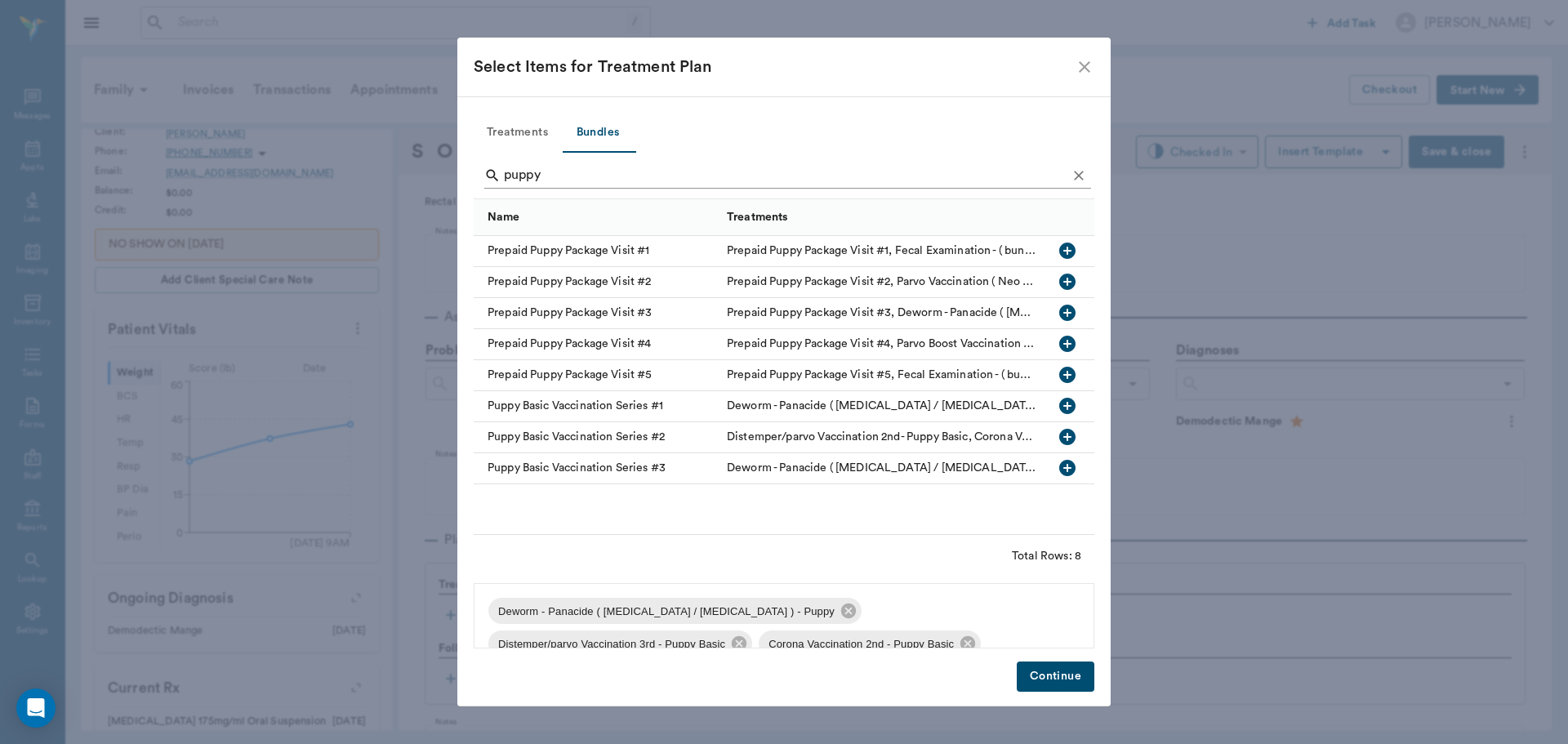
drag, startPoint x: 1076, startPoint y: 166, endPoint x: 1022, endPoint y: 184, distance: 56.9
click at [1075, 166] on button "Clear" at bounding box center [1078, 175] width 24 height 24
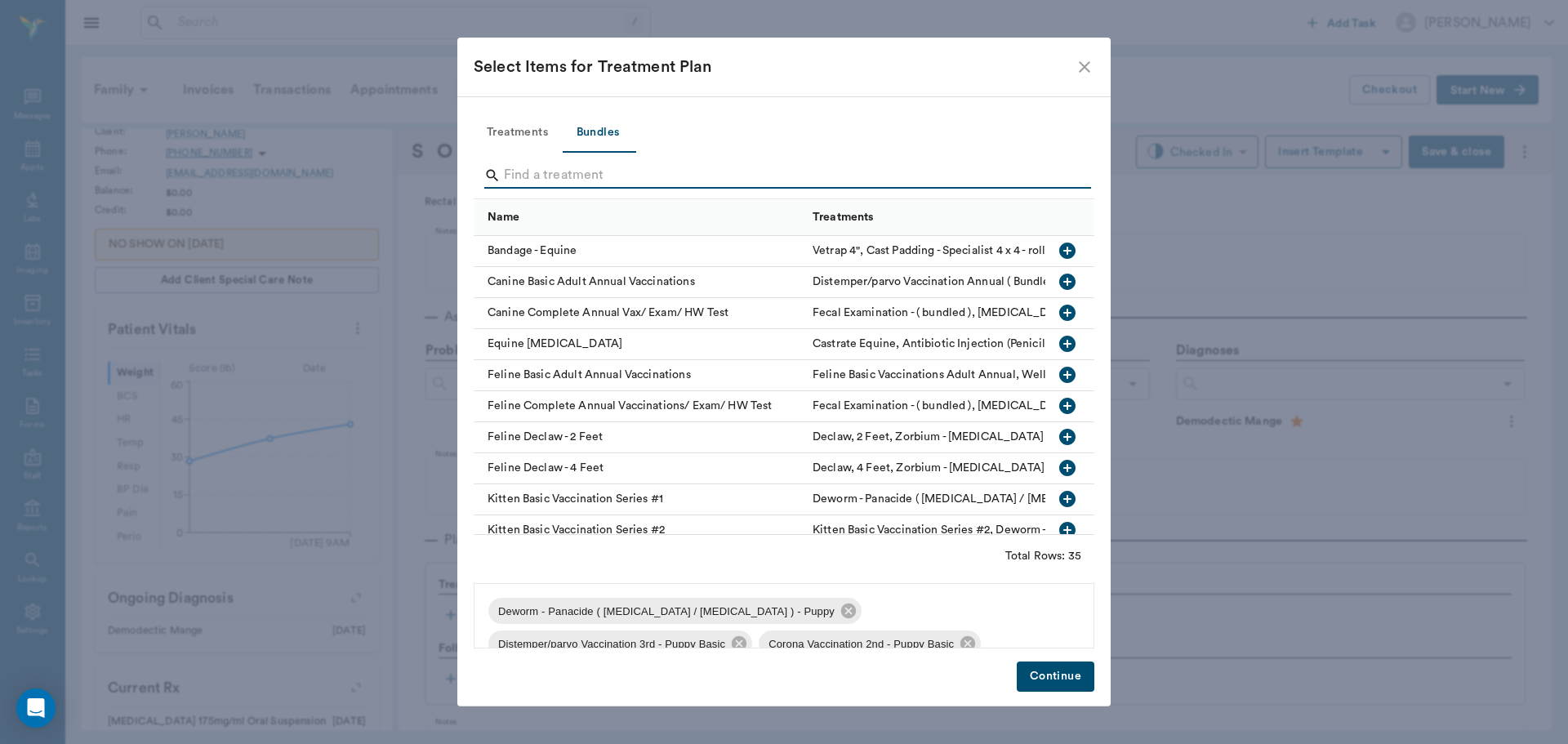
click at [1020, 174] on input "Search" at bounding box center [785, 175] width 562 height 26
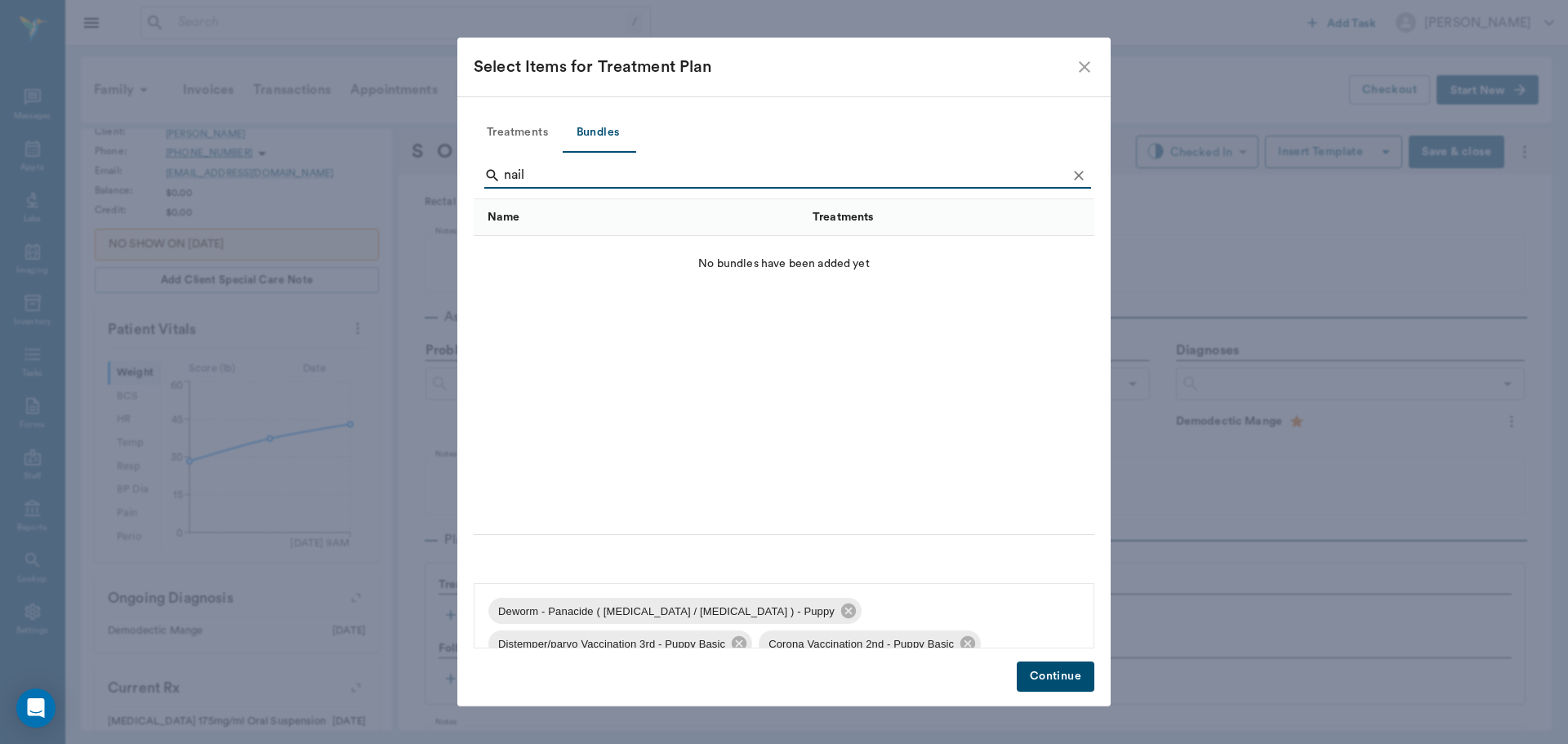
type input "nail"
click at [512, 129] on button "Treatments" at bounding box center [517, 133] width 87 height 39
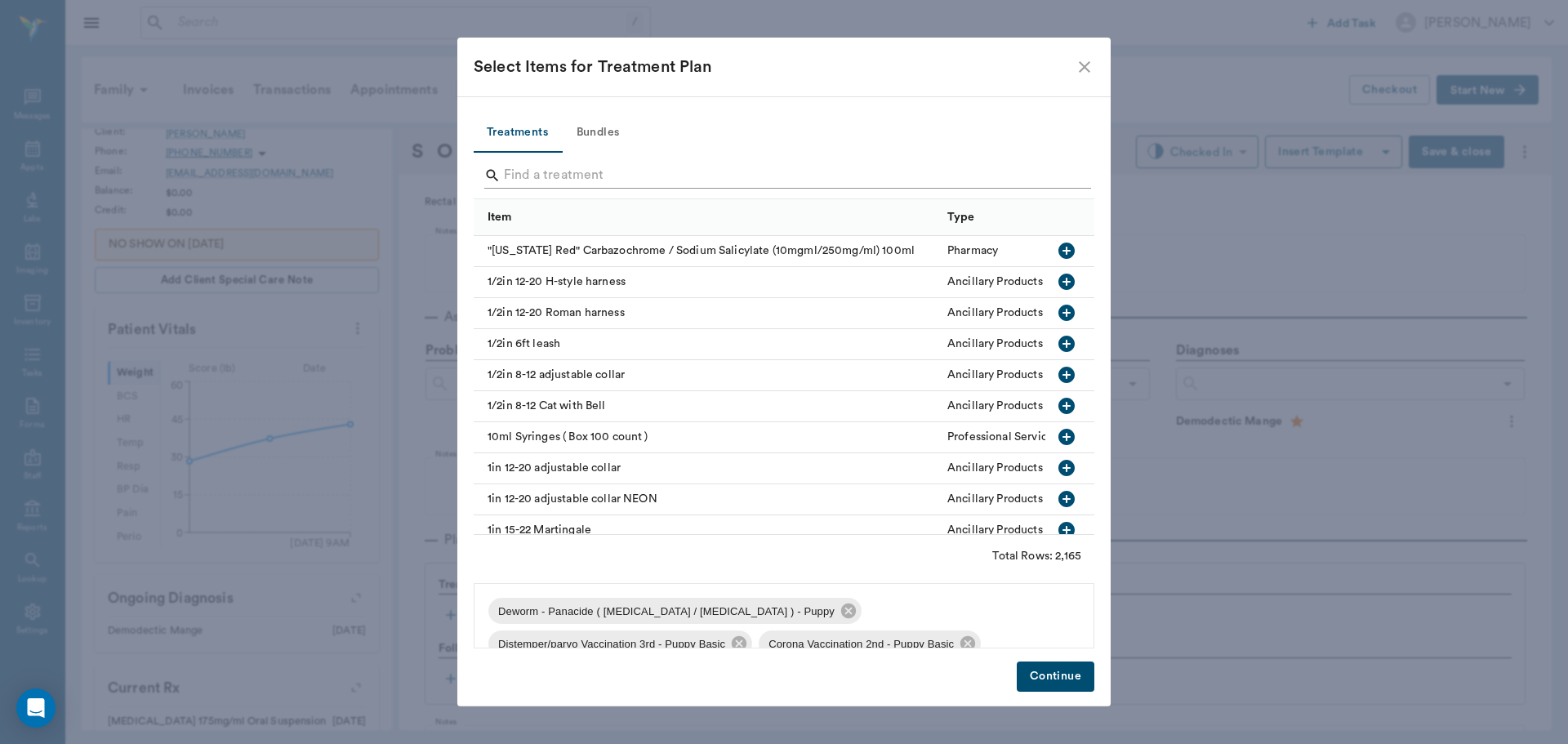
click at [542, 172] on input "Search" at bounding box center [785, 175] width 562 height 26
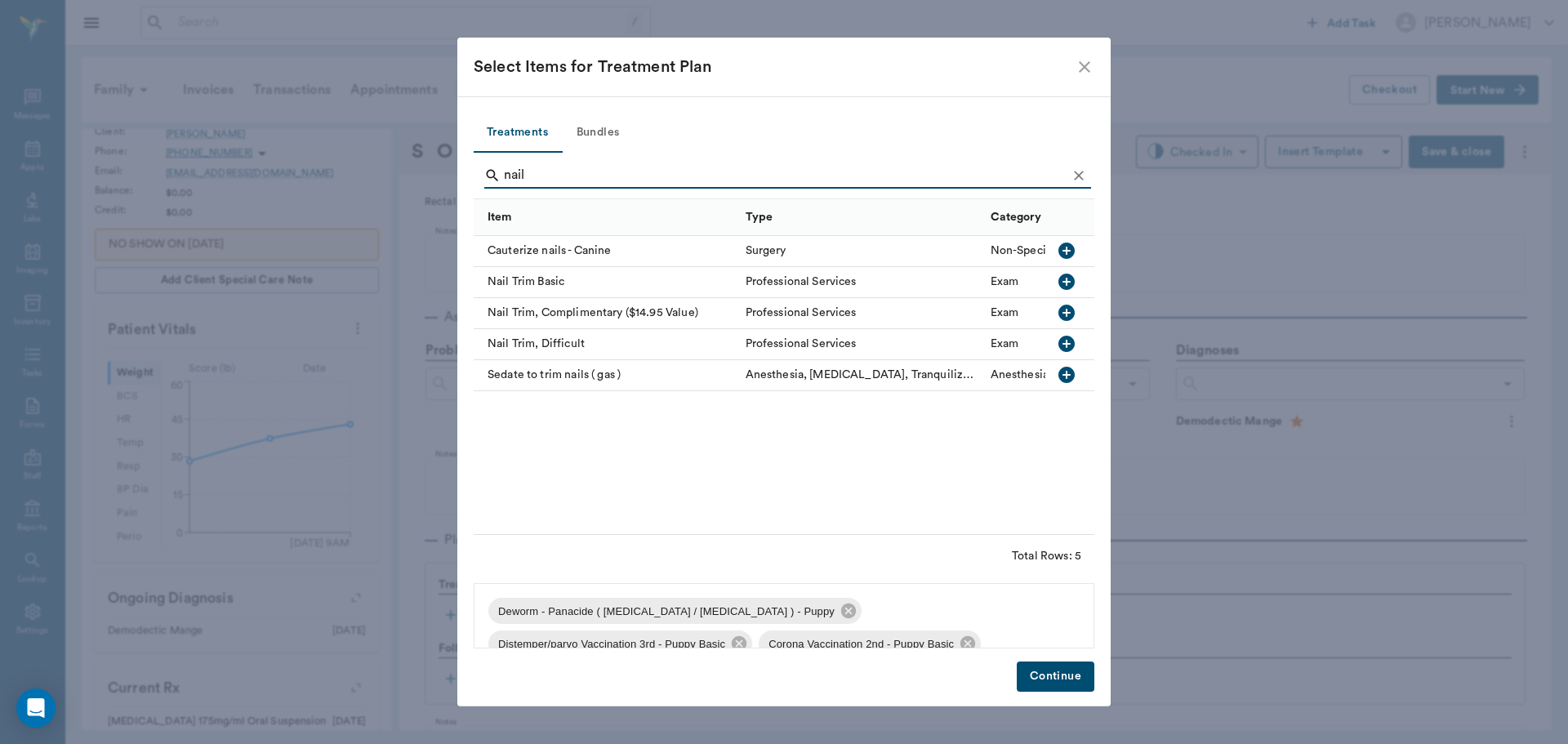
type input "nail"
click at [1065, 281] on icon "button" at bounding box center [1066, 281] width 17 height 17
click at [1066, 681] on button "Continue" at bounding box center [1055, 676] width 77 height 30
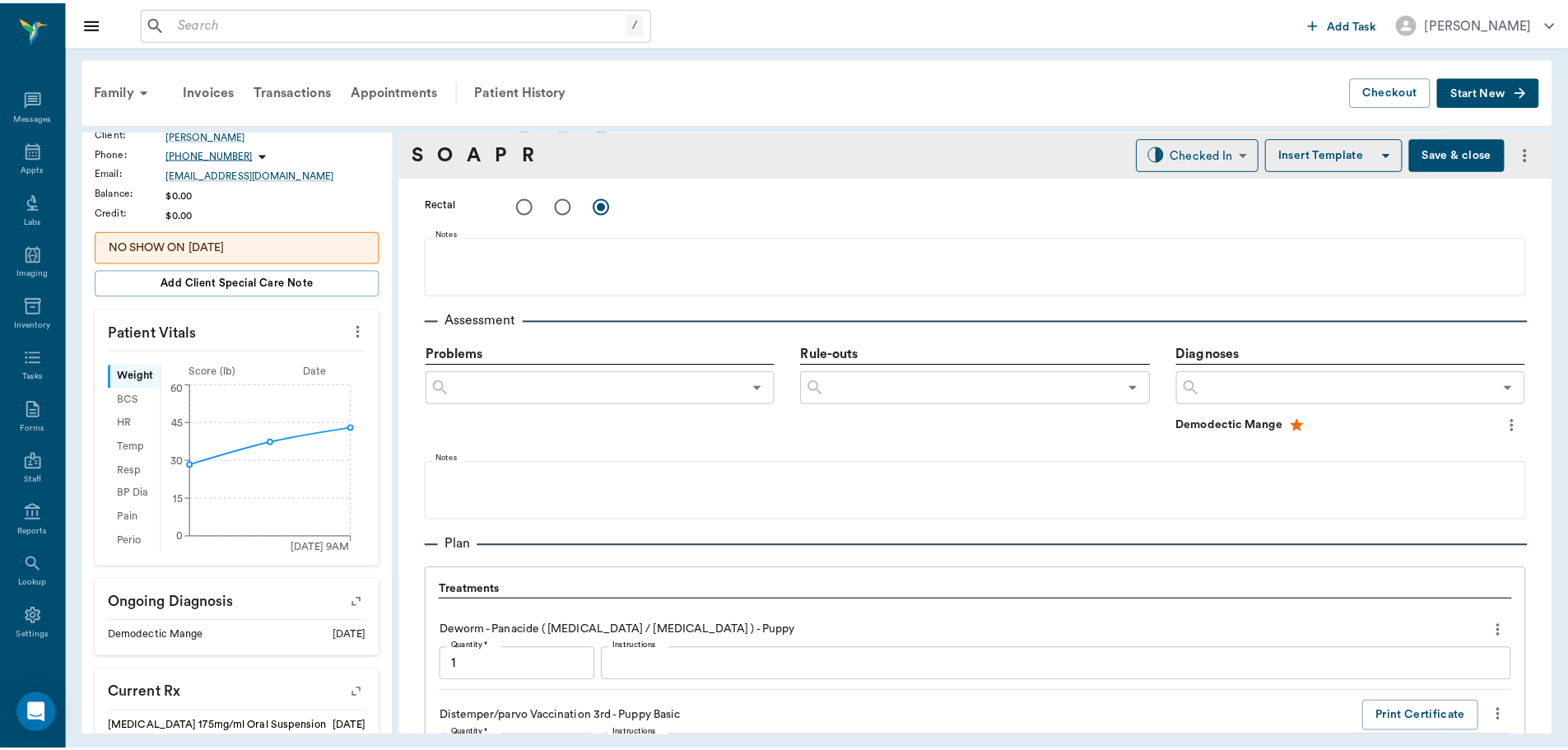
scroll to position [1621, 0]
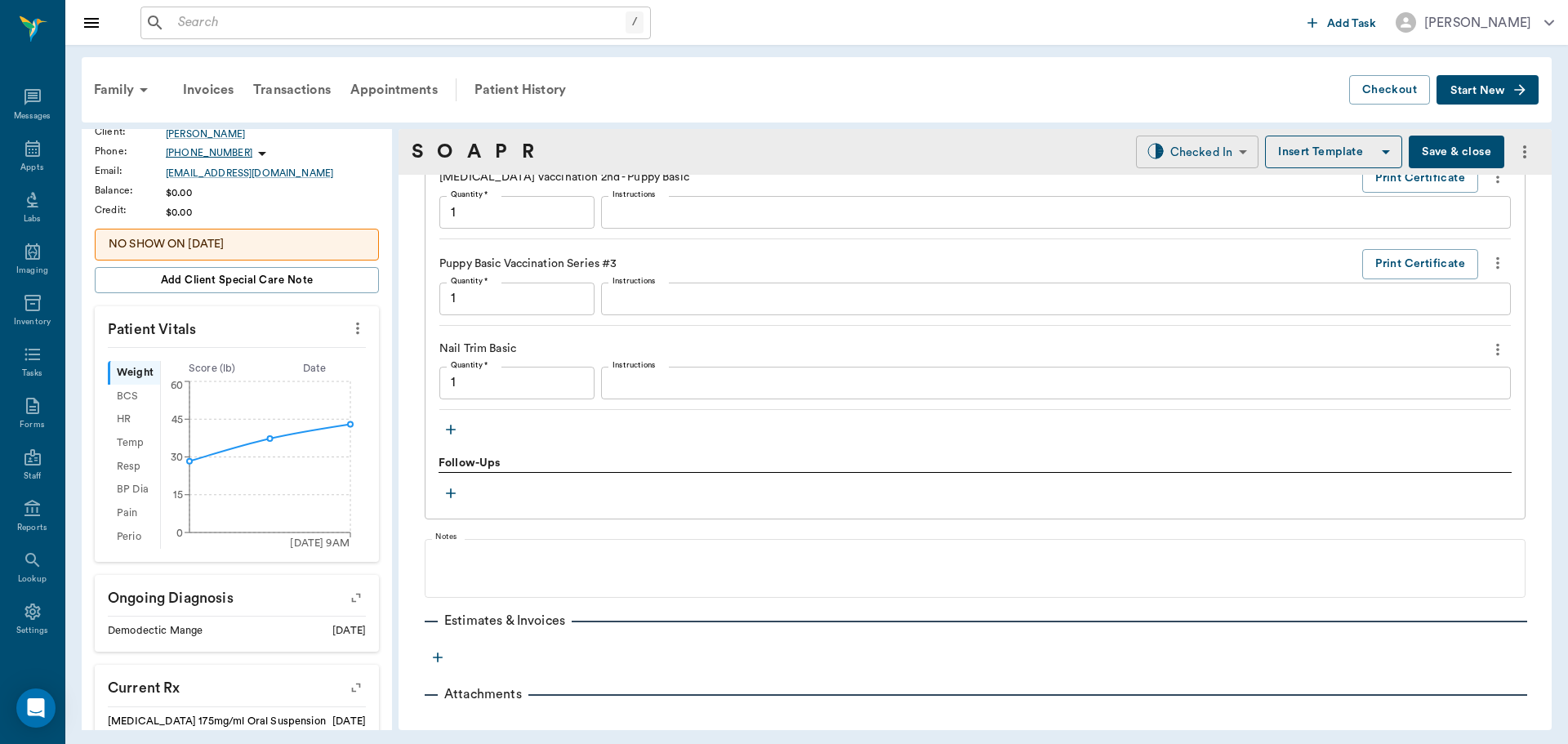
click at [1194, 153] on body "/ ​ Add Task Dr. Bert Ellsworth Nectar Messages Appts Labs Imaging Inventory Ta…" at bounding box center [784, 372] width 1568 height 744
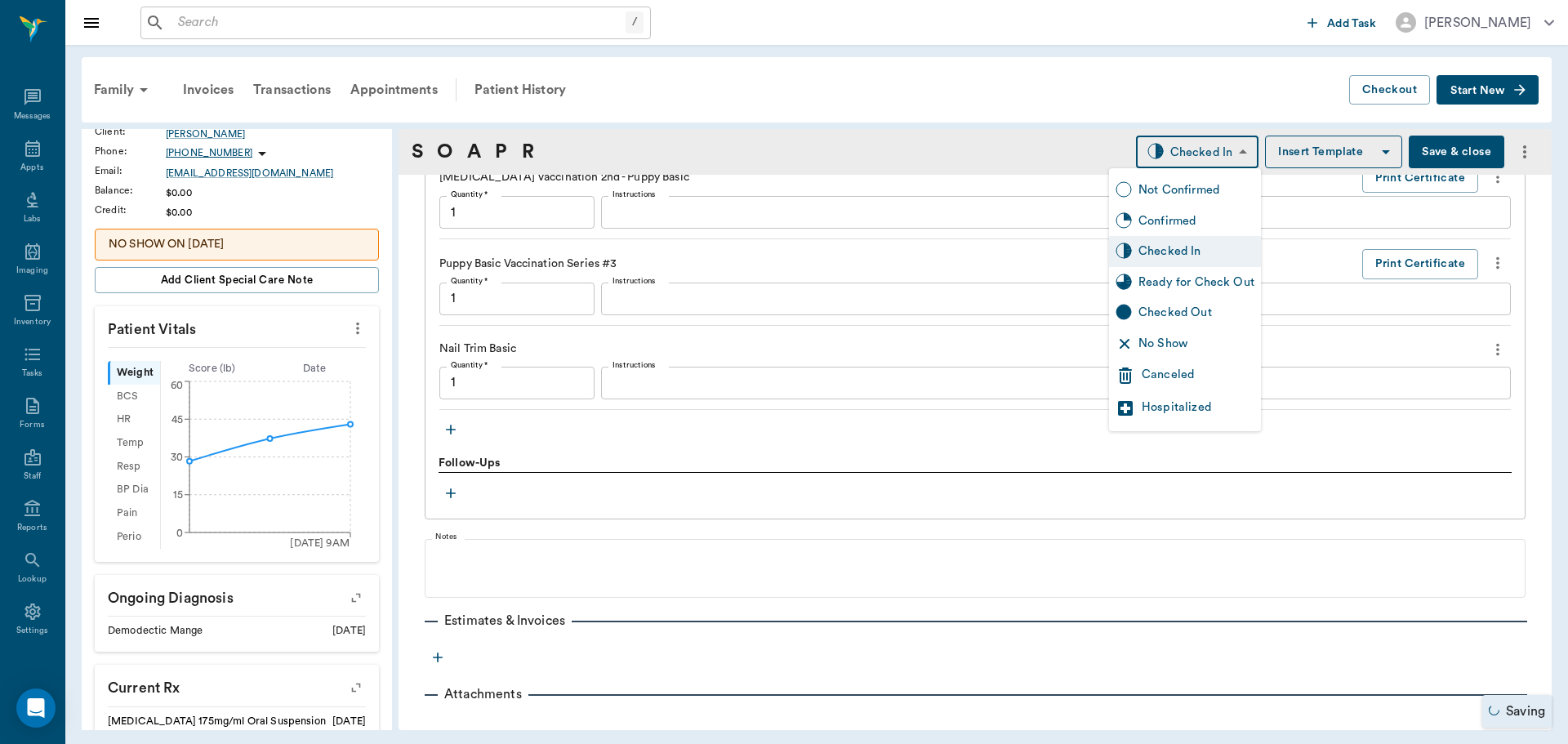
type input "1.00"
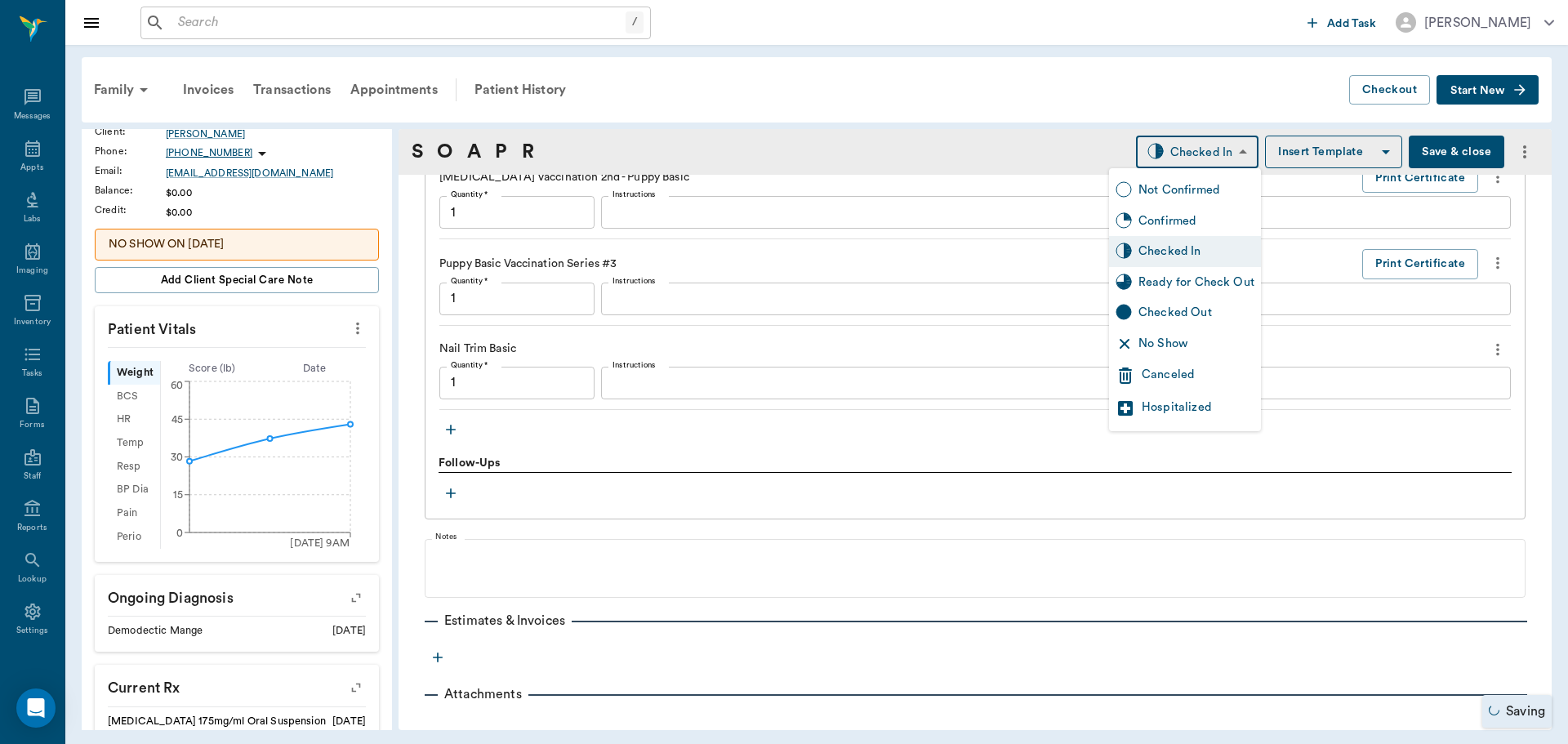
type input "1.00"
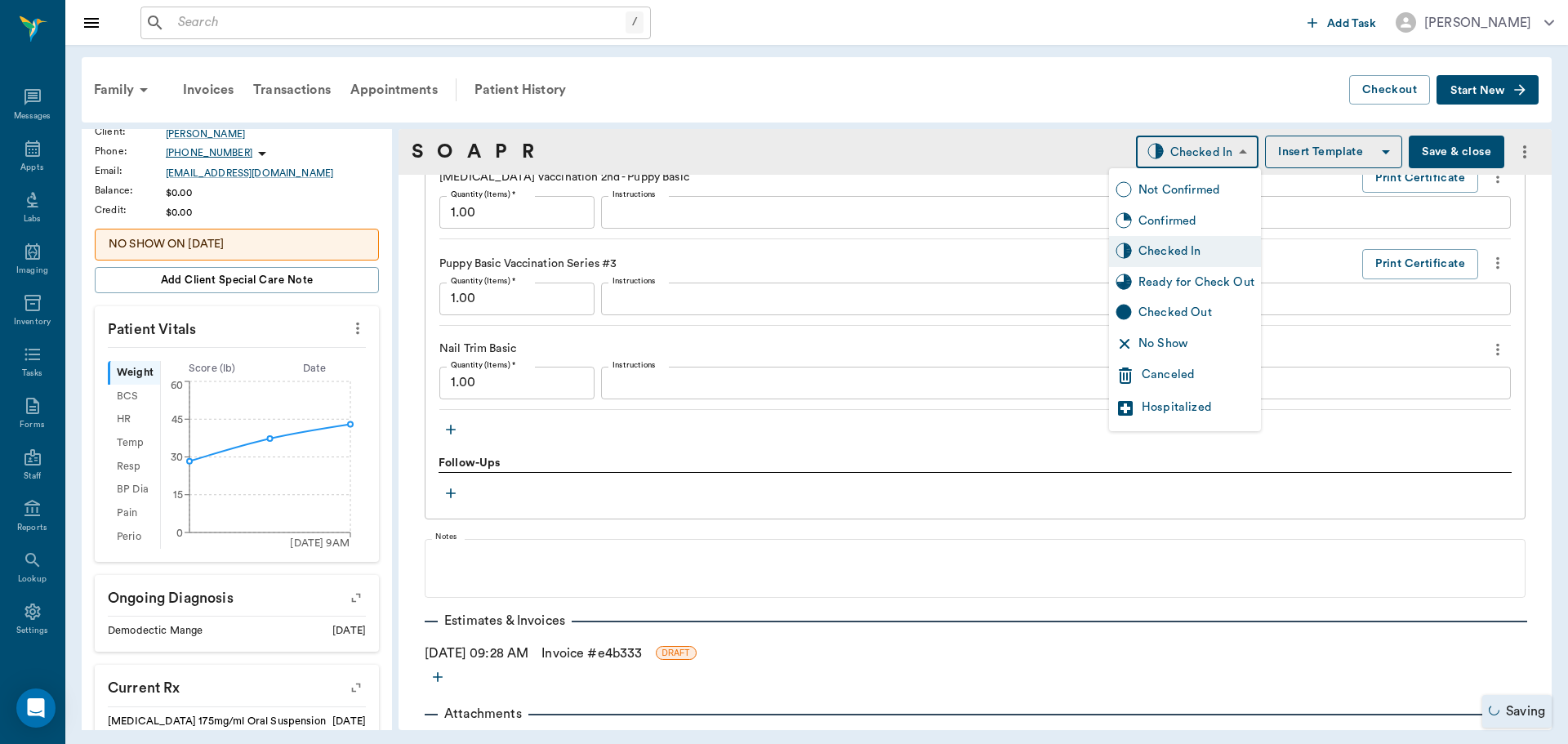
click at [1210, 278] on div "Ready for Check Out" at bounding box center [1197, 282] width 116 height 18
type input "READY_TO_CHECKOUT"
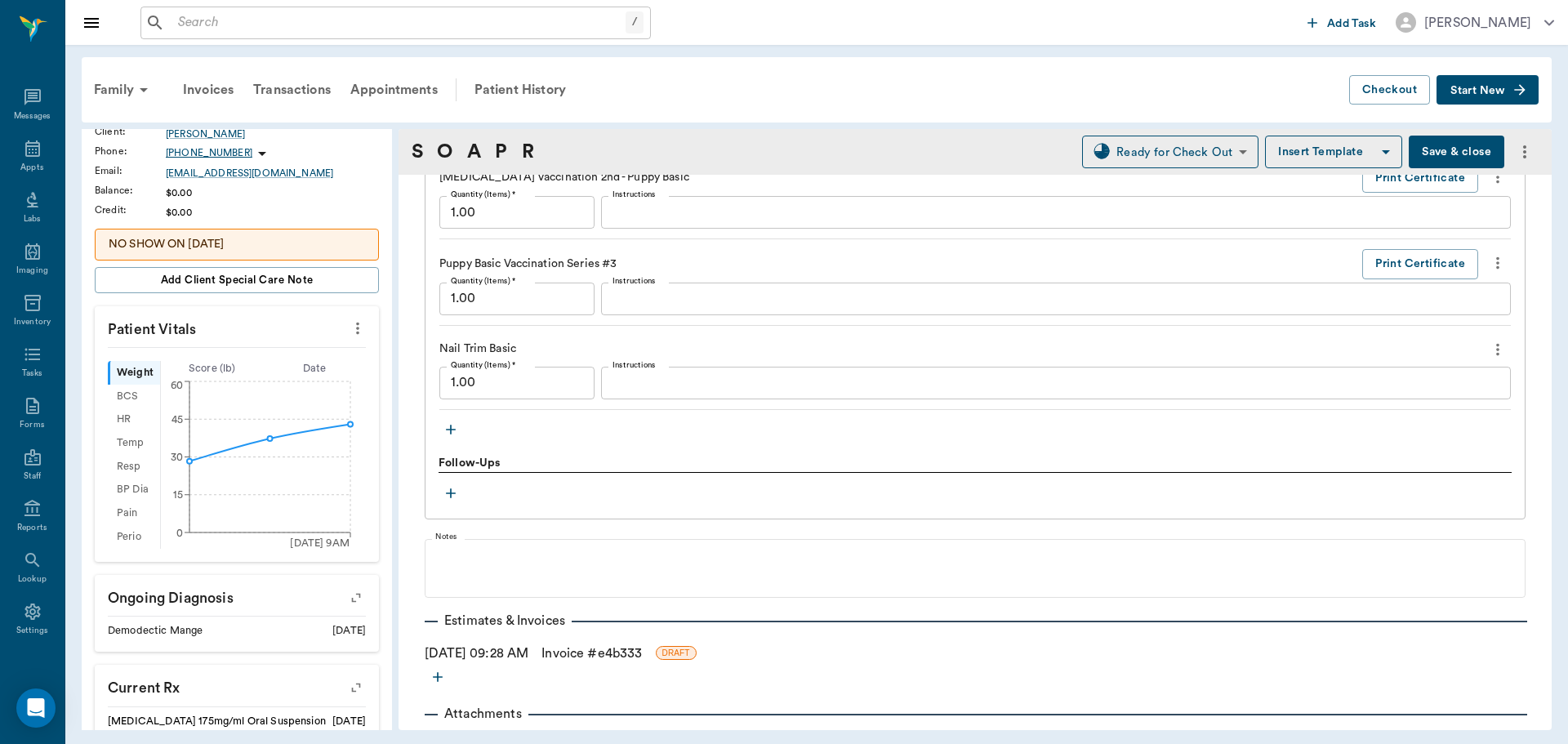
click at [583, 651] on link "Invoice # e4b333" at bounding box center [591, 653] width 100 height 20
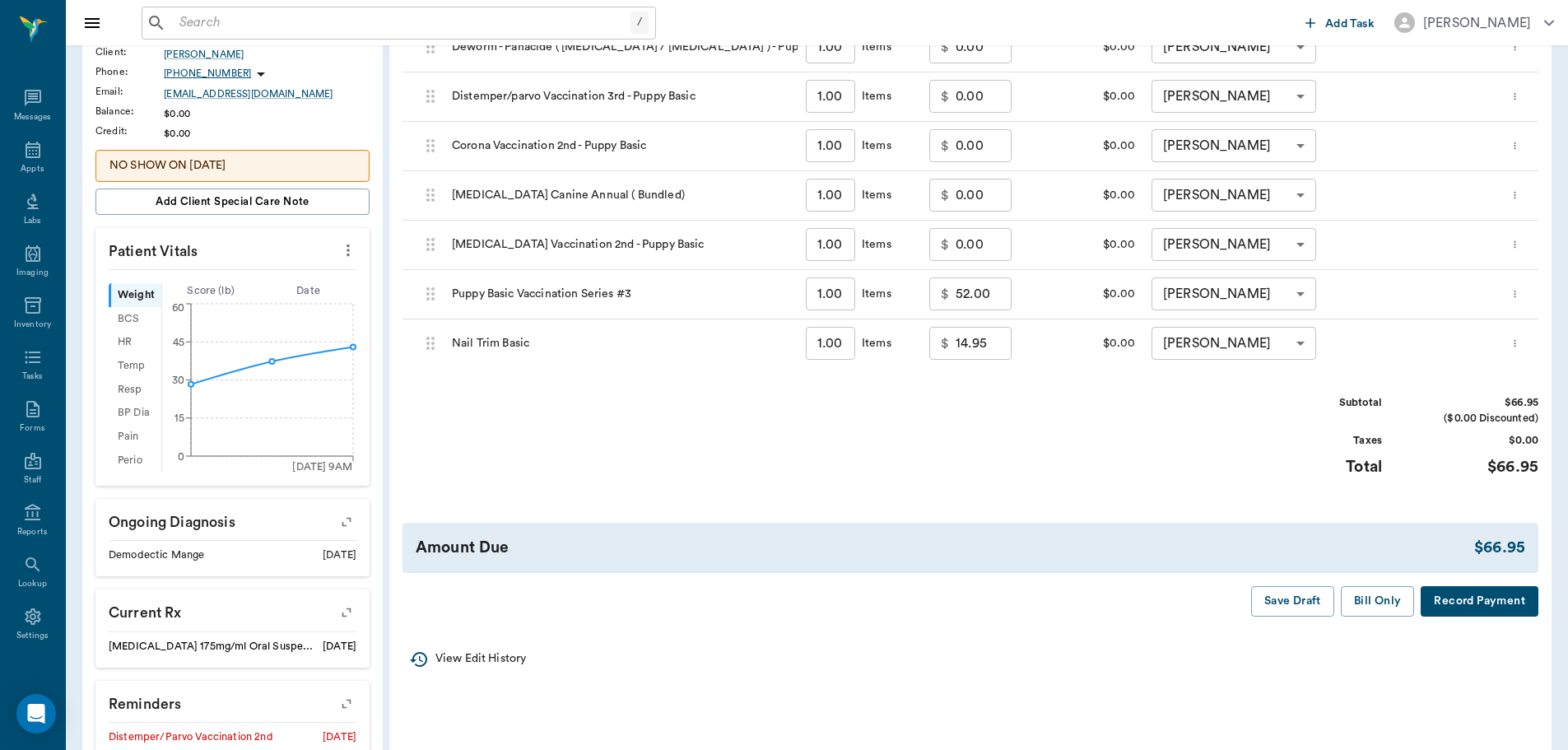
scroll to position [329, 0]
click at [1380, 609] on button "Bill Only" at bounding box center [1378, 599] width 74 height 30
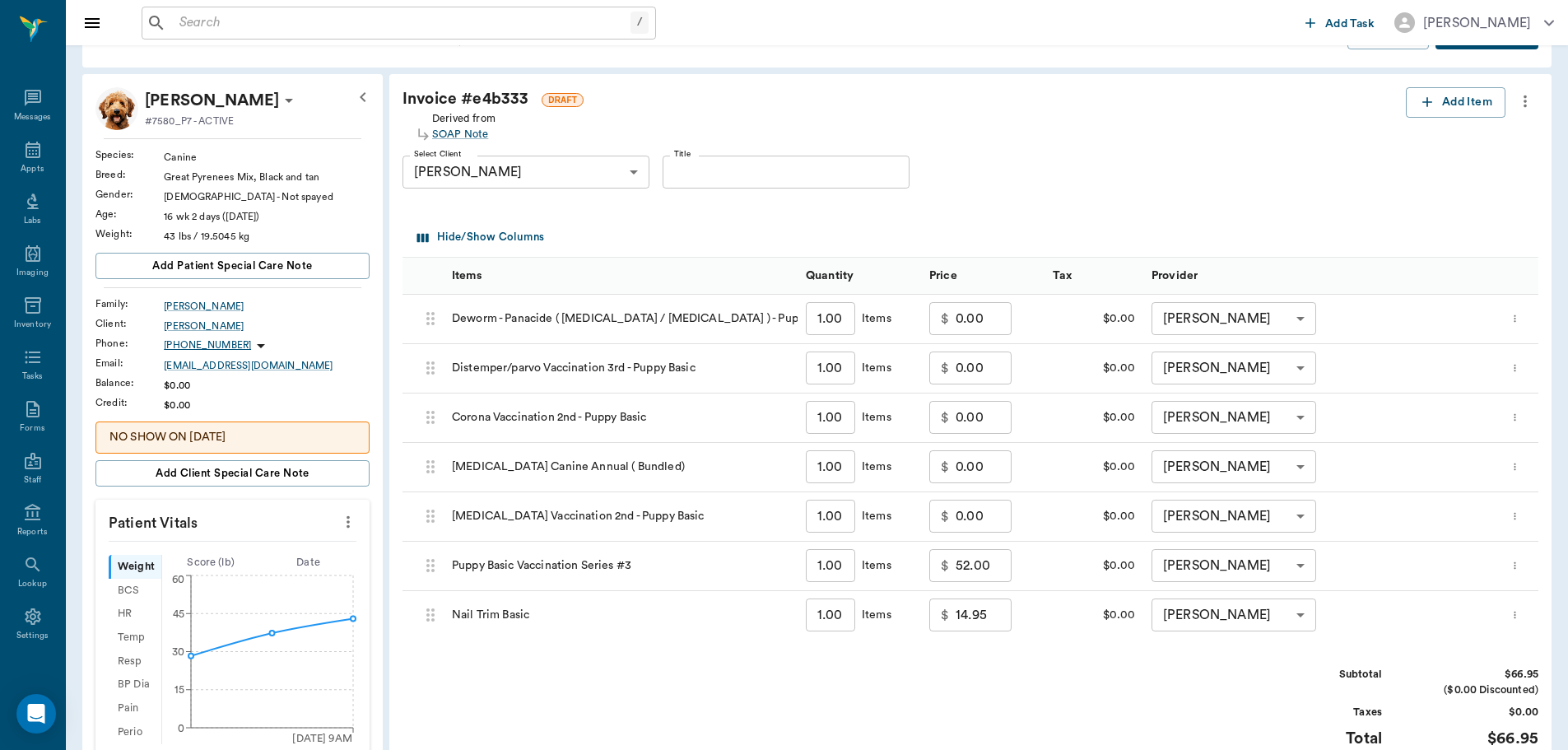
scroll to position [0, 0]
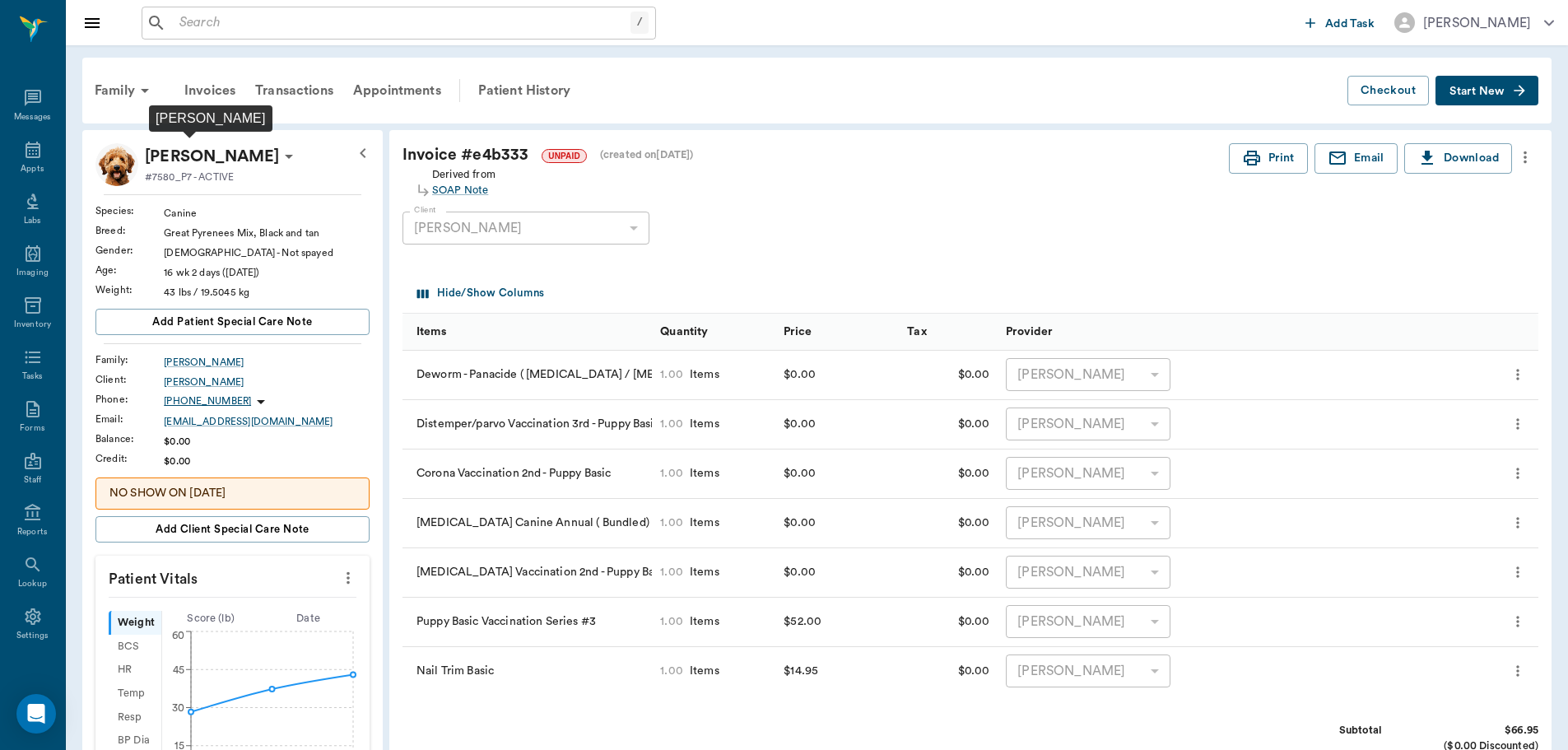
click at [207, 157] on p "[PERSON_NAME]" at bounding box center [212, 156] width 134 height 26
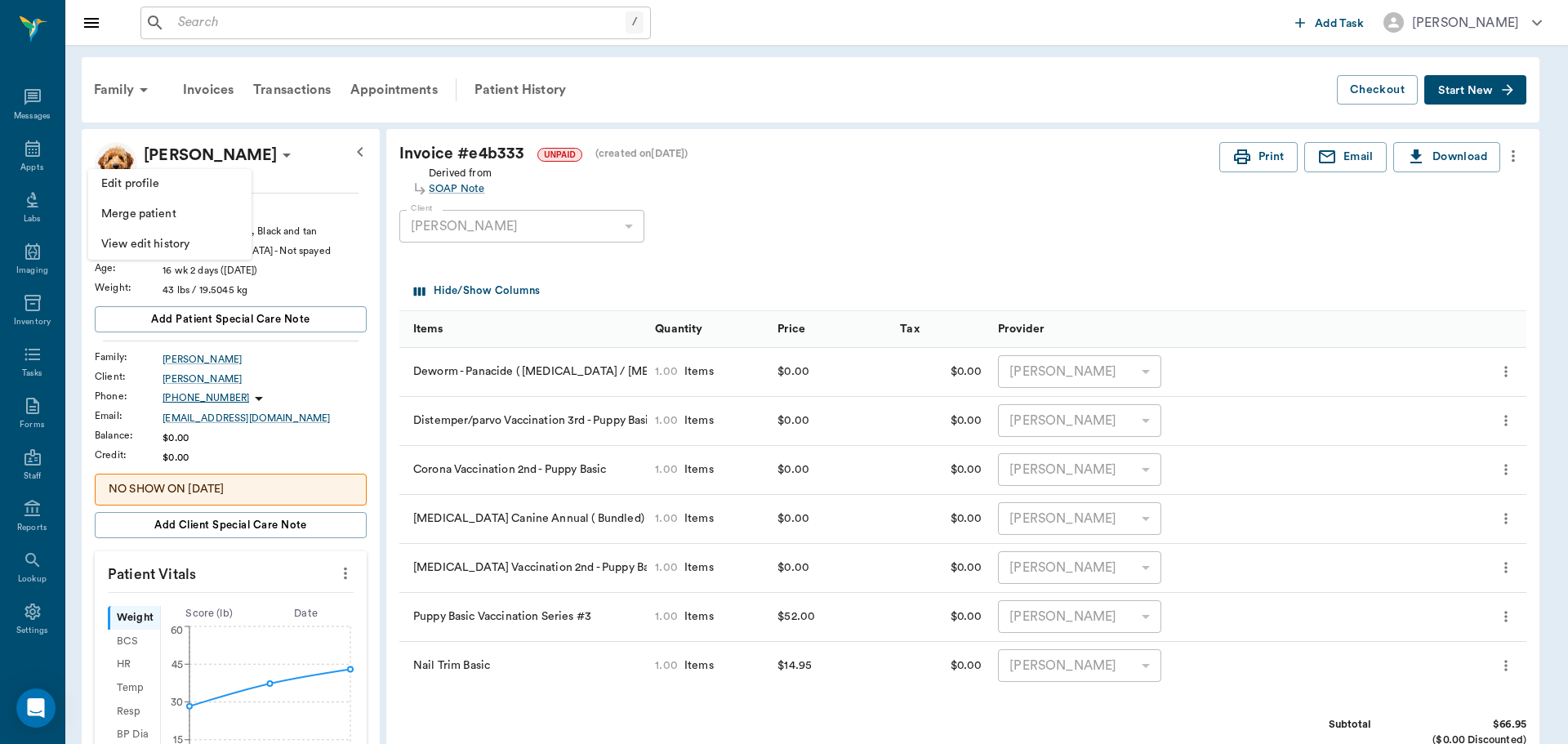
click at [205, 193] on li "Edit profile" at bounding box center [169, 184] width 164 height 30
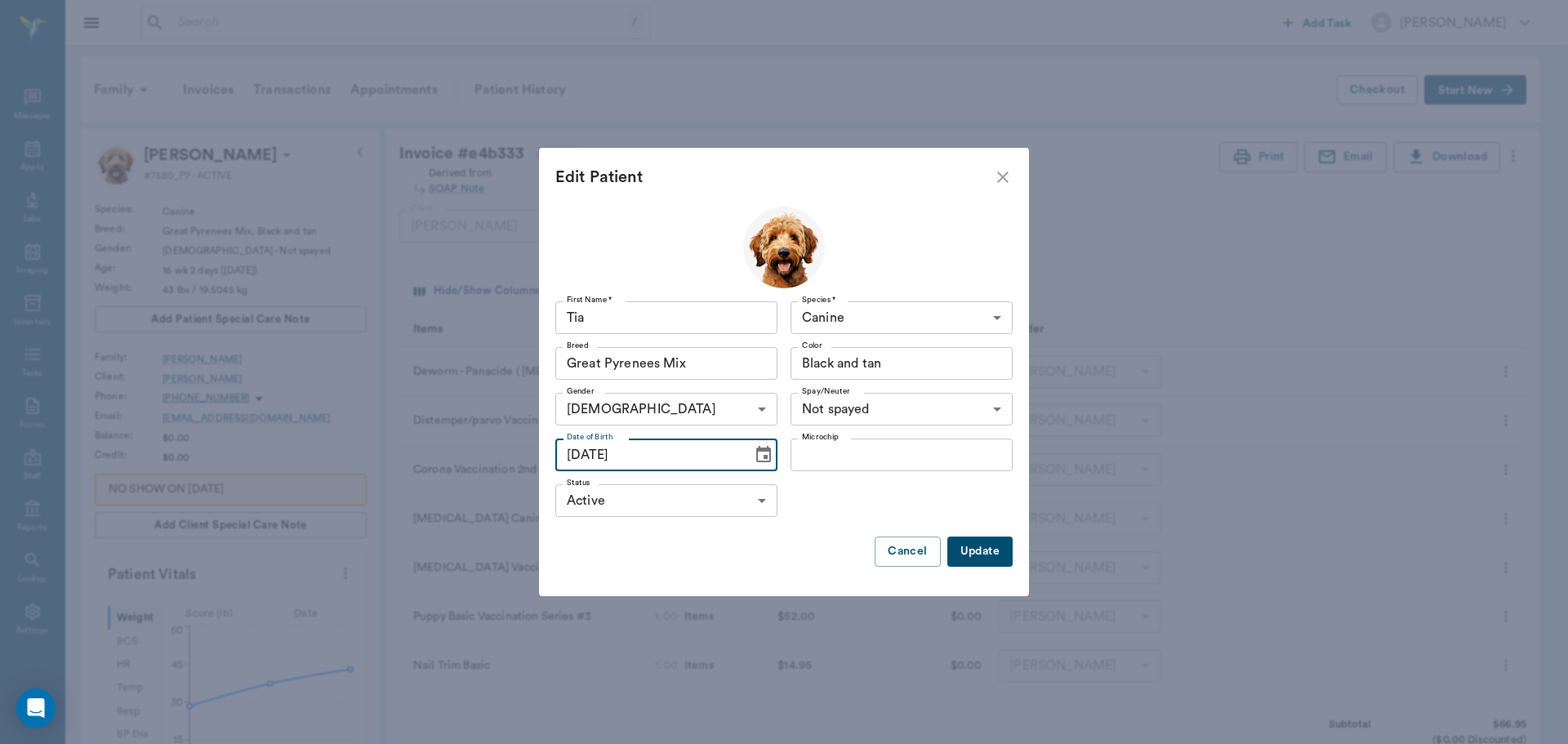
click at [580, 459] on input "06/14/2025" at bounding box center [648, 454] width 185 height 32
type input "04/14/2025"
click at [971, 543] on button "Update" at bounding box center [980, 551] width 66 height 30
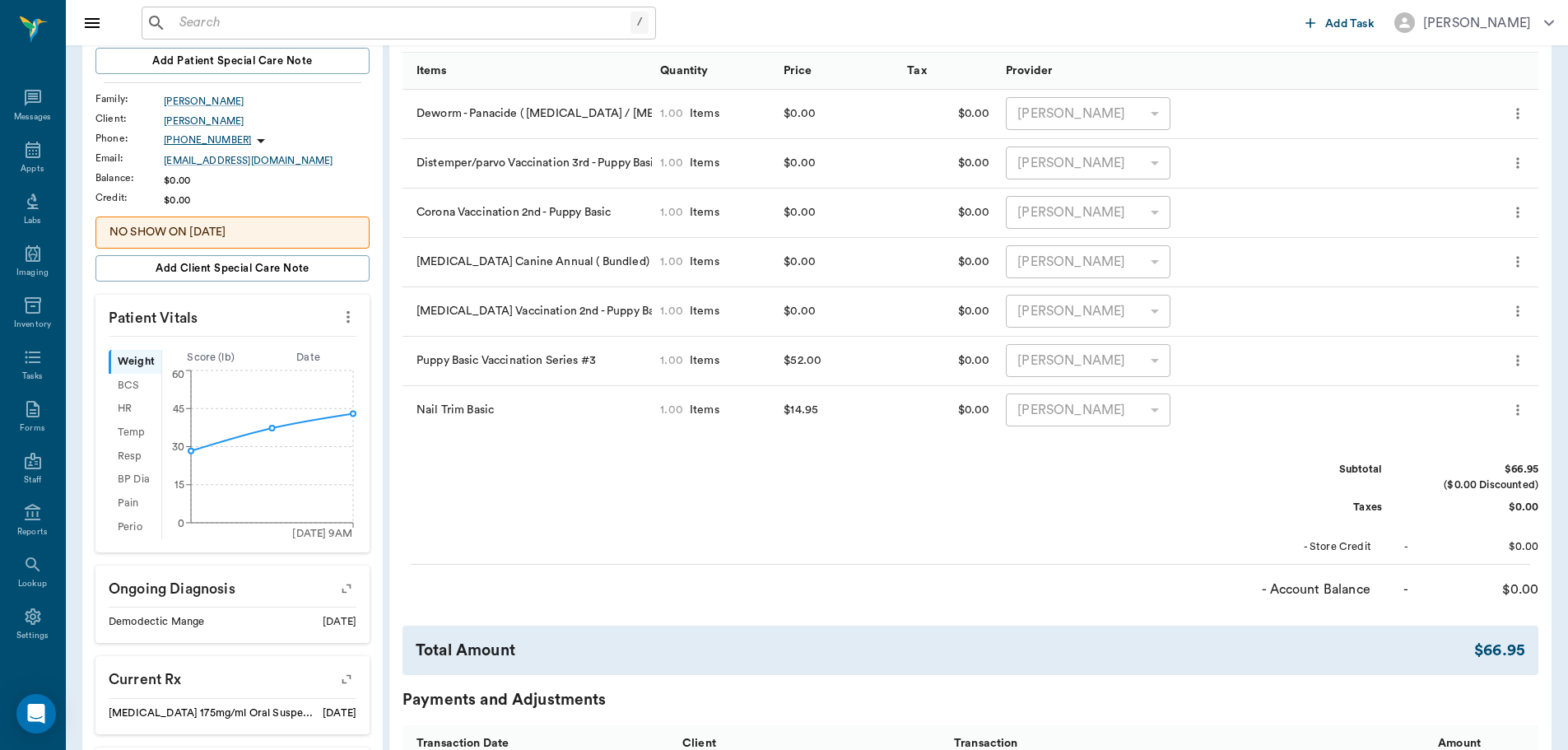
scroll to position [223, 0]
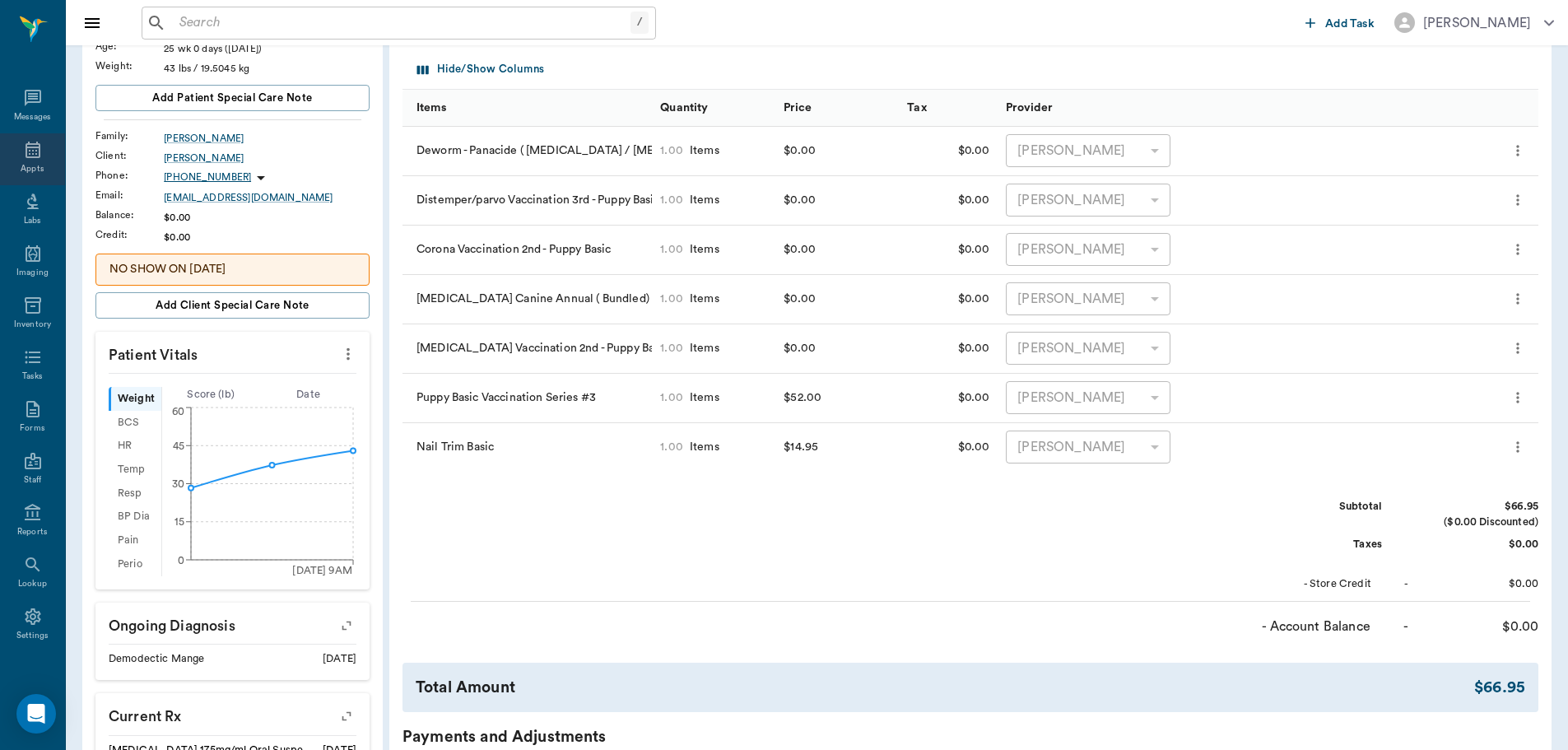
click at [37, 154] on div "Appts" at bounding box center [33, 159] width 65 height 52
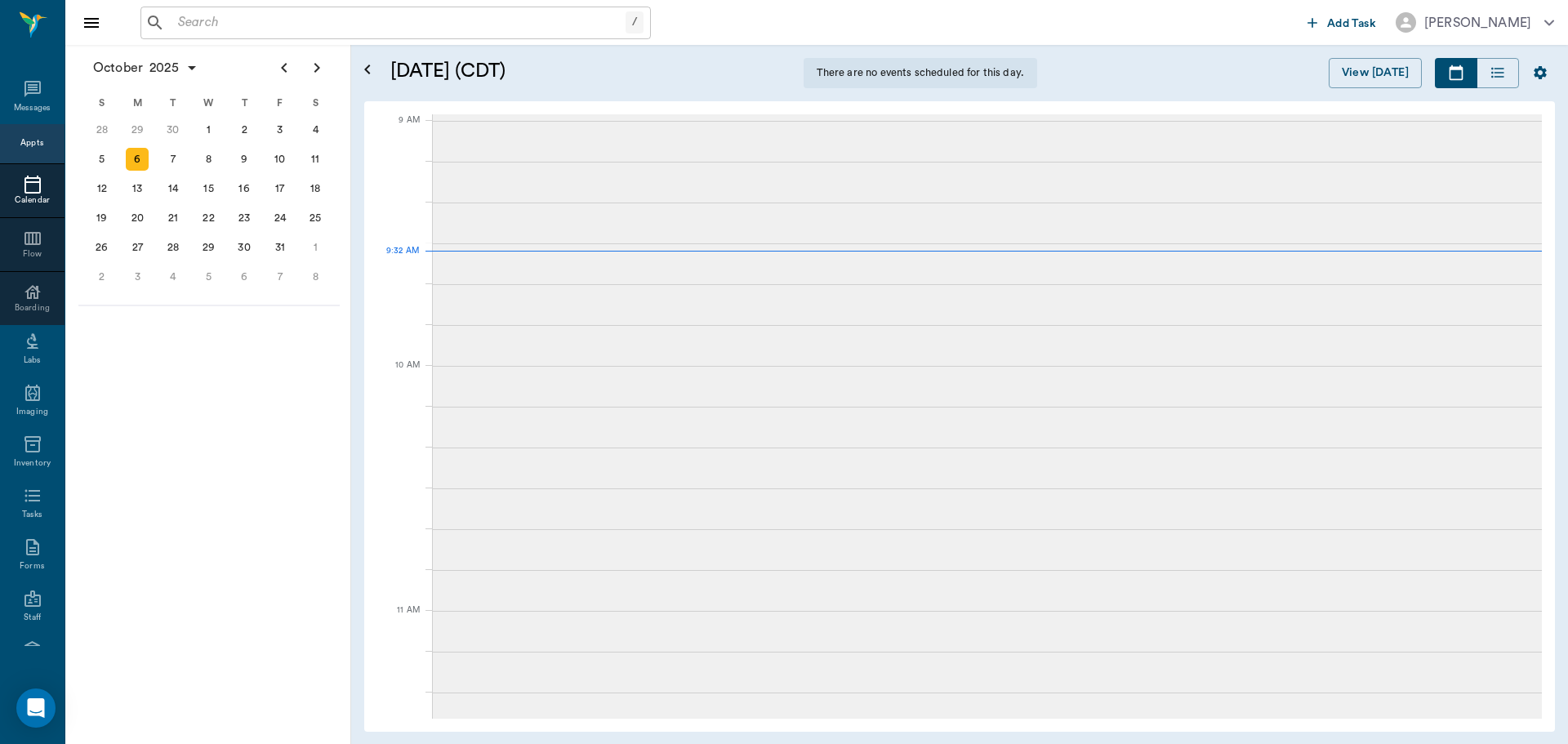
scroll to position [246, 0]
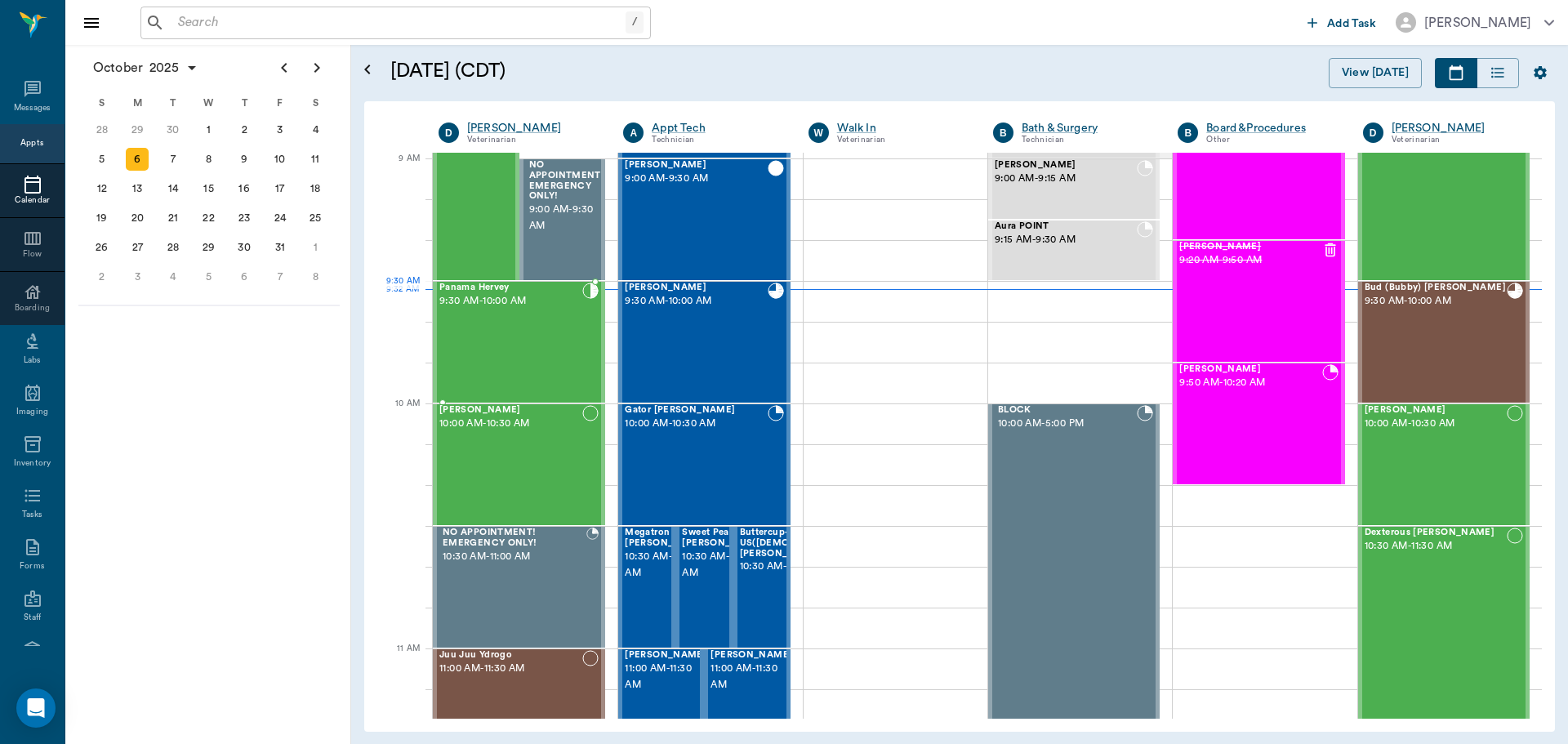
click at [521, 307] on span "9:30 AM - 10:00 AM" at bounding box center [511, 301] width 143 height 17
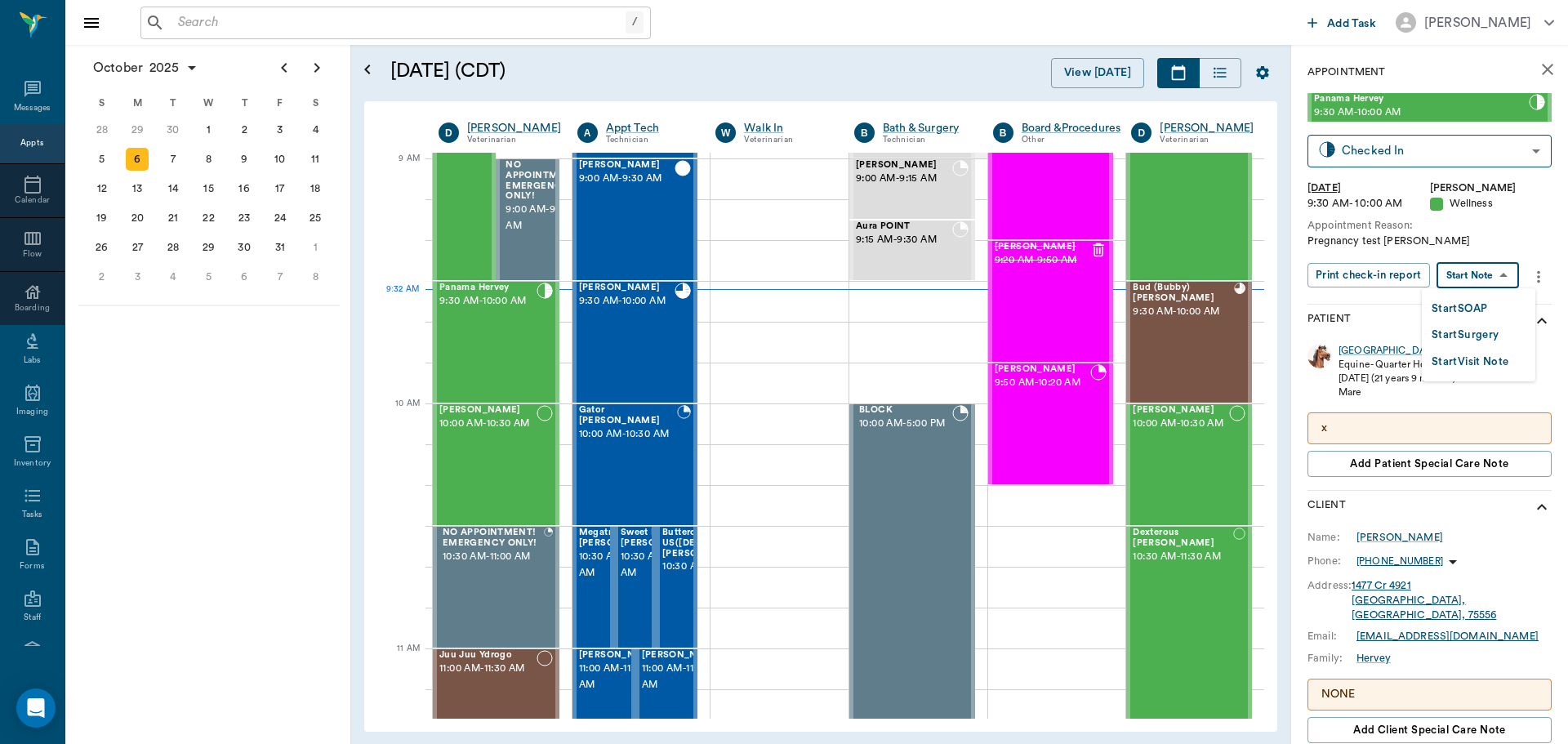
click at [1498, 281] on body "/ ​ Add Task Dr. Bert Ellsworth Nectar Messages Appts Calendar Flow Boarding La…" at bounding box center [784, 372] width 1568 height 744
click at [1462, 295] on li "Start SOAP" at bounding box center [1478, 308] width 114 height 27
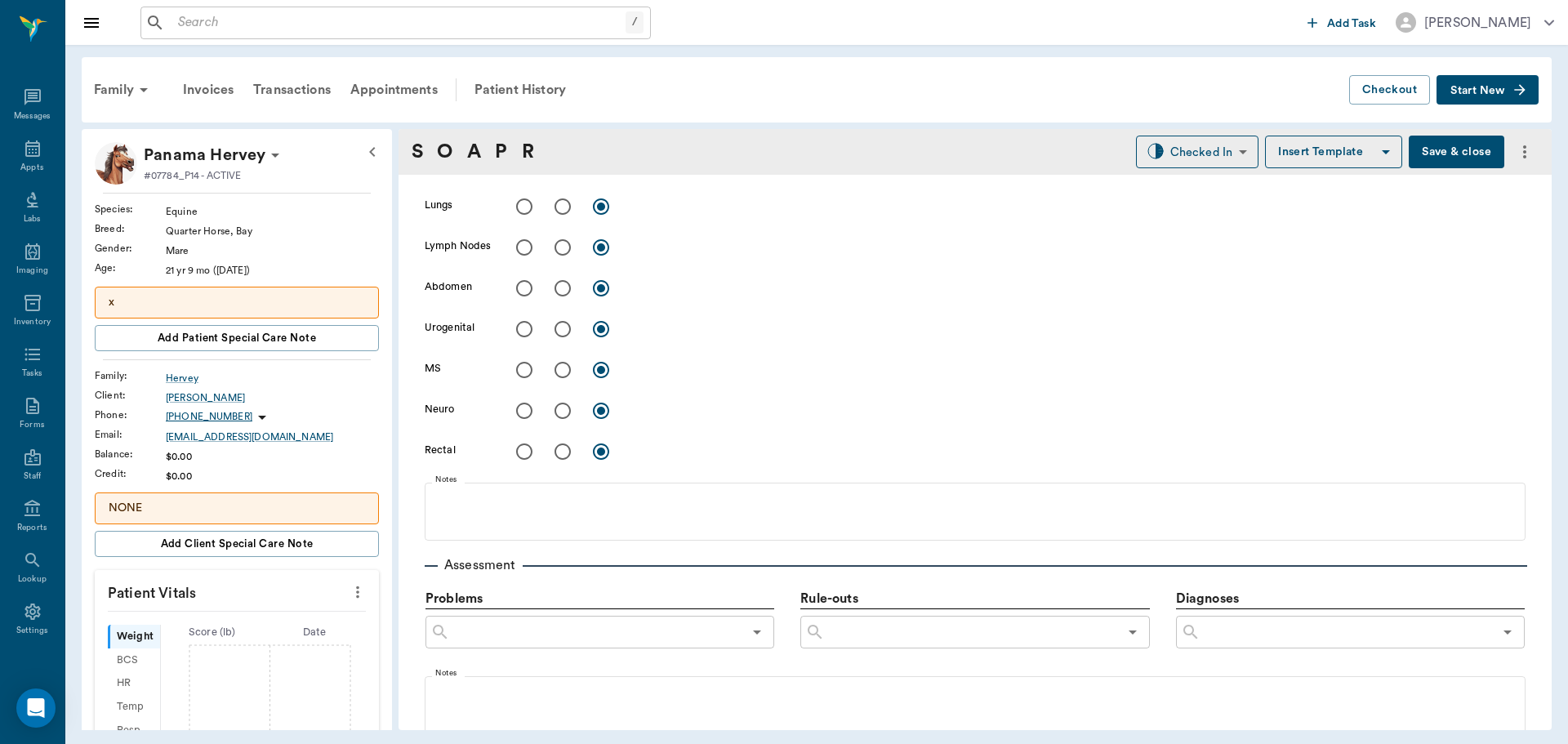
scroll to position [816, 0]
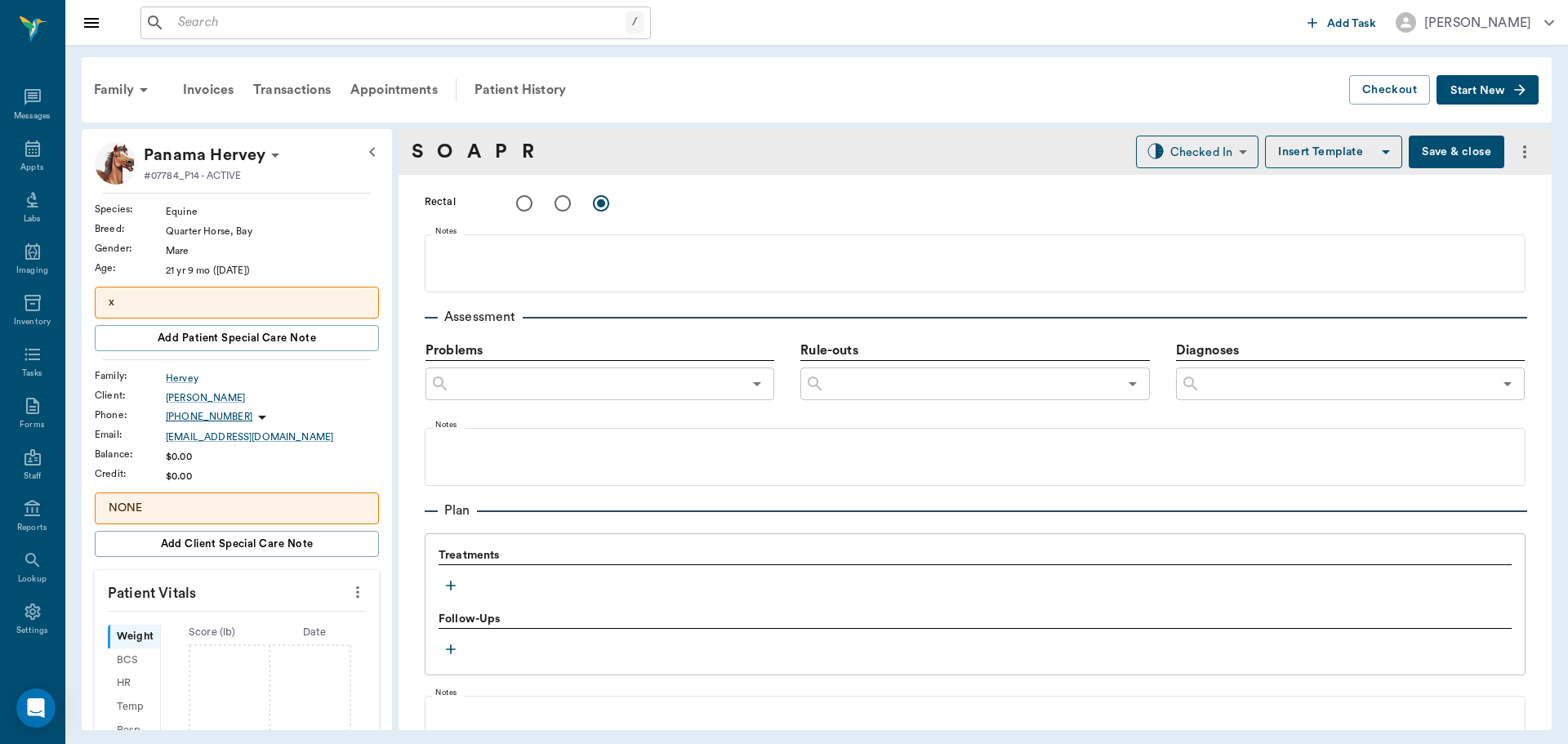
click at [452, 586] on icon "button" at bounding box center [451, 585] width 17 height 17
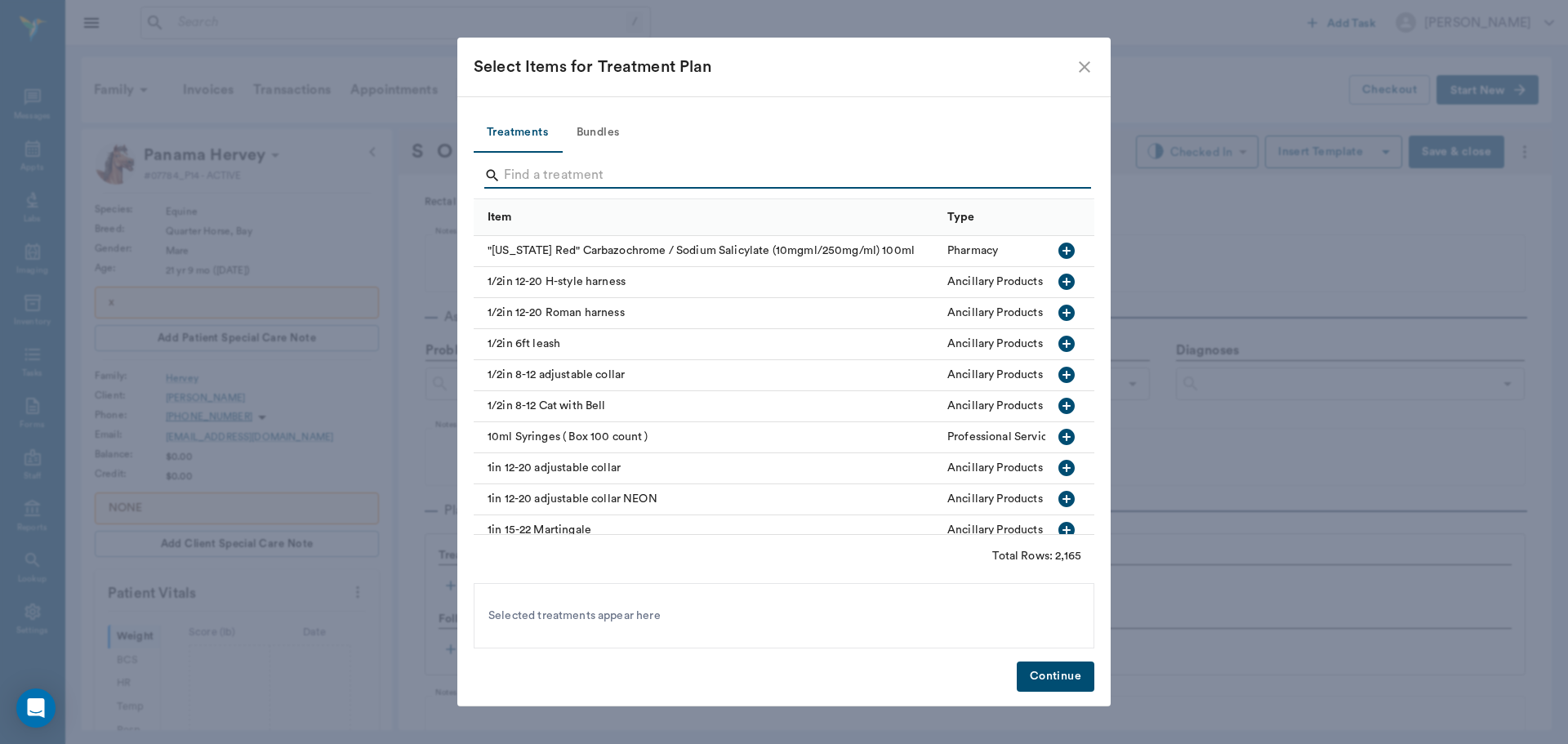
click at [589, 171] on input "Search" at bounding box center [785, 175] width 562 height 26
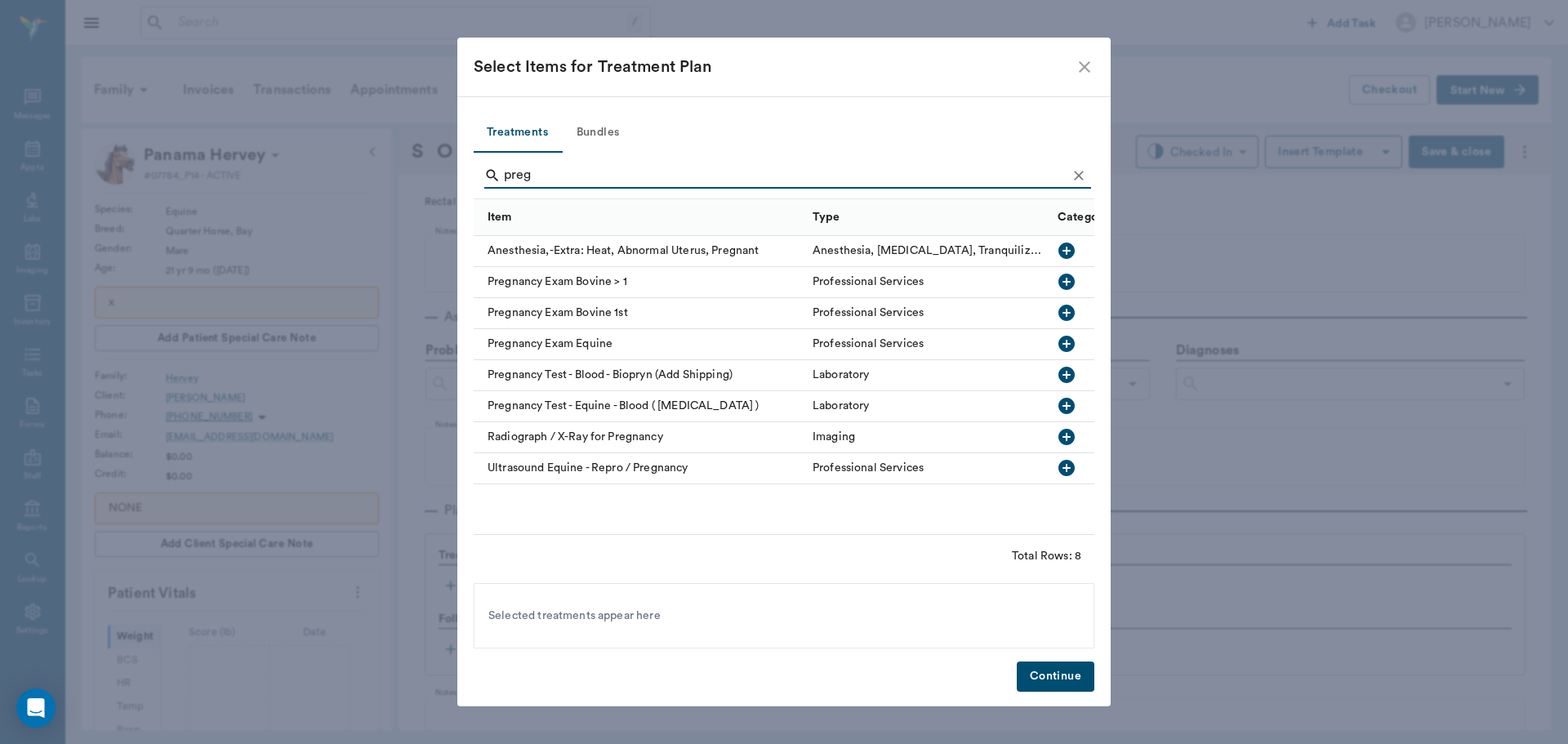
type input "preg"
click at [1069, 340] on icon "button" at bounding box center [1066, 344] width 17 height 17
click at [1066, 665] on button "Continue" at bounding box center [1055, 676] width 77 height 30
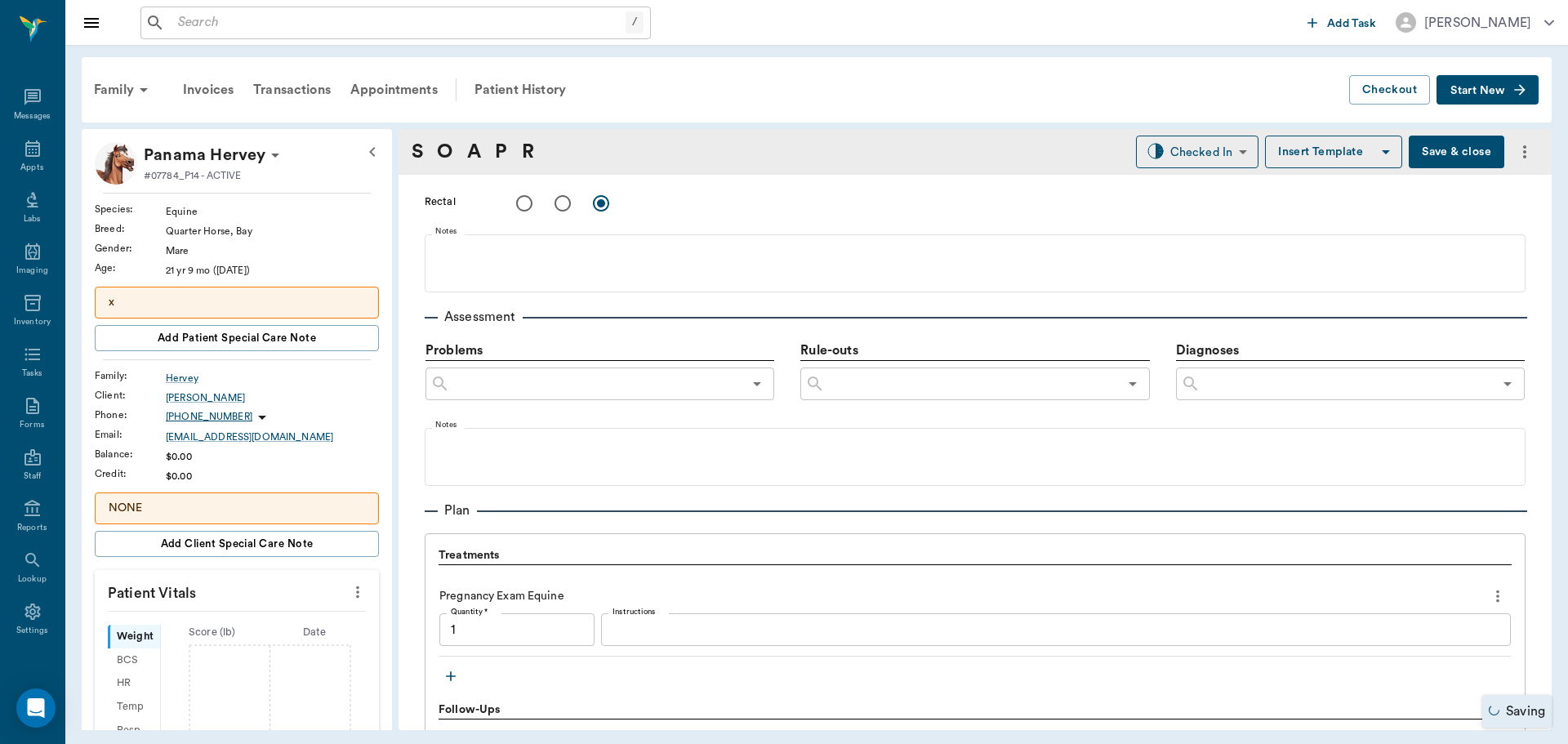
type input "1.00"
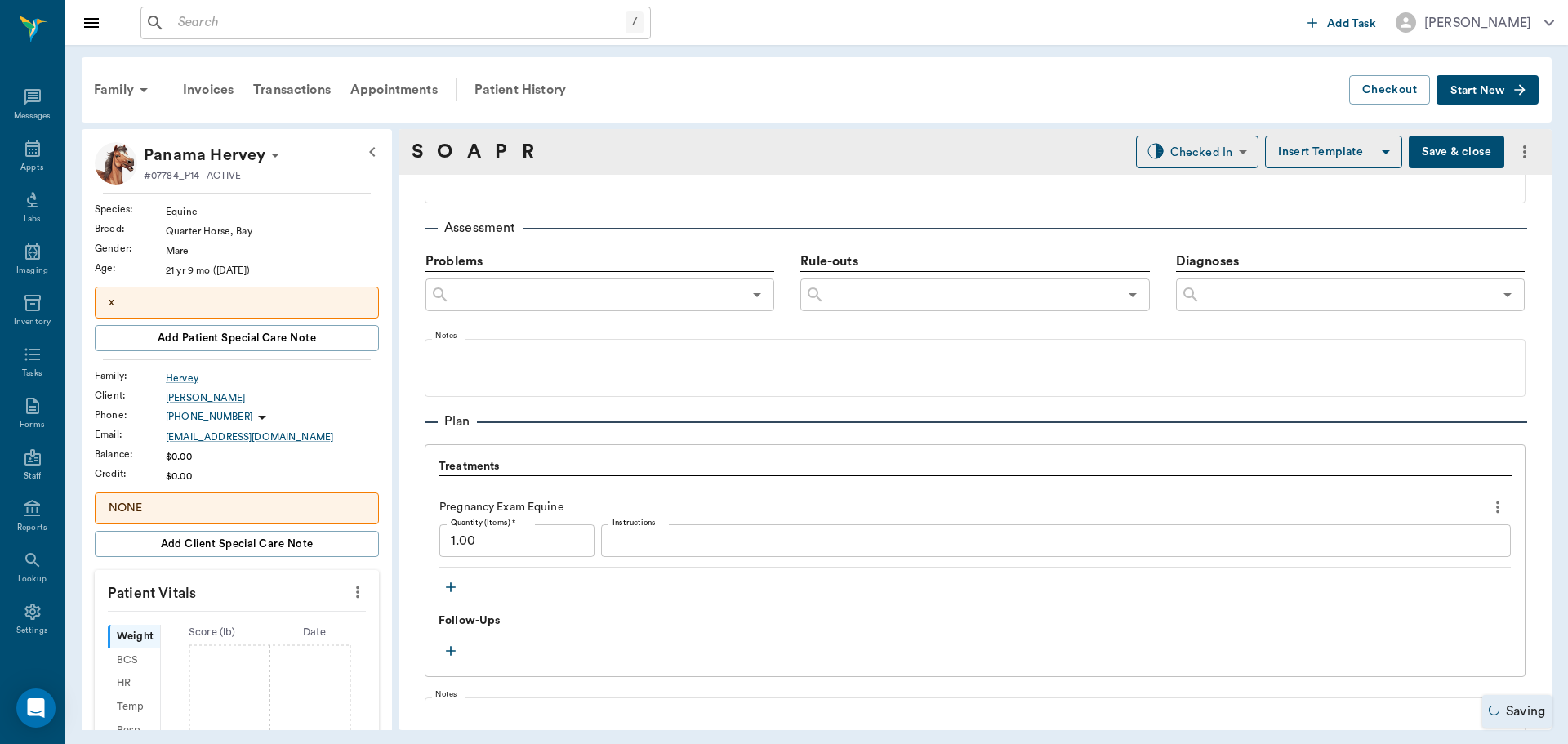
scroll to position [1061, 0]
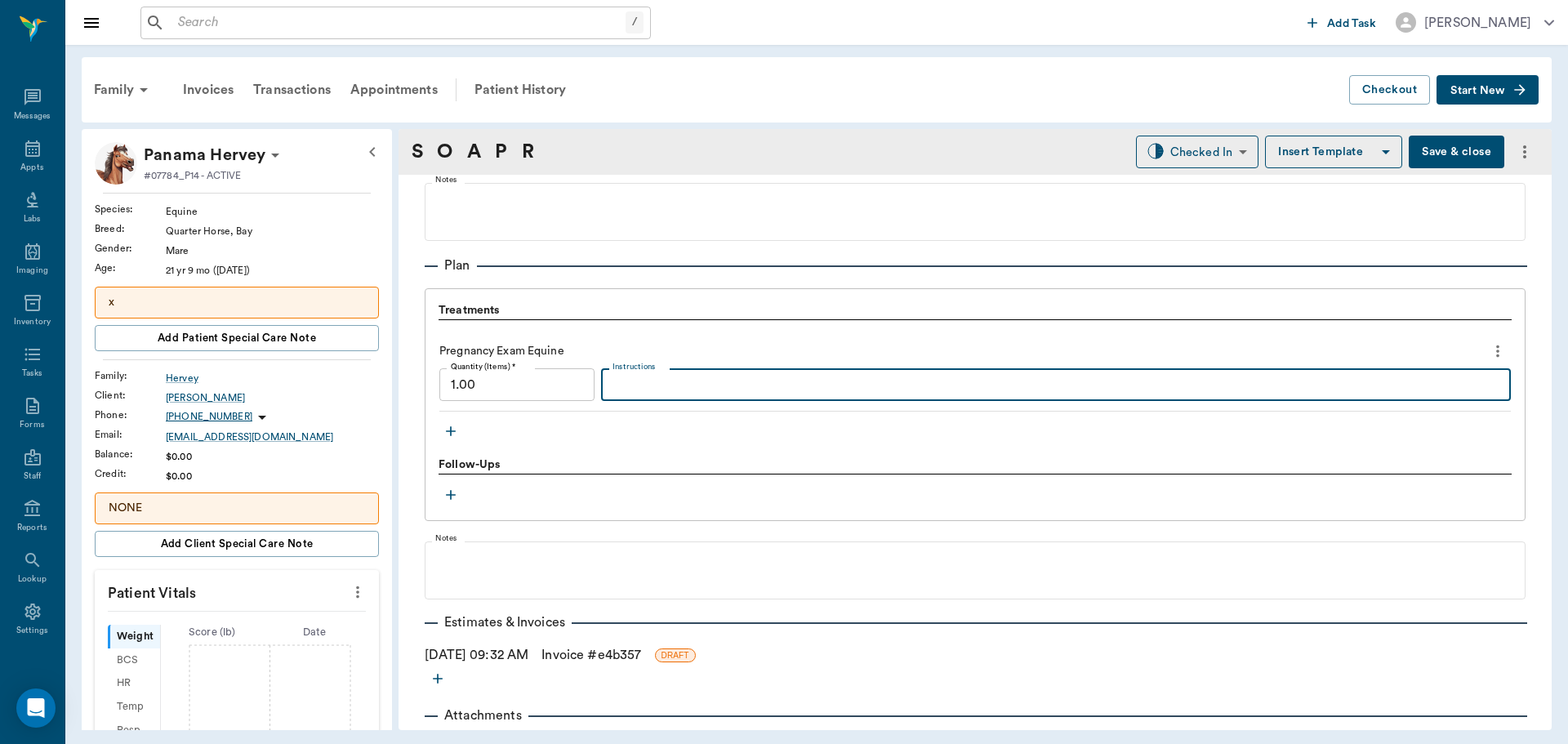
click at [612, 386] on textarea "Instructions" at bounding box center [1056, 384] width 887 height 19
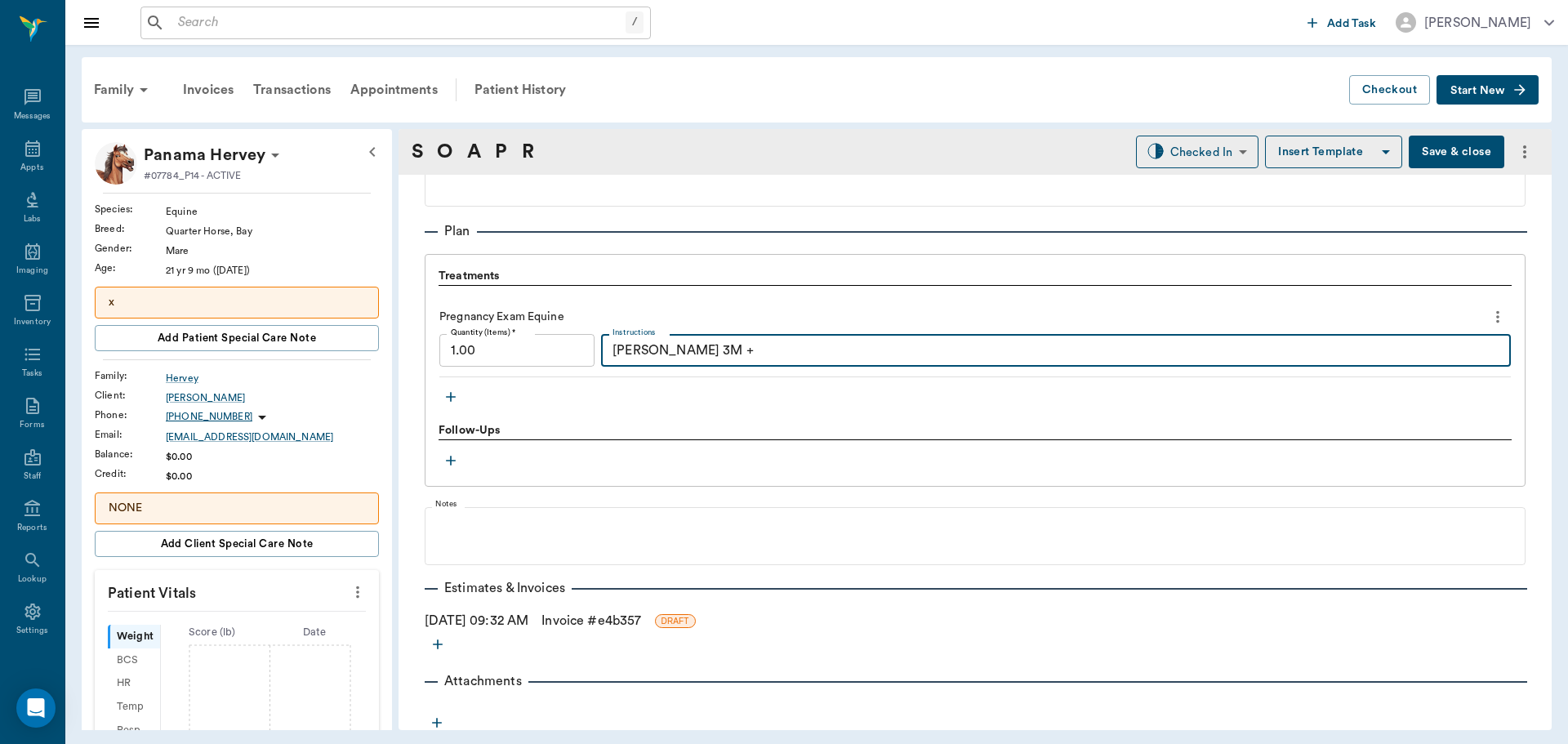
scroll to position [1102, 0]
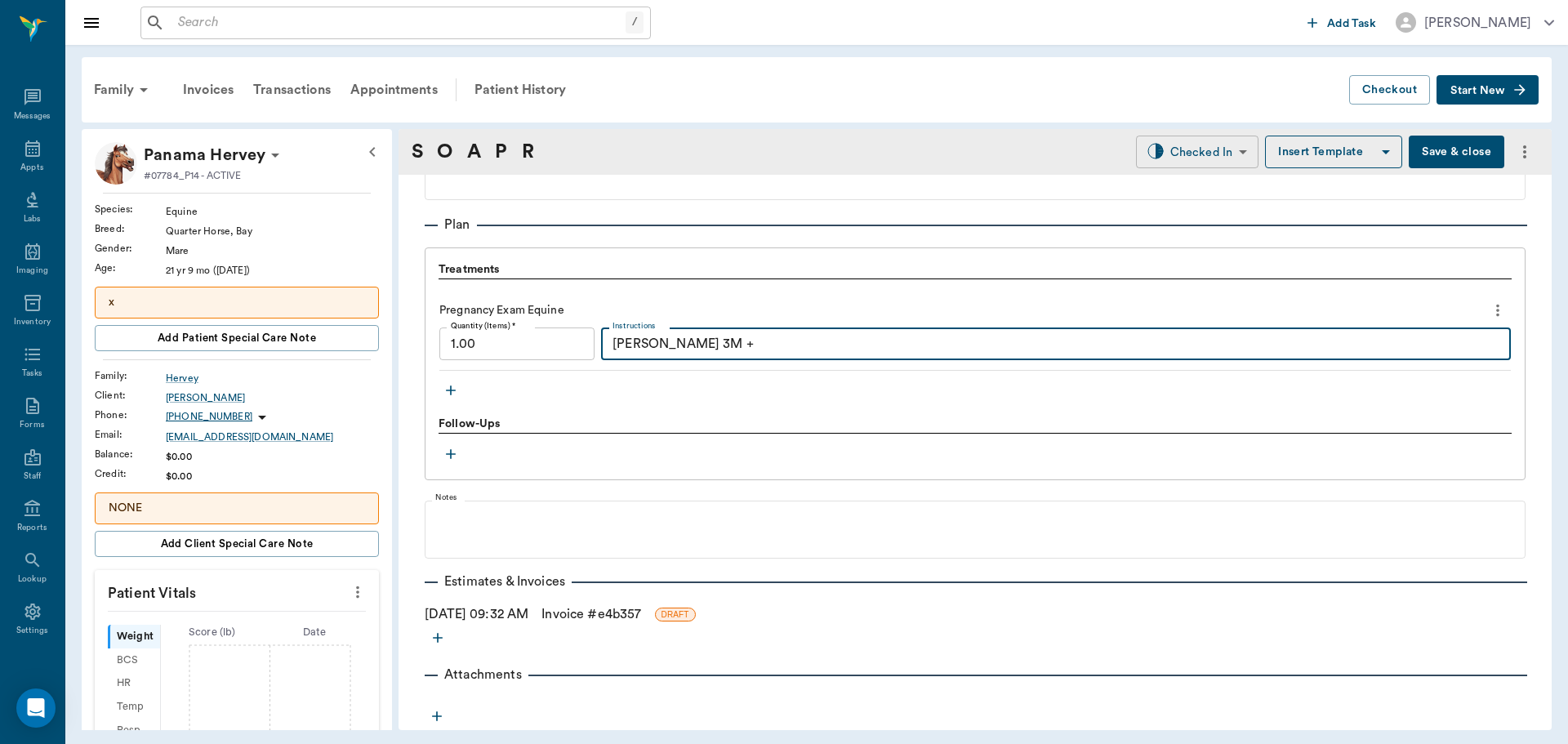
type textarea "PG R horn 3M +"
click at [1219, 146] on body "/ ​ Add Task Dr. Bert Ellsworth Nectar Messages Appts Labs Imaging Inventory Ta…" at bounding box center [784, 372] width 1568 height 744
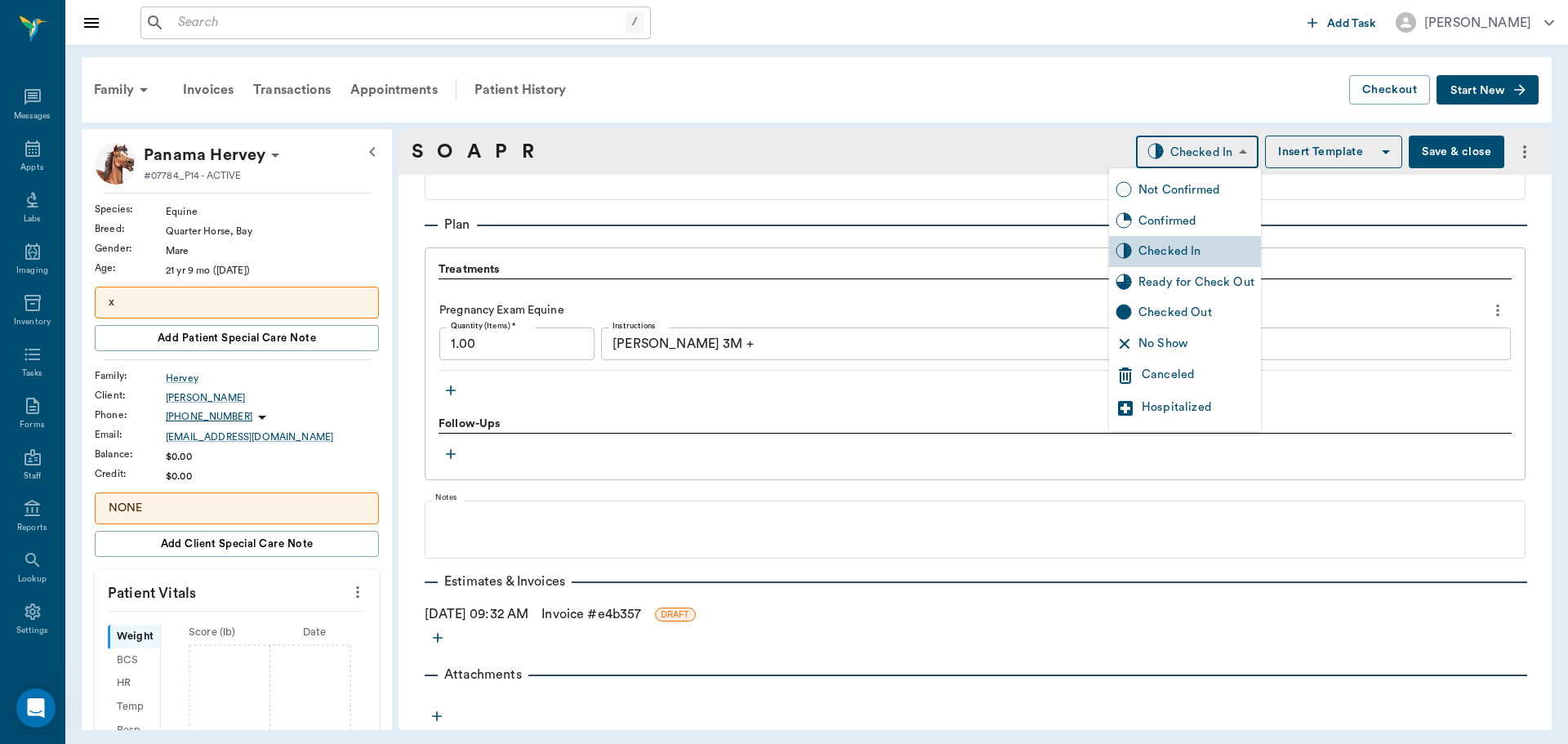
click at [1181, 289] on div "Ready for Check Out" at bounding box center [1197, 282] width 116 height 18
type input "READY_TO_CHECKOUT"
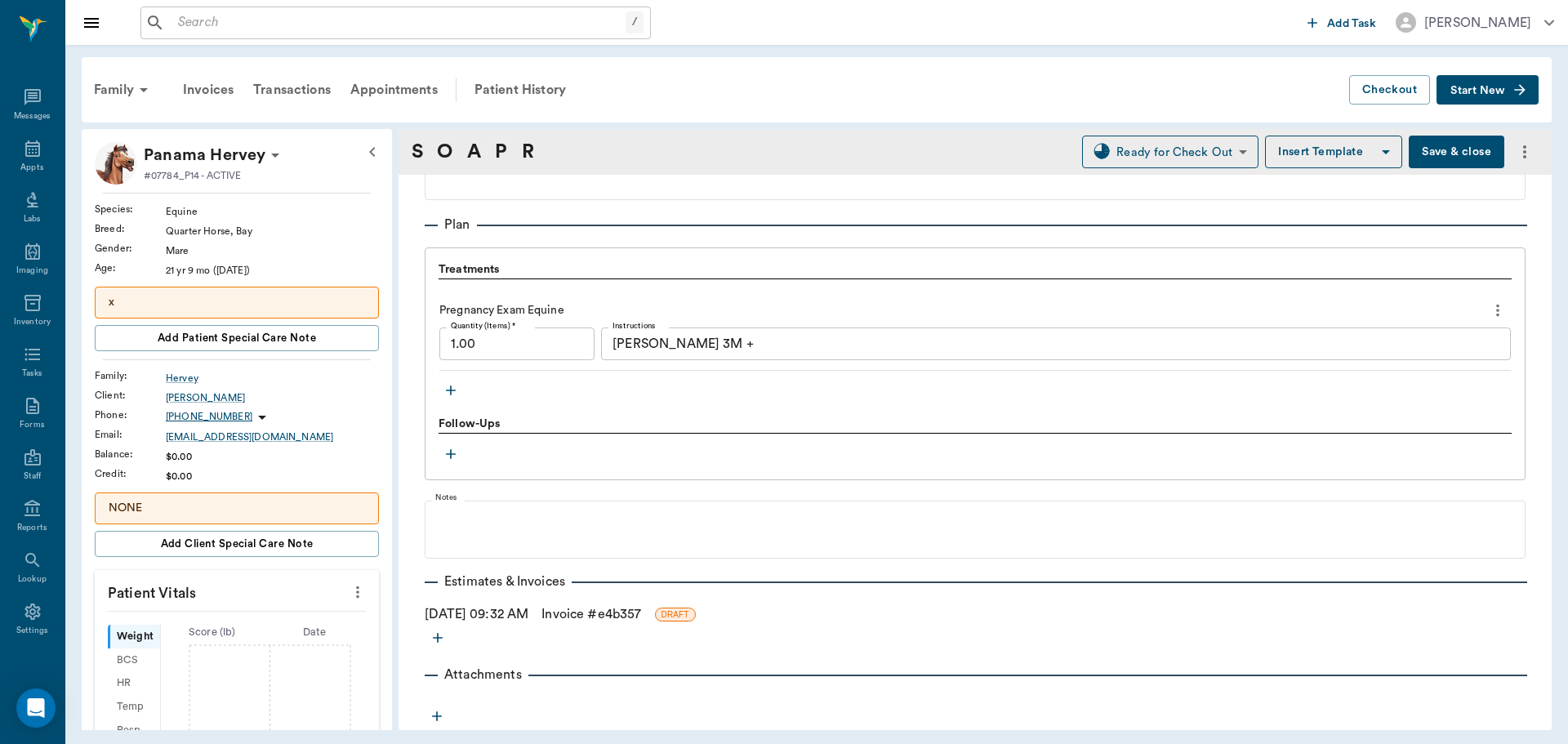
click at [596, 619] on link "Invoice # e4b357" at bounding box center [591, 614] width 100 height 20
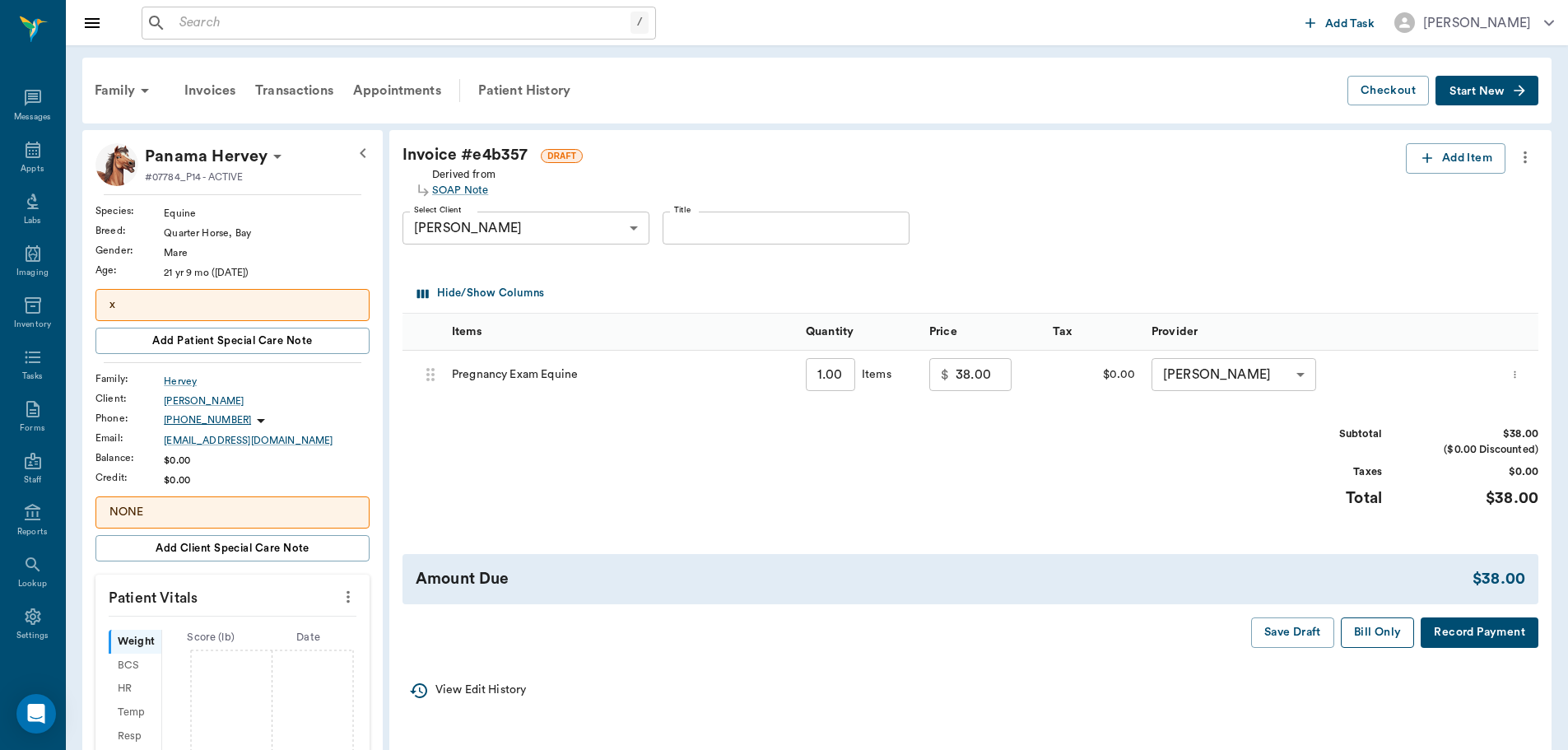
click at [1373, 632] on button "Bill Only" at bounding box center [1378, 632] width 74 height 30
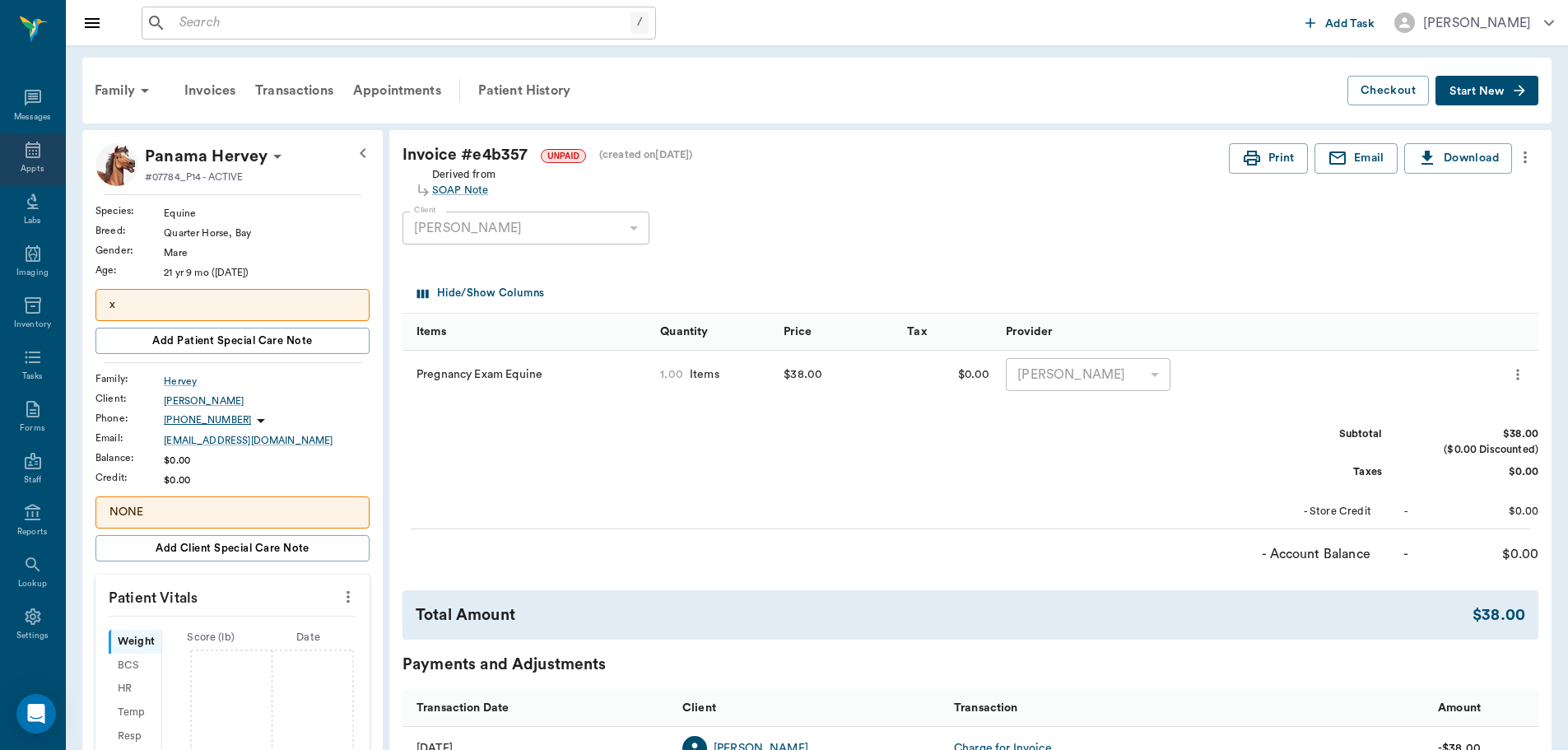
click at [29, 154] on icon at bounding box center [33, 150] width 20 height 20
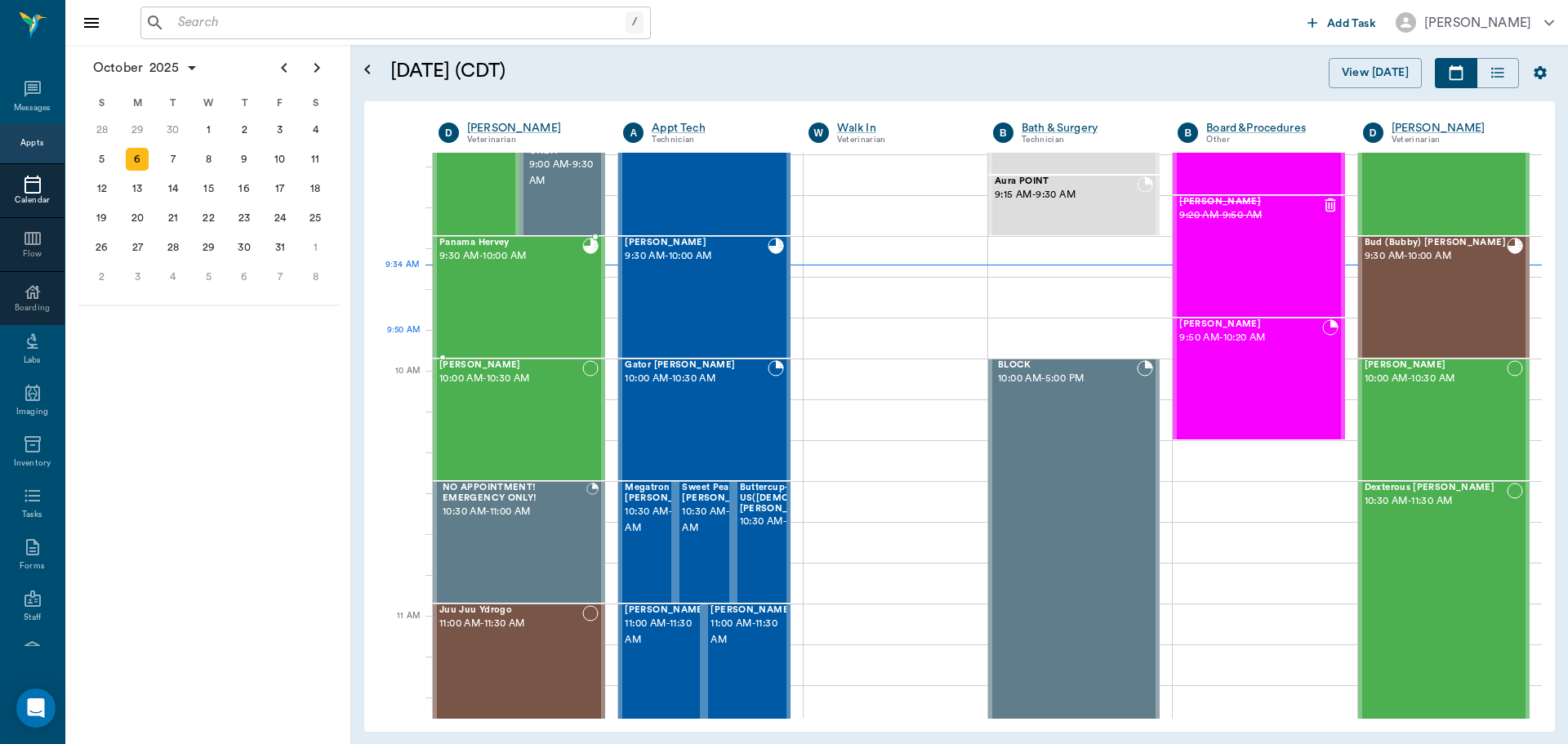
scroll to position [330, 0]
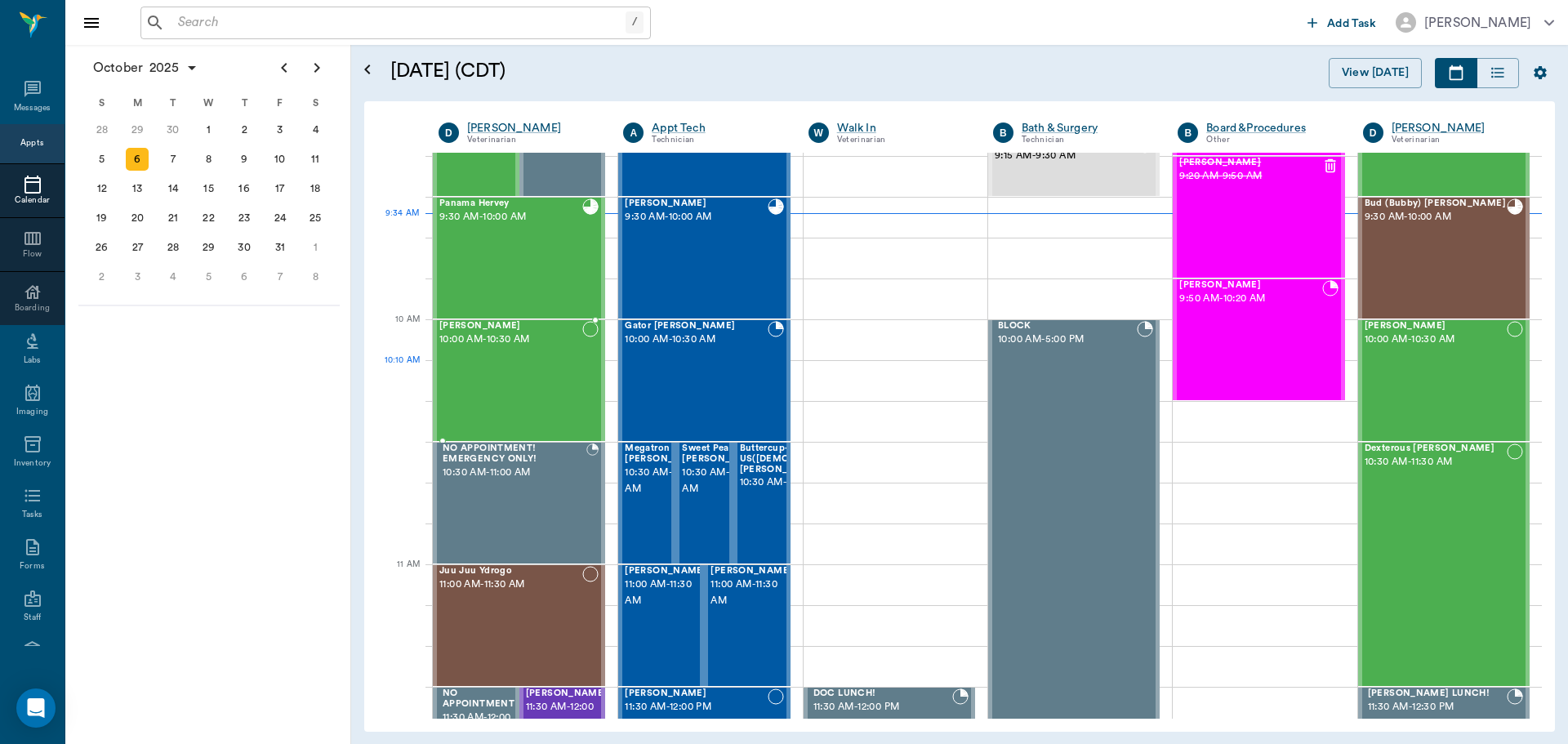
click at [553, 361] on div "Dottie Lewis 10:00 AM - 10:30 AM" at bounding box center [511, 380] width 143 height 120
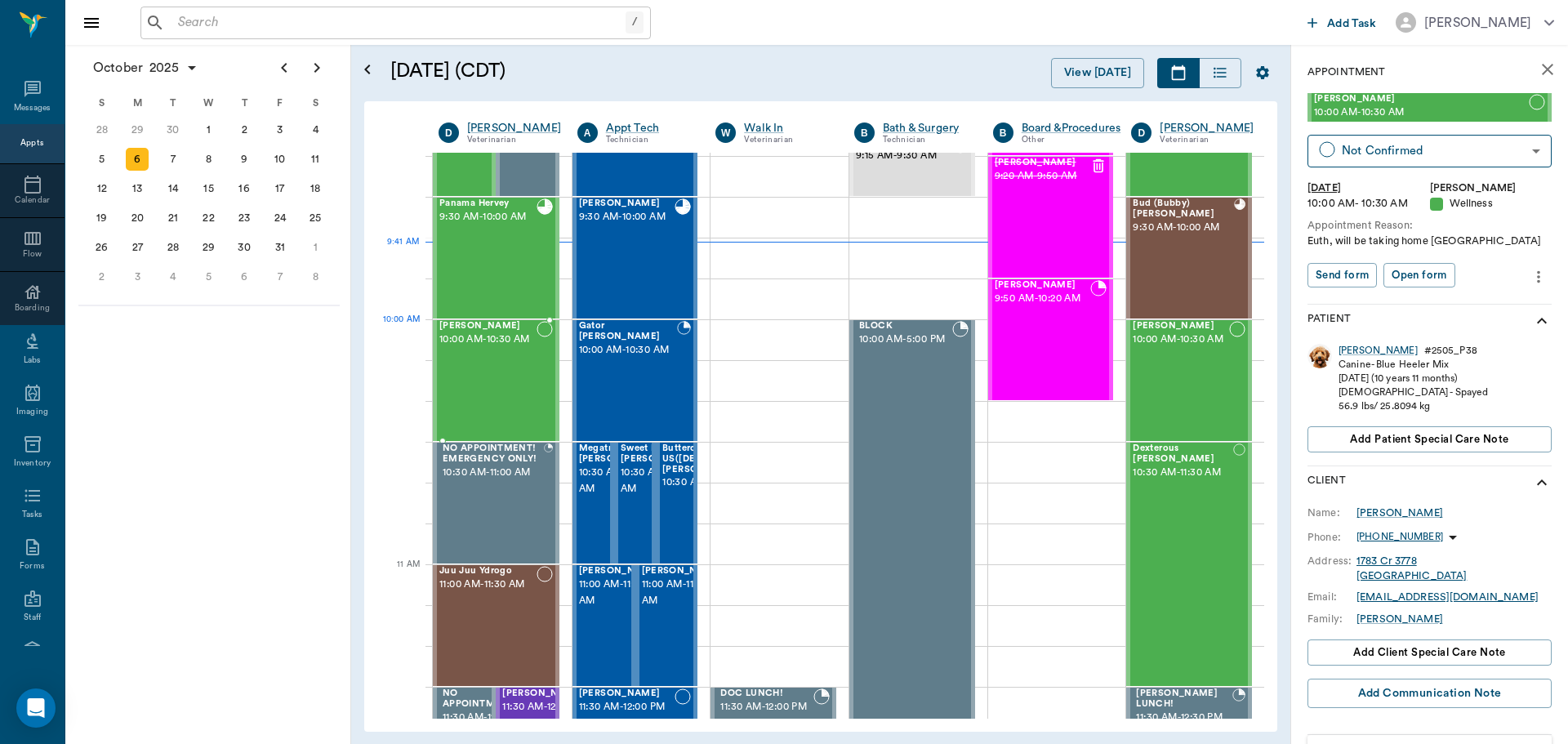
click at [513, 348] on span "10:00 AM - 10:30 AM" at bounding box center [488, 340] width 97 height 17
click at [614, 371] on div "Gator [PERSON_NAME] 10:00 AM - 10:30 AM" at bounding box center [628, 380] width 98 height 120
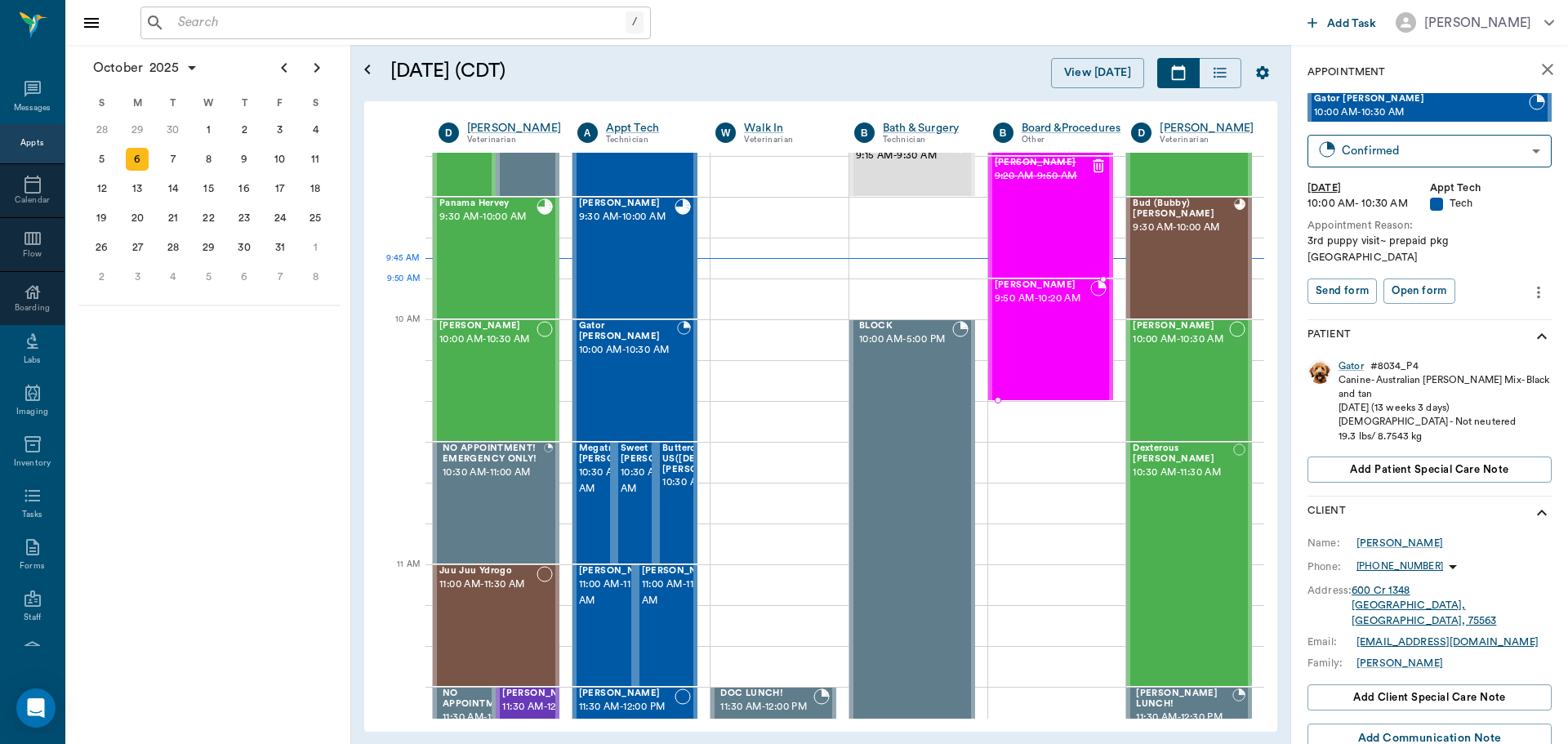
click at [1051, 316] on div "J.D. Flanagan 9:50 AM - 10:20 AM" at bounding box center [1043, 340] width 96 height 120
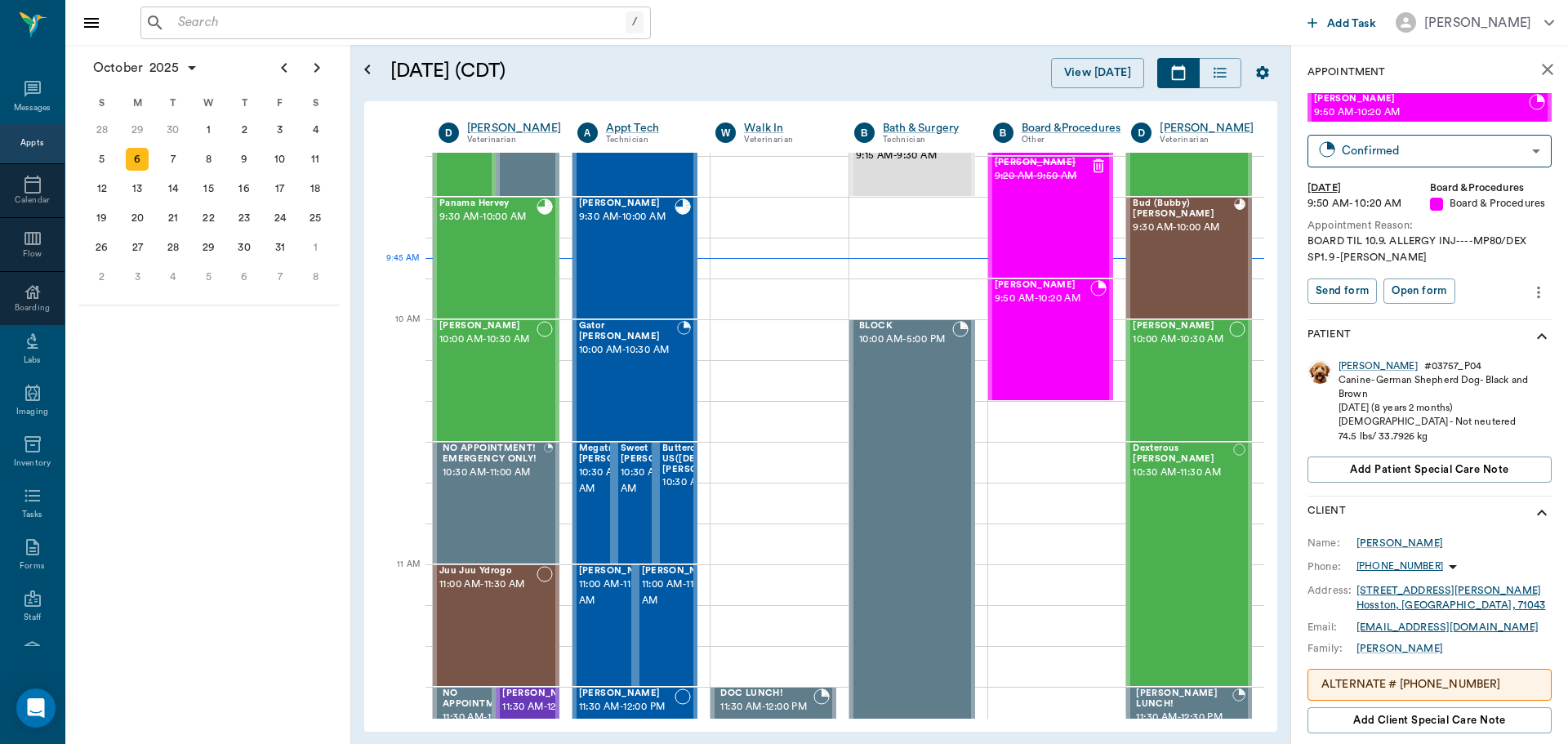
click at [1088, 32] on div "/ ​" at bounding box center [720, 22] width 1160 height 32
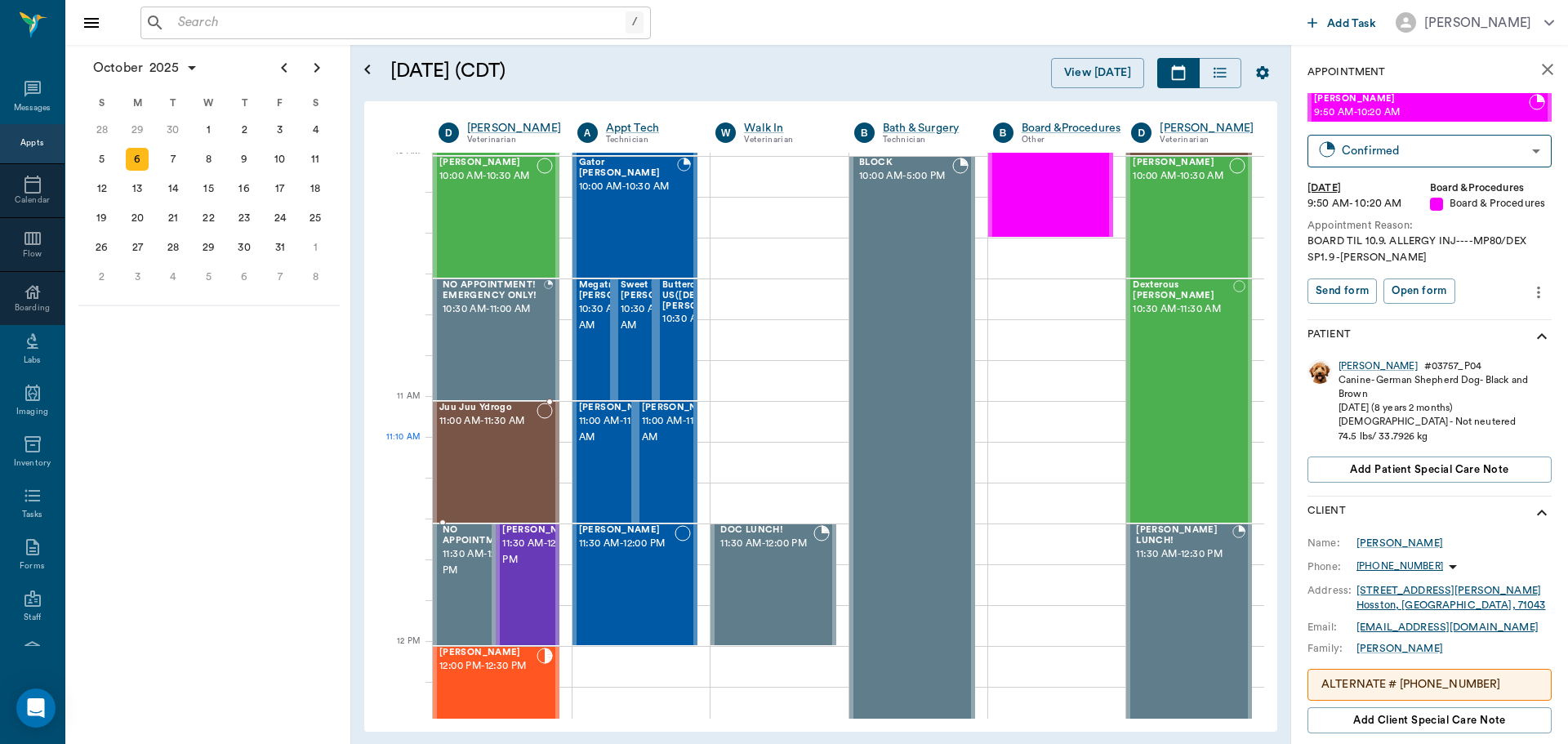
scroll to position [575, 0]
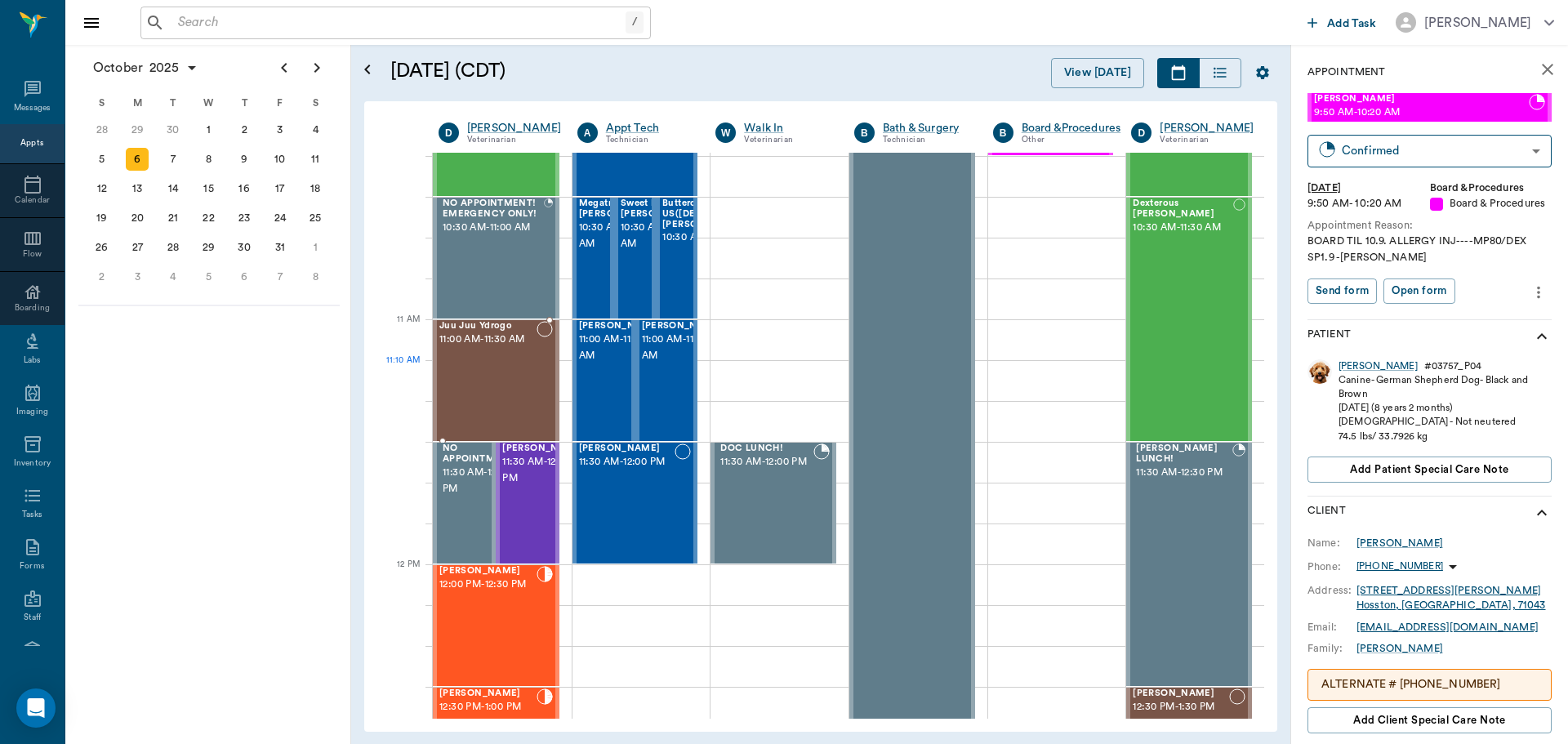
click at [494, 396] on div "[PERSON_NAME] Ydrogo 11:00 AM - 11:30 AM" at bounding box center [488, 380] width 97 height 120
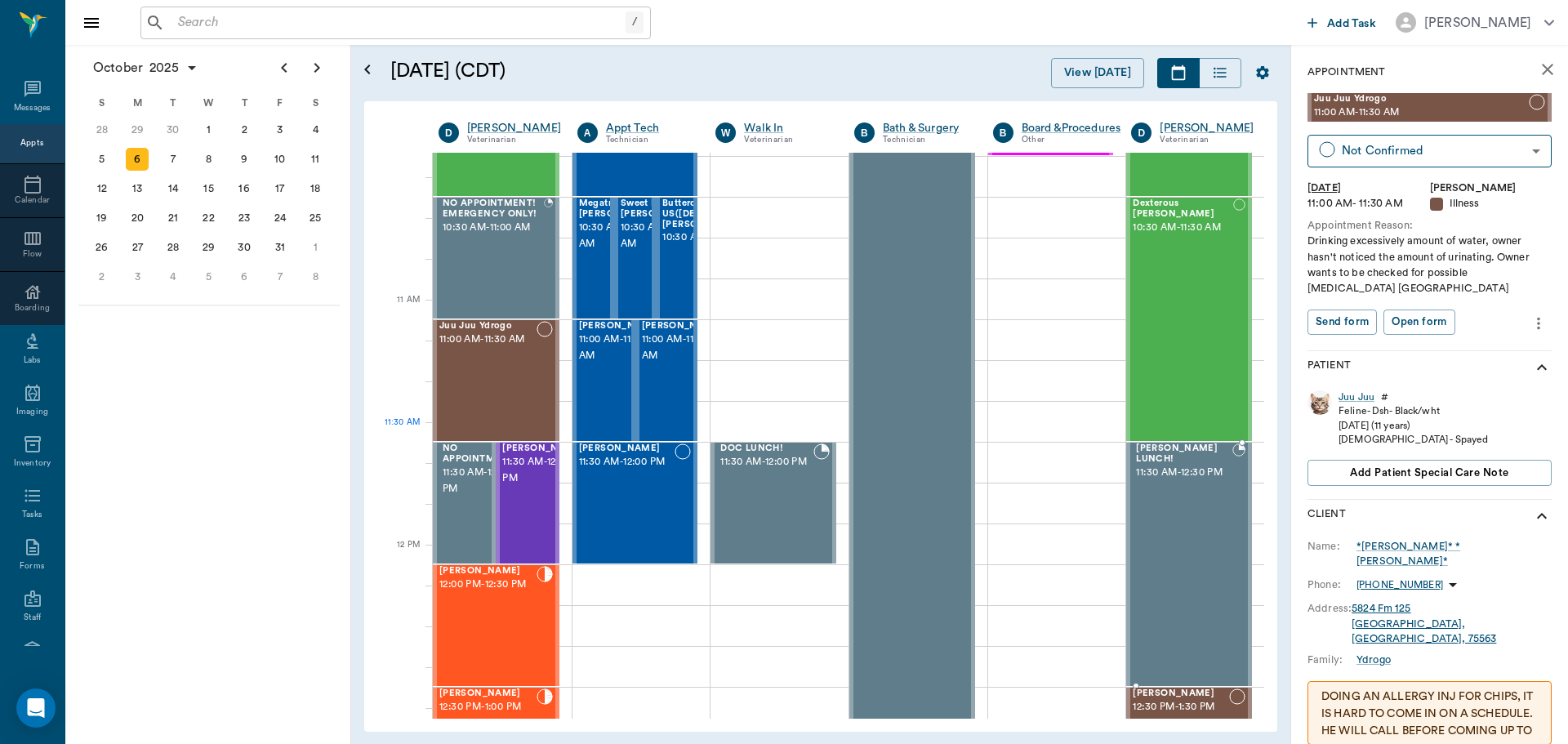
scroll to position [657, 0]
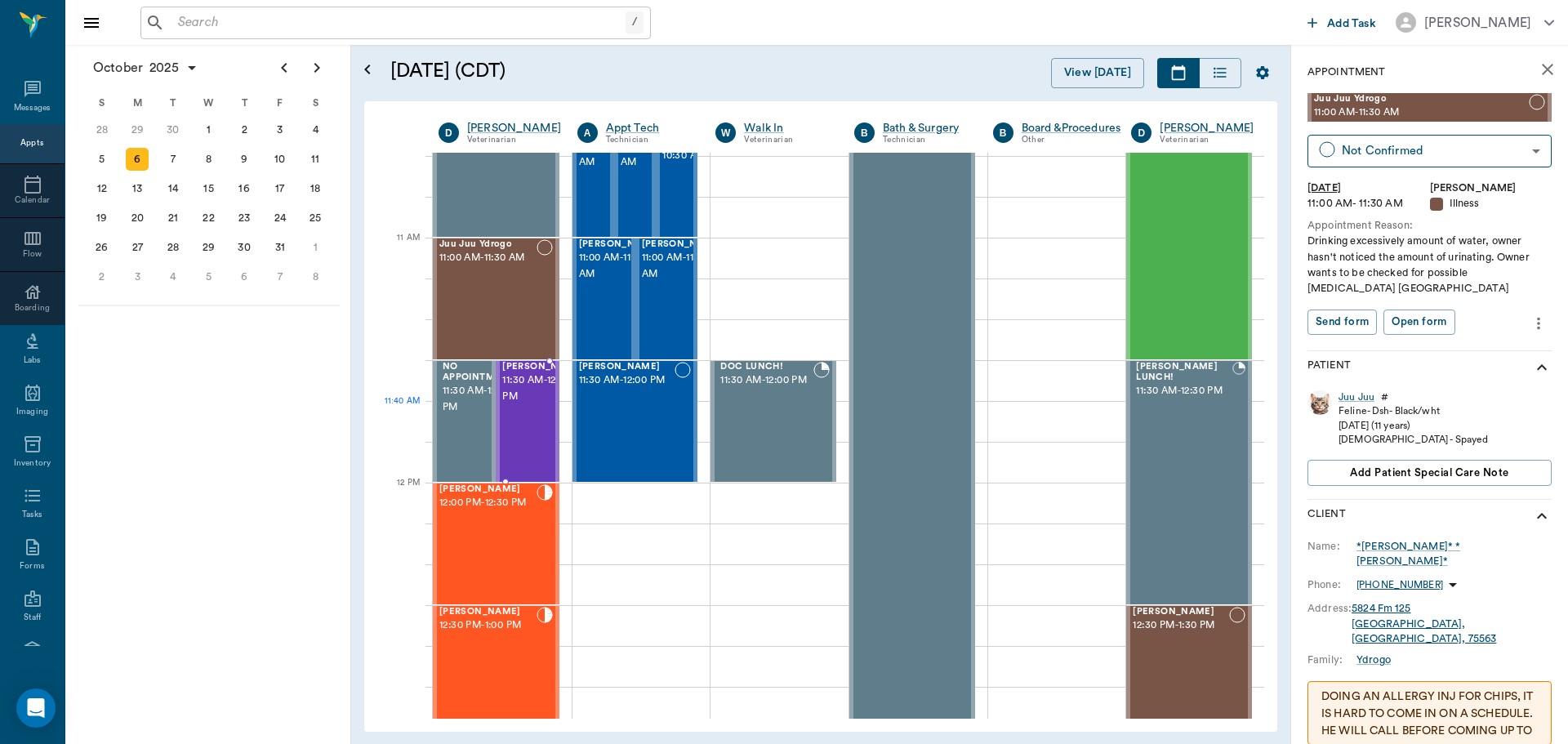
click at [513, 405] on span "11:30 AM - 12:00 PM" at bounding box center [543, 388] width 81 height 32
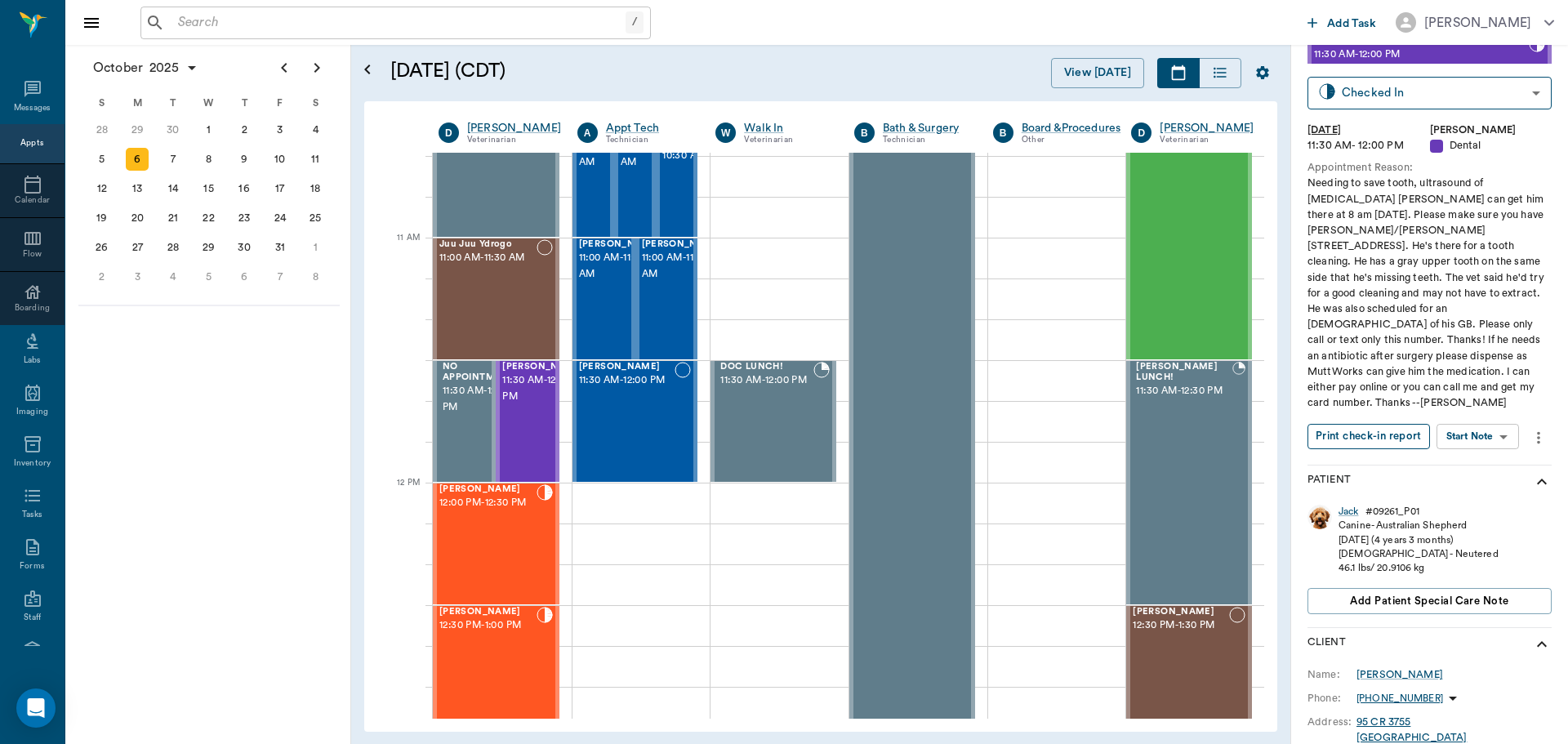
scroll to position [34, 0]
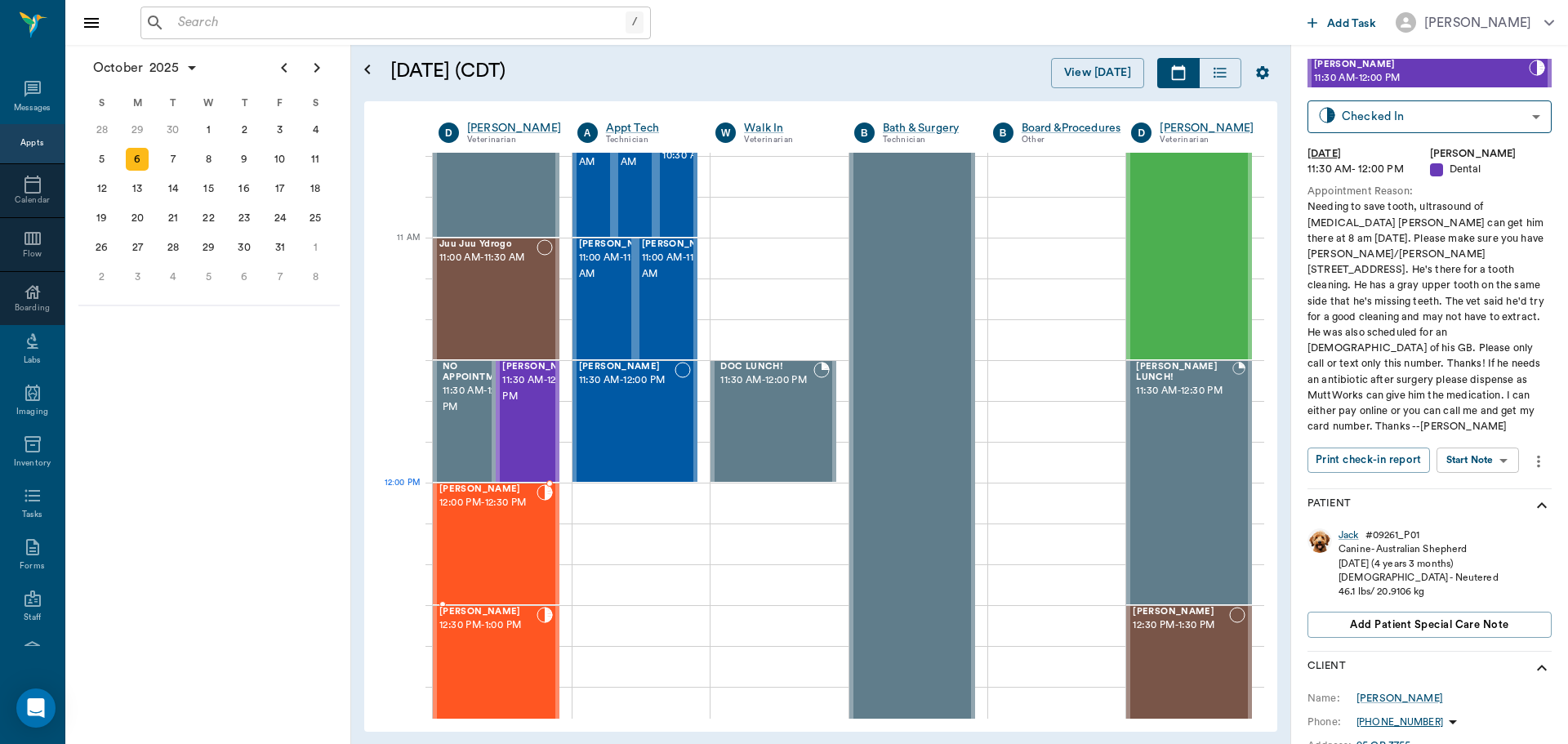
click at [492, 512] on span "12:00 PM - 12:30 PM" at bounding box center [488, 503] width 97 height 17
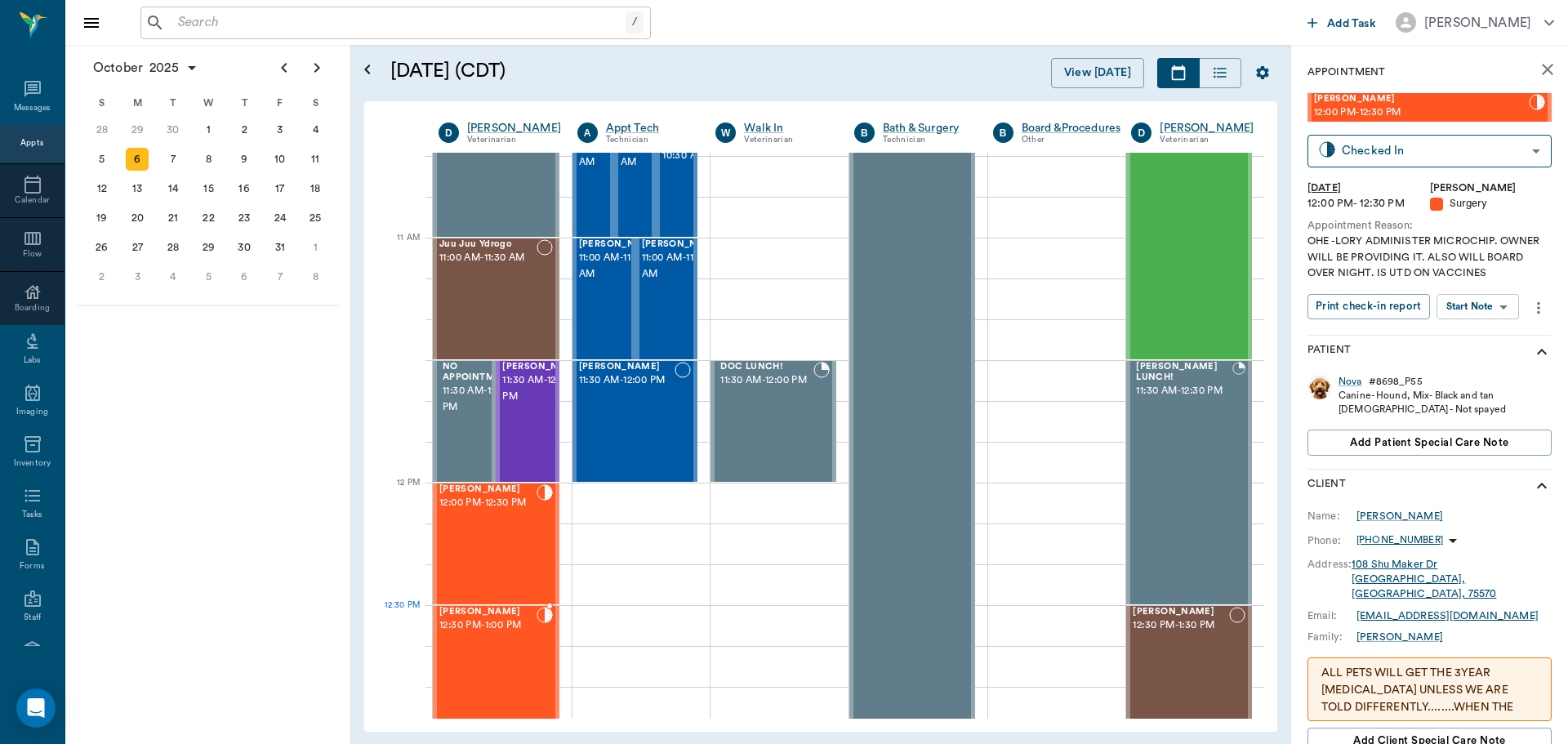
click at [486, 642] on div "Stella Stroud 12:30 PM - 1:00 PM" at bounding box center [488, 667] width 97 height 120
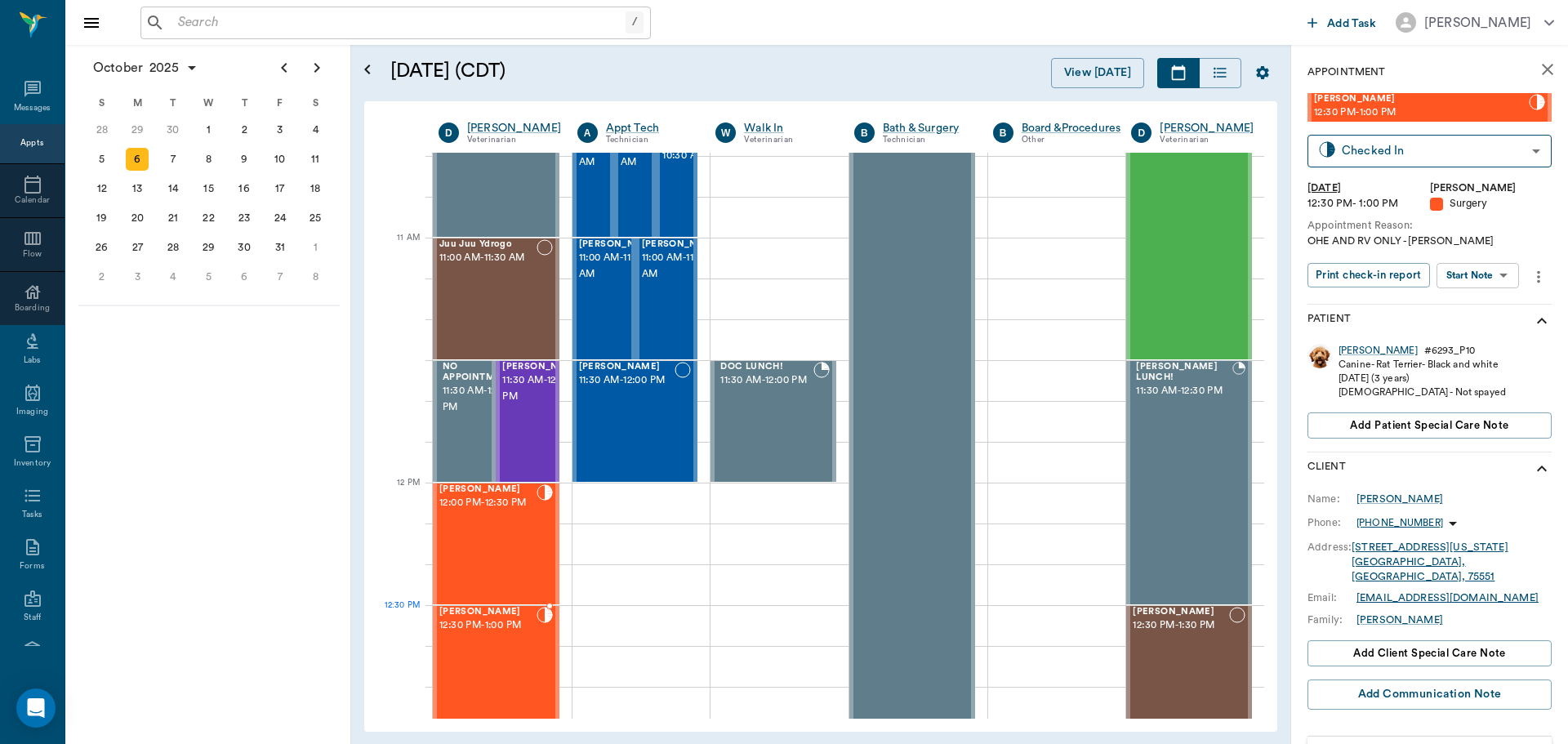
click at [486, 642] on div "Stella Stroud 12:30 PM - 1:00 PM" at bounding box center [488, 667] width 97 height 120
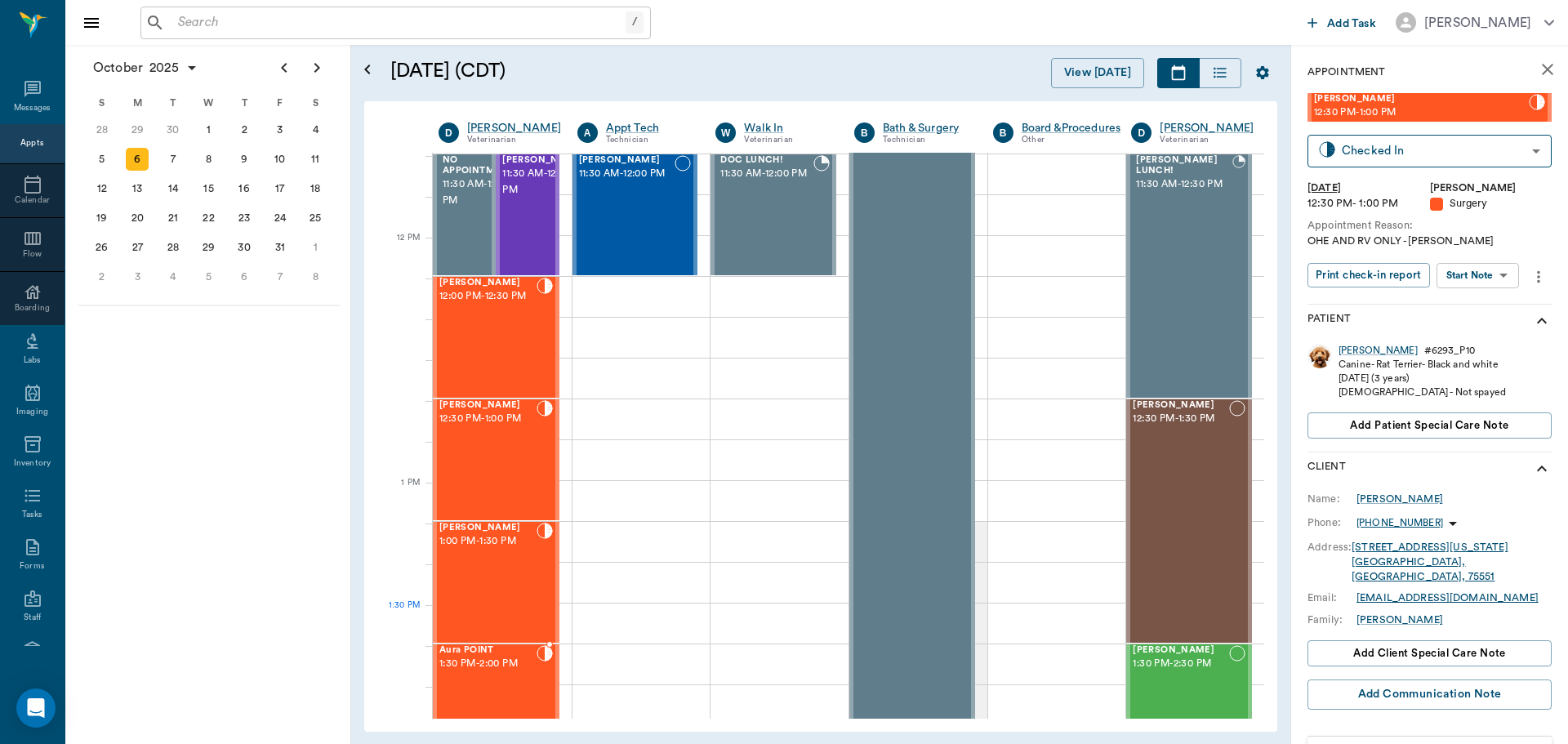
scroll to position [902, 0]
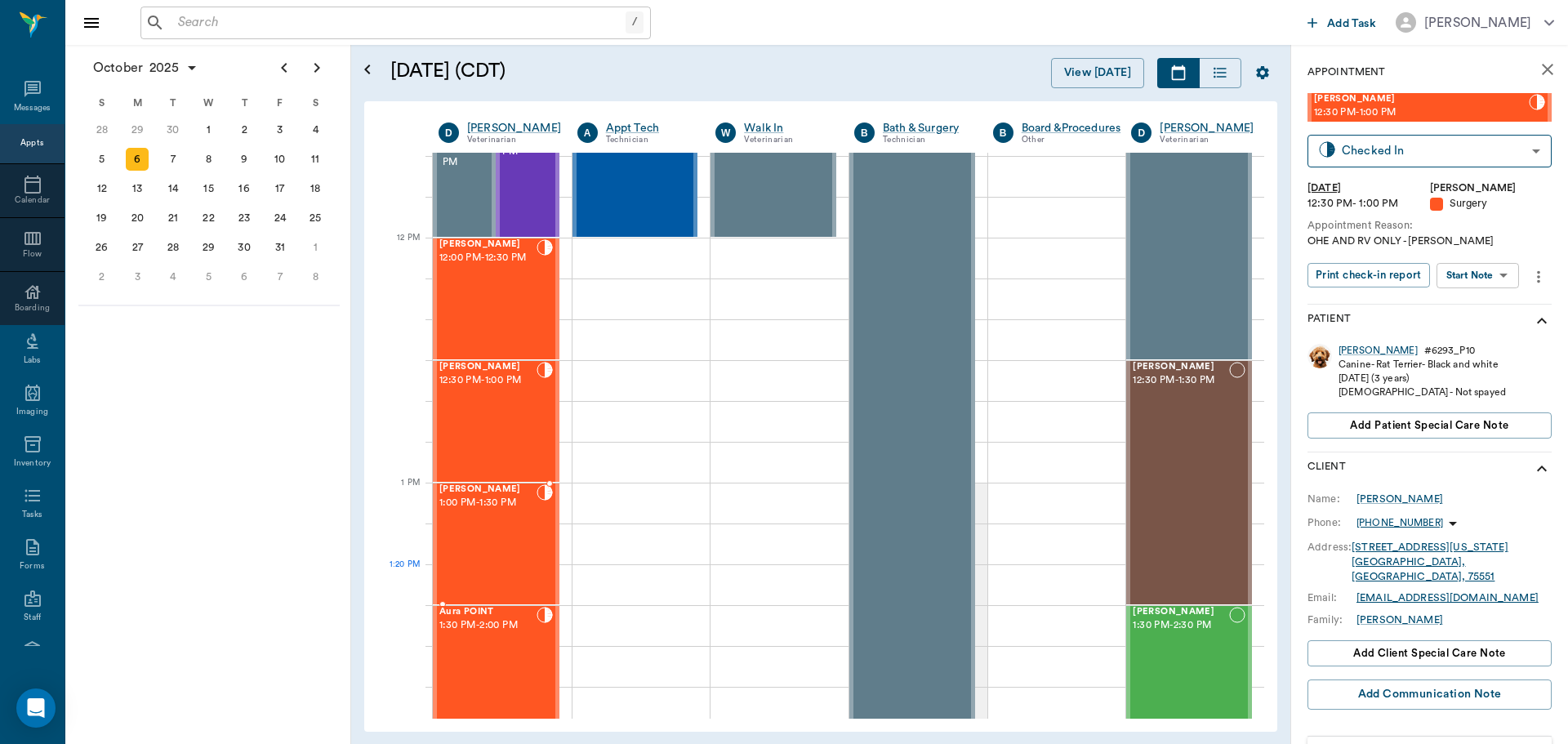
click at [499, 566] on div "Bear WILLIAMS 1:00 PM - 1:30 PM" at bounding box center [488, 544] width 97 height 120
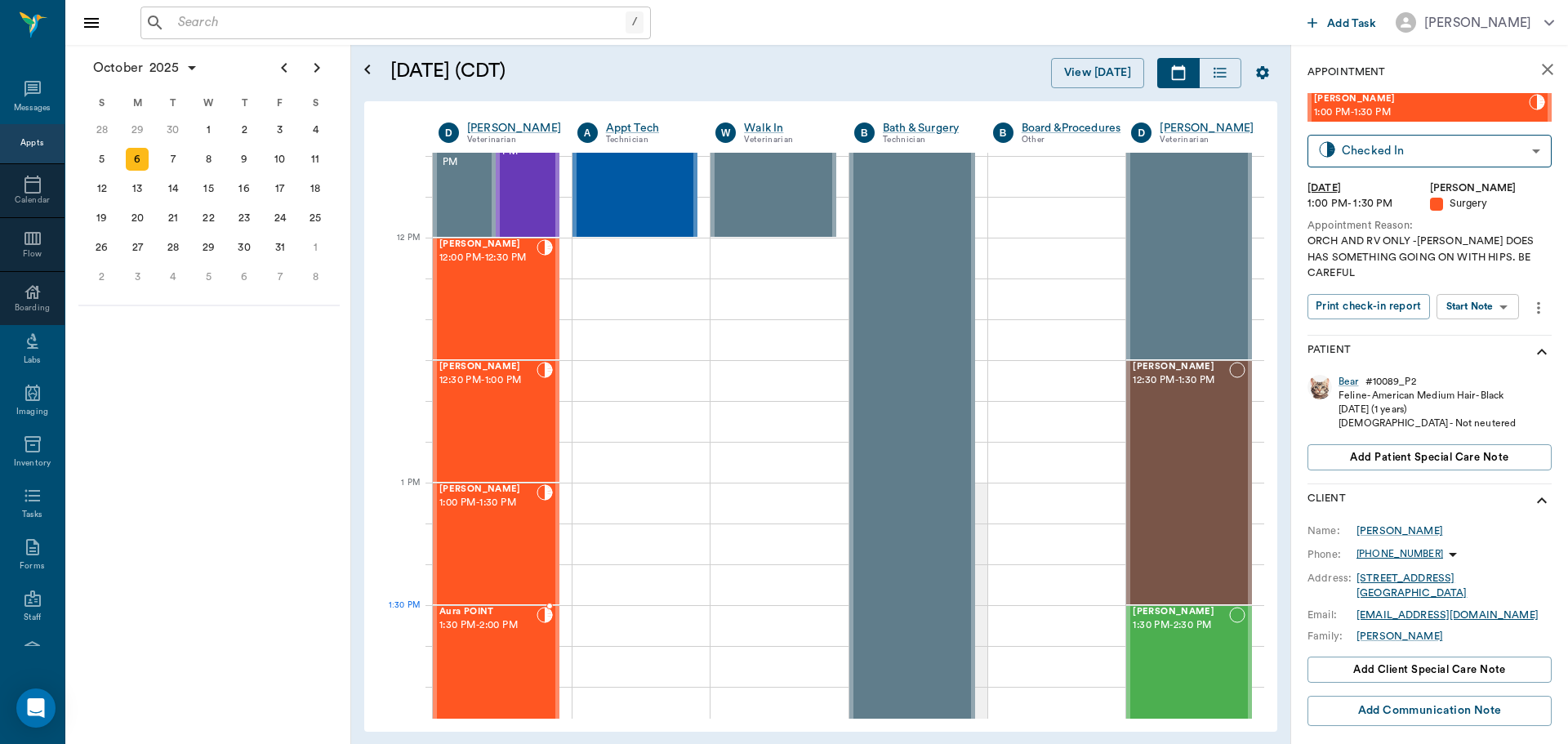
click at [477, 640] on div "Aura POINT 1:30 PM - 2:00 PM" at bounding box center [488, 667] width 97 height 120
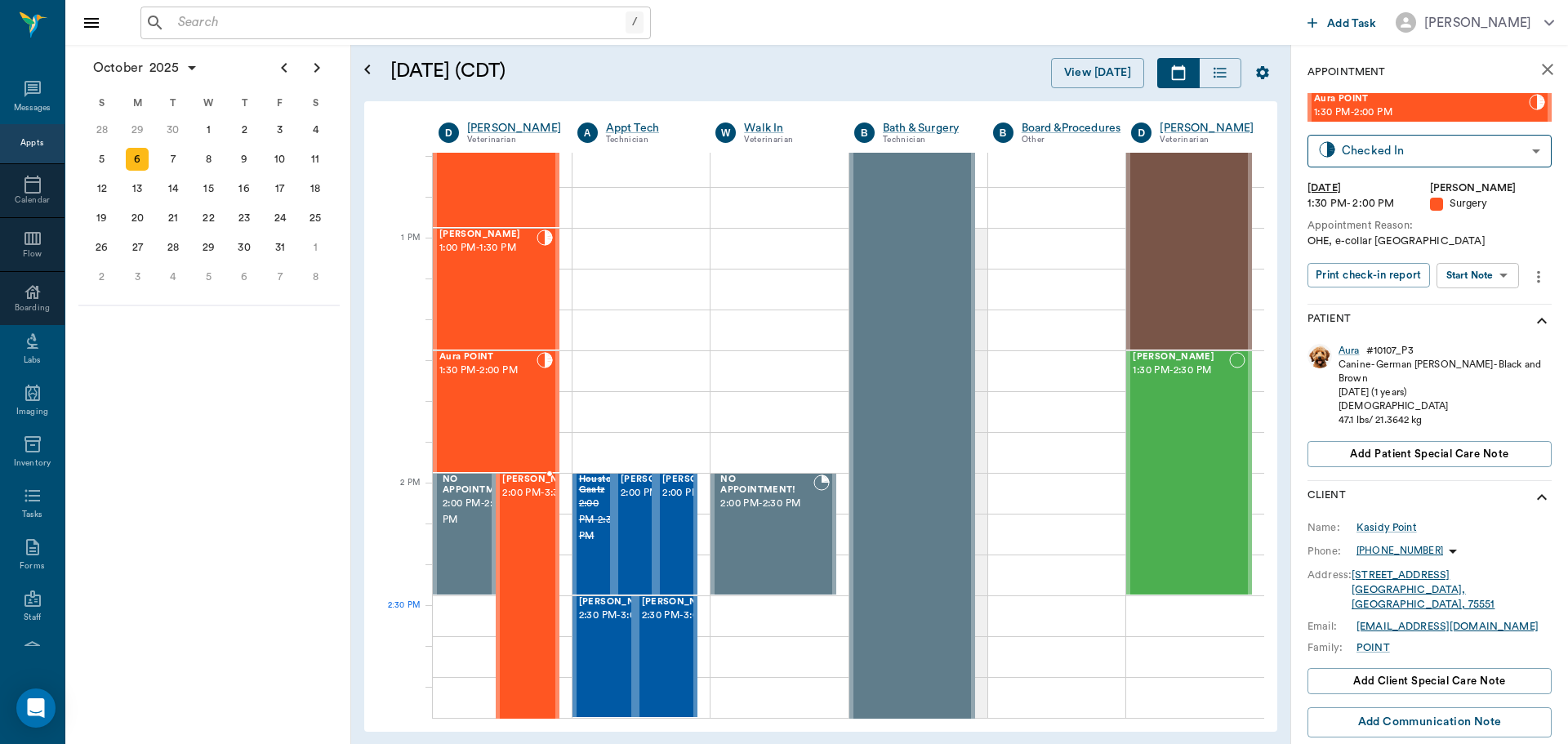
scroll to position [1147, 0]
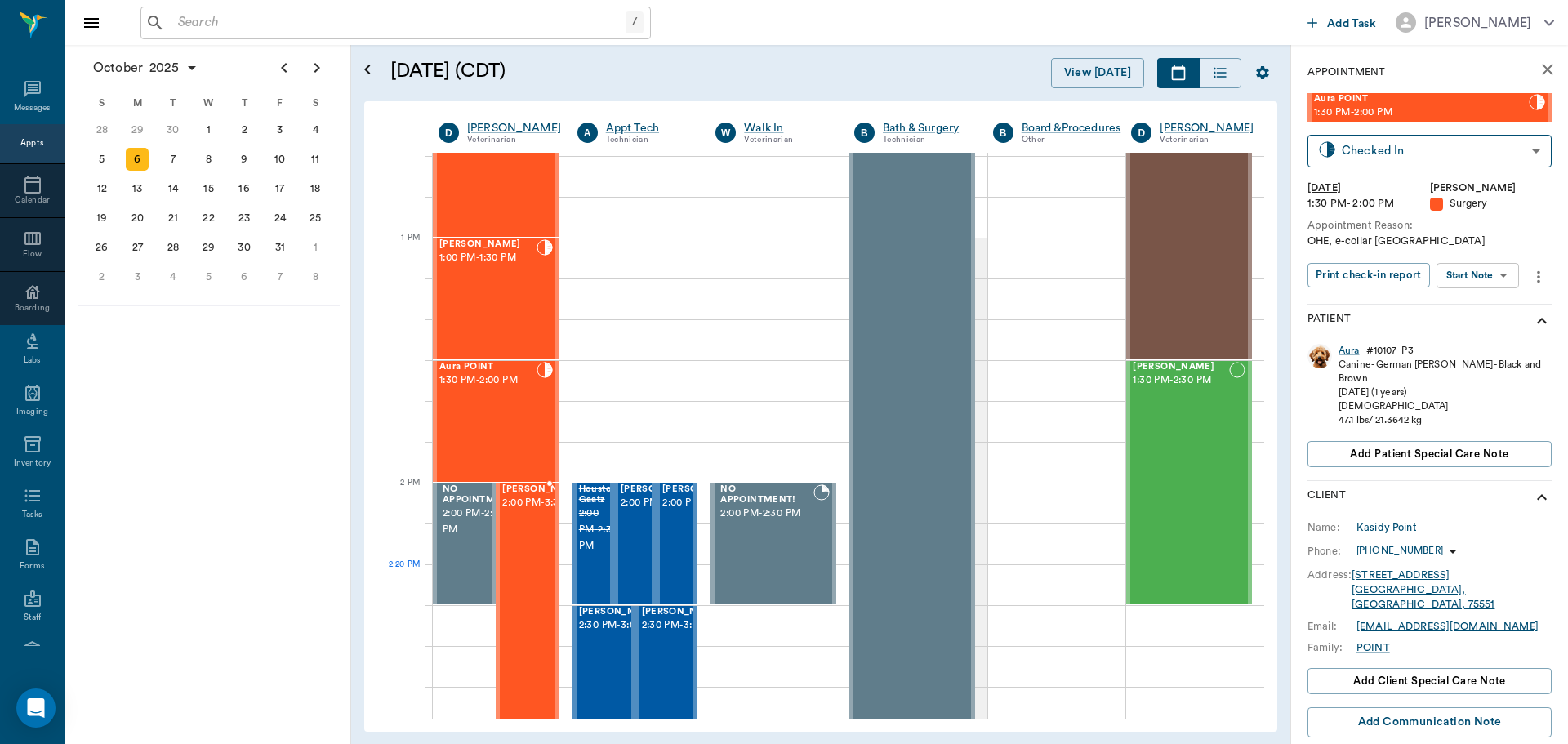
click at [521, 604] on div "Jimbo Young 2:00 PM - 3:30 PM" at bounding box center [543, 666] width 81 height 365
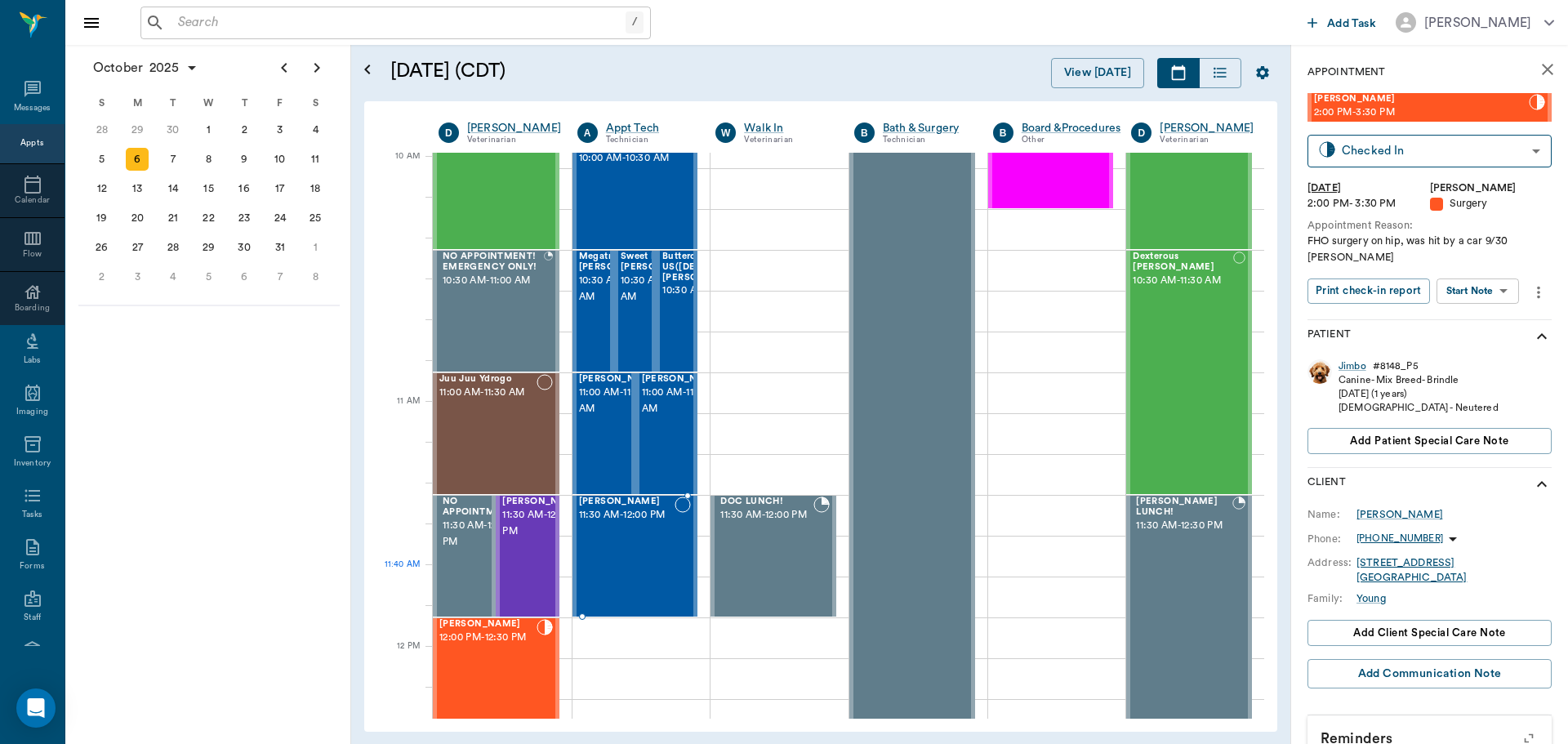
scroll to position [493, 0]
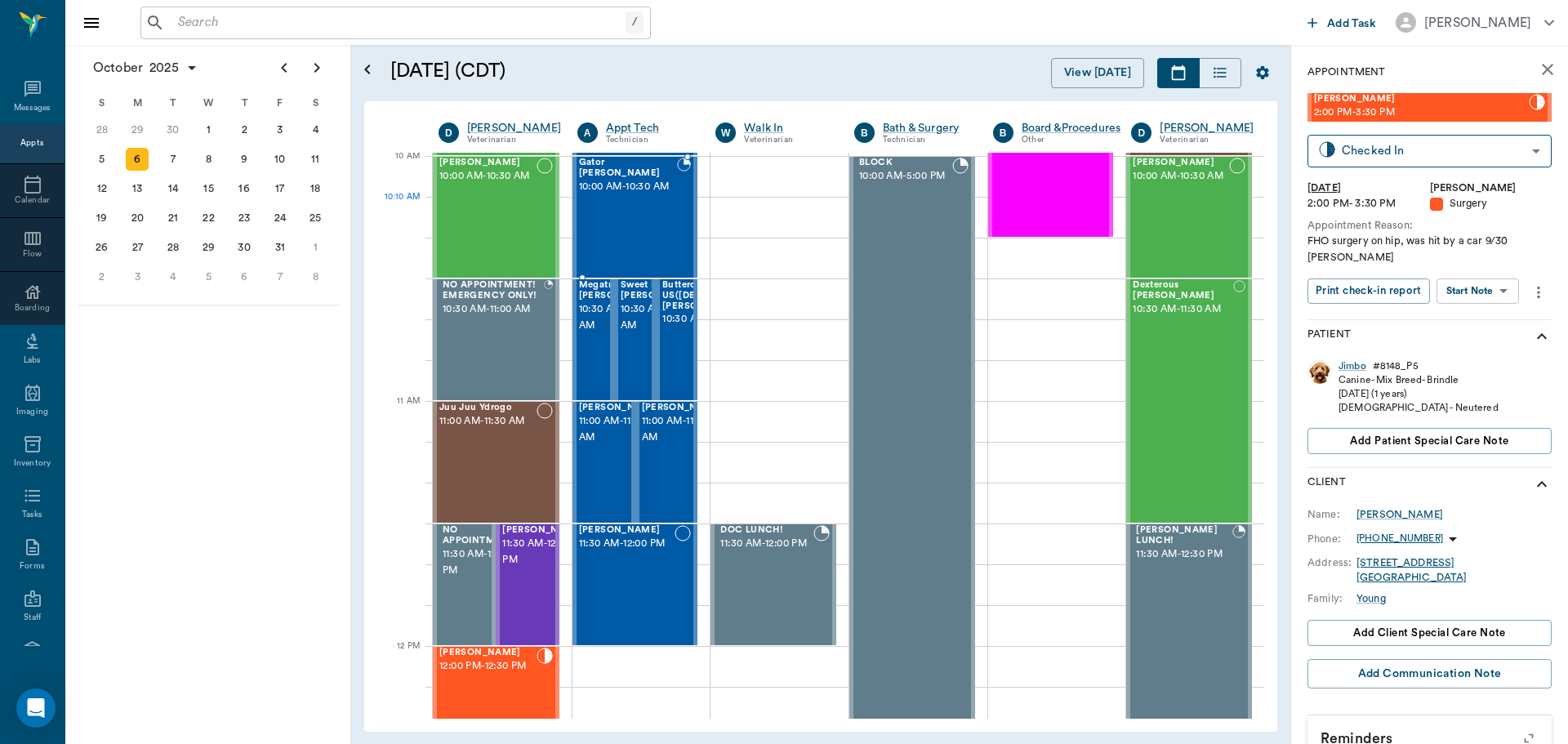
click at [587, 208] on div "Gator [PERSON_NAME] 10:00 AM - 10:30 AM" at bounding box center [628, 218] width 98 height 120
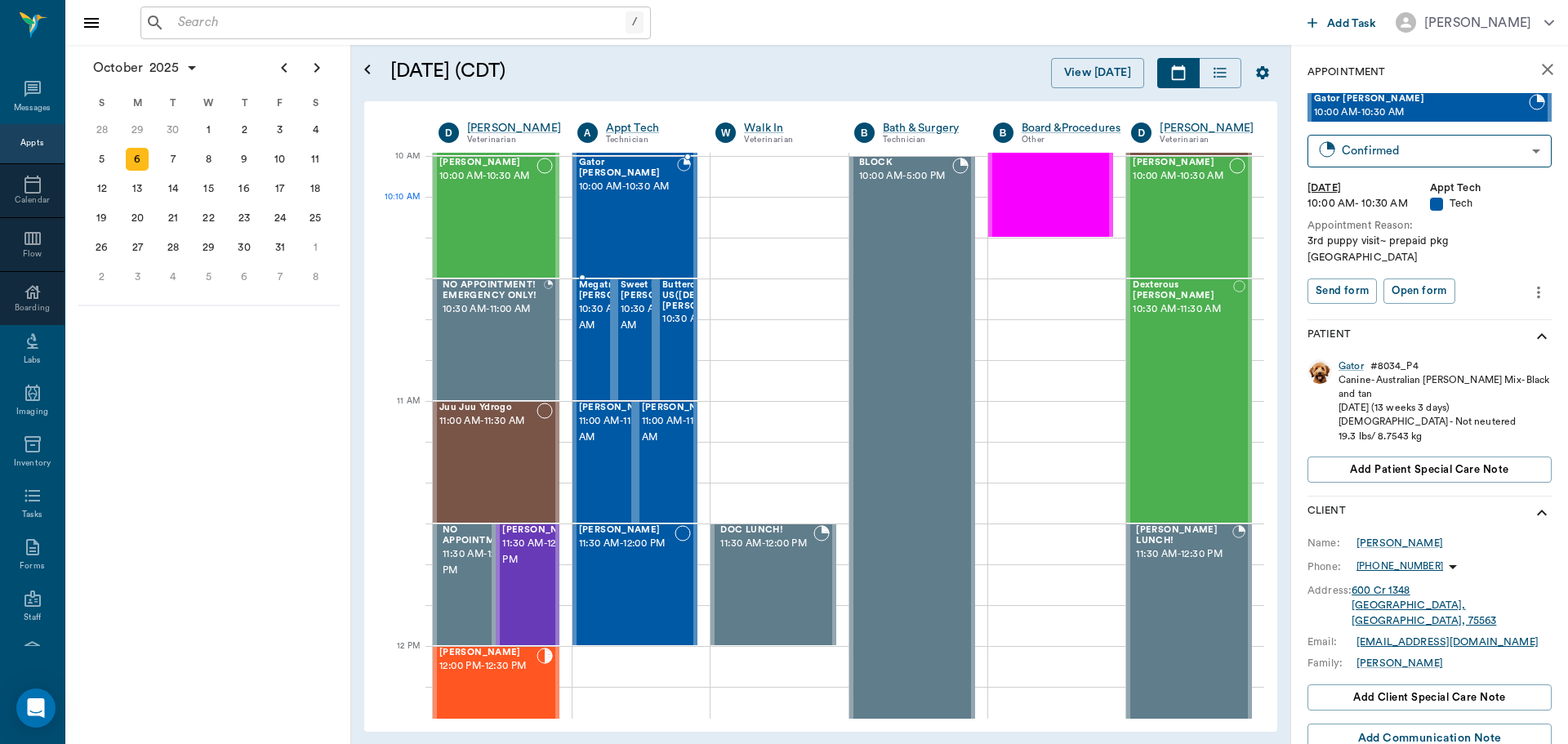
type input "CHECKED_IN"
click at [1491, 274] on body "/ ​ Add Task Dr. Bert Ellsworth Nectar Messages Appts Calendar Flow Boarding La…" at bounding box center [784, 372] width 1568 height 744
click at [1456, 302] on button "Start SOAP" at bounding box center [1459, 309] width 56 height 19
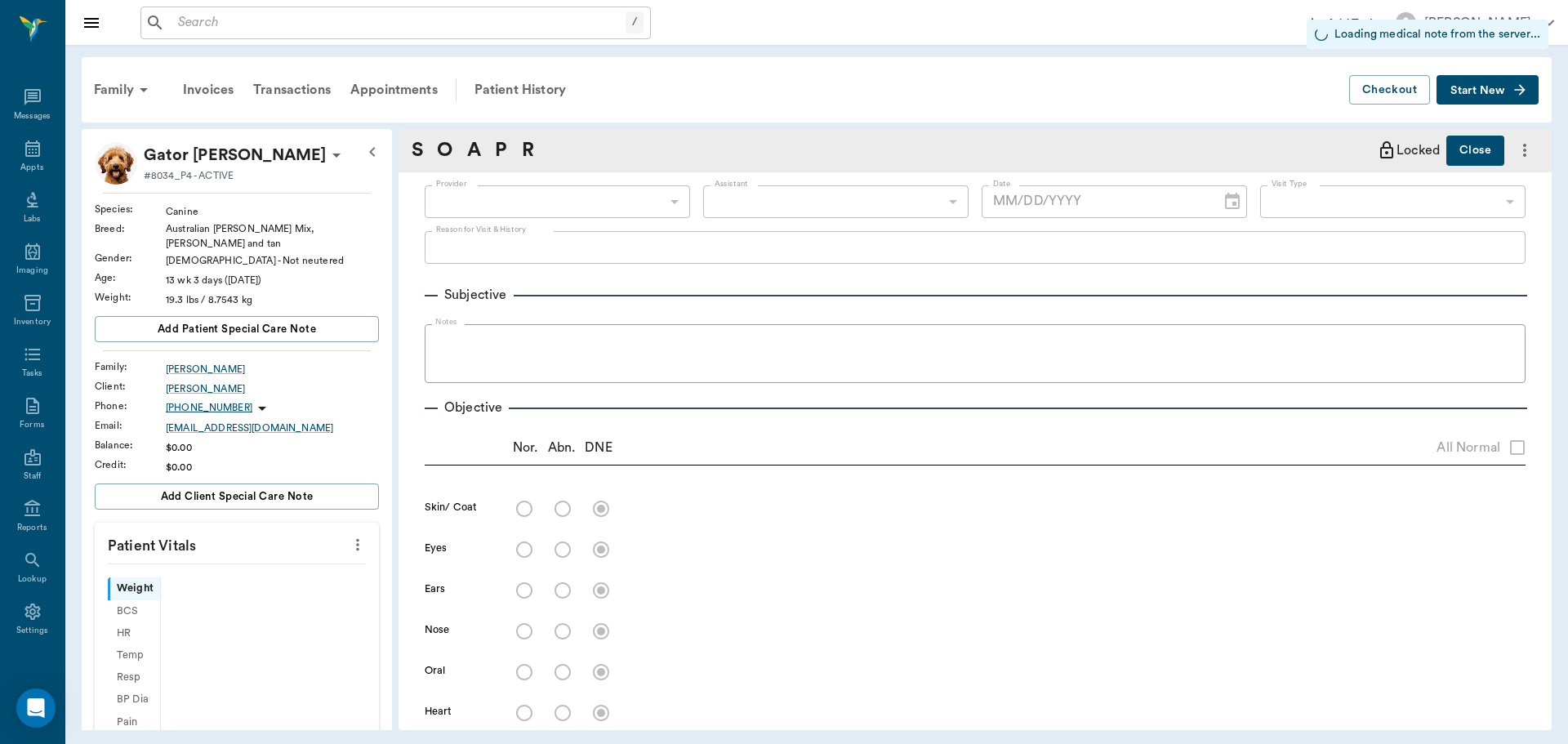
type input "63ec2f075fda476ae8351a4c"
type input "65d2be4f46e3a538d89b8c1a"
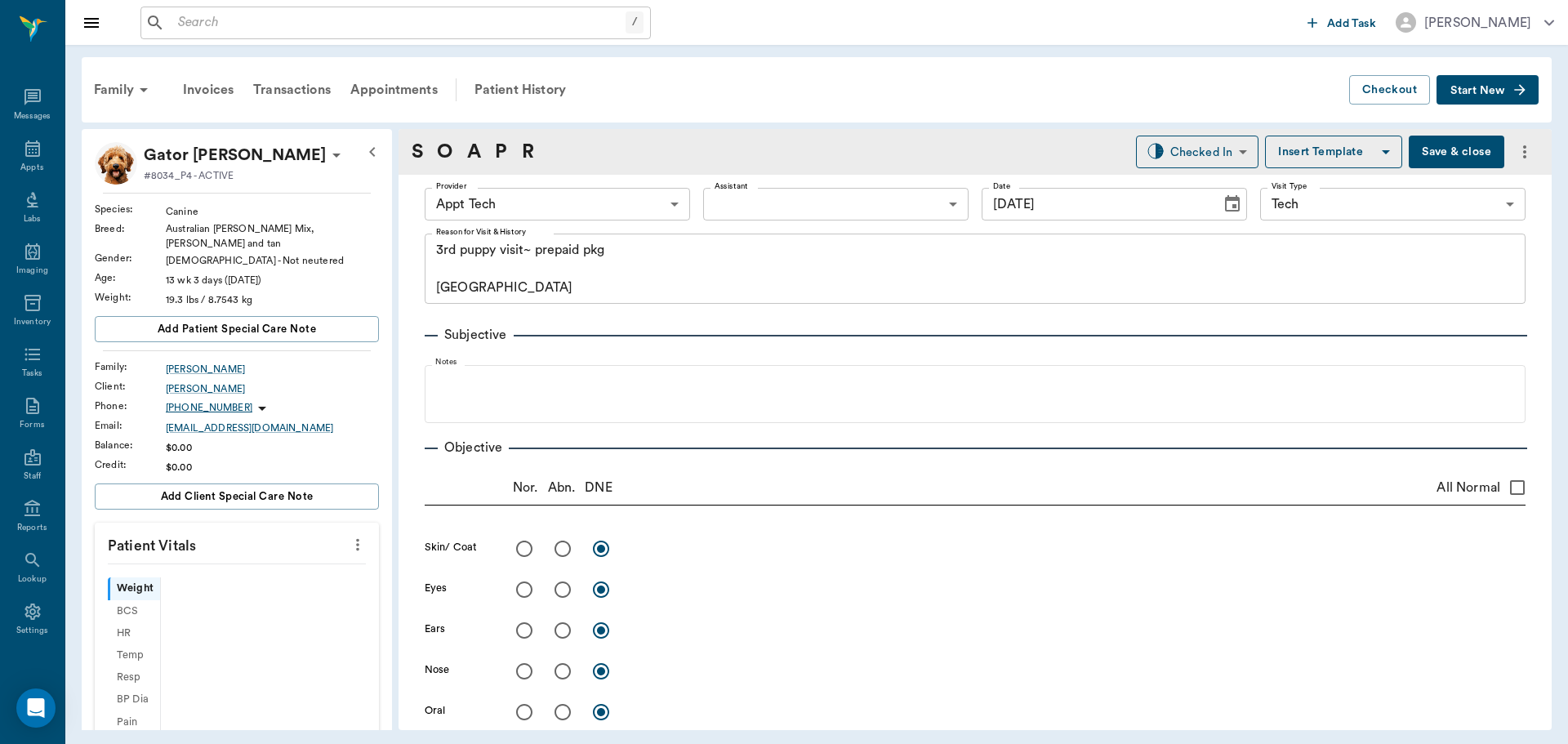
type input "10/06/2025"
type textarea "3rd puppy visit~ prepaid pkg [GEOGRAPHIC_DATA]"
click at [350, 537] on icon "more" at bounding box center [358, 545] width 18 height 20
click at [275, 561] on span "Enter Vitals" at bounding box center [277, 563] width 137 height 17
click at [231, 587] on input "text" at bounding box center [236, 593] width 142 height 32
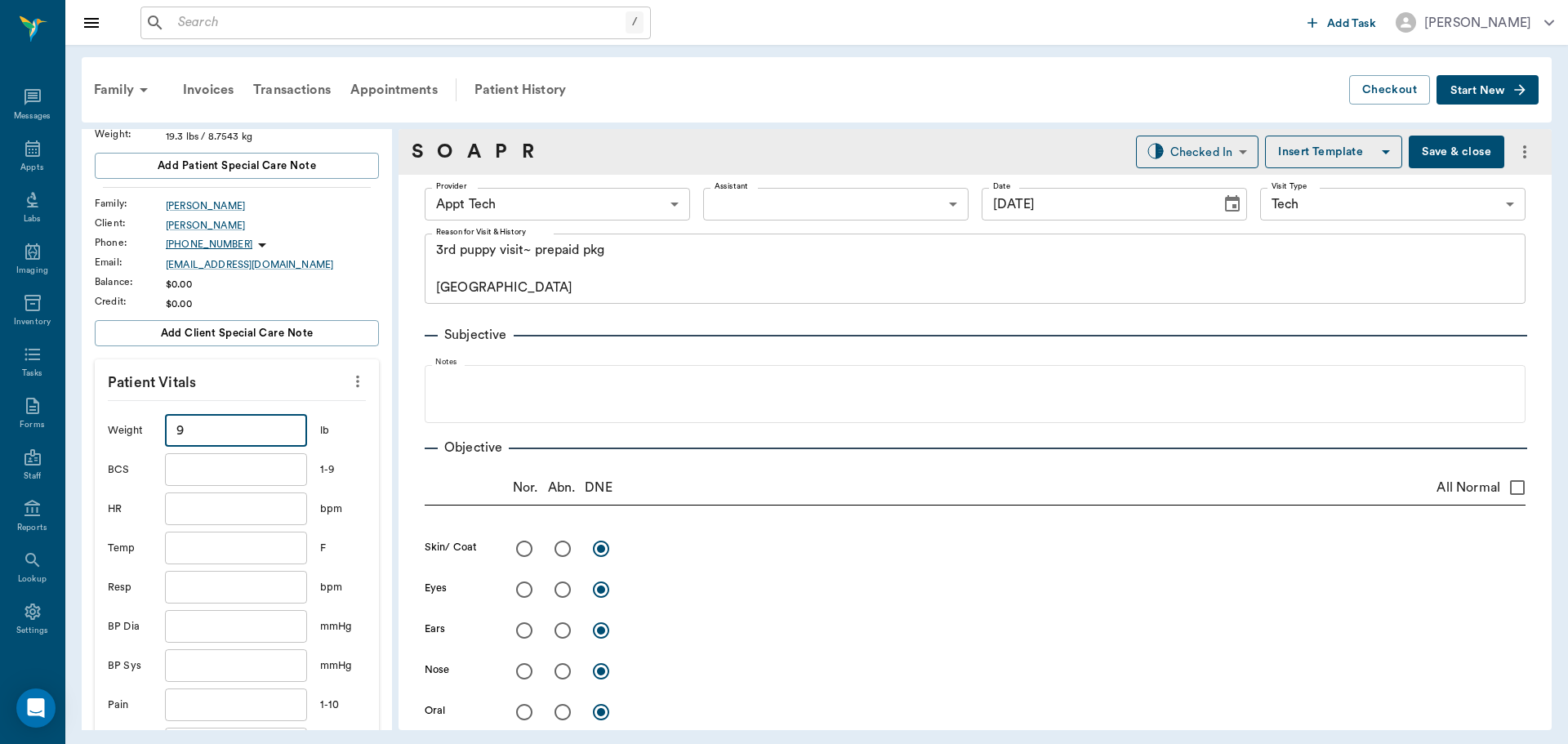
scroll to position [409, 0]
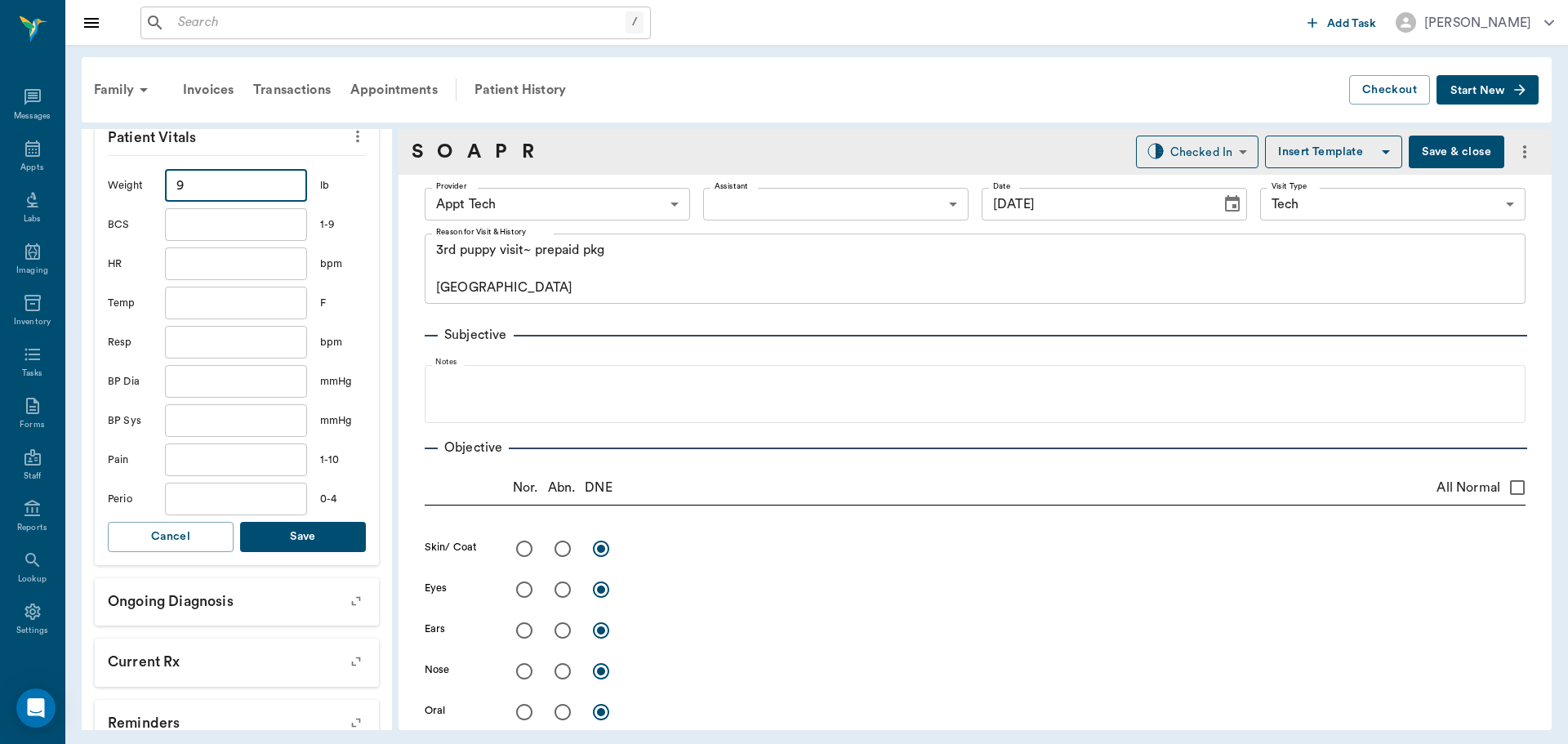
type input "9"
click at [324, 534] on button "Save" at bounding box center [302, 536] width 125 height 30
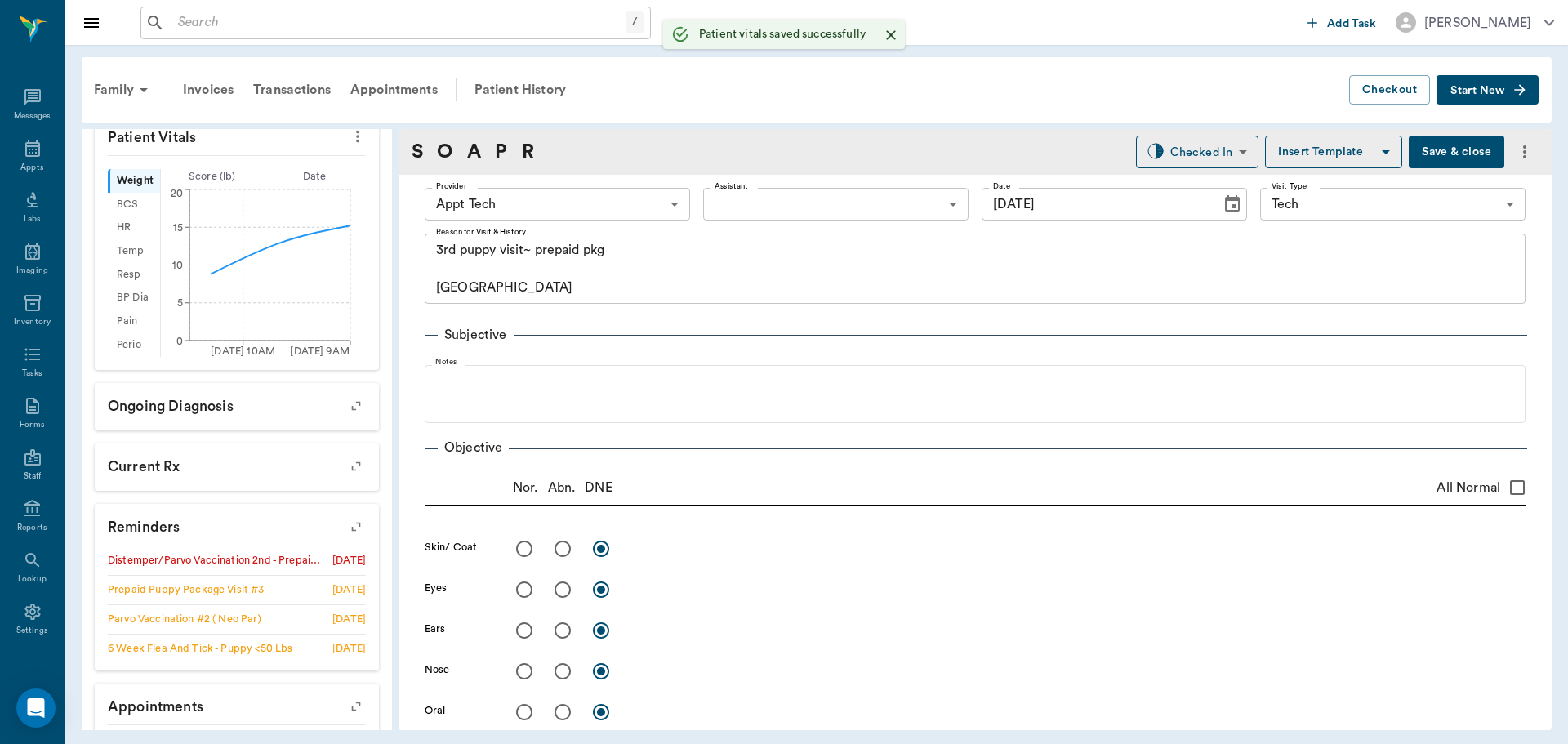
click at [551, 203] on body "/ ​ Add Task Dr. Bert Ellsworth Nectar Messages Appts Labs Imaging Inventory Ta…" at bounding box center [784, 372] width 1568 height 744
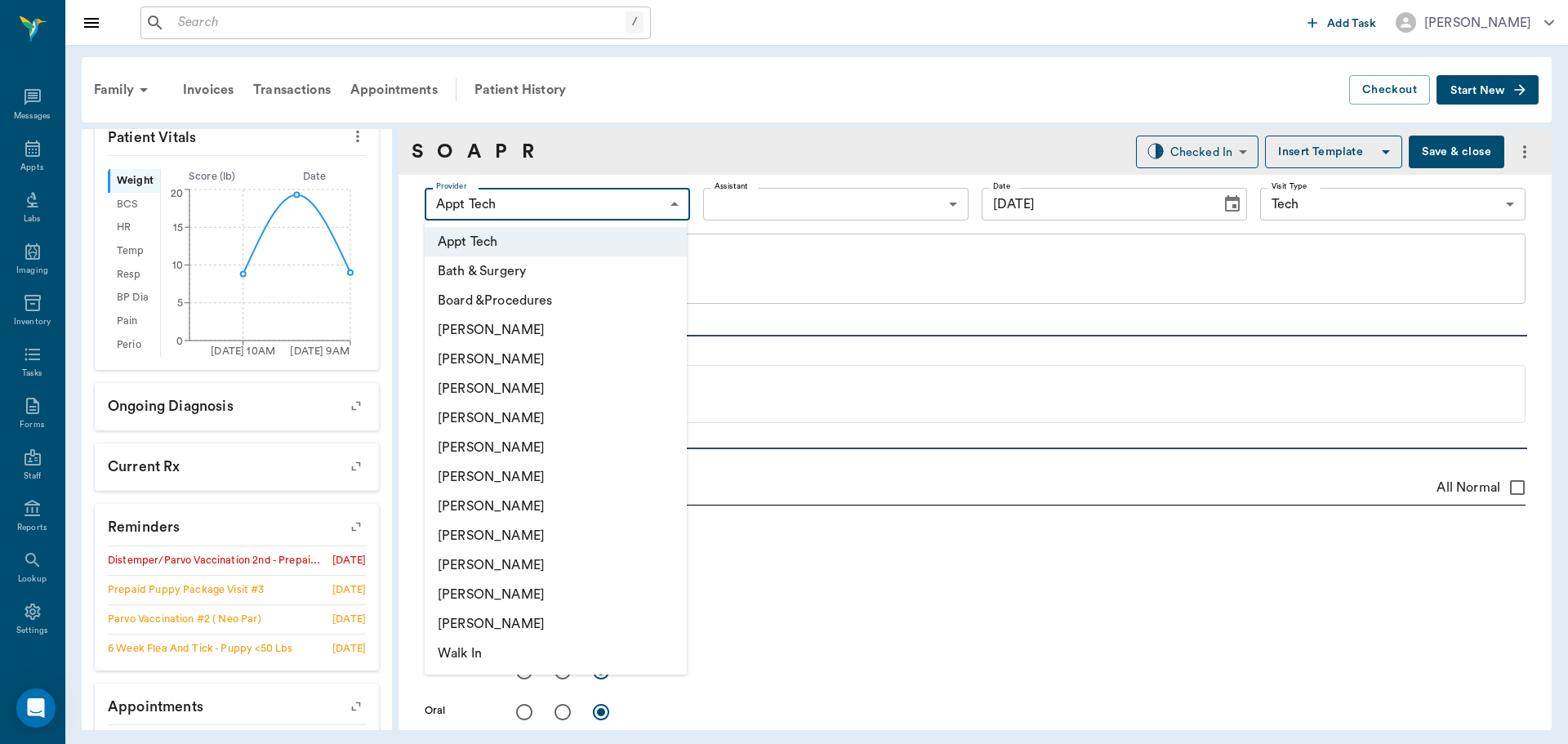
click at [500, 392] on li "Daniel Virnala" at bounding box center [556, 388] width 262 height 29
type input "642ef10e332a41444de2bad1"
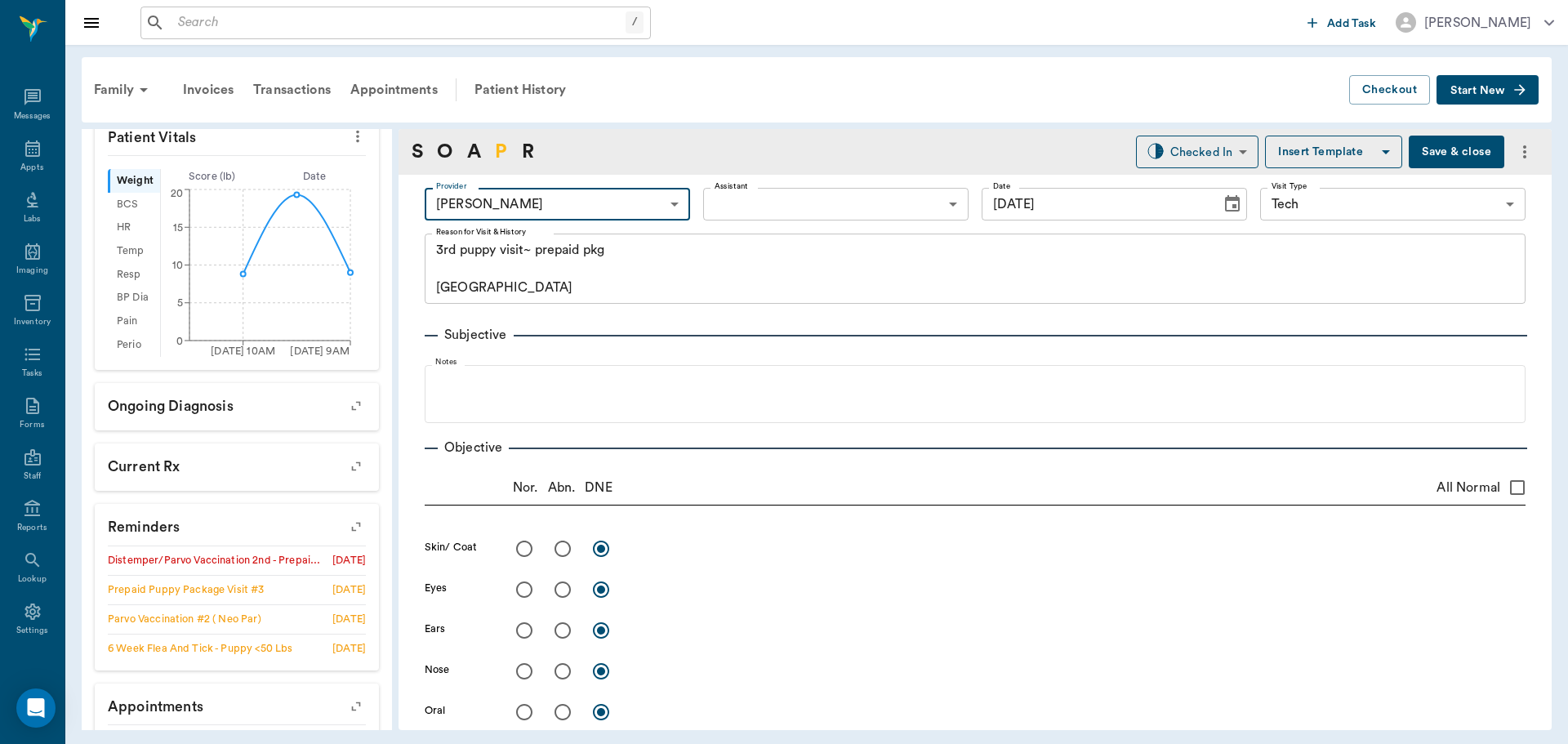
click at [504, 154] on link "P" at bounding box center [501, 151] width 12 height 29
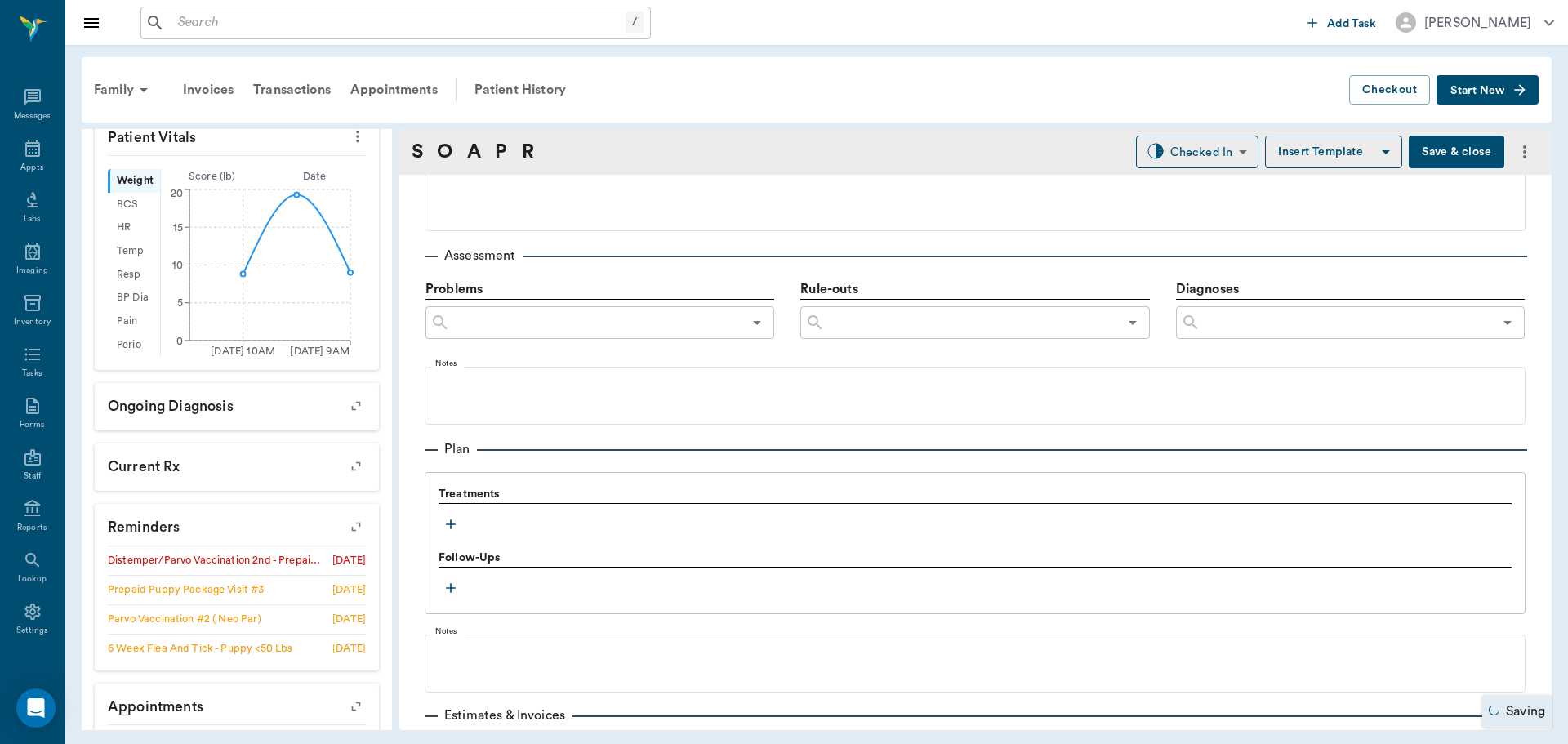
scroll to position [1011, 0]
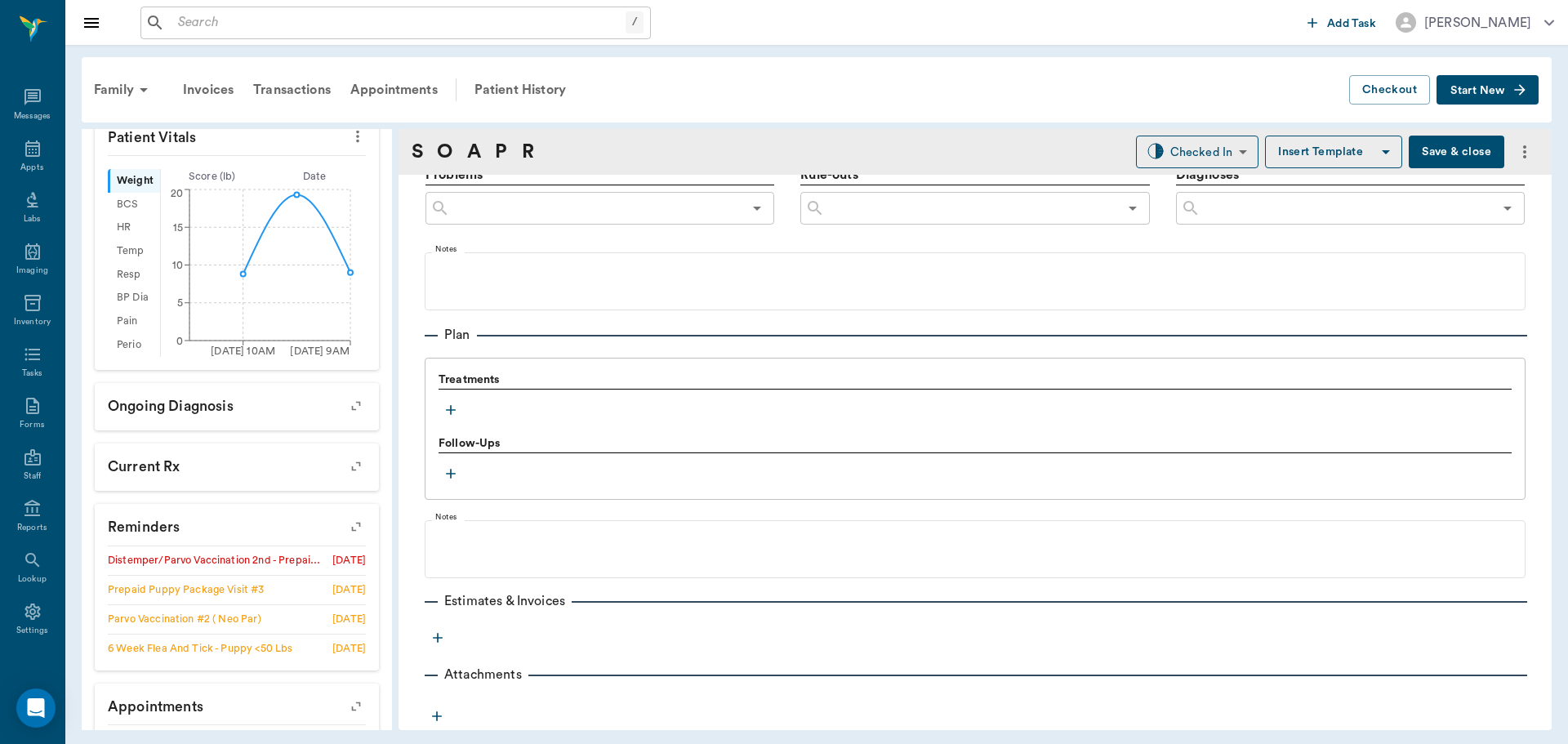
click at [452, 414] on icon "button" at bounding box center [451, 410] width 17 height 17
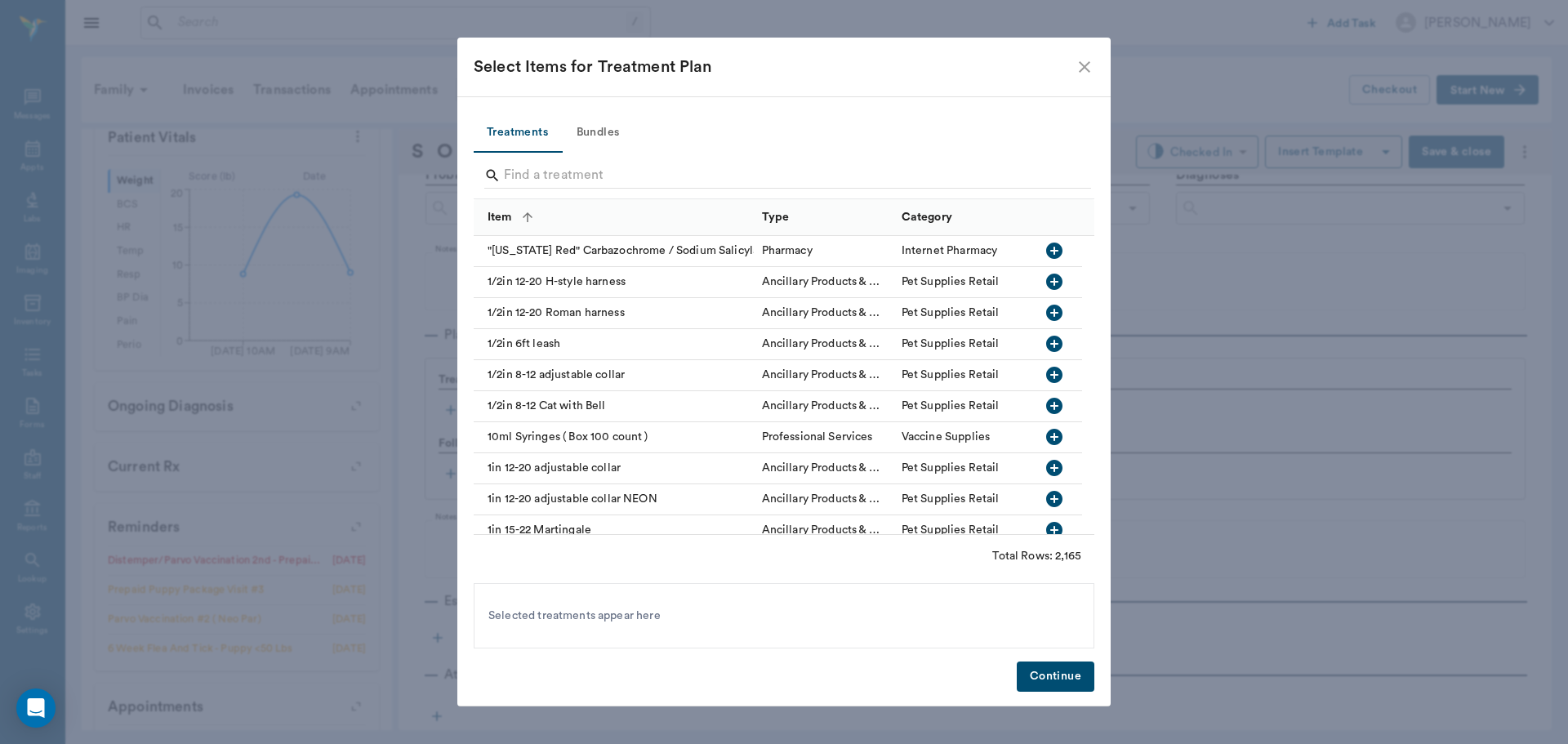
click at [590, 130] on button "Bundles" at bounding box center [598, 133] width 73 height 39
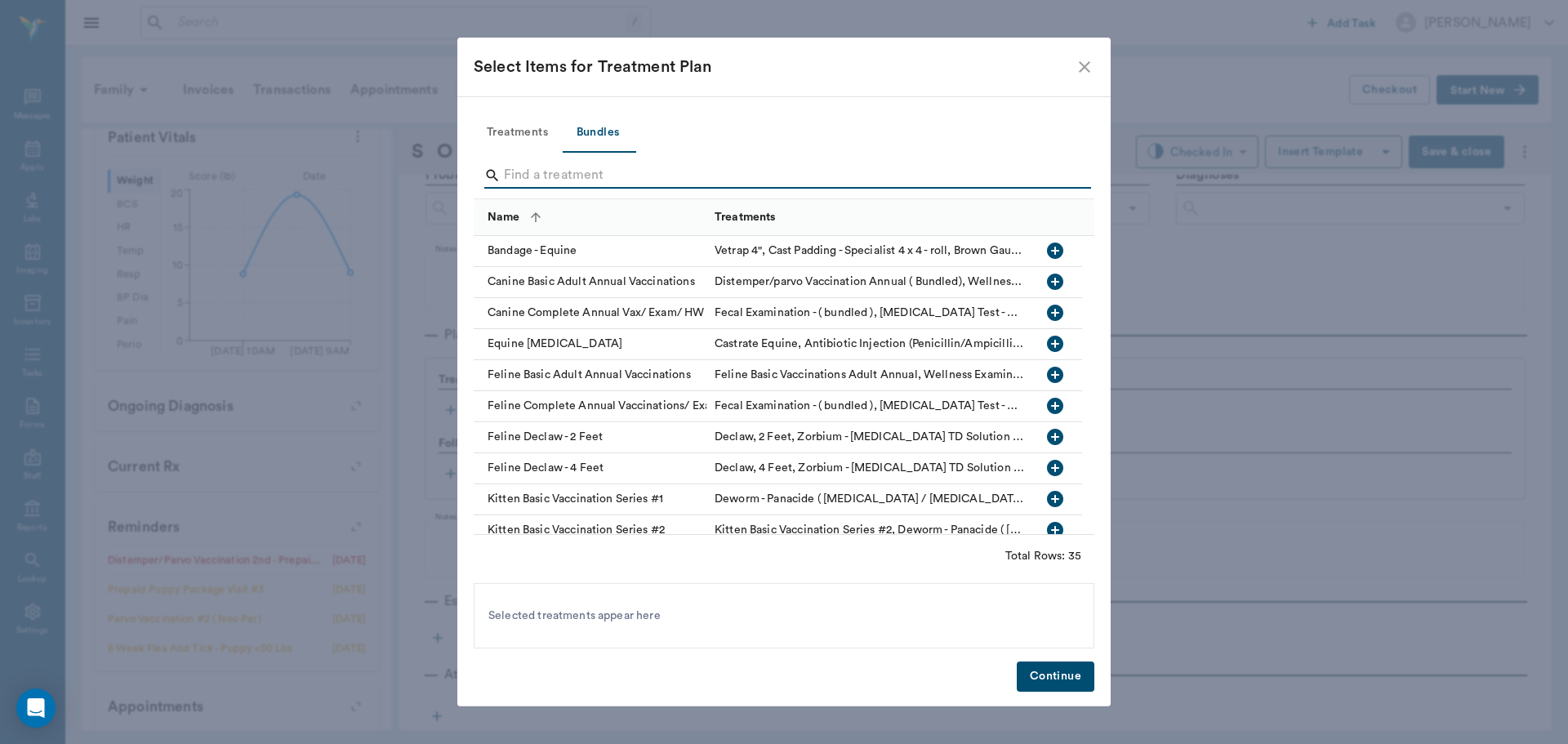
click at [550, 168] on input "Search" at bounding box center [785, 175] width 562 height 26
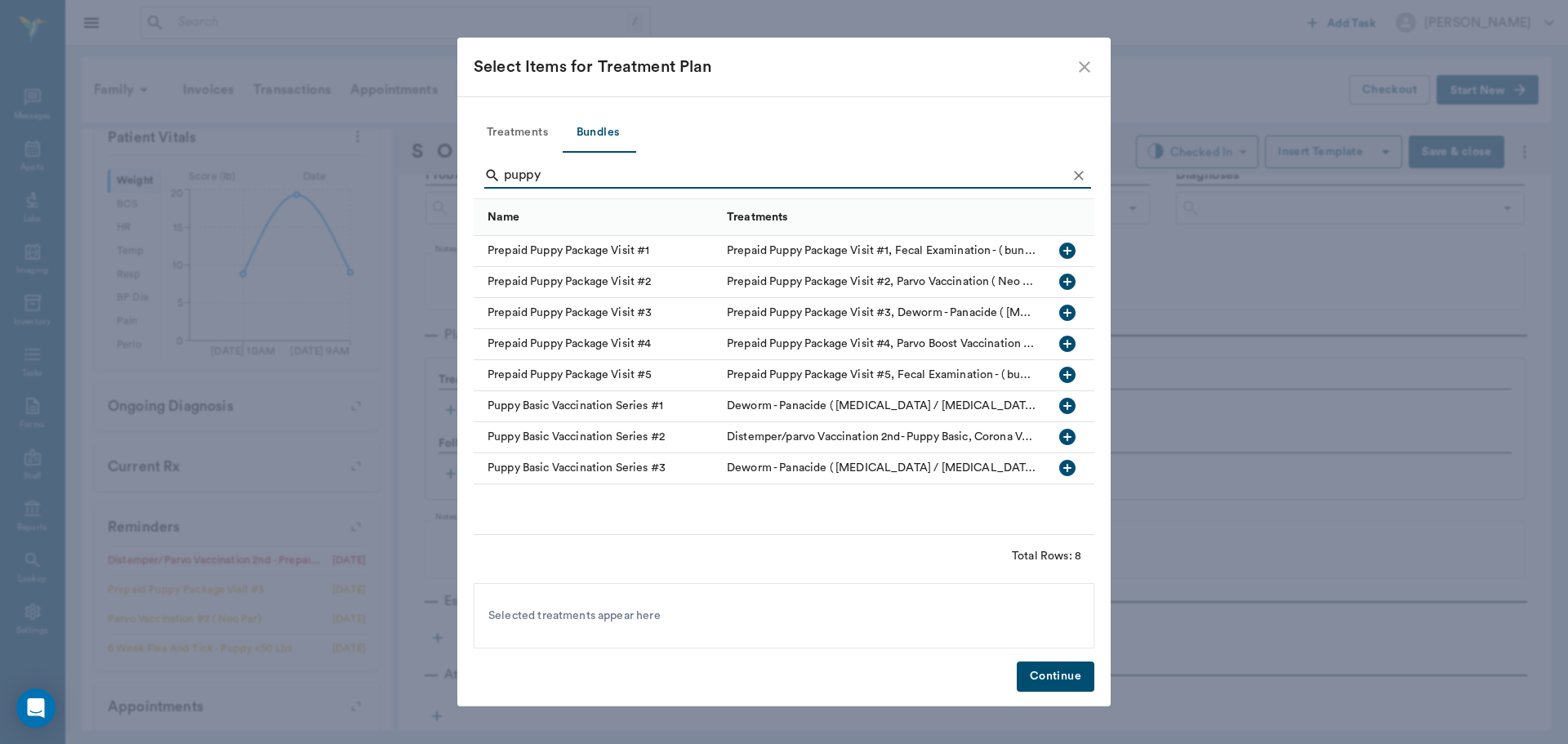
type input "puppy"
click at [1073, 308] on icon "button" at bounding box center [1067, 313] width 17 height 17
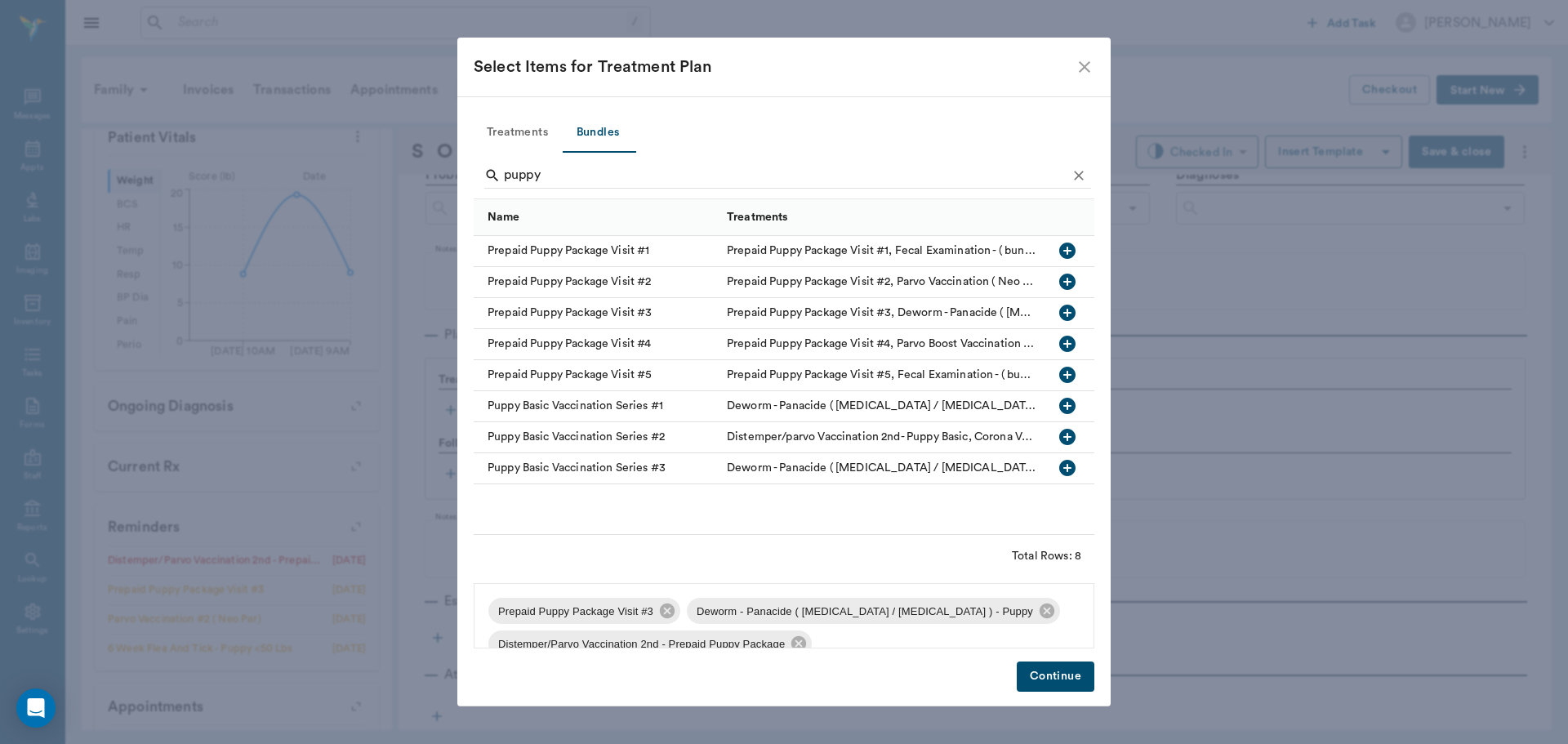
click at [1052, 674] on button "Continue" at bounding box center [1055, 676] width 77 height 30
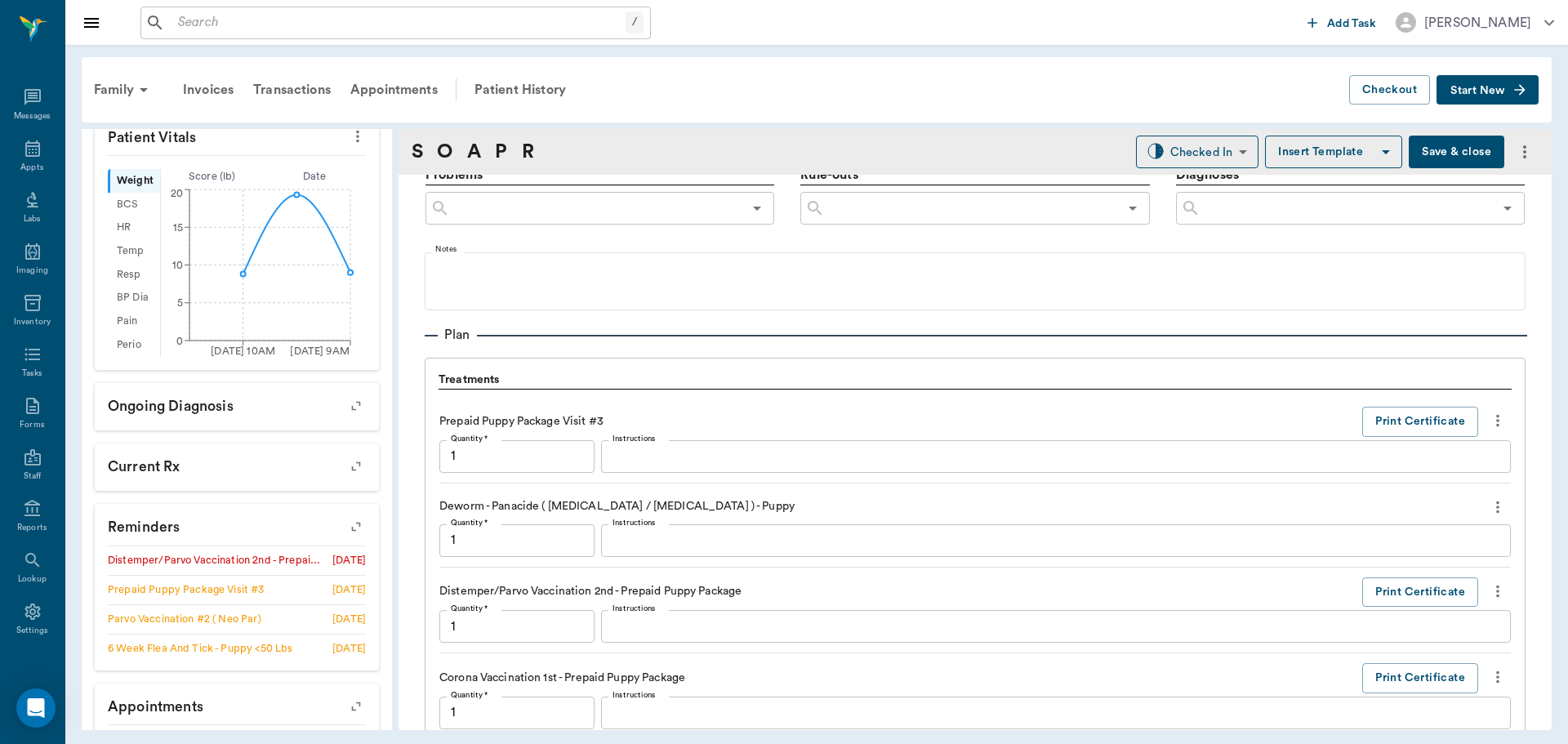
scroll to position [1427, 0]
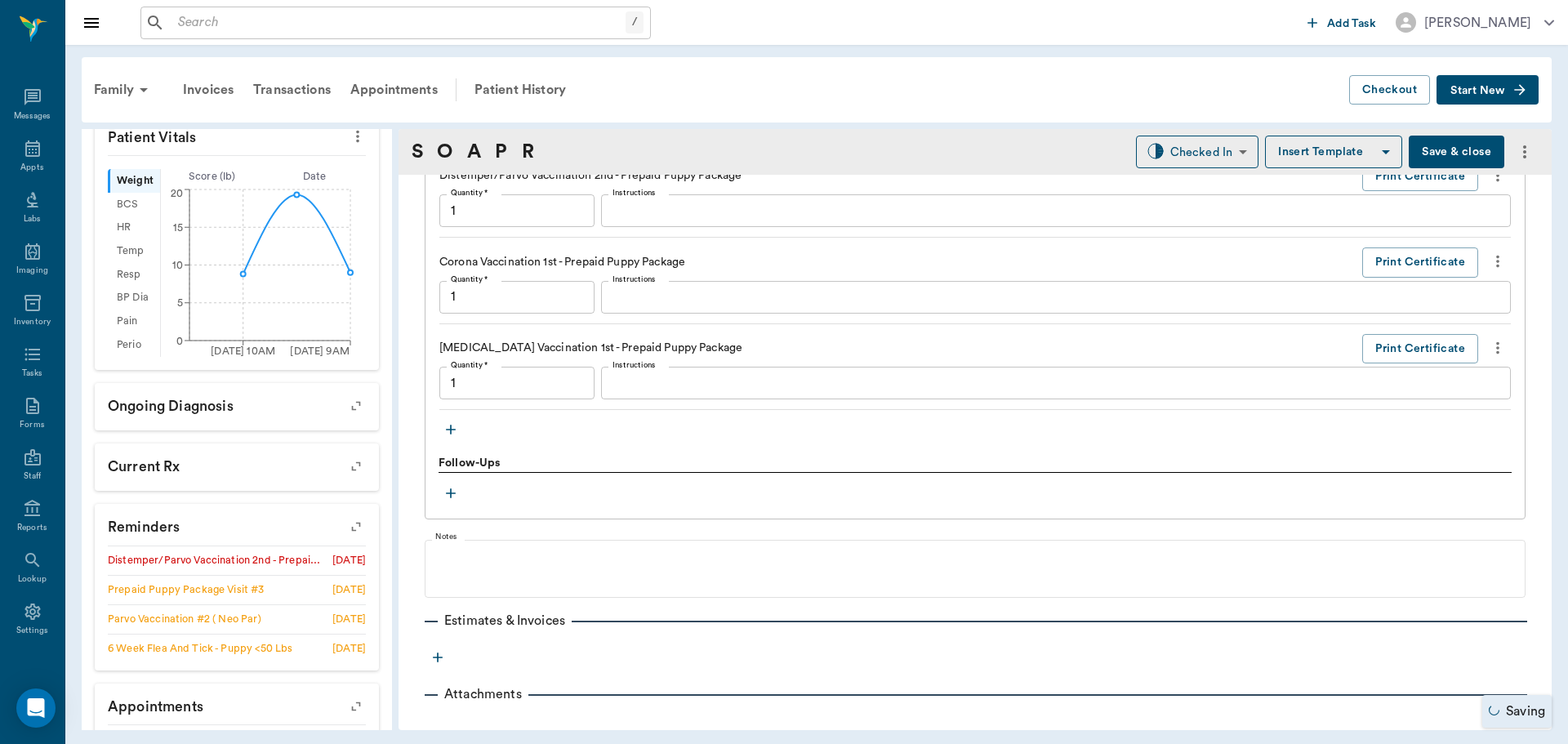
type input "1.00"
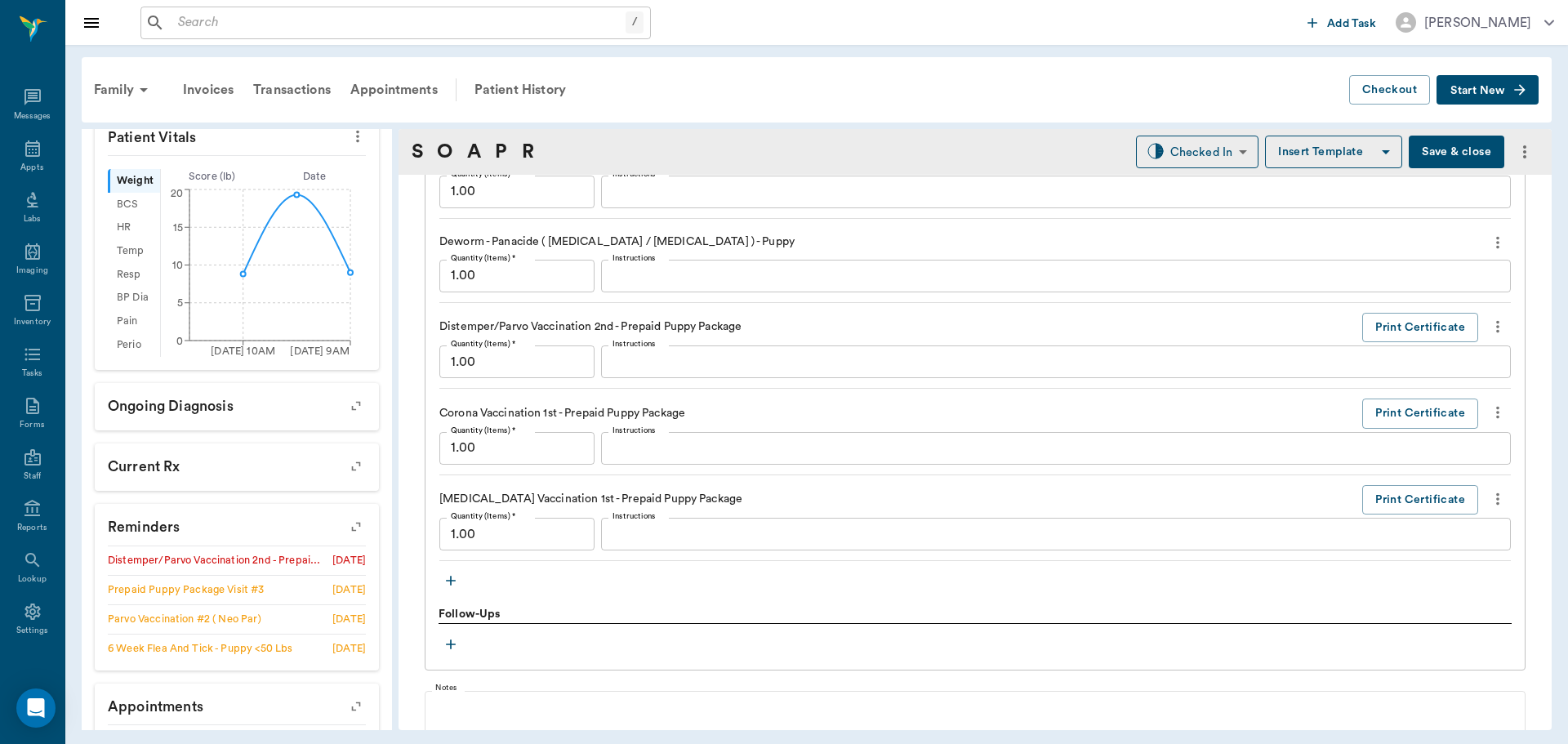
scroll to position [1302, 0]
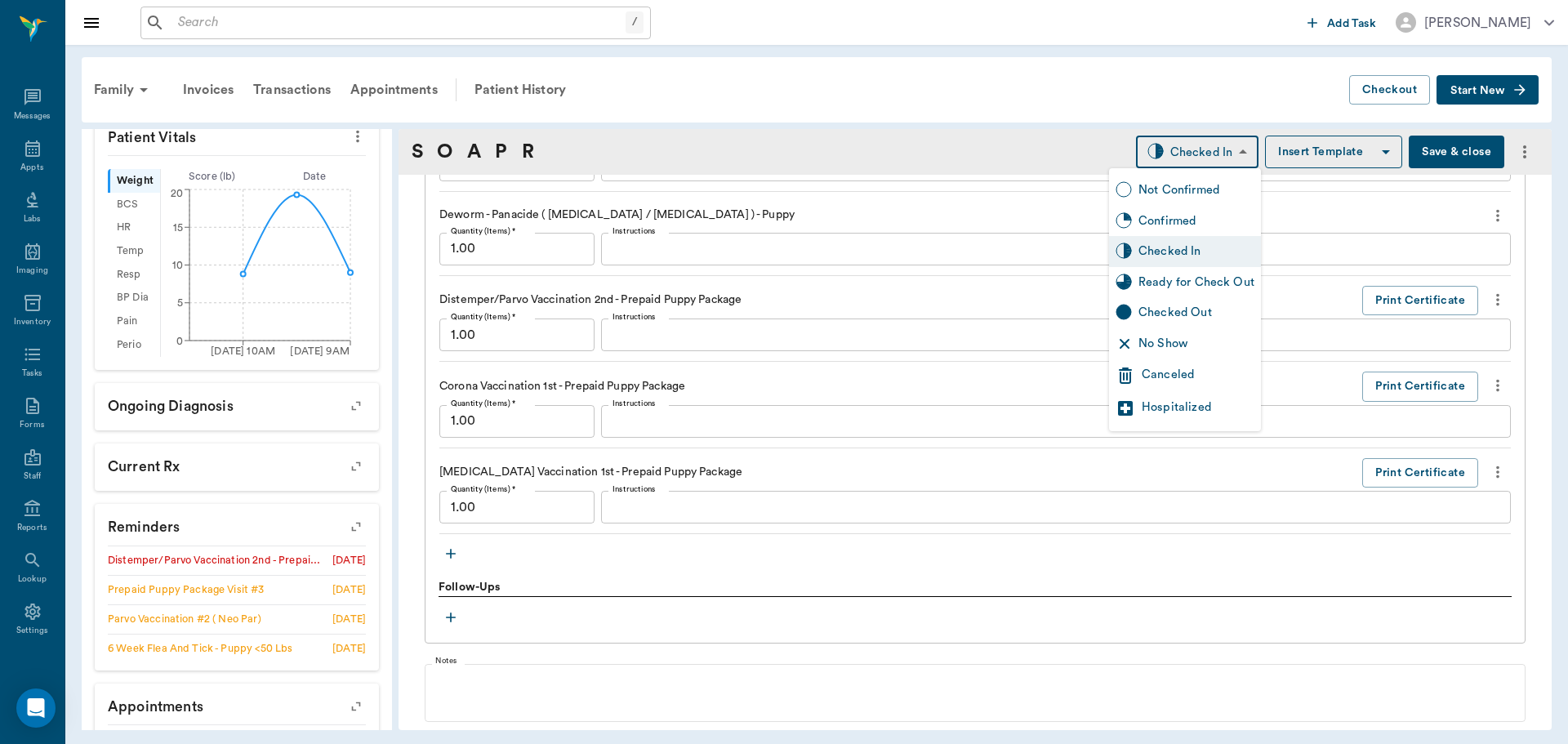
click at [1197, 154] on body "/ ​ Add Task Dr. Bert Ellsworth Nectar Messages Appts Labs Imaging Inventory Ta…" at bounding box center [784, 372] width 1568 height 744
click at [1185, 284] on div "Ready for Check Out" at bounding box center [1197, 282] width 116 height 18
type input "READY_TO_CHECKOUT"
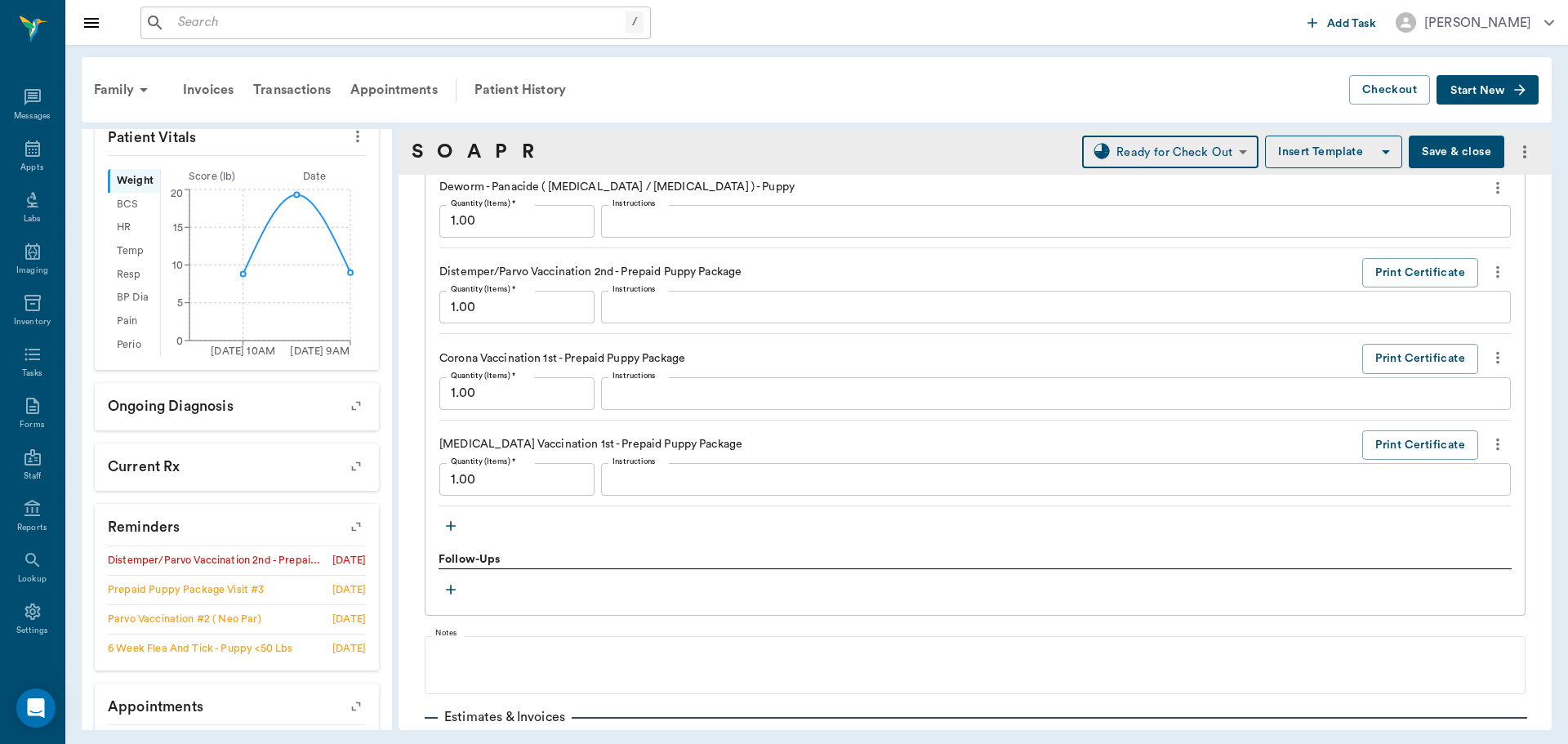
scroll to position [1466, 0]
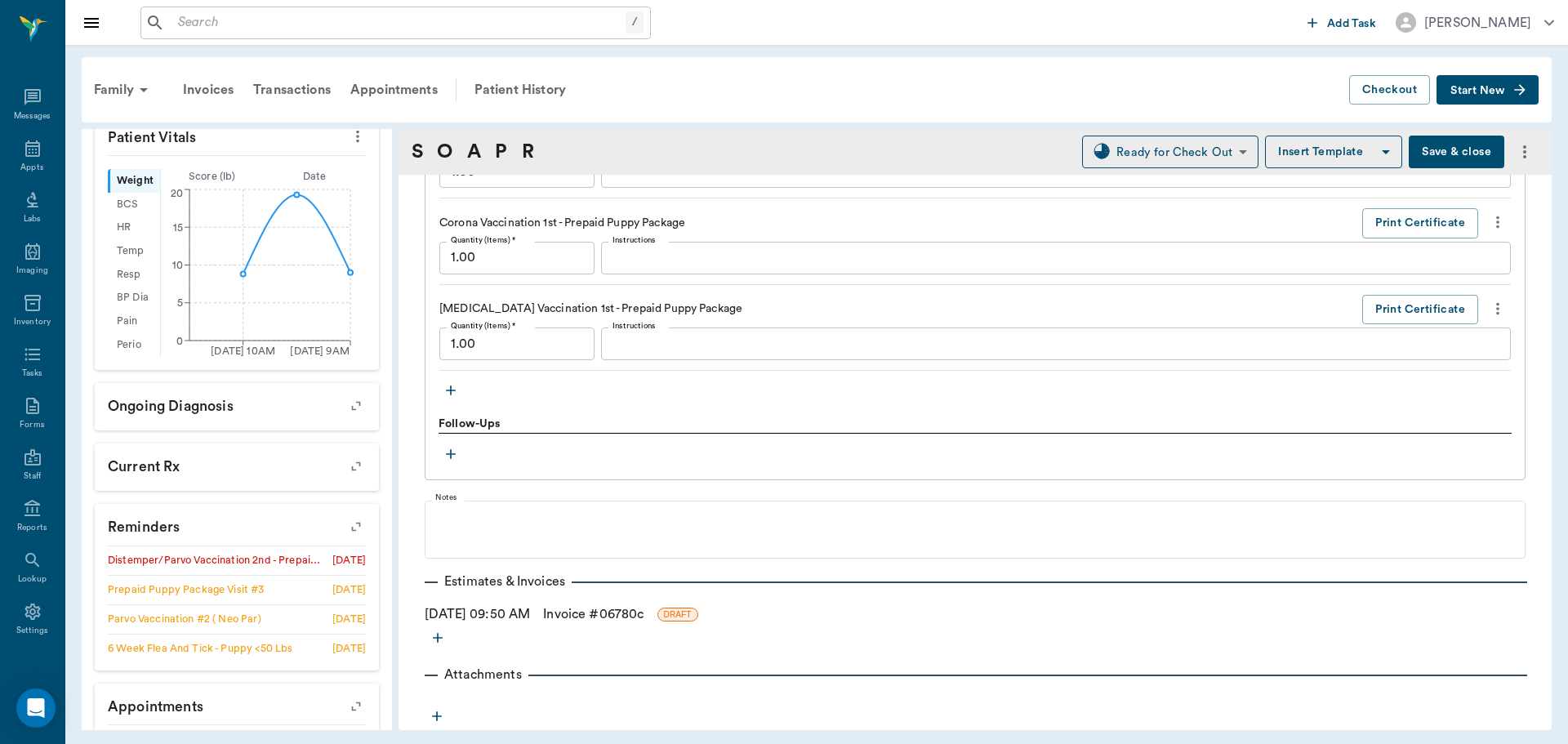
click at [455, 391] on icon "button" at bounding box center [451, 390] width 17 height 17
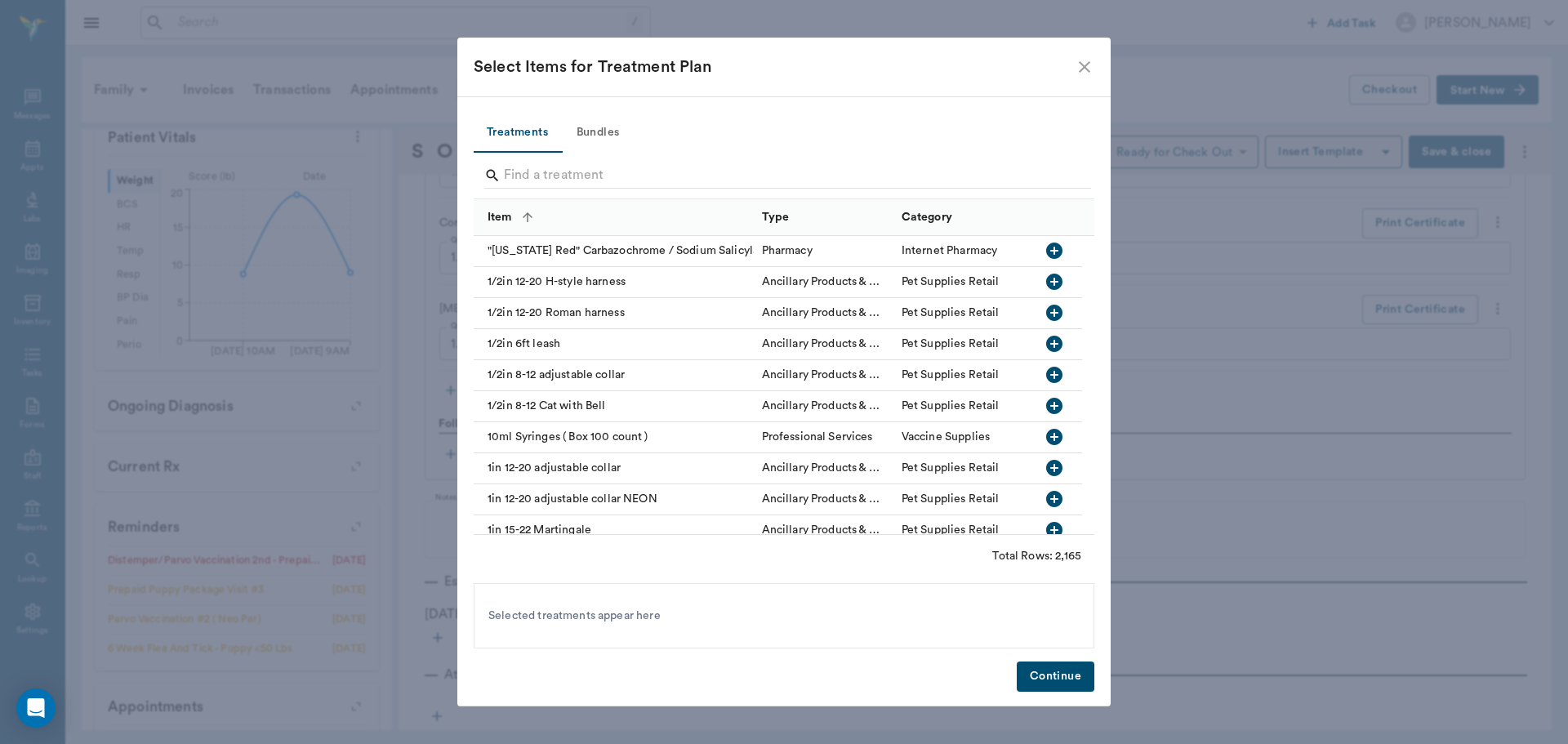
click at [621, 134] on button "Bundles" at bounding box center [598, 133] width 73 height 39
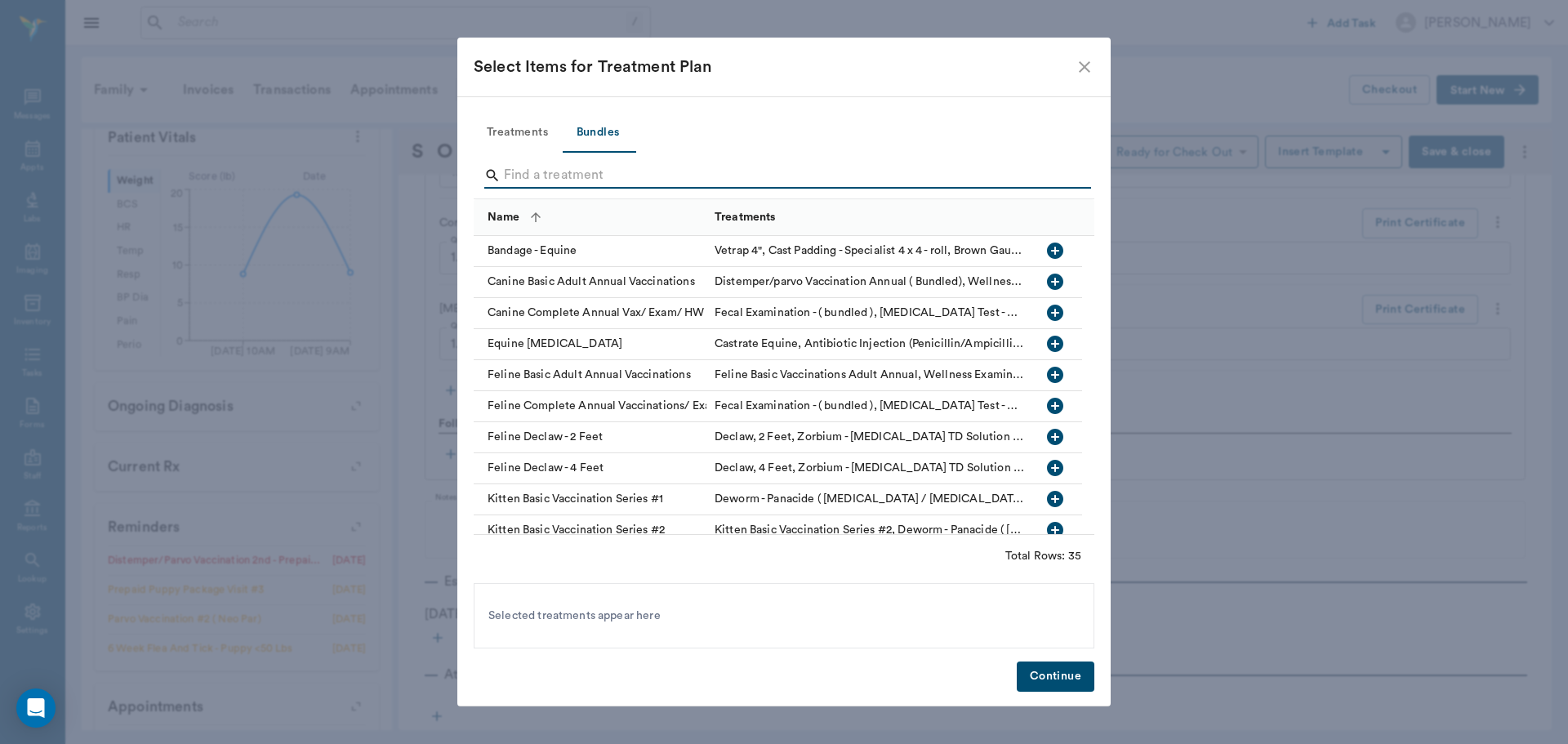
click at [530, 180] on input "Search" at bounding box center [785, 175] width 562 height 26
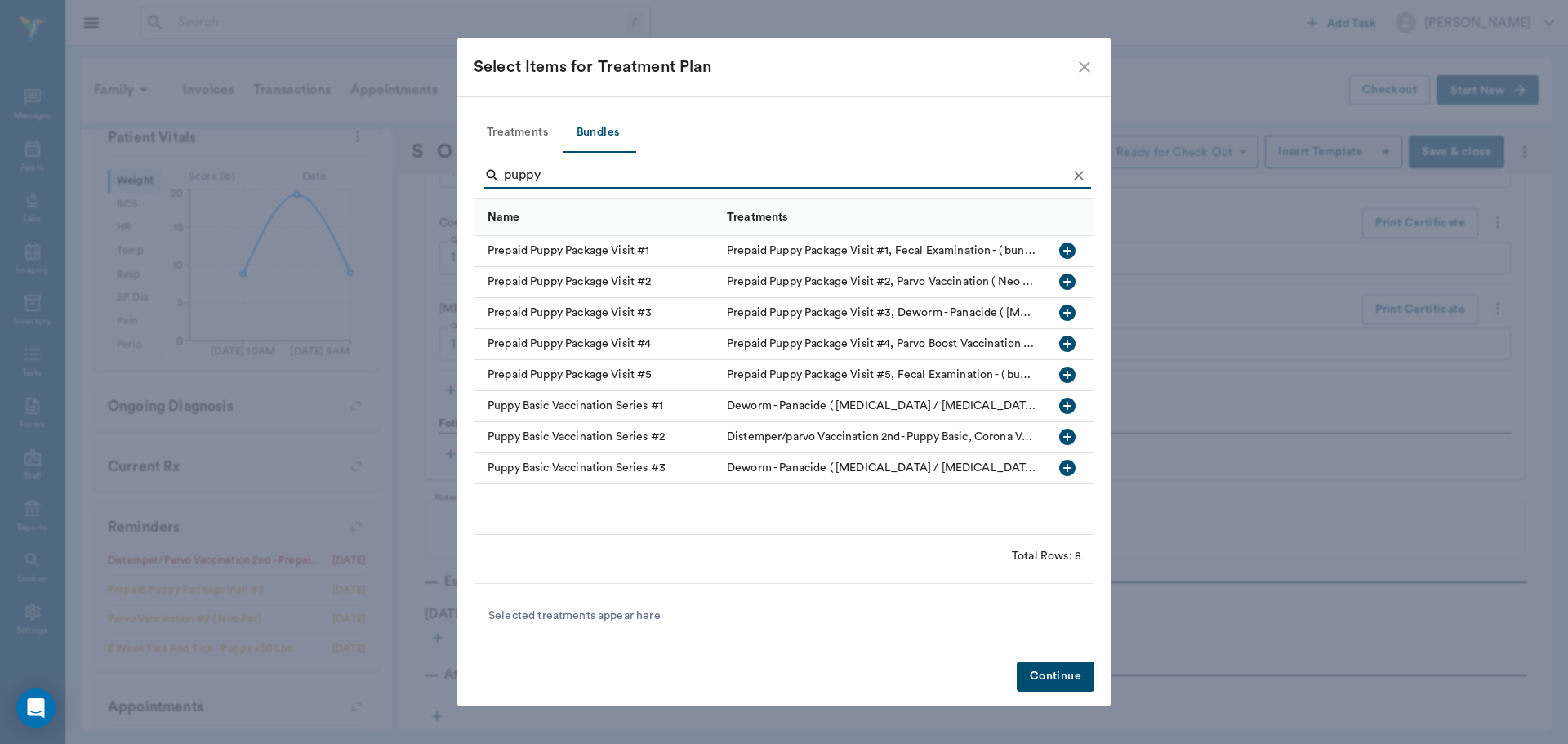
type input "puppy"
click at [1086, 73] on icon "close" at bounding box center [1085, 67] width 20 height 20
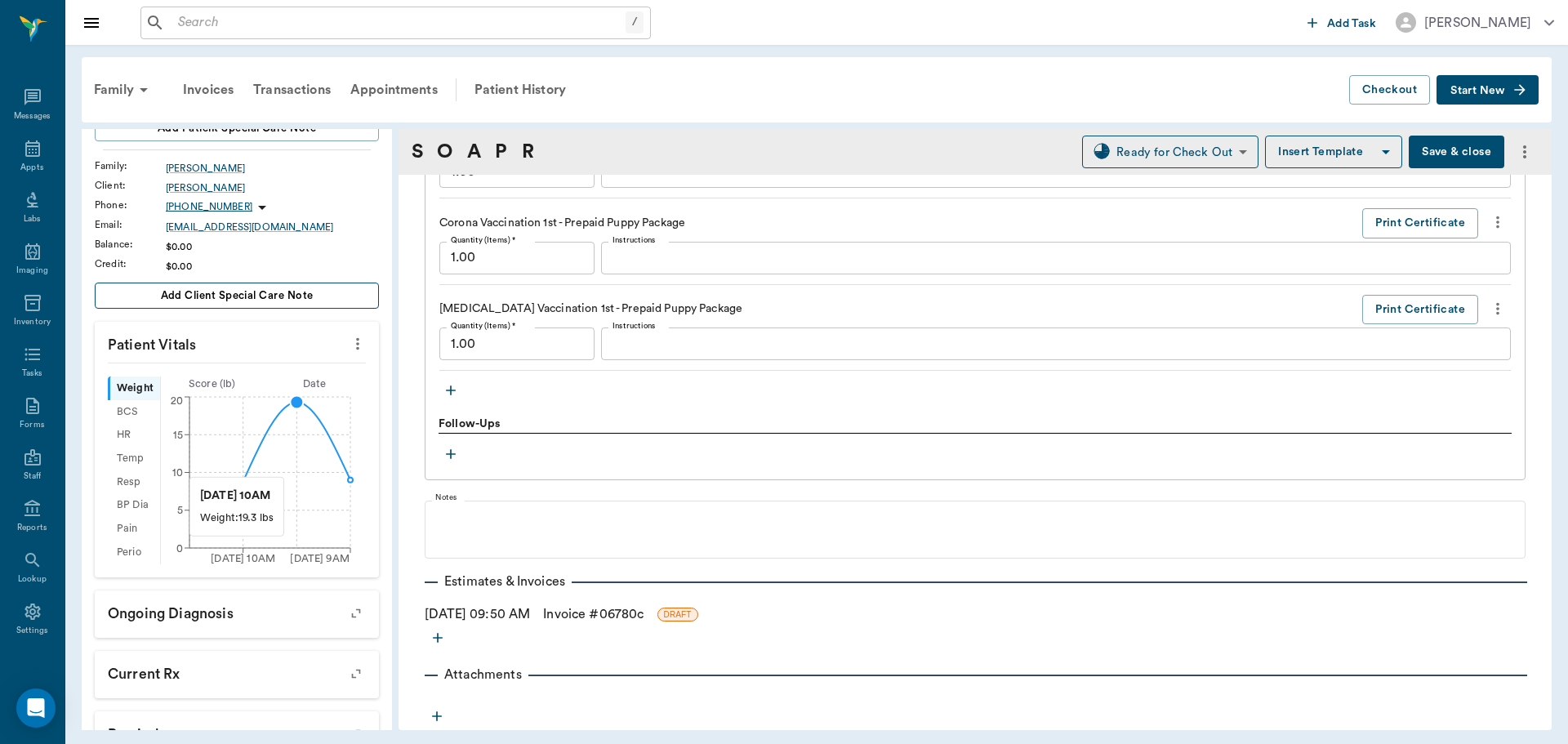
scroll to position [164, 0]
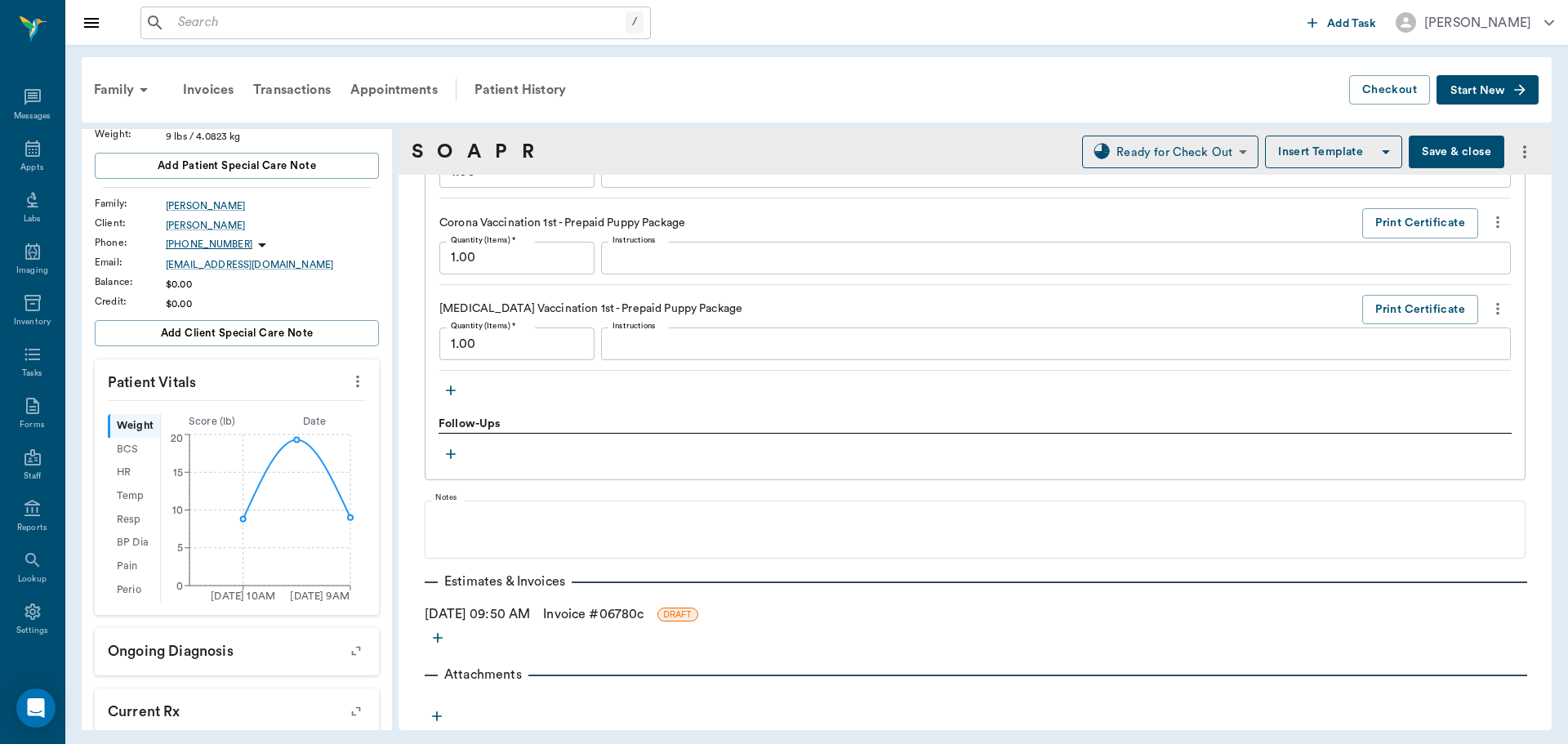
click at [349, 373] on icon "more" at bounding box center [358, 381] width 18 height 20
click at [247, 395] on span "Enter Vitals" at bounding box center [277, 399] width 137 height 17
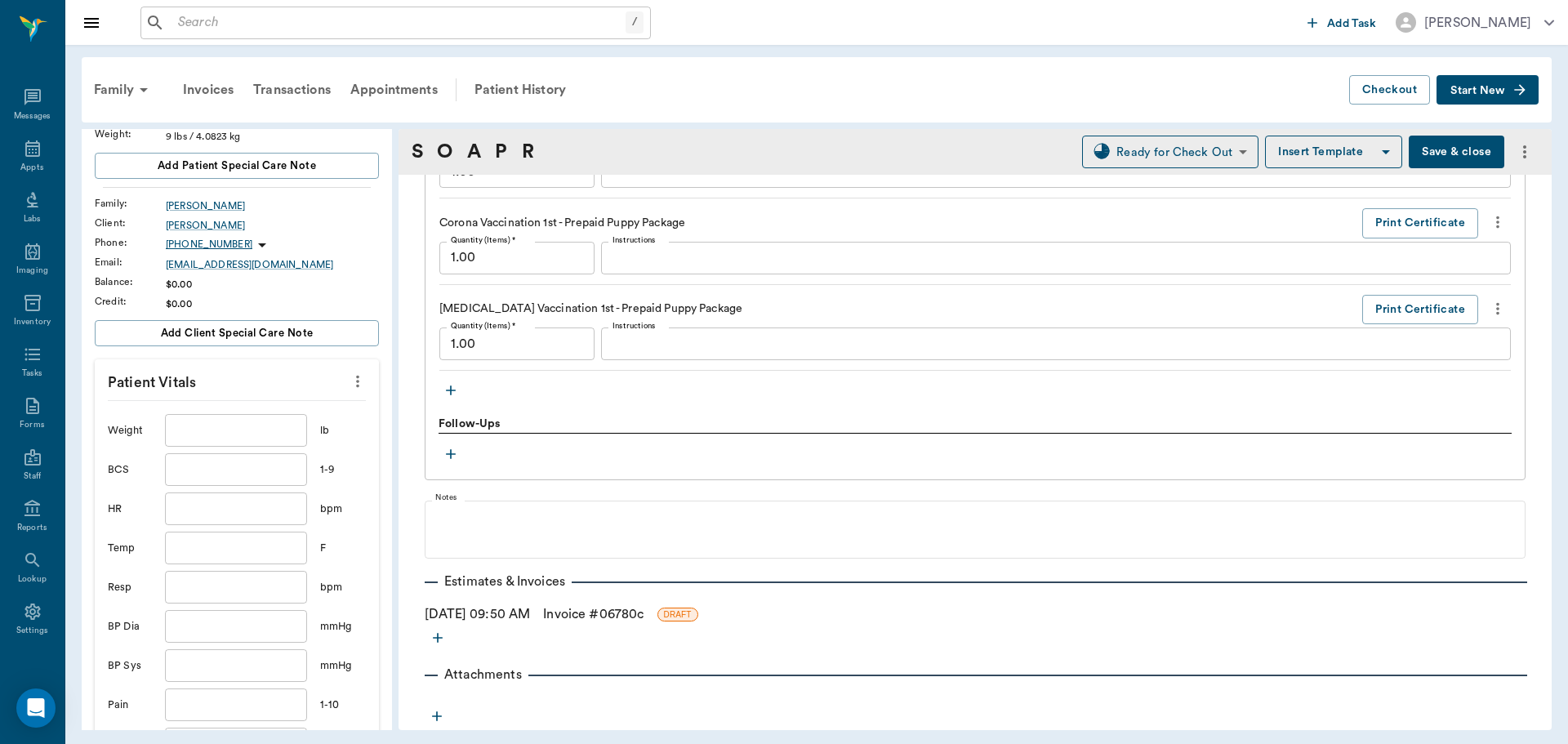
click at [236, 414] on input "text" at bounding box center [236, 430] width 142 height 32
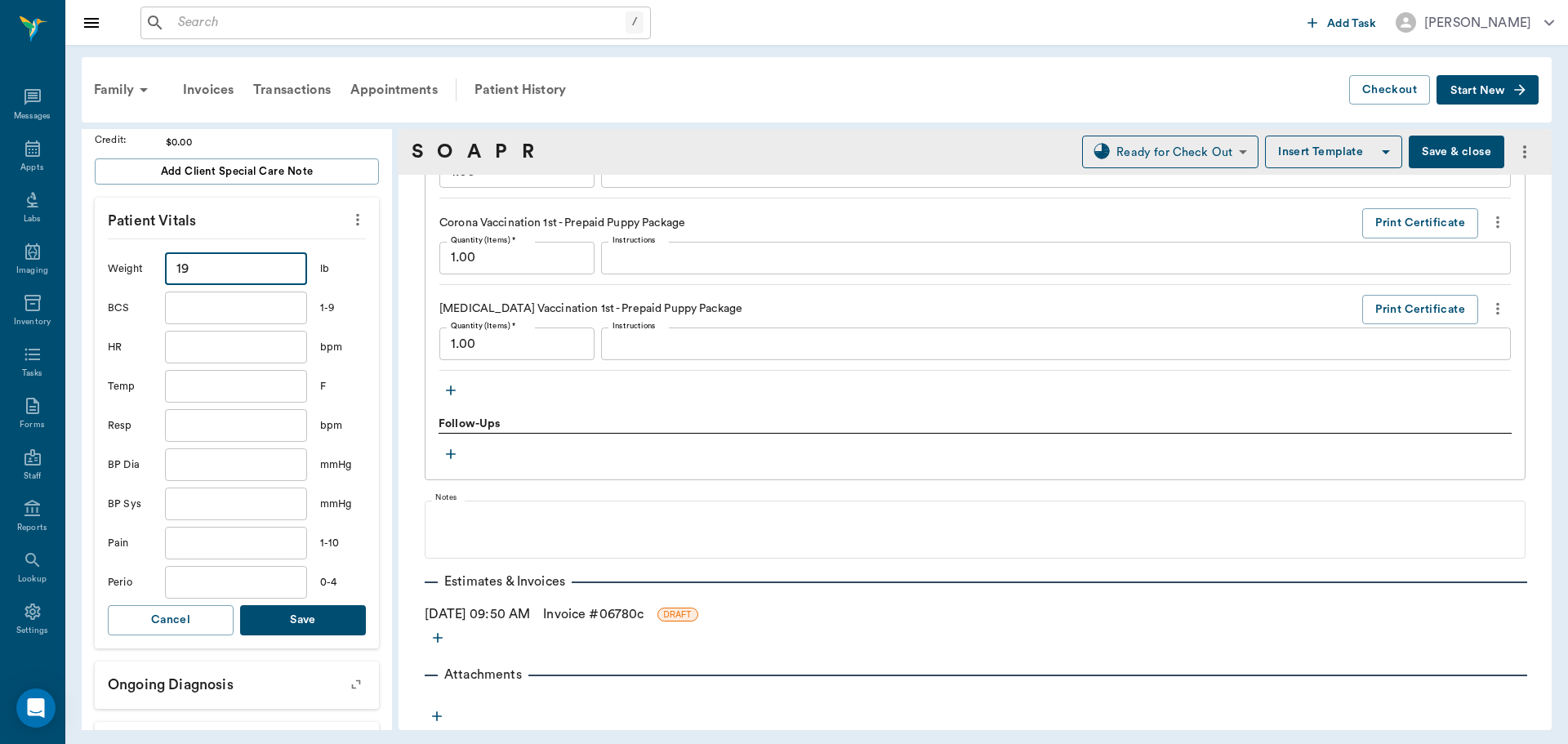
scroll to position [326, 0]
type input "19"
click at [322, 614] on button "Save" at bounding box center [302, 619] width 125 height 30
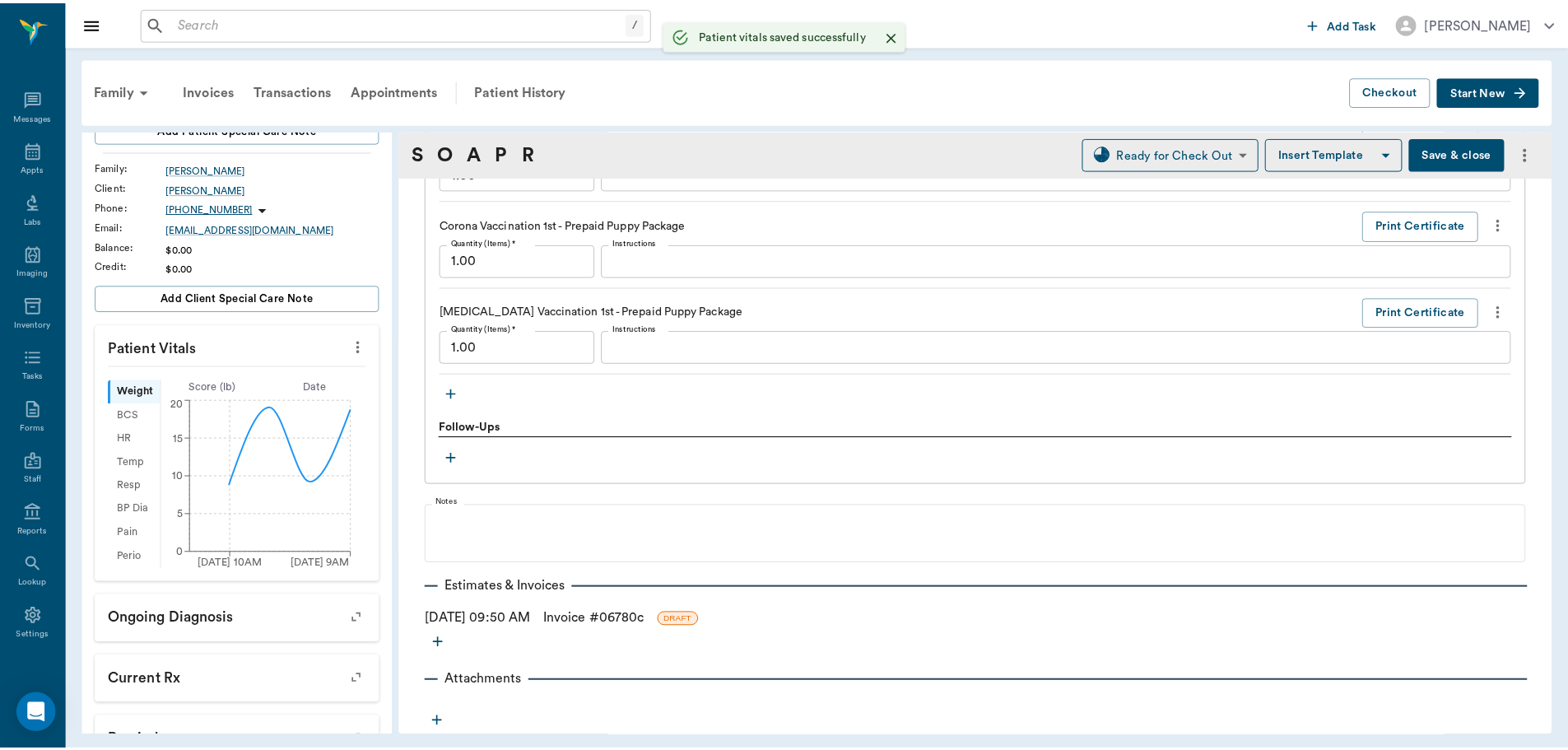
scroll to position [165, 0]
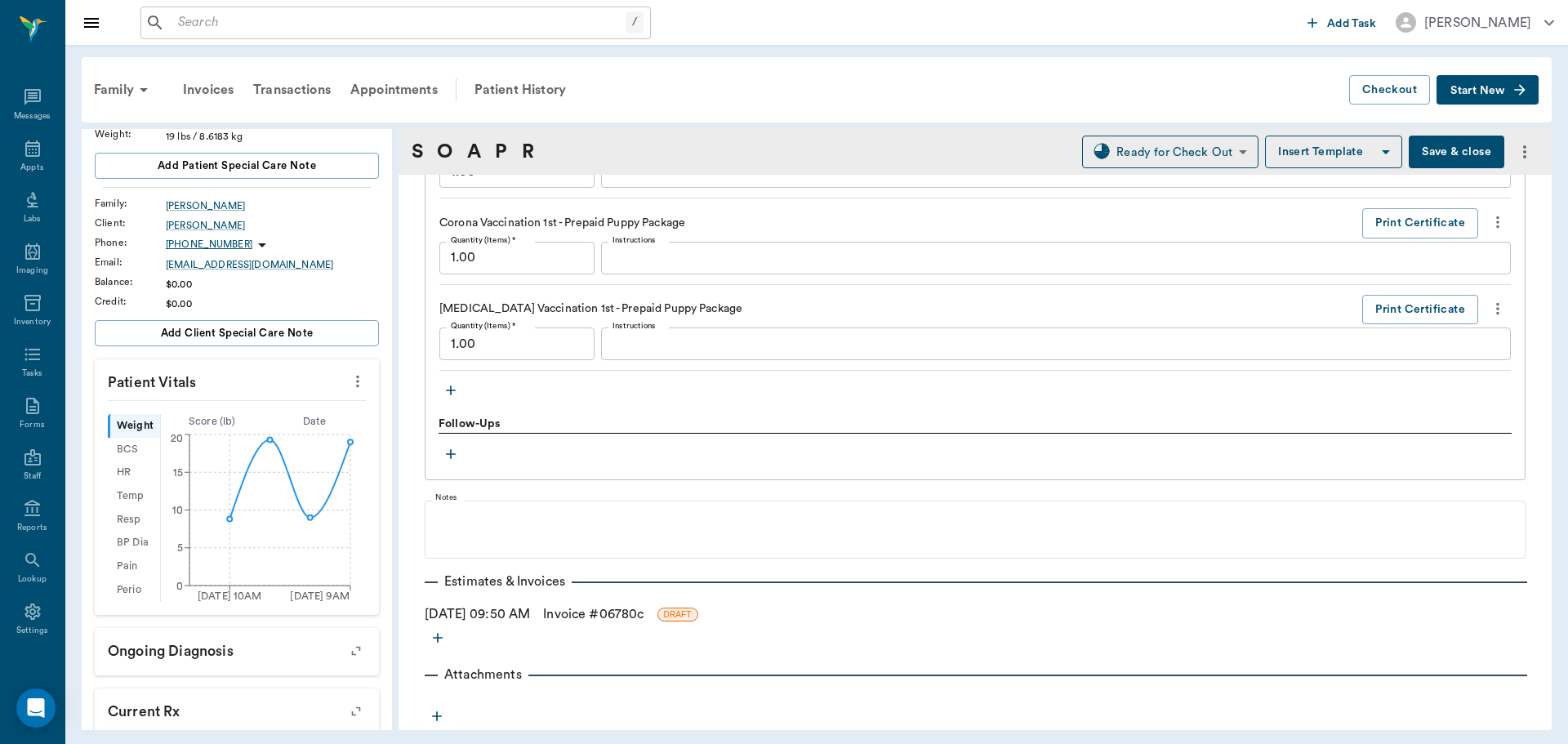
click at [616, 618] on link "Invoice # 06780c" at bounding box center [593, 614] width 100 height 20
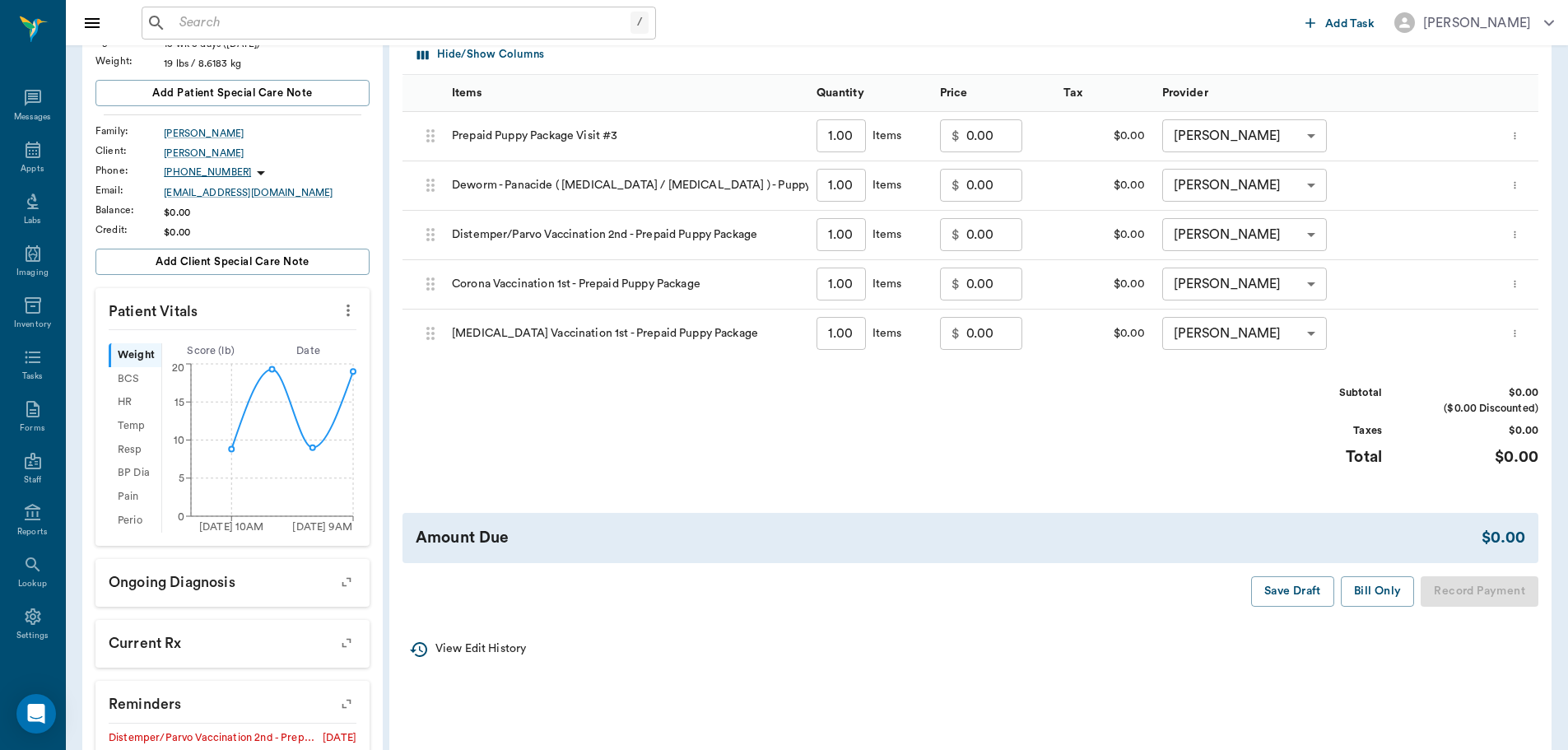
scroll to position [247, 0]
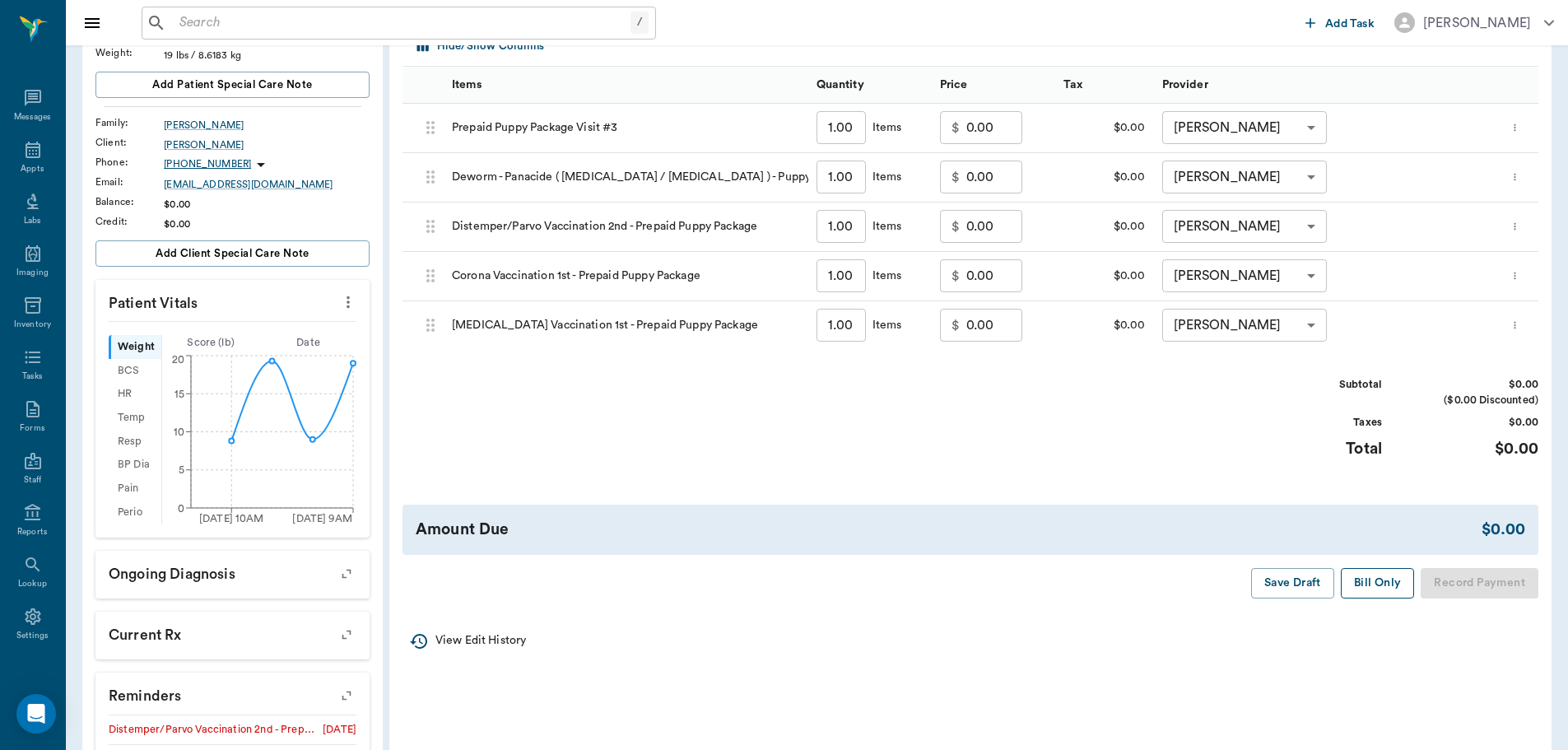
click at [1391, 577] on button "Bill Only" at bounding box center [1378, 583] width 74 height 30
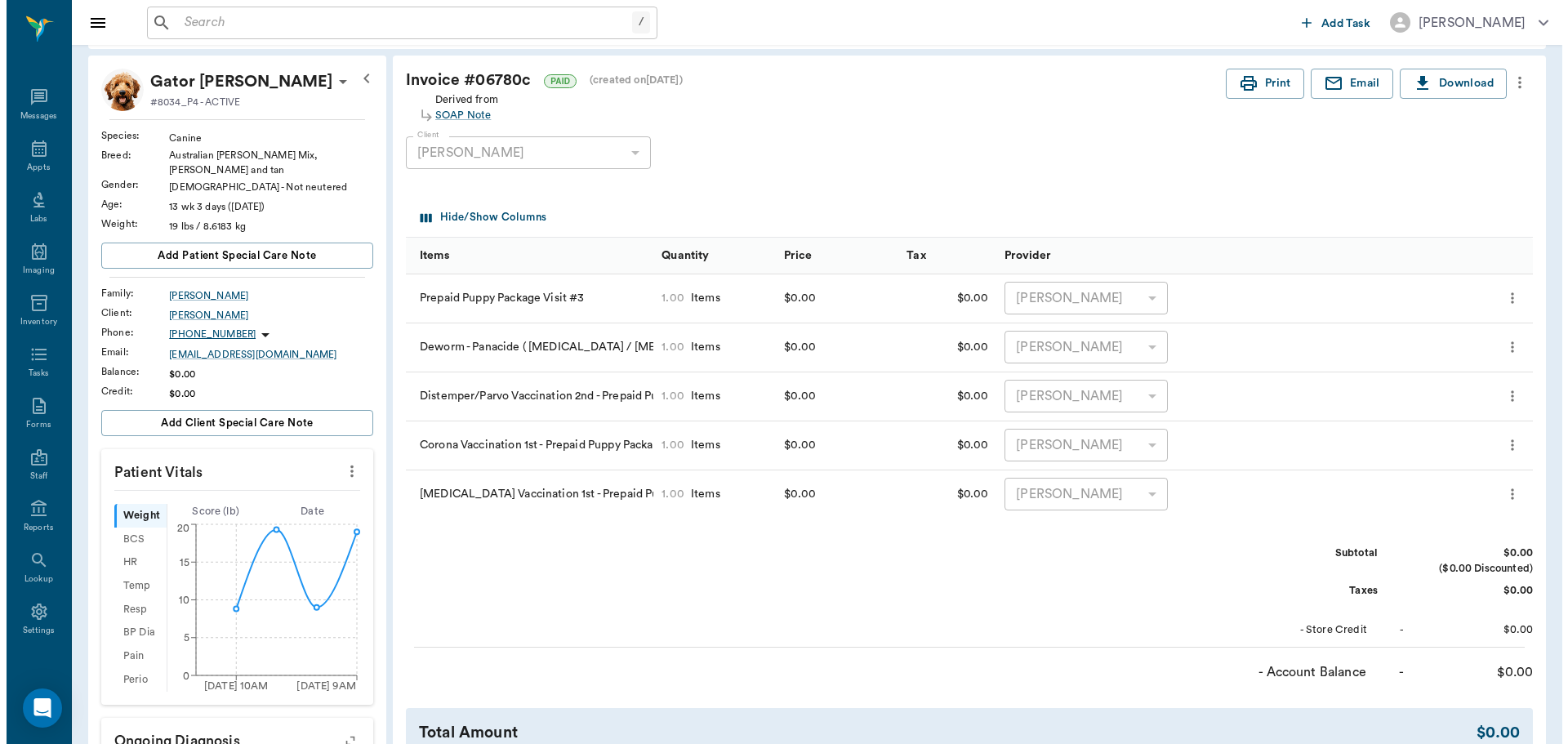
scroll to position [0, 0]
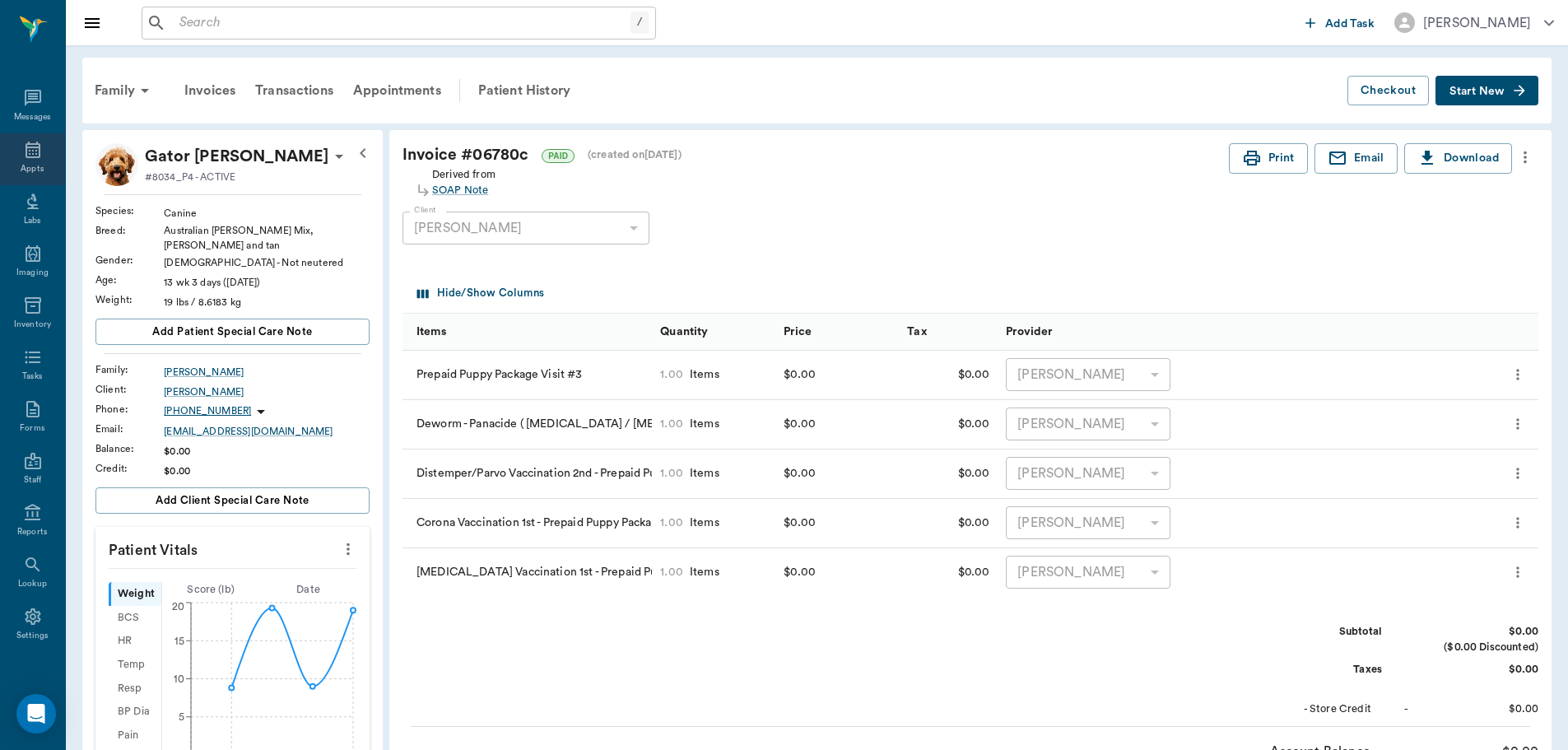
click at [28, 151] on icon at bounding box center [33, 150] width 20 height 20
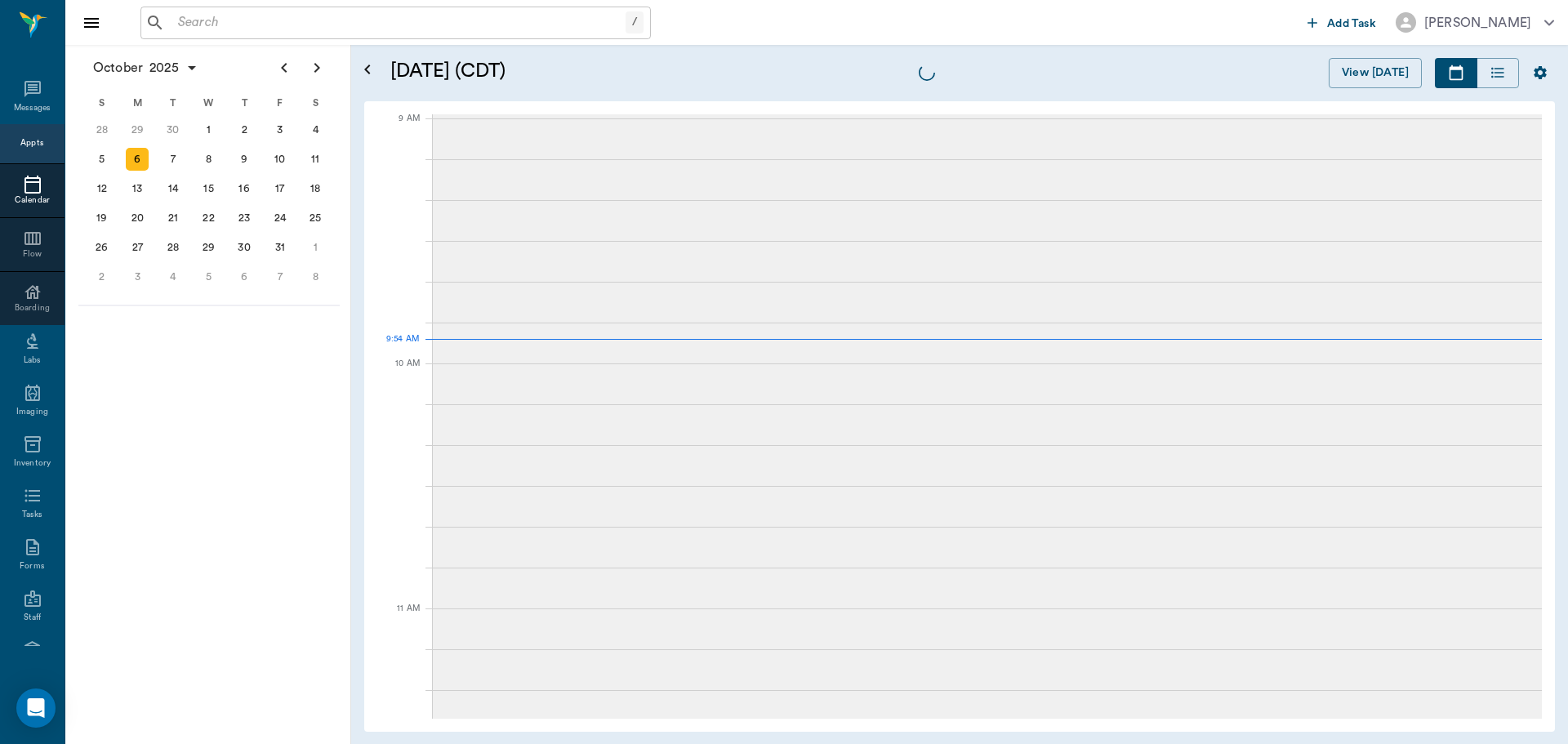
scroll to position [247, 0]
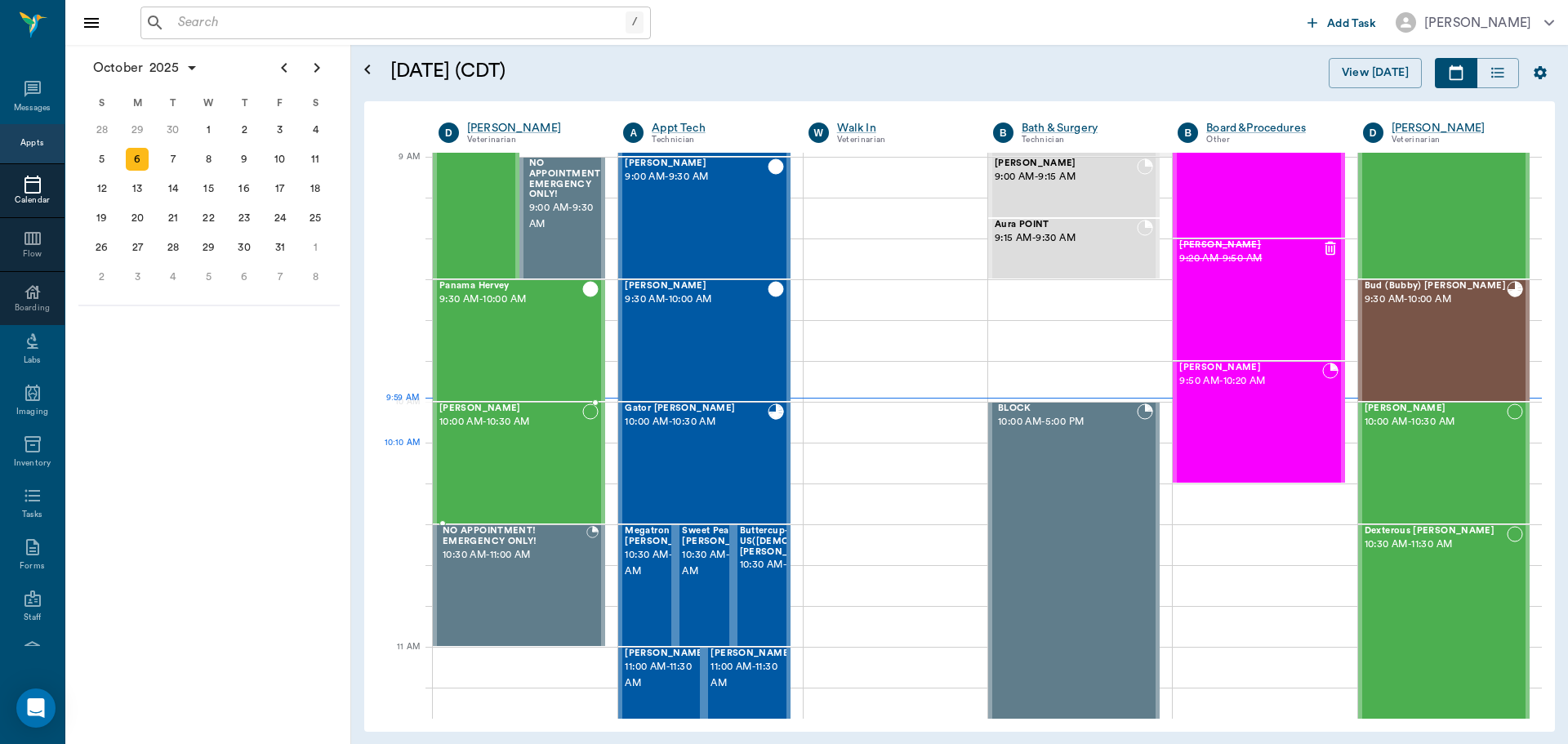
click at [508, 453] on div "Dottie Lewis 10:00 AM - 10:30 AM" at bounding box center [511, 463] width 143 height 120
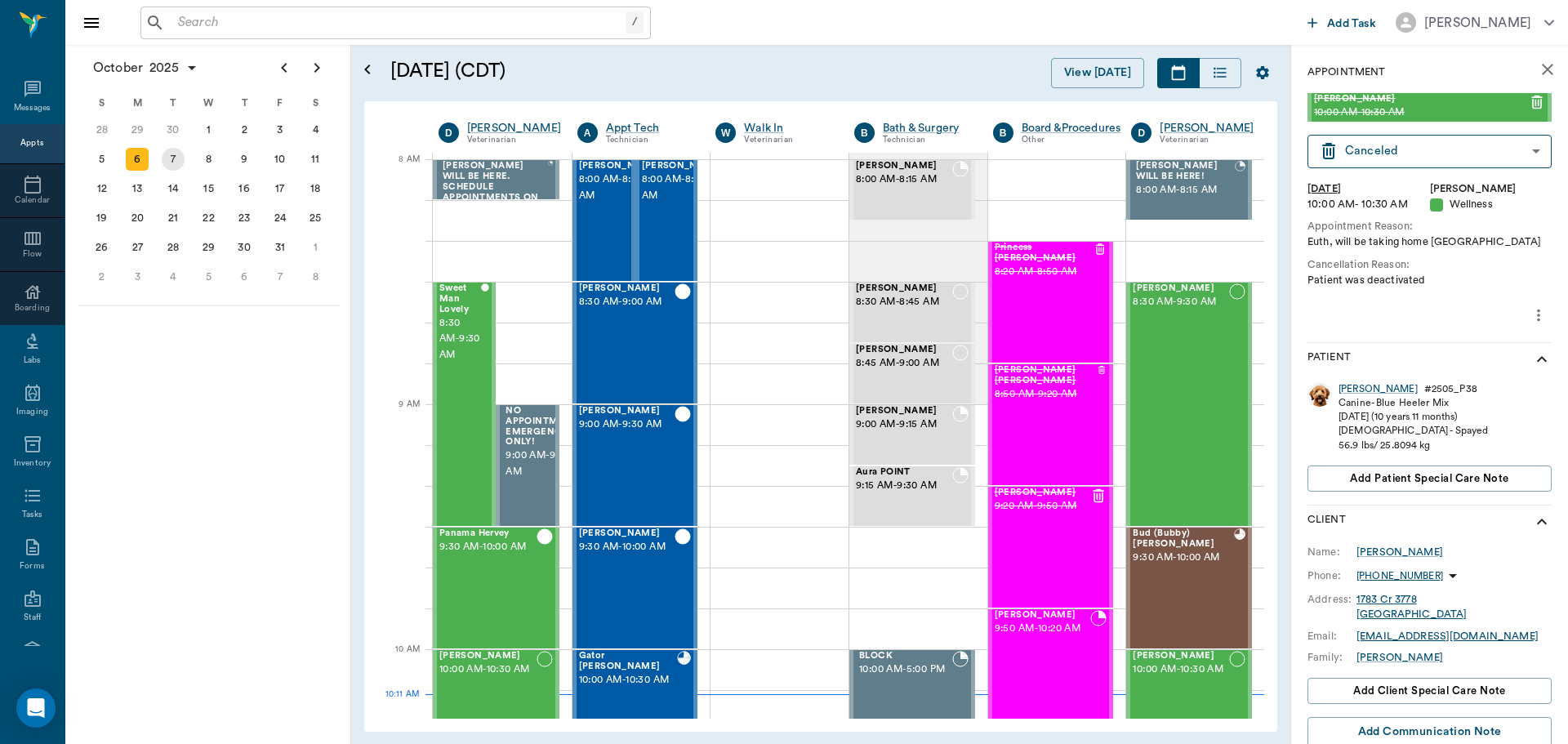
click at [169, 158] on div "7" at bounding box center [174, 159] width 23 height 23
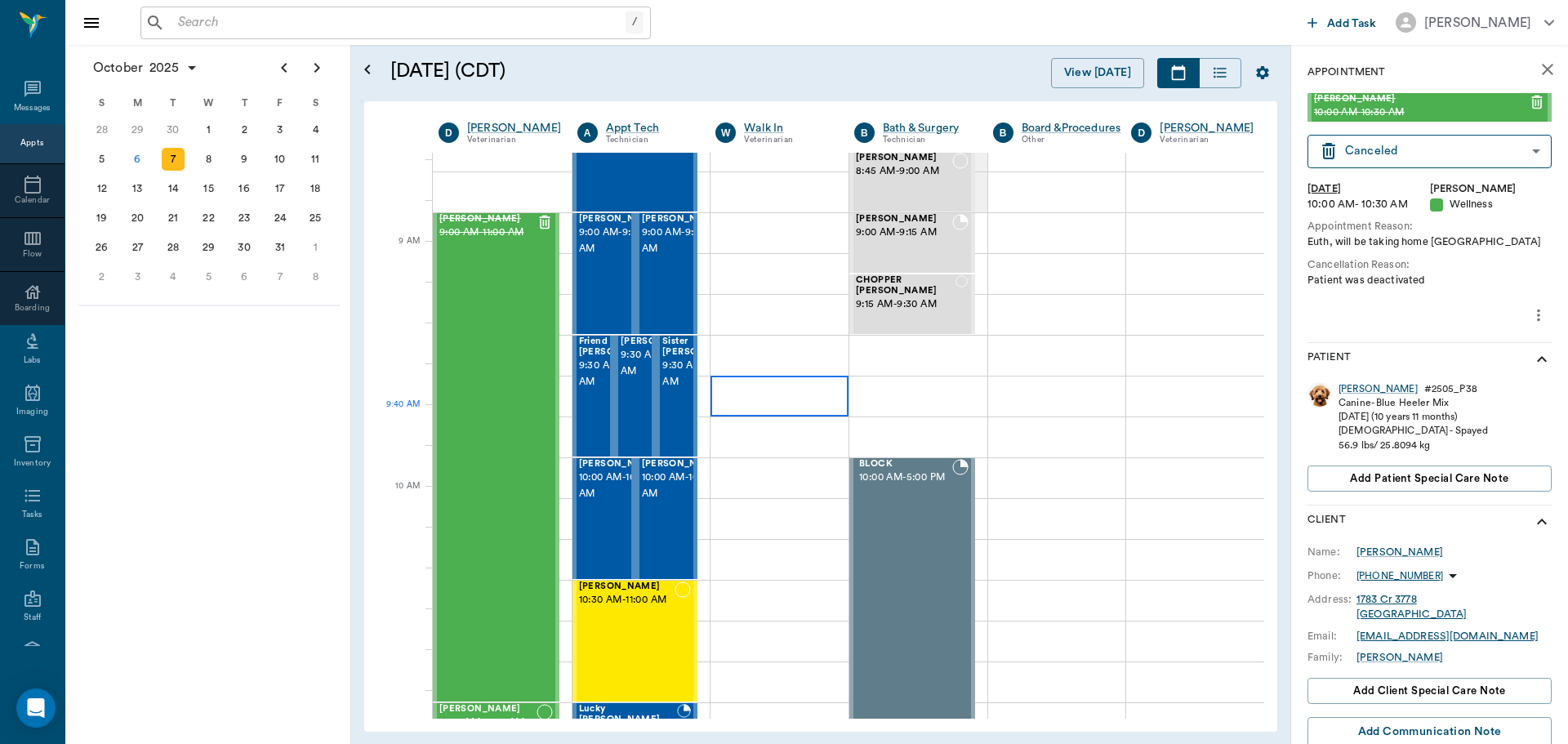
scroll to position [164, 0]
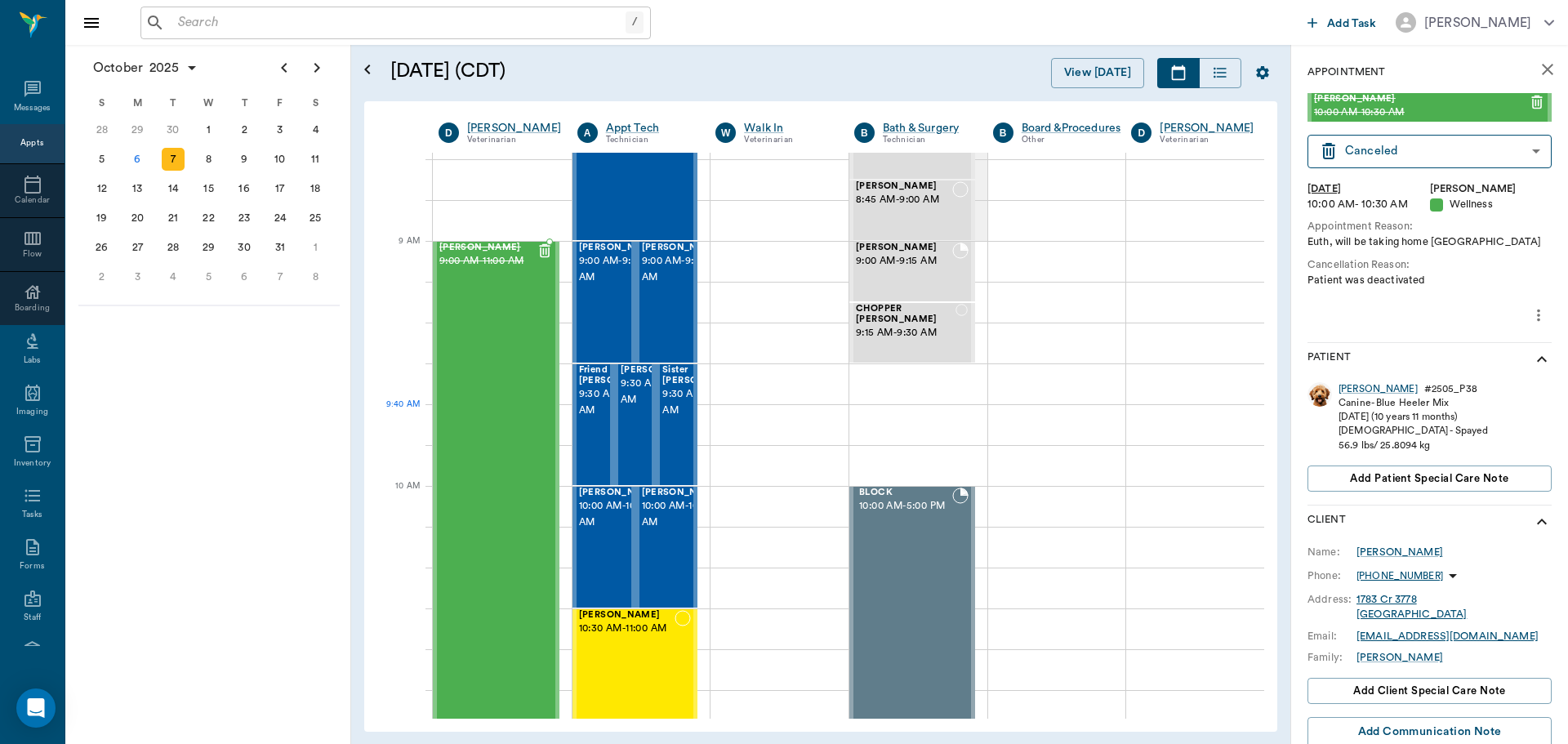
click at [508, 418] on div "Bovine Schulz 9:00 AM - 11:00 AM" at bounding box center [488, 486] width 97 height 487
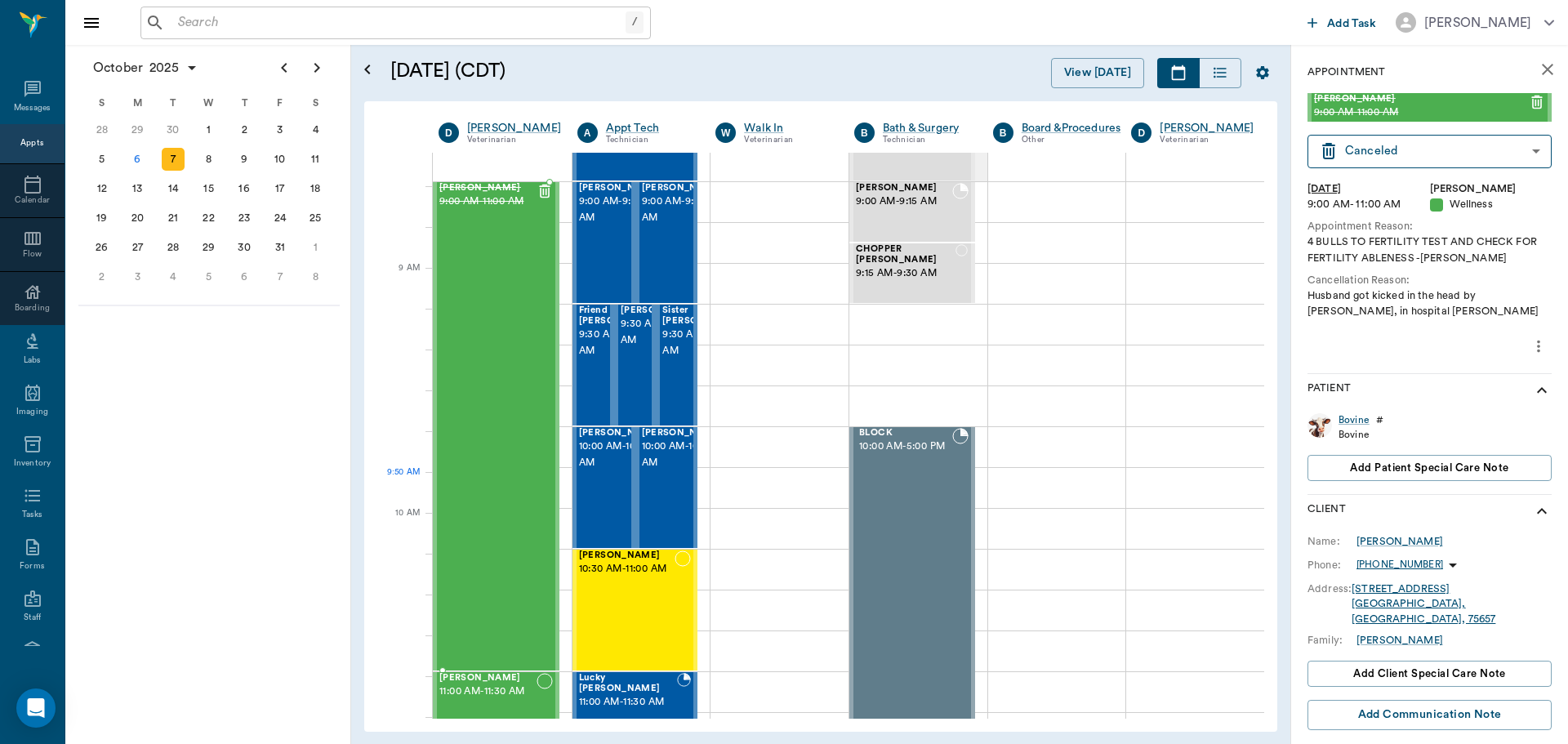
scroll to position [81, 0]
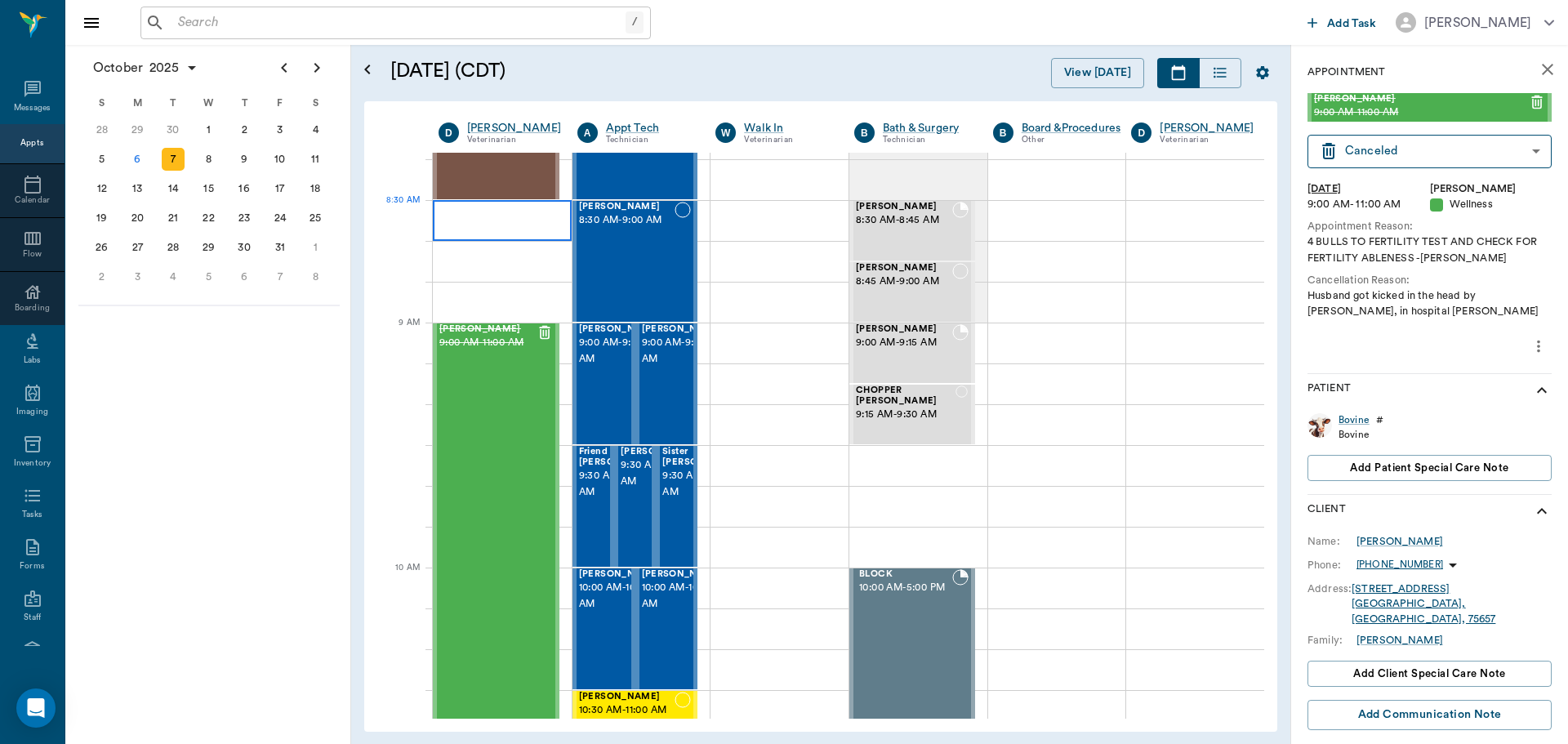
click at [518, 237] on div at bounding box center [502, 220] width 139 height 41
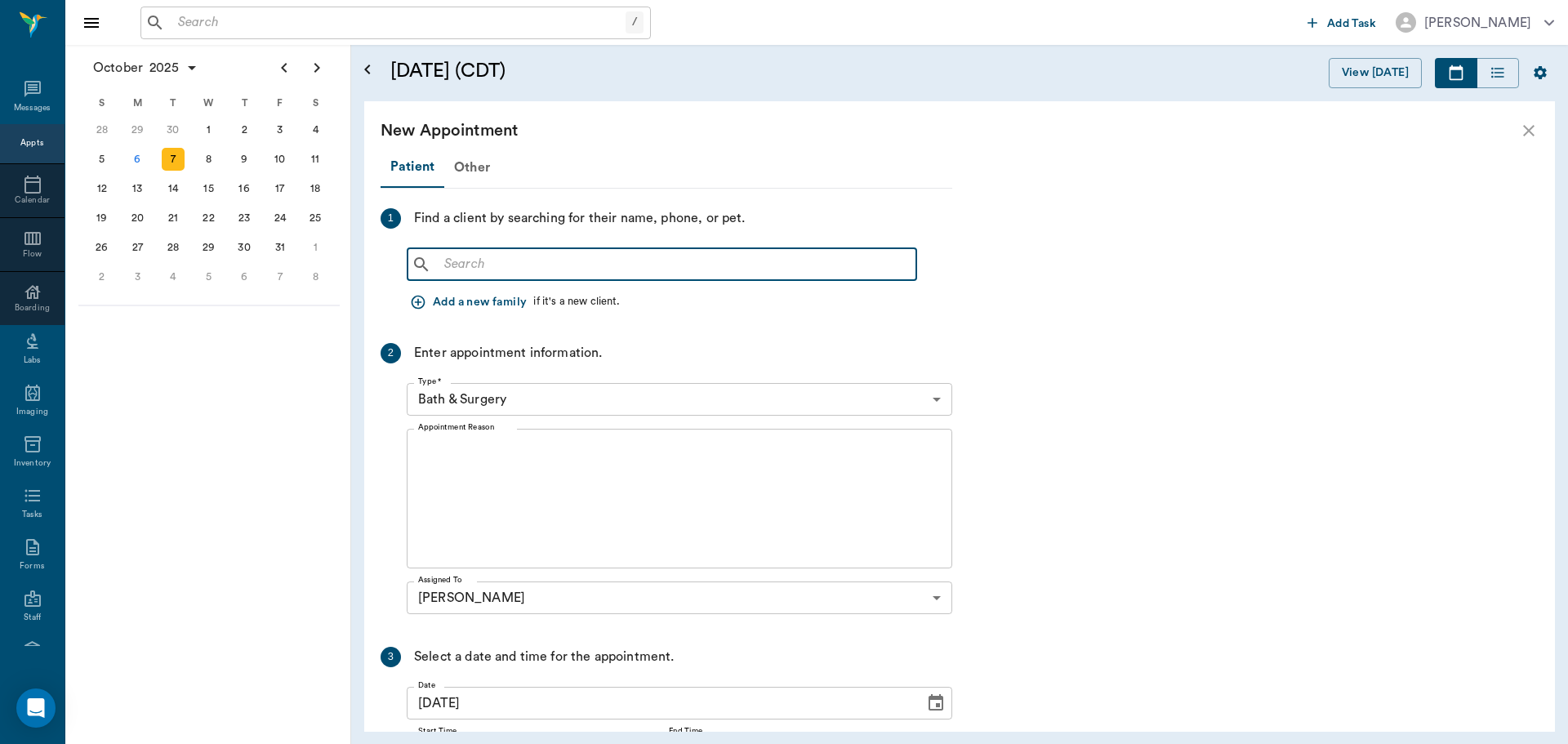
click at [710, 272] on input "text" at bounding box center [674, 265] width 472 height 23
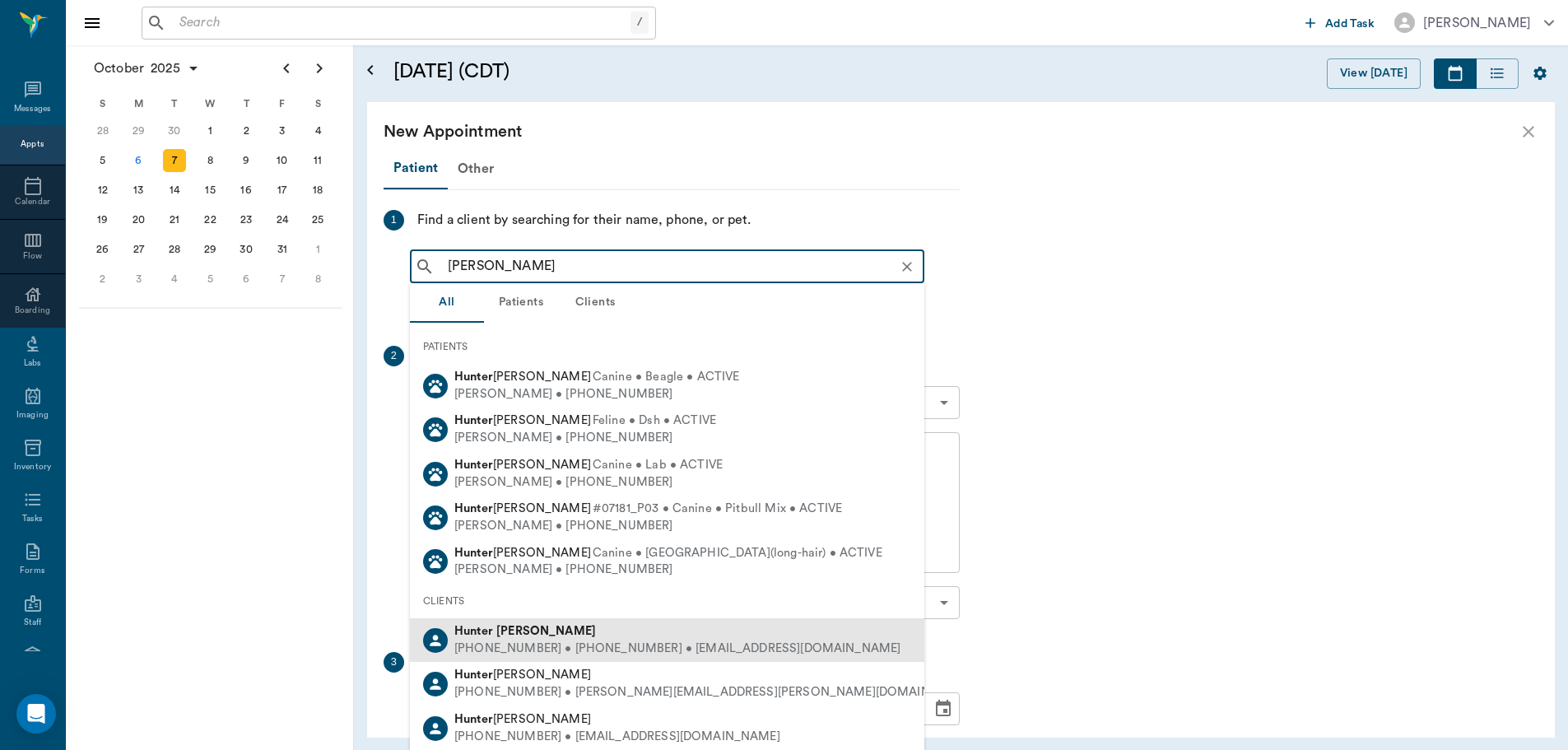
click at [575, 635] on div "Hunter Graves" at bounding box center [677, 631] width 446 height 18
type input "hunter graves"
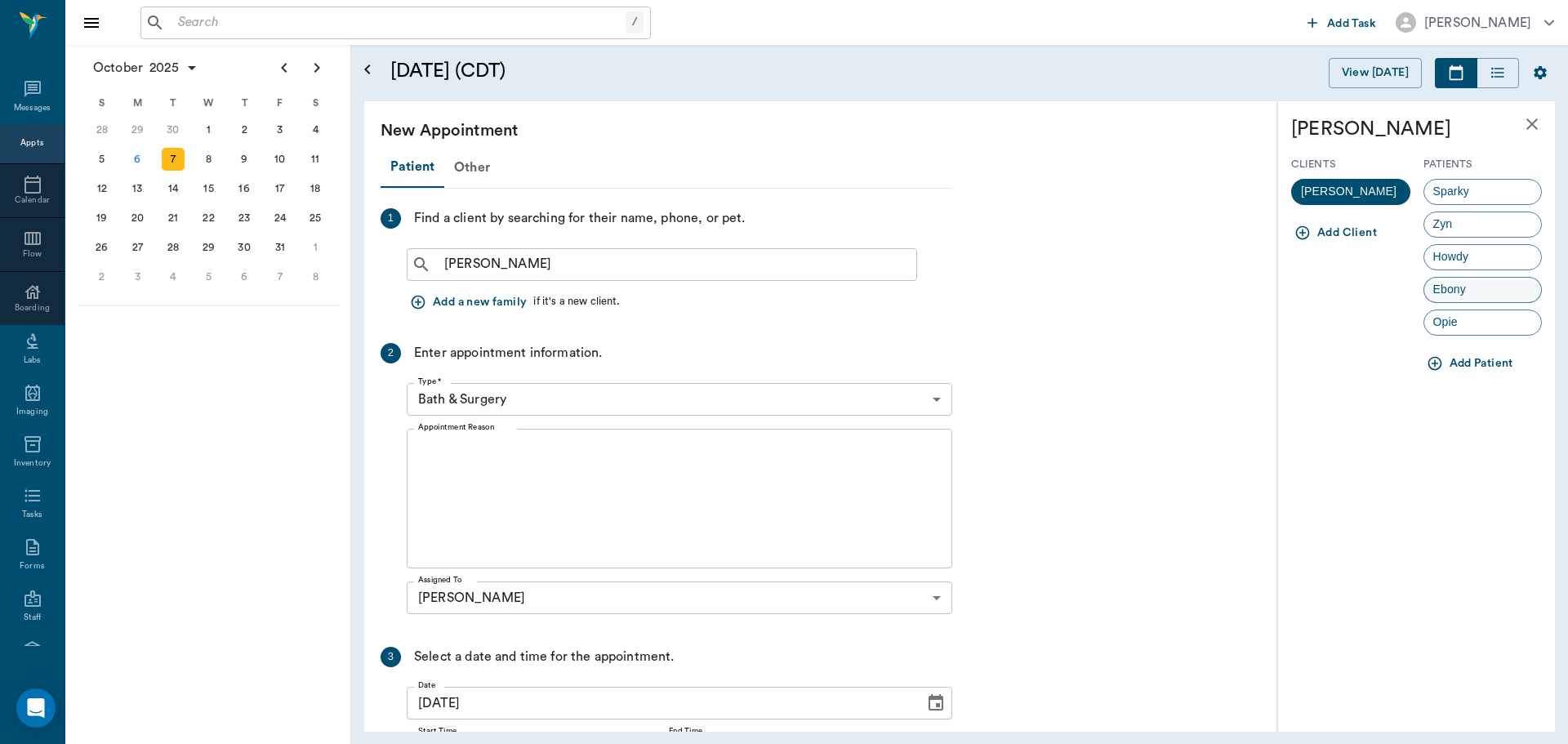
click at [1497, 287] on div "Ebony" at bounding box center [1483, 289] width 120 height 26
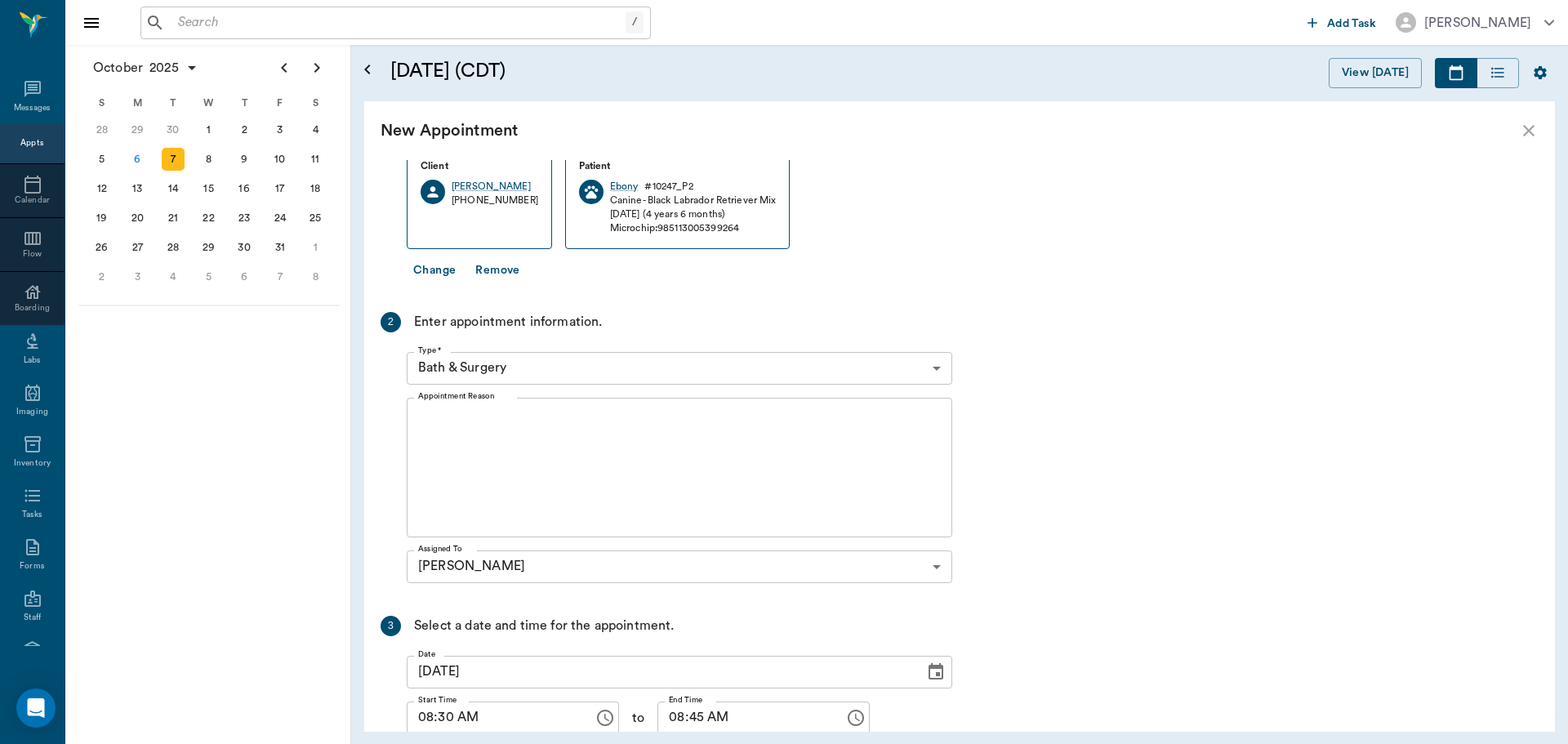
scroll to position [245, 0]
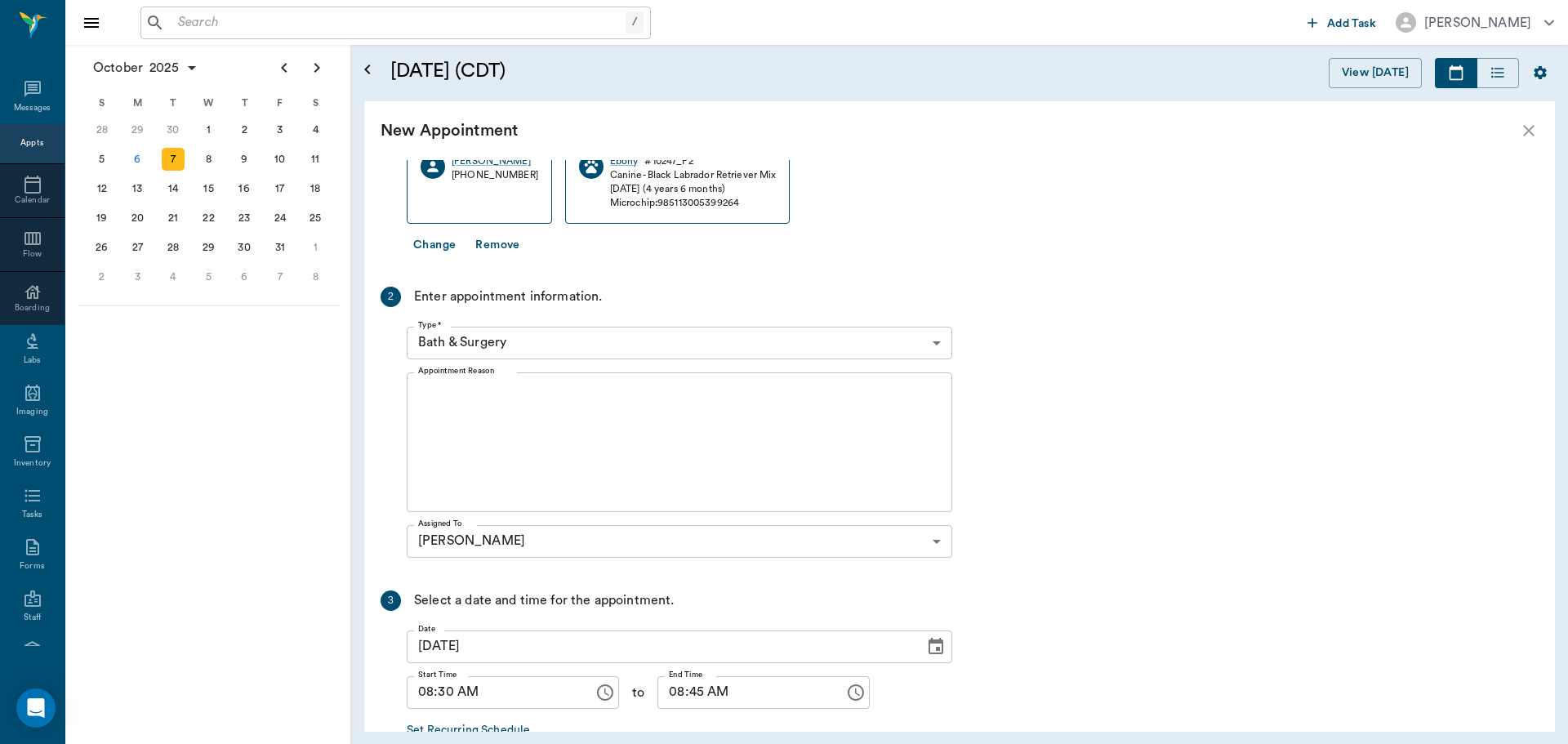
click at [563, 341] on body "/ ​ Add Task Dr. Bert Ellsworth Nectar Messages Appts Calendar Flow Boarding La…" at bounding box center [784, 372] width 1568 height 744
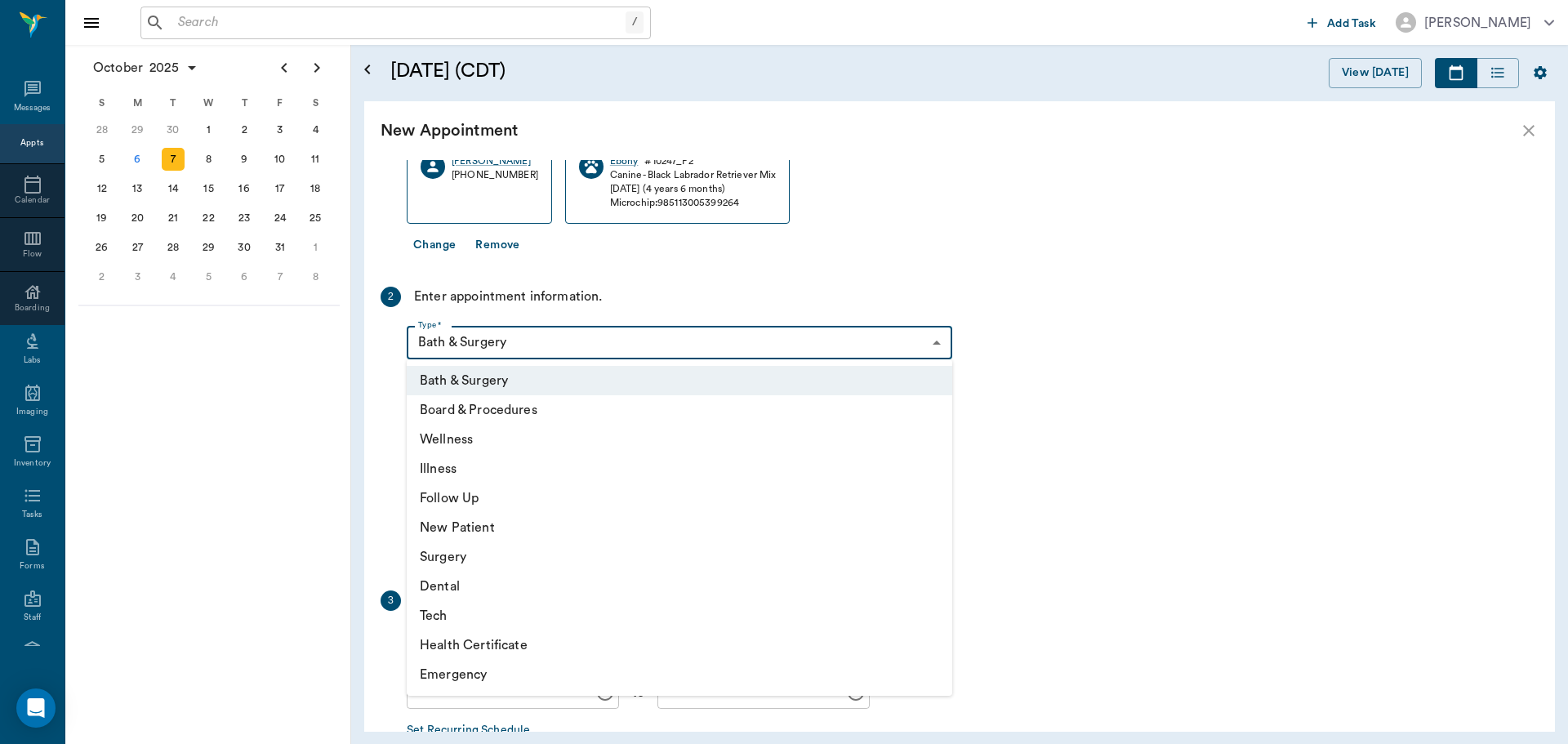
click at [538, 458] on li "Illness" at bounding box center [679, 468] width 546 height 29
type input "65d2be4f46e3a538d89b8c15"
type input "09:00 AM"
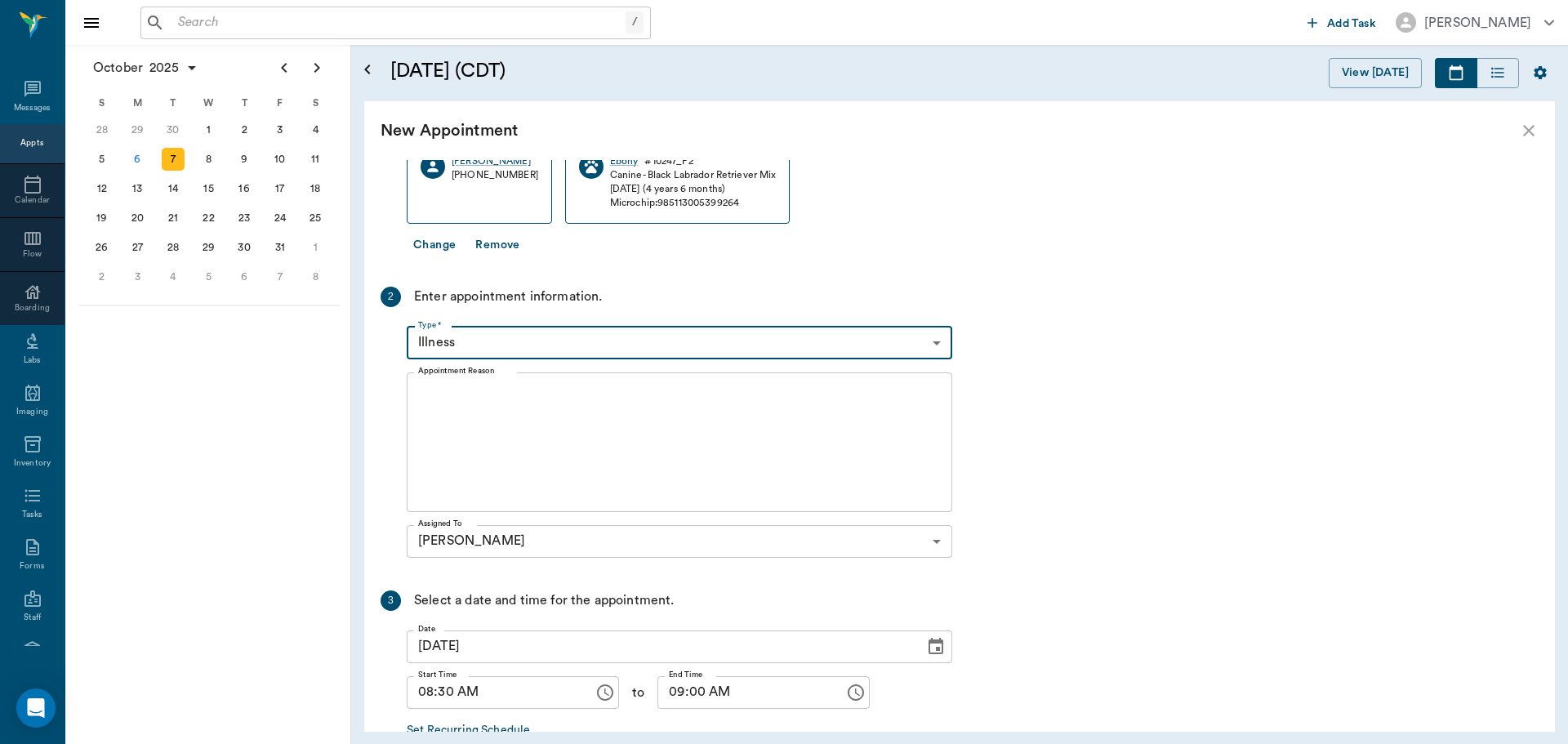
click at [584, 467] on textarea "Appointment Reason" at bounding box center [679, 442] width 522 height 113
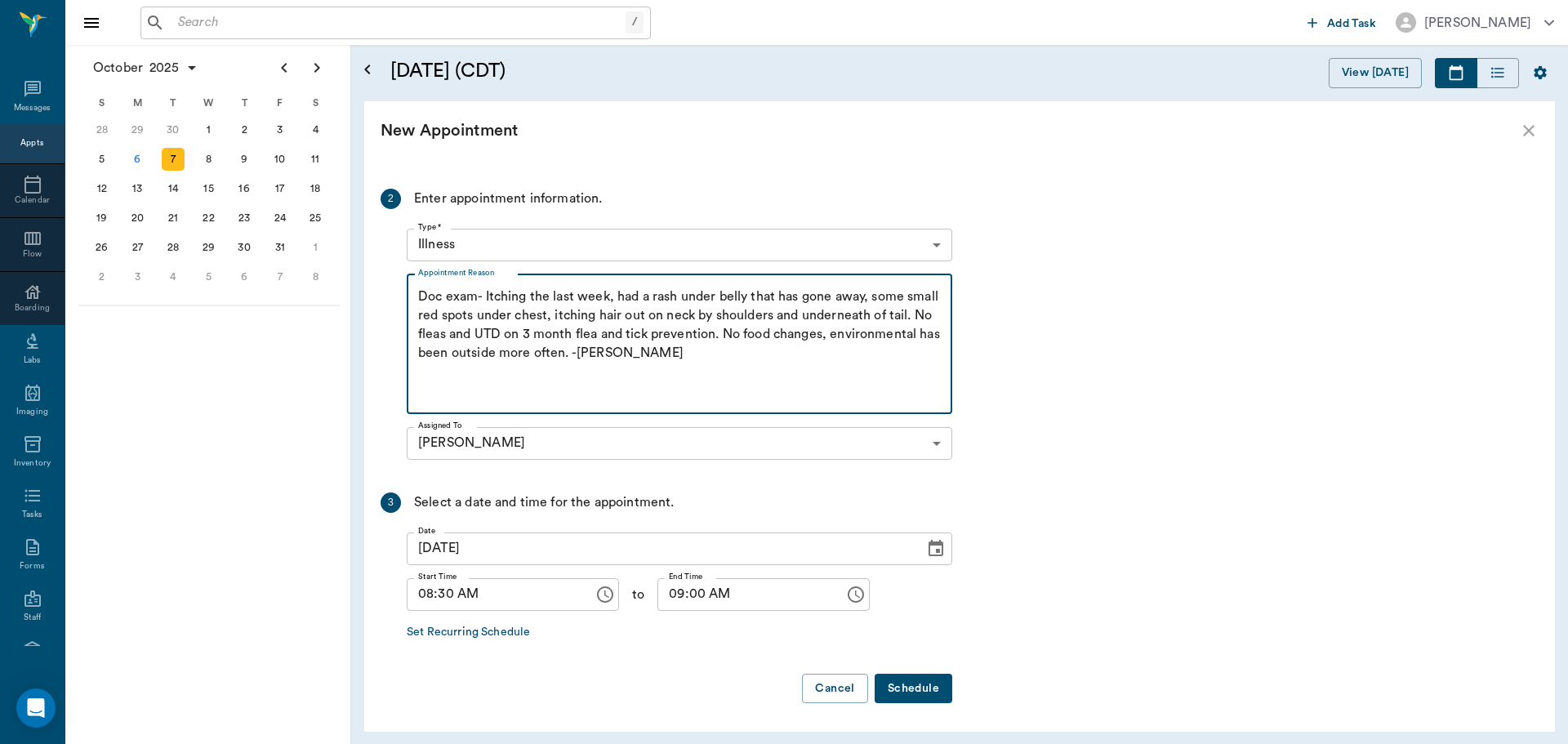
scroll to position [344, 0]
type textarea "Doc exam- Itching the last week, had a rash under belly that has gone away, som…"
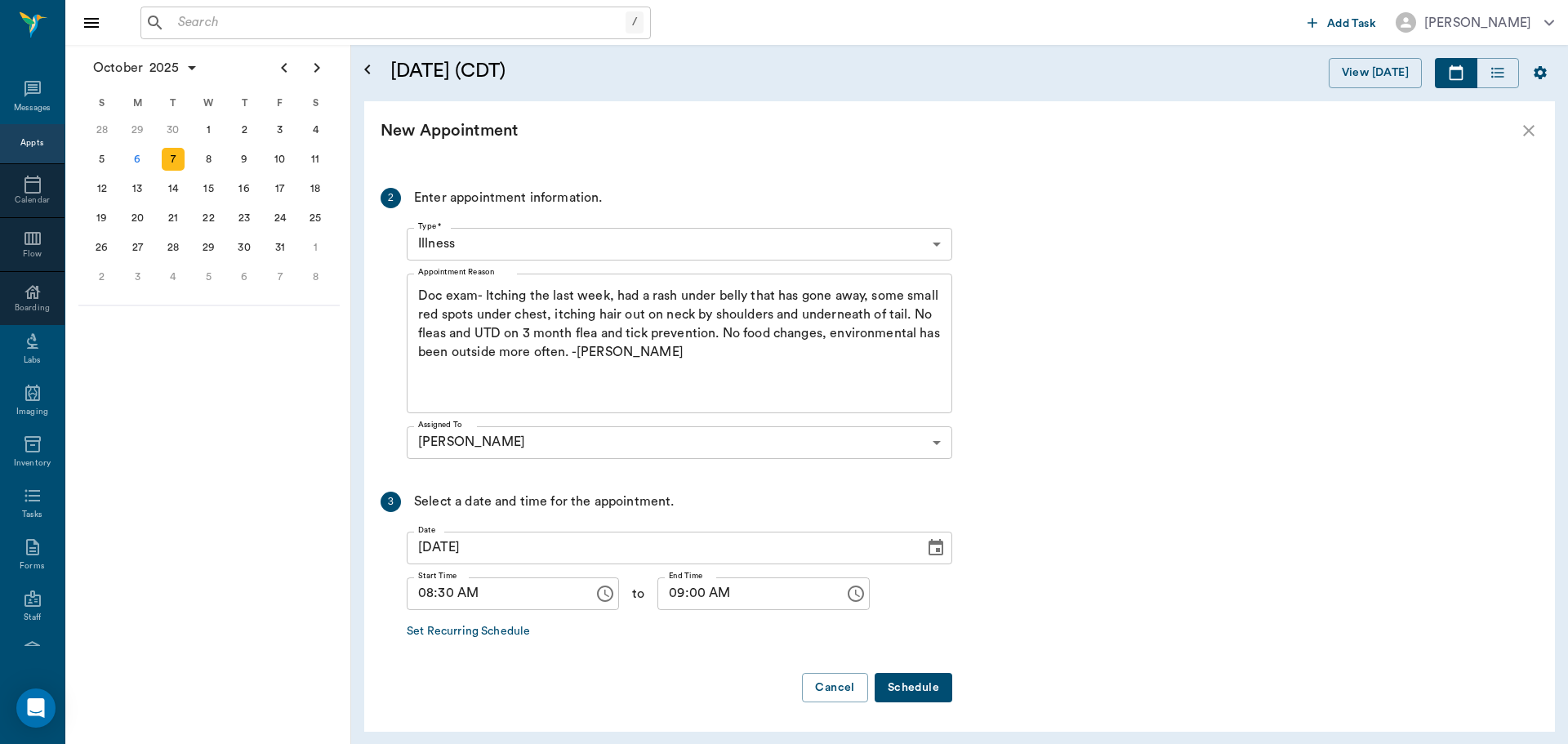
click at [920, 685] on button "Schedule" at bounding box center [913, 688] width 77 height 30
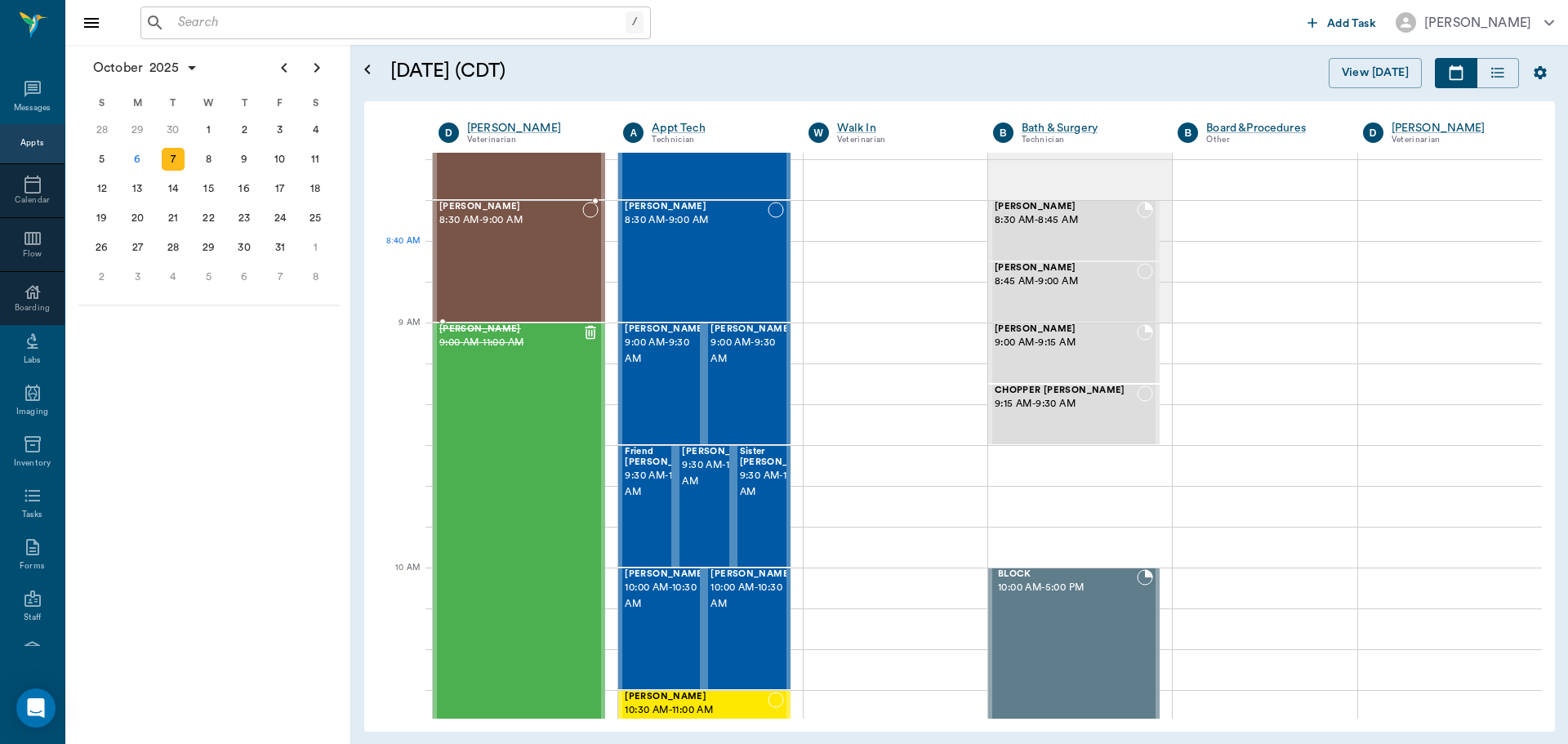
click at [513, 259] on div "Ebony Graves 8:30 AM - 9:00 AM" at bounding box center [511, 262] width 143 height 120
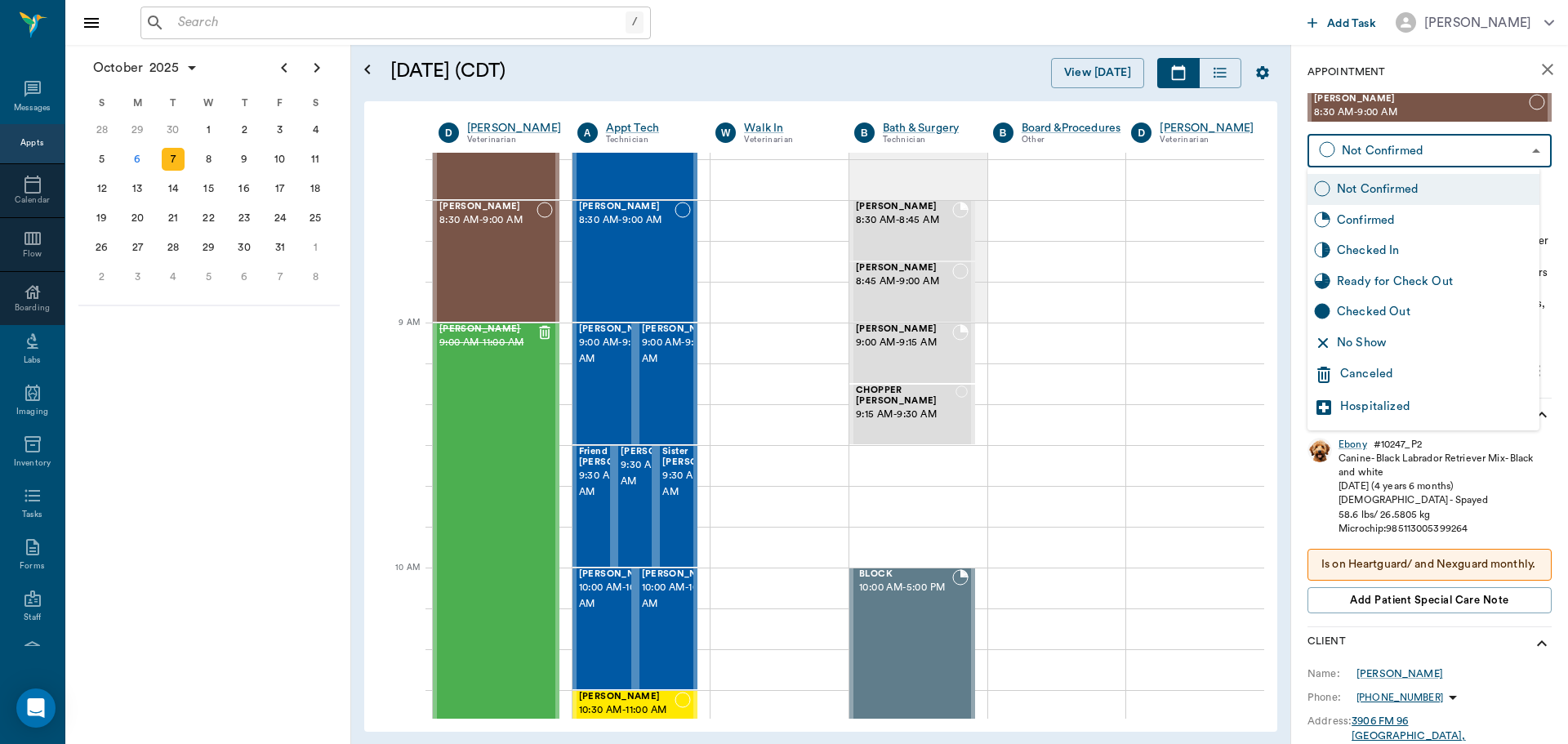
click at [1452, 159] on body "/ ​ Add Task Dr. Bert Ellsworth Nectar Messages Appts Calendar Flow Boarding La…" at bounding box center [784, 372] width 1568 height 744
click at [1423, 212] on div "Confirmed" at bounding box center [1435, 221] width 196 height 18
type input "BOOKED"
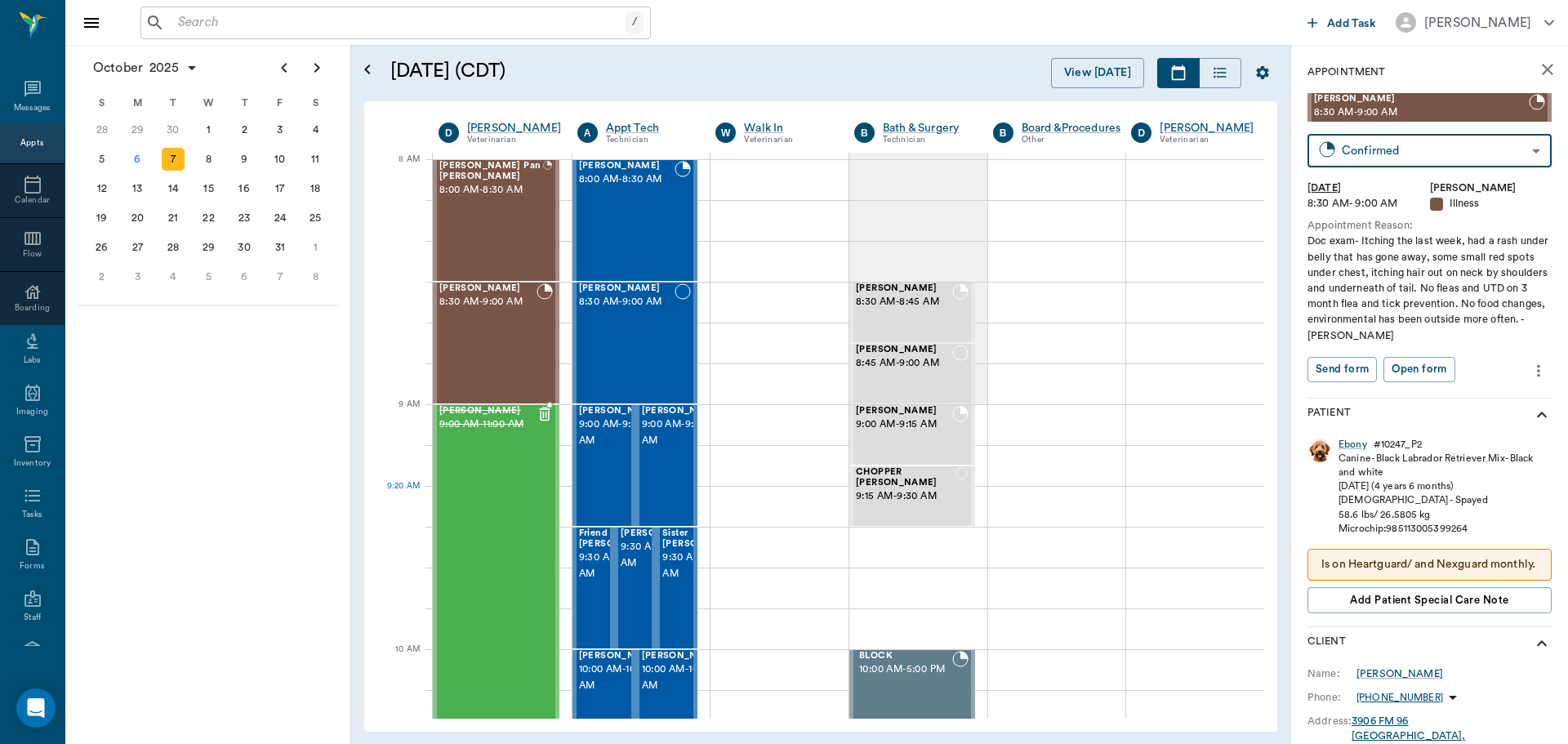
click at [516, 518] on div "Bovine Schulz 9:00 AM - 11:00 AM" at bounding box center [488, 649] width 97 height 487
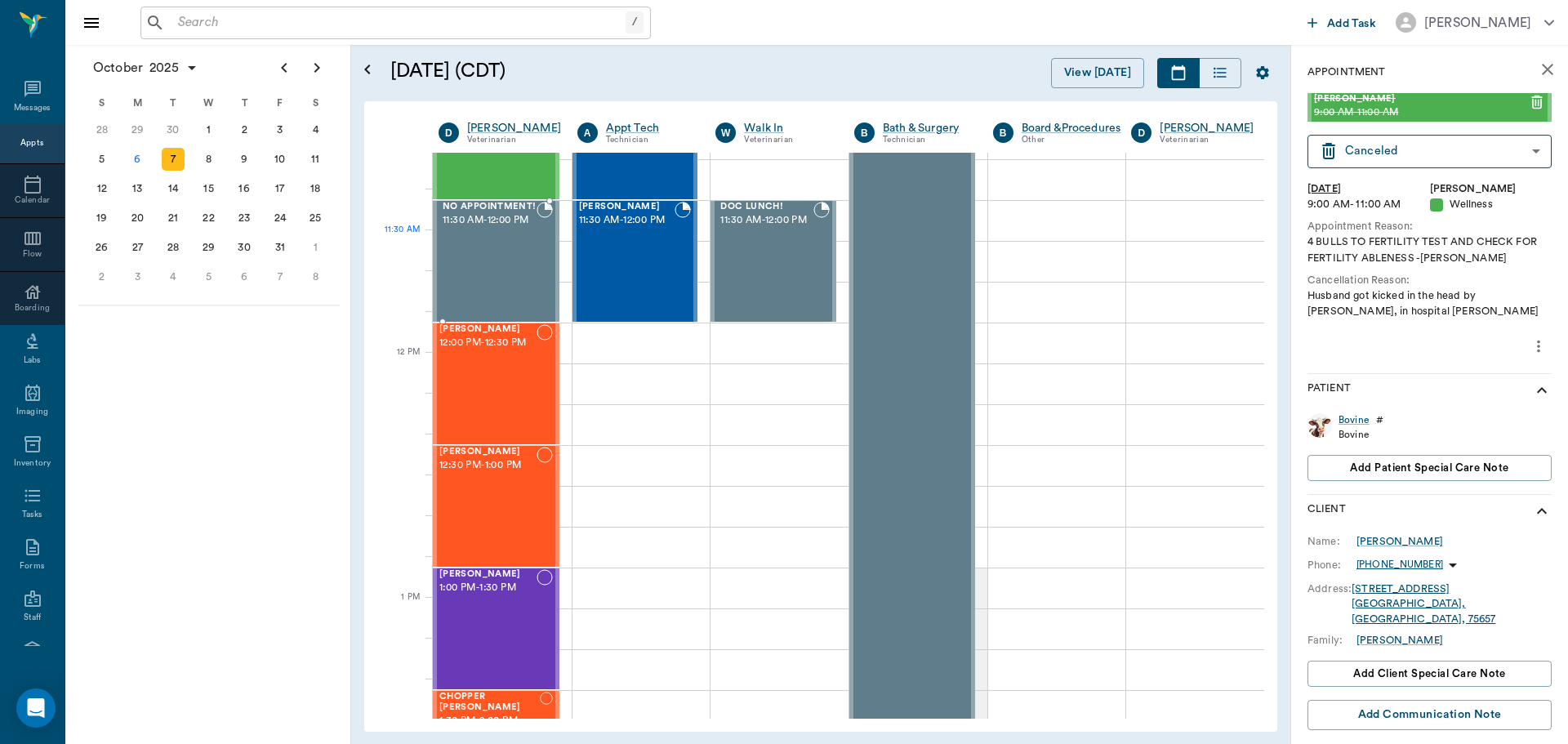
scroll to position [735, 0]
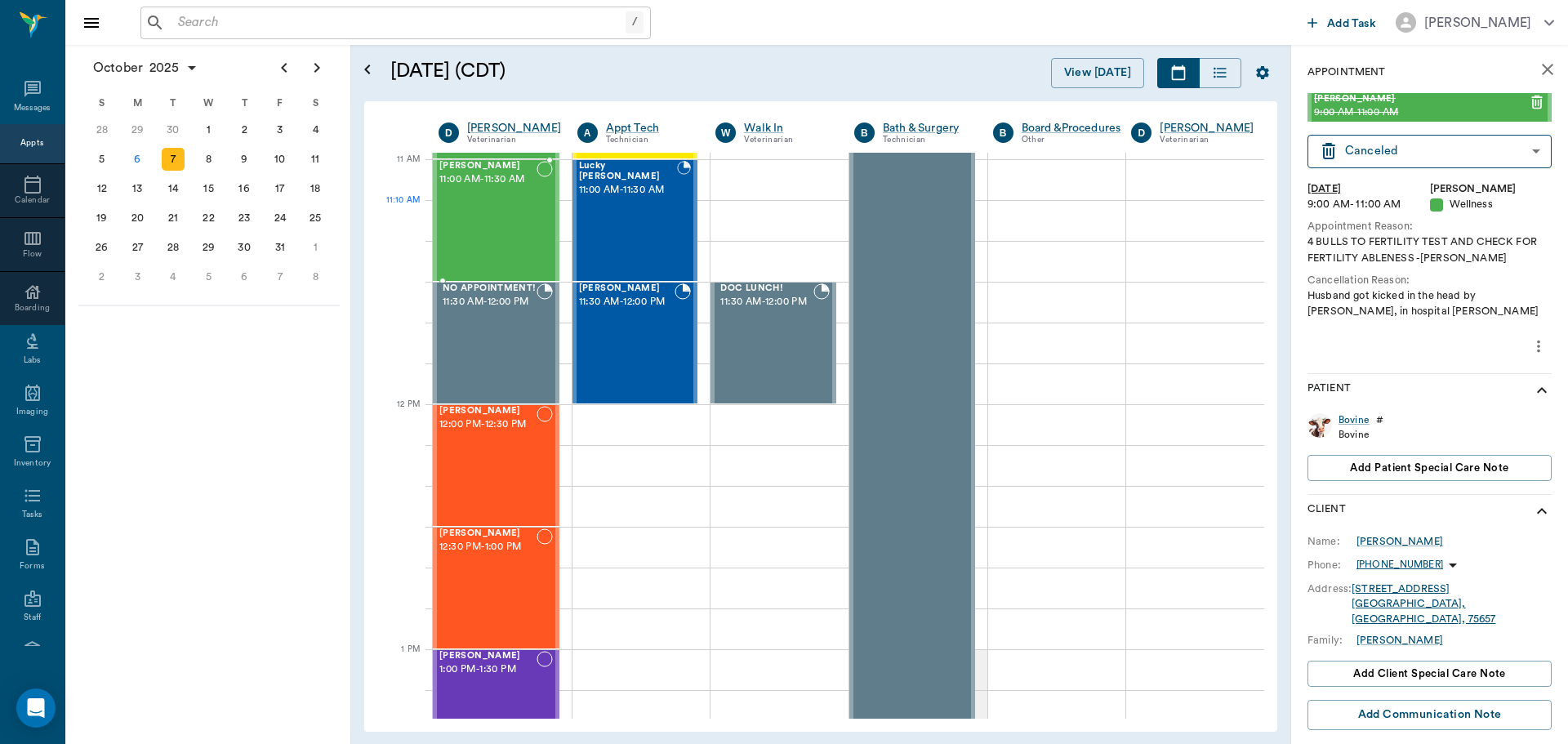
click at [496, 213] on div "Cici Earnest 11:00 AM - 11:30 AM" at bounding box center [488, 221] width 97 height 120
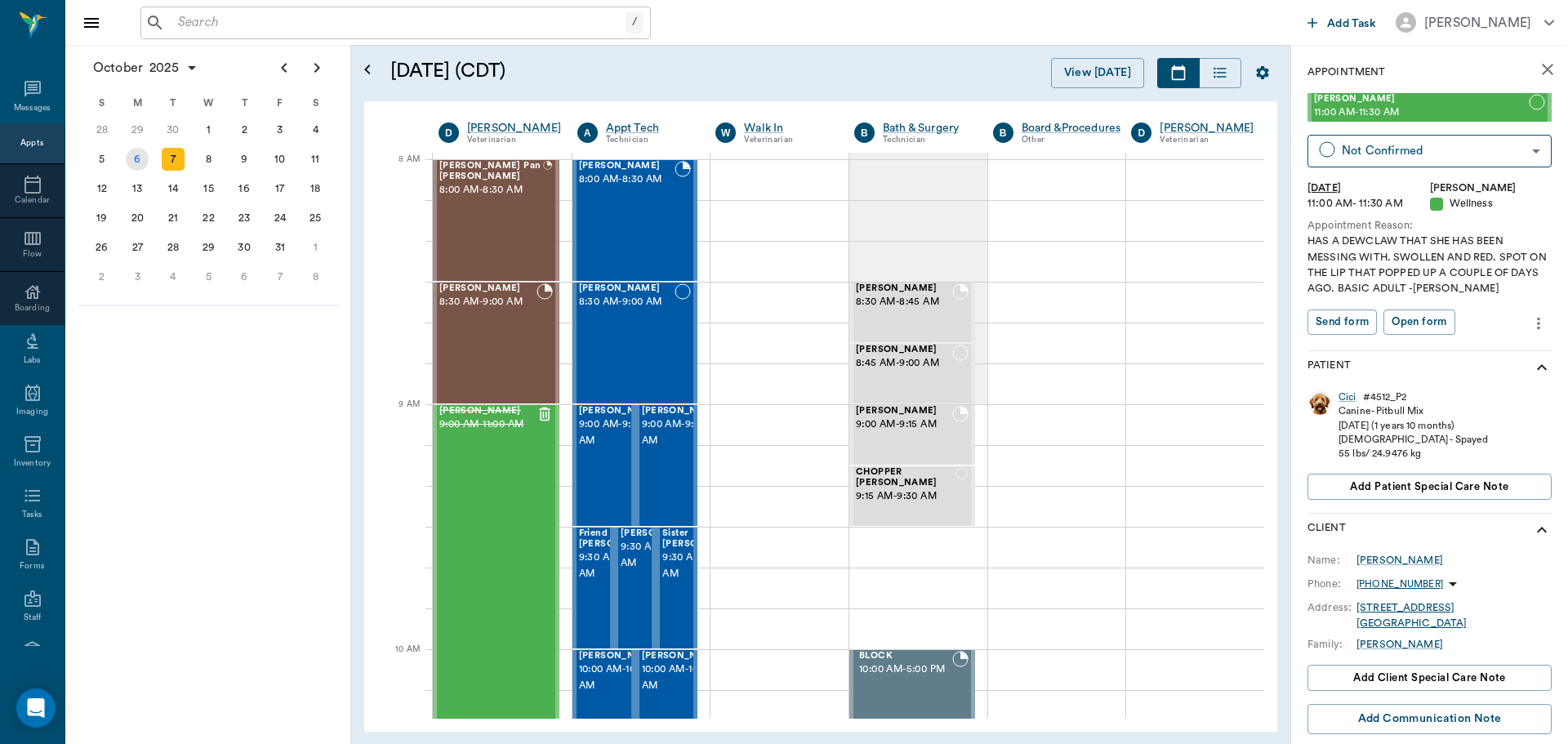
click at [142, 156] on div "6" at bounding box center [137, 159] width 23 height 23
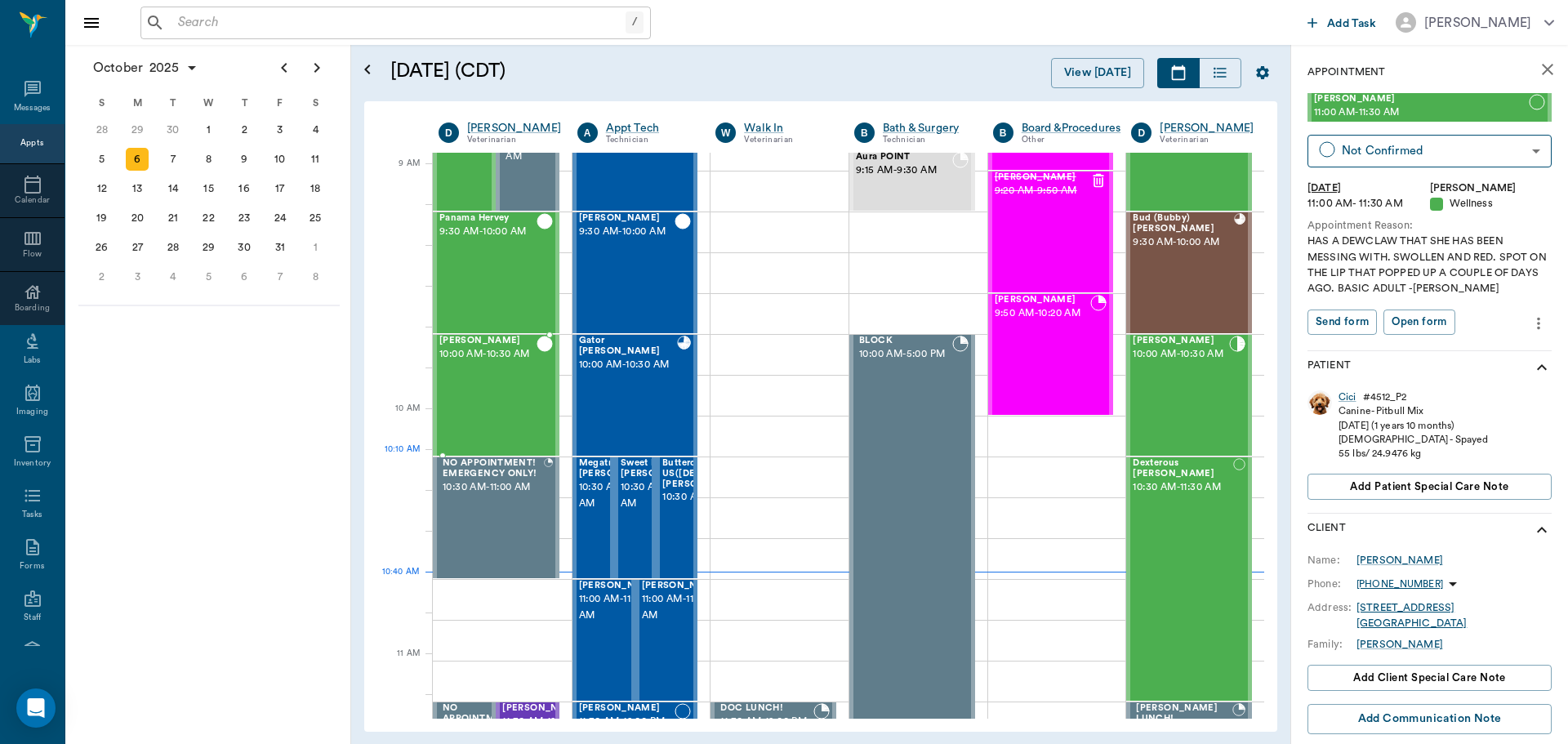
scroll to position [326, 0]
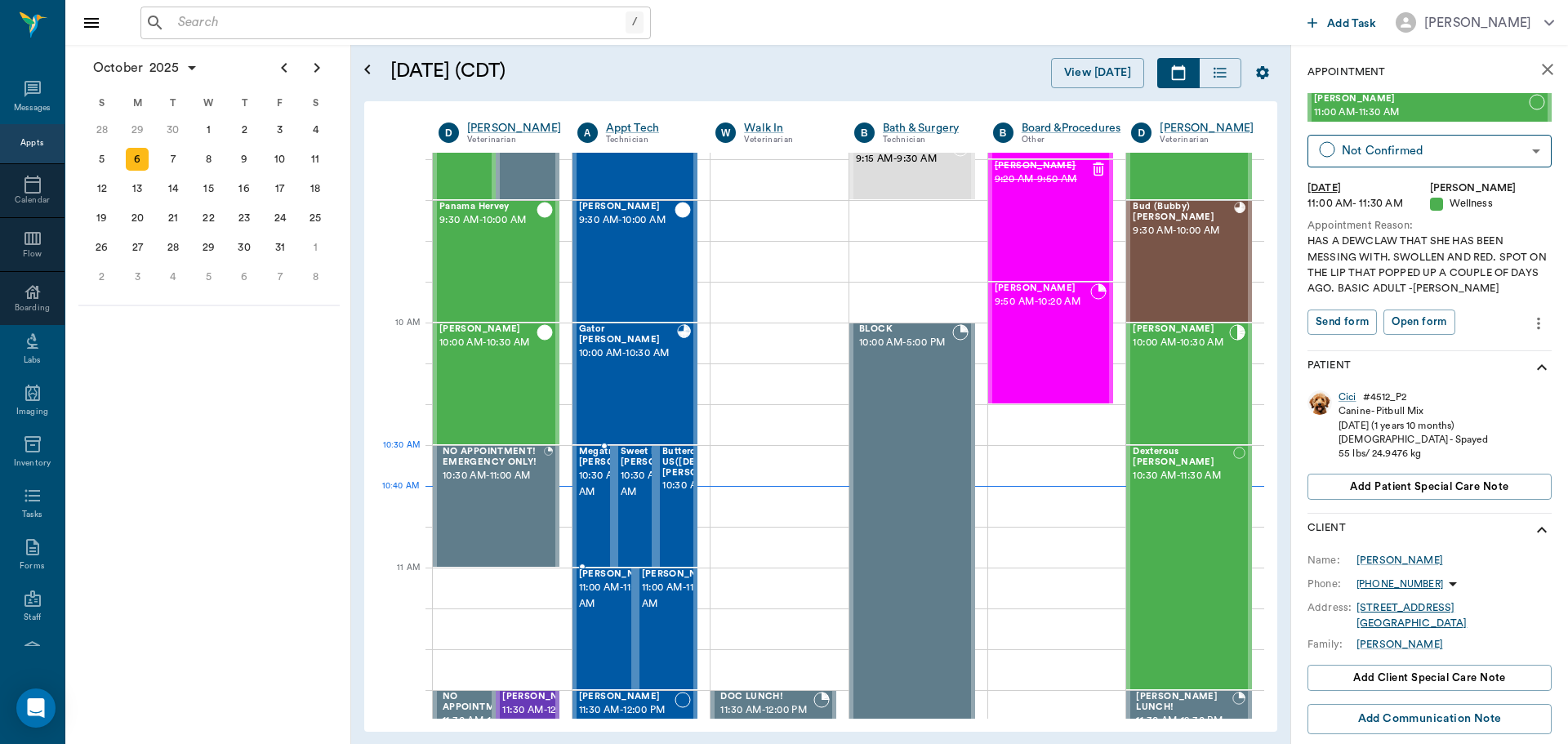
click at [590, 479] on span "10:30 AM - 11:00 AM" at bounding box center [620, 483] width 81 height 32
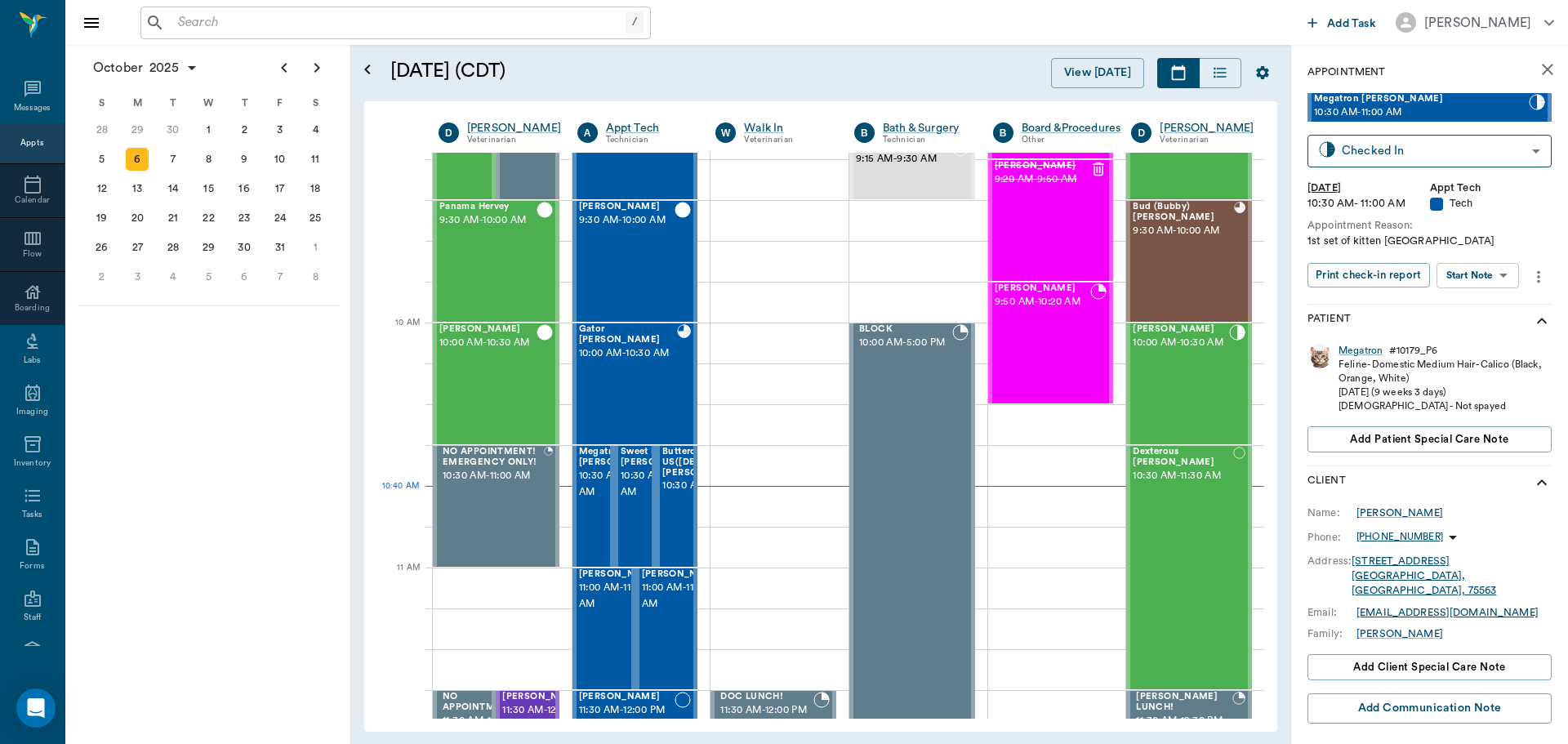
click at [1478, 285] on body "/ ​ Add Task [PERSON_NAME] Nectar Messages Appts Calendar Flow Boarding Labs Im…" at bounding box center [784, 372] width 1568 height 744
click at [1492, 301] on li "Start SOAP" at bounding box center [1478, 308] width 114 height 27
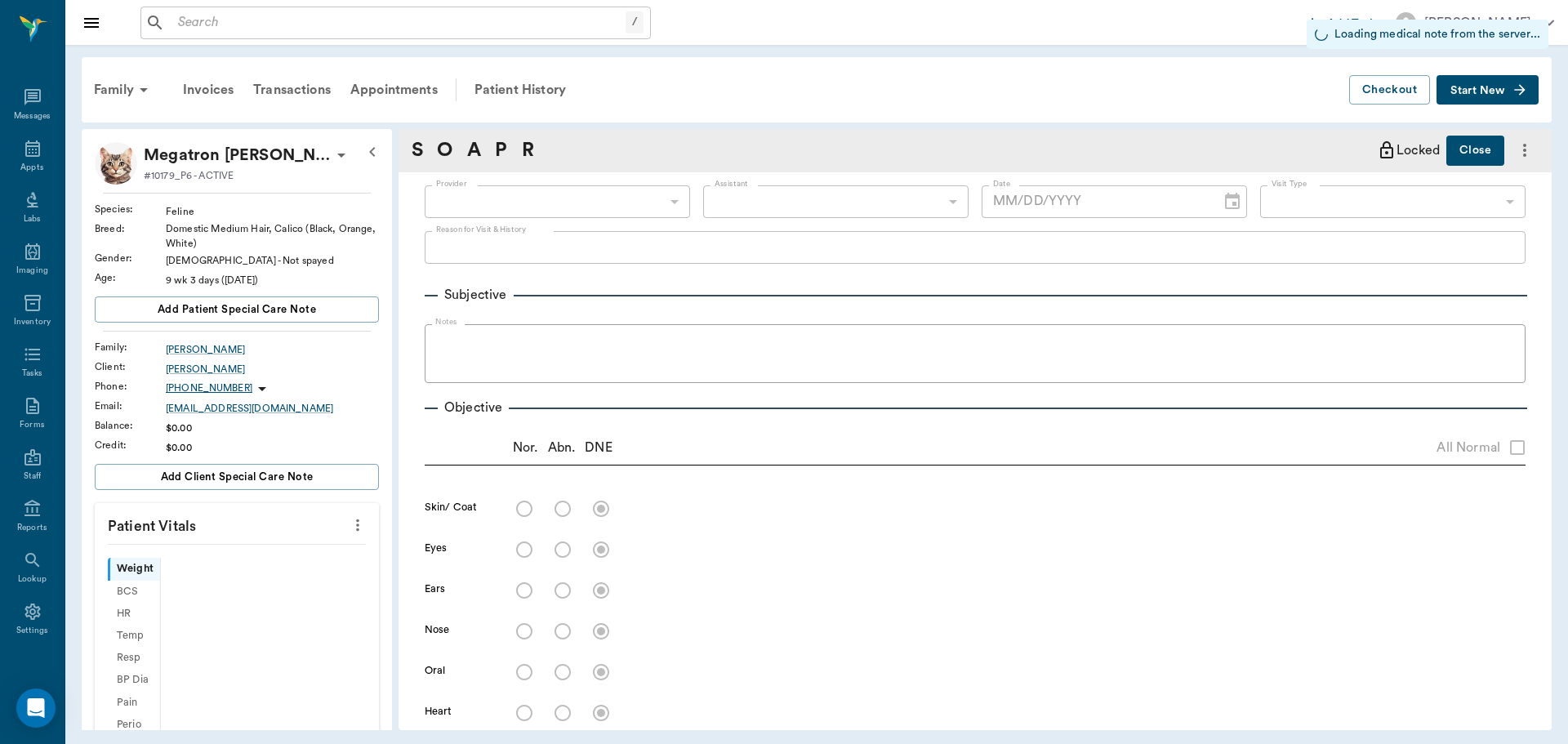
click at [608, 197] on div "​" at bounding box center [557, 201] width 266 height 32
type input "63ec2f075fda476ae8351a4c"
type input "65d2be4f46e3a538d89b8c1a"
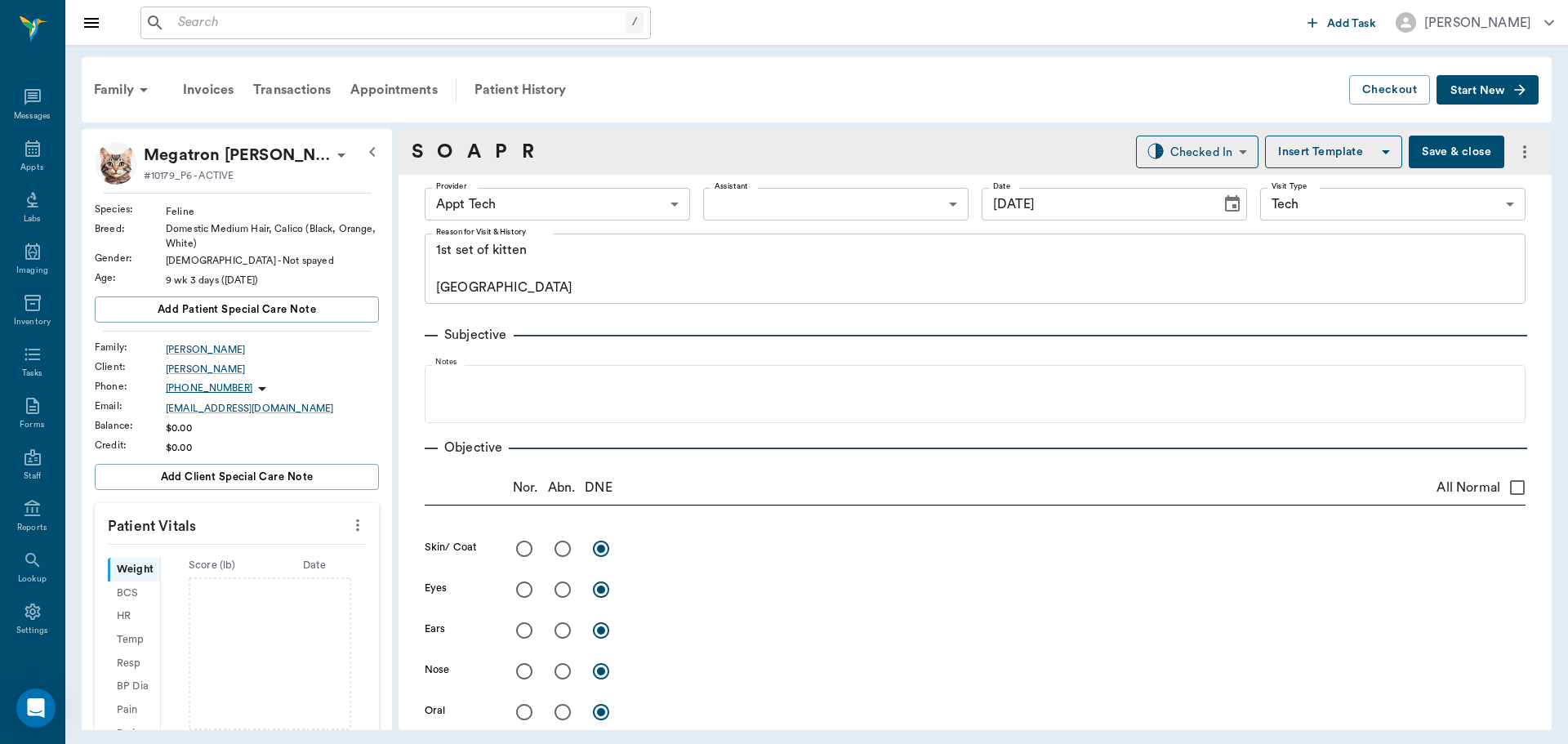
type input "[DATE]"
type textarea "1st set of kitten [GEOGRAPHIC_DATA]"
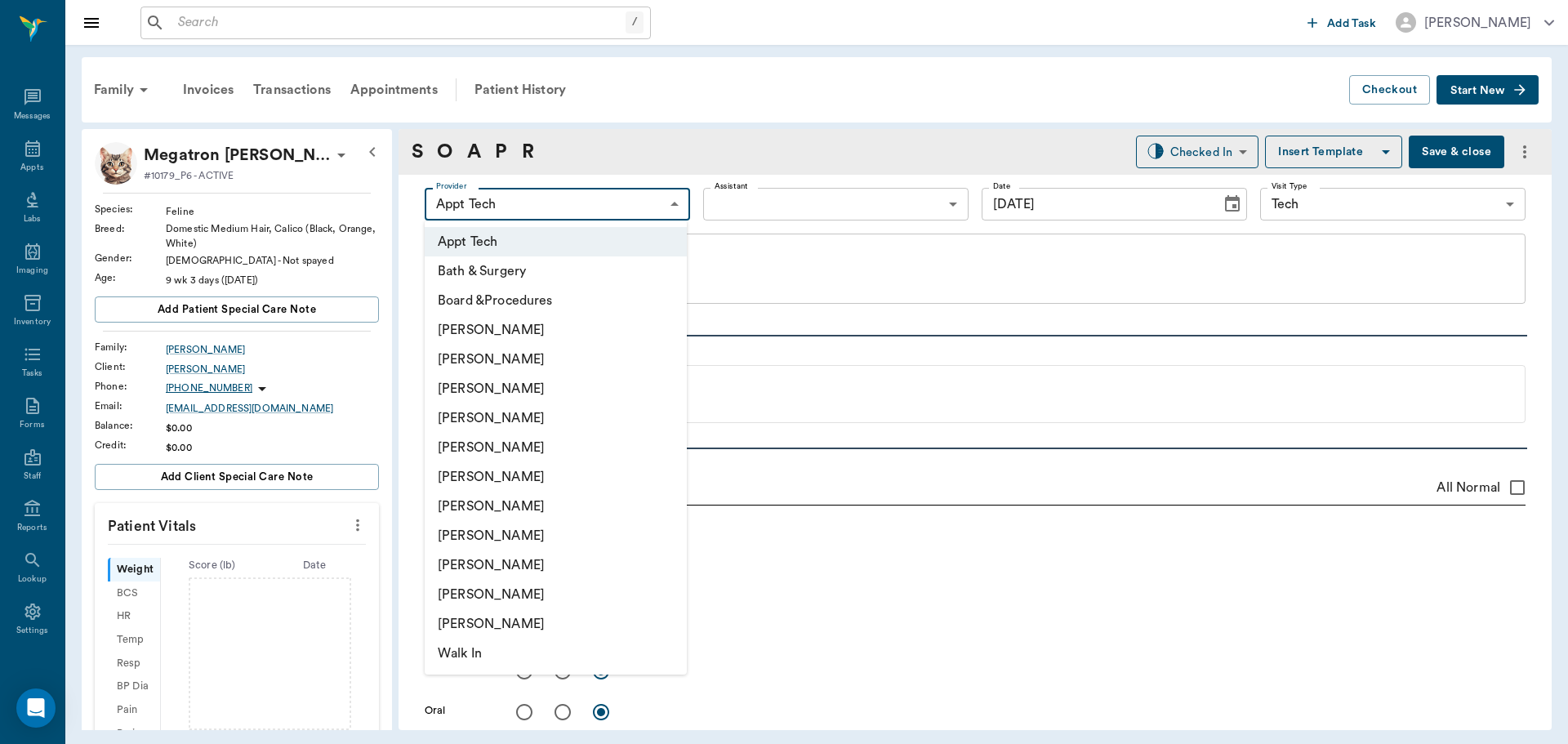
click at [608, 197] on body "/ ​ Add Task [PERSON_NAME] Nectar Messages Appts Labs Imaging Inventory Tasks F…" at bounding box center [784, 372] width 1568 height 744
click at [527, 397] on li "[PERSON_NAME]" at bounding box center [556, 388] width 262 height 29
type input "642ef10e332a41444de2bad1"
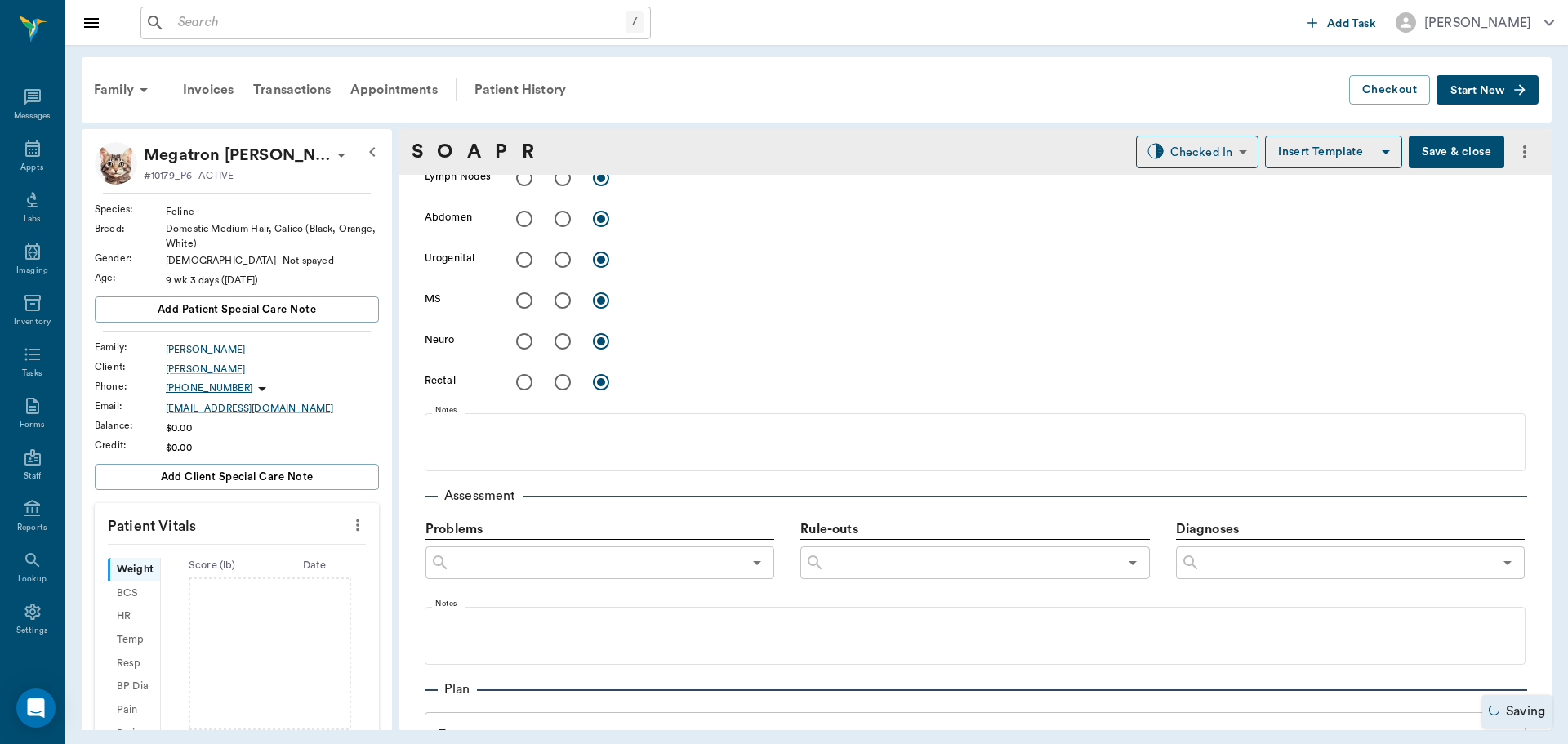
scroll to position [1011, 0]
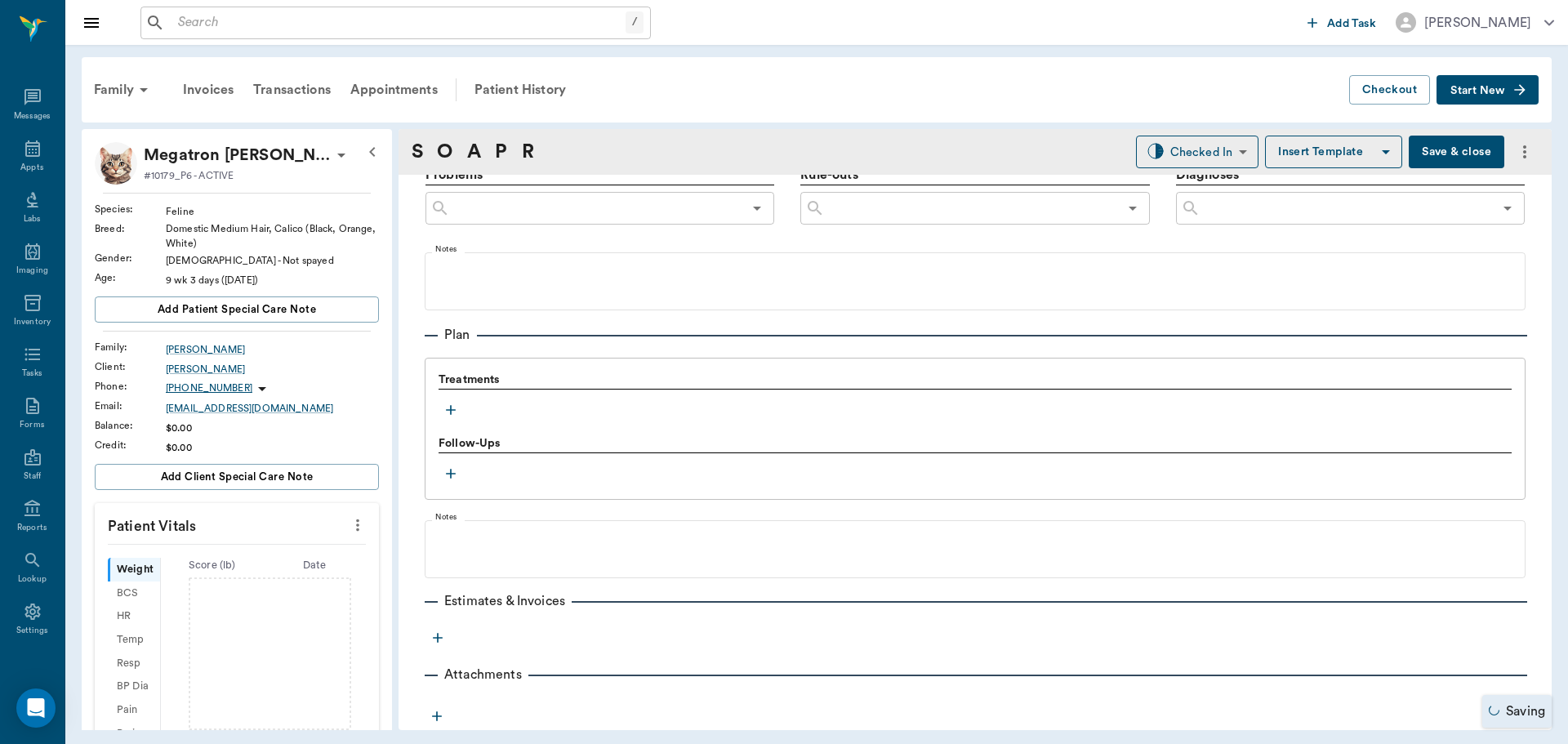
click at [447, 412] on icon "button" at bounding box center [451, 410] width 17 height 17
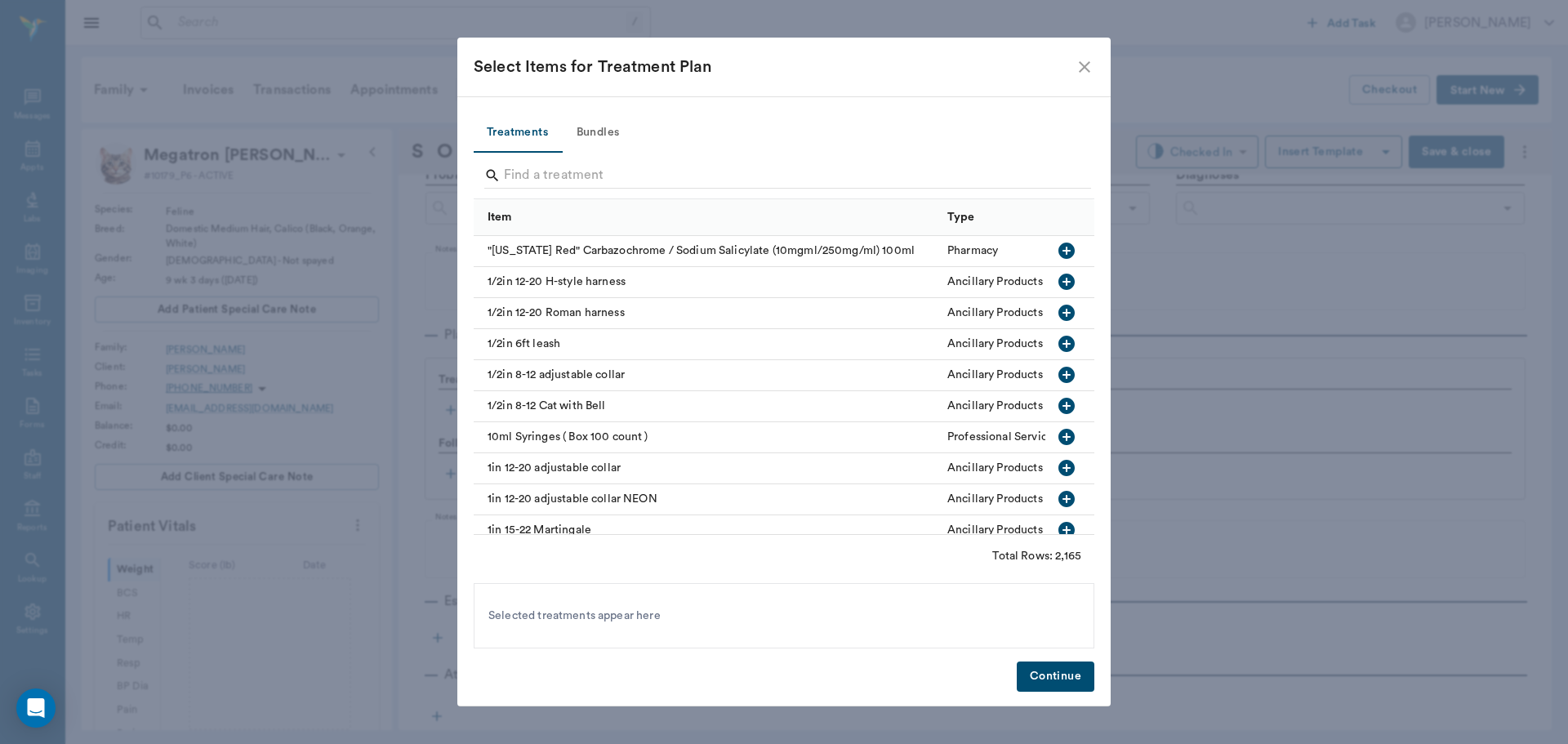
click at [601, 133] on button "Bundles" at bounding box center [598, 133] width 73 height 39
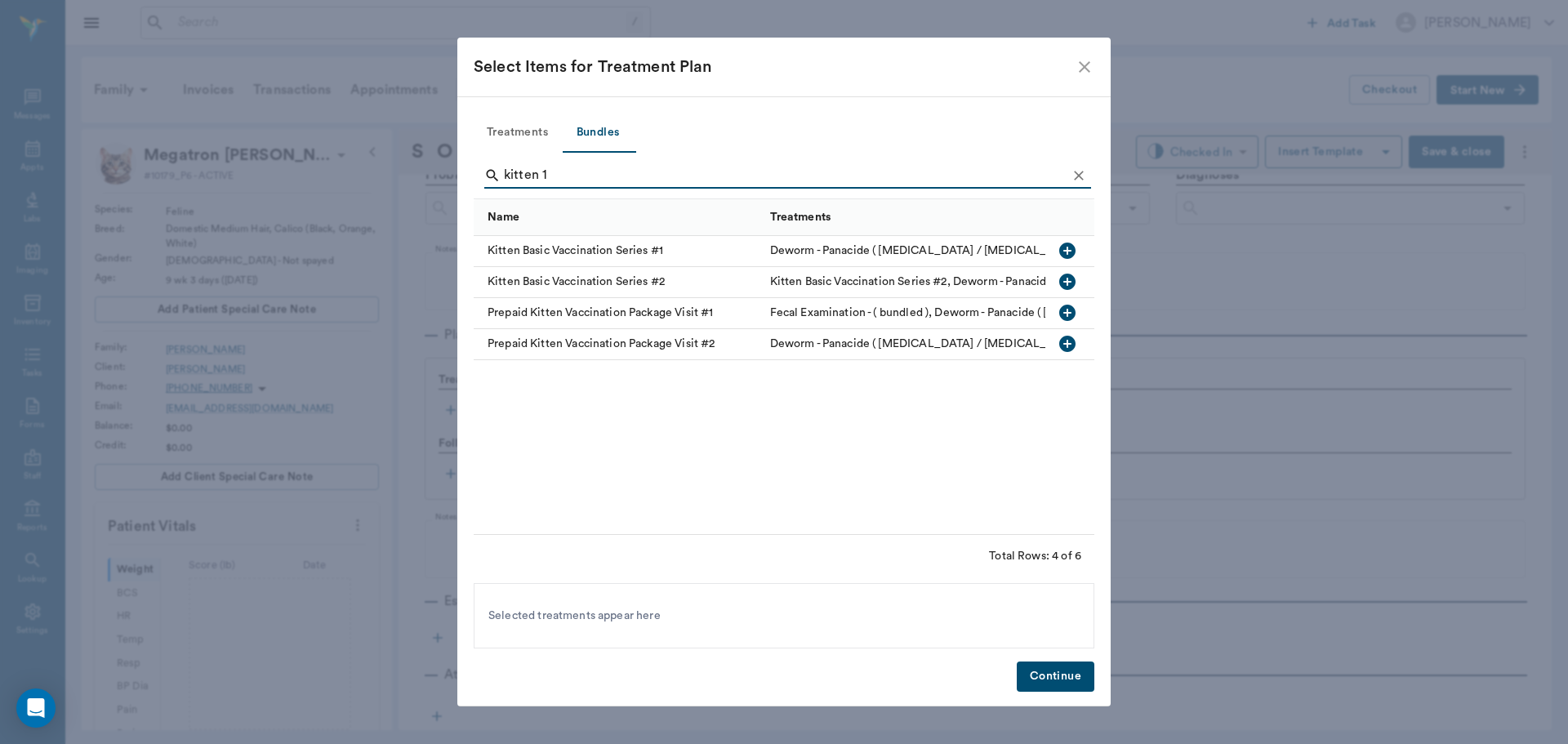
type input "kitten 1"
click at [1066, 252] on icon "button" at bounding box center [1067, 251] width 17 height 17
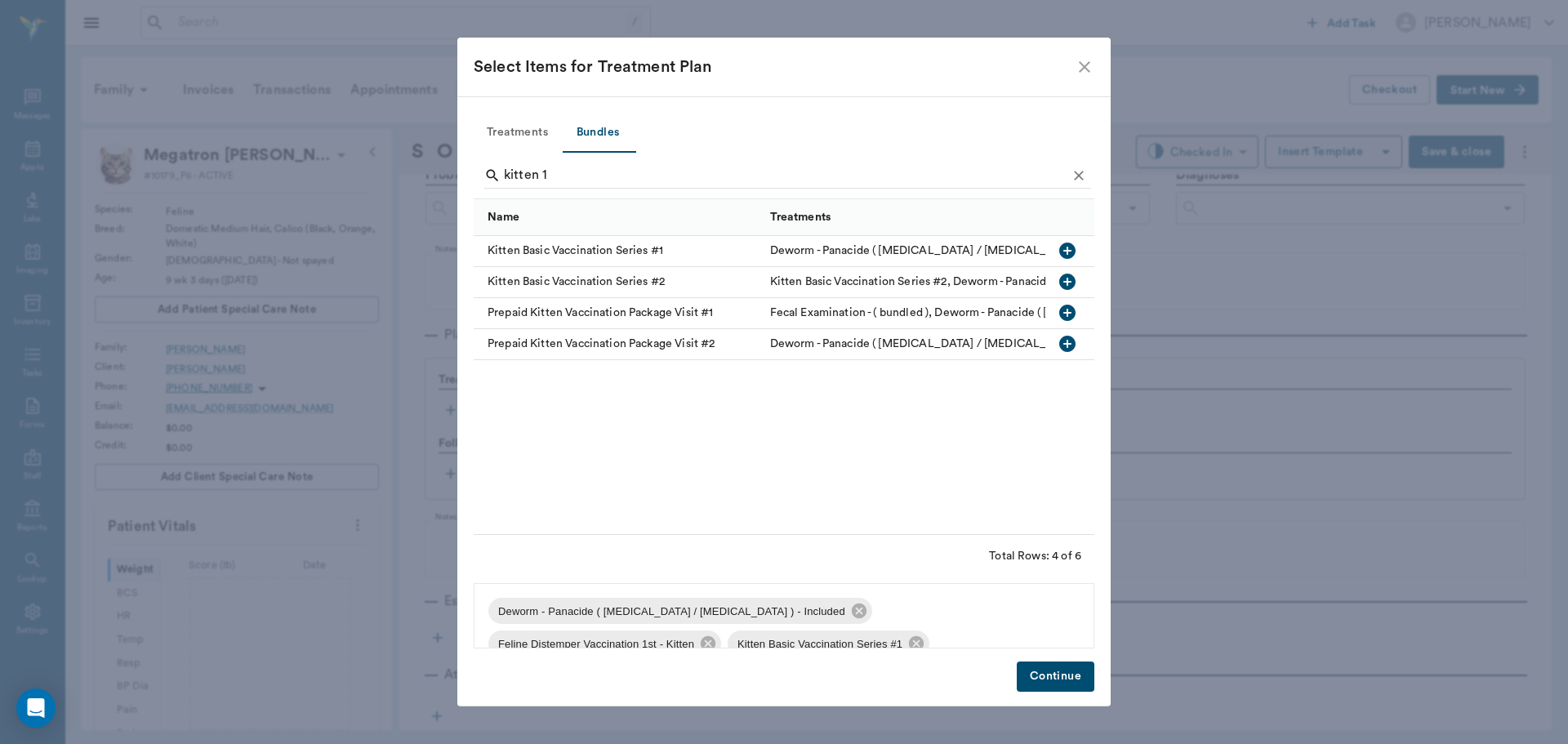
click at [1070, 673] on button "Continue" at bounding box center [1055, 676] width 77 height 30
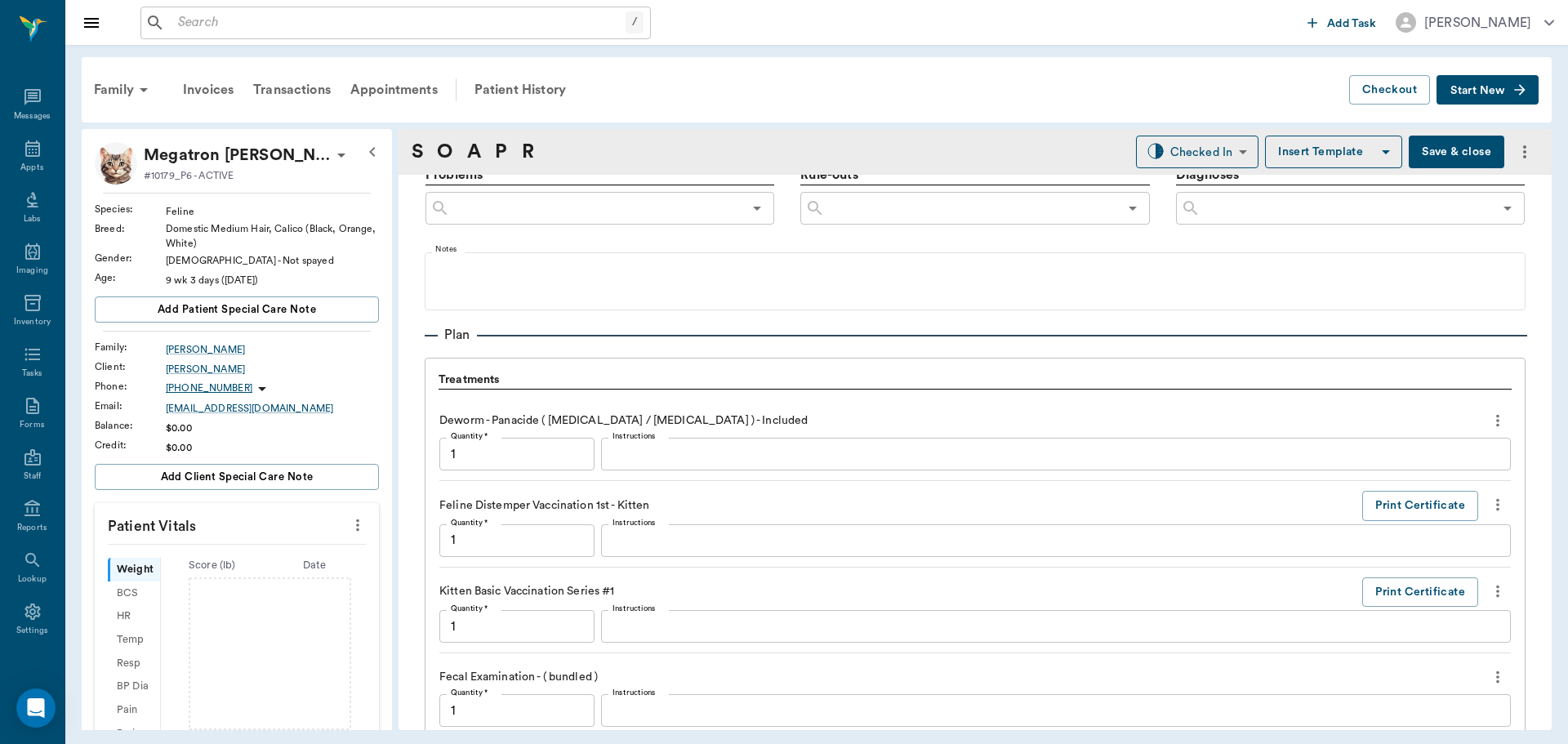
scroll to position [1339, 0]
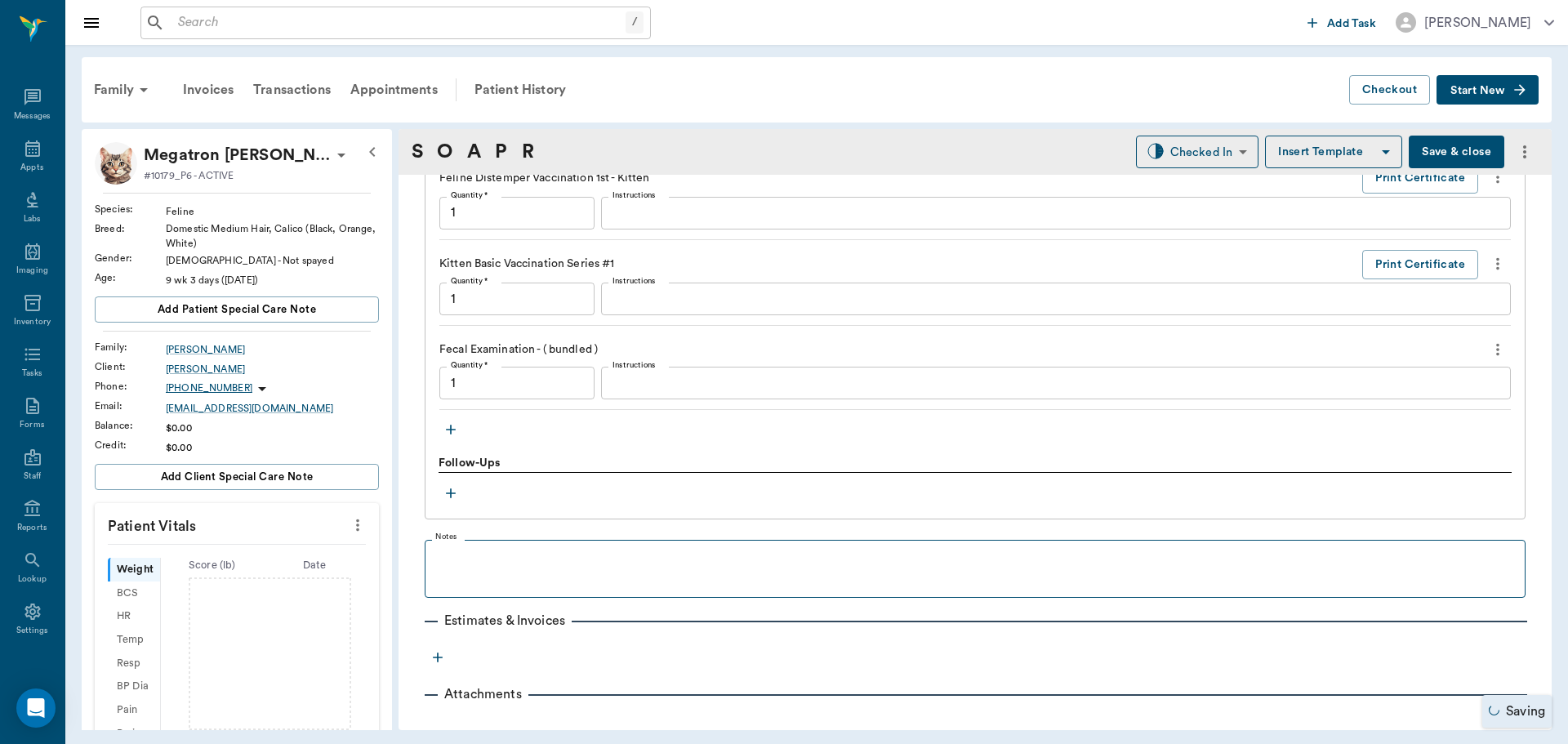
type input "1.00"
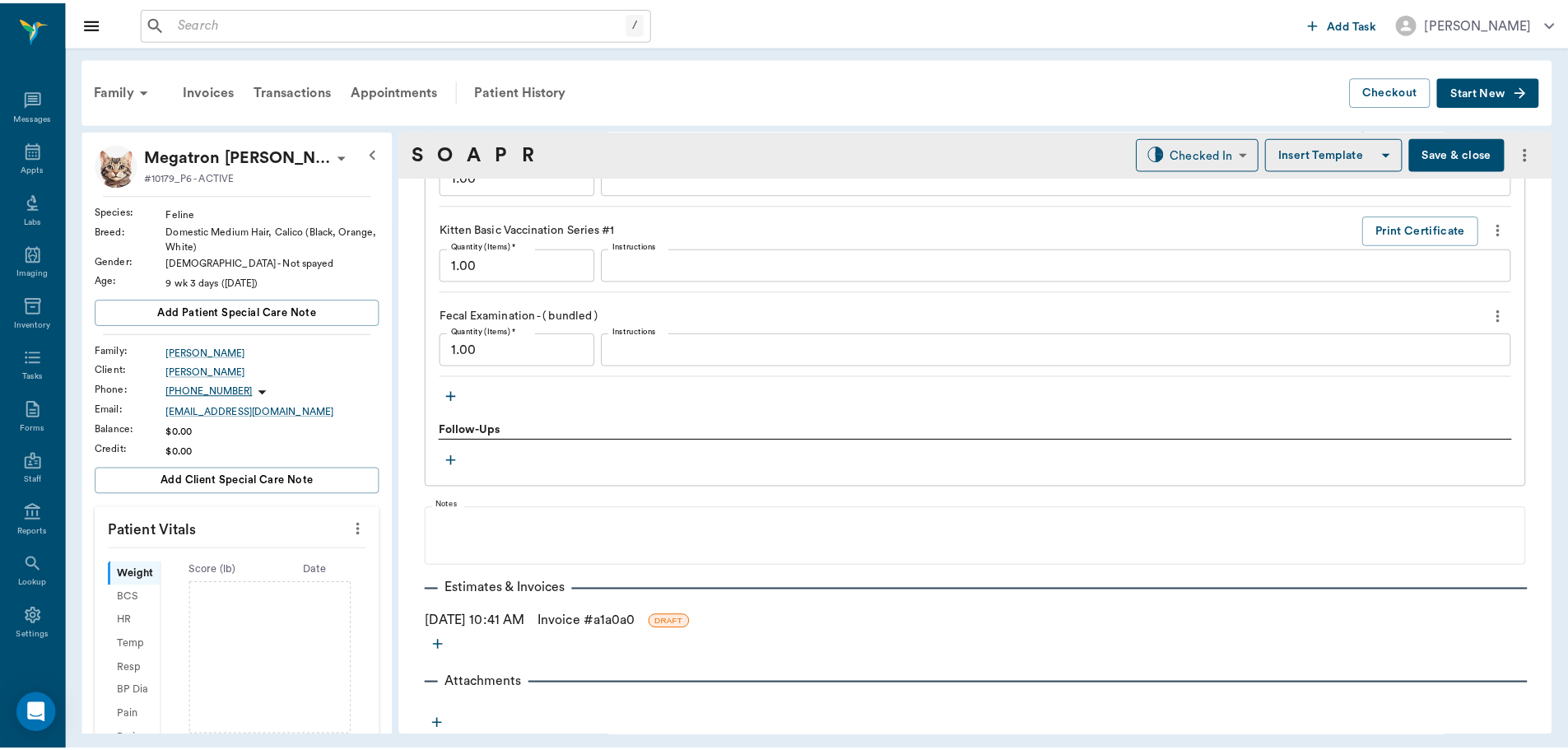
scroll to position [1389, 0]
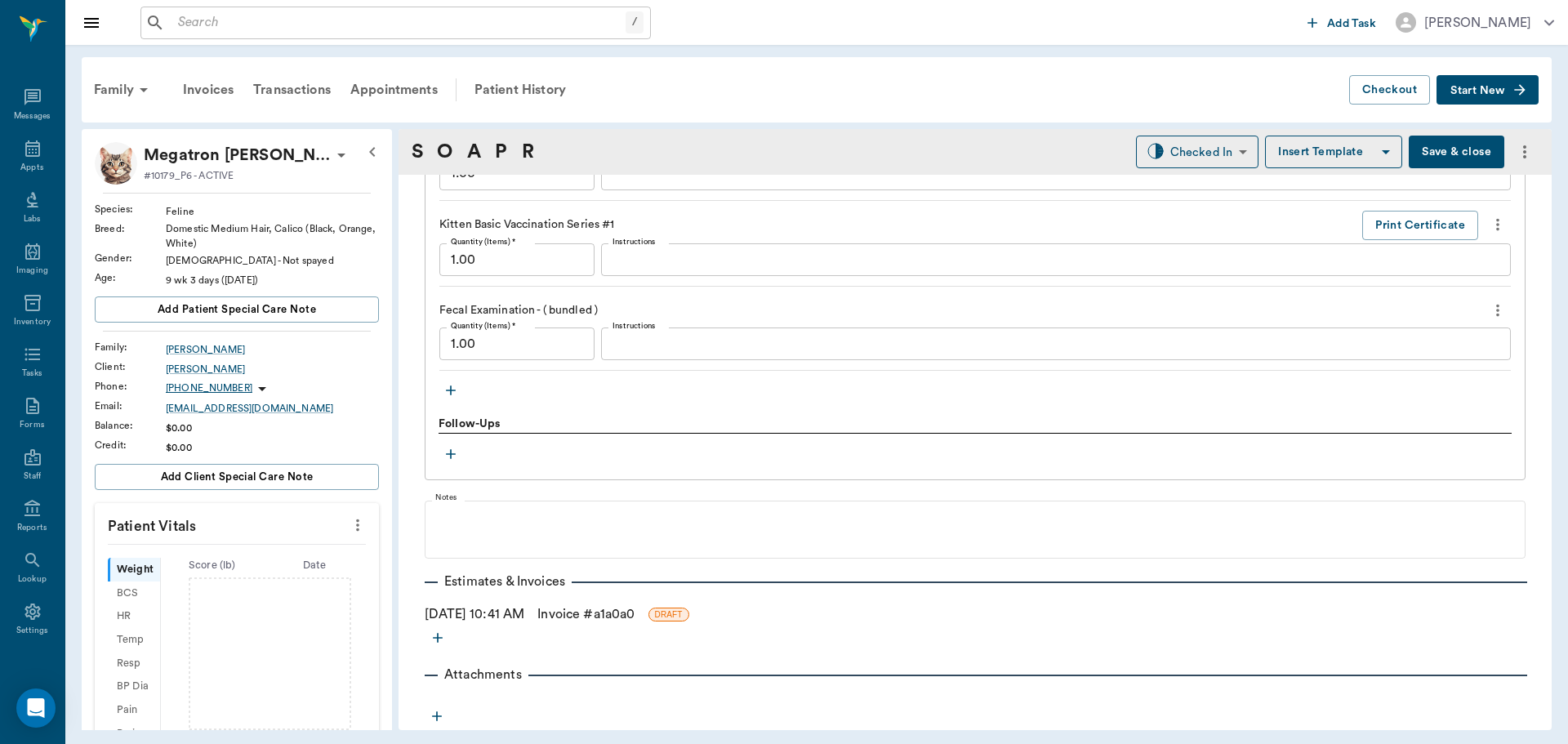
click at [624, 609] on link "Invoice # a1a0a0" at bounding box center [586, 614] width 97 height 20
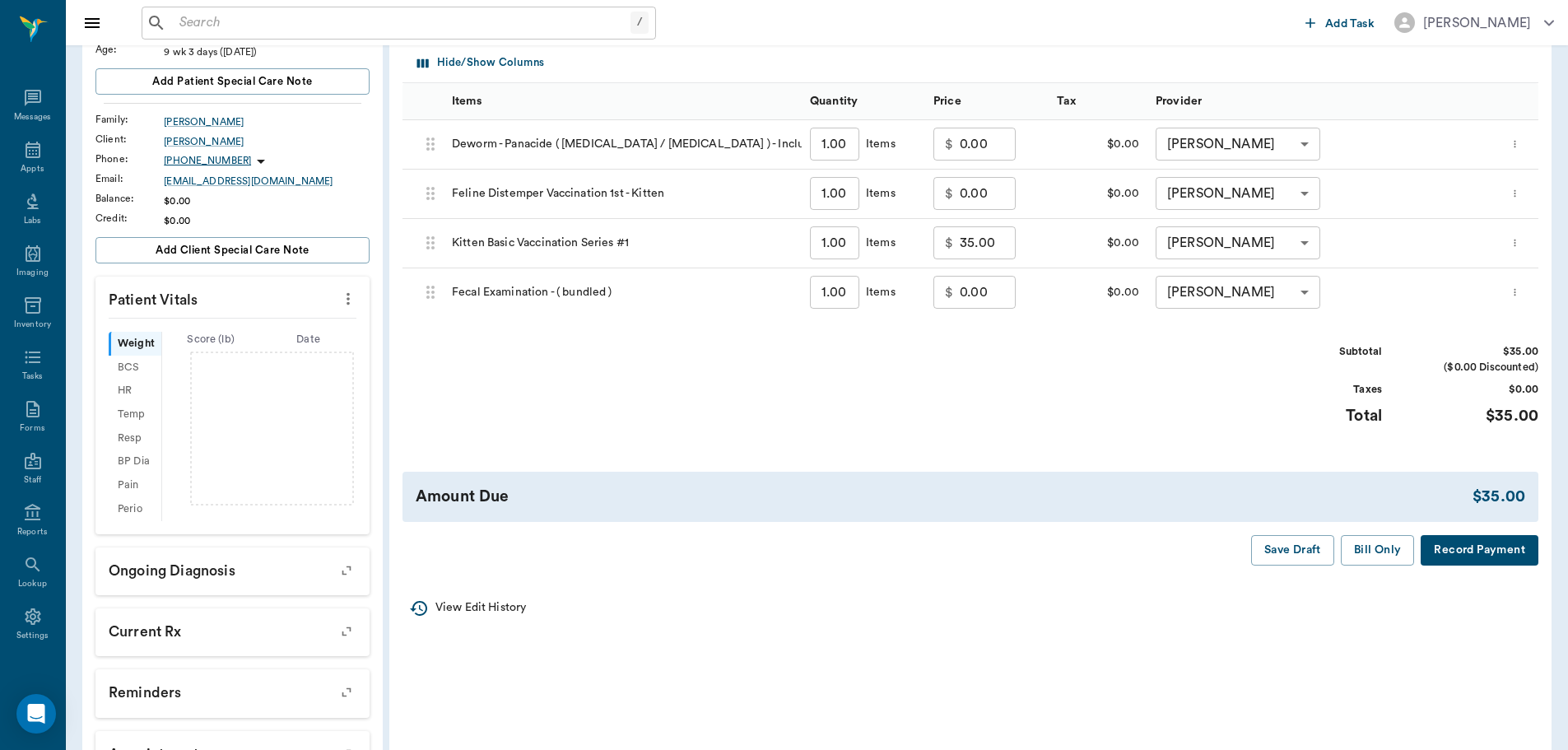
scroll to position [247, 0]
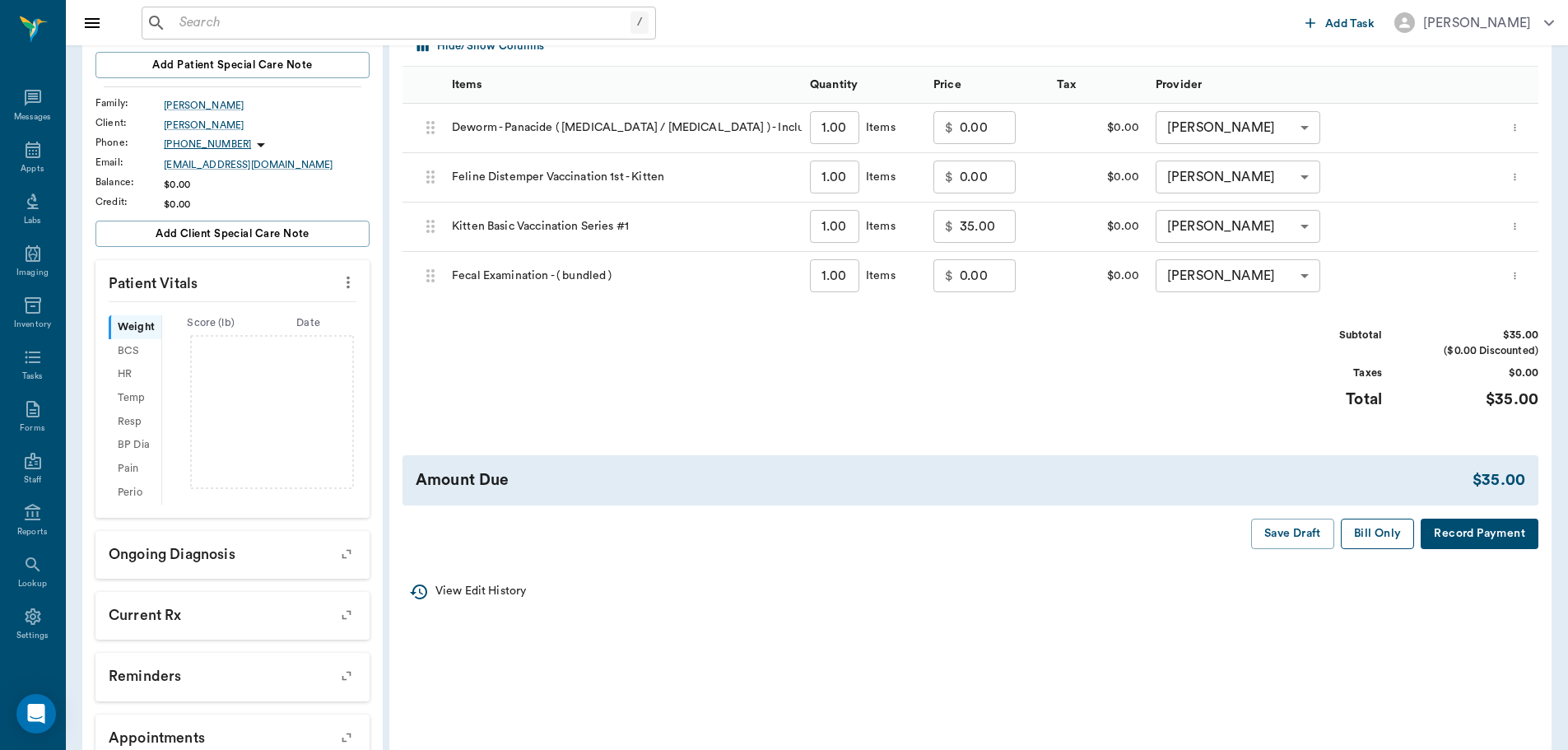
click at [1359, 538] on button "Bill Only" at bounding box center [1378, 533] width 74 height 30
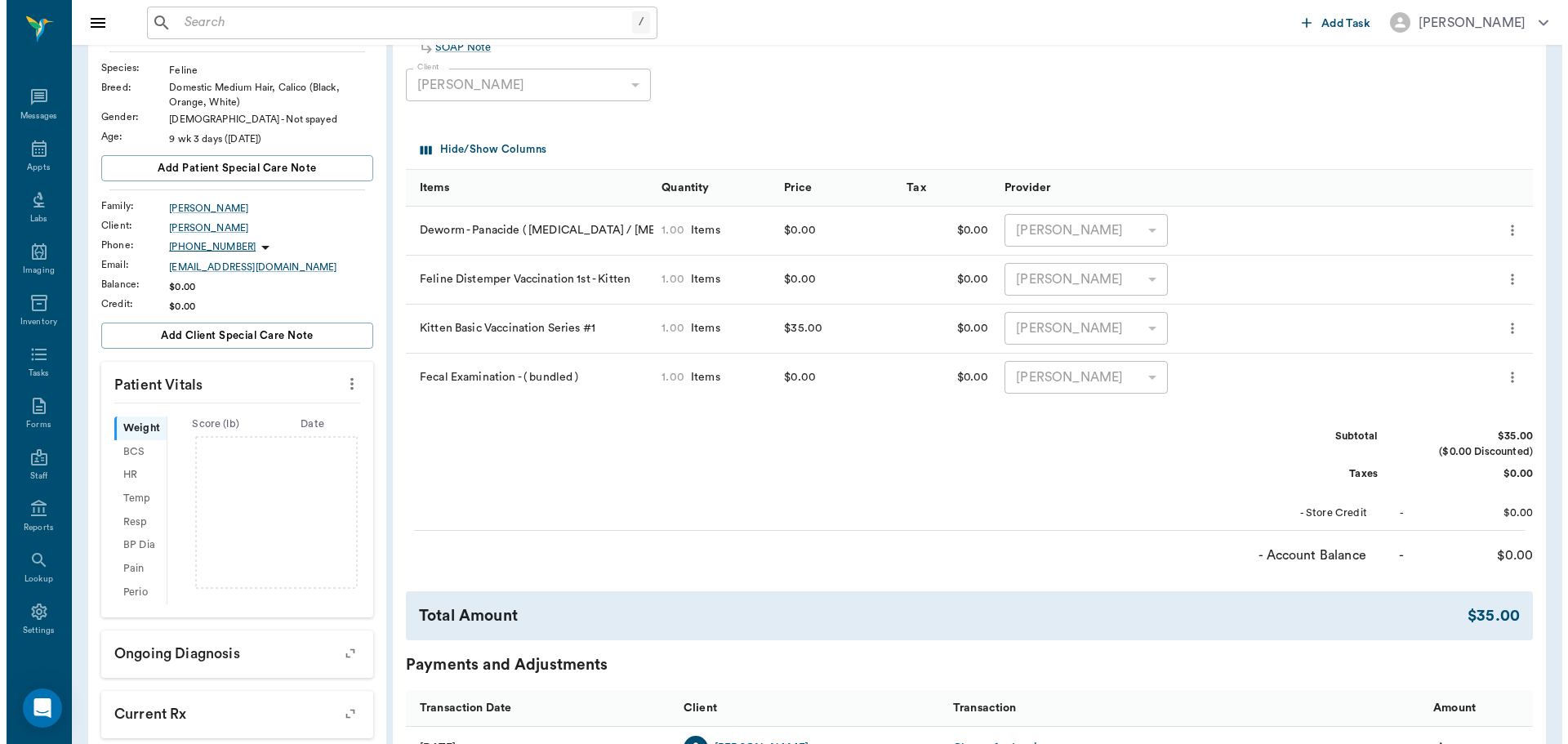
scroll to position [0, 0]
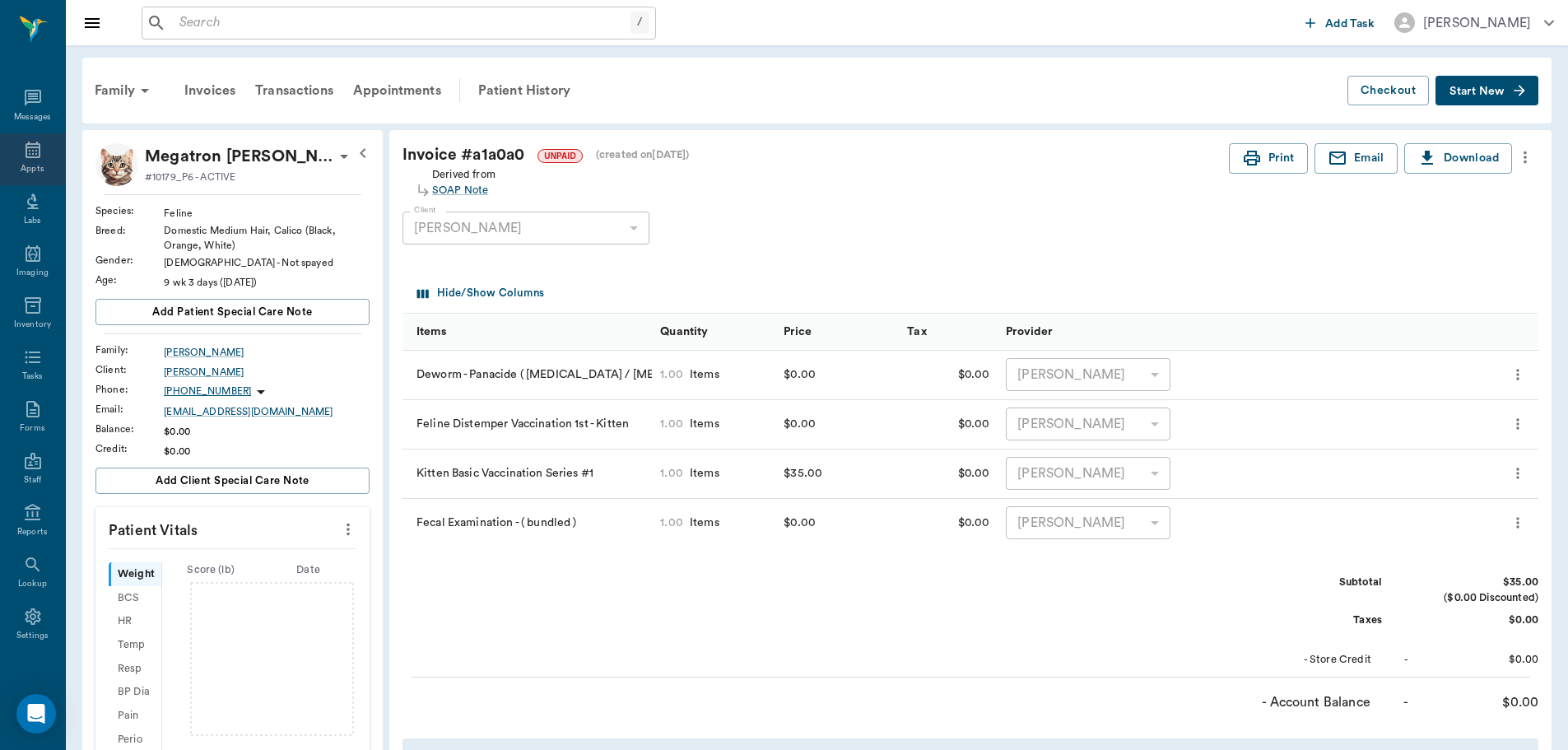
click at [39, 147] on div "Appts" at bounding box center [33, 159] width 65 height 52
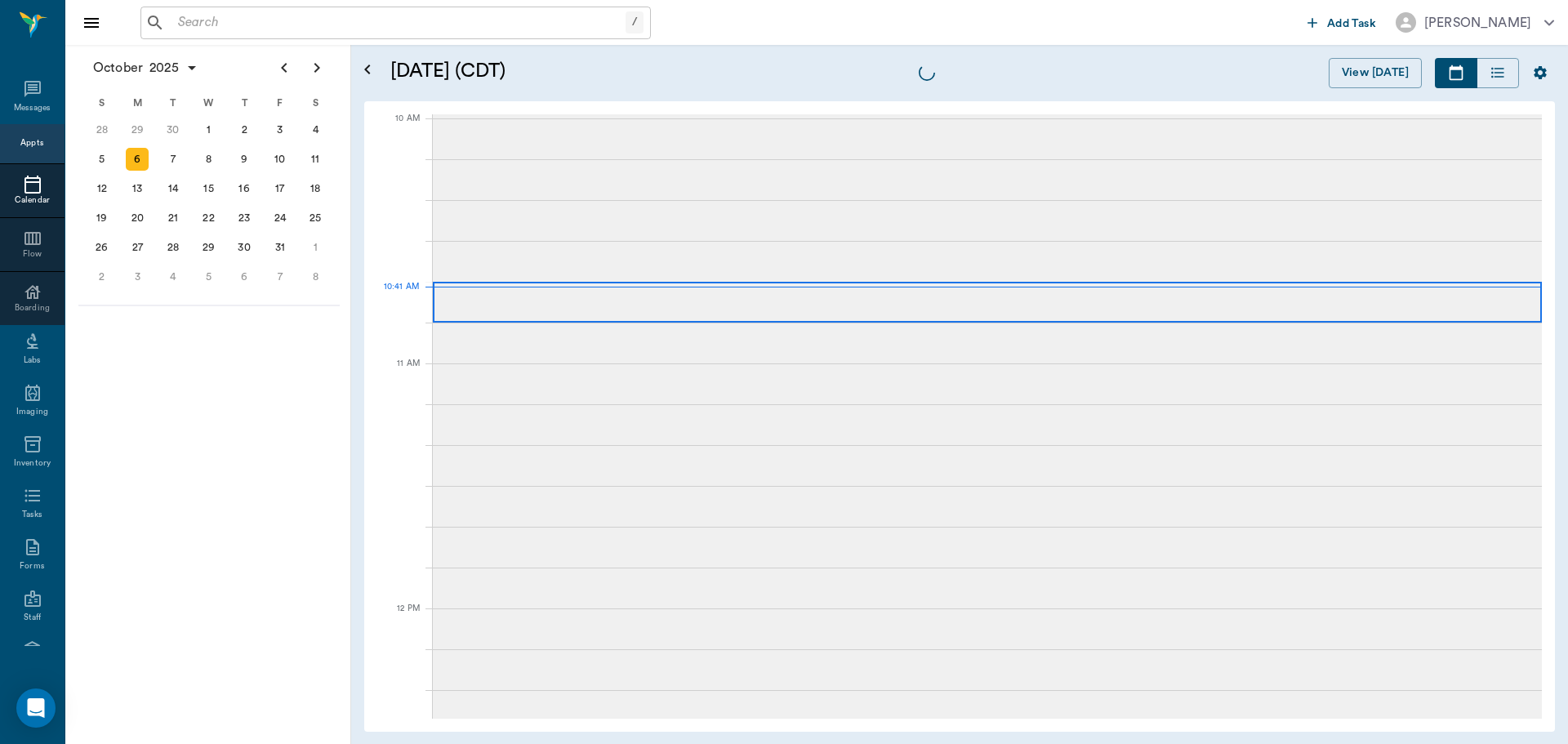
scroll to position [492, 0]
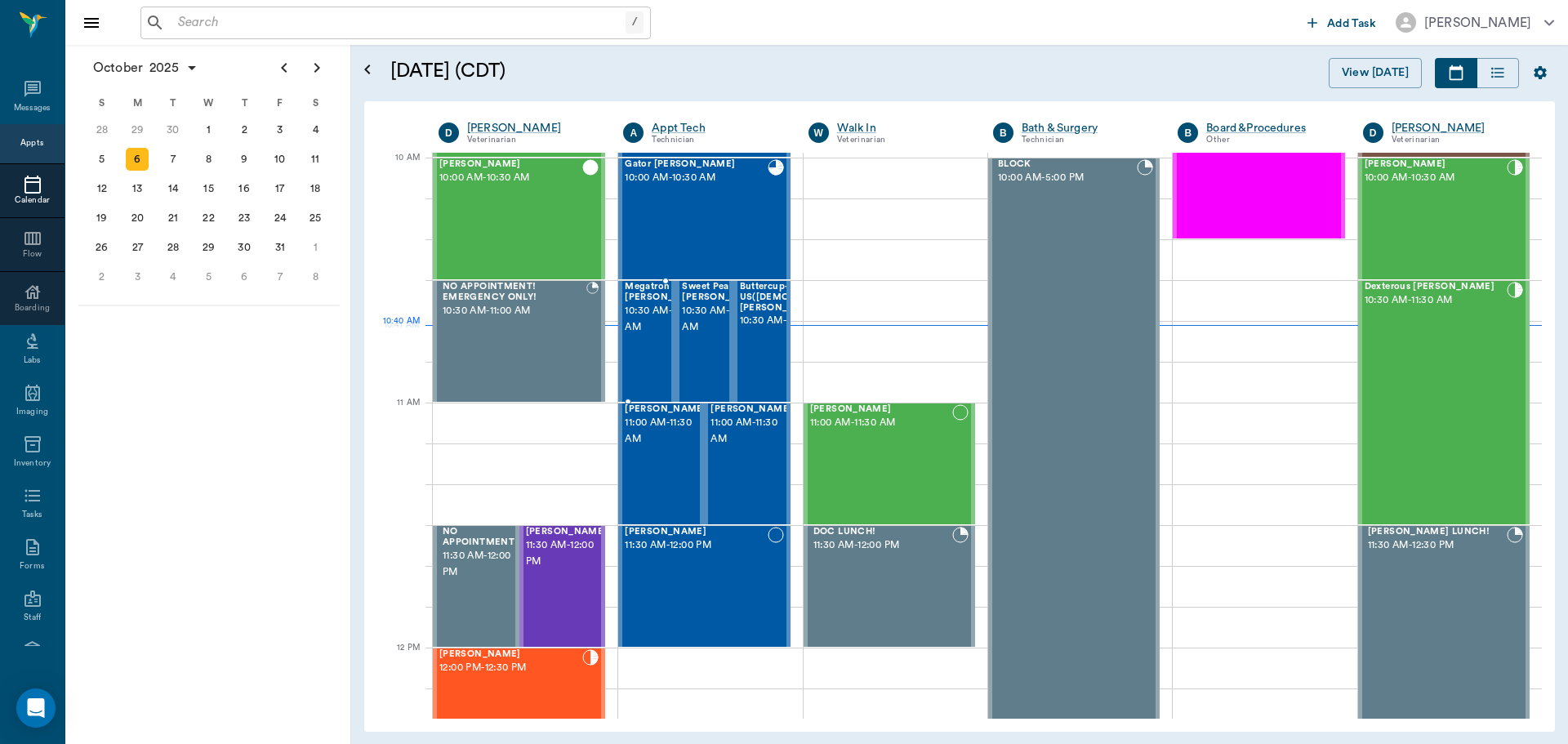
click at [644, 335] on span "10:30 AM - 11:00 AM" at bounding box center [665, 319] width 81 height 32
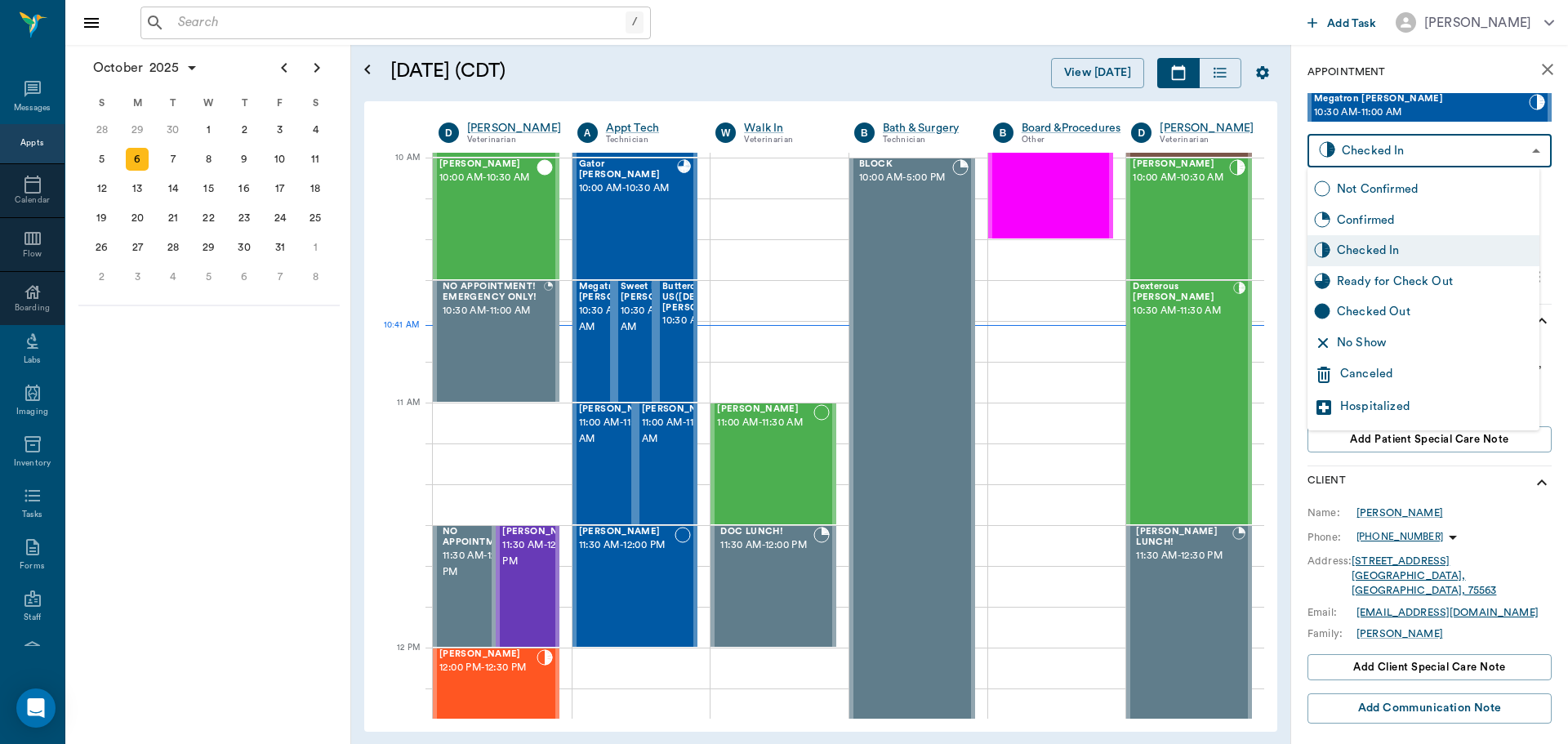
click at [1479, 154] on body "/ ​ Add Task [PERSON_NAME] Nectar Messages Appts Calendar Flow Boarding Labs Im…" at bounding box center [784, 372] width 1568 height 744
click at [1432, 277] on div "Ready for Check Out" at bounding box center [1435, 281] width 196 height 18
type input "READY_TO_CHECKOUT"
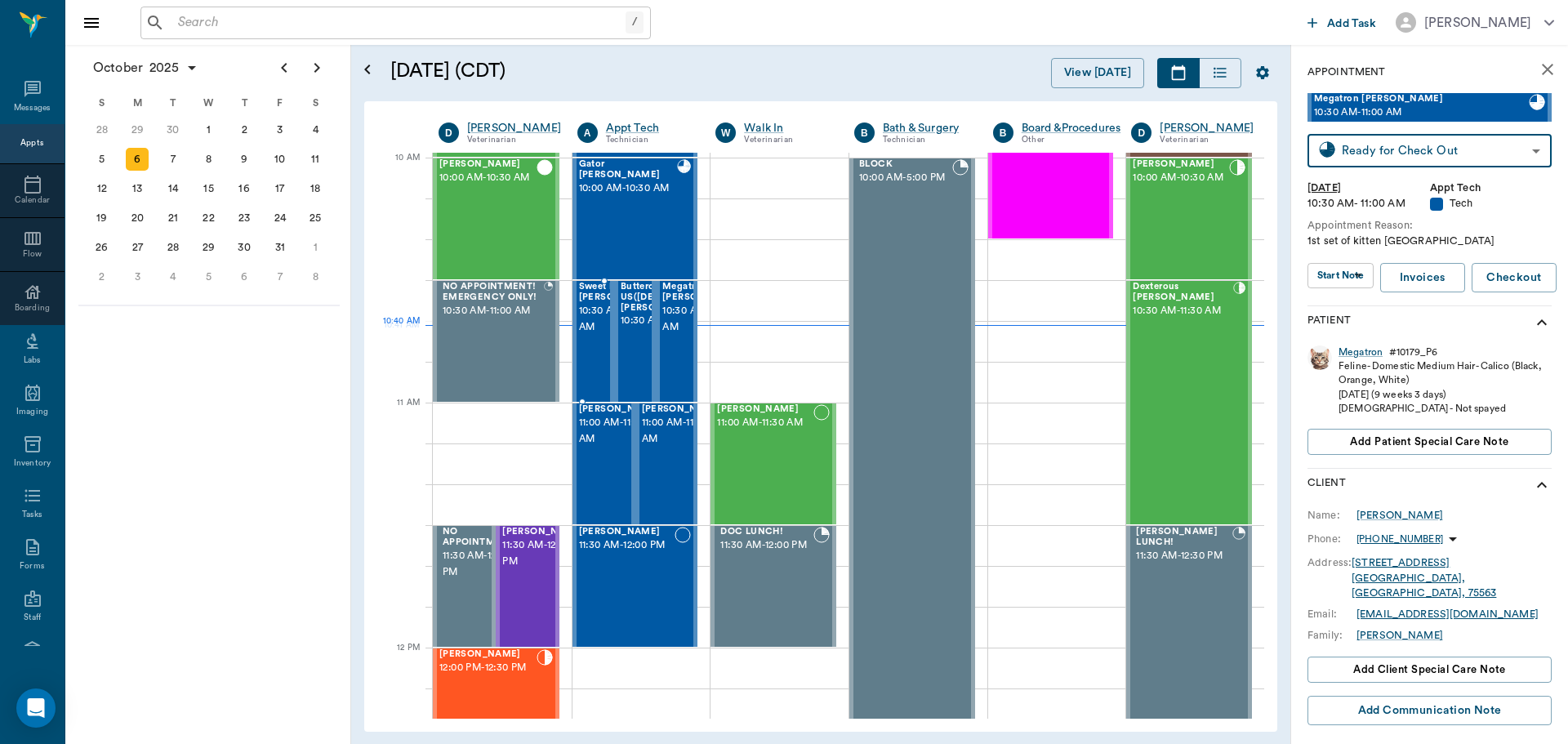
click at [596, 331] on span "10:30 AM - 11:00 AM" at bounding box center [620, 319] width 81 height 32
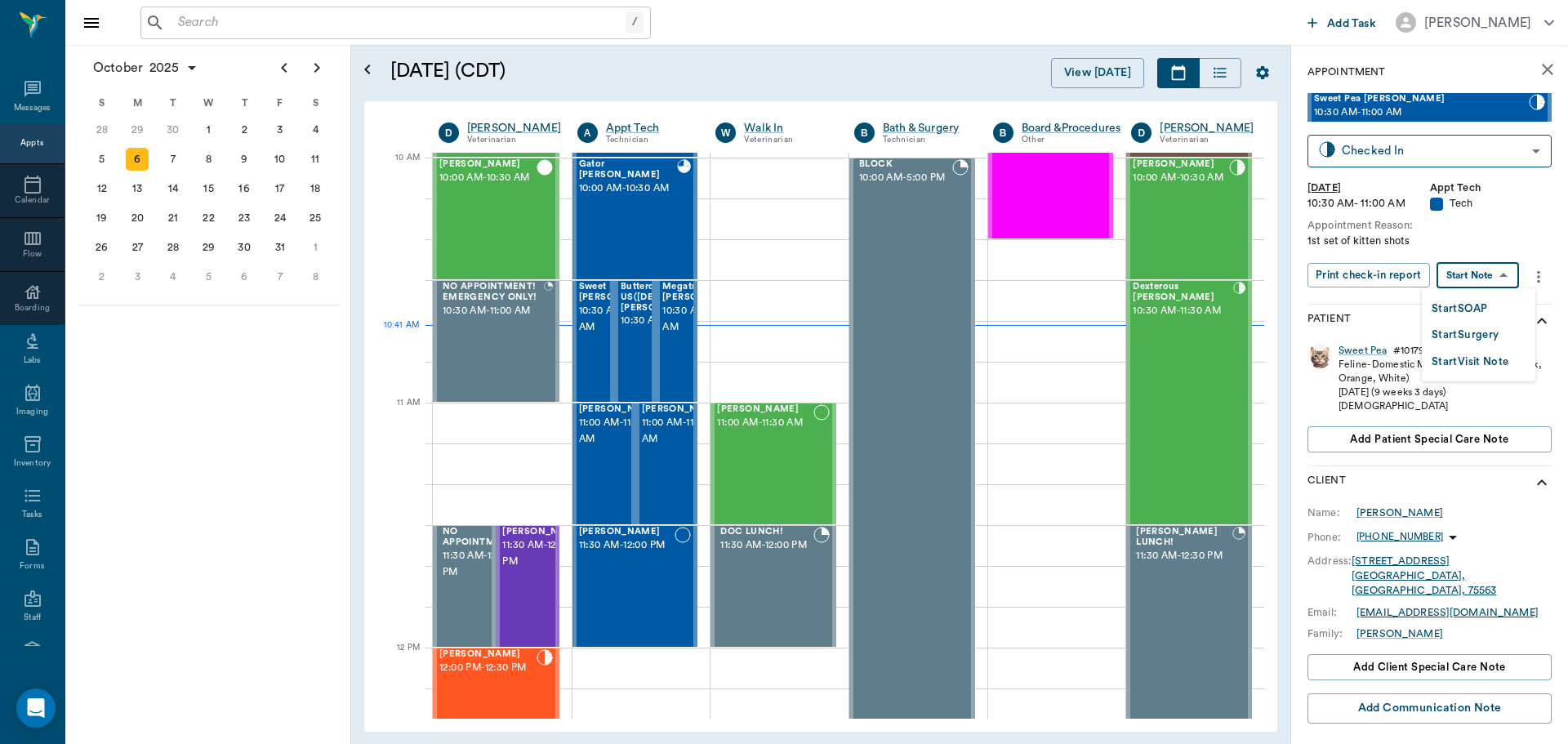
click at [1469, 272] on body "/ ​ Add Task [PERSON_NAME] Nectar Messages Appts Calendar Flow Boarding Labs Im…" at bounding box center [784, 372] width 1568 height 744
click at [1492, 316] on li "Start SOAP" at bounding box center [1478, 308] width 114 height 27
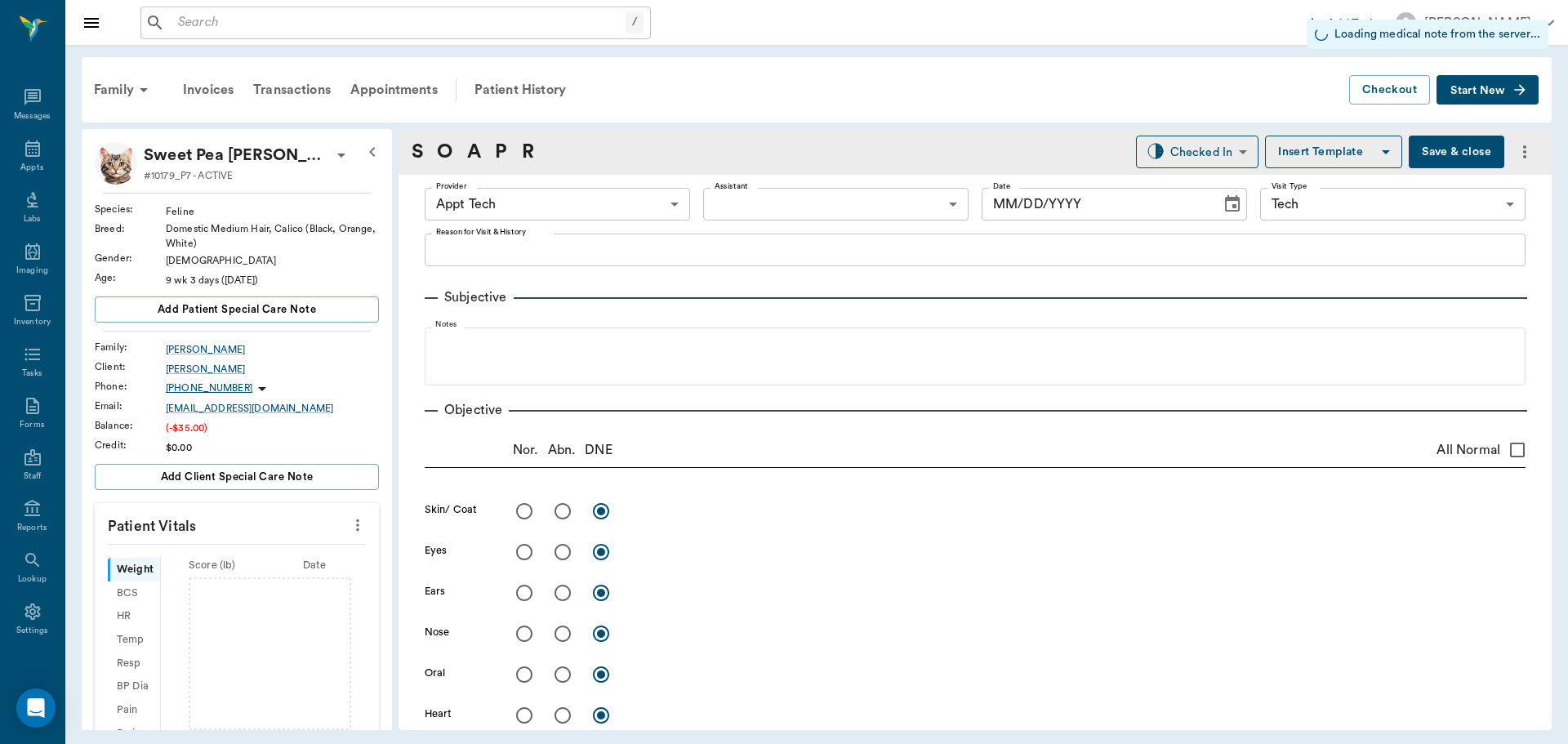
type input "63ec2f075fda476ae8351a4c"
type input "65d2be4f46e3a538d89b8c1a"
type input "[DATE]"
type textarea "1st set of kitten shots"
click at [622, 210] on body "/ ​ Add Task [PERSON_NAME] Nectar Messages Appts Labs Imaging Inventory Tasks F…" at bounding box center [784, 372] width 1568 height 744
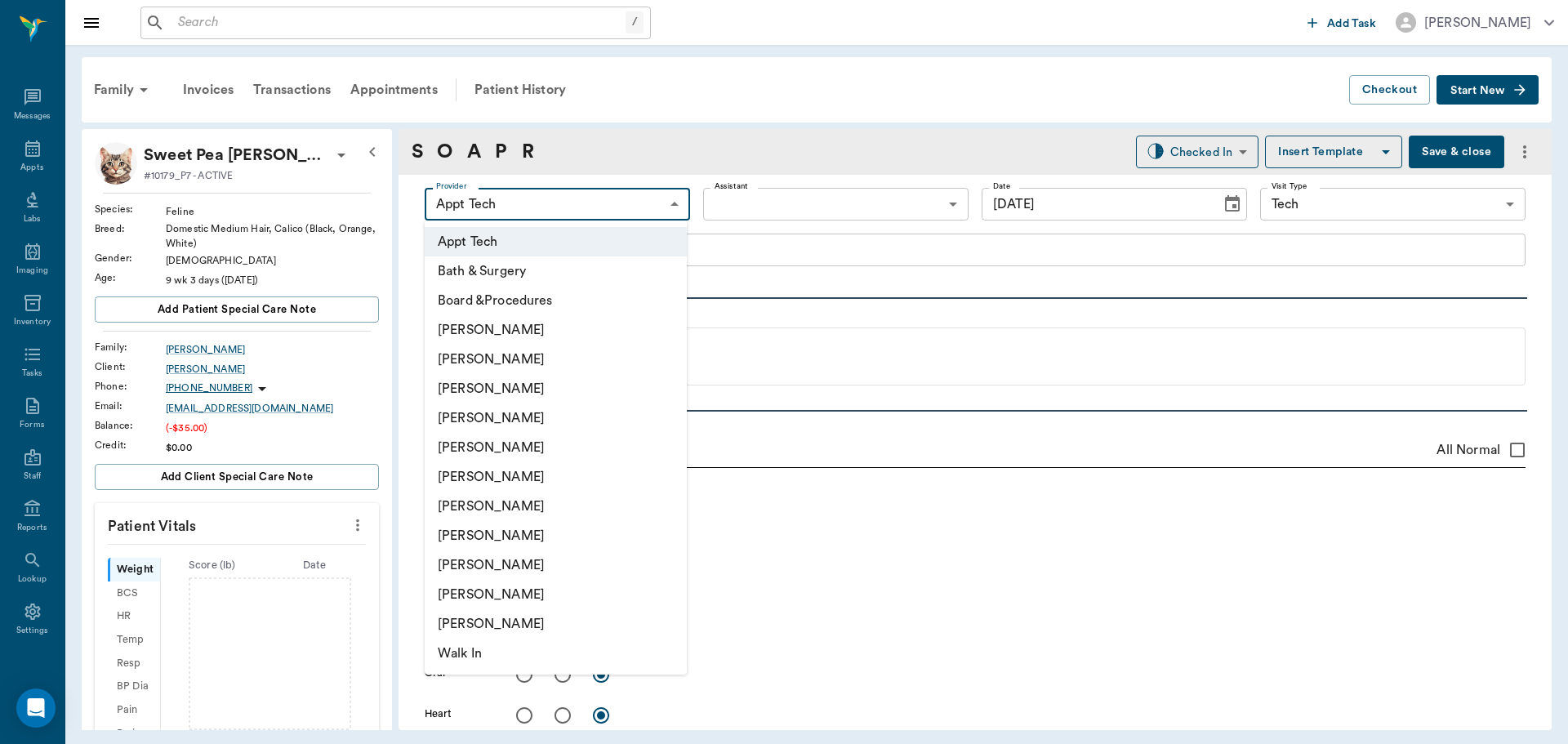
click at [568, 401] on li "[PERSON_NAME]" at bounding box center [556, 388] width 262 height 29
type input "642ef10e332a41444de2bad1"
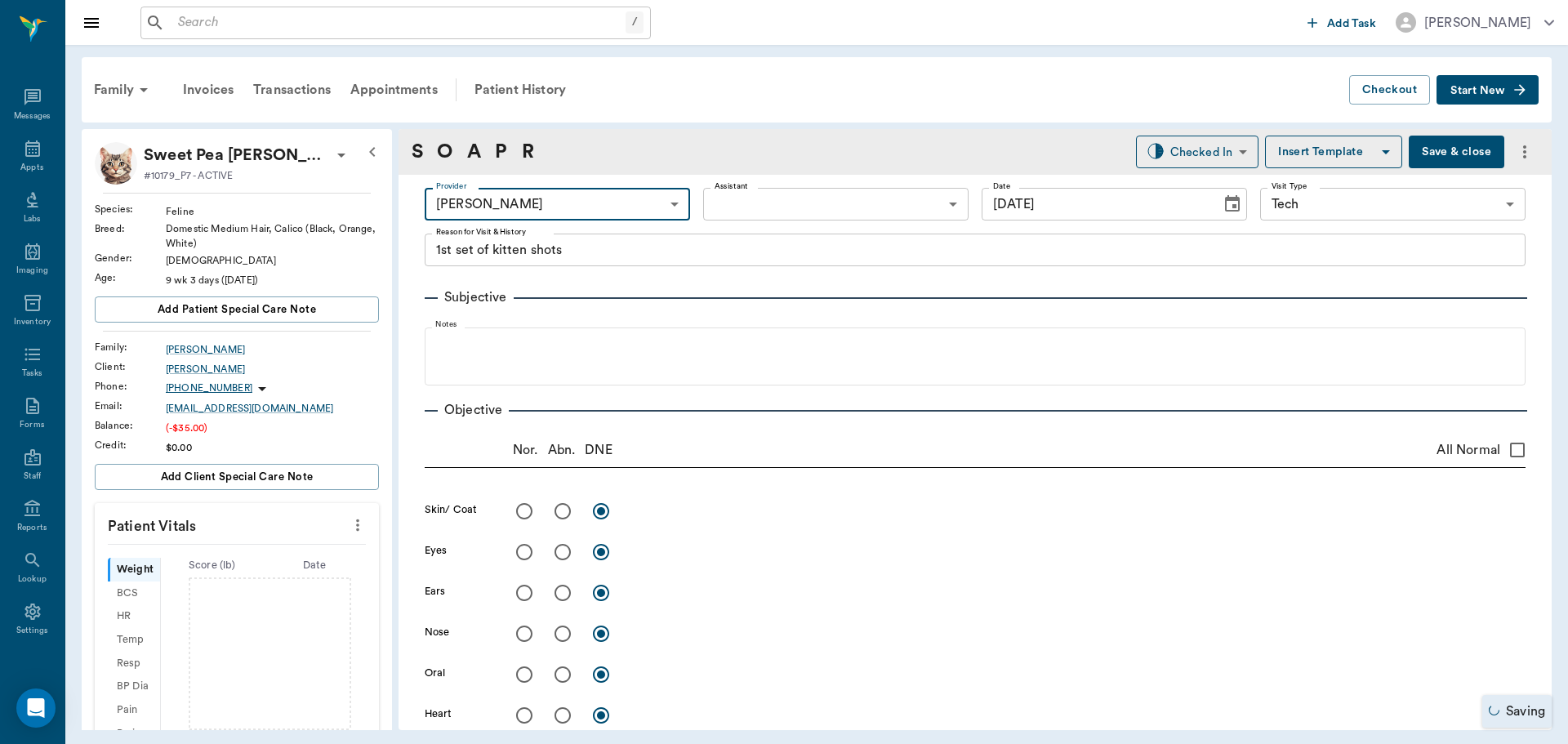
click at [349, 521] on icon "more" at bounding box center [358, 525] width 18 height 20
click at [252, 548] on span "Enter Vitals" at bounding box center [277, 553] width 137 height 17
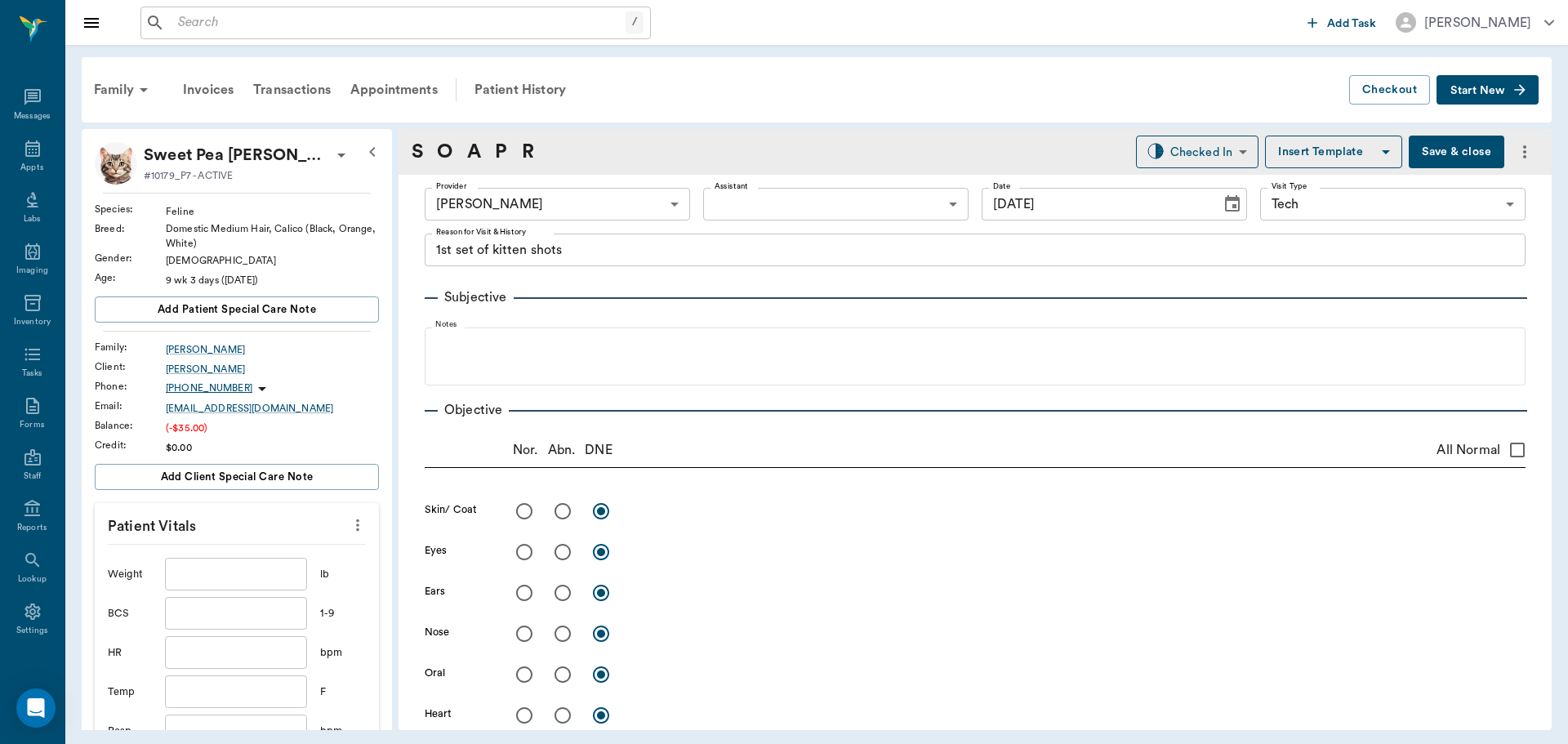
click at [200, 575] on input "text" at bounding box center [236, 574] width 142 height 32
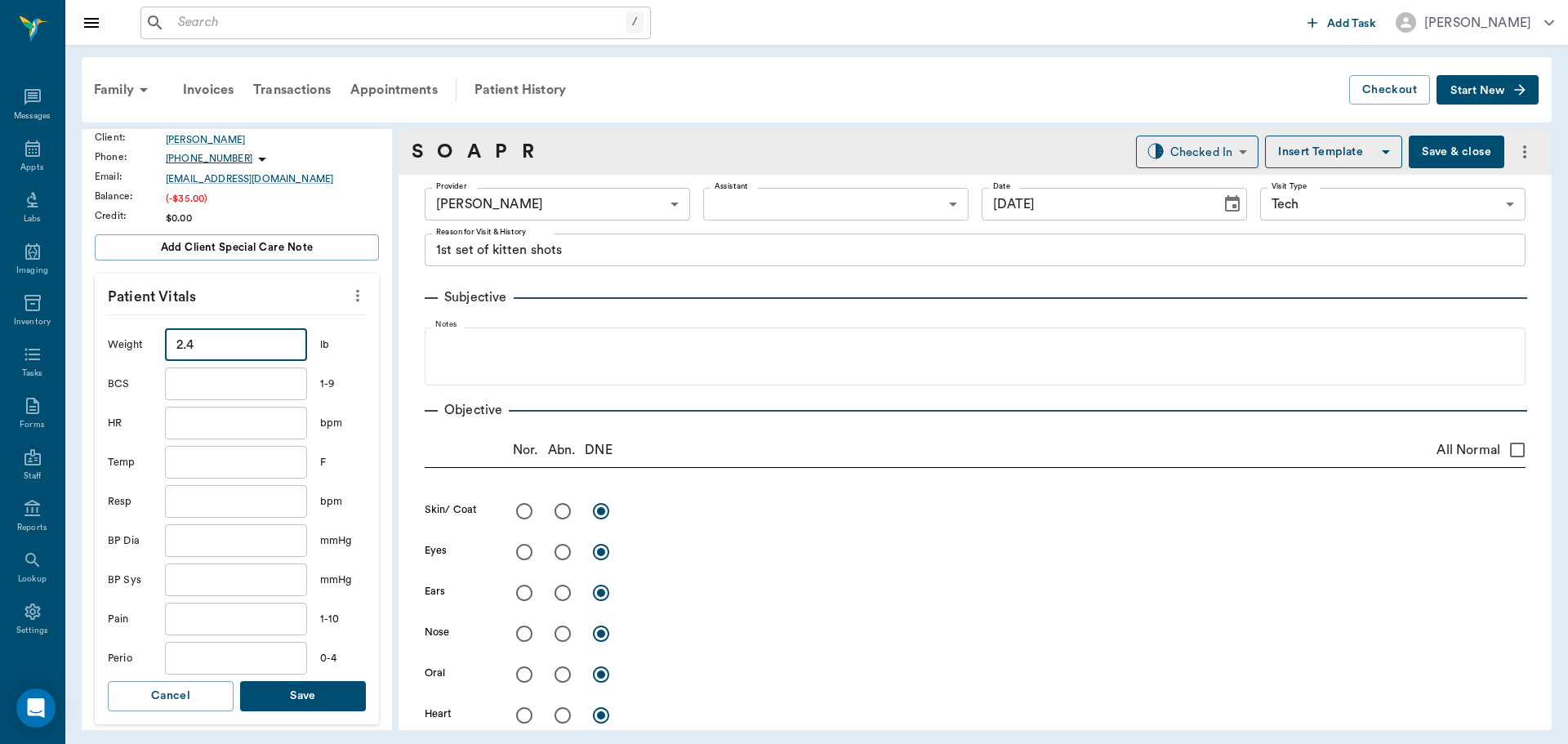
scroll to position [245, 0]
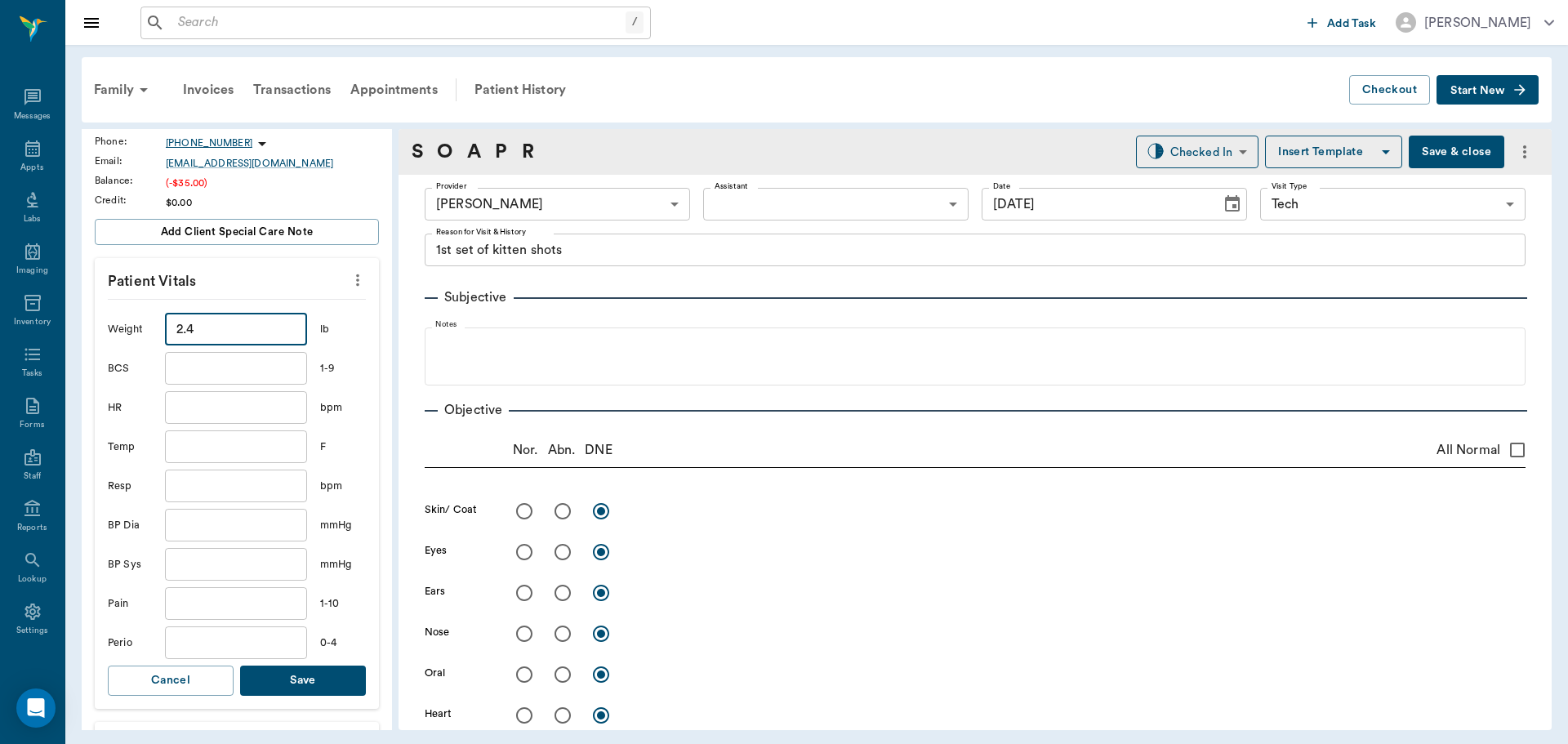
type input "2.4"
click at [306, 678] on button "Save" at bounding box center [302, 680] width 125 height 30
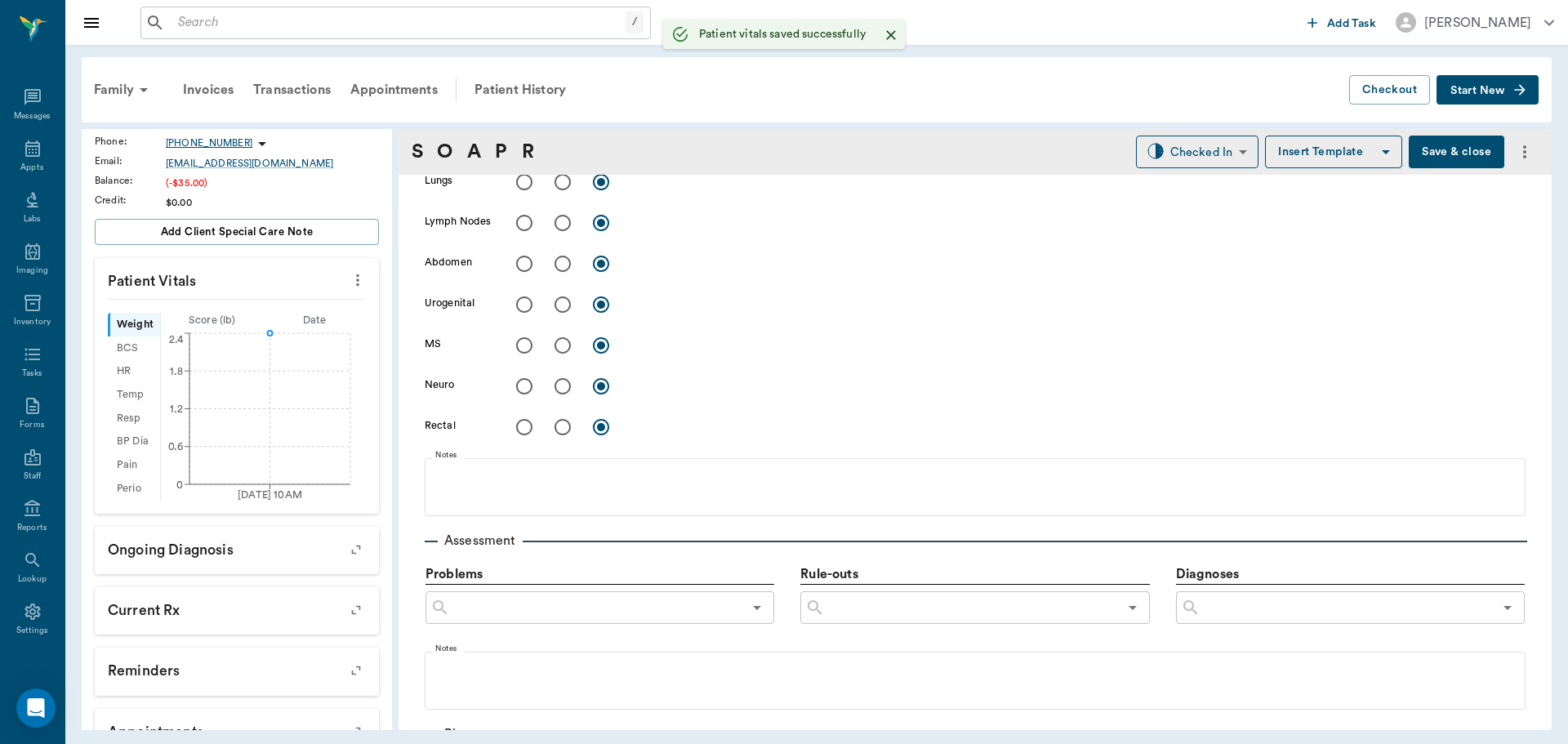
scroll to position [816, 0]
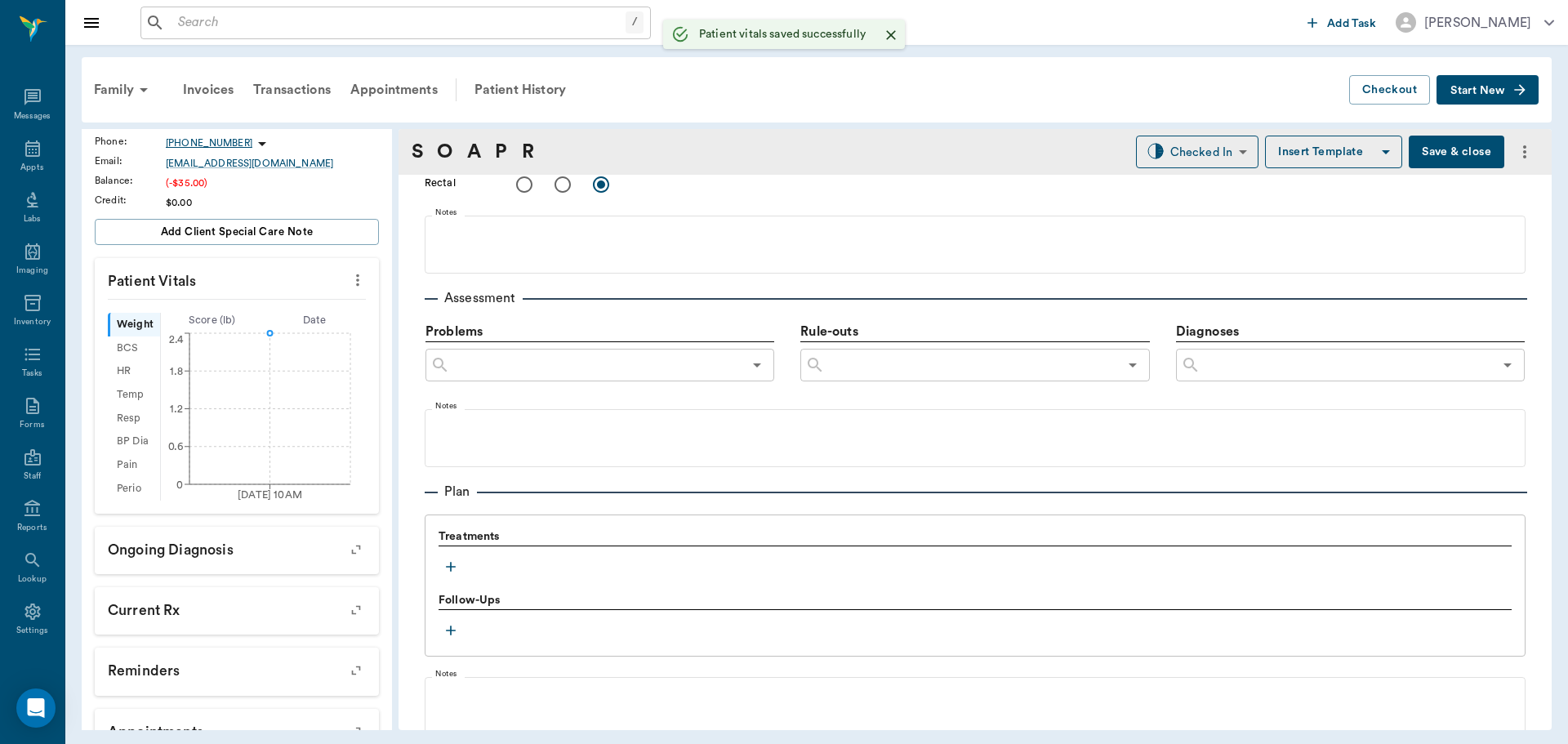
click at [453, 575] on button "button" at bounding box center [450, 566] width 24 height 24
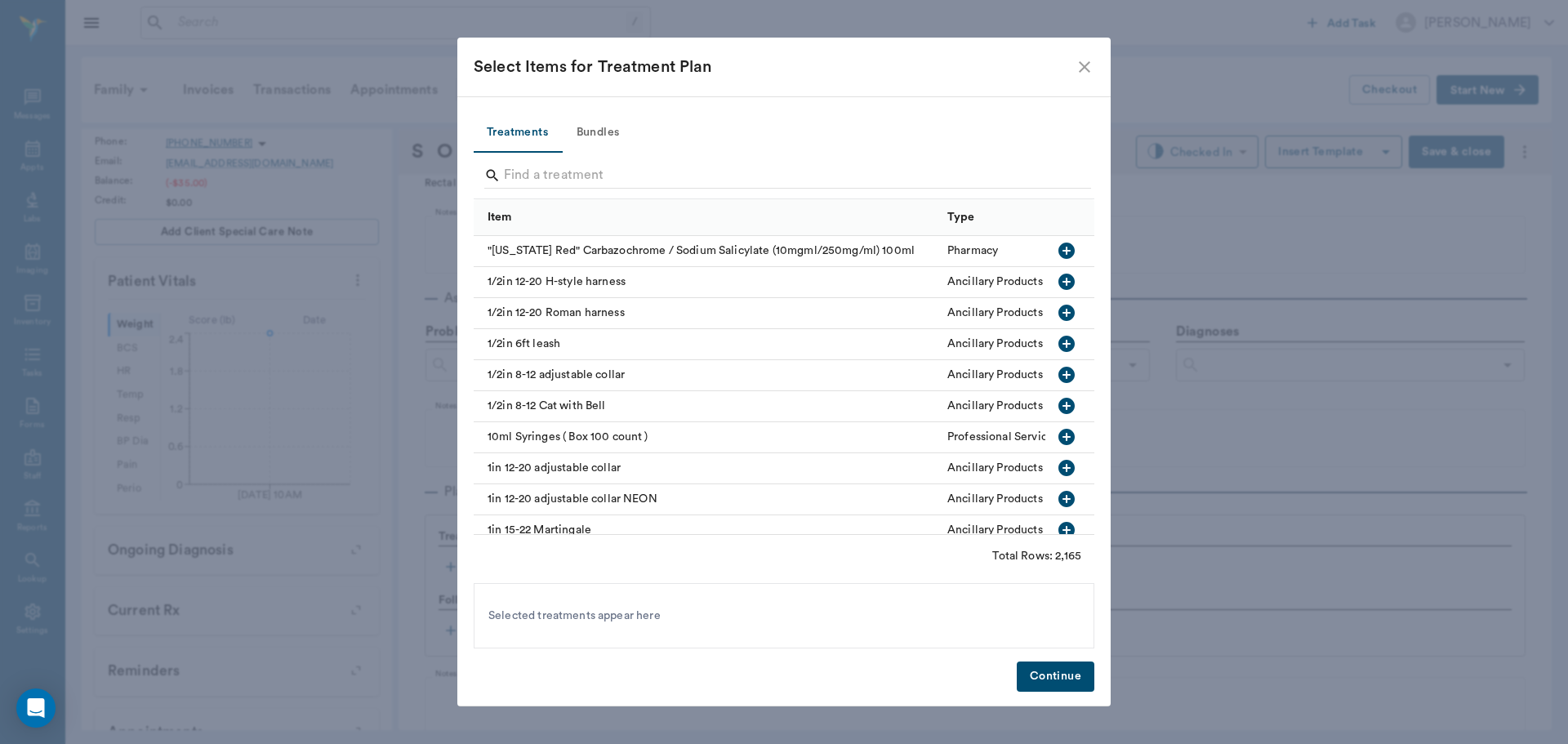
click at [606, 131] on button "Bundles" at bounding box center [598, 133] width 73 height 39
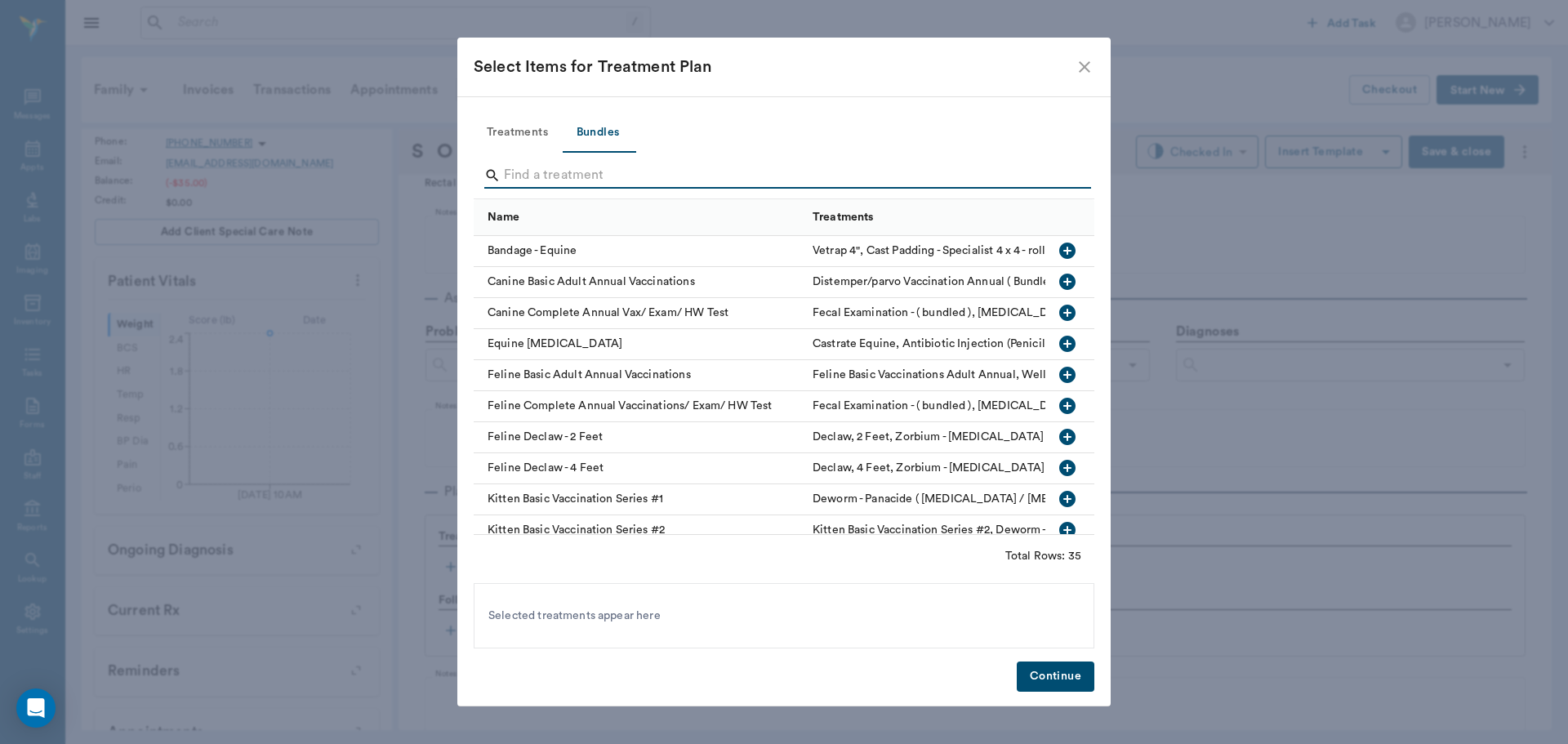
click at [627, 179] on input "Search" at bounding box center [785, 175] width 562 height 26
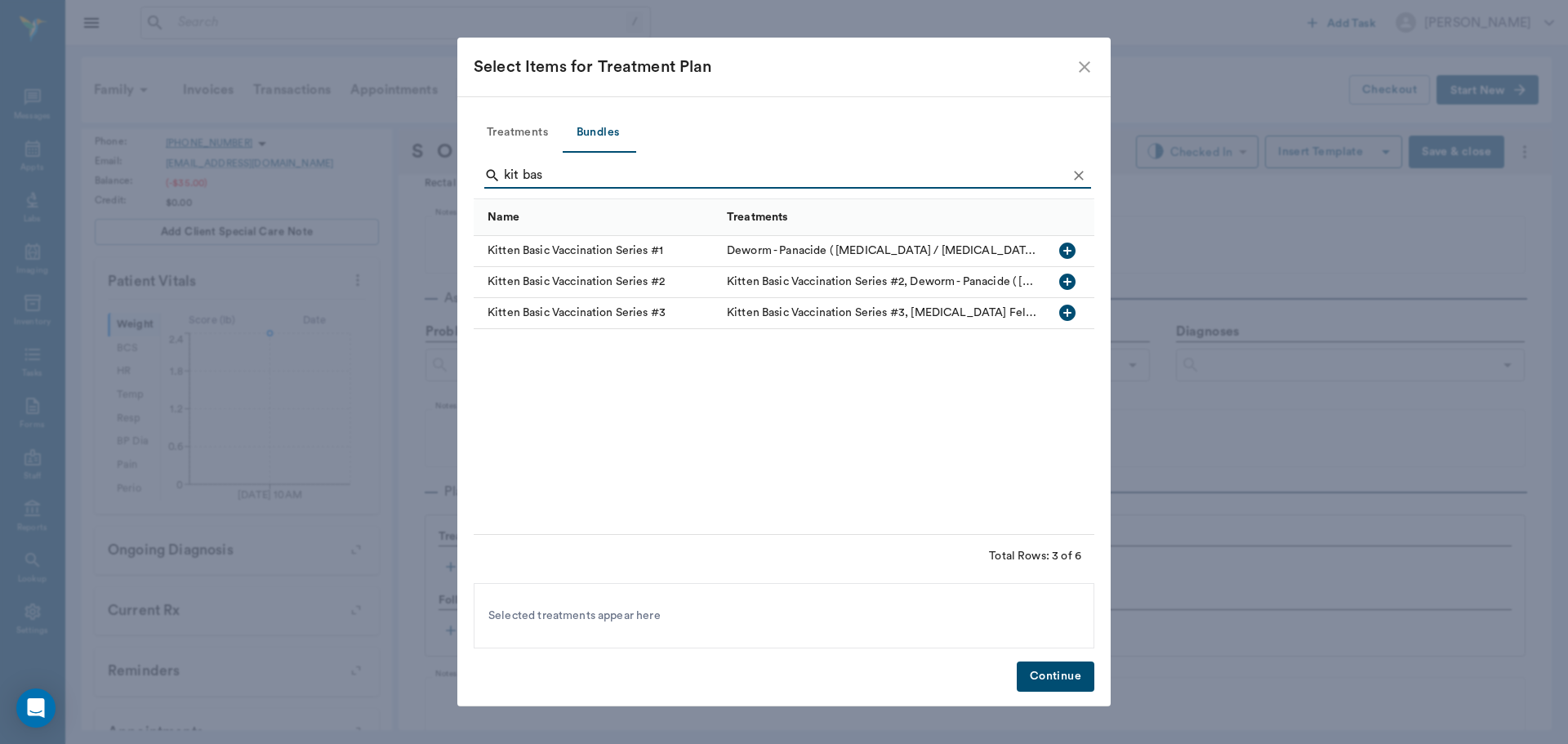
type input "kit bas"
click at [1056, 241] on button "button" at bounding box center [1066, 250] width 27 height 27
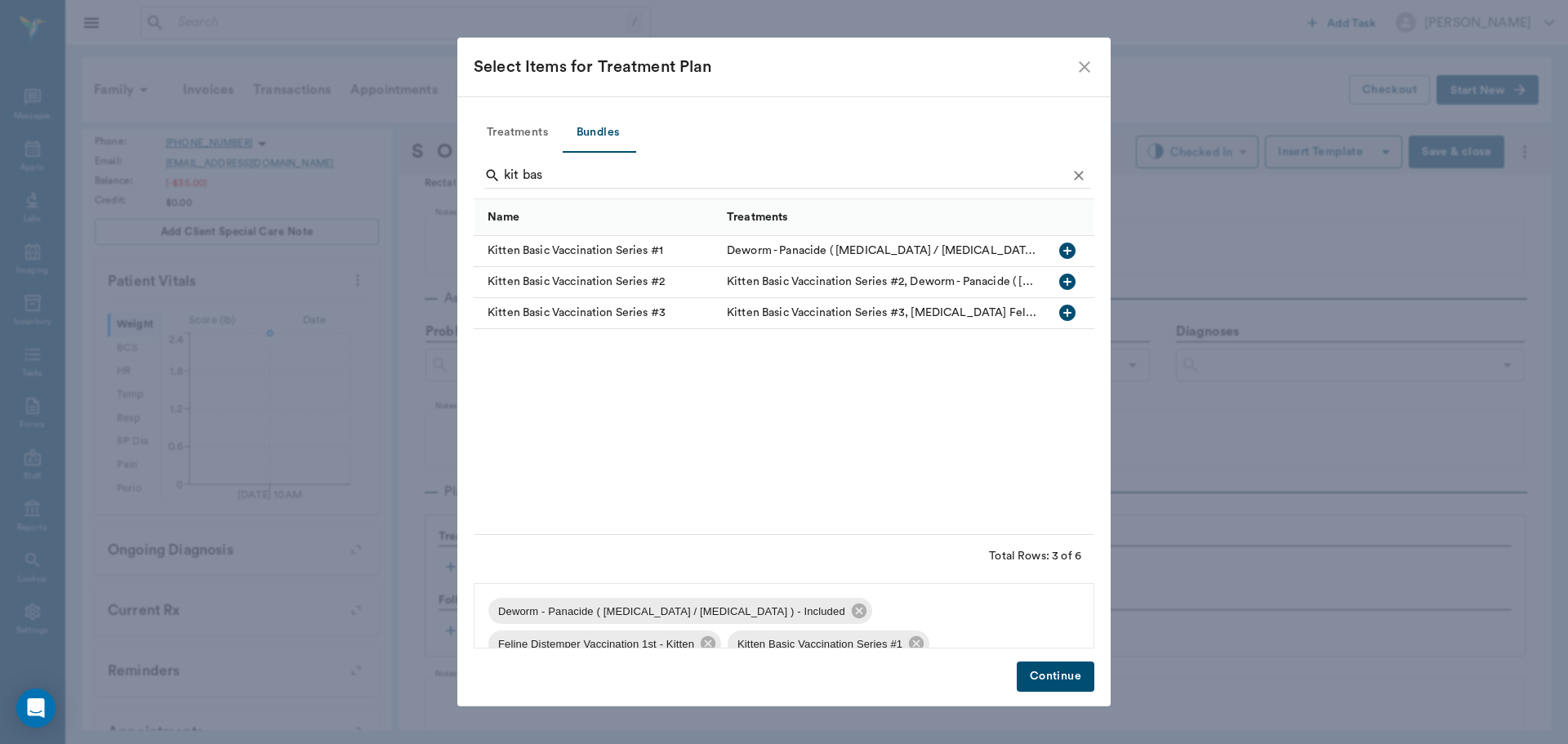
scroll to position [23, 0]
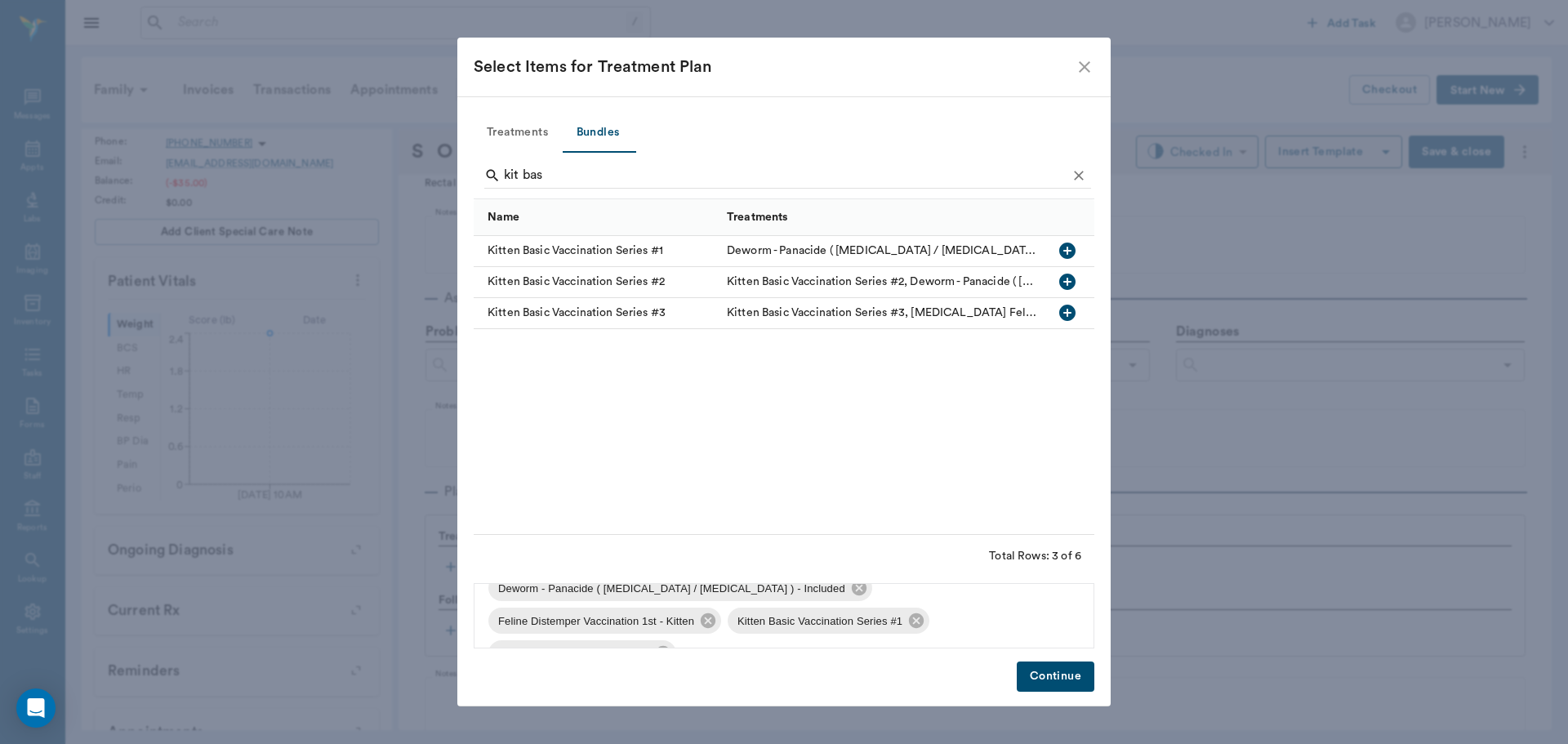
click at [1056, 676] on button "Continue" at bounding box center [1055, 676] width 77 height 30
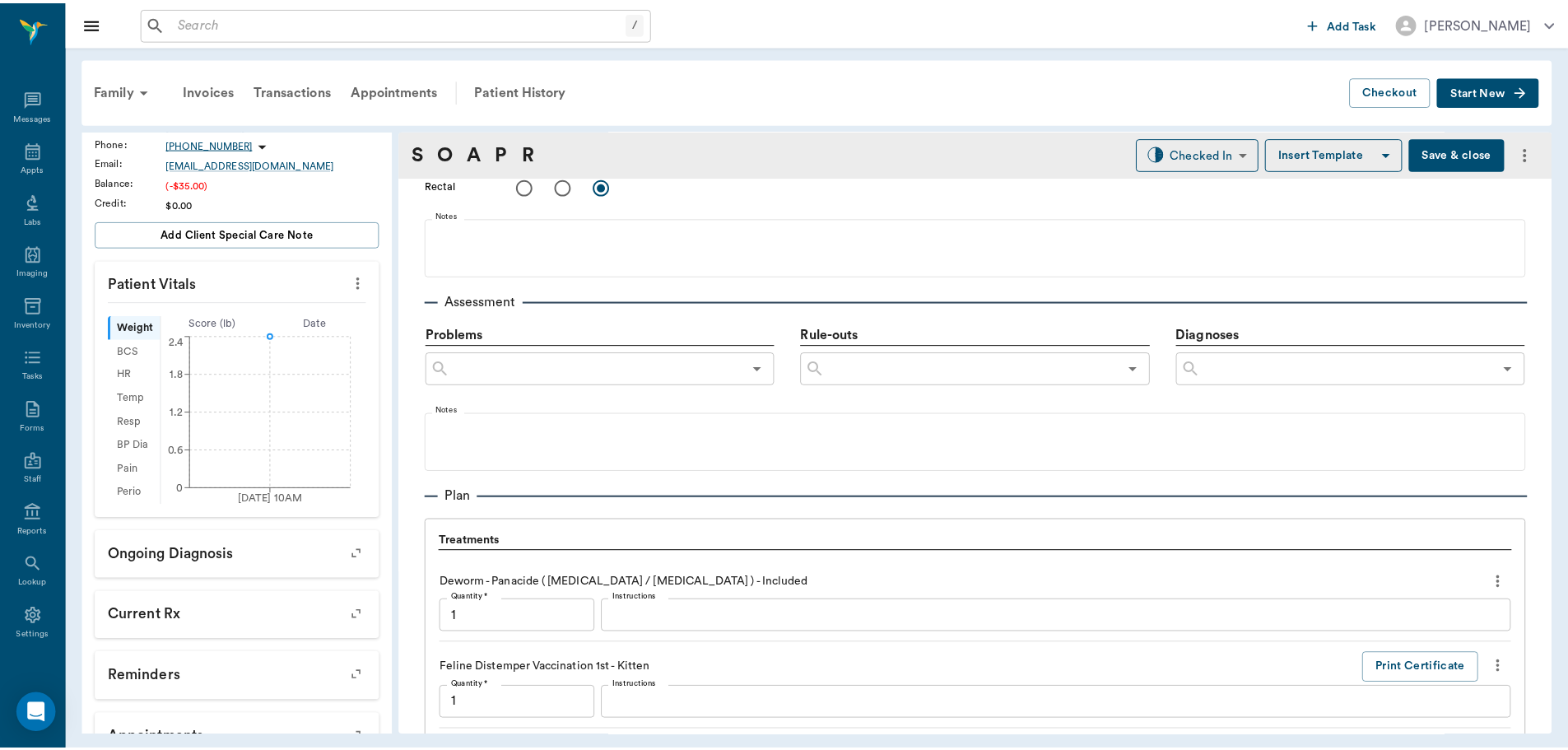
scroll to position [1311, 0]
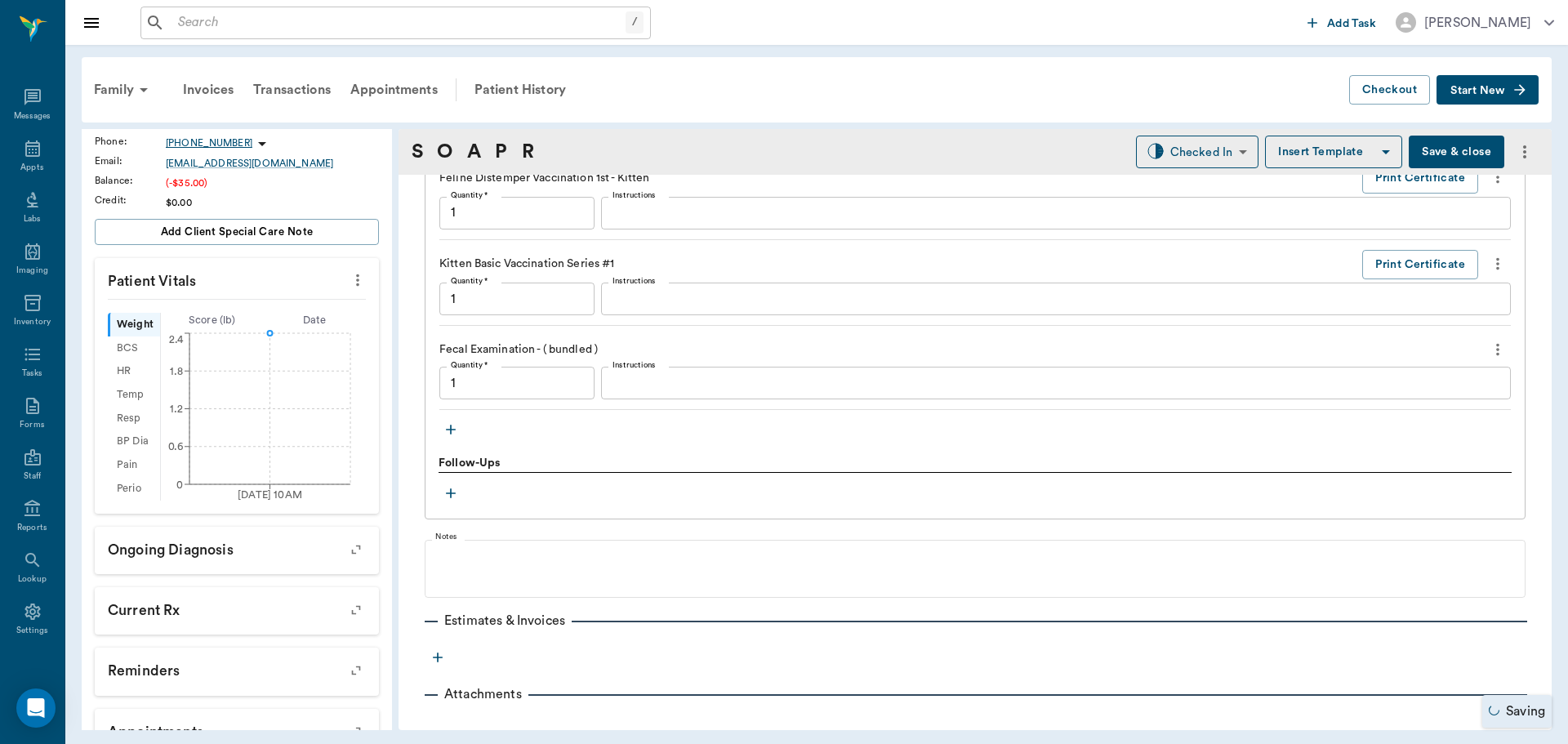
click at [655, 379] on textarea "Instructions" at bounding box center [1056, 383] width 887 height 19
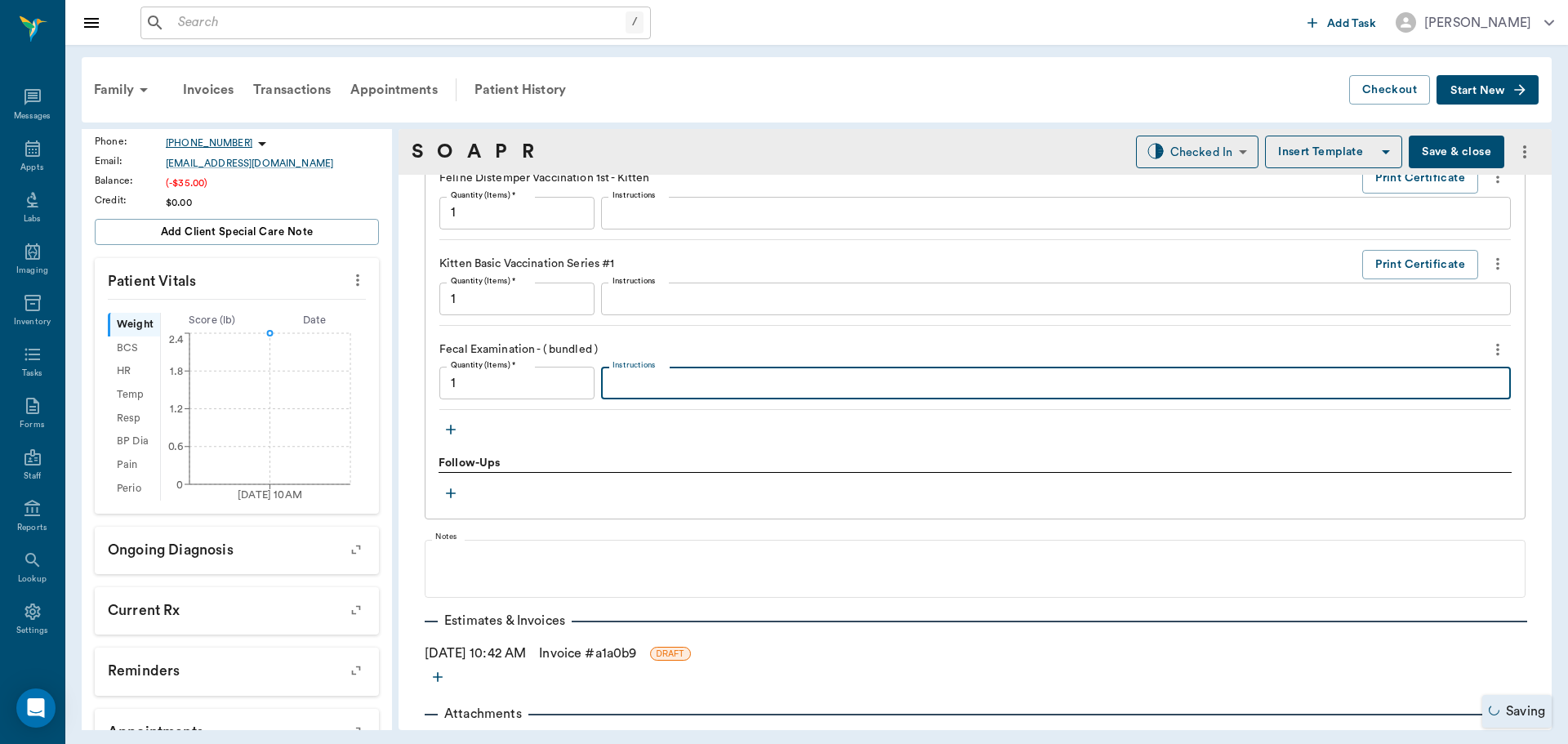
type input "1.00"
type textarea "Negative"
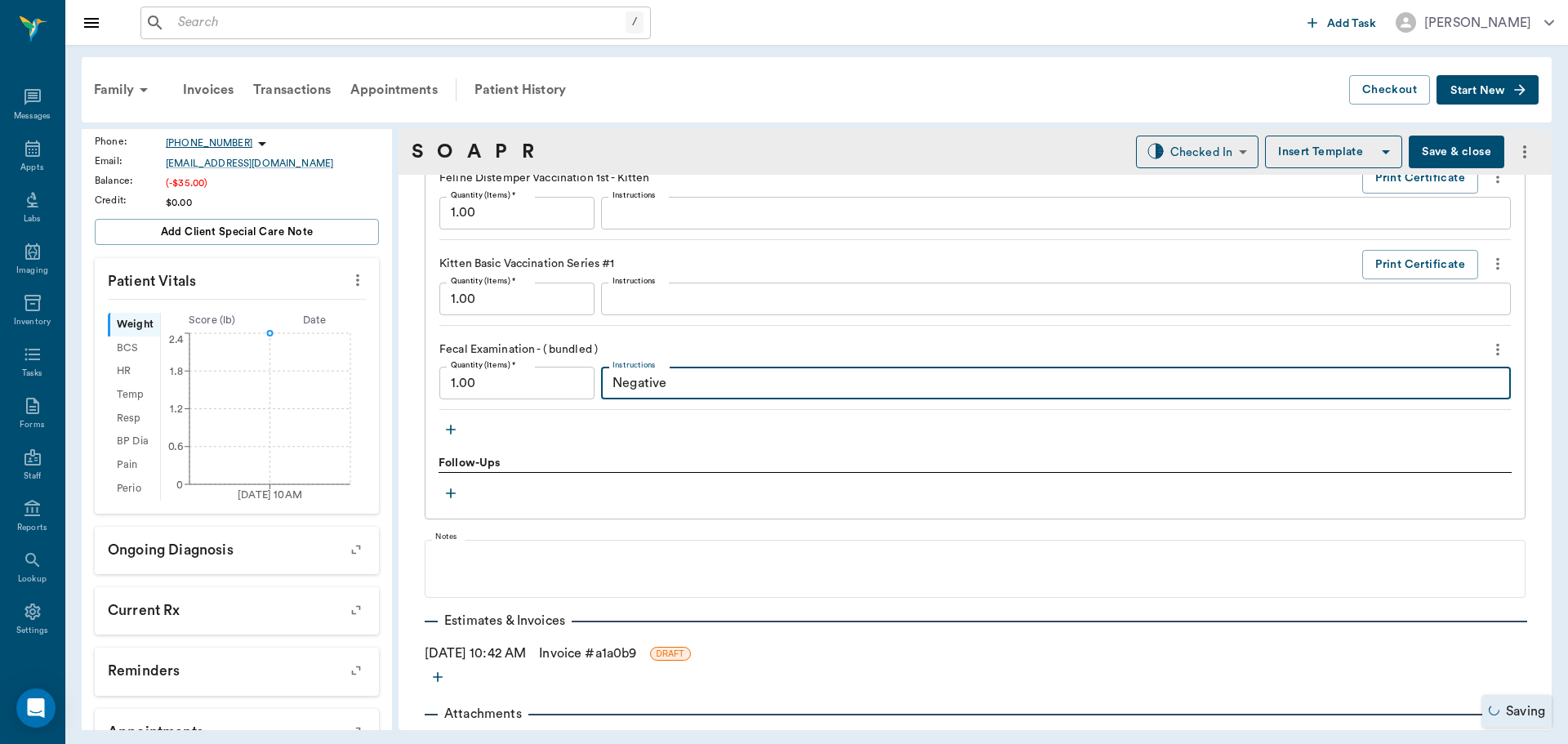
click at [614, 654] on link "Invoice # a1a0b9" at bounding box center [587, 653] width 97 height 20
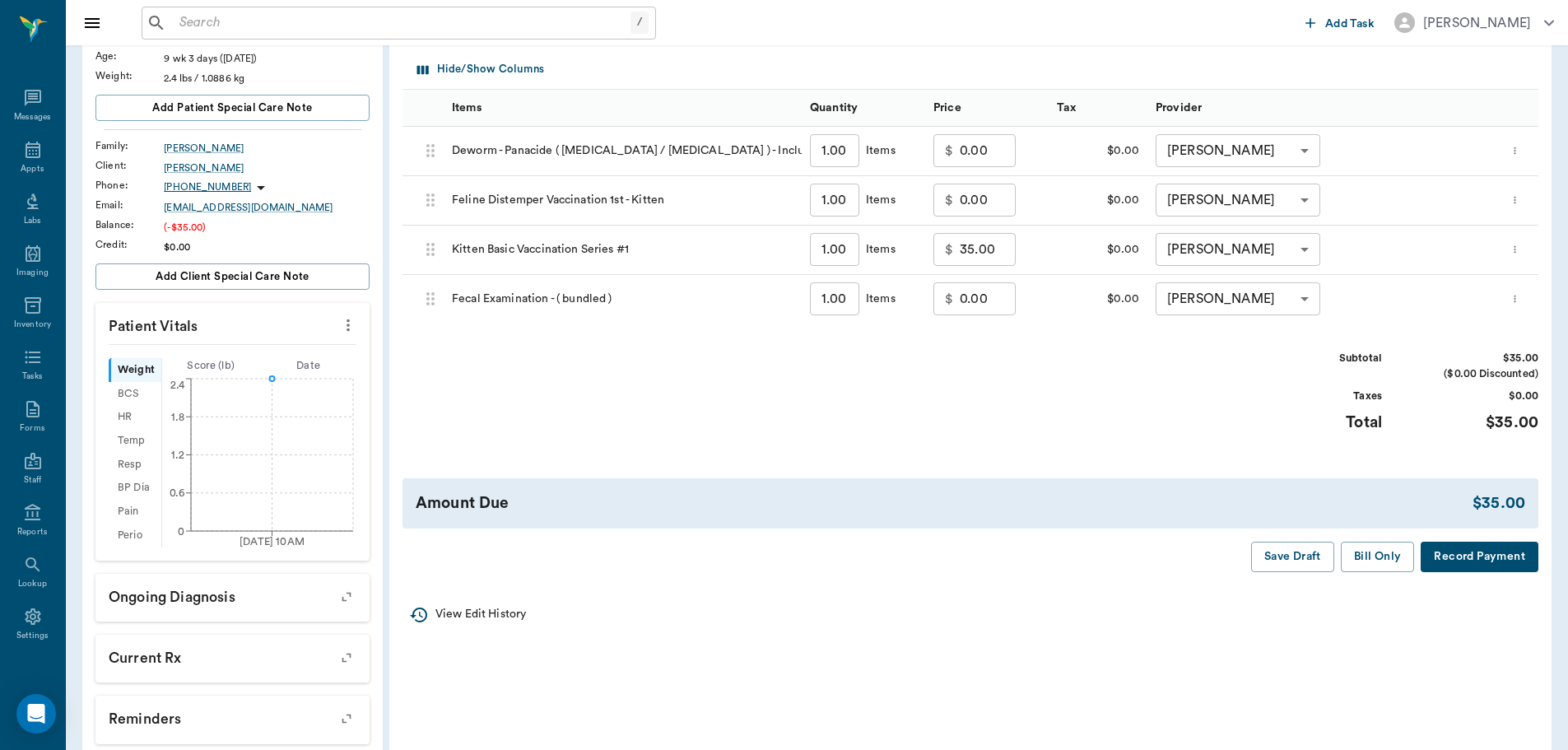
scroll to position [247, 0]
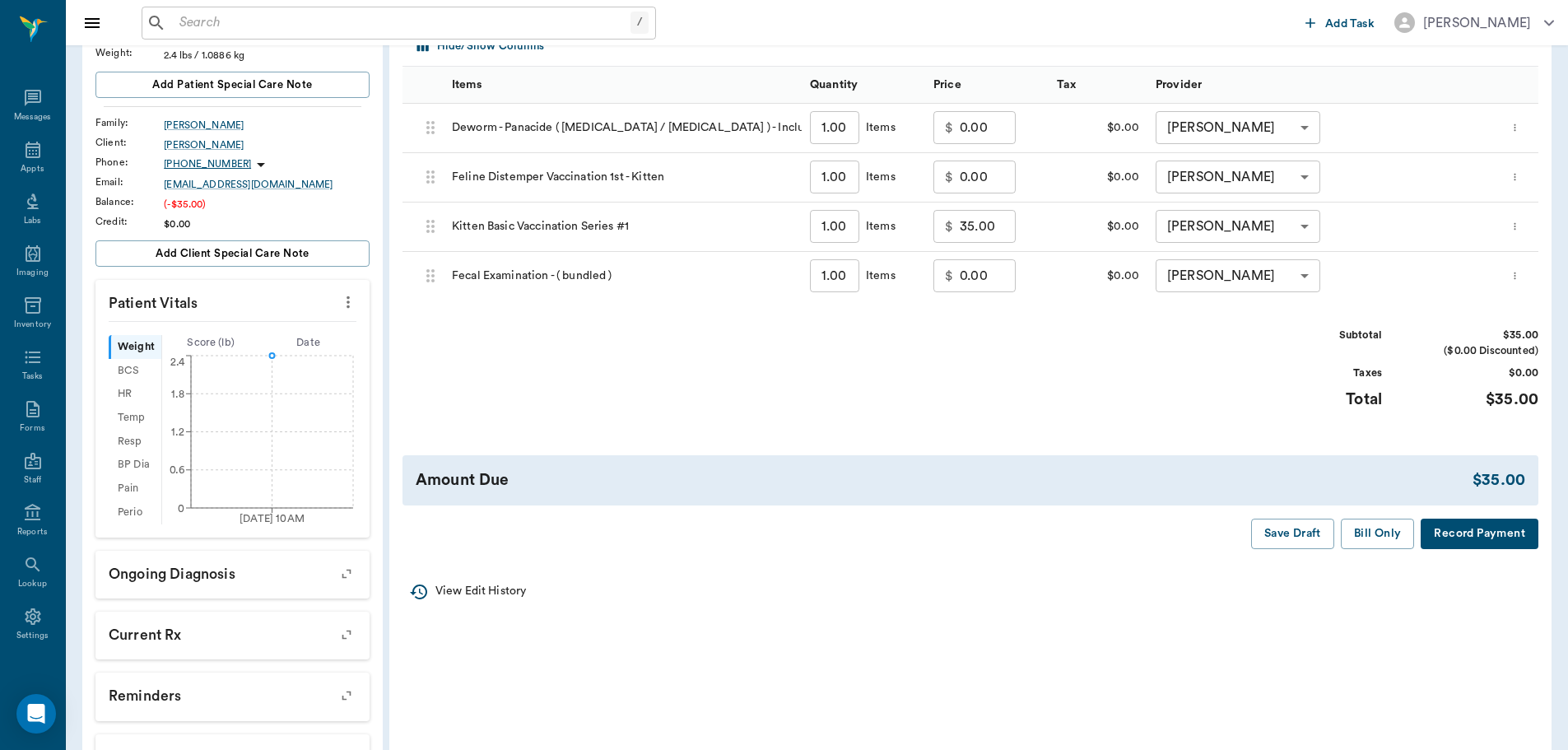
click at [1378, 526] on button "Bill Only" at bounding box center [1378, 533] width 74 height 30
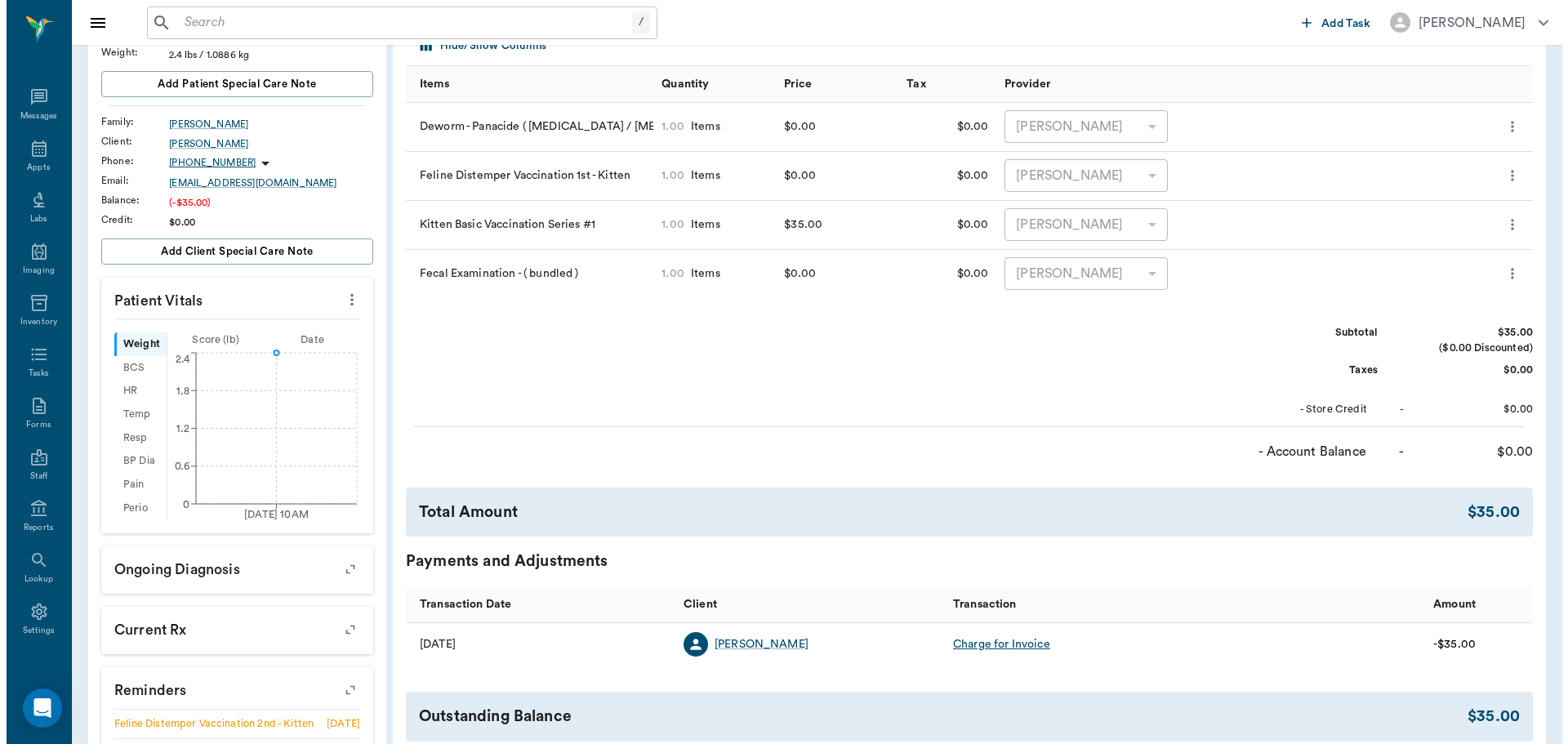
scroll to position [0, 0]
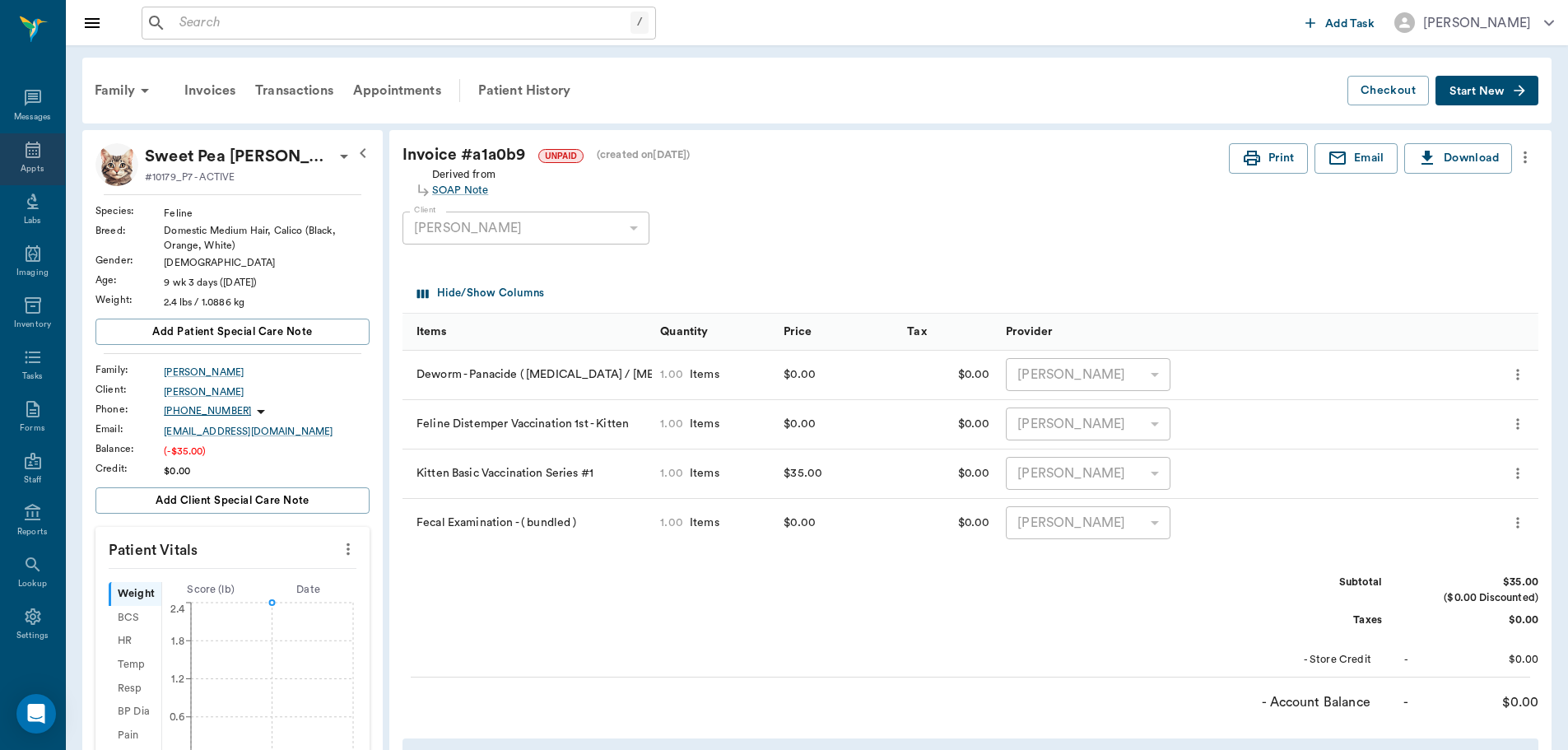
click at [25, 150] on icon at bounding box center [33, 150] width 15 height 17
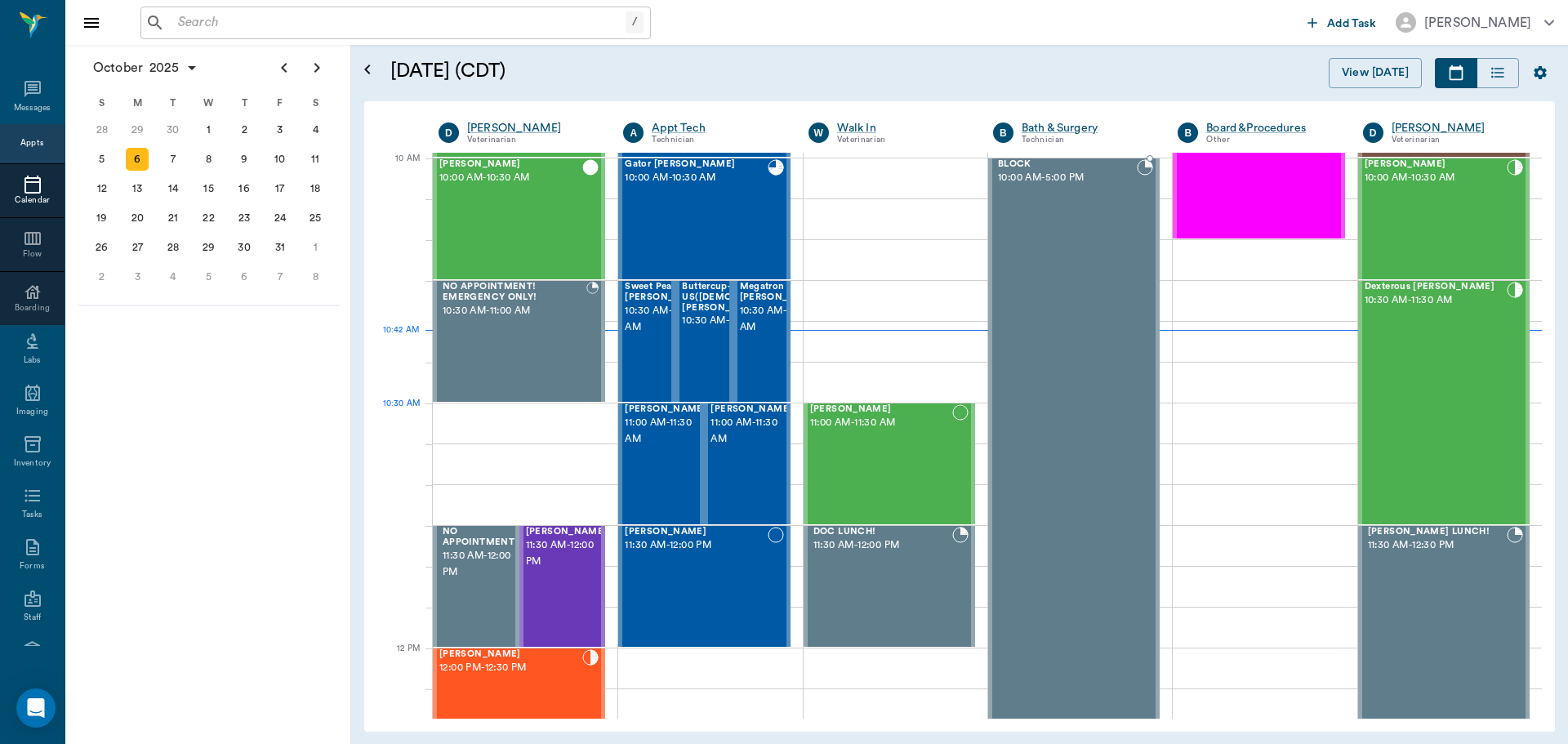
scroll to position [491, 0]
click at [652, 335] on span "10:30 AM - 11:00 AM" at bounding box center [665, 320] width 81 height 32
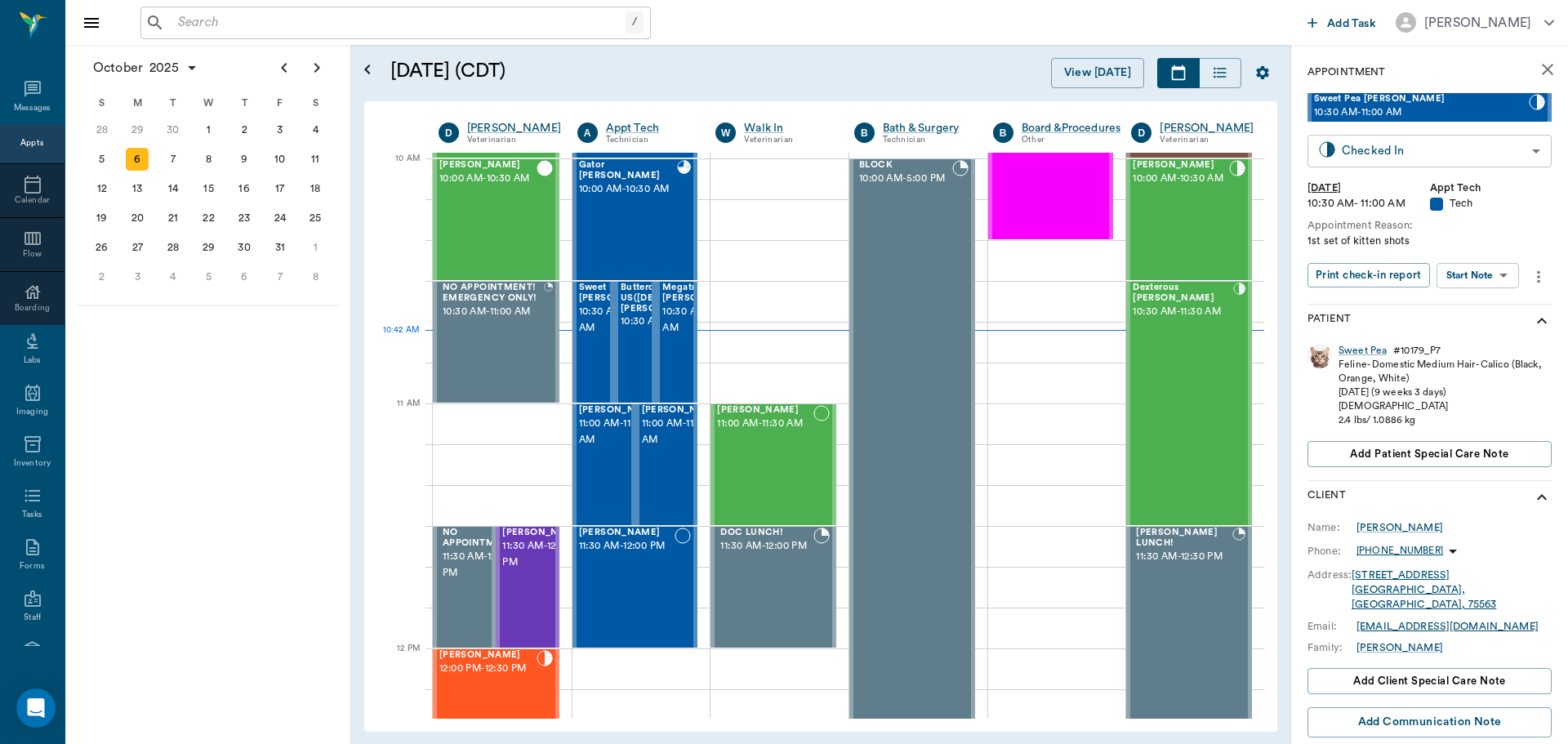
click at [1453, 140] on body "/ ​ Add Task [PERSON_NAME] Nectar Messages Appts Calendar Flow Boarding Labs Im…" at bounding box center [784, 372] width 1568 height 744
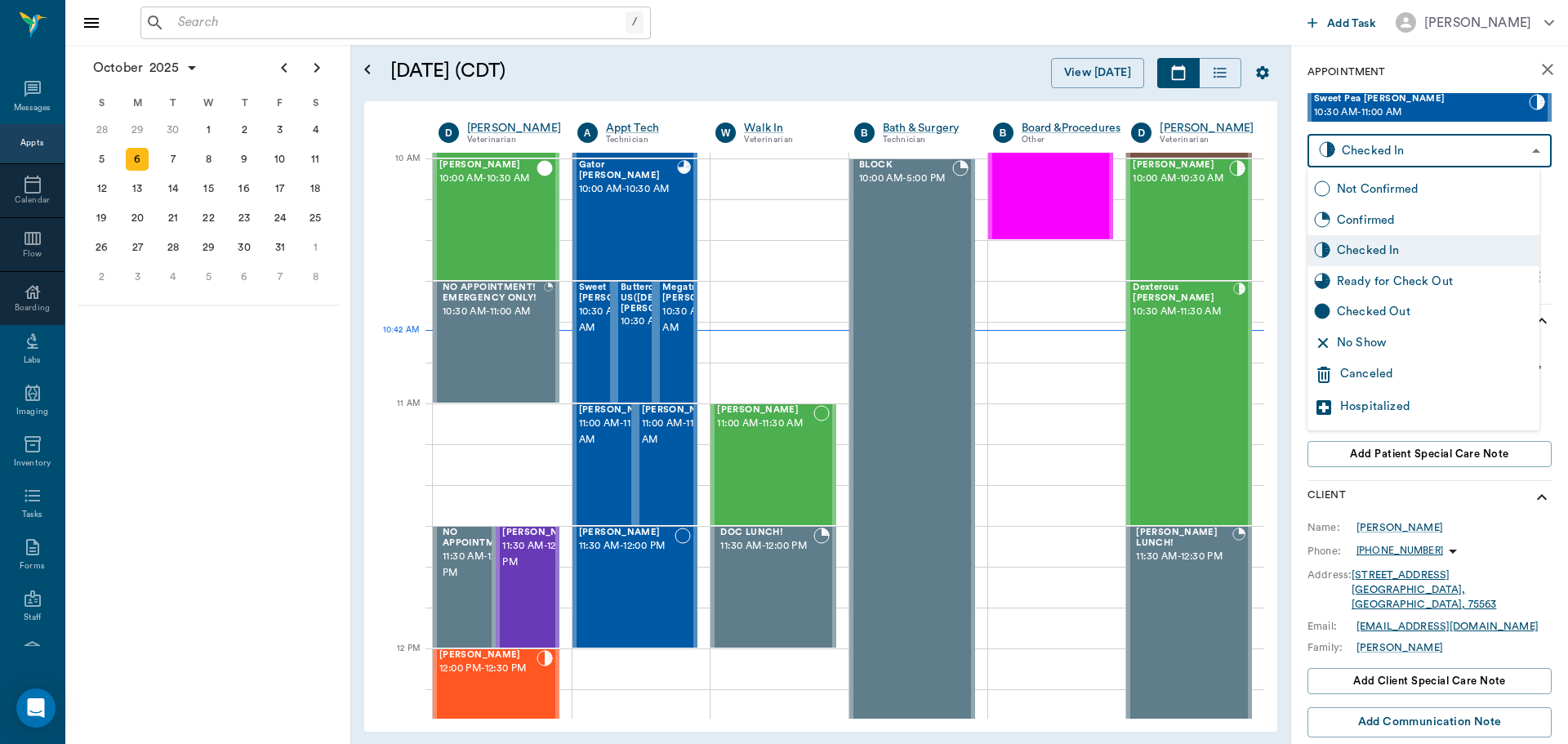
click at [1428, 272] on div "Ready for Check Out" at bounding box center [1435, 281] width 196 height 18
type input "READY_TO_CHECKOUT"
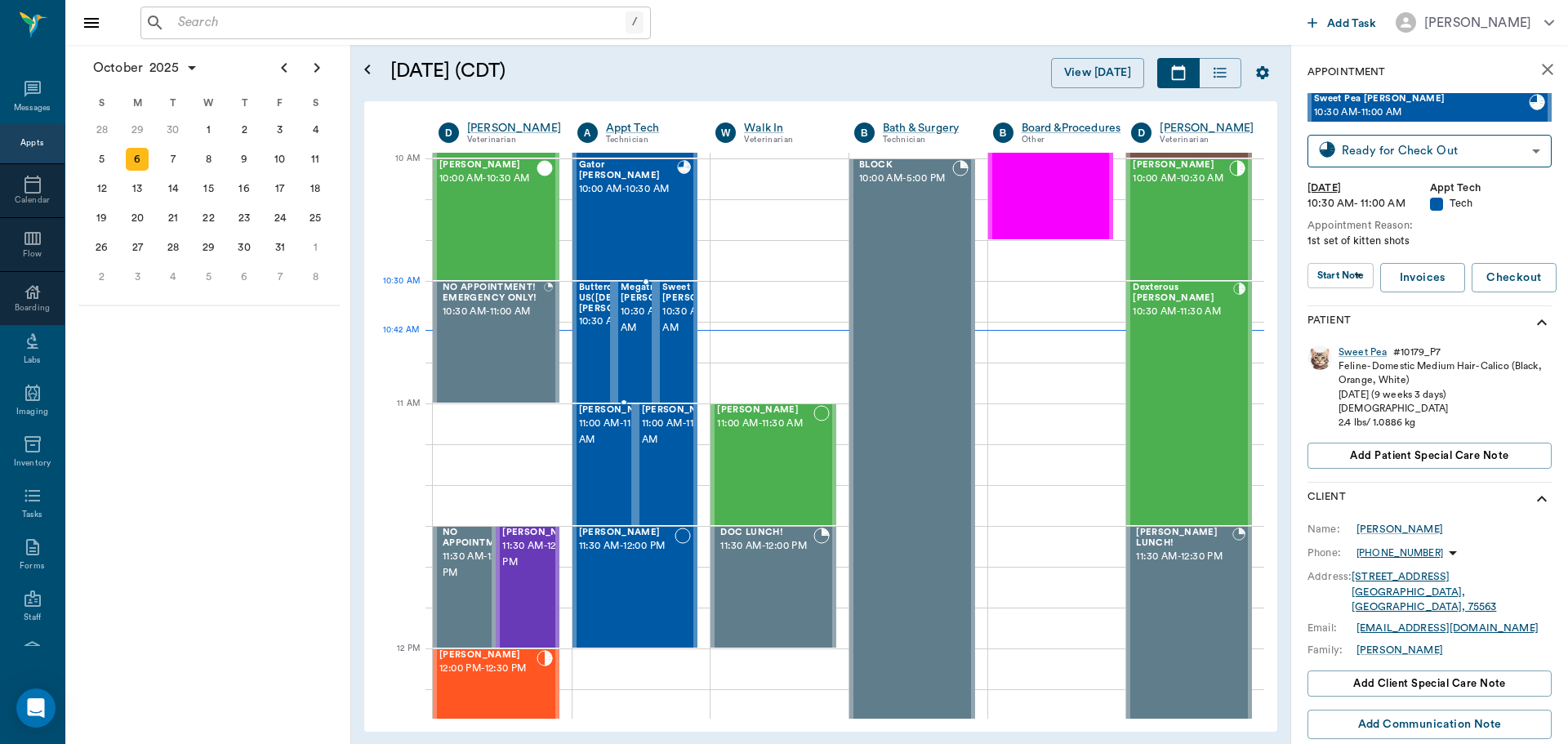
click at [628, 320] on span "10:30 AM - 11:00 AM" at bounding box center [661, 320] width 81 height 32
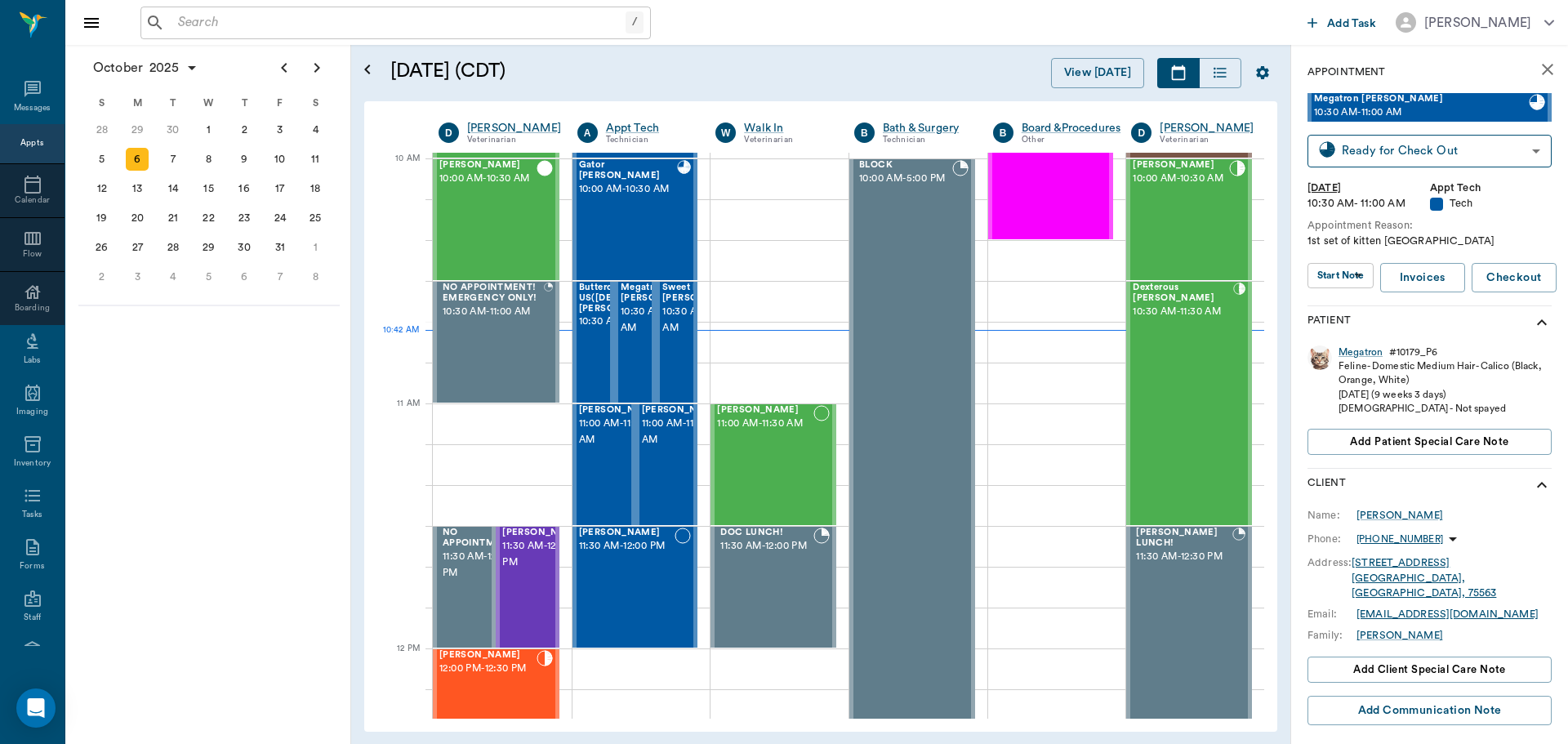
click at [1340, 277] on body "/ ​ Add Task [PERSON_NAME] Nectar Messages Appts Calendar Flow Boarding Labs Im…" at bounding box center [784, 372] width 1568 height 744
click at [1332, 311] on button "View SOAP" at bounding box center [1330, 309] width 56 height 19
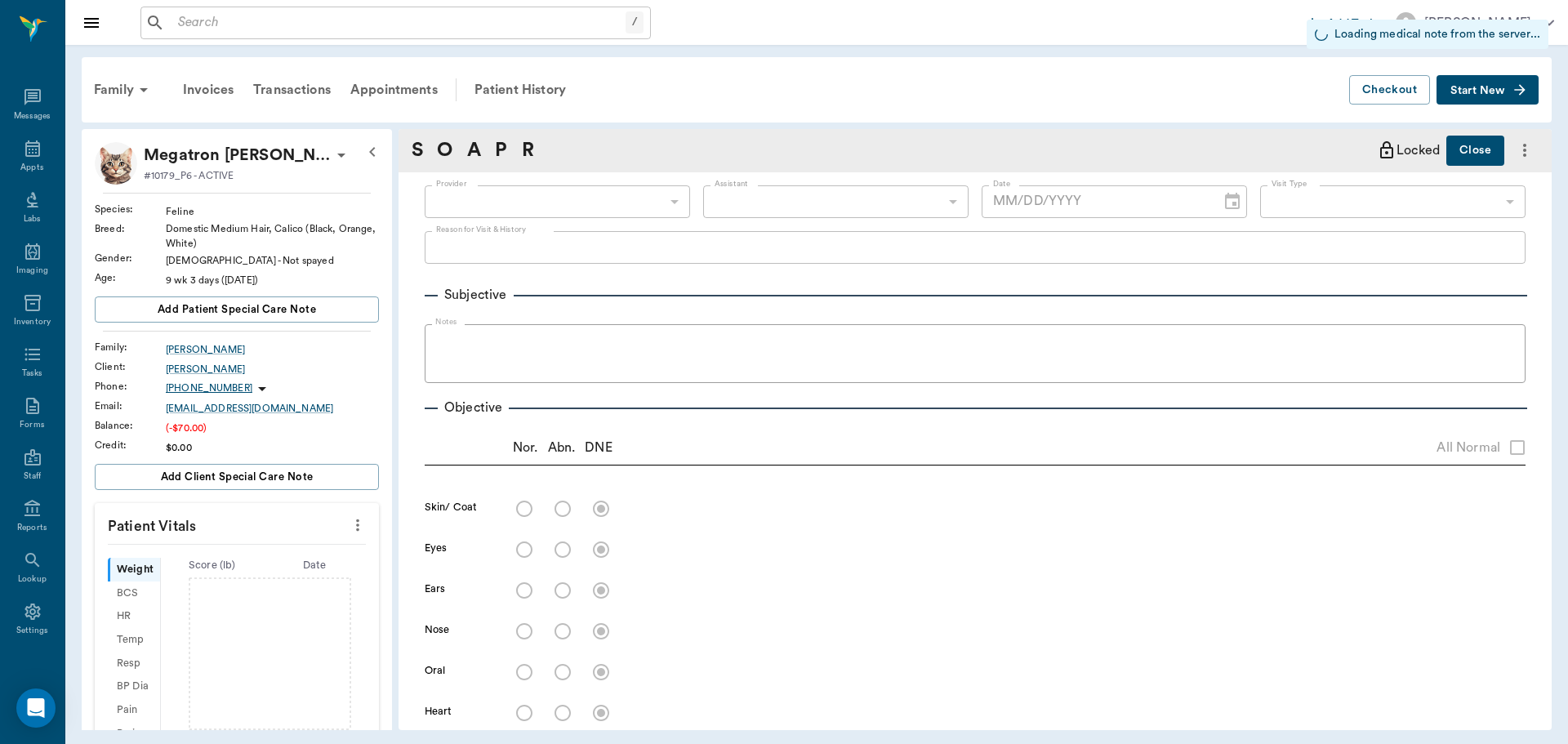
type input "642ef10e332a41444de2bad1"
type input "65d2be4f46e3a538d89b8c1a"
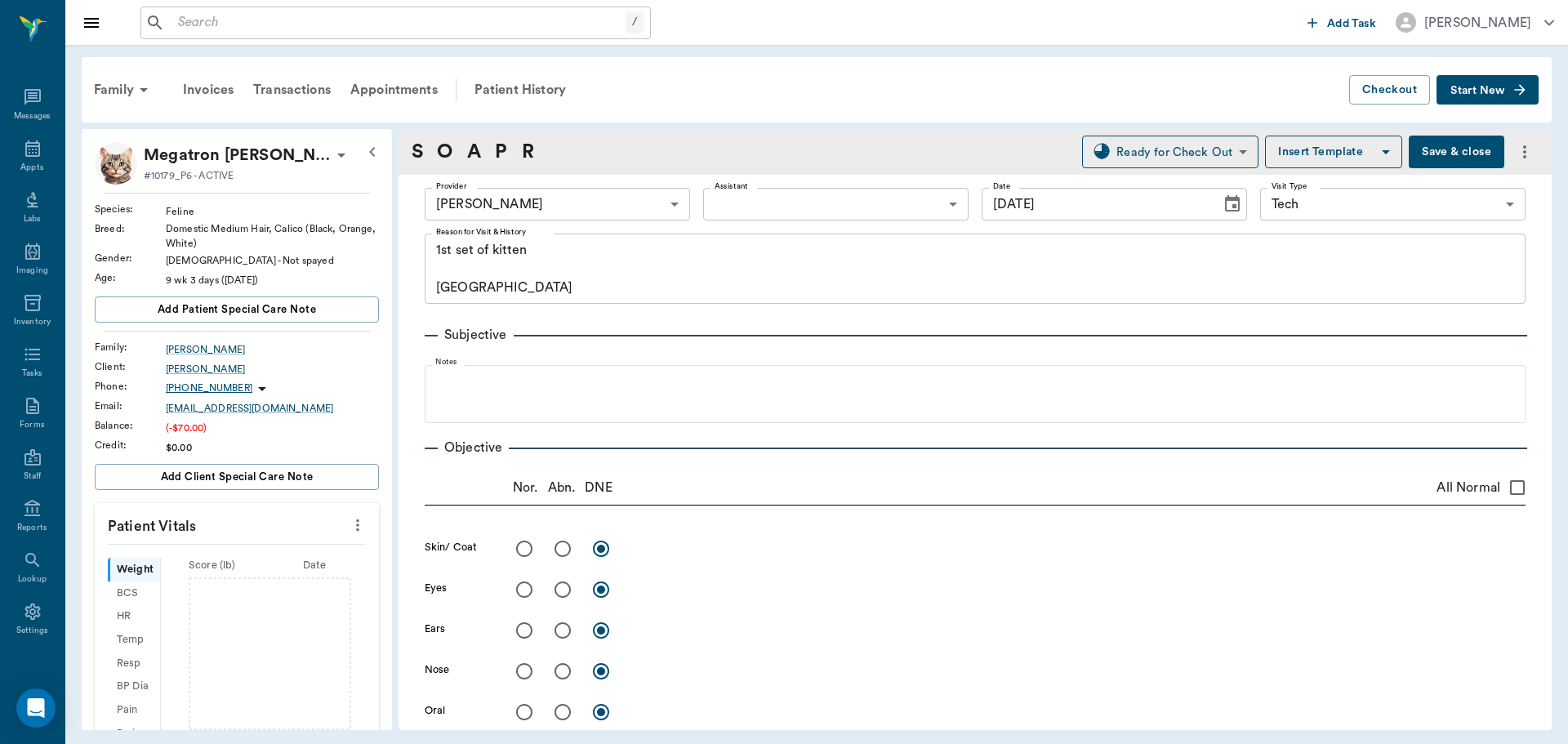
type input "[DATE]"
type textarea "1st set of kitten [GEOGRAPHIC_DATA]"
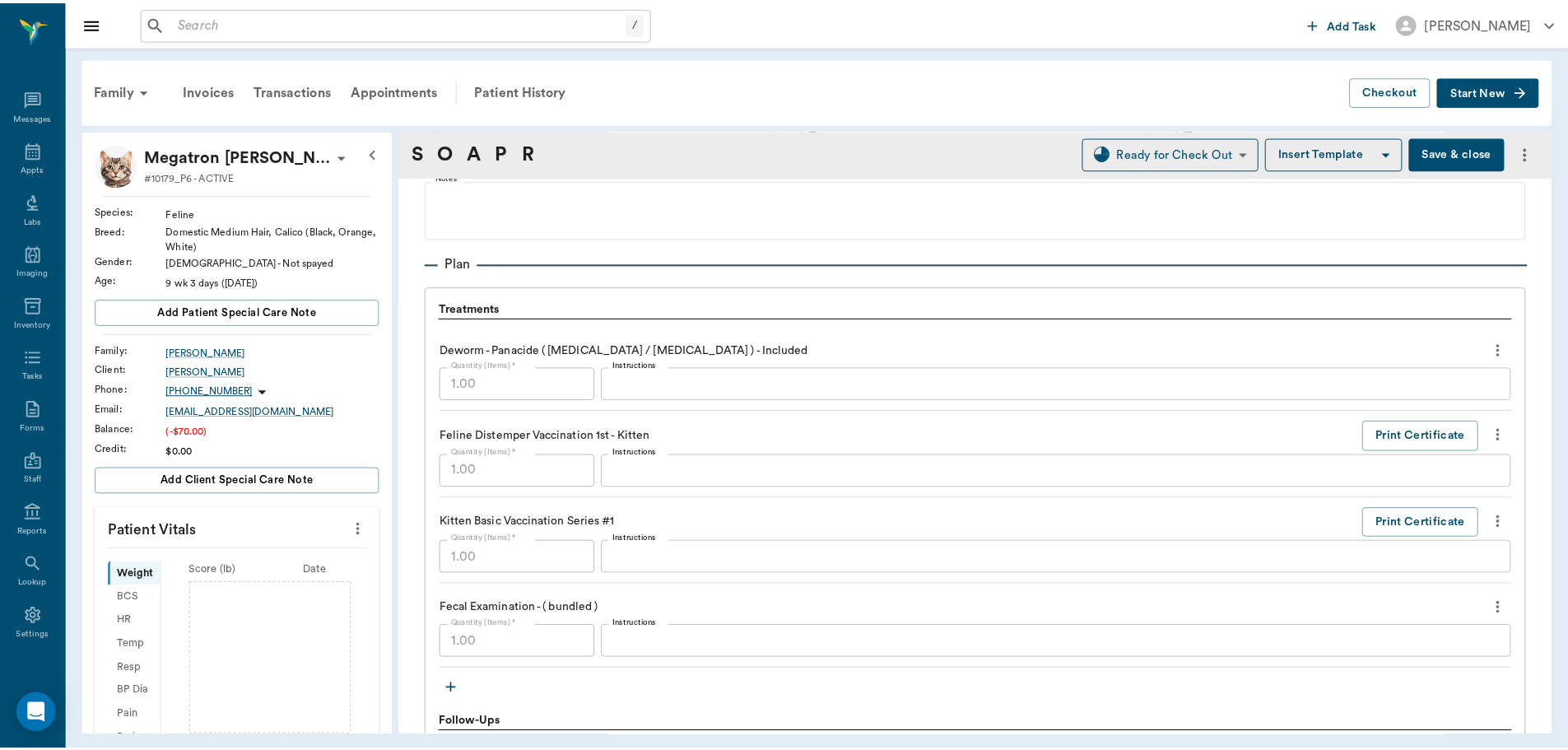
scroll to position [1155, 0]
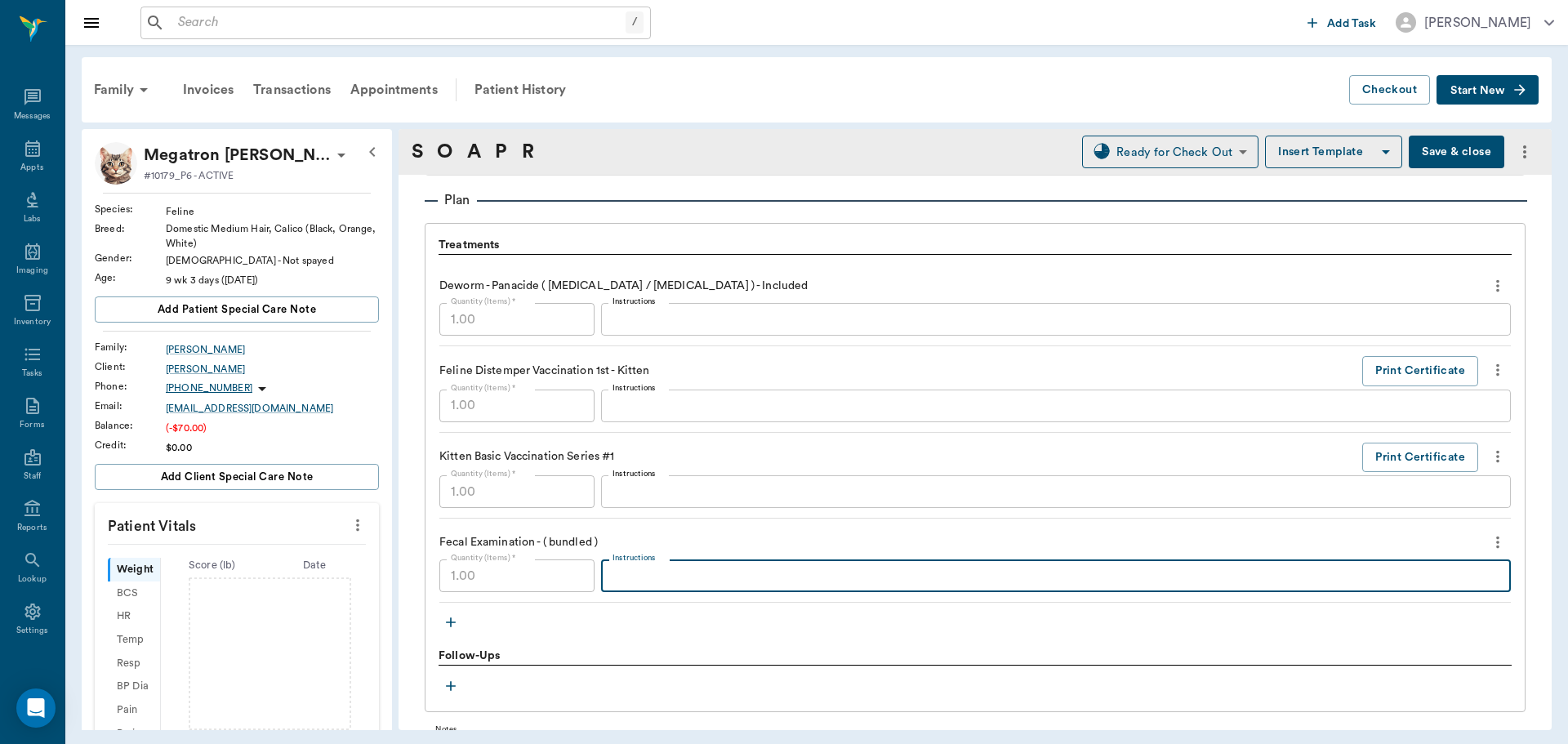
click at [689, 582] on textarea "Instructions" at bounding box center [1056, 575] width 887 height 19
type textarea "Negative"
click at [1423, 152] on button "Save & close" at bounding box center [1456, 151] width 96 height 32
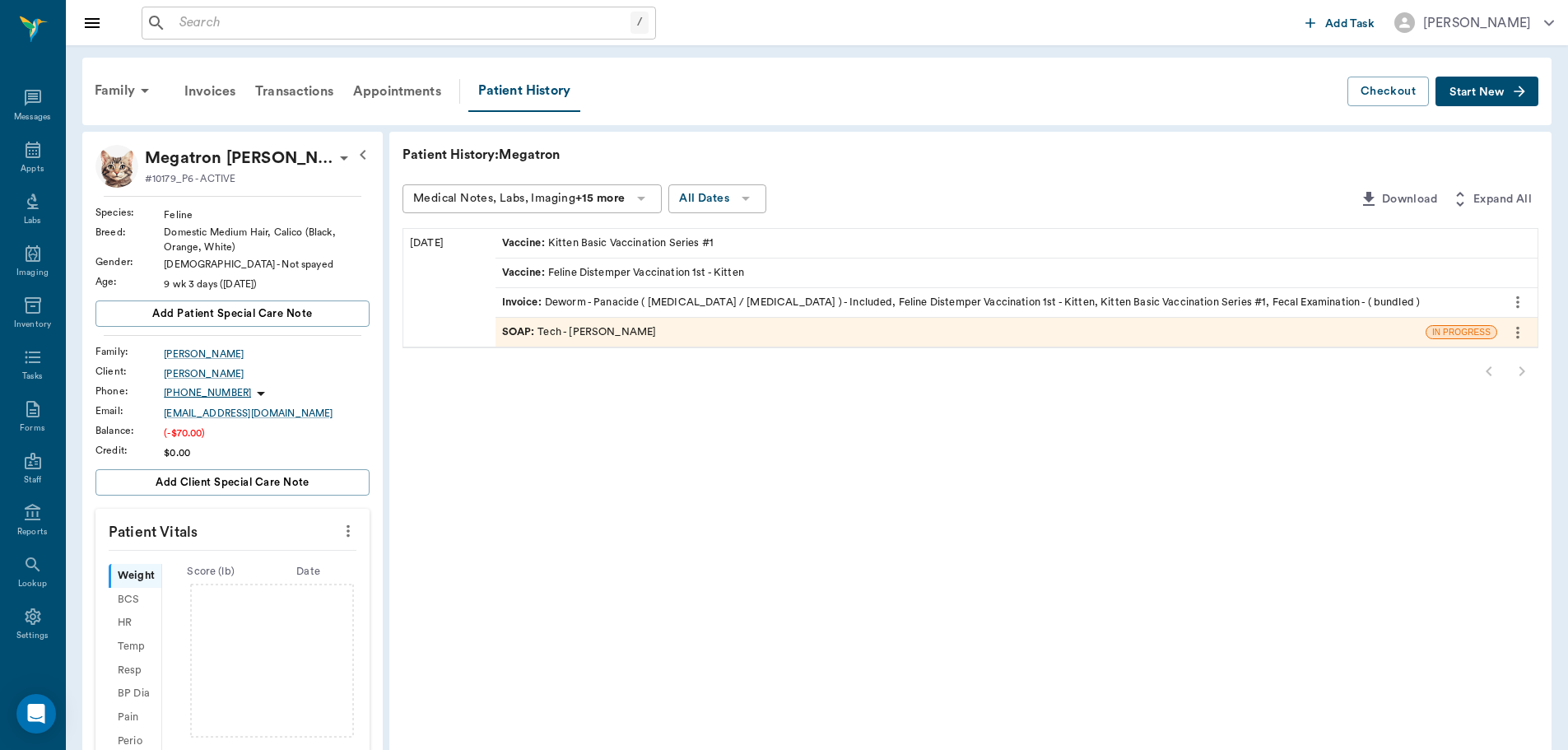
click at [352, 524] on icon "more" at bounding box center [348, 531] width 18 height 20
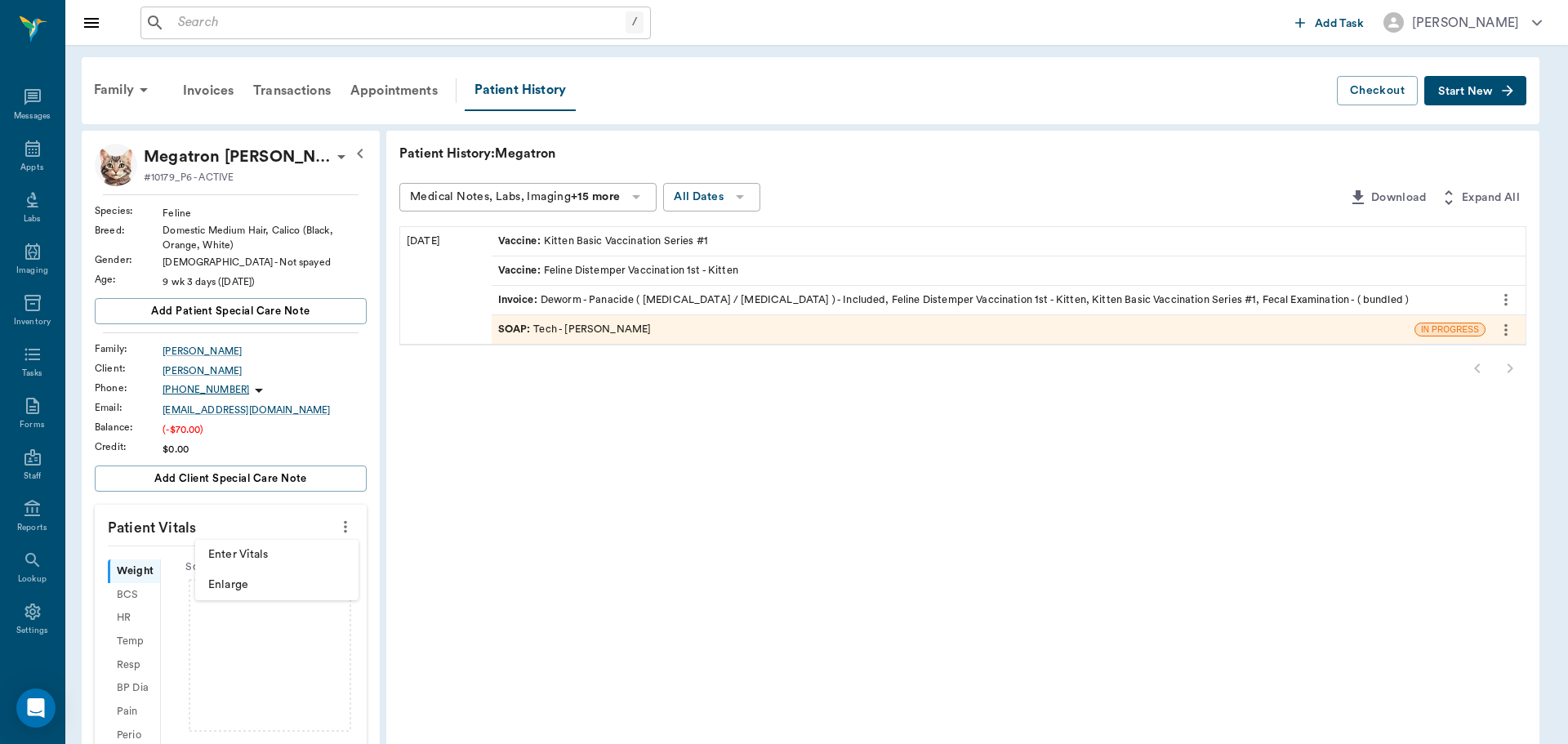
click at [277, 553] on span "Enter Vitals" at bounding box center [277, 555] width 137 height 17
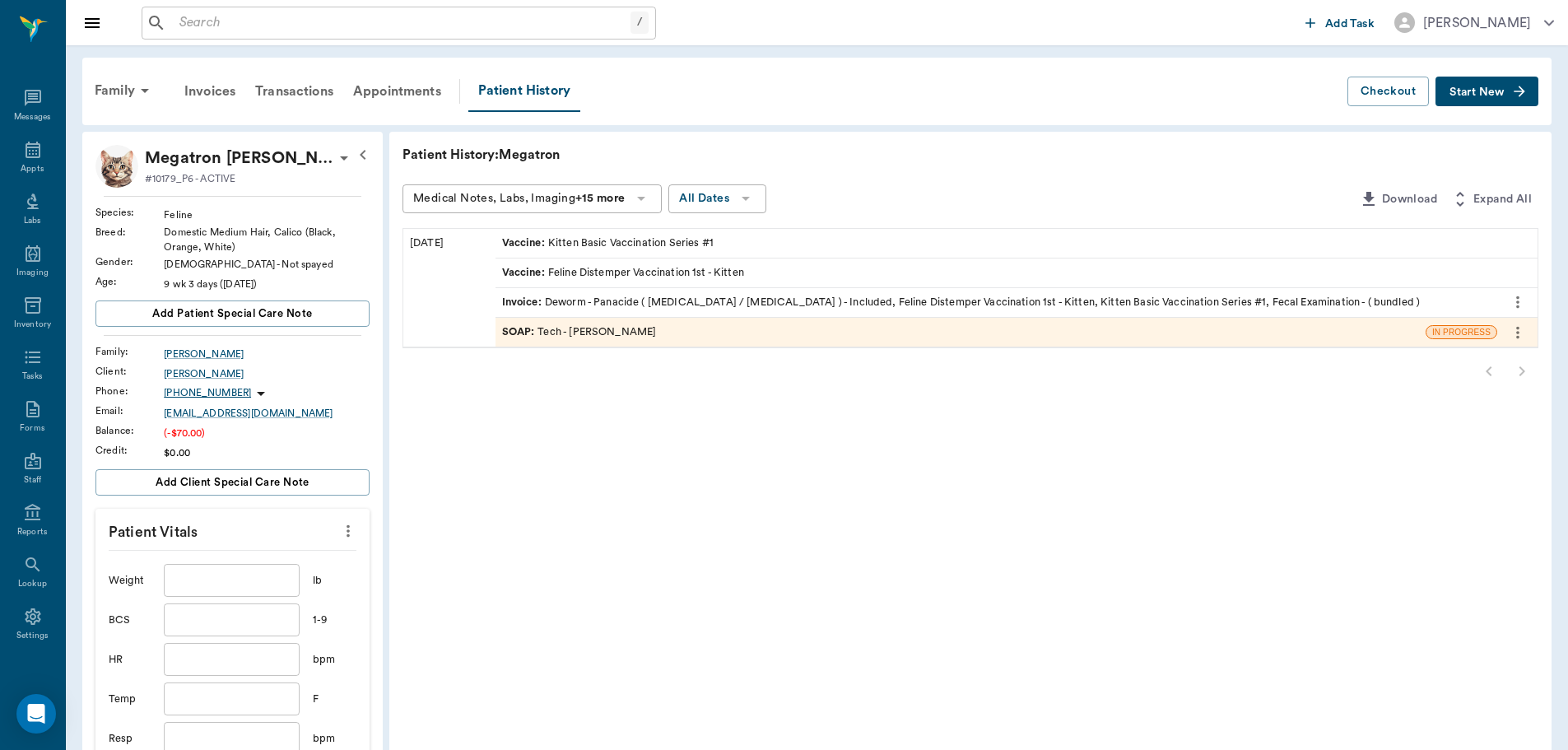
click at [240, 580] on input "text" at bounding box center [231, 580] width 135 height 33
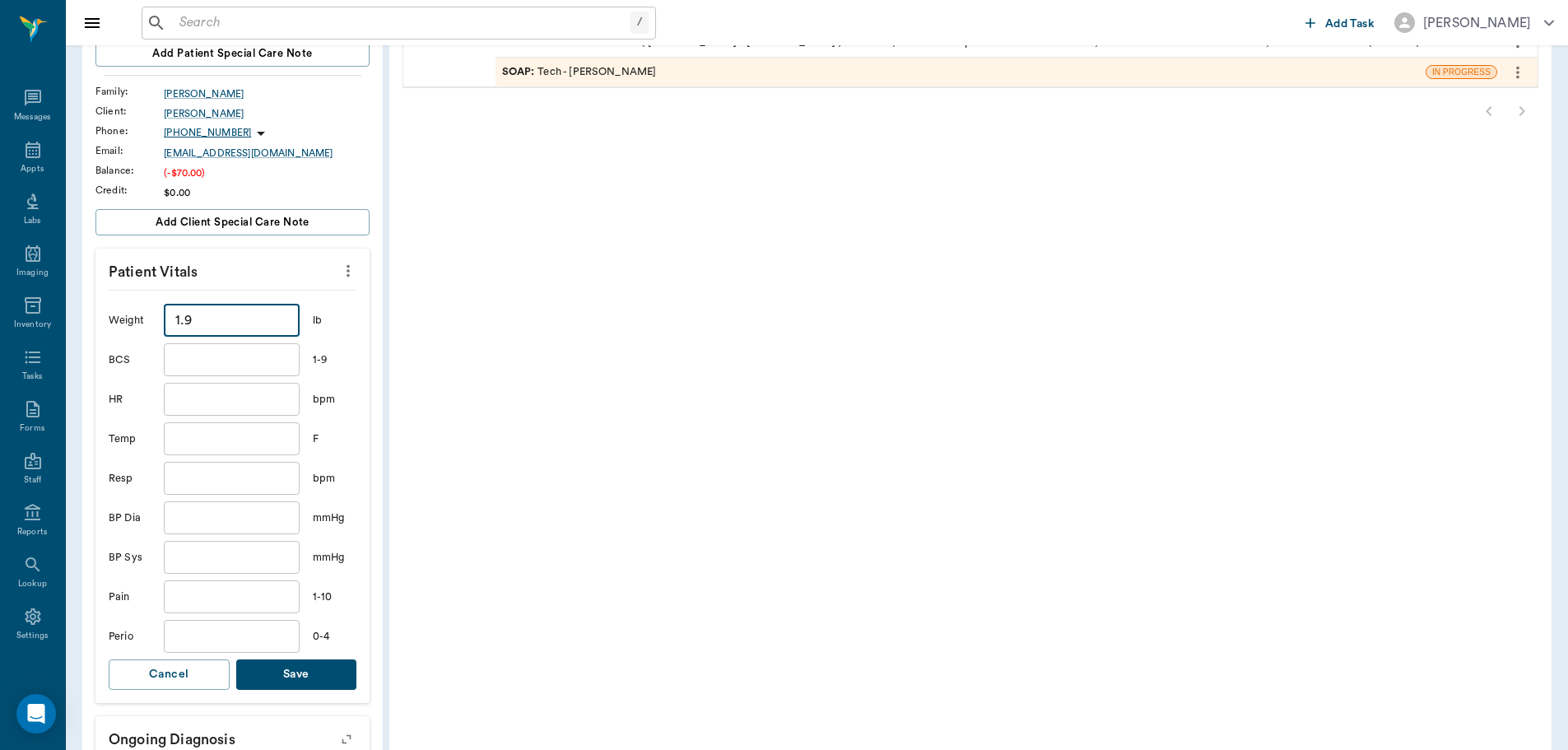
scroll to position [329, 0]
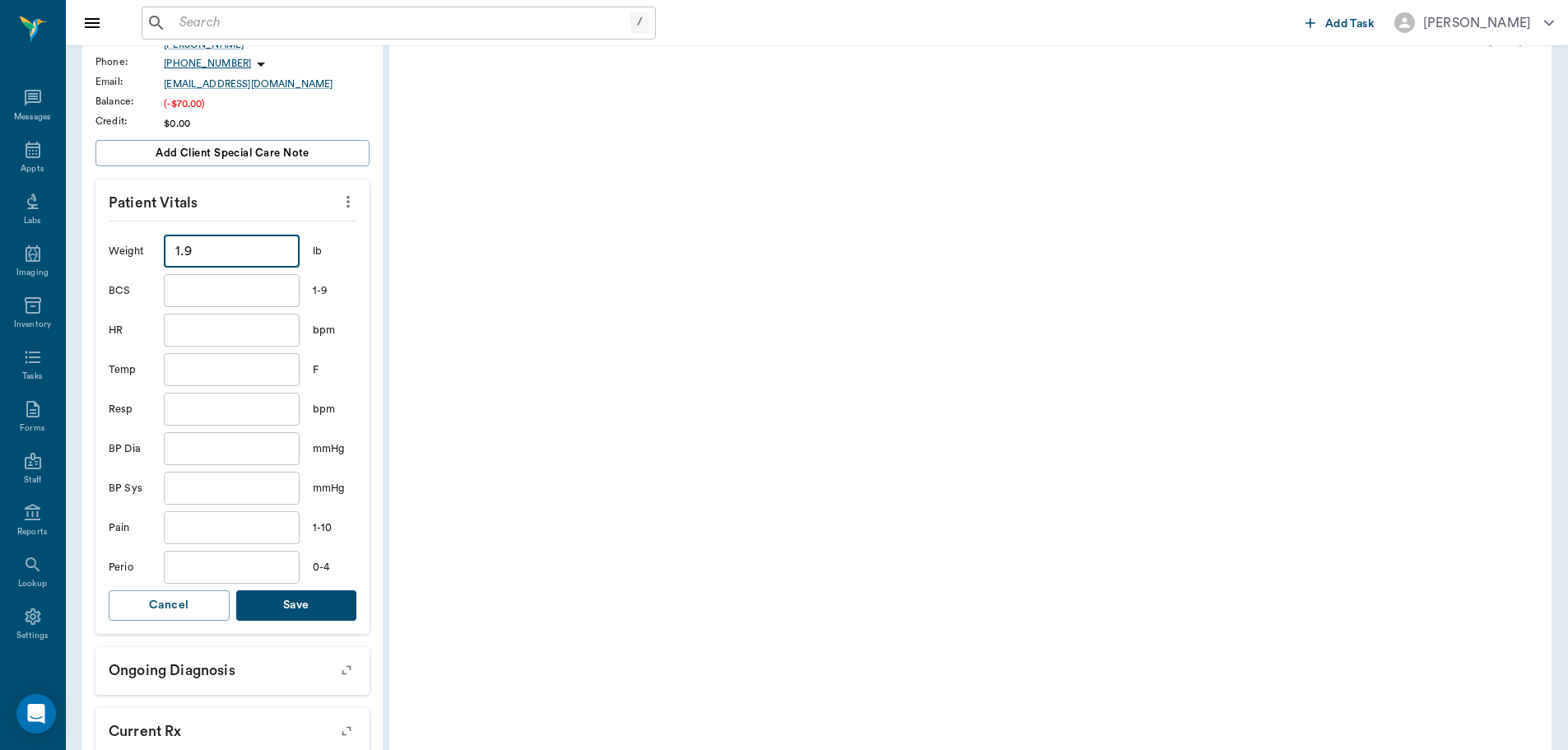
type input "1.9"
click at [321, 603] on button "Save" at bounding box center [296, 605] width 121 height 30
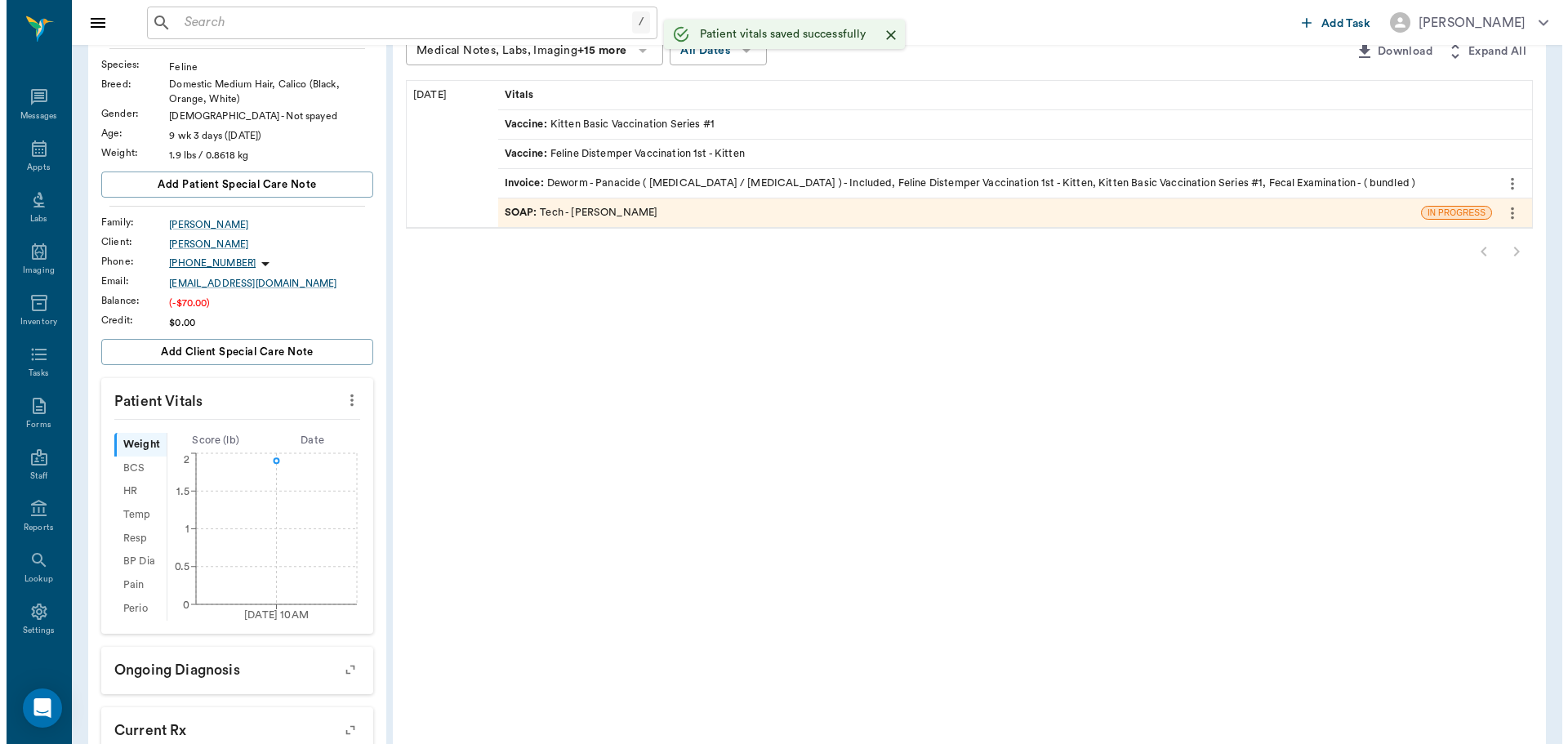
scroll to position [0, 0]
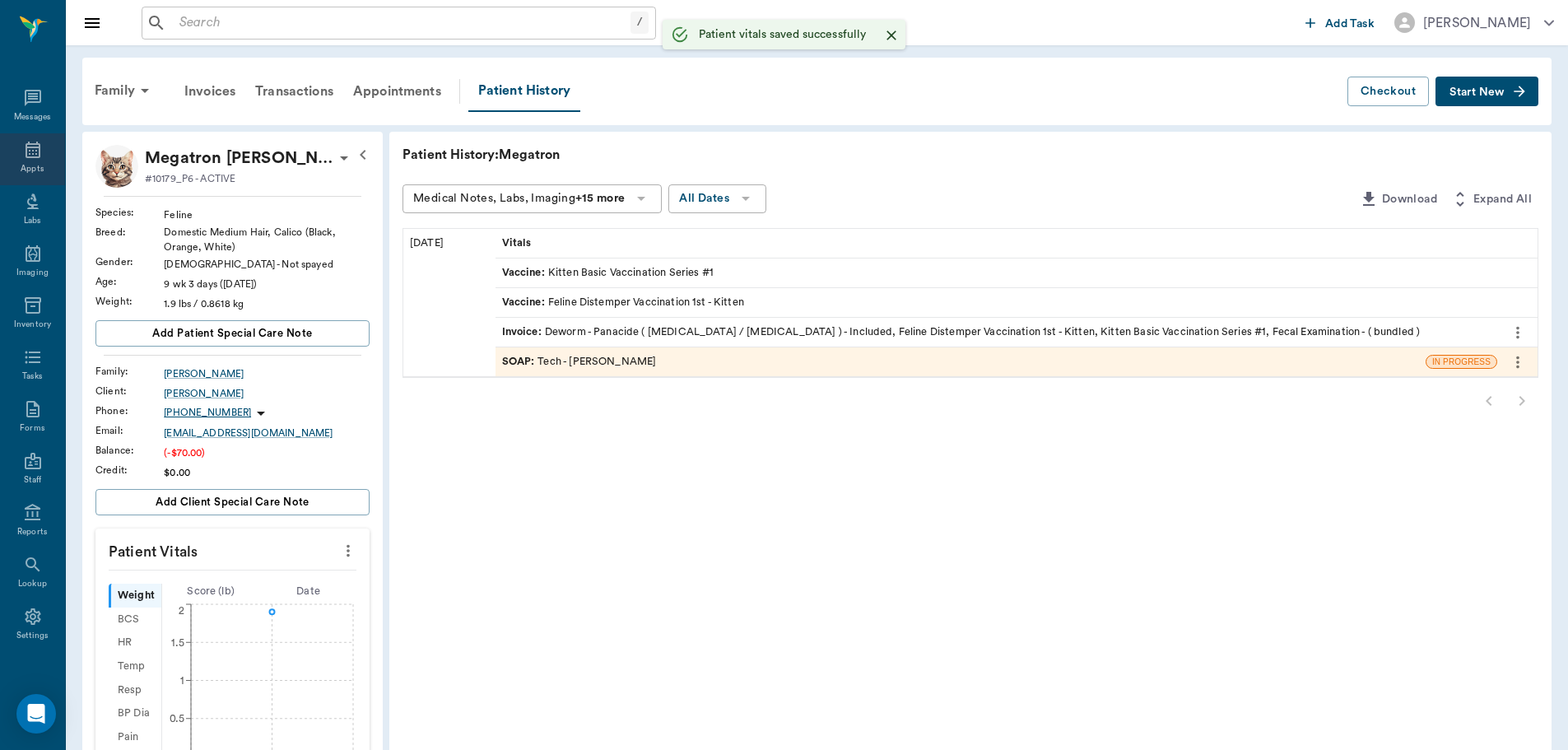
click at [30, 152] on icon at bounding box center [33, 150] width 20 height 20
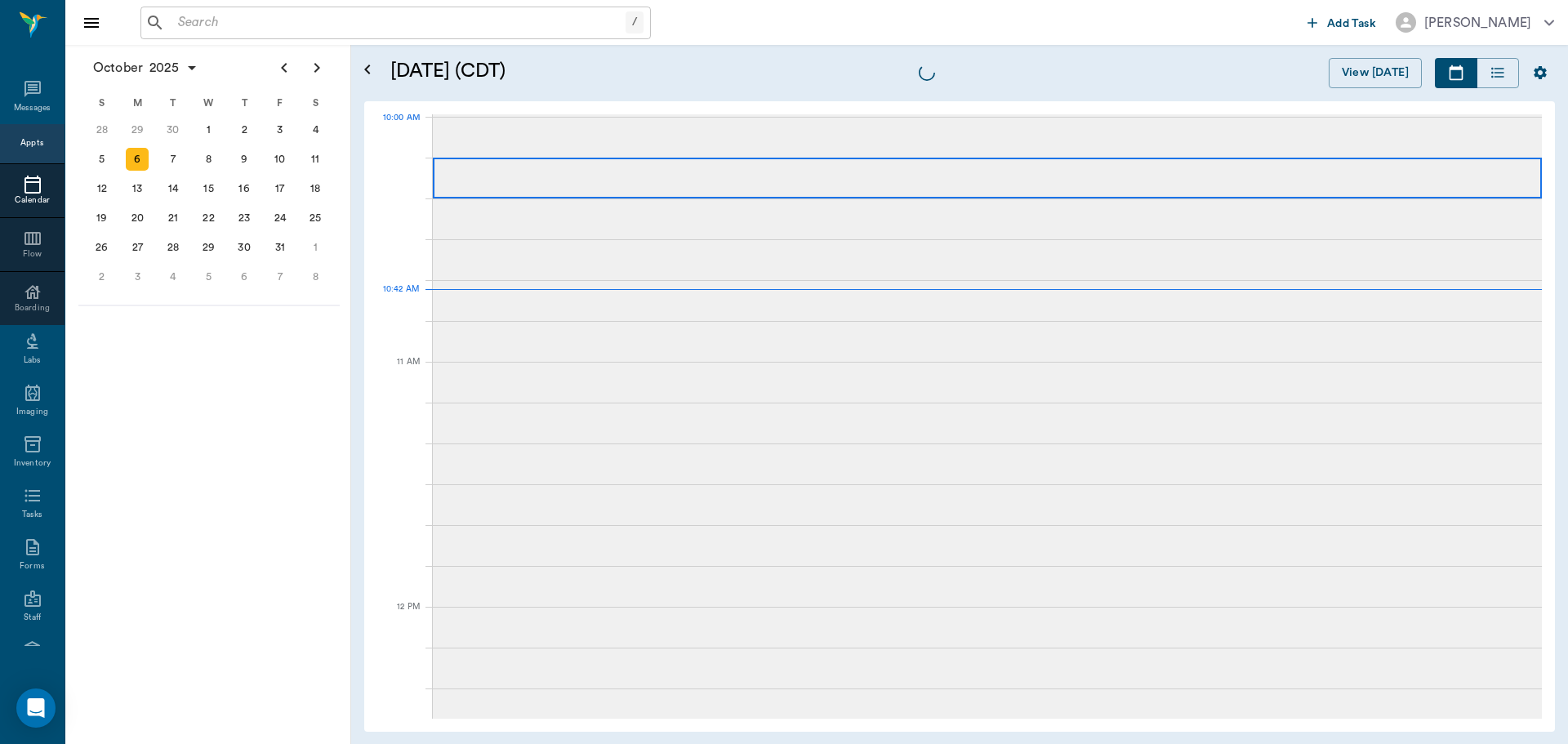
scroll to position [493, 0]
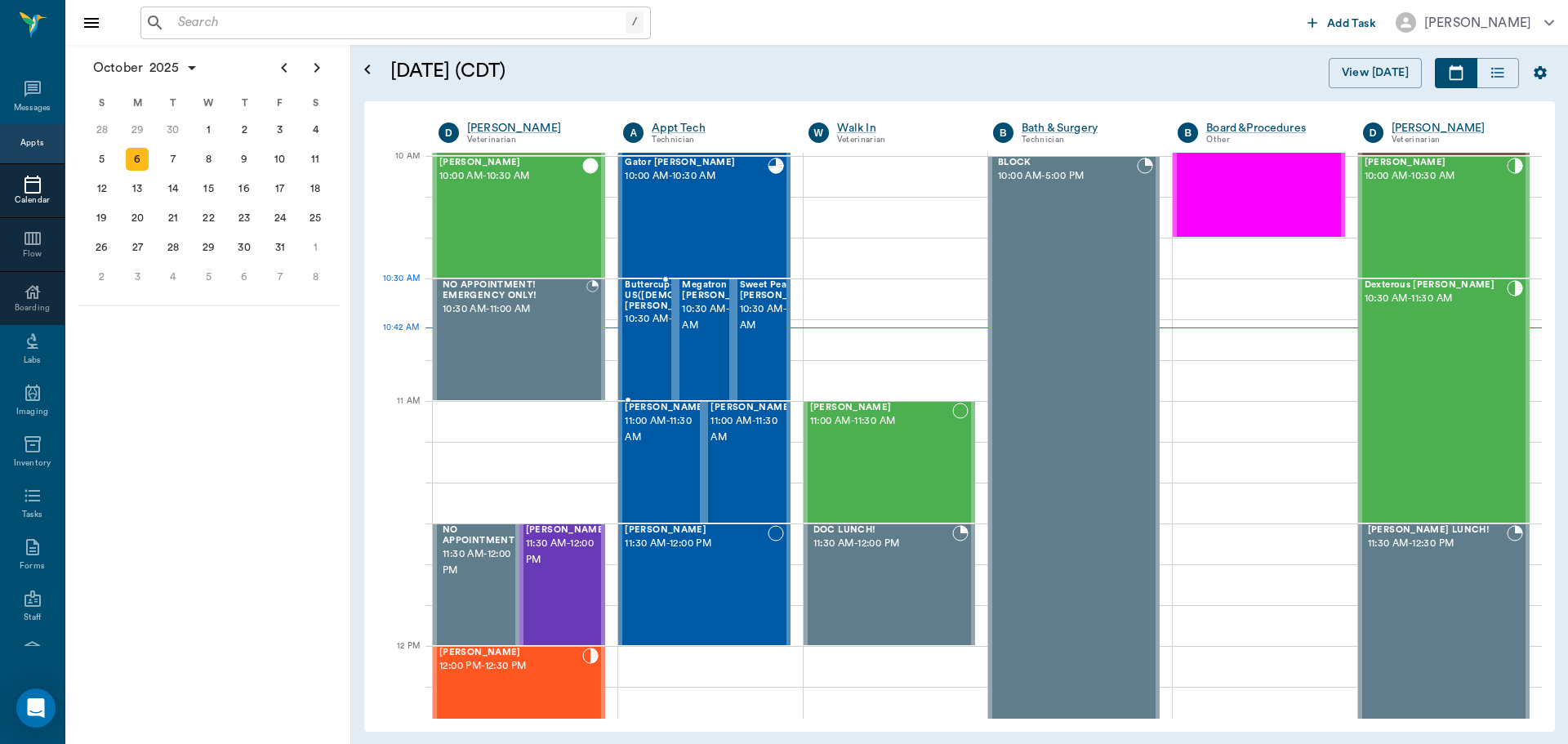
click at [644, 311] on span "Buttercup-Adopted from US([DEMOGRAPHIC_DATA]) [PERSON_NAME]" at bounding box center [689, 295] width 130 height 31
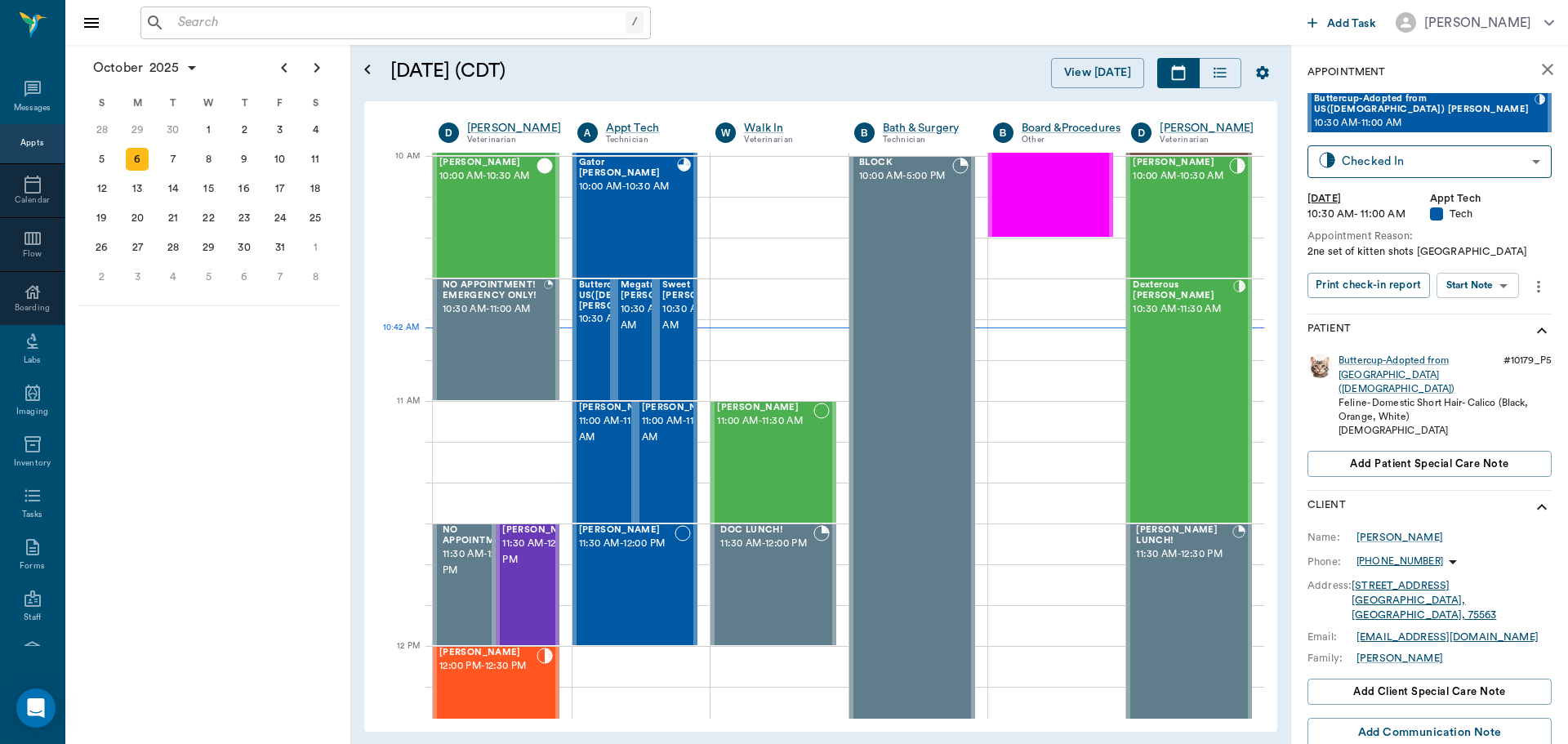
click at [1480, 296] on body "/ ​ Add Task [PERSON_NAME] Nectar Messages Appts Calendar Flow Boarding Labs Im…" at bounding box center [784, 372] width 1568 height 744
click at [1477, 322] on button "Start SOAP" at bounding box center [1459, 319] width 56 height 19
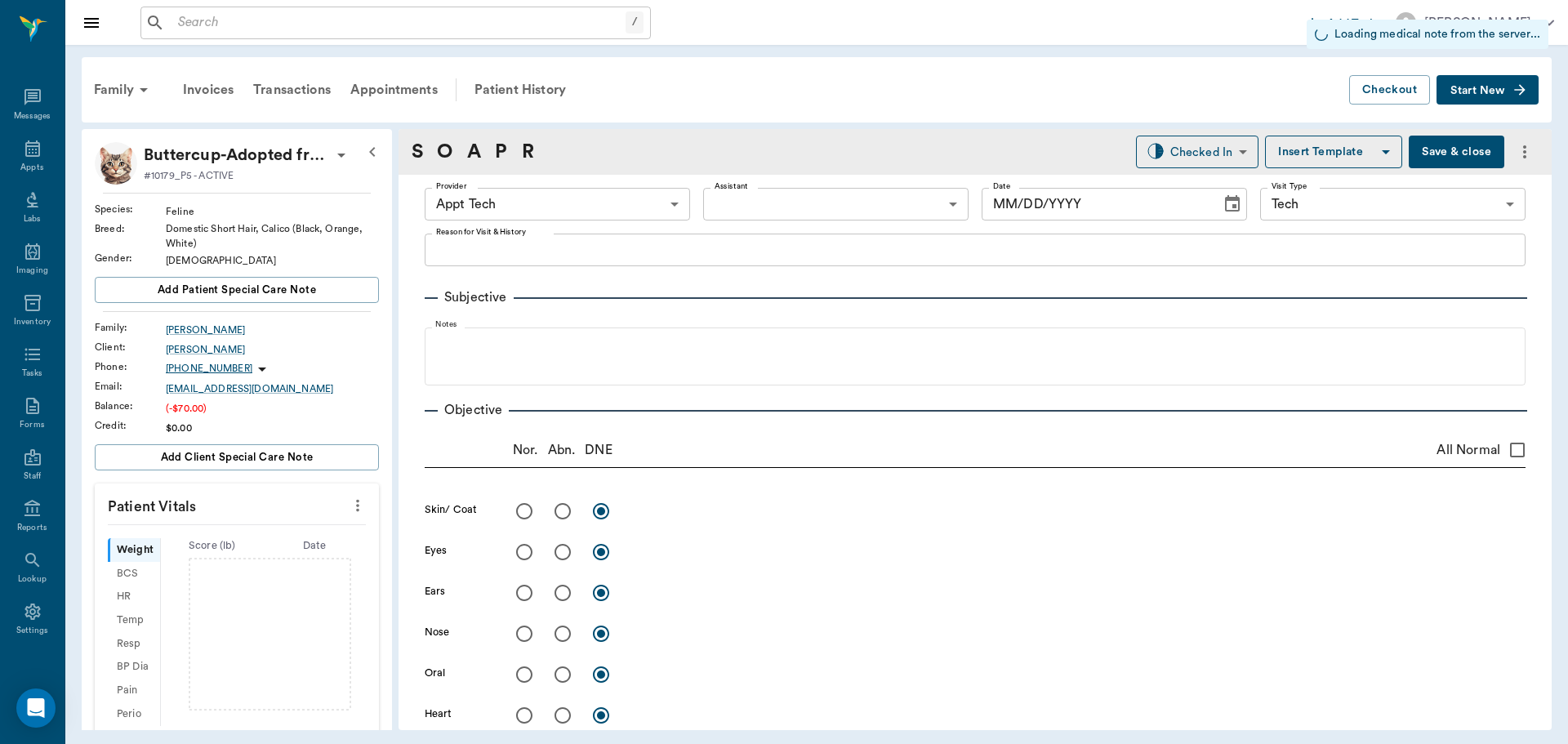
type input "63ec2f075fda476ae8351a4c"
type input "65d2be4f46e3a538d89b8c1a"
type input "[DATE]"
type textarea "2ne set of kitten shots [GEOGRAPHIC_DATA]"
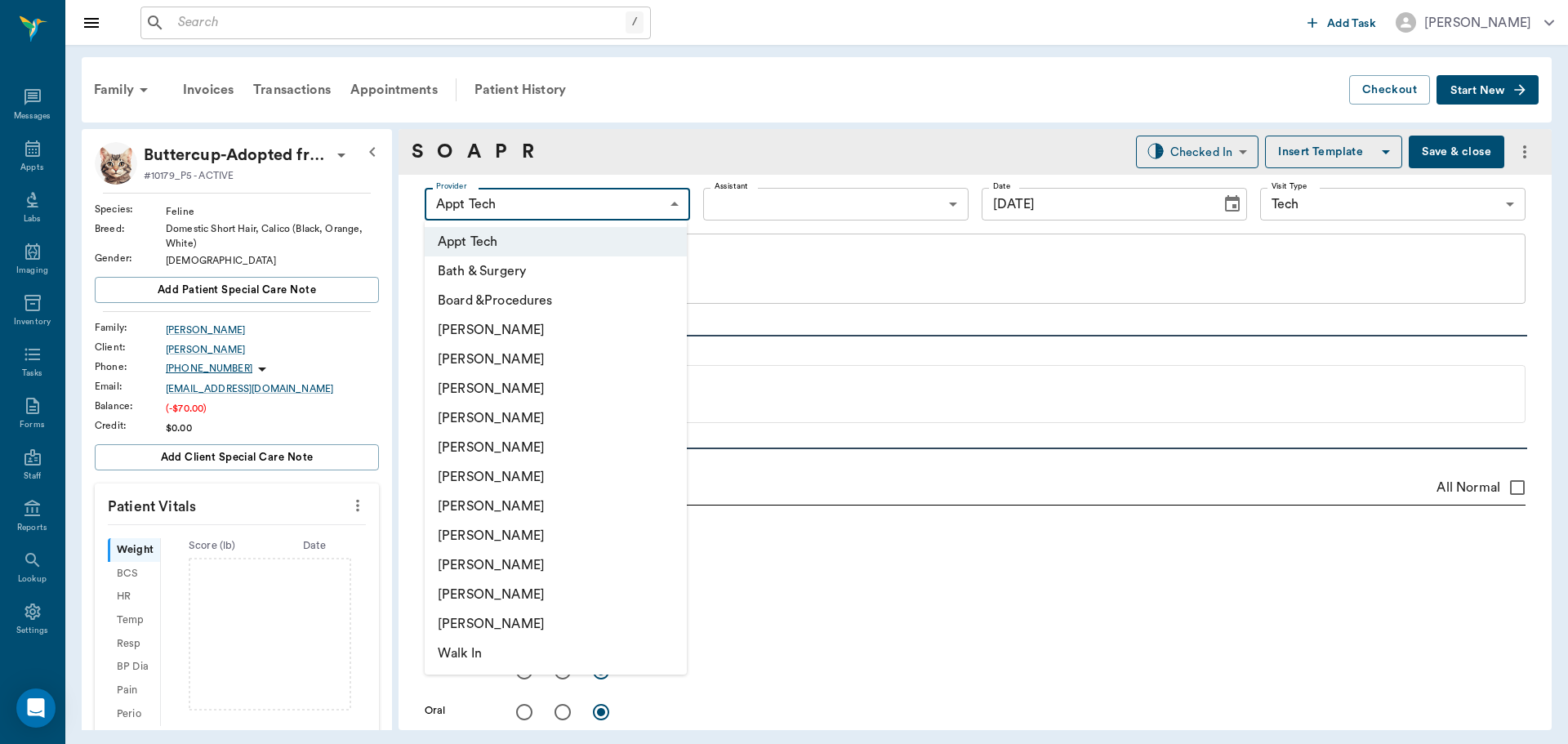
click at [580, 193] on body "/ ​ Add Task [PERSON_NAME] Nectar Messages Appts Labs Imaging Inventory Tasks F…" at bounding box center [784, 372] width 1568 height 744
click at [538, 398] on li "[PERSON_NAME]" at bounding box center [556, 388] width 262 height 29
type input "642ef10e332a41444de2bad1"
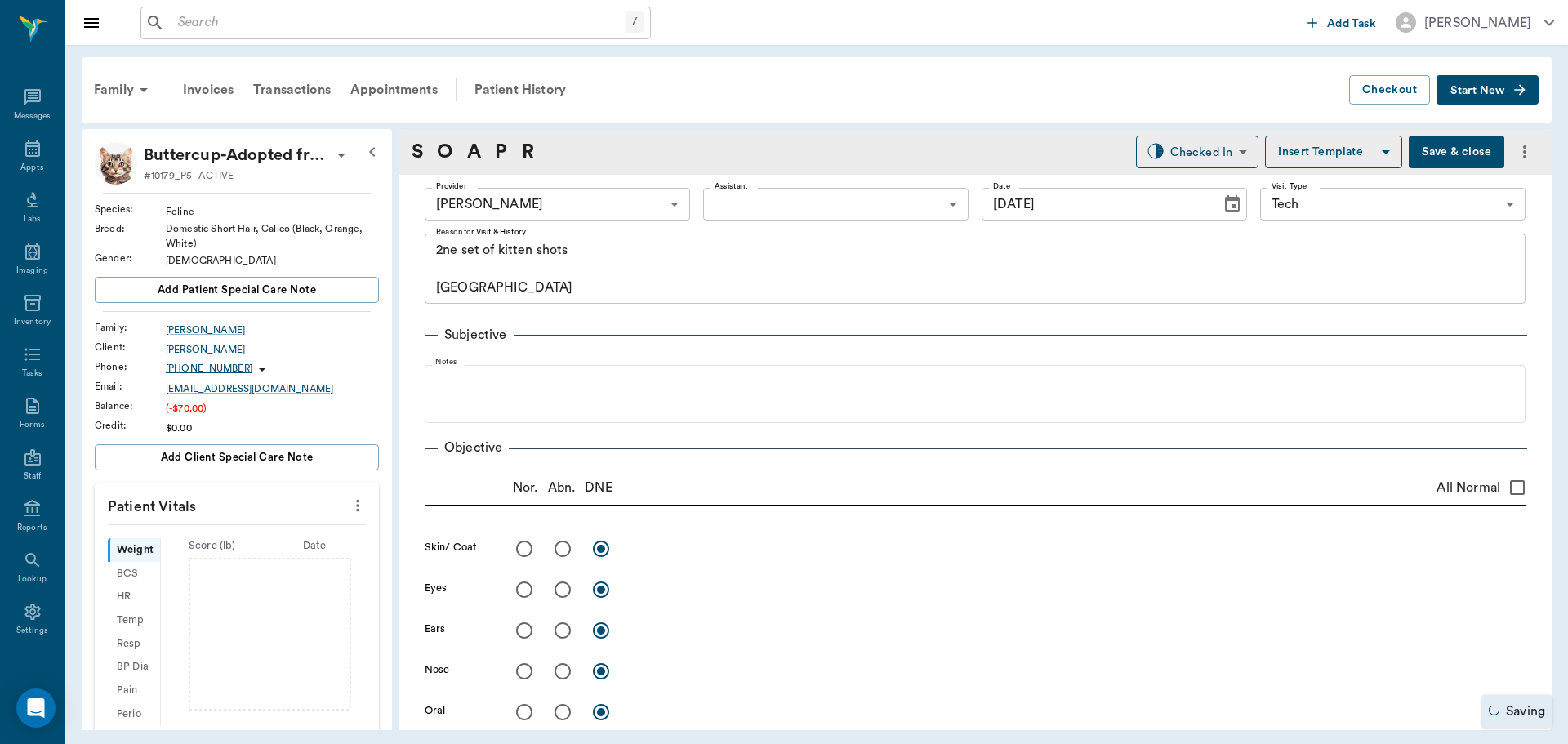
click at [353, 501] on icon "more" at bounding box center [358, 506] width 18 height 20
click at [289, 532] on span "Enter Vitals" at bounding box center [277, 533] width 137 height 17
click at [232, 560] on input "text" at bounding box center [236, 554] width 142 height 32
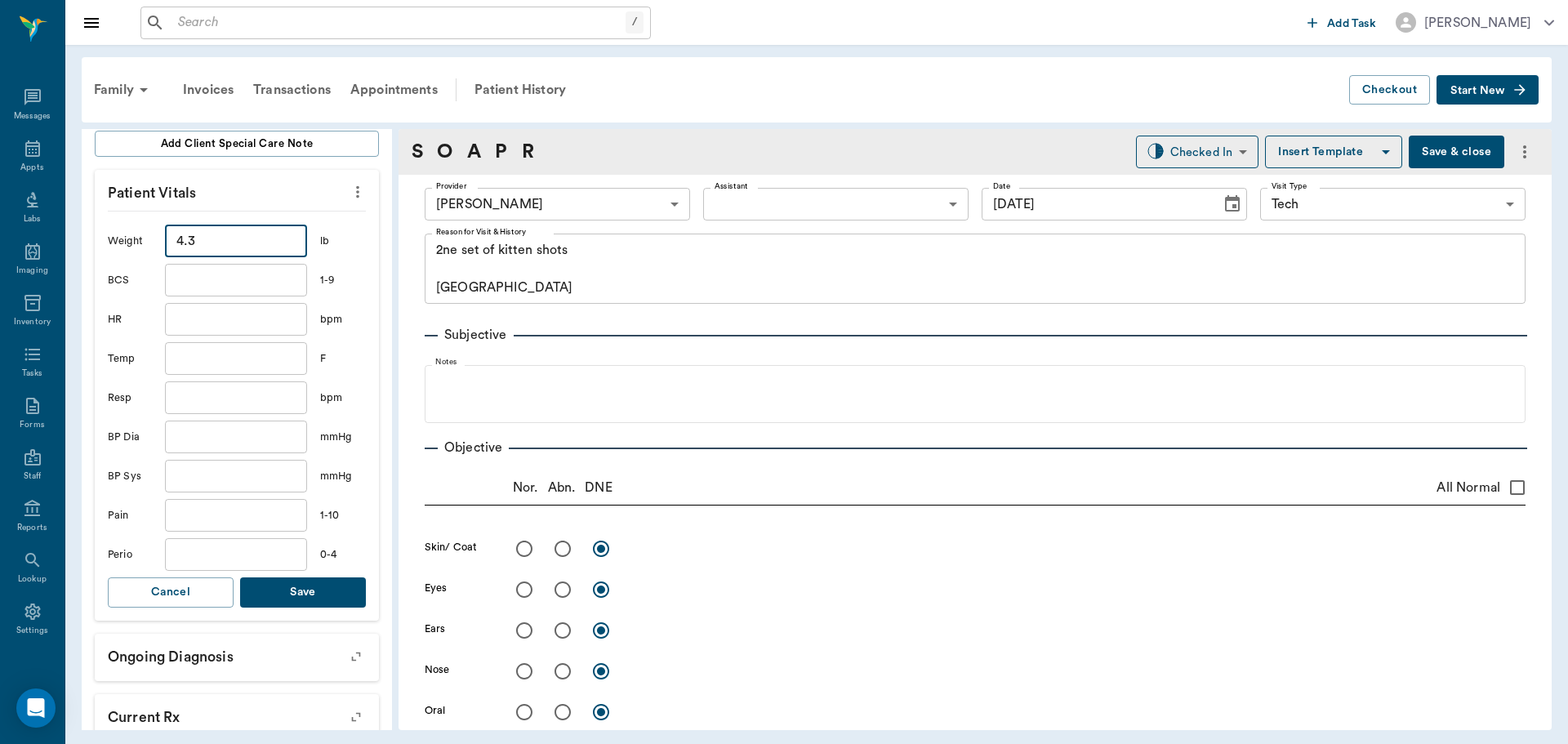
scroll to position [326, 0]
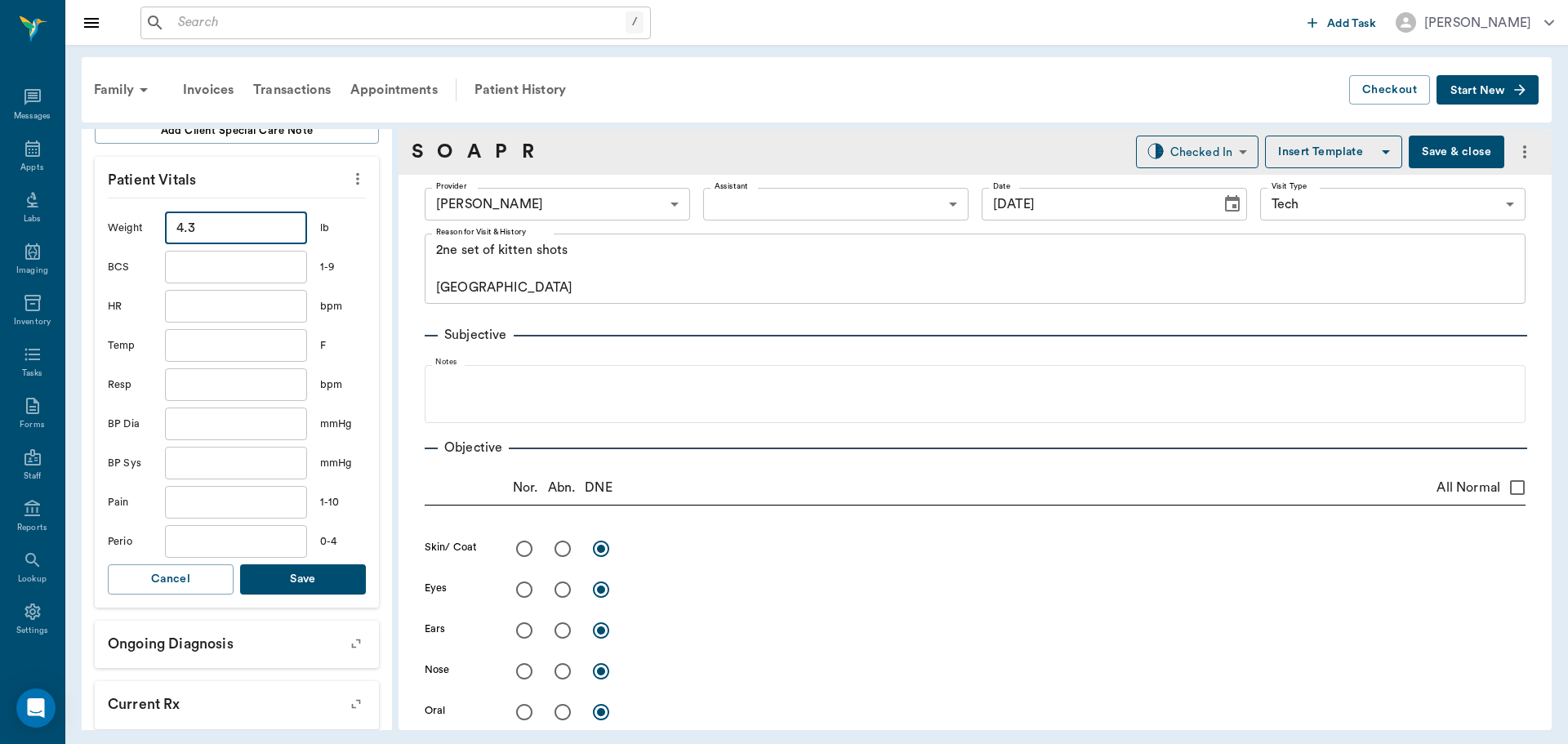
type input "4.3"
click at [336, 565] on button "Save" at bounding box center [302, 579] width 125 height 30
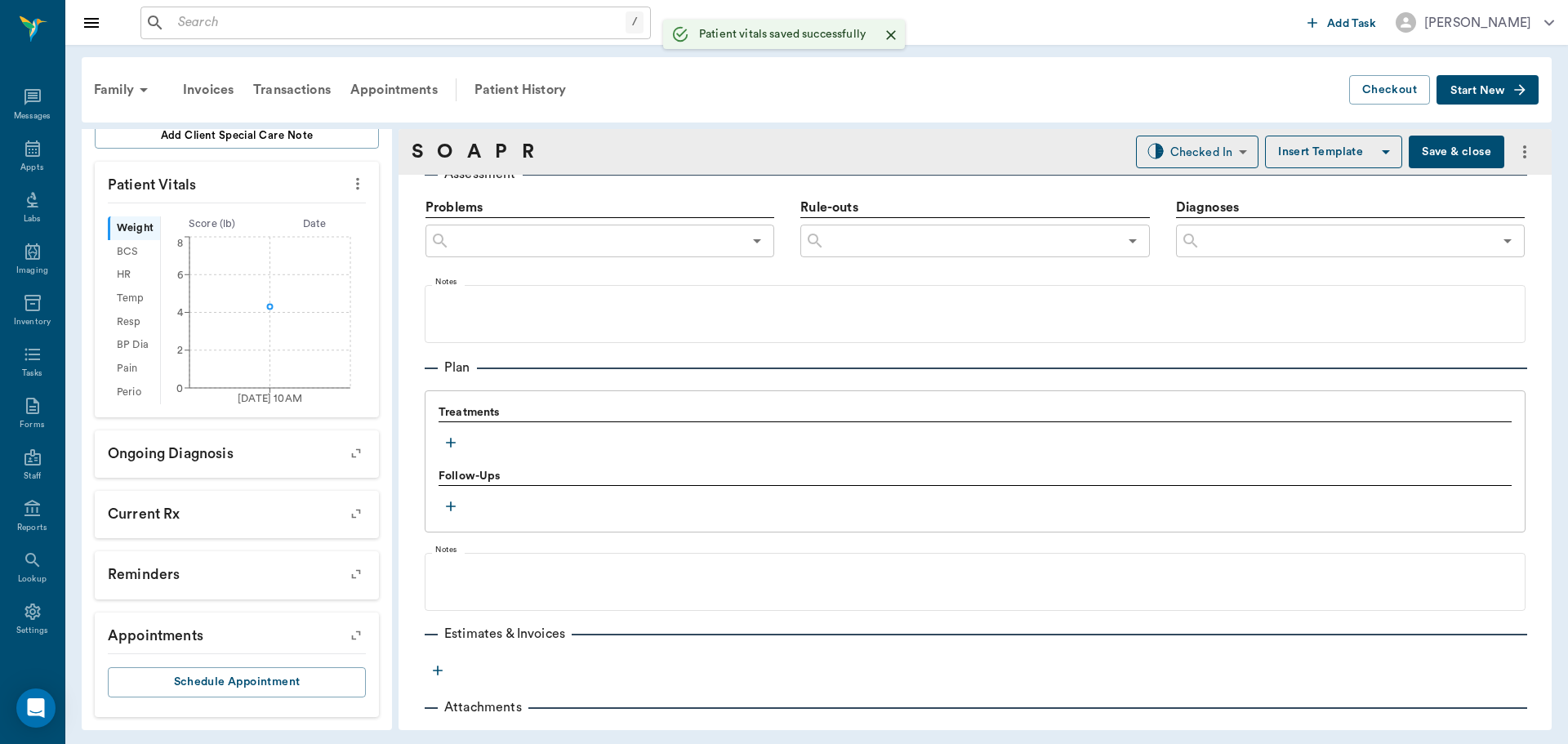
scroll to position [980, 0]
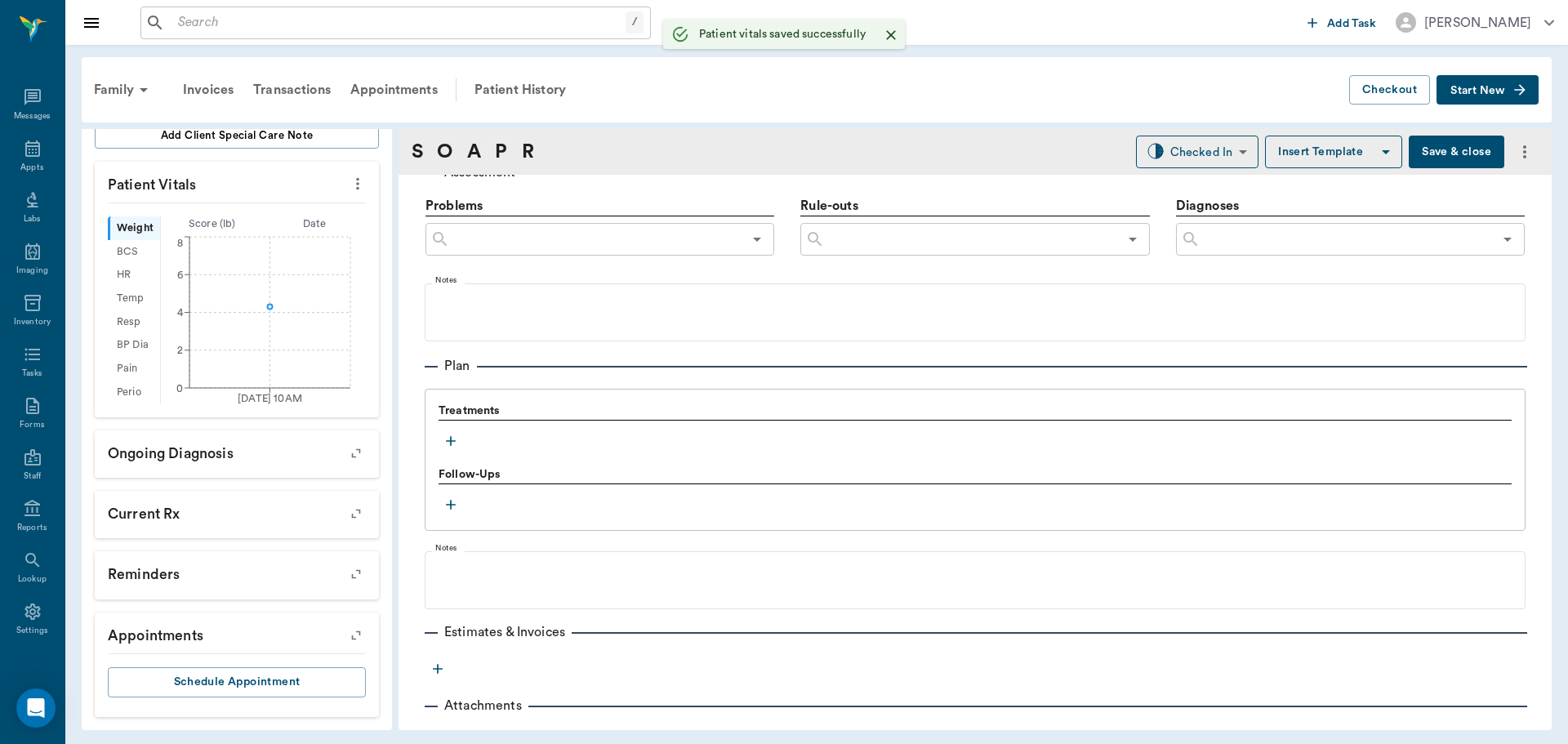
click at [453, 435] on icon "button" at bounding box center [451, 441] width 17 height 17
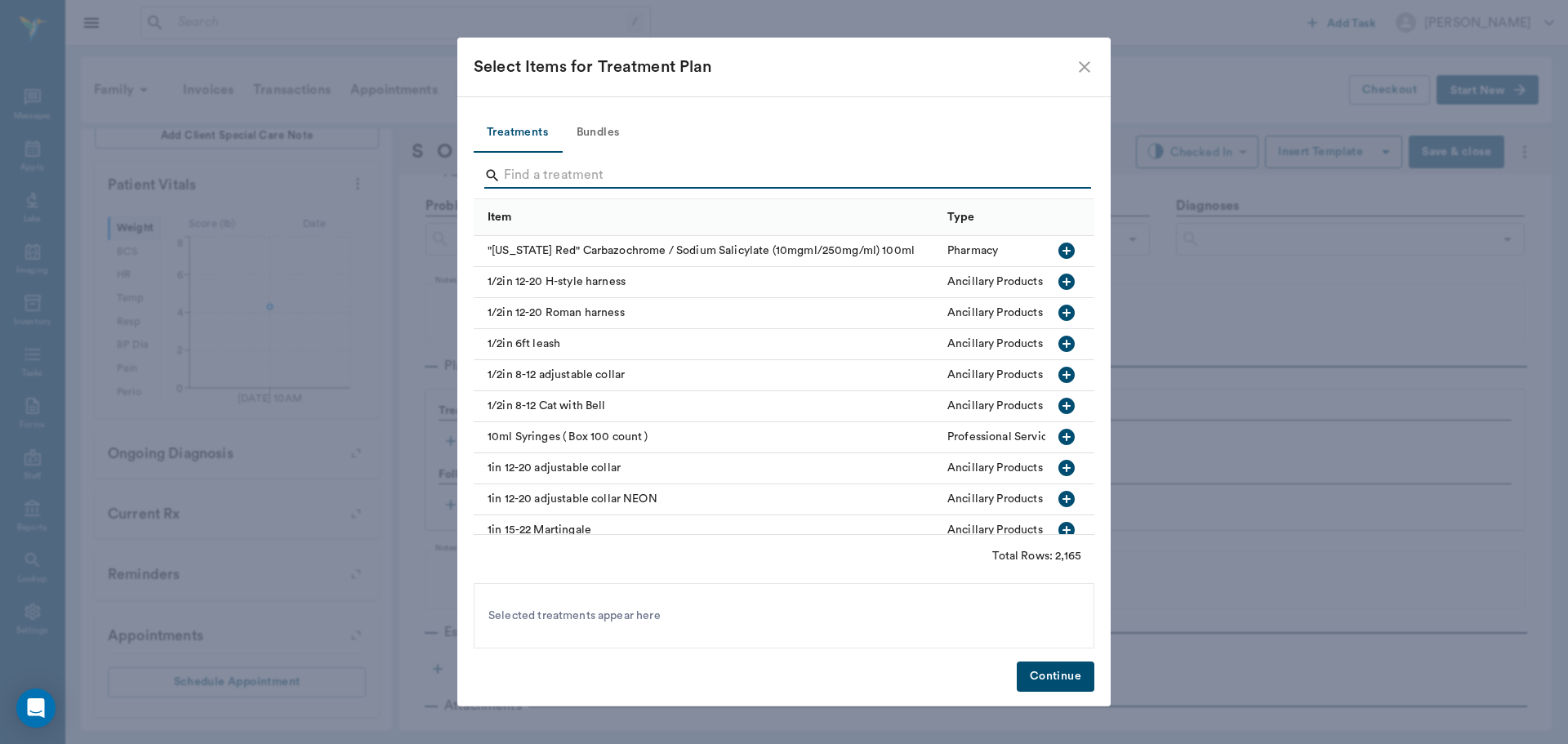
click at [625, 175] on input "Search" at bounding box center [785, 175] width 562 height 26
click at [600, 134] on button "Bundles" at bounding box center [598, 133] width 73 height 39
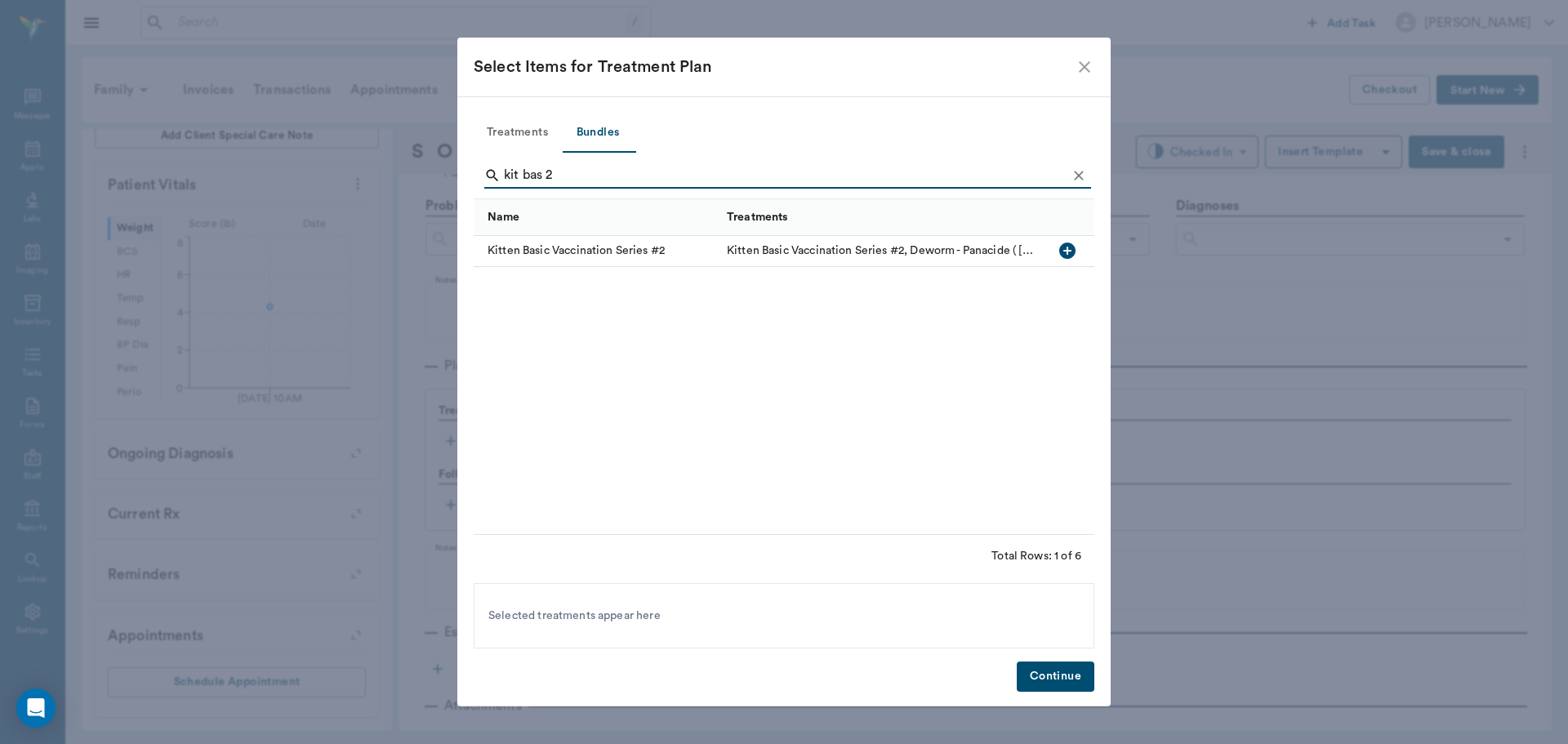
type input "kit bas 2"
click at [1072, 251] on icon "button" at bounding box center [1067, 251] width 17 height 17
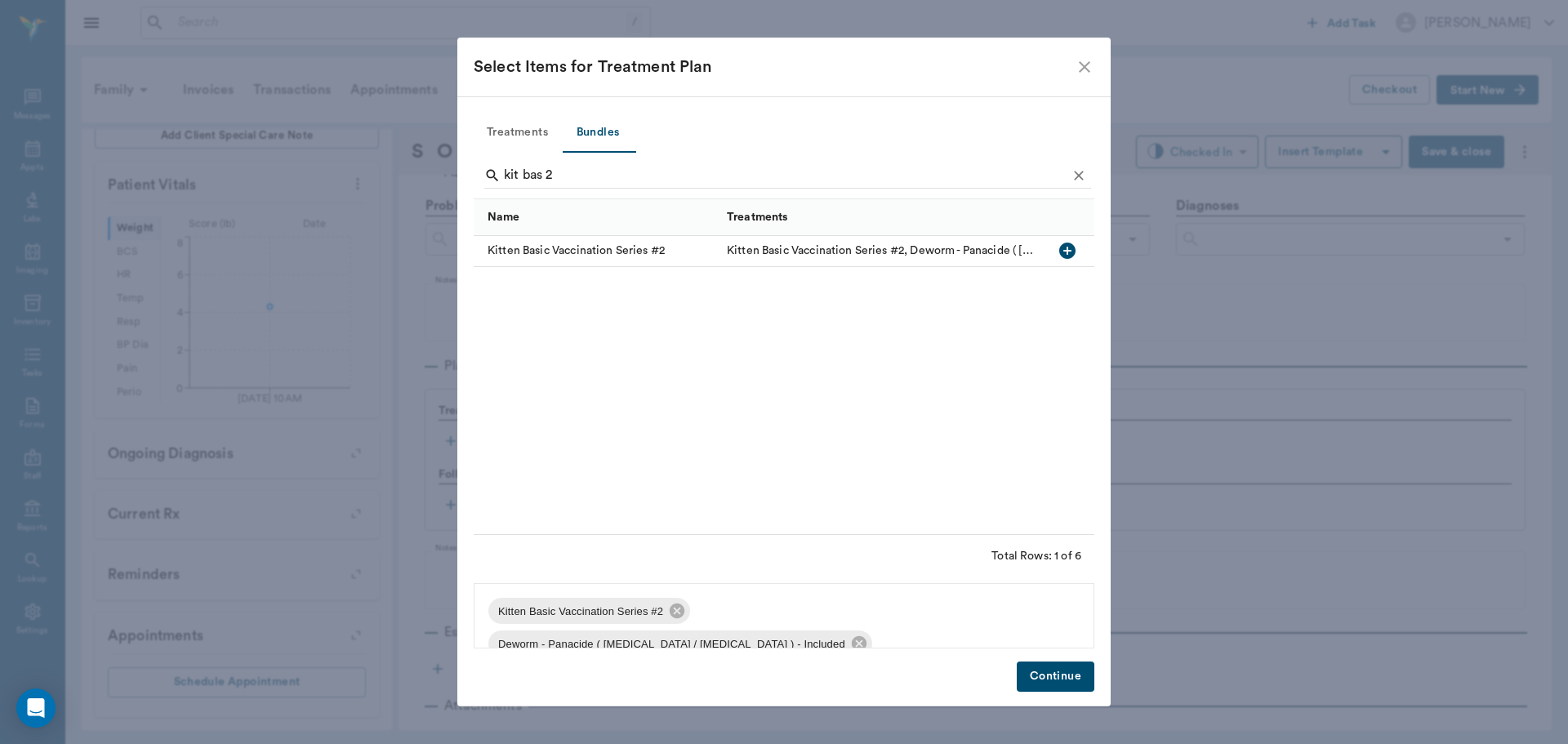
click at [1082, 682] on button "Continue" at bounding box center [1055, 676] width 77 height 30
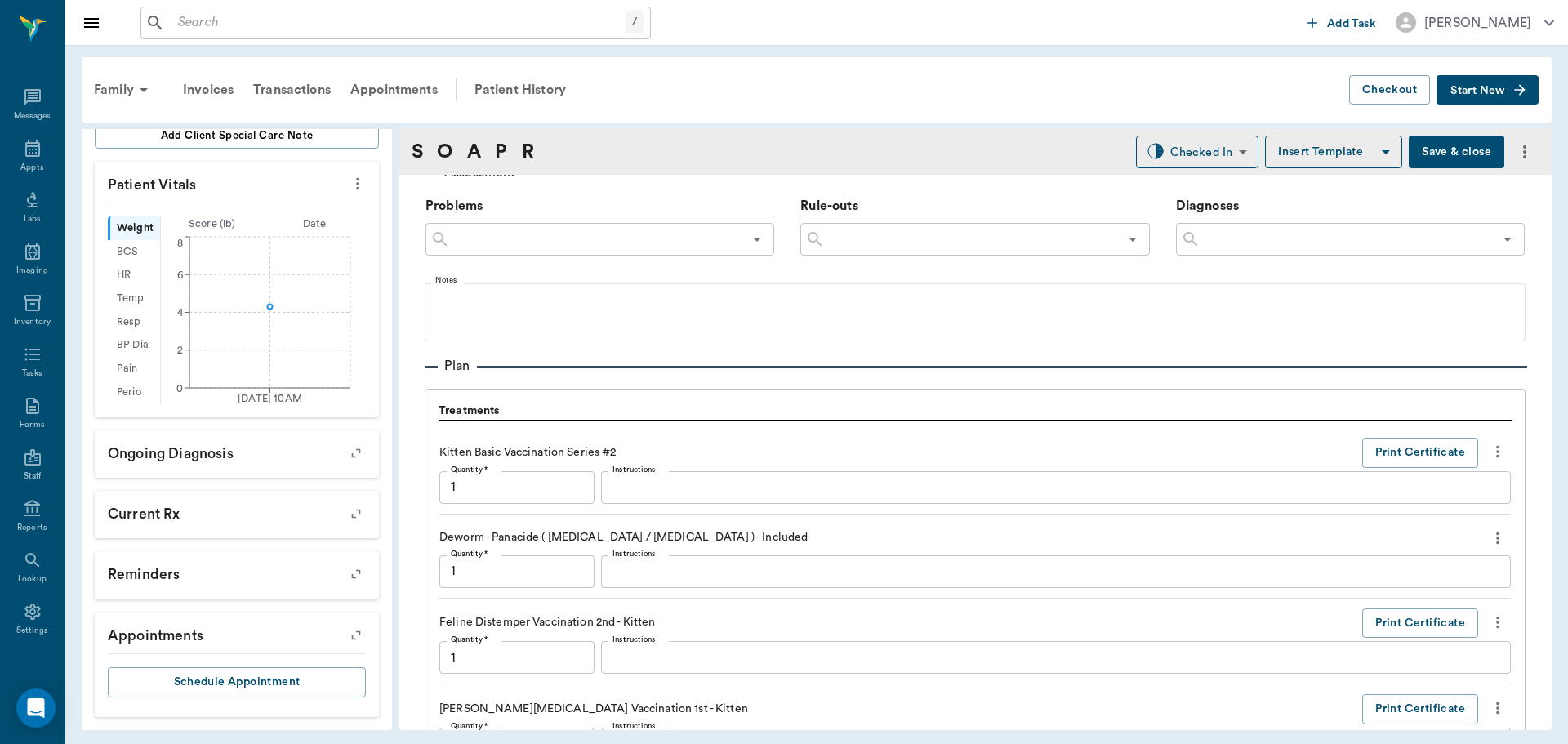
scroll to position [1341, 0]
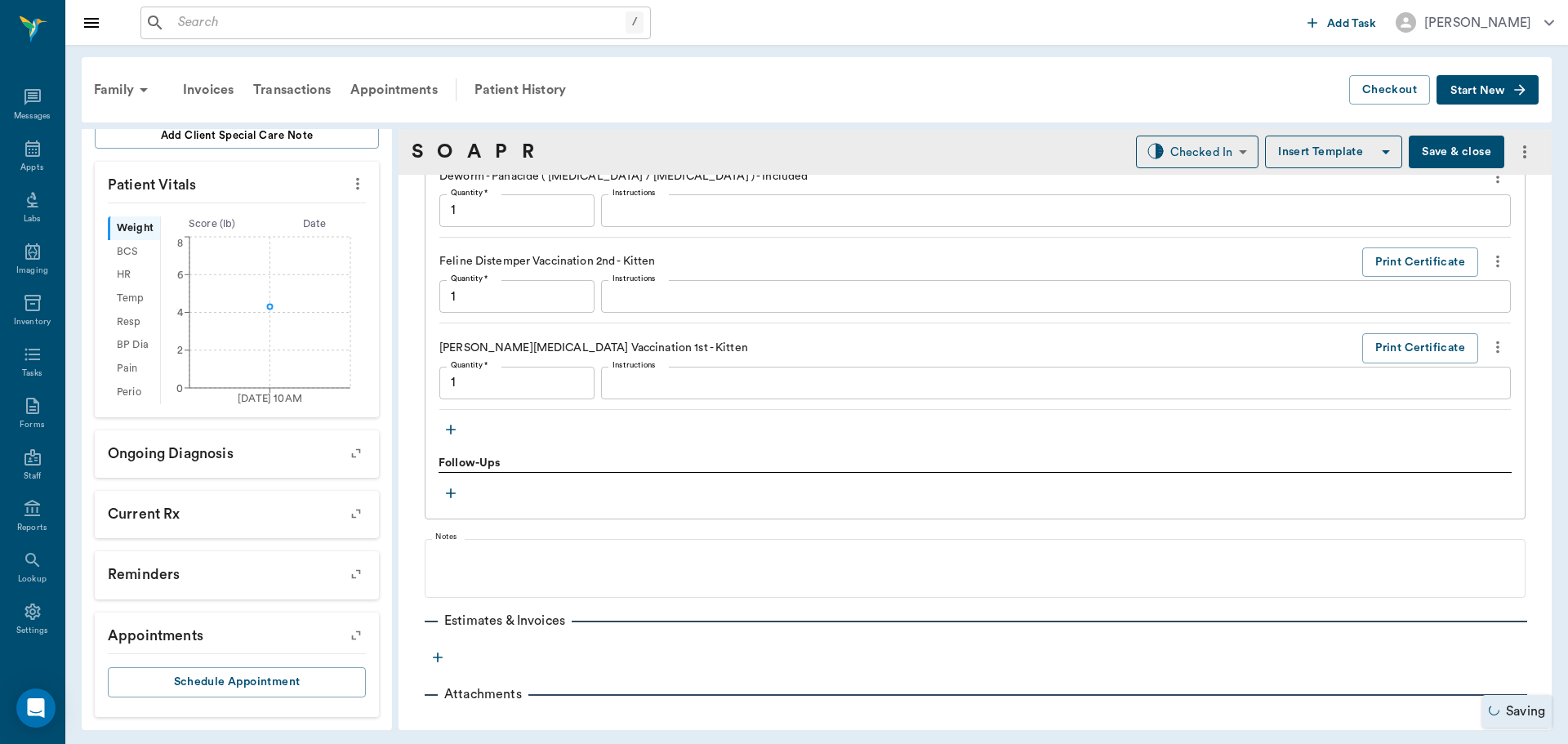
type input "1.00"
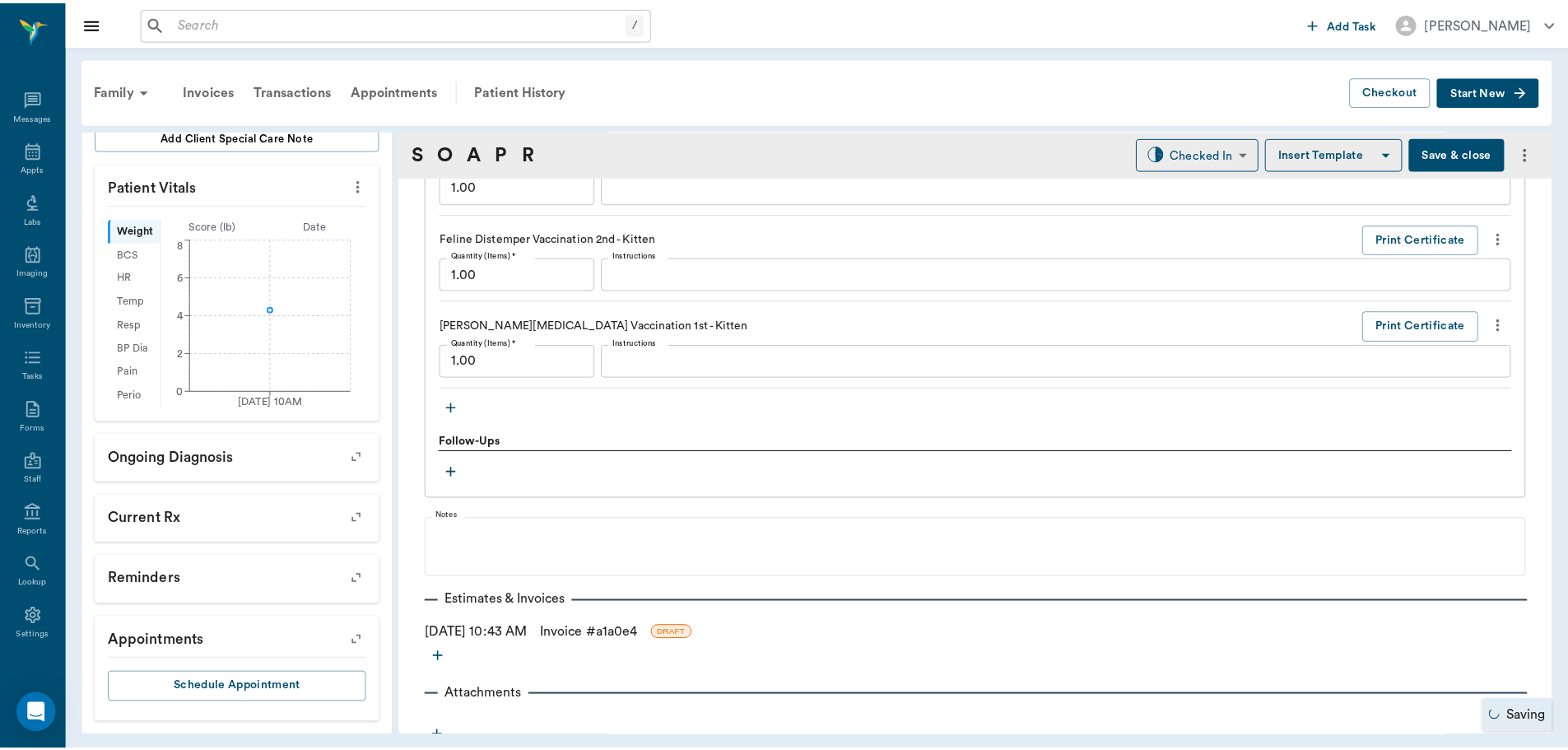
scroll to position [1391, 0]
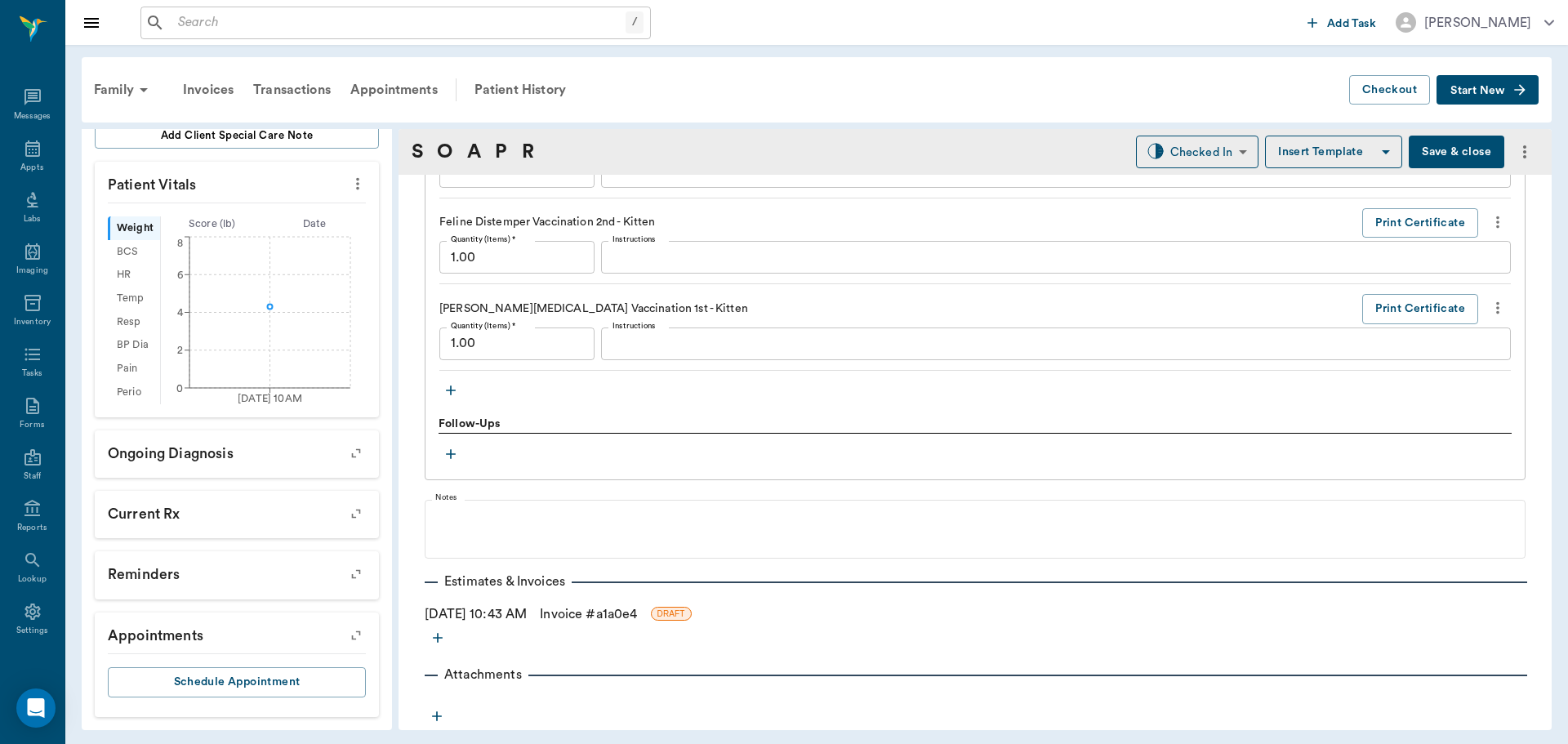
click at [607, 614] on link "Invoice # a1a0e4" at bounding box center [588, 614] width 97 height 20
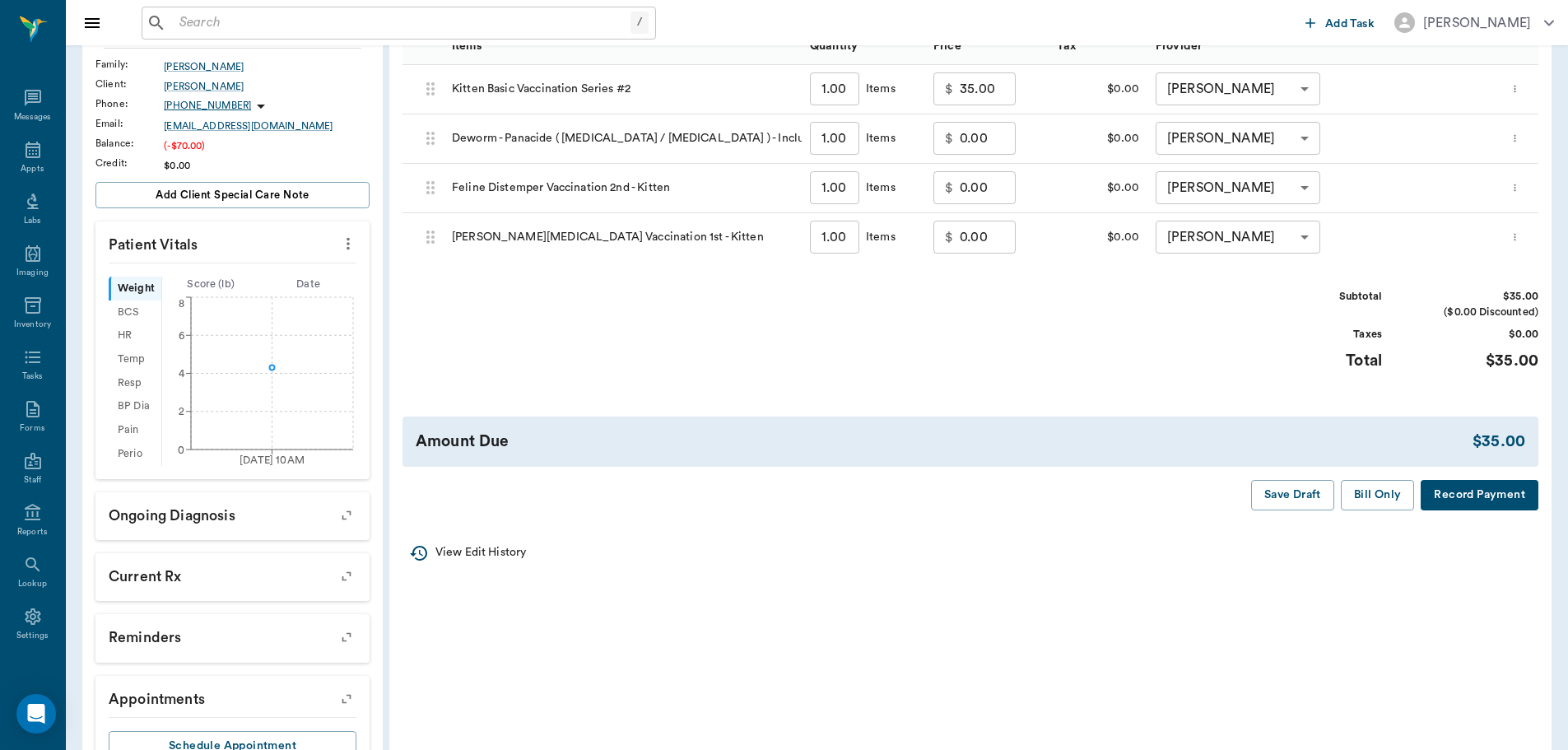
scroll to position [349, 0]
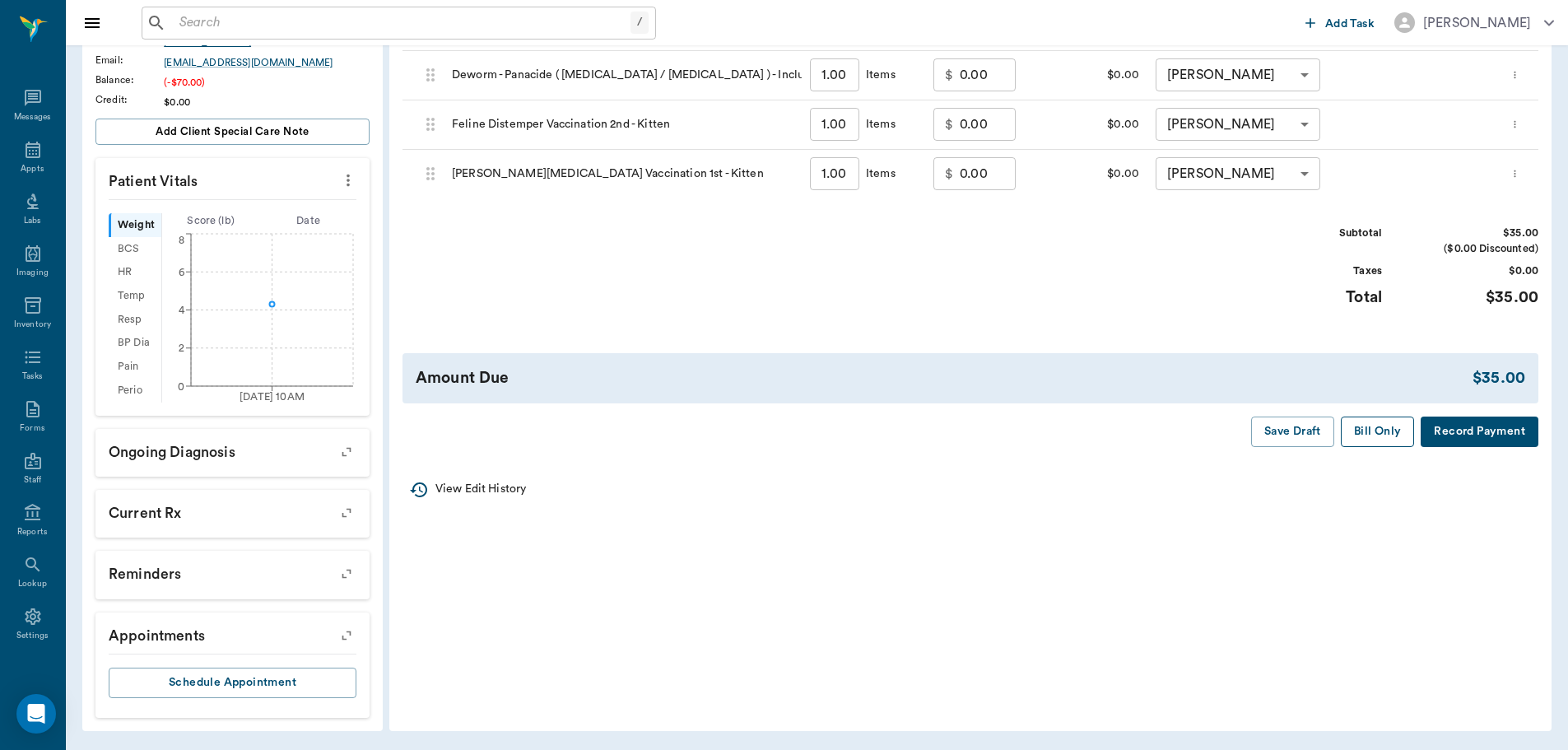
click at [1379, 417] on button "Bill Only" at bounding box center [1378, 432] width 74 height 30
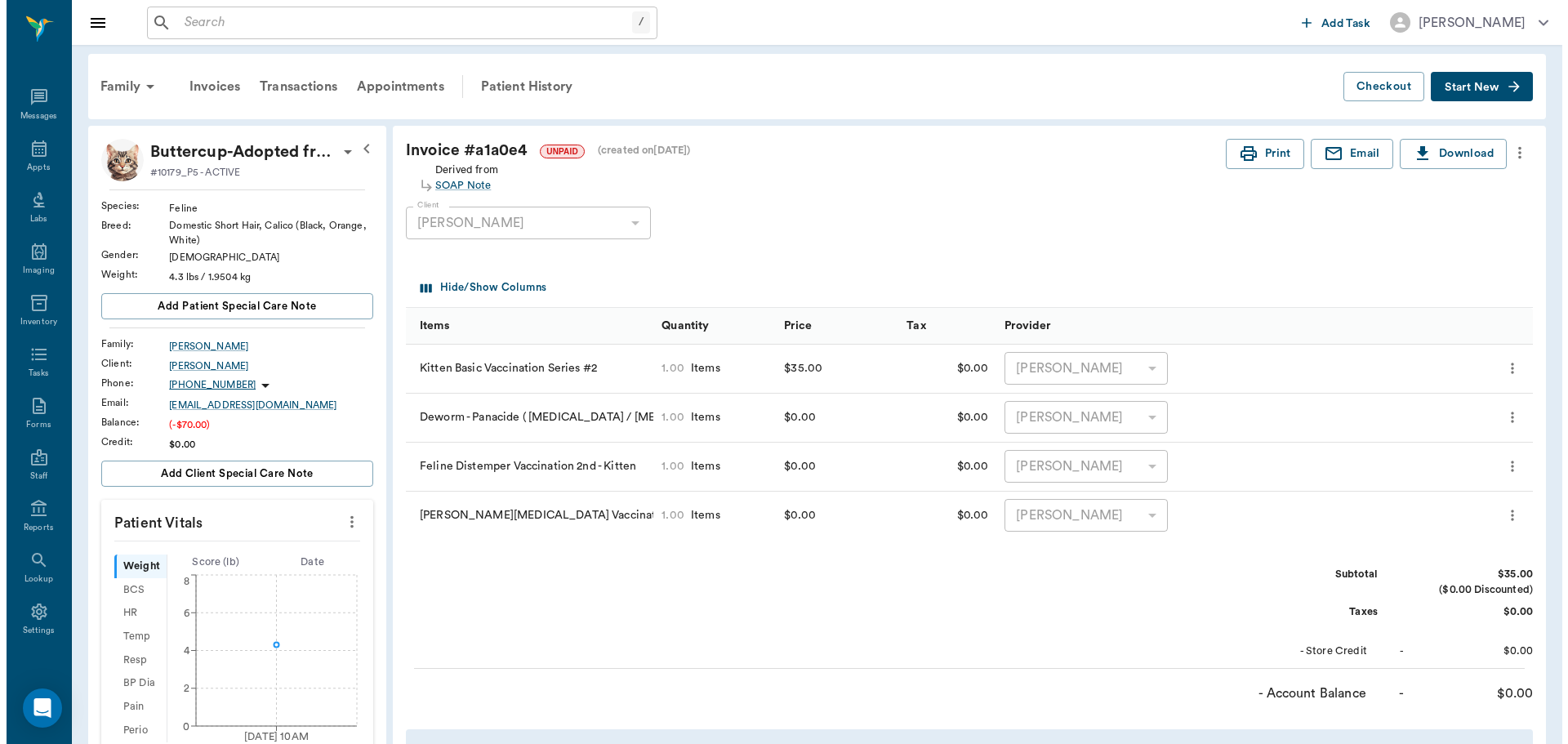
scroll to position [0, 0]
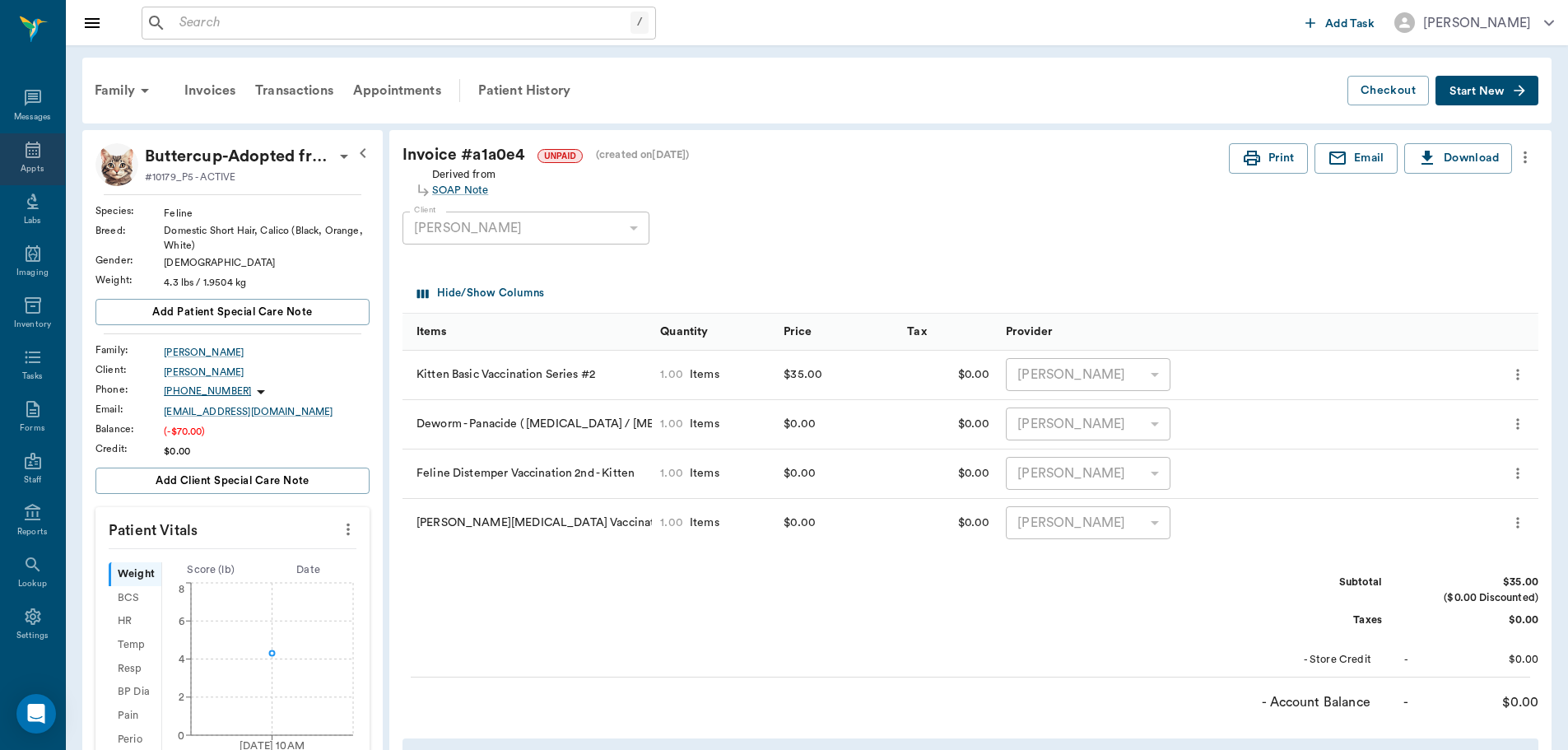
click at [31, 161] on div "Appts" at bounding box center [33, 159] width 65 height 52
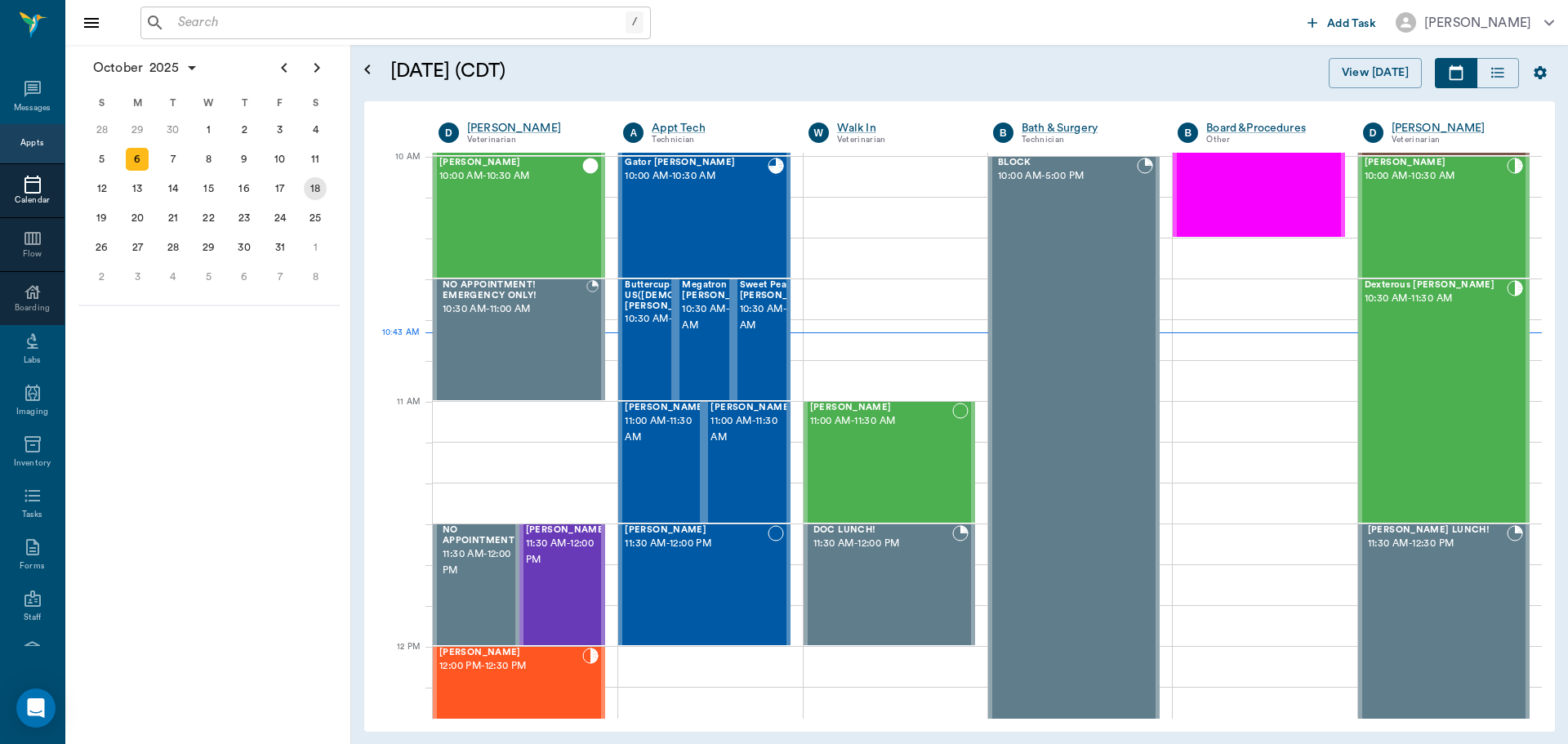
scroll to position [492, 0]
click at [639, 312] on span "Buttercup-Adopted from US([DEMOGRAPHIC_DATA]) [PERSON_NAME]" at bounding box center [689, 296] width 130 height 31
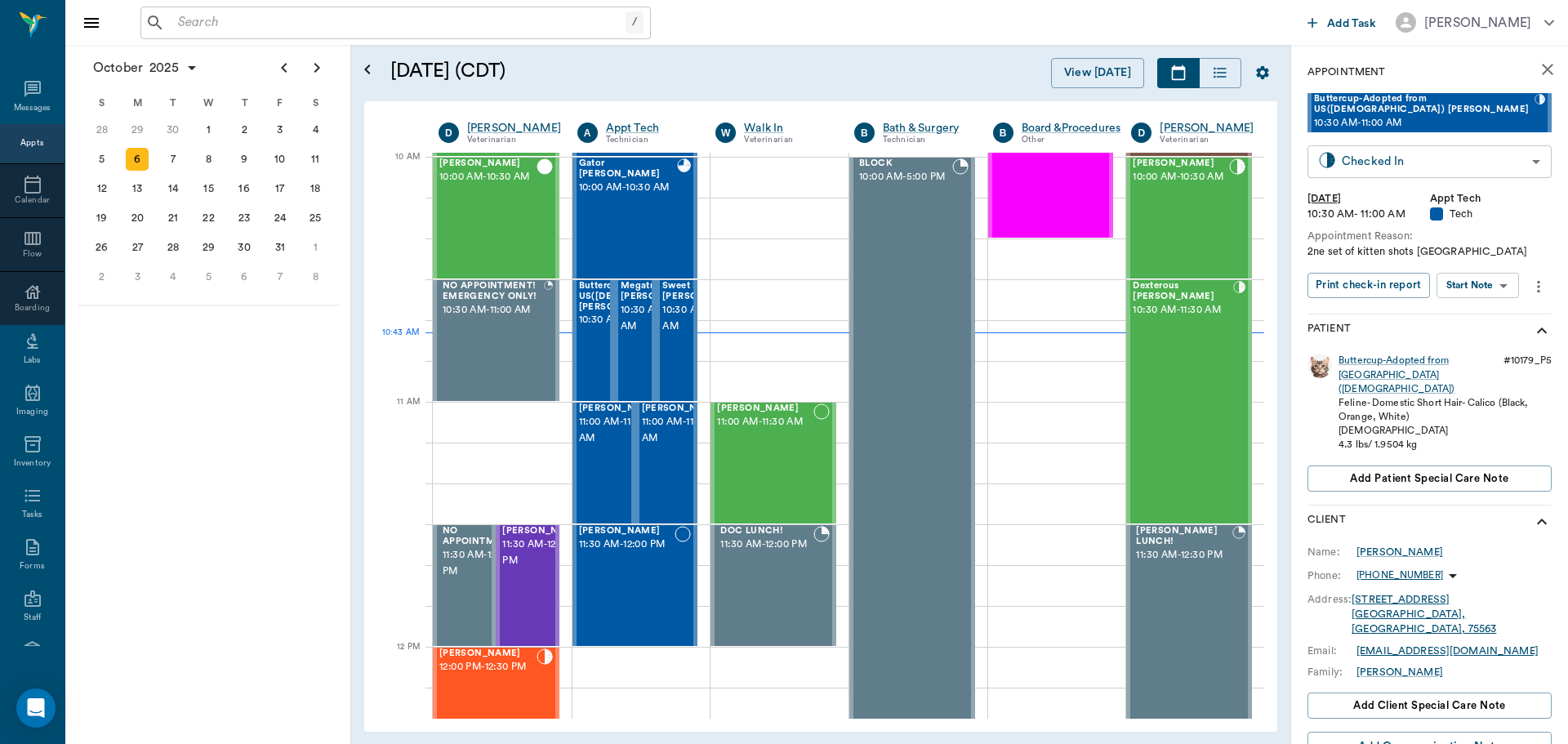
click at [1508, 164] on body "/ ​ Add Task [PERSON_NAME] Nectar Messages Appts Calendar Flow Boarding Labs Im…" at bounding box center [784, 372] width 1568 height 744
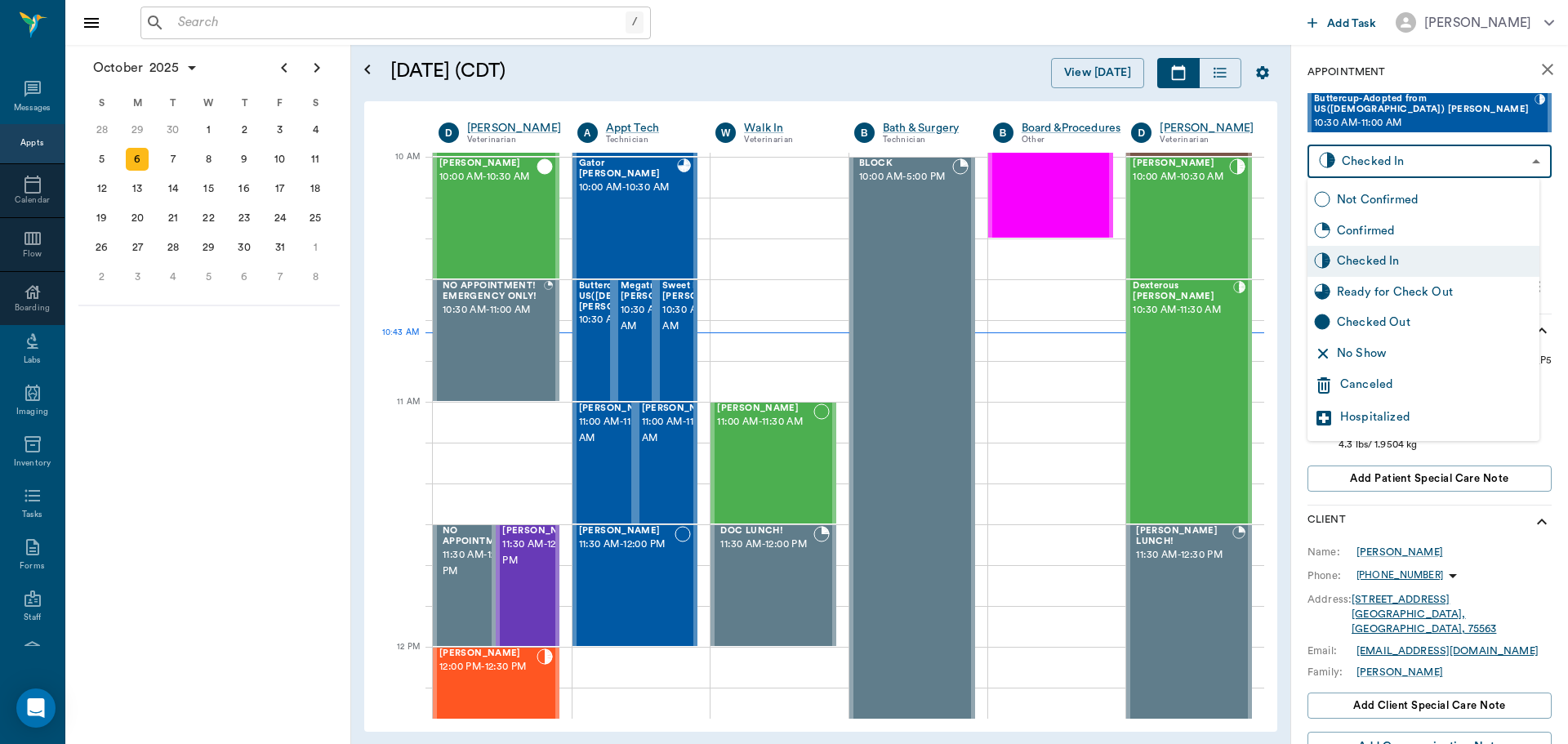
click at [1462, 297] on div "Ready for Check Out" at bounding box center [1435, 292] width 196 height 18
type input "READY_TO_CHECKOUT"
